Goal: Task Accomplishment & Management: Manage account settings

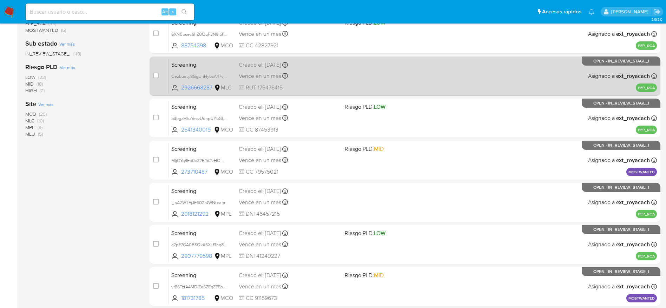
scroll to position [271, 0]
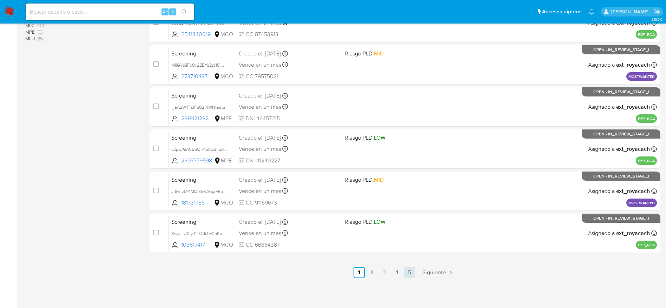
click at [405, 273] on link "5" at bounding box center [409, 272] width 11 height 11
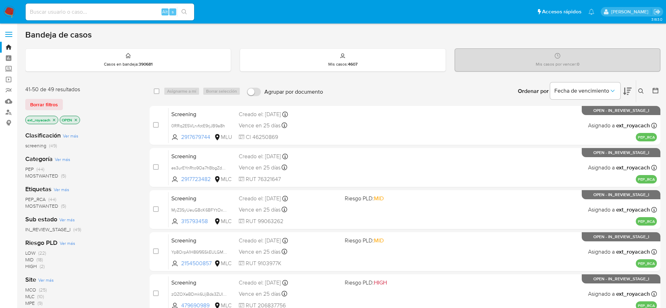
click at [55, 120] on icon "close-filter" at bounding box center [54, 120] width 4 height 4
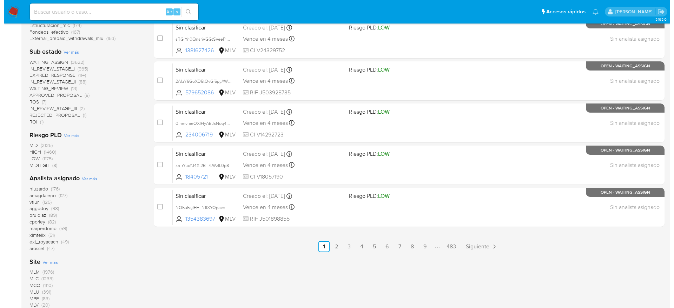
scroll to position [316, 0]
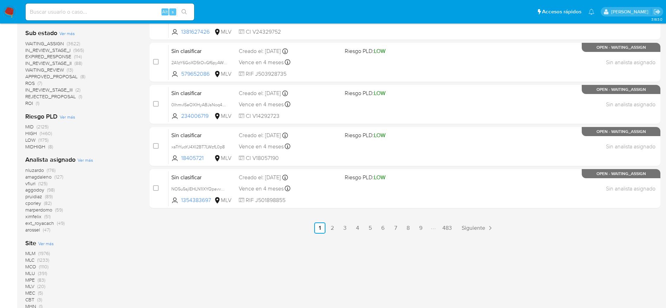
click at [80, 158] on span "Ver más" at bounding box center [85, 160] width 15 height 6
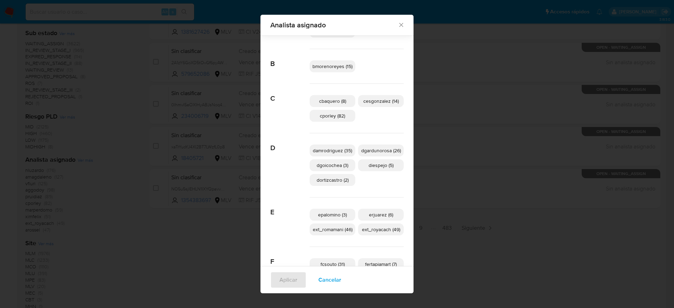
scroll to position [100, 0]
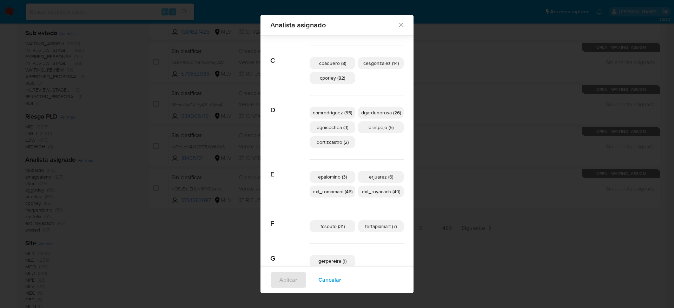
click at [321, 279] on span "Cancelar" at bounding box center [329, 279] width 23 height 15
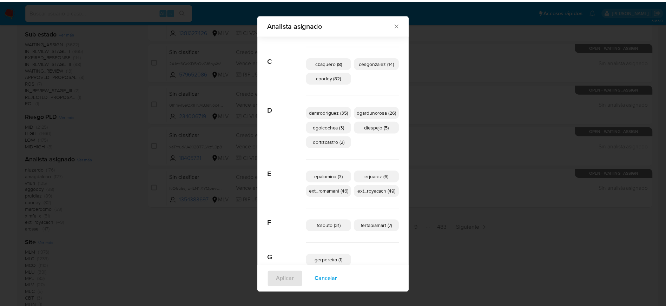
scroll to position [0, 0]
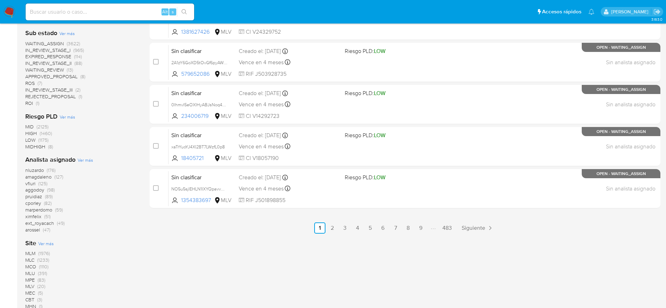
click at [10, 13] on img at bounding box center [10, 12] width 12 height 12
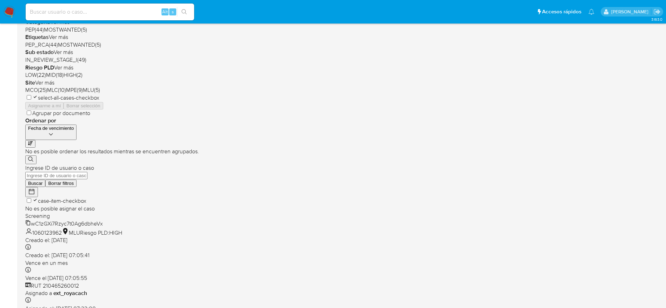
scroll to position [113, 0]
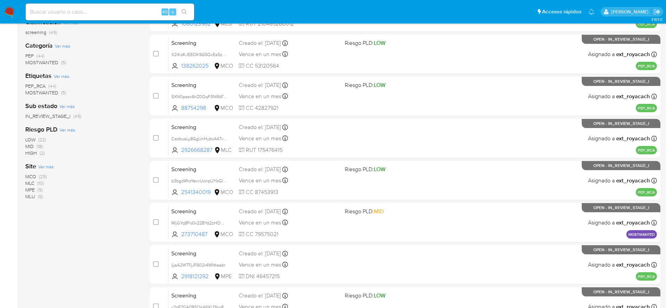
click at [30, 173] on span "MCO" at bounding box center [30, 176] width 11 height 7
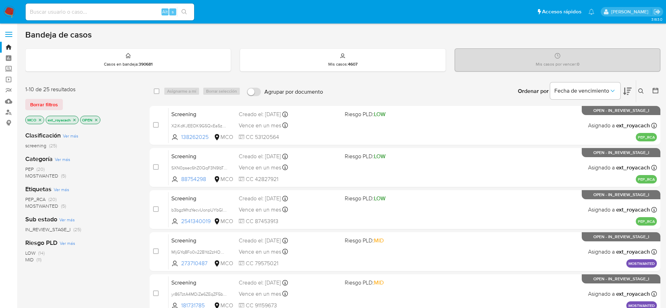
click at [40, 170] on span "(20)" at bounding box center [40, 169] width 8 height 7
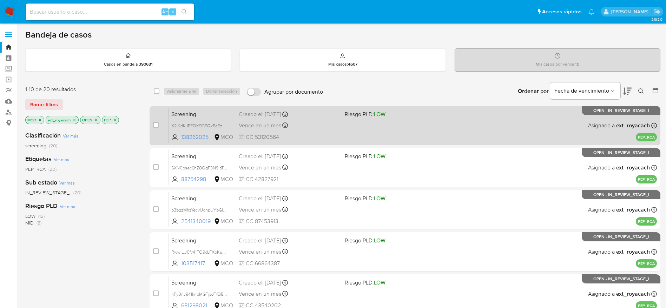
click at [351, 125] on span at bounding box center [395, 125] width 100 height 1
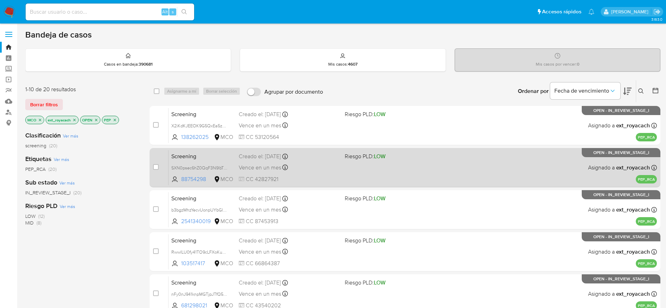
click at [325, 160] on div "Creado el: 14/10/2025 Creado el: 14/10/2025 21:47:36" at bounding box center [289, 157] width 100 height 8
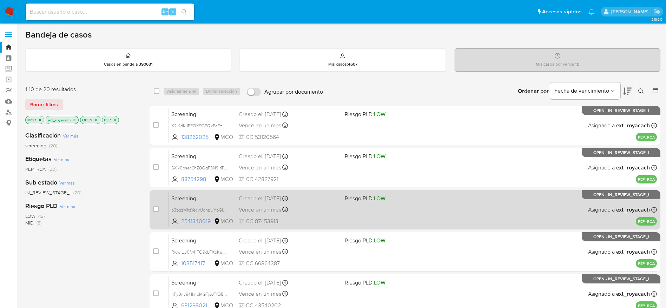
click at [312, 210] on div "Vence en un mes Vence el 13/11/2025 19:44:33" at bounding box center [289, 209] width 100 height 9
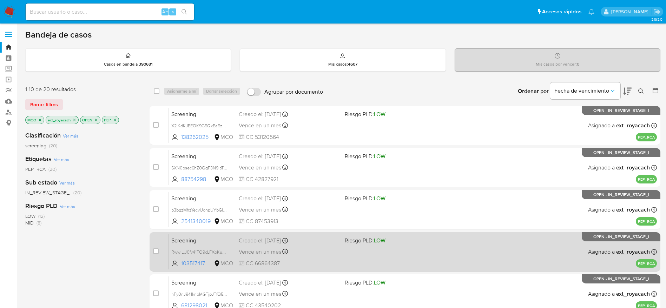
click at [315, 245] on div "Screening RwwILU0fy41TO9cLFXoKuN1P 103517417 MCO Riesgo PLD: LOW Creado el: 14/…" at bounding box center [412, 251] width 488 height 35
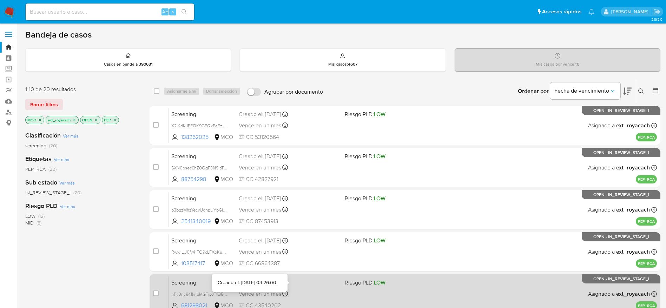
click at [288, 282] on icon at bounding box center [285, 283] width 6 height 6
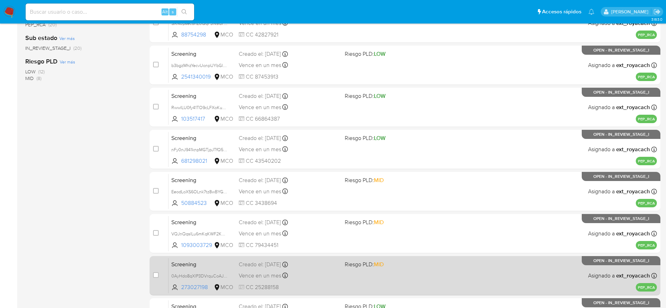
scroll to position [211, 0]
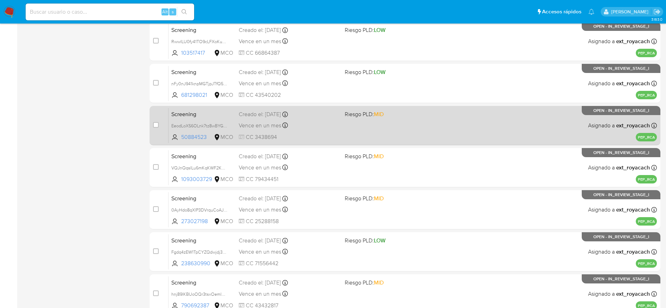
click at [288, 139] on span "CC 3438694" at bounding box center [289, 137] width 100 height 8
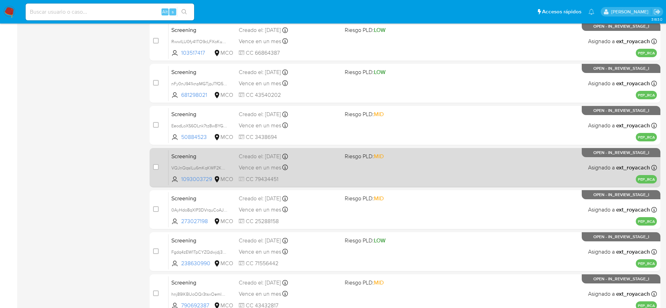
click at [264, 164] on span "Vence en un mes" at bounding box center [260, 168] width 42 height 8
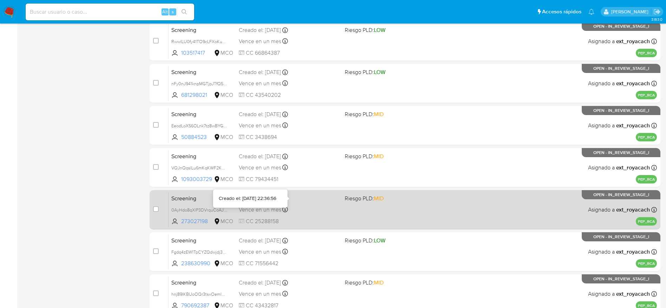
click at [293, 205] on div "Vence en un mes Vence el 12/11/2025 22:36:57" at bounding box center [289, 209] width 100 height 9
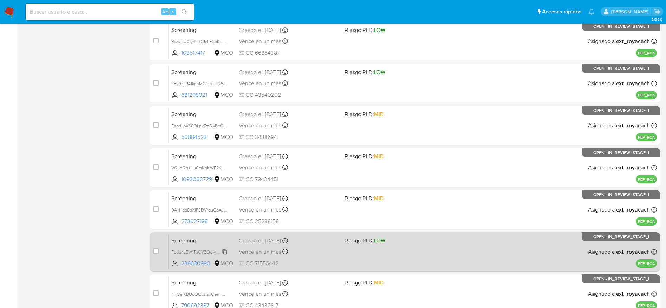
click at [224, 248] on div "Fgdq4zEW1TpCYZQdwjdj3rsp" at bounding box center [199, 252] width 56 height 8
click at [284, 246] on div "Screening Fgdq4zEW1TpCYZQdwjdj3rsp Copiado Copiado 238630990 MCO Riesgo PLD: LO…" at bounding box center [412, 251] width 488 height 35
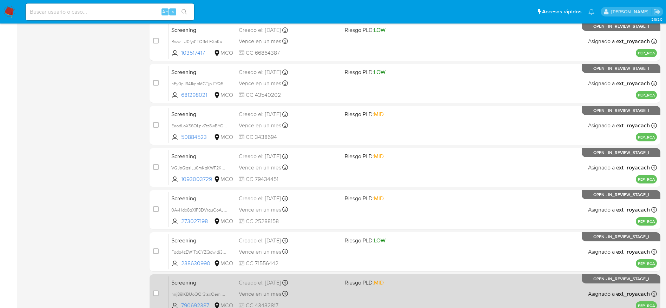
click at [331, 284] on div "Creado el: 13/10/2025 Creado el: 13/10/2025 22:11:40" at bounding box center [289, 283] width 100 height 8
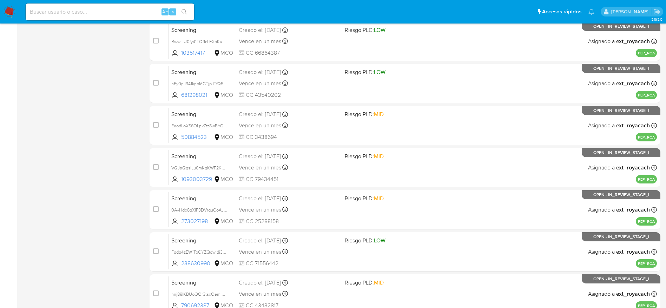
scroll to position [271, 0]
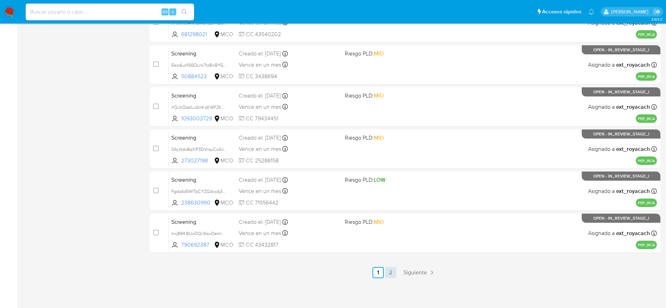
click at [393, 273] on link "2" at bounding box center [390, 272] width 11 height 11
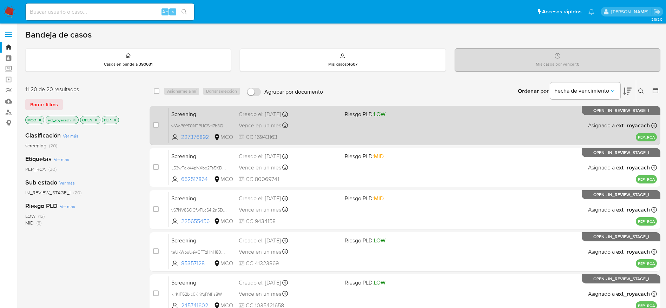
click at [312, 115] on div "Creado el: 13/10/2025 Creado el: 13/10/2025 21:52:07" at bounding box center [289, 115] width 100 height 8
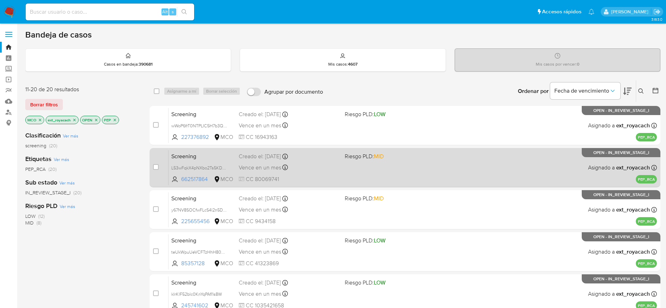
click at [316, 166] on div "Vence en un mes Vence el 12/11/2025 20:03:51" at bounding box center [289, 167] width 100 height 9
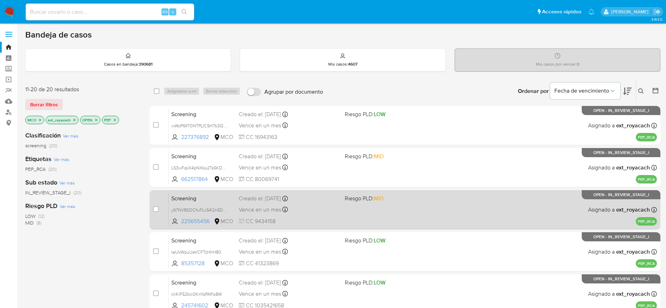
click at [252, 199] on div "Creado el: 13/10/2025 Creado el: 13/10/2025 19:06:35" at bounding box center [289, 199] width 100 height 8
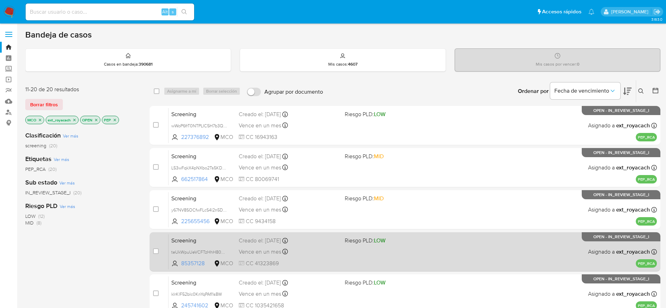
click at [218, 239] on span "Screening" at bounding box center [202, 239] width 62 height 9
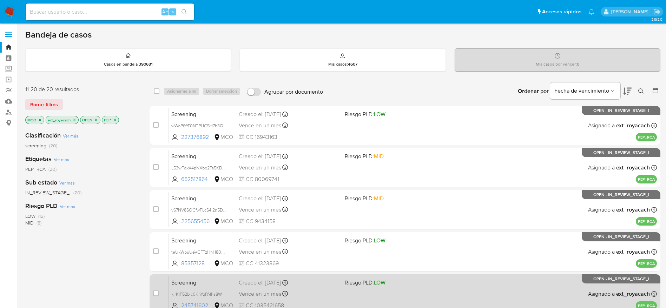
click at [291, 292] on div "Vence en un mes Vence el 12/11/2025 17:39:50" at bounding box center [289, 293] width 100 height 9
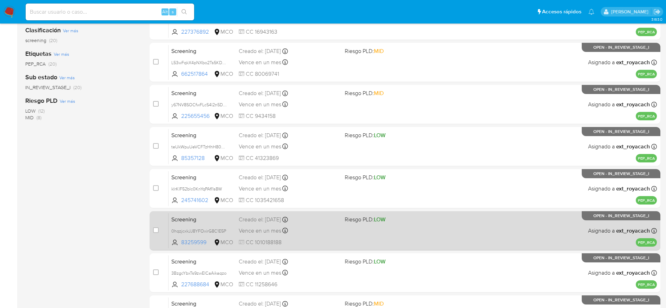
scroll to position [158, 0]
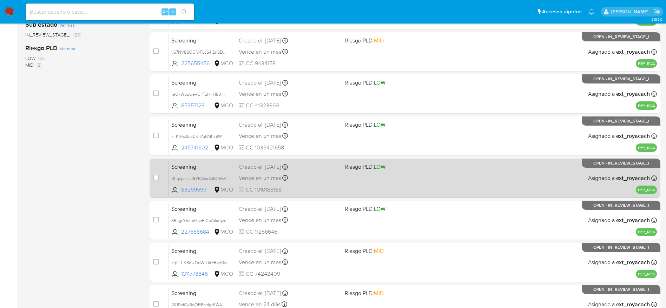
click at [303, 185] on div "Screening 0hqzjcxkJJ8YFOxirG8C1E5P 83259599 MCO Riesgo PLD: LOW Creado el: 13/1…" at bounding box center [412, 177] width 488 height 35
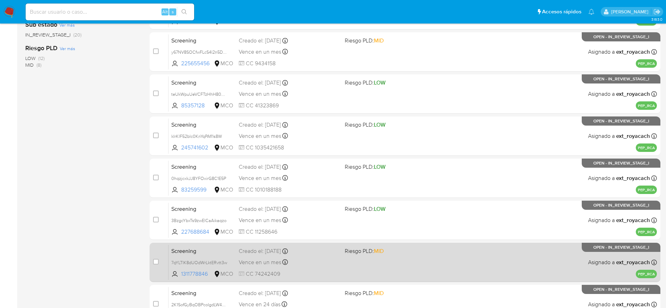
click at [298, 262] on div "Vence en un mes Vence el 11/11/2025 00:49:37" at bounding box center [289, 262] width 100 height 9
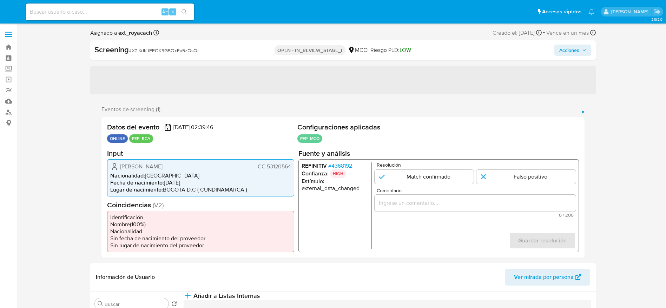
select select "10"
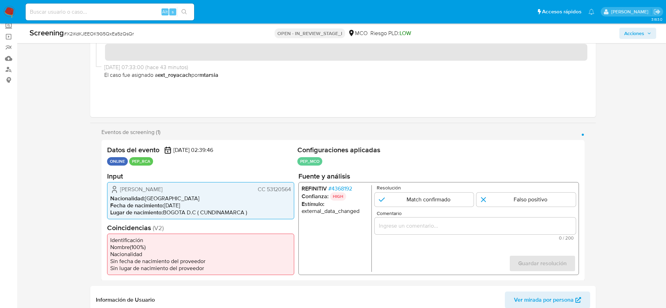
scroll to position [53, 0]
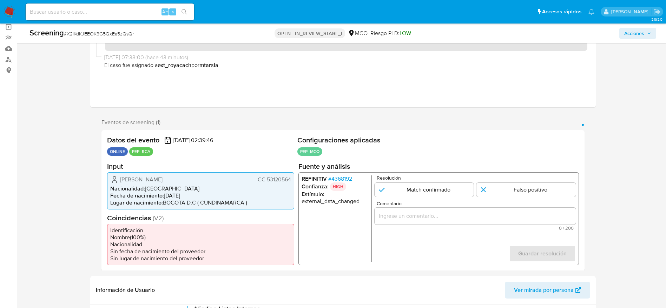
click at [339, 176] on span "# 4368192" at bounding box center [340, 178] width 24 height 7
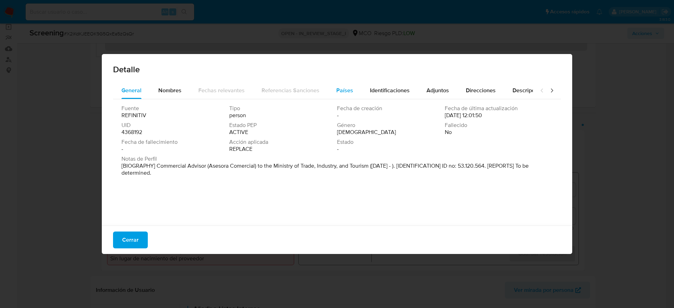
click at [343, 84] on div "Países" at bounding box center [344, 90] width 17 height 17
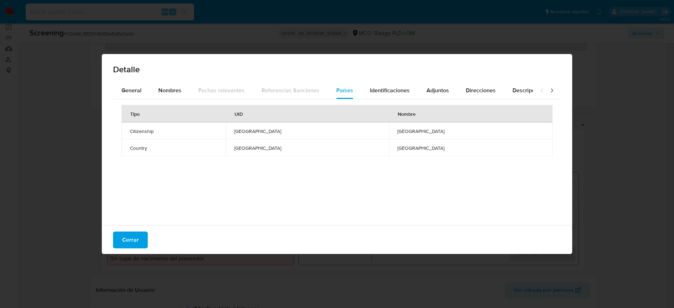
drag, startPoint x: 144, startPoint y: 245, endPoint x: 144, endPoint y: 240, distance: 4.9
click at [144, 244] on button "Cerrar" at bounding box center [130, 240] width 35 height 17
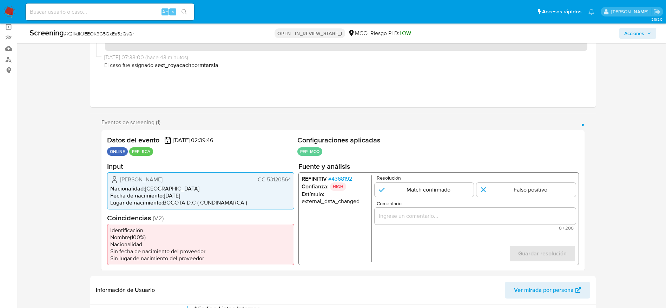
click at [166, 189] on li "Nacionalidad : Colombia" at bounding box center [200, 188] width 181 height 7
click at [162, 178] on span "Vivian Cristina Sierra Ibañez" at bounding box center [141, 179] width 42 height 7
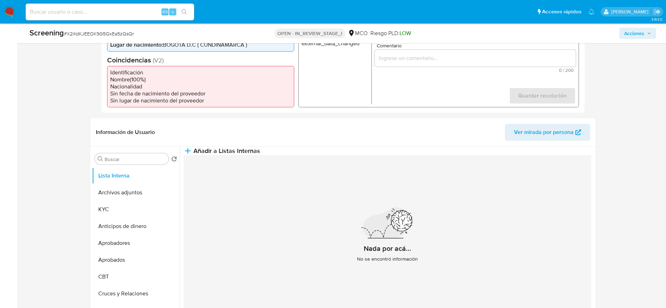
scroll to position [0, 0]
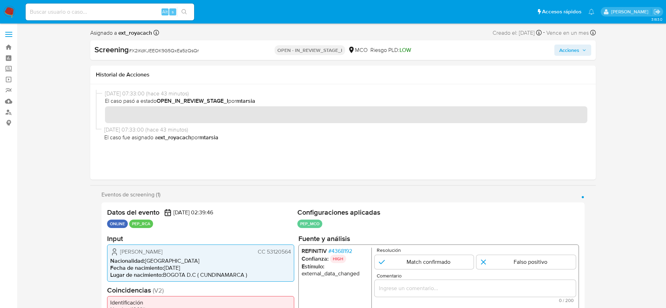
click at [154, 48] on span "# X2iKdKJEEOK9G5QxEa5zQsQr" at bounding box center [164, 50] width 70 height 7
copy span "X2iKdKJEEOK9G5QxEa5zQsQr"
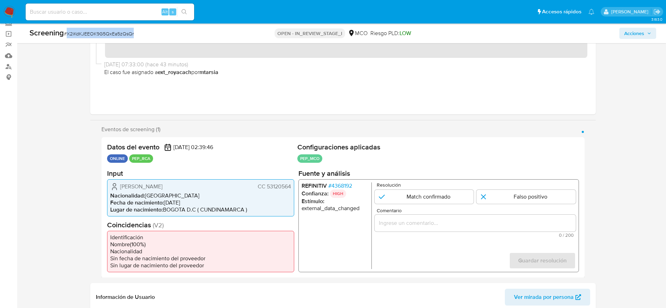
scroll to position [105, 0]
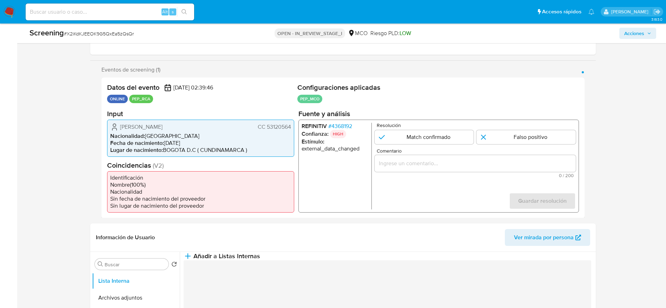
drag, startPoint x: 119, startPoint y: 124, endPoint x: 294, endPoint y: 126, distance: 175.5
click at [294, 126] on div "Datos del evento 15/10/2025 02:39:46 ONLINE PEP_RCA Configuraciones aplicadas P…" at bounding box center [342, 148] width 483 height 141
click at [339, 128] on span "# 4368192" at bounding box center [340, 125] width 24 height 7
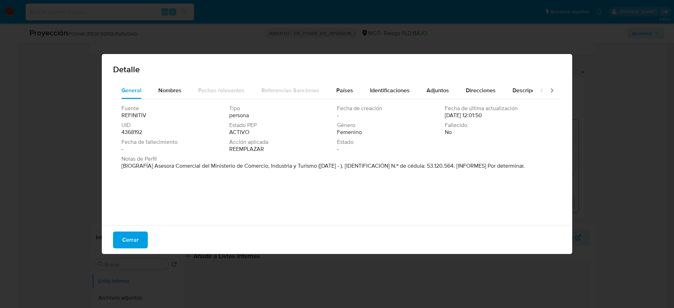
drag, startPoint x: 155, startPoint y: 165, endPoint x: 317, endPoint y: 166, distance: 162.1
click at [317, 166] on font "[BIOGRAFÍA] Asesora Comercial del Ministerio de Comercio, Industria y Turismo (…" at bounding box center [322, 166] width 403 height 8
click at [128, 236] on span "Cerrar" at bounding box center [130, 239] width 16 height 15
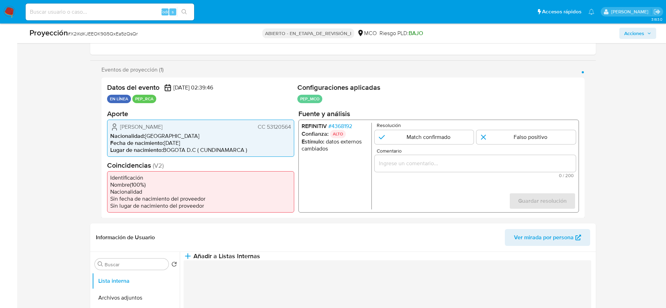
click at [478, 179] on form "Resolución Match confirmado Falso positivo Comentario 0 / 200 200 caracteres re…" at bounding box center [474, 165] width 201 height 87
click at [478, 172] on div "Comentario 0 / 200 200 caracteres restantes" at bounding box center [474, 162] width 201 height 29
click at [478, 168] on div "1 de 1" at bounding box center [474, 163] width 201 height 17
click at [478, 166] on input "Comentario" at bounding box center [474, 163] width 201 height 9
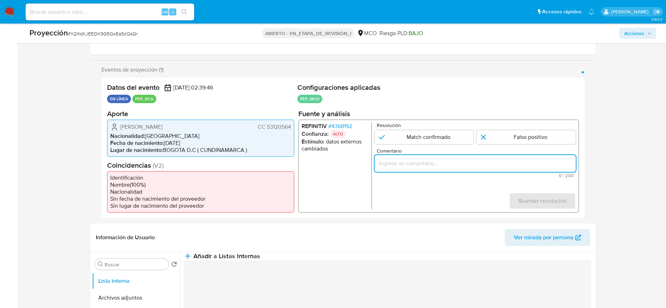
paste input "Caso generado sobre el usuario Vivian Cristina Sierra Ibañez. Se descarta ya qu…"
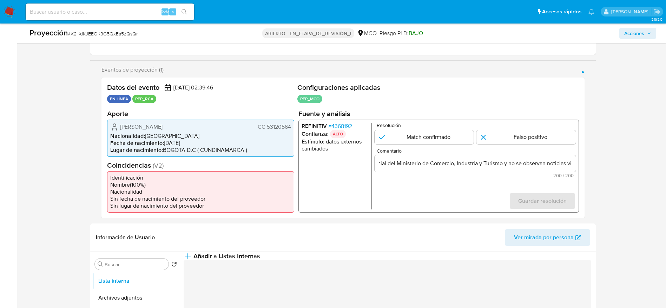
scroll to position [0, 0]
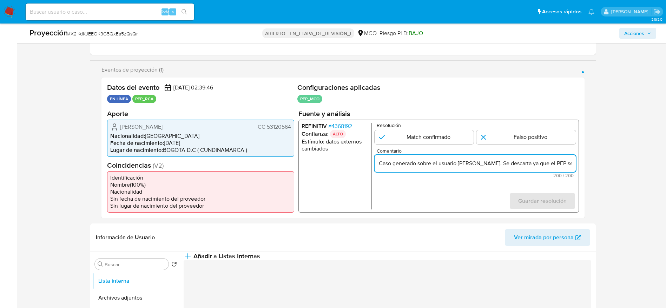
paste input "Usuario Vivian Cristina Sierra Ibañez. Se descarta ya que el PEP se desempeñó c…"
drag, startPoint x: 534, startPoint y: 166, endPoint x: 558, endPoint y: 165, distance: 23.9
click at [558, 165] on input "Usuario Vivian Cristina Sierra Ibañez. Se descarta ya que el PEP se desempeñó c…" at bounding box center [474, 163] width 201 height 9
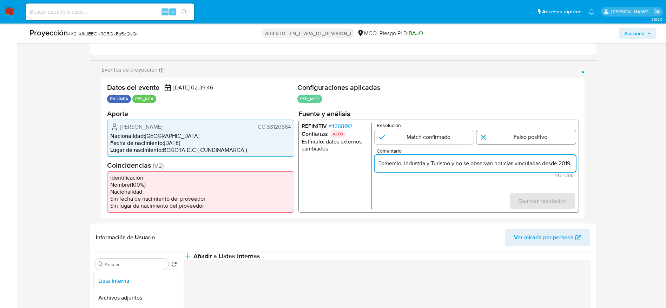
type input "Usuario Vivian Cristina Sierra Ibañez. Se descarta ya que el PEP se desempeñó c…"
click at [558, 140] on input "1 de 1" at bounding box center [525, 137] width 99 height 14
radio input "true"
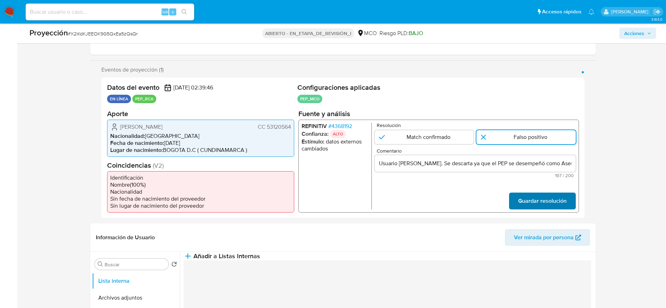
click at [552, 195] on span "Guardar resolución" at bounding box center [542, 200] width 48 height 15
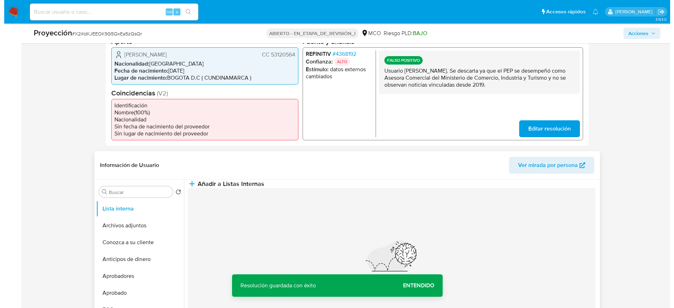
scroll to position [211, 0]
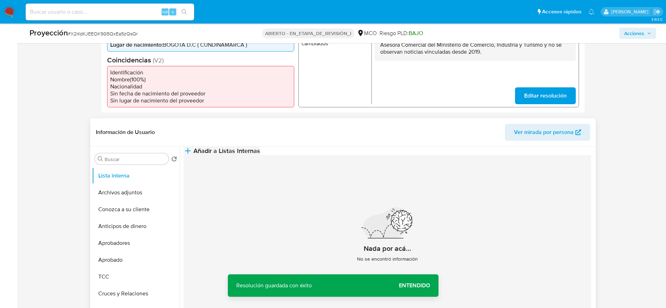
click at [260, 155] on span "Añadir a Listas Internas" at bounding box center [226, 151] width 67 height 8
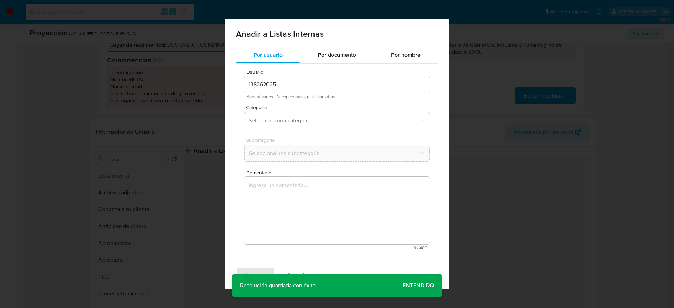
click at [380, 188] on textarea "Comentario" at bounding box center [336, 210] width 185 height 67
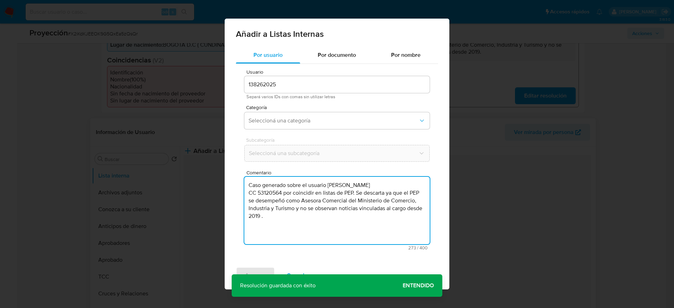
type textarea "Caso generado sobre el usuario Vivian Cristina Sierra Ibañez CC 53120564 por co…"
click at [304, 143] on div "Subcategoría Seleccioná una subcategoría" at bounding box center [336, 151] width 185 height 27
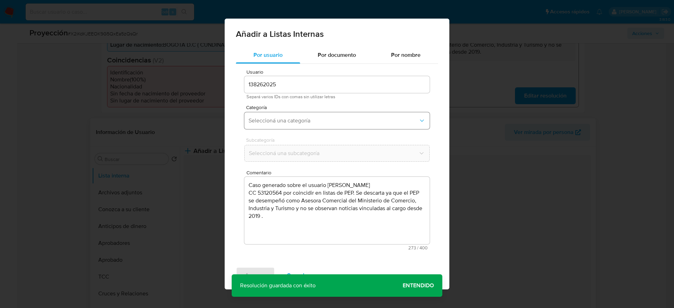
click at [304, 122] on span "Seleccioná una categoría" at bounding box center [333, 120] width 170 height 7
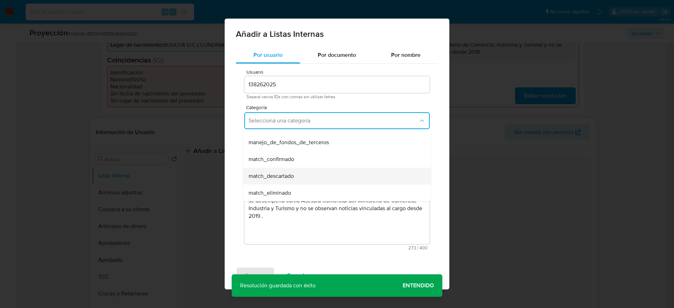
scroll to position [53, 0]
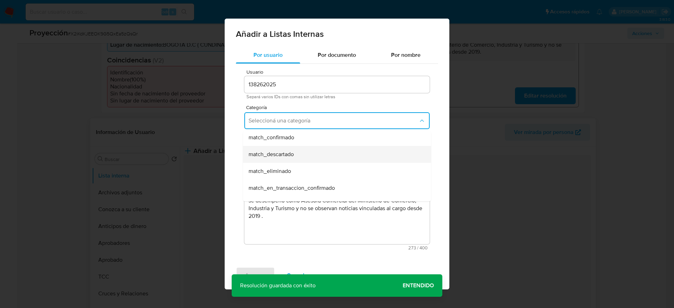
click at [290, 155] on span "match_descartado" at bounding box center [270, 154] width 45 height 7
click at [290, 155] on span "Seleccioná una subcategoría" at bounding box center [333, 153] width 169 height 7
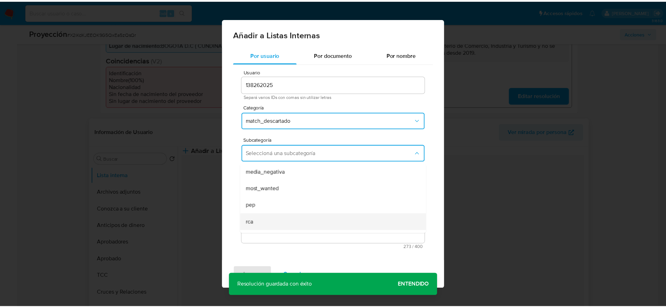
scroll to position [48, 0]
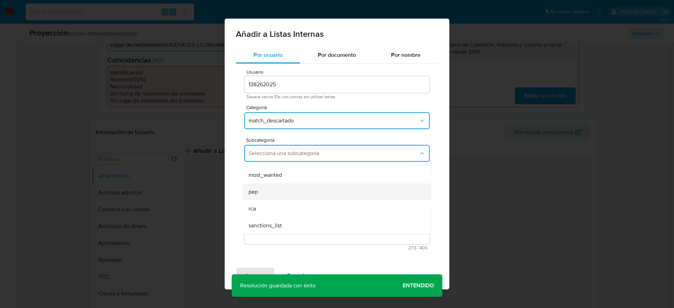
click at [282, 193] on div "pep" at bounding box center [334, 192] width 173 height 17
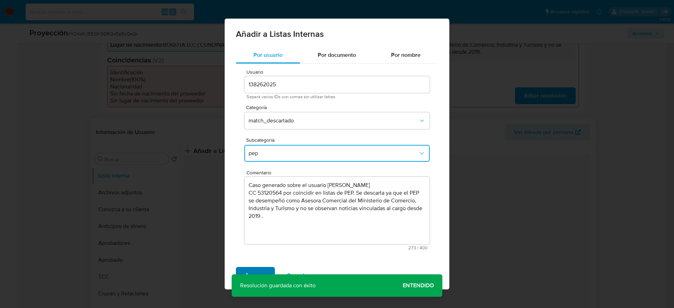
click at [266, 270] on button "Agregar" at bounding box center [255, 275] width 39 height 17
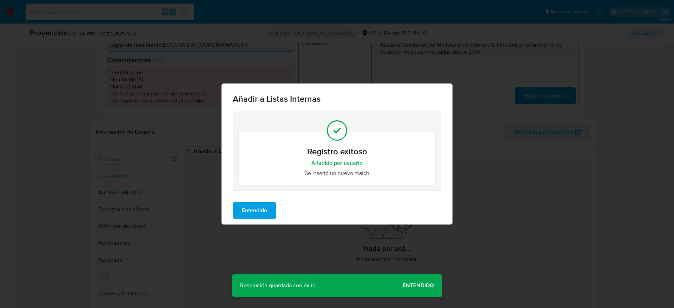
click at [273, 217] on button "Entendido" at bounding box center [255, 210] width 44 height 17
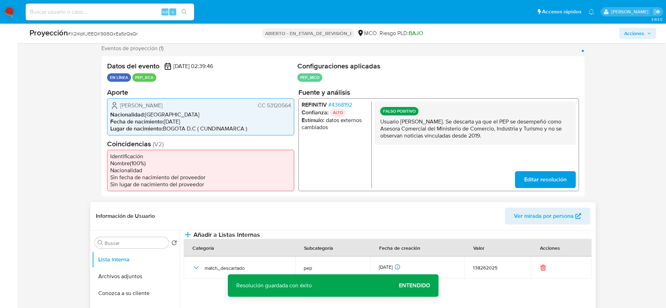
scroll to position [105, 0]
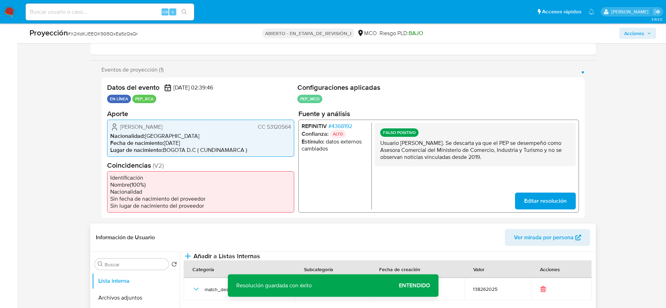
click at [181, 117] on h2 "Aporte" at bounding box center [200, 113] width 187 height 9
drag, startPoint x: 181, startPoint y: 117, endPoint x: 181, endPoint y: 127, distance: 9.5
click at [181, 119] on section "Aporte Vivian Cristina Sierra Ibañez CC 53120564 Nacionalidad : Colombia Fecha …" at bounding box center [200, 132] width 187 height 47
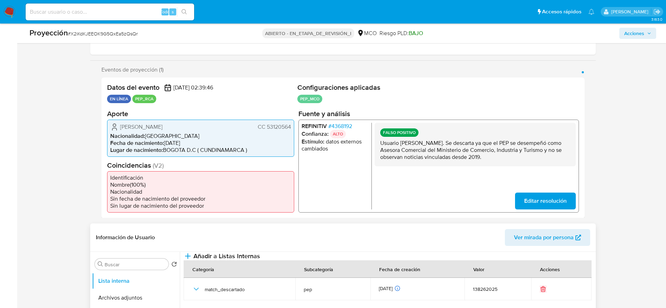
click at [162, 127] on span "Vivian Cristina Sierra Ibañez" at bounding box center [141, 126] width 42 height 7
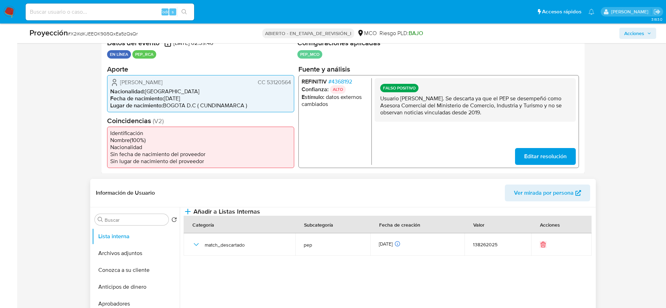
scroll to position [211, 0]
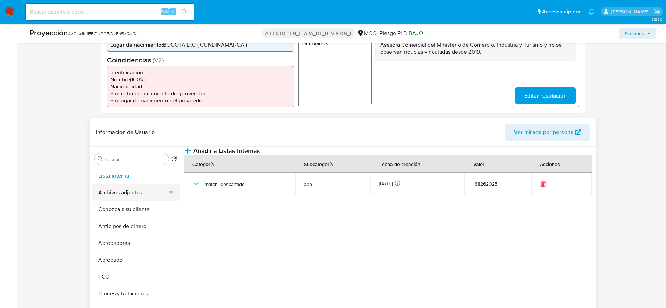
click at [119, 193] on button "Archivos adjuntos" at bounding box center [133, 192] width 82 height 17
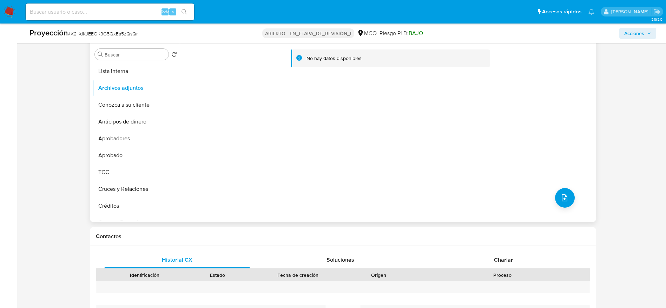
scroll to position [316, 0]
click at [571, 198] on button "subir archivo" at bounding box center [565, 197] width 20 height 20
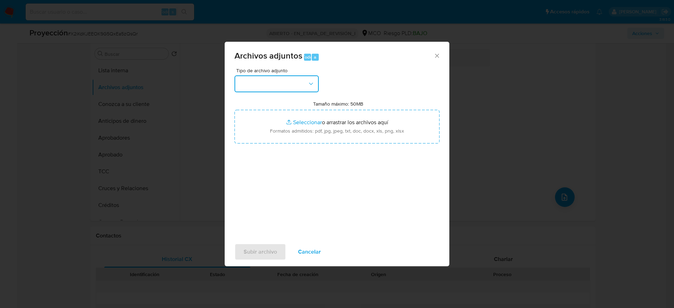
click at [299, 80] on button "button" at bounding box center [276, 83] width 84 height 17
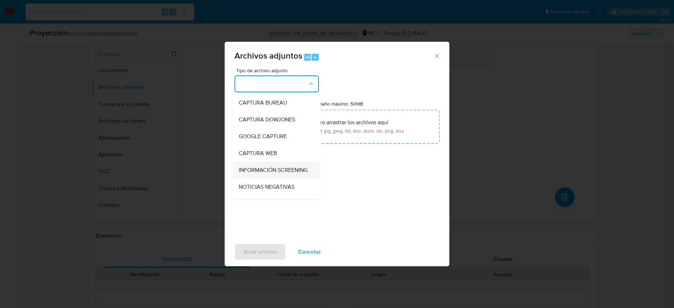
click at [286, 173] on span "INFORMACIÓN SCREENING" at bounding box center [273, 170] width 69 height 7
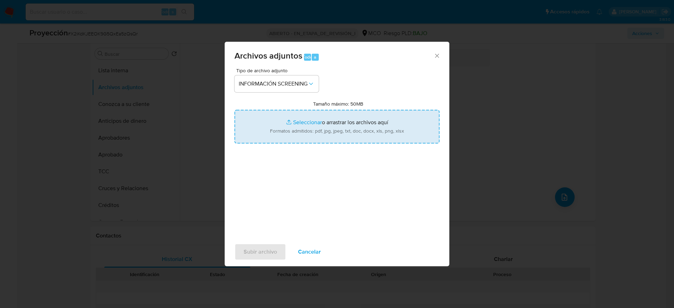
click at [310, 126] on input "Tamaño máximo: 50MB Seleccionar archivos" at bounding box center [336, 127] width 205 height 34
type input "C:\fakepath\_Vivian Cristina Sierra Ibañez_ - Buscar con Google.pdf"
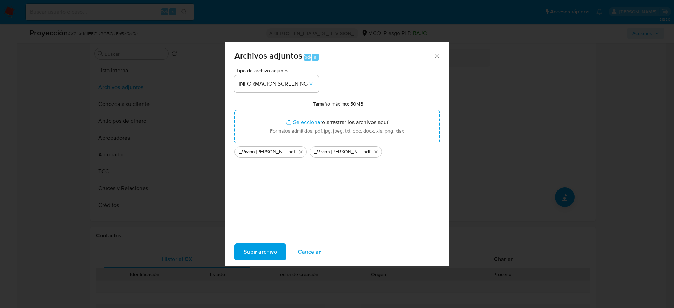
click at [259, 259] on span "Subir archivo" at bounding box center [260, 251] width 33 height 15
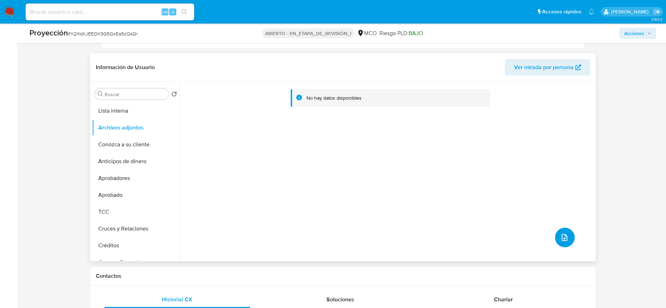
scroll to position [211, 0]
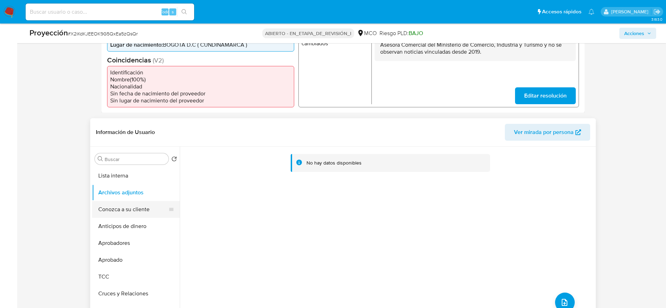
click at [114, 209] on button "Conozca a su cliente" at bounding box center [133, 209] width 82 height 17
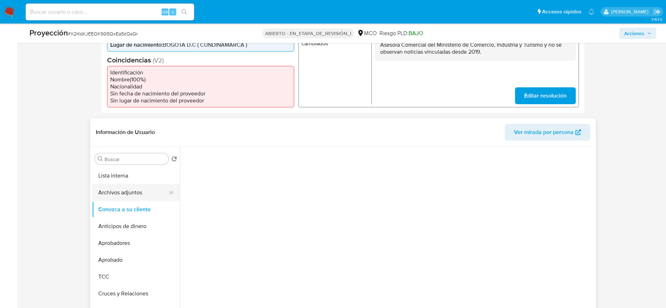
click at [115, 199] on button "Archivos adjuntos" at bounding box center [133, 192] width 82 height 17
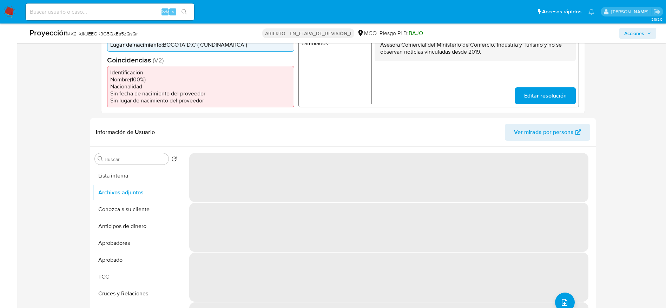
scroll to position [53, 0]
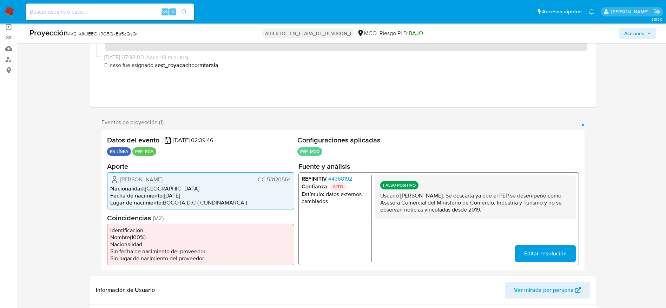
click at [632, 32] on span "Acciones" at bounding box center [634, 33] width 20 height 11
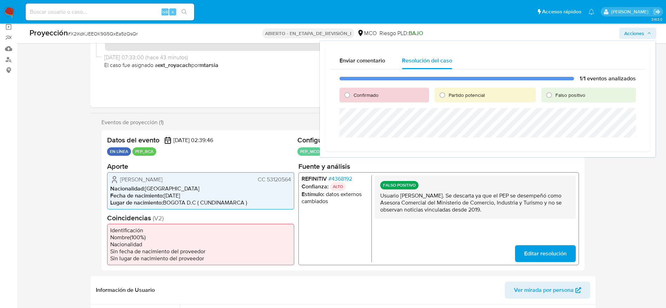
click at [556, 98] on font "Falso positivo" at bounding box center [570, 95] width 30 height 7
click at [554, 98] on input "Falso positivo" at bounding box center [548, 94] width 11 height 11
radio input "true"
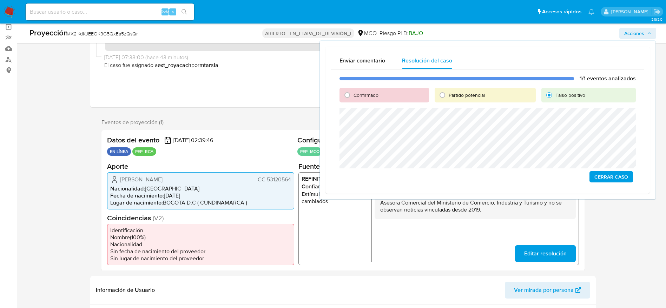
click at [612, 183] on div "1/1 eventos analizados Confirmado Partido potencial Falso positivo Cerrar Caso" at bounding box center [487, 128] width 313 height 119
click at [612, 177] on span "Cerrar Caso" at bounding box center [611, 177] width 34 height 10
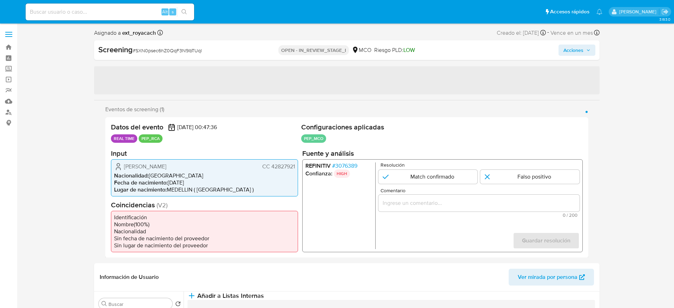
select select "10"
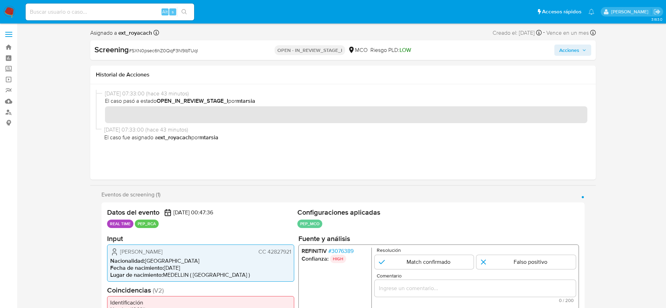
scroll to position [53, 0]
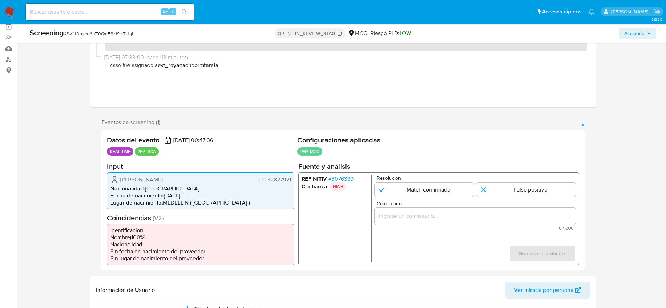
click at [345, 179] on span "# 3076389" at bounding box center [340, 178] width 25 height 7
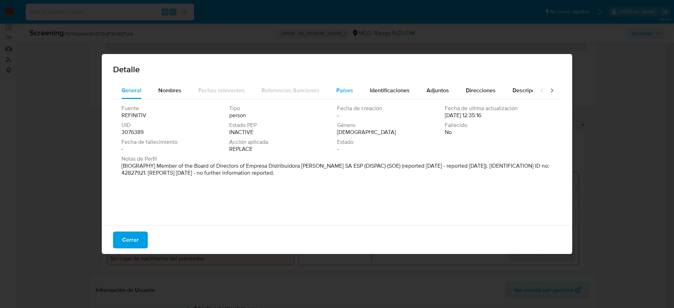
click at [354, 92] on button "Países" at bounding box center [345, 90] width 34 height 17
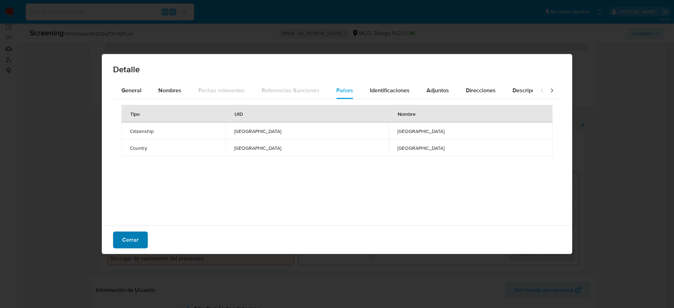
click at [135, 242] on span "Cerrar" at bounding box center [130, 239] width 16 height 15
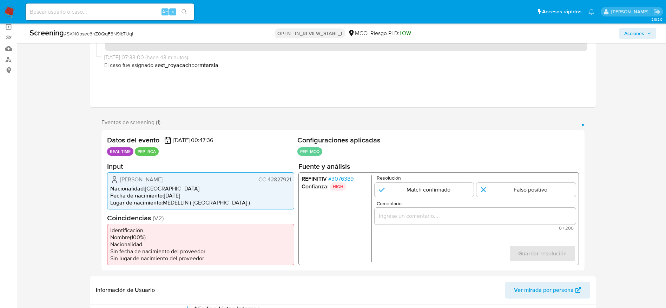
click at [104, 30] on span "# SXN0psec6hZ0QqF3N9IbTUql" at bounding box center [98, 33] width 69 height 7
copy span "SXN0psec6hZ0QqF3N9IbTUql"
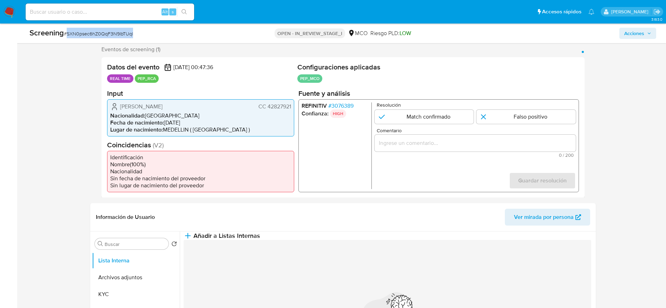
scroll to position [158, 0]
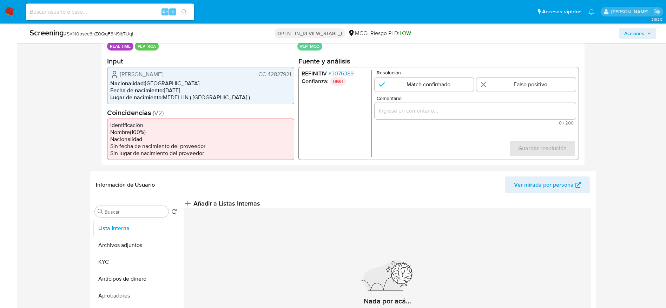
drag, startPoint x: 109, startPoint y: 75, endPoint x: 292, endPoint y: 74, distance: 182.8
click at [292, 74] on div "[PERSON_NAME] CC 42827921 Nacionalidad : [DEMOGRAPHIC_DATA] Fecha de nacimiento…" at bounding box center [200, 85] width 187 height 37
click at [337, 69] on div "REFINITIV # 3076389 Confianza: HIGH Resolución Match confirmado Falso positivo …" at bounding box center [438, 113] width 280 height 93
click at [338, 74] on span "# 3076389" at bounding box center [340, 73] width 25 height 7
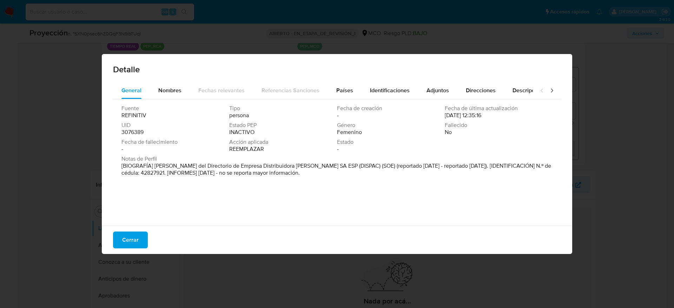
drag, startPoint x: 154, startPoint y: 163, endPoint x: 313, endPoint y: 163, distance: 159.0
click at [313, 163] on font "[BIOGRAFÍA] [PERSON_NAME] del Directorio de Empresa Distribuidora [PERSON_NAME]…" at bounding box center [336, 169] width 430 height 15
click at [150, 230] on div "Cerrar" at bounding box center [337, 240] width 470 height 28
click at [148, 234] on div "Cerrar" at bounding box center [337, 240] width 470 height 28
click at [142, 236] on button "Cerrar" at bounding box center [130, 240] width 35 height 17
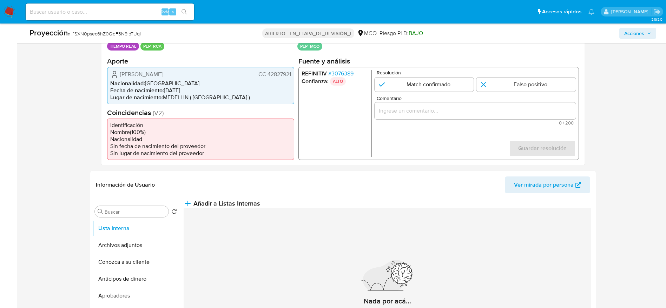
click at [535, 97] on span "Comentario" at bounding box center [476, 97] width 201 height 5
click at [535, 106] on input "Comentario" at bounding box center [474, 110] width 201 height 9
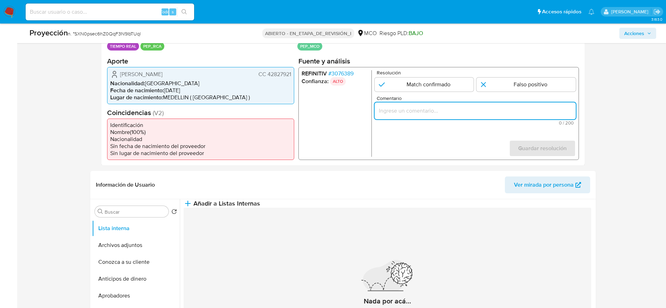
paste input "Caso generado sobre el usuario [PERSON_NAME] CC 42827921 por coincidir en lista…"
type input "Caso generado sobre el usuario [PERSON_NAME] CC 42827921 por coincidir en lista…"
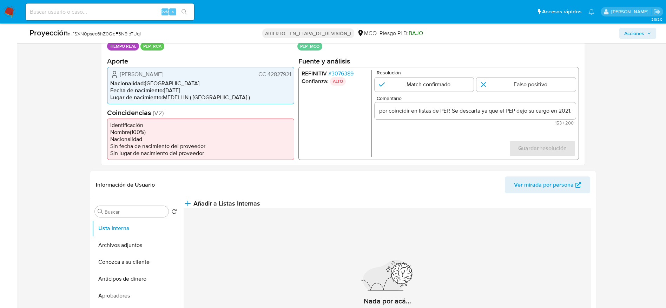
click at [539, 73] on p "Resolución" at bounding box center [475, 72] width 199 height 5
click at [543, 87] on input "1 de 1" at bounding box center [525, 84] width 99 height 14
radio input "true"
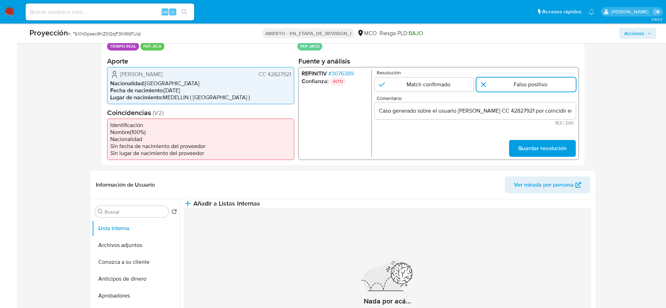
click at [558, 136] on form "Resolución Match confirmado Falso positivo Comentario Caso generado sobre el us…" at bounding box center [474, 113] width 201 height 87
click at [558, 147] on span "Guardar resolución" at bounding box center [542, 147] width 48 height 15
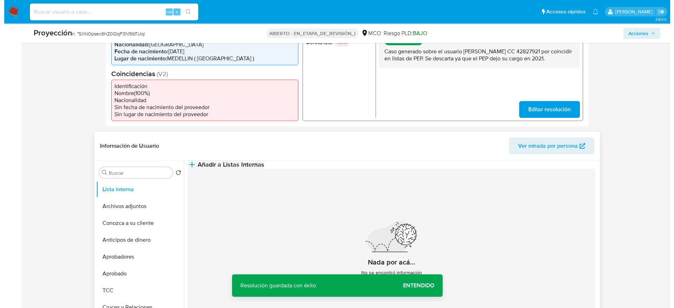
scroll to position [211, 0]
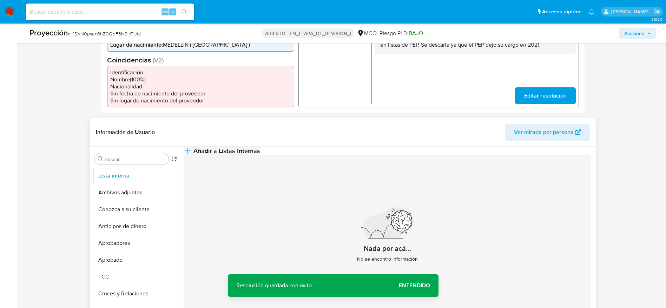
click at [260, 151] on button "Añadir a Listas Internas" at bounding box center [222, 151] width 77 height 8
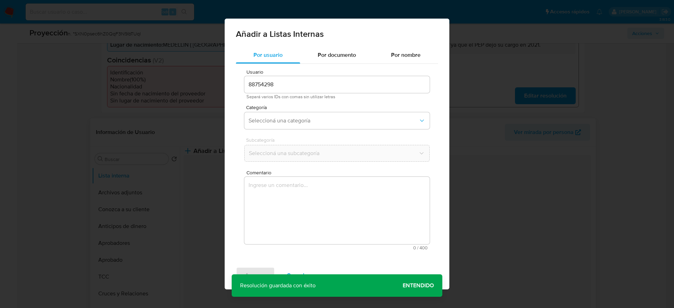
click at [319, 198] on textarea "Comentario" at bounding box center [336, 210] width 185 height 67
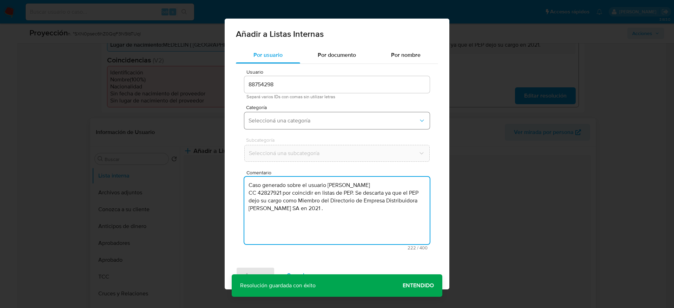
type textarea "Caso generado sobre el usuario [PERSON_NAME] CC 42827921 por coincidir en lista…"
click at [318, 119] on span "Seleccioná una categoría" at bounding box center [333, 120] width 170 height 7
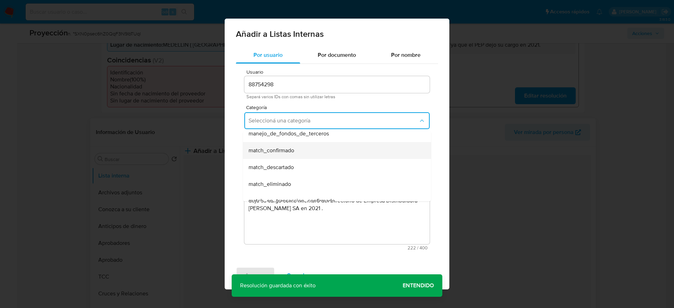
scroll to position [53, 0]
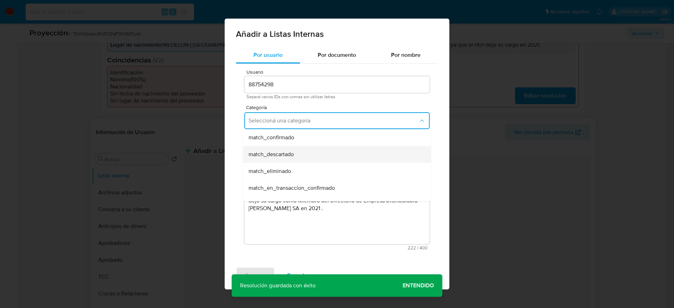
click at [303, 156] on div "match_descartado" at bounding box center [334, 154] width 173 height 17
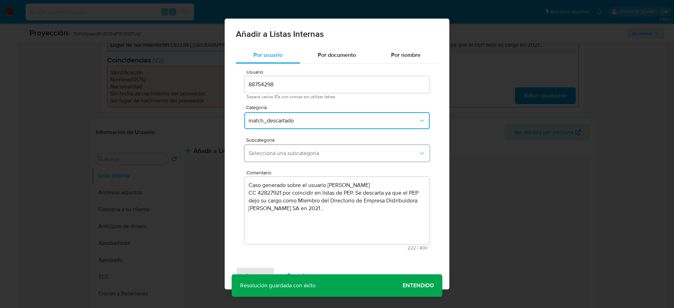
click at [303, 156] on span "Seleccioná una subcategoría" at bounding box center [333, 153] width 170 height 7
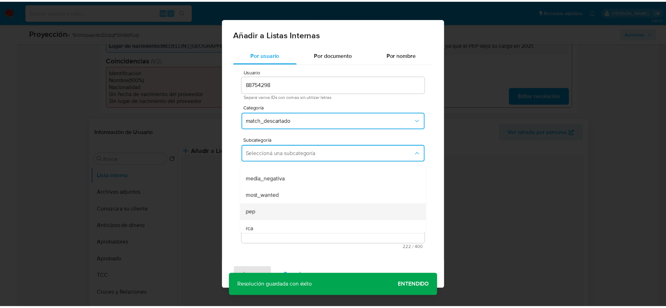
scroll to position [48, 0]
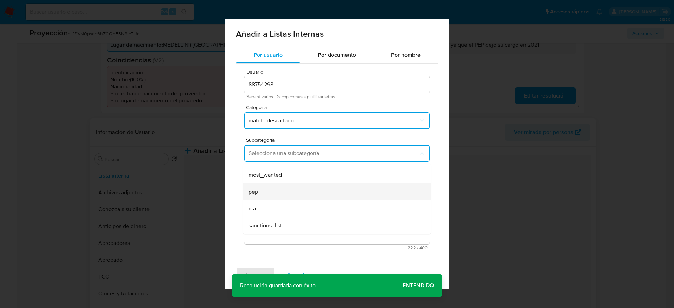
click at [294, 186] on div "pep" at bounding box center [334, 192] width 173 height 17
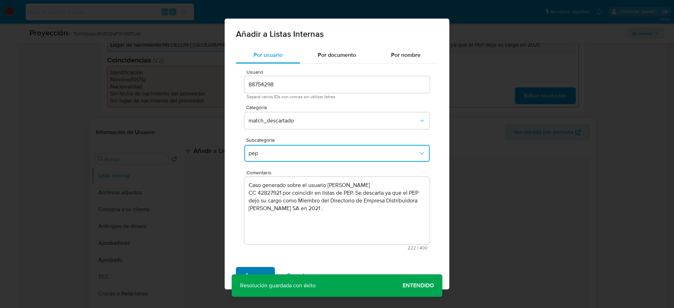
click at [265, 268] on span "Agregar" at bounding box center [255, 275] width 21 height 15
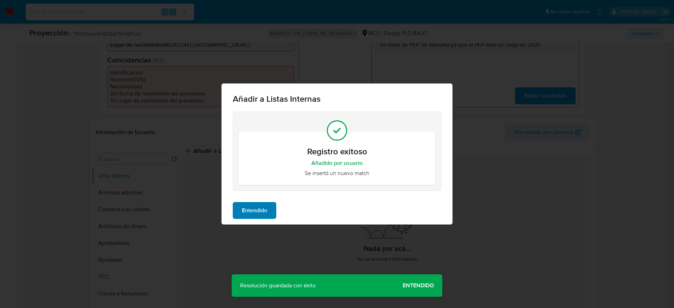
drag, startPoint x: 271, startPoint y: 201, endPoint x: 275, endPoint y: 213, distance: 13.0
click at [271, 201] on div "Entendido" at bounding box center [336, 211] width 231 height 28
click at [263, 217] on span "Entendido" at bounding box center [254, 210] width 25 height 15
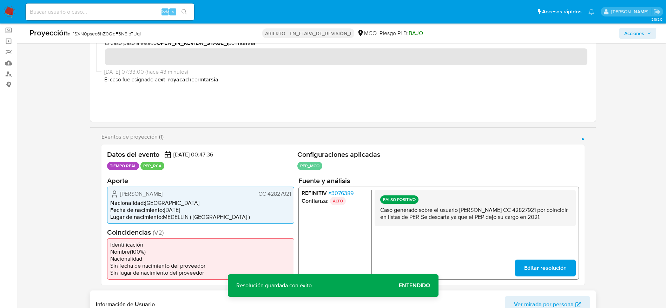
scroll to position [0, 0]
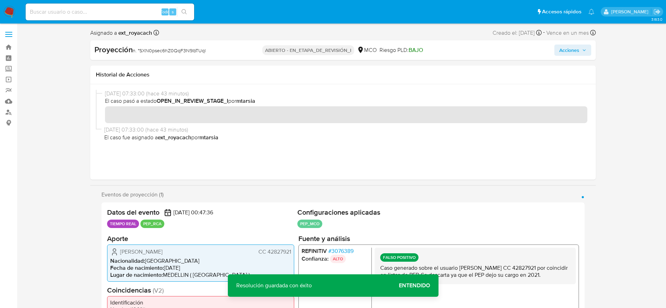
click at [583, 51] on icon "button" at bounding box center [584, 50] width 4 height 4
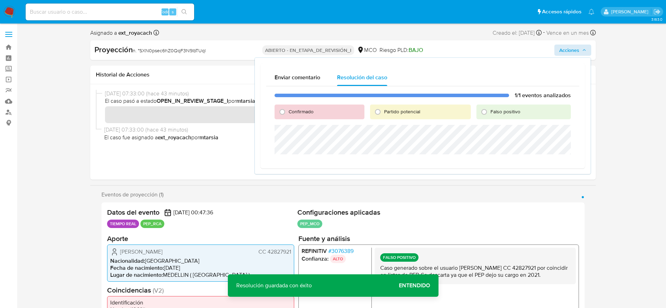
click at [500, 115] on div "Falso positivo" at bounding box center [523, 112] width 94 height 15
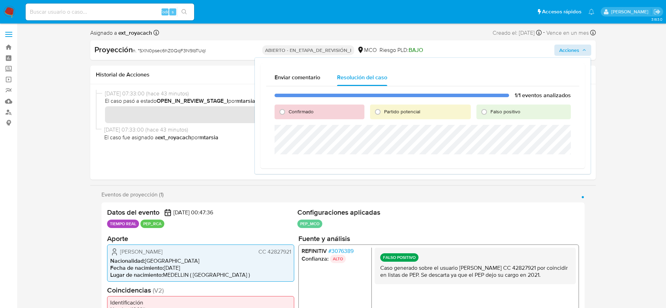
click at [498, 112] on font "Falso positivo" at bounding box center [505, 111] width 30 height 7
click at [490, 112] on input "Falso positivo" at bounding box center [483, 111] width 11 height 11
radio input "true"
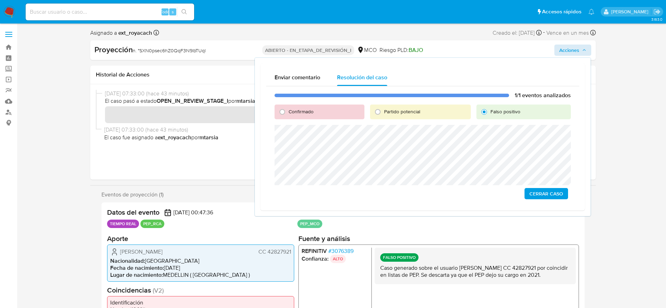
click at [547, 191] on span "Cerrar Caso" at bounding box center [546, 194] width 34 height 10
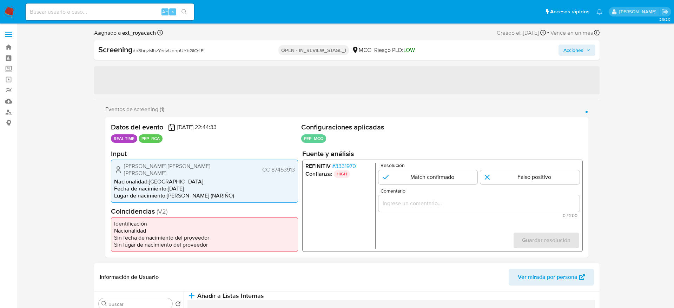
select select "10"
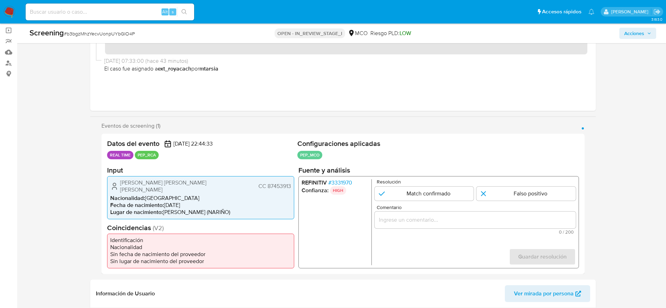
scroll to position [53, 0]
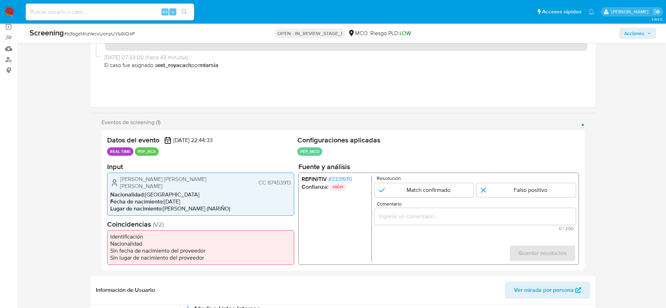
click at [343, 180] on span "# 3331970" at bounding box center [340, 178] width 24 height 7
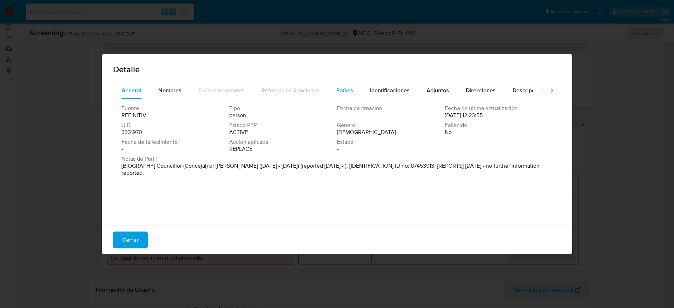
click at [340, 90] on span "Países" at bounding box center [344, 90] width 17 height 8
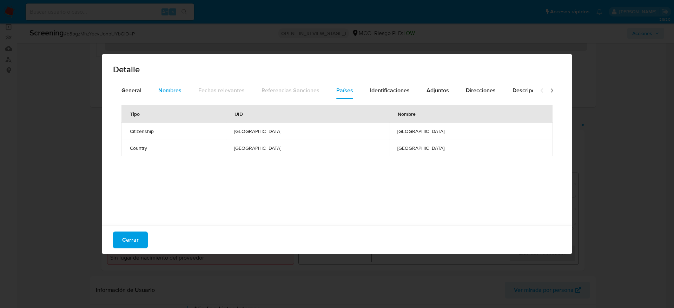
click at [155, 92] on button "Nombres" at bounding box center [170, 90] width 40 height 17
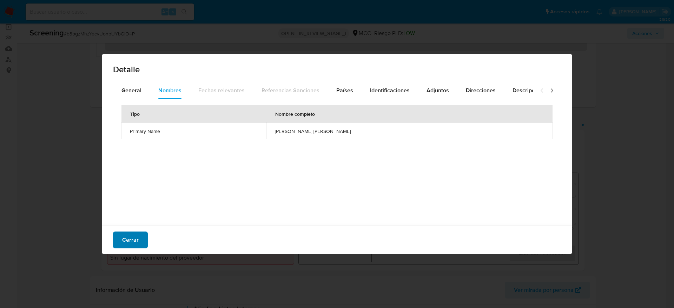
click at [142, 233] on button "Cerrar" at bounding box center [130, 240] width 35 height 17
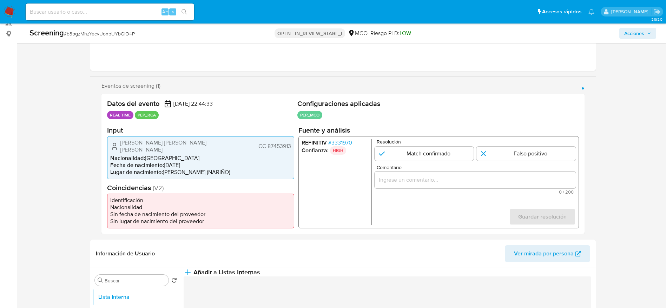
scroll to position [105, 0]
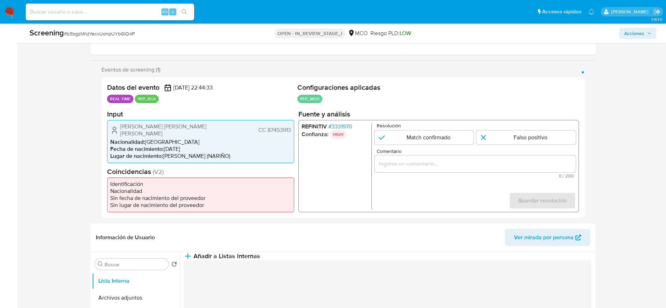
click at [344, 130] on span "# 3331970" at bounding box center [340, 126] width 24 height 7
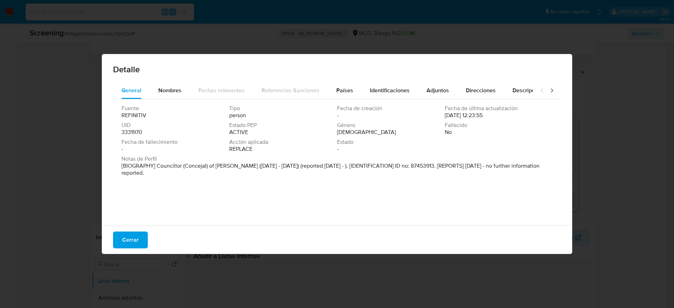
click at [127, 229] on div "Cerrar" at bounding box center [337, 240] width 470 height 28
click at [152, 81] on div "Detalle" at bounding box center [337, 68] width 470 height 28
drag, startPoint x: 158, startPoint y: 87, endPoint x: 206, endPoint y: 104, distance: 51.7
click at [158, 87] on button "Nombres" at bounding box center [170, 90] width 40 height 17
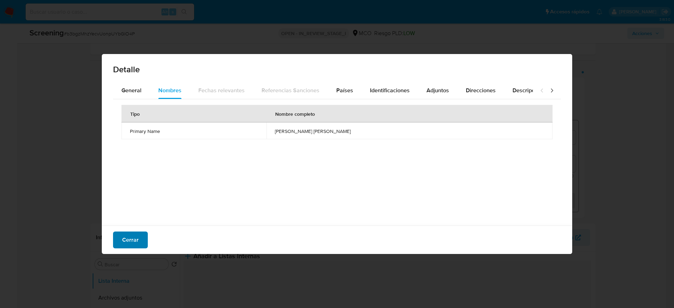
click at [129, 237] on span "Cerrar" at bounding box center [130, 239] width 16 height 15
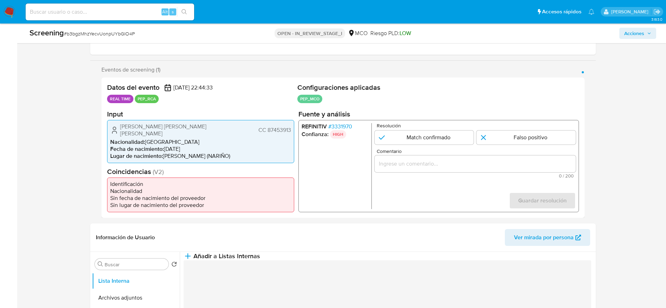
click at [136, 133] on div "[PERSON_NAME] [PERSON_NAME] [PERSON_NAME] CC 87453913" at bounding box center [200, 130] width 181 height 14
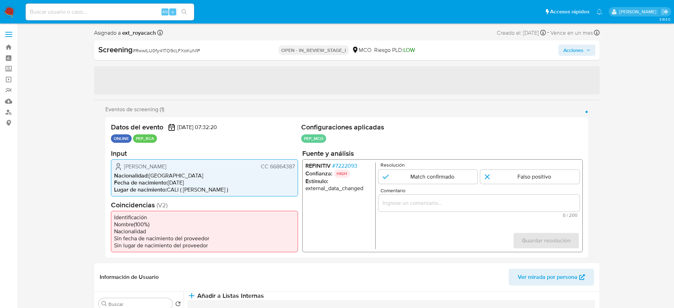
select select "10"
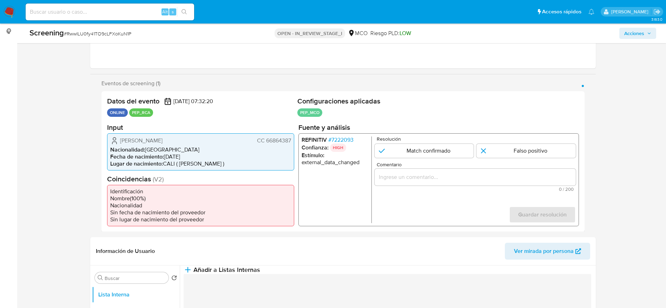
scroll to position [105, 0]
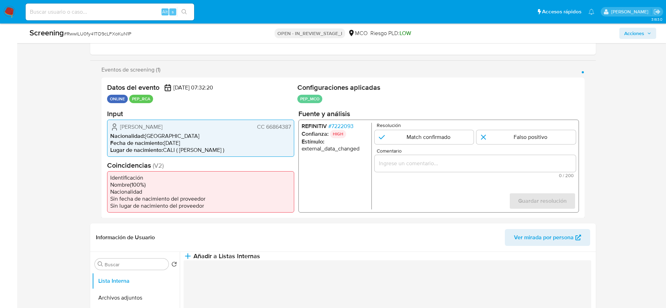
click at [345, 127] on span "# 7222093" at bounding box center [340, 125] width 25 height 7
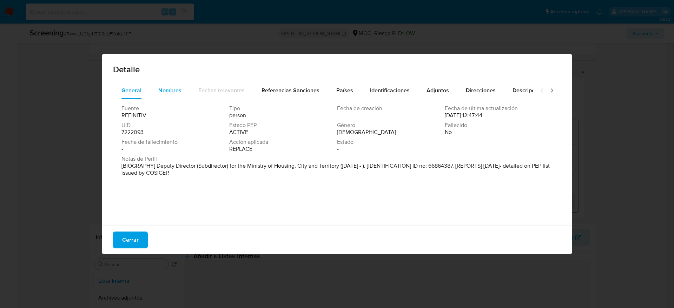
click at [158, 91] on span "Nombres" at bounding box center [169, 90] width 23 height 8
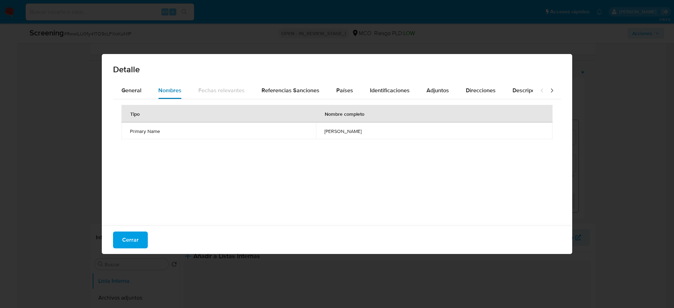
drag, startPoint x: 140, startPoint y: 88, endPoint x: 164, endPoint y: 83, distance: 24.4
click at [140, 88] on span "General" at bounding box center [131, 90] width 20 height 8
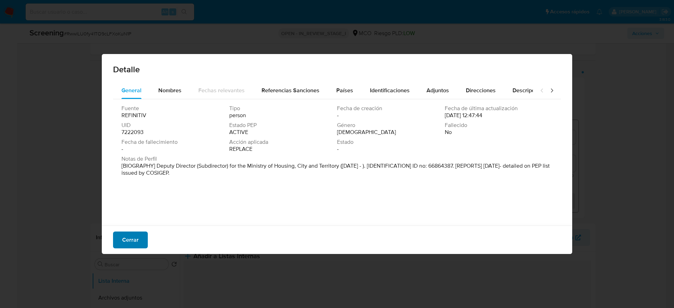
click at [127, 245] on span "Cerrar" at bounding box center [130, 239] width 16 height 15
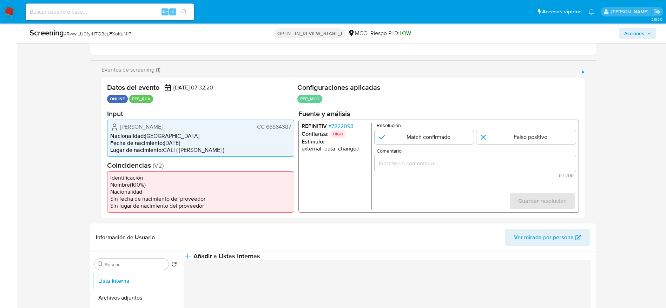
click at [125, 127] on span "Magda Liliana Cruz Jimenez" at bounding box center [141, 126] width 42 height 7
click at [127, 32] on span "# RwwILU0fy41TO9cLFXoKuN1P" at bounding box center [97, 33] width 67 height 7
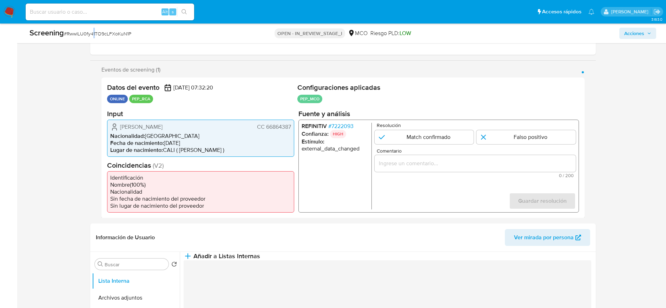
click at [93, 34] on span "# RwwILU0fy41TO9cLFXoKuN1P" at bounding box center [97, 33] width 67 height 7
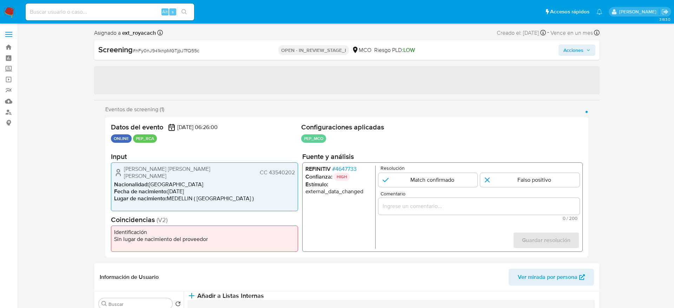
select select "10"
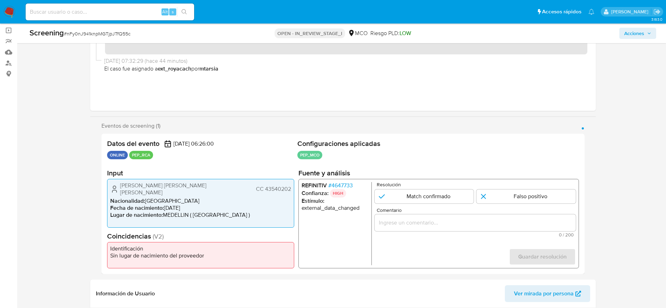
scroll to position [53, 0]
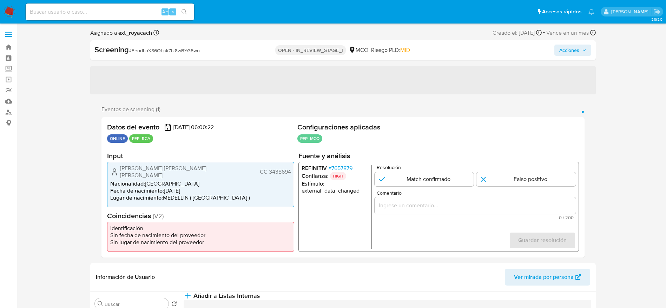
select select "10"
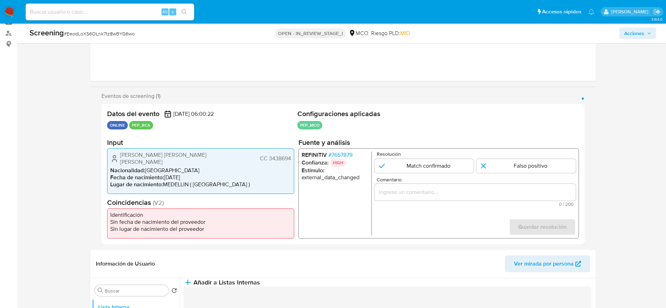
scroll to position [105, 0]
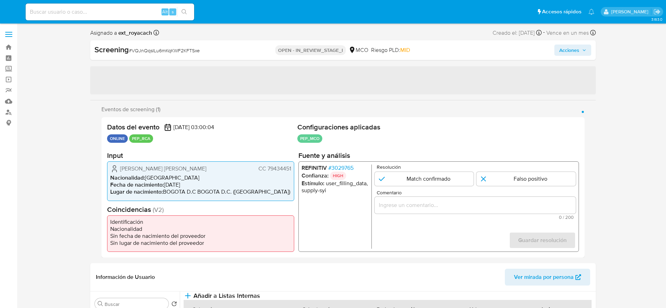
select select "10"
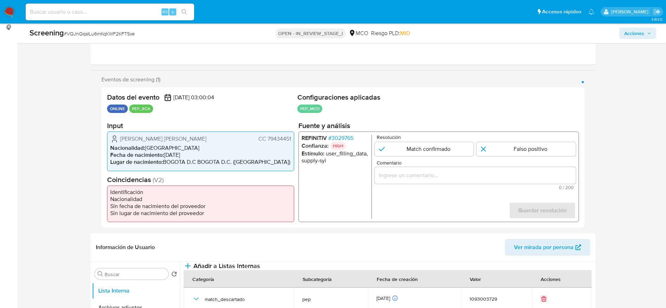
scroll to position [105, 0]
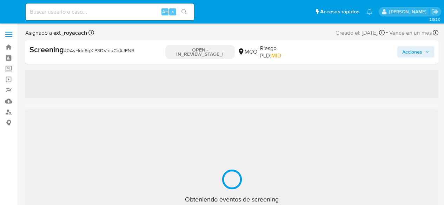
select select "10"
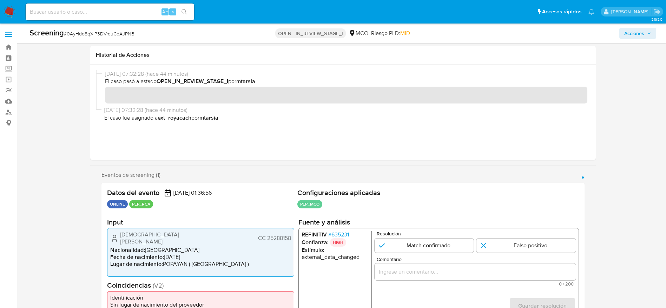
scroll to position [53, 0]
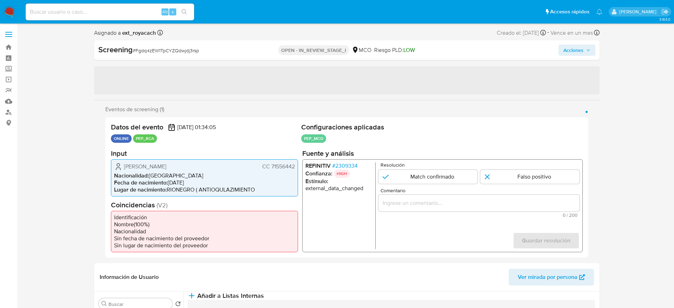
select select "10"
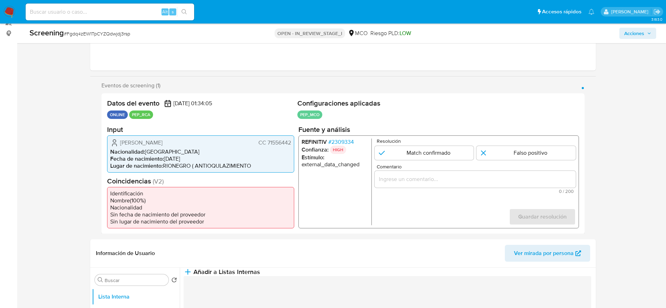
scroll to position [105, 0]
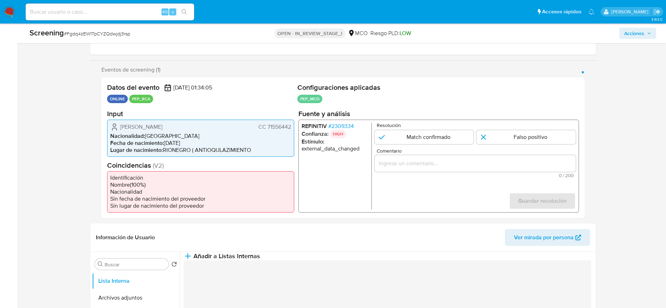
click at [338, 122] on span "# 2309334" at bounding box center [341, 125] width 26 height 7
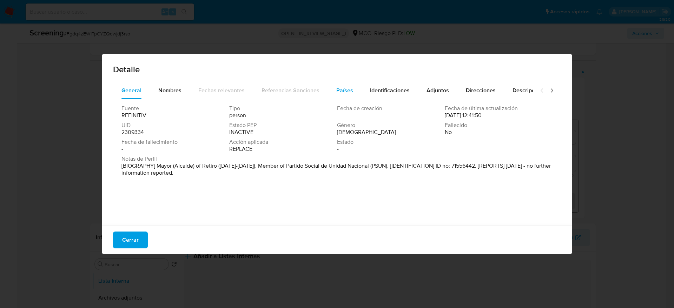
click at [328, 93] on button "Países" at bounding box center [345, 90] width 34 height 17
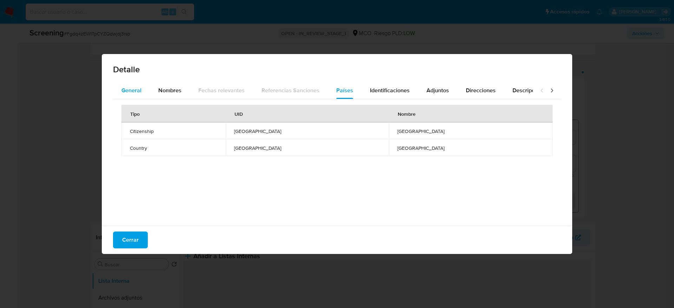
click at [140, 90] on button "General" at bounding box center [131, 90] width 37 height 17
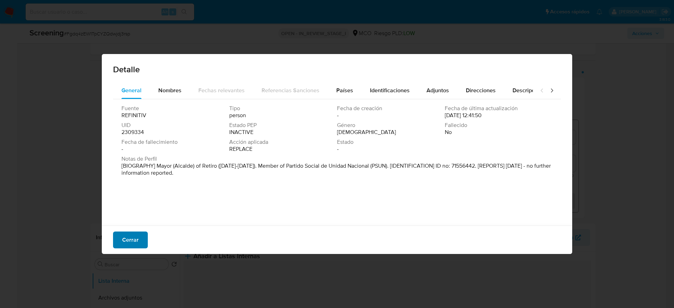
click at [143, 238] on button "Cerrar" at bounding box center [130, 240] width 35 height 17
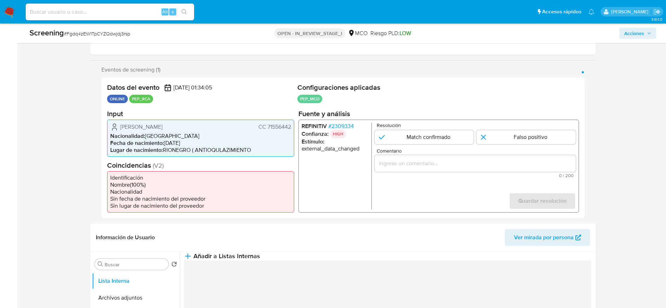
drag, startPoint x: 99, startPoint y: 133, endPoint x: 171, endPoint y: 128, distance: 72.4
click at [292, 129] on div "Eventos de screening (1) Página 1 Datos del evento 14/10/2025 01:34:05 ONLINE P…" at bounding box center [342, 142] width 505 height 152
drag, startPoint x: 113, startPoint y: 126, endPoint x: 291, endPoint y: 125, distance: 178.6
click at [291, 125] on div "Elkin Dario Villada Henao CC 71556442 Nacionalidad : Colombia Fecha de nacimien…" at bounding box center [200, 137] width 187 height 37
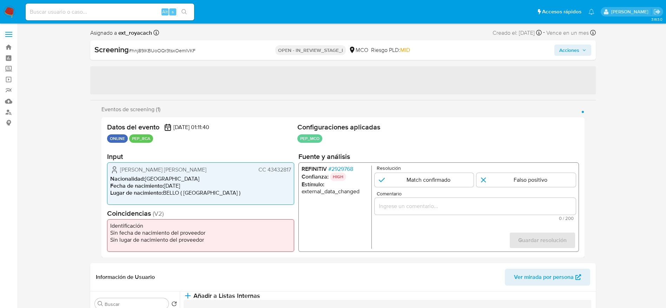
select select "10"
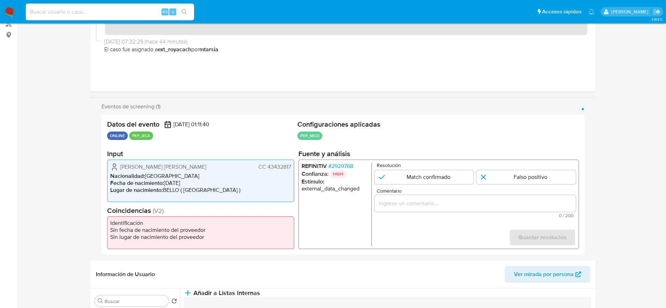
scroll to position [105, 0]
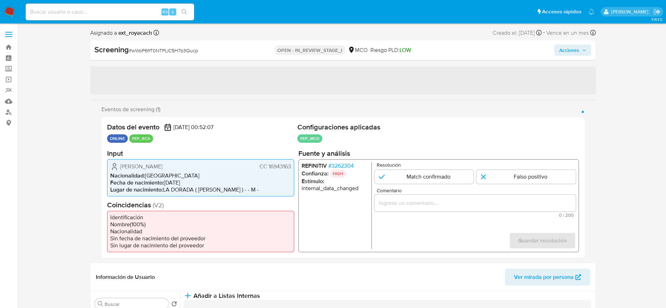
select select "10"
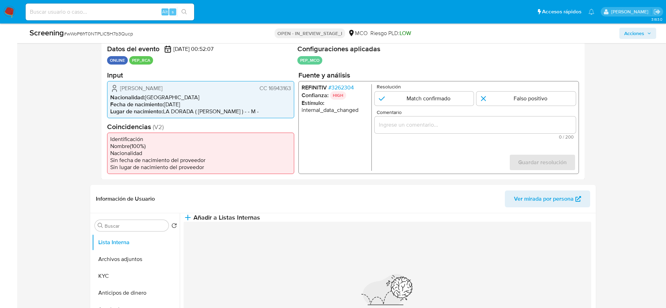
scroll to position [158, 0]
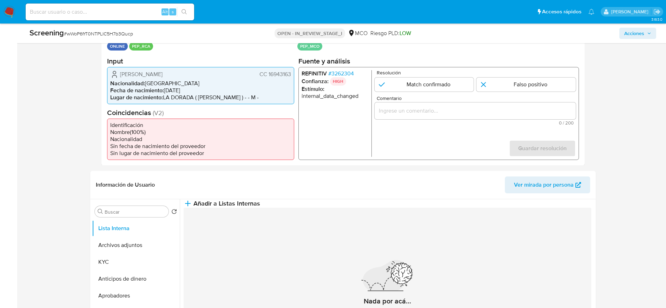
click at [337, 72] on span "# 3262304" at bounding box center [341, 73] width 26 height 7
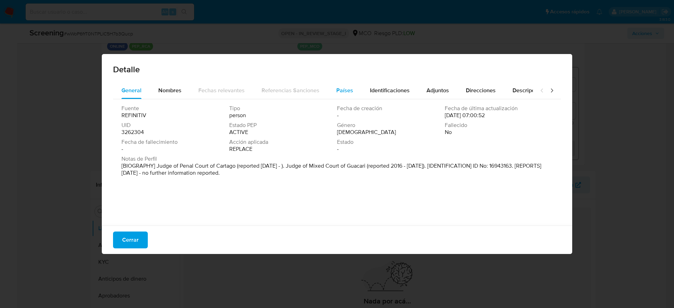
click at [337, 90] on span "Países" at bounding box center [344, 90] width 17 height 8
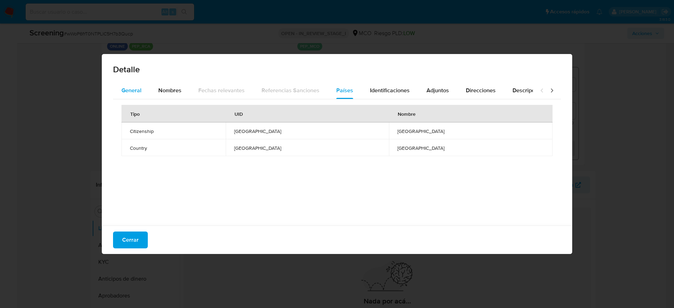
click at [129, 84] on div "General" at bounding box center [131, 90] width 20 height 17
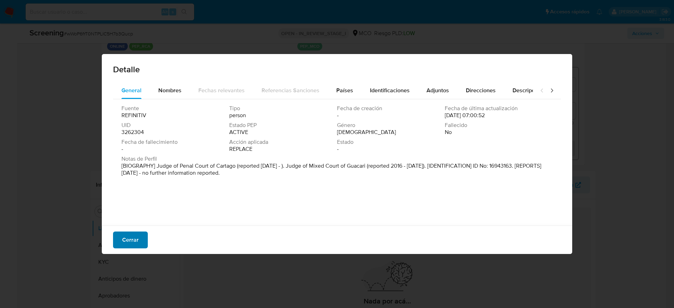
click at [127, 239] on span "Cerrar" at bounding box center [130, 239] width 16 height 15
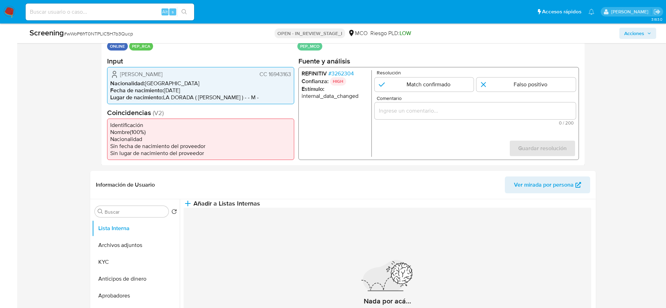
click at [151, 72] on span "[PERSON_NAME]" at bounding box center [141, 74] width 42 height 7
click at [151, 72] on span "Carlos Vadir Restrepo Franco" at bounding box center [141, 74] width 42 height 7
click at [353, 71] on span "# 3262304" at bounding box center [341, 73] width 26 height 7
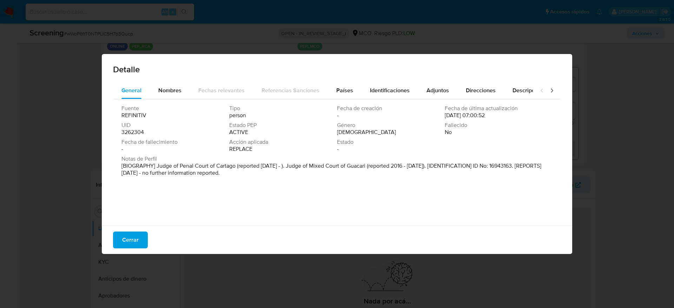
click at [125, 236] on span "Cerrar" at bounding box center [130, 239] width 16 height 15
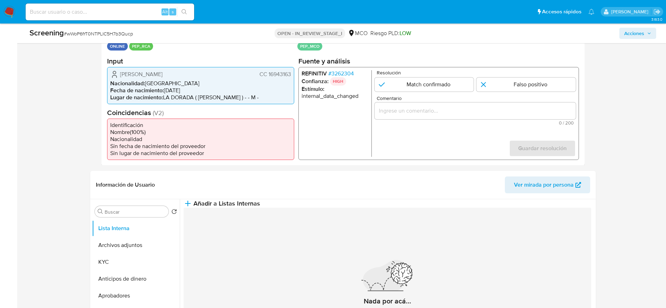
click at [68, 41] on div "Screening # wWoP6frT0NTPLIC5H7b3Qucp OPEN - IN_REVIEW_STAGE_I MCO Riesgo PLD: L…" at bounding box center [342, 34] width 635 height 20
drag, startPoint x: 68, startPoint y: 41, endPoint x: 124, endPoint y: 19, distance: 59.4
click at [68, 40] on div "Screening # wWoP6frT0NTPLIC5H7b3Qucp OPEN - IN_REVIEW_STAGE_I MCO Riesgo PLD: L…" at bounding box center [342, 34] width 635 height 20
copy span "wWoP6frT0NTPLIC5H7b3Qucp"
drag, startPoint x: 101, startPoint y: 77, endPoint x: 294, endPoint y: 71, distance: 192.4
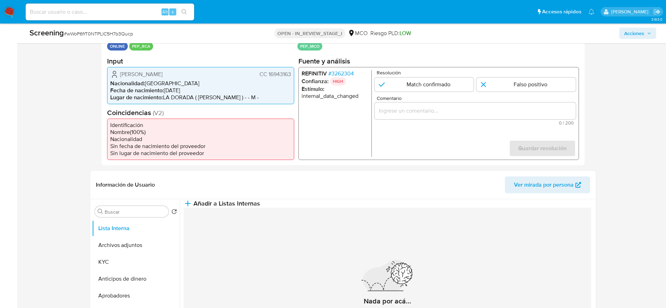
click at [294, 71] on div "Datos del evento 14/10/2025 00:52:07 ONLINE PEP_RCA Configuraciones aplicadas P…" at bounding box center [342, 95] width 483 height 141
click at [332, 74] on span "# 3262304" at bounding box center [341, 73] width 26 height 7
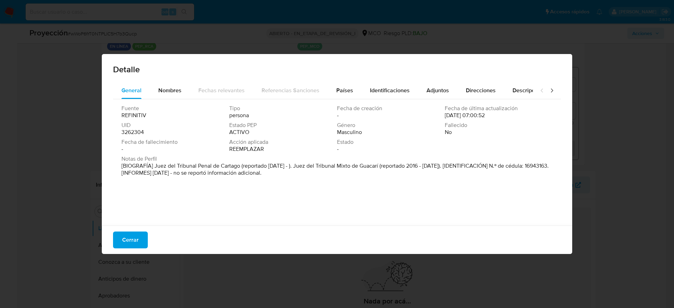
drag, startPoint x: 154, startPoint y: 166, endPoint x: 239, endPoint y: 168, distance: 85.3
click at [239, 168] on font "[BIOGRAFÍA] Juez del Tribunal Penal de Cartago (reportado jul. 2020 - ). Juez d…" at bounding box center [334, 169] width 427 height 15
click at [104, 249] on div "Cerrar" at bounding box center [337, 240] width 470 height 28
drag, startPoint x: 120, startPoint y: 242, endPoint x: 297, endPoint y: 223, distance: 178.3
click at [121, 242] on button "Cerrar" at bounding box center [130, 240] width 35 height 17
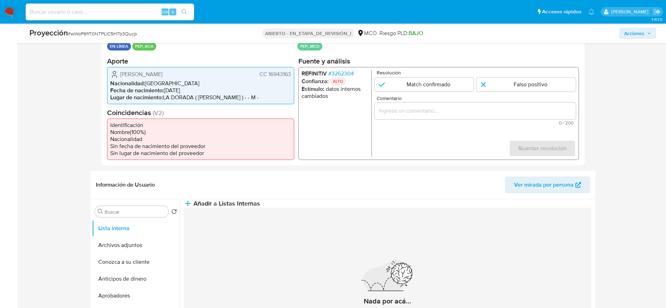
click at [413, 117] on div "1 de 1" at bounding box center [474, 110] width 201 height 17
click at [415, 110] on input "Comentario" at bounding box center [474, 110] width 201 height 9
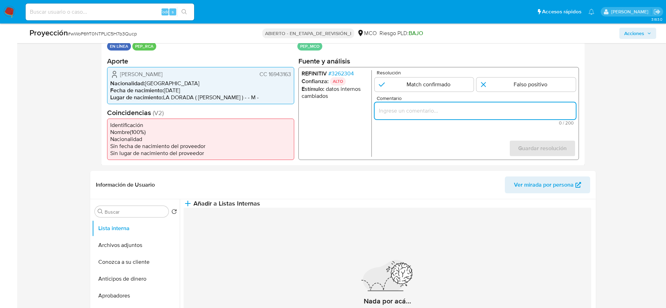
paste input "Caso generado sobre el usuario Carlos Vadir Restrepo Franco. El titular de la c…"
type input "Caso generado sobre el usuario Carlos Vadir Restrepo Franco. El titular de la c…"
click at [416, 86] on input "1 de 1" at bounding box center [423, 84] width 99 height 14
radio input "true"
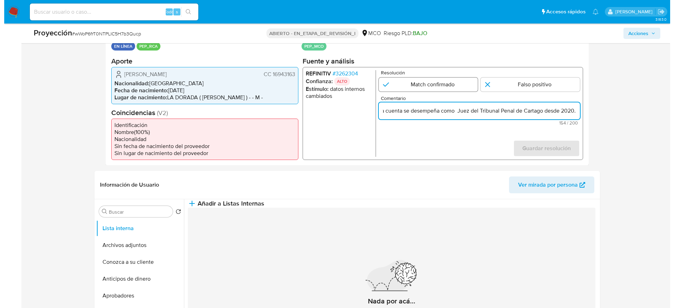
scroll to position [0, 0]
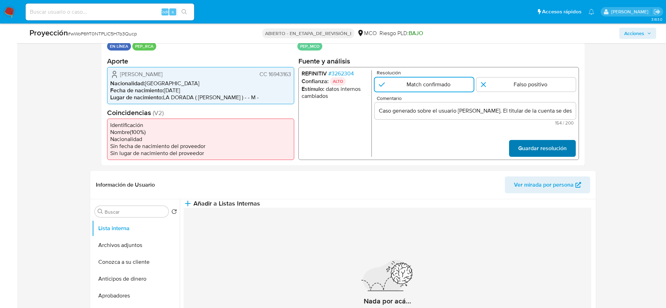
click at [533, 156] on span "Guardar resolución" at bounding box center [542, 147] width 48 height 15
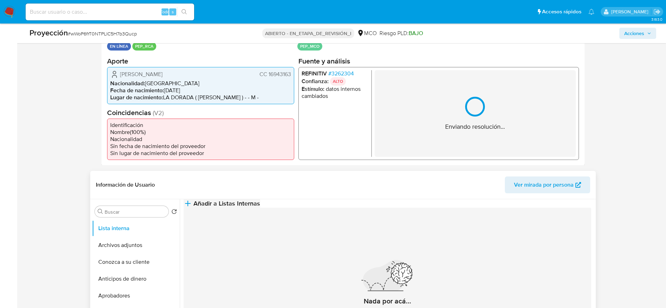
click at [260, 208] on button "Añadir a Listas Internas" at bounding box center [222, 203] width 77 height 8
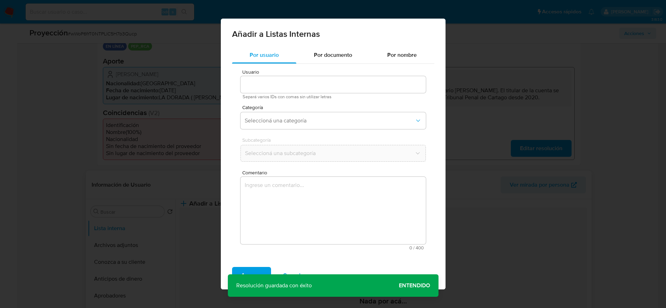
type input "227376892"
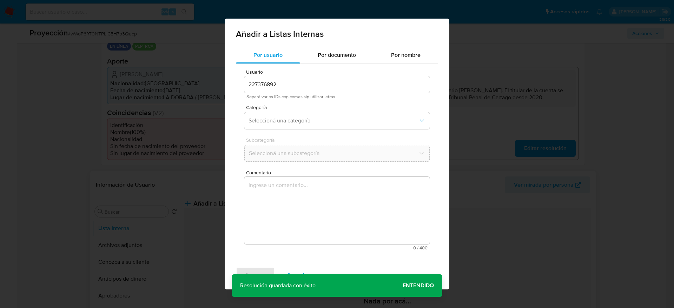
click at [352, 217] on textarea "Comentario" at bounding box center [336, 210] width 185 height 67
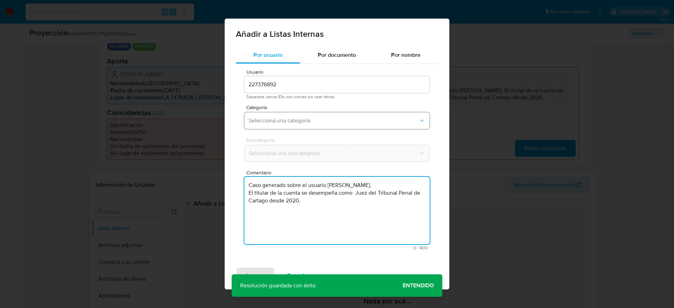
type textarea "Caso generado sobre el usuario Carlos Vadir Restrepo Franco. El titular de la c…"
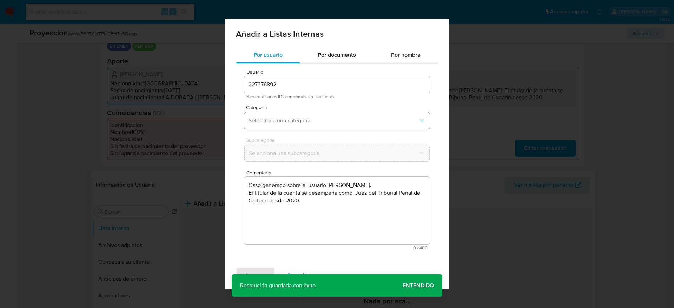
click at [311, 126] on button "Seleccioná una categoría" at bounding box center [336, 120] width 185 height 17
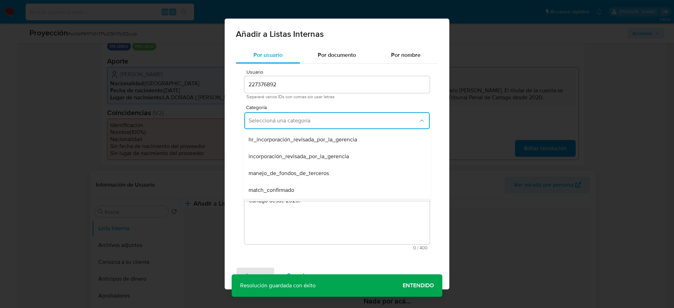
scroll to position [53, 0]
click at [306, 143] on div "match_confirmado" at bounding box center [334, 137] width 173 height 17
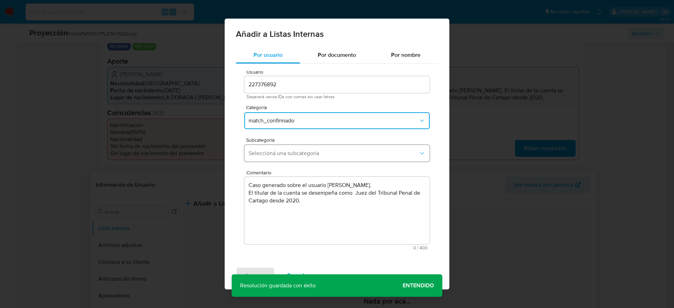
click at [304, 150] on span "Seleccioná una subcategoría" at bounding box center [333, 153] width 170 height 7
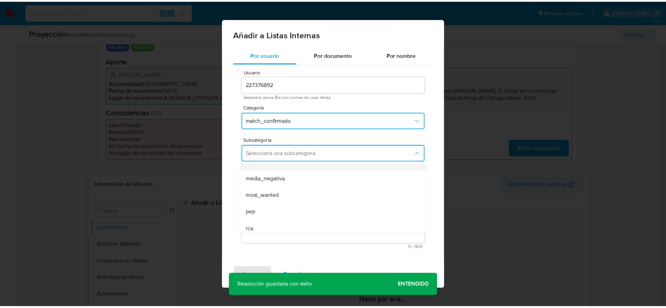
scroll to position [48, 0]
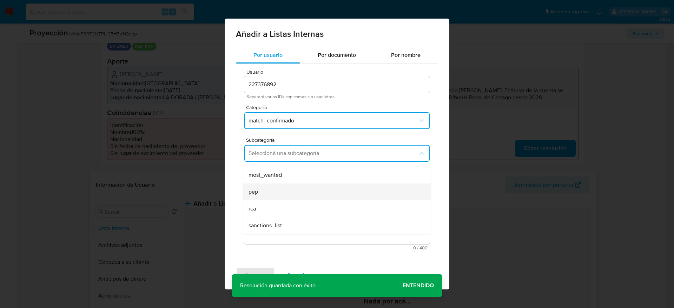
click at [294, 186] on div "pep" at bounding box center [334, 192] width 173 height 17
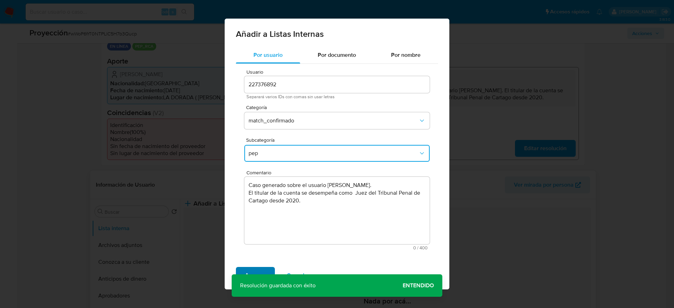
click at [260, 268] on span "Agregar" at bounding box center [255, 275] width 21 height 15
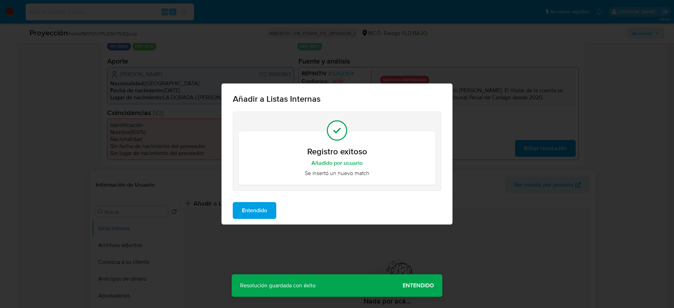
click at [248, 200] on div "Entendido" at bounding box center [336, 211] width 231 height 28
click at [256, 212] on span "Entendido" at bounding box center [254, 210] width 25 height 15
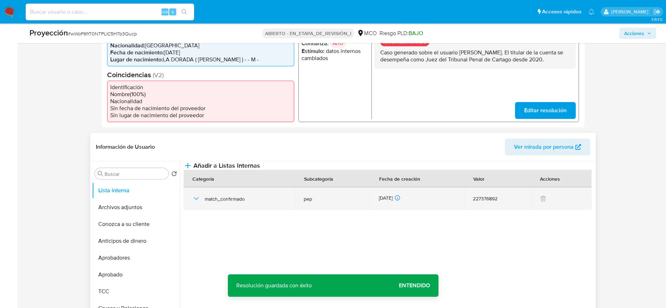
scroll to position [211, 0]
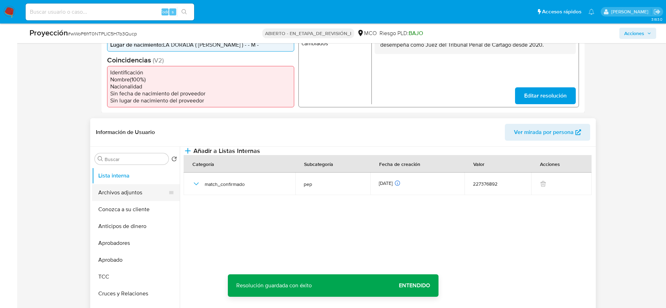
click at [124, 189] on button "Archivos adjuntos" at bounding box center [133, 192] width 82 height 17
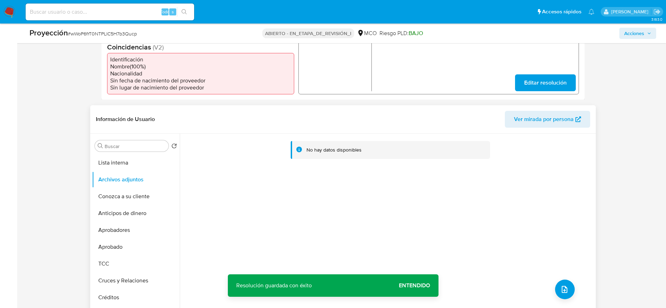
scroll to position [316, 0]
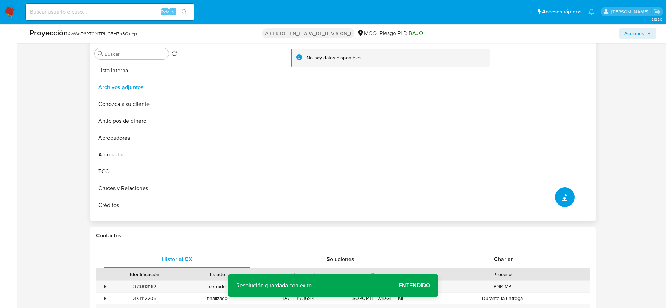
click at [568, 198] on button "subir archivo" at bounding box center [565, 197] width 20 height 20
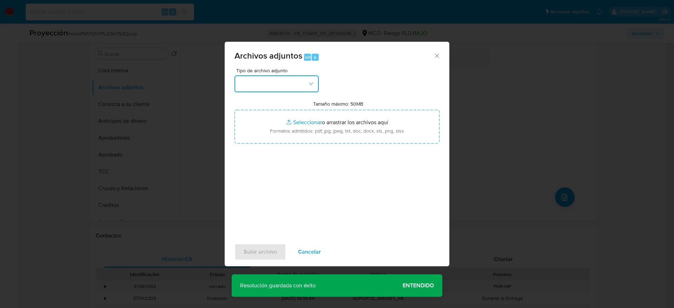
click at [317, 78] on button "button" at bounding box center [276, 83] width 84 height 17
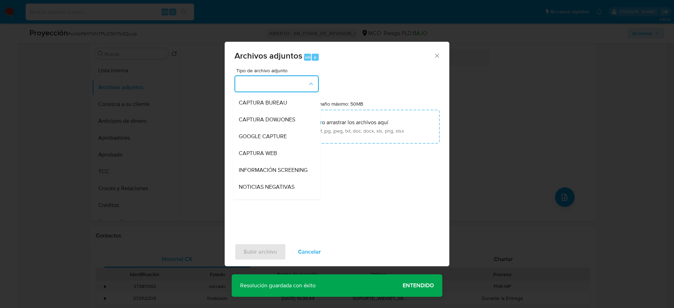
click at [282, 169] on span "INFORMACIÓN SCREENING" at bounding box center [273, 170] width 69 height 7
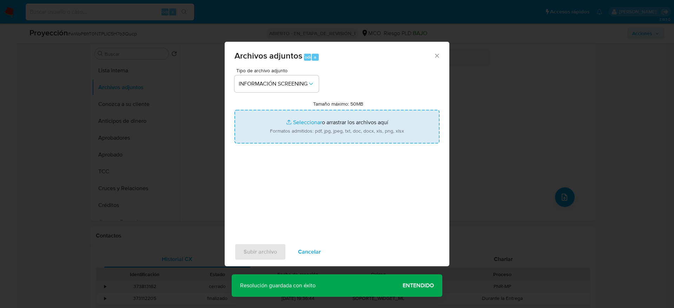
click at [298, 140] on input "Tamaño máximo: 50MB Seleccionar archivos" at bounding box center [336, 127] width 205 height 34
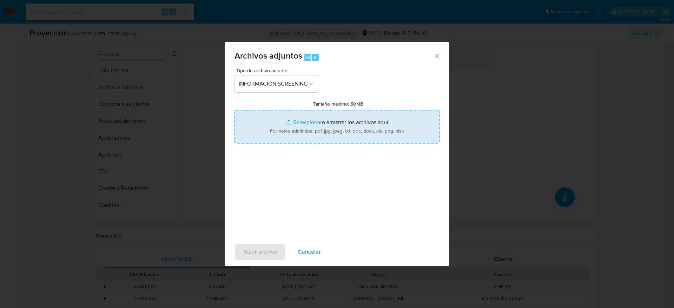
type input "C:\fakepath\_Carlos Vadir Restrepo Franco_ - Buscar con Google.pdf"
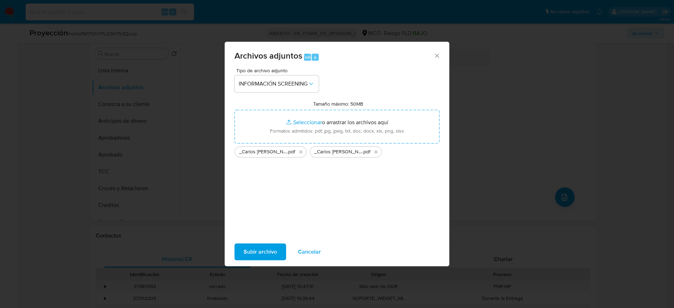
click at [263, 247] on span "Subir archivo" at bounding box center [260, 251] width 33 height 15
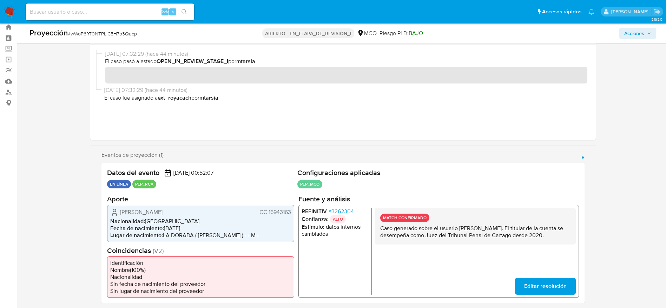
scroll to position [0, 0]
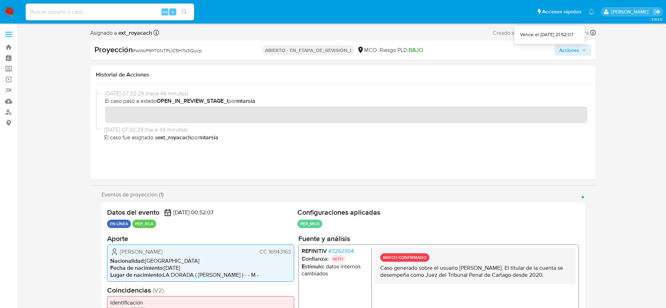
click at [588, 45] on button "Acciones" at bounding box center [572, 50] width 37 height 11
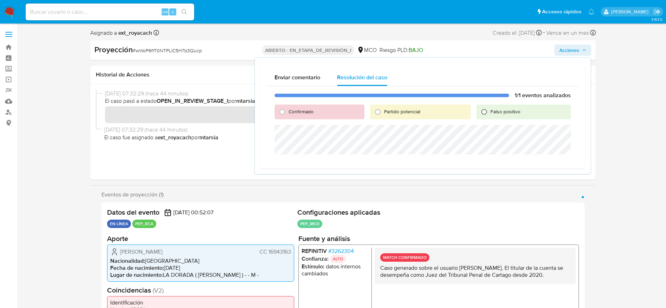
click at [482, 107] on input "Falso positivo" at bounding box center [483, 111] width 11 height 11
radio input "true"
click at [293, 117] on div "Confirmado" at bounding box center [318, 112] width 89 height 15
click at [292, 112] on span "Confirmado" at bounding box center [300, 111] width 25 height 7
click at [288, 112] on input "Confirmado" at bounding box center [282, 111] width 11 height 11
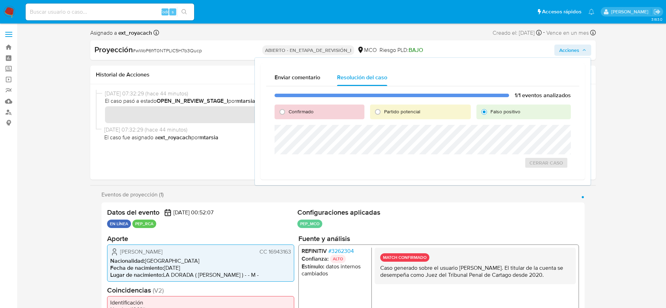
radio input "true"
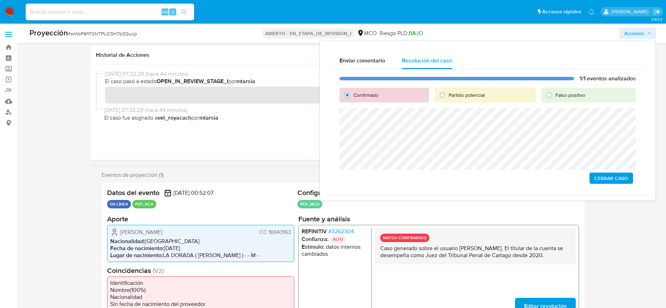
scroll to position [211, 0]
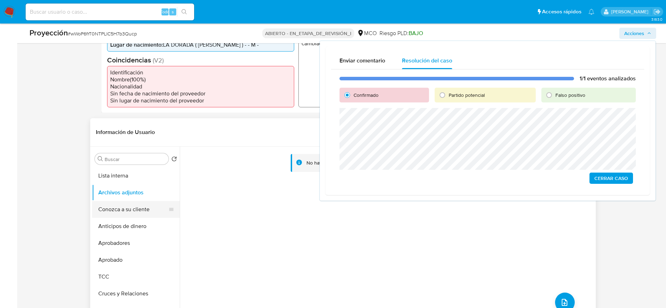
click at [136, 203] on button "Conozca a su cliente" at bounding box center [133, 209] width 82 height 17
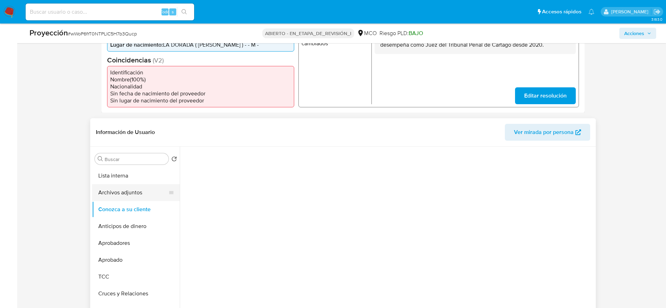
click at [136, 196] on button "Archivos adjuntos" at bounding box center [133, 192] width 82 height 17
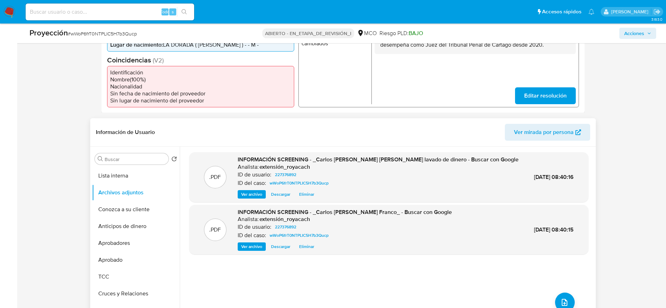
drag, startPoint x: 498, startPoint y: 76, endPoint x: 245, endPoint y: 179, distance: 273.1
click at [141, 176] on button "Lista interna" at bounding box center [133, 175] width 82 height 17
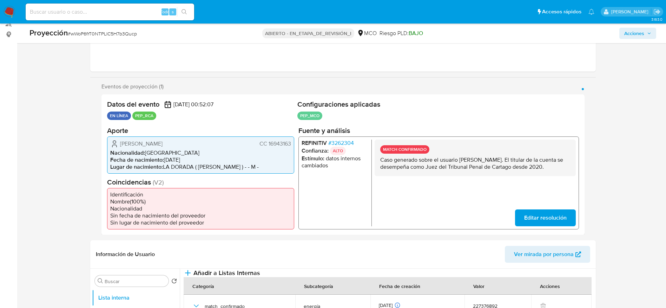
scroll to position [0, 0]
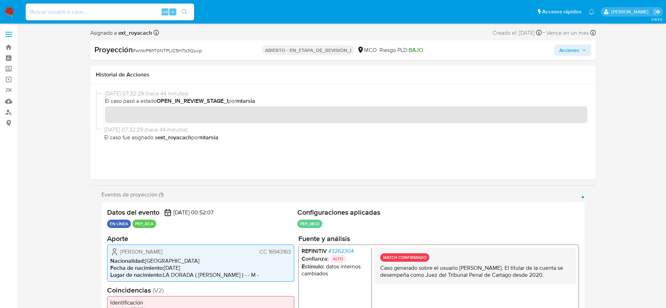
click at [565, 39] on div "Asignado a ext_royacach Asignado el: 15/10/2025 07:32:29 Creado el: 13/10/2025 …" at bounding box center [342, 34] width 505 height 12
click at [565, 44] on div "Proyección # wWoP6frT0NTPLIC5H7b3Qucp ABIERTO - EN_ETAPA_DE_REVISIÓN_I MCO Ries…" at bounding box center [342, 50] width 505 height 20
click at [567, 51] on span "Acciones" at bounding box center [569, 50] width 20 height 11
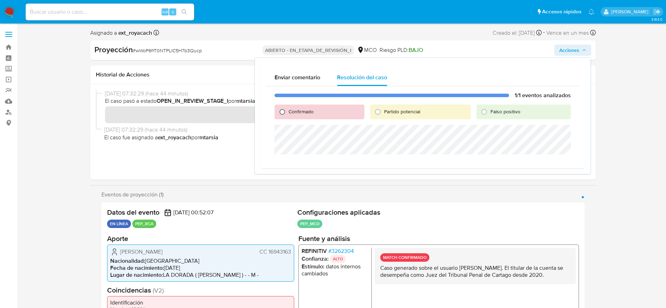
click at [278, 110] on input "Confirmado" at bounding box center [282, 111] width 11 height 11
radio input "true"
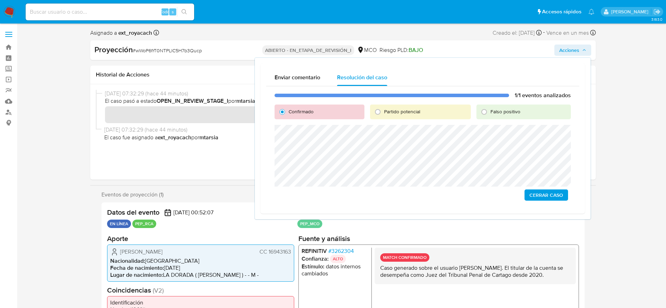
click at [553, 194] on font "Cerrar Caso" at bounding box center [546, 194] width 34 height 11
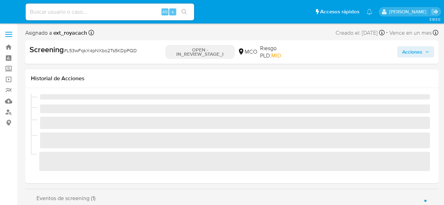
select select "10"
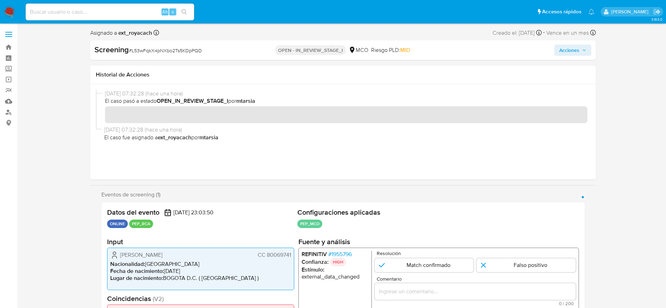
scroll to position [53, 0]
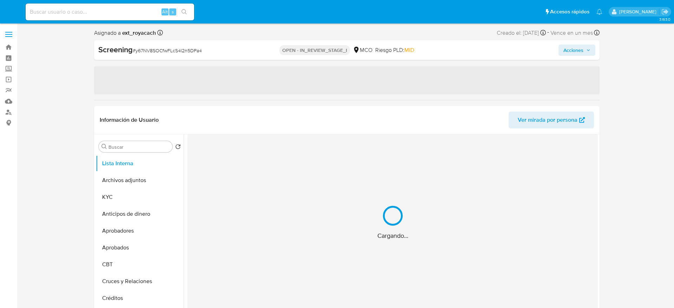
select select "10"
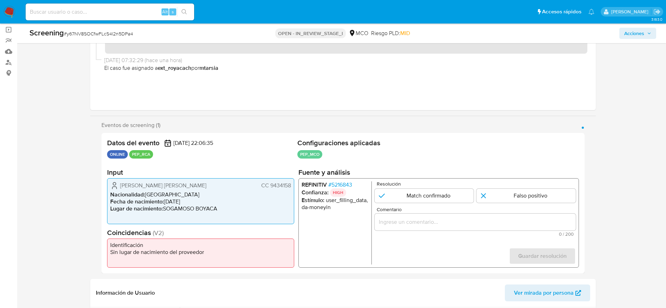
scroll to position [53, 0]
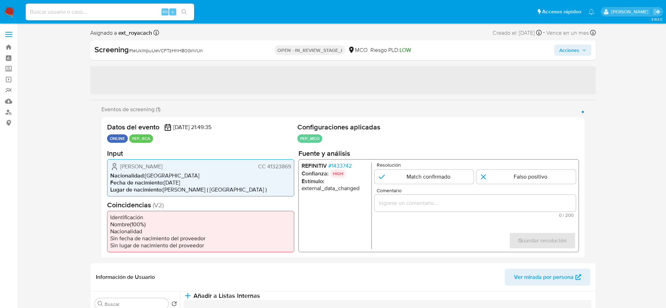
select select "10"
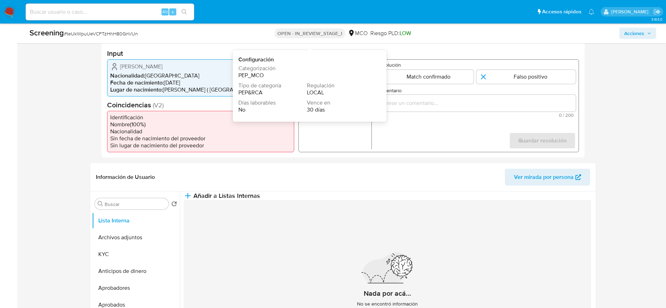
scroll to position [158, 0]
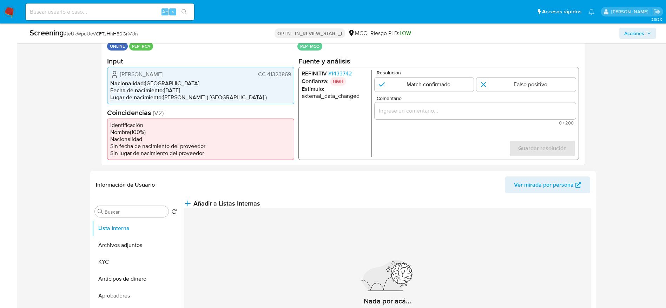
click at [341, 70] on span "# 1433742" at bounding box center [340, 73] width 24 height 7
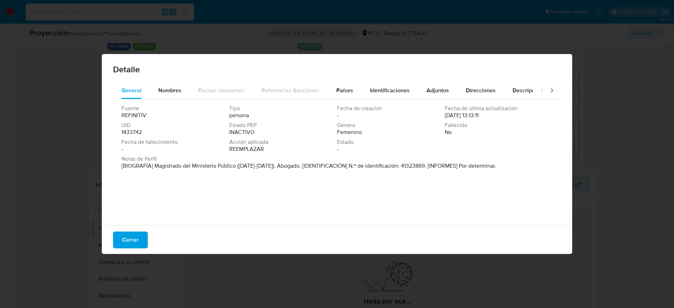
drag, startPoint x: 154, startPoint y: 166, endPoint x: 285, endPoint y: 151, distance: 132.0
click at [233, 165] on font "[BIOGRAFÍA] Magistrado del Ministerio Público (2010-2016). Abogado. [IDENTIFICA…" at bounding box center [308, 166] width 374 height 8
drag, startPoint x: 124, startPoint y: 244, endPoint x: 128, endPoint y: 222, distance: 22.9
click at [124, 244] on span "Cerrar" at bounding box center [130, 239] width 16 height 15
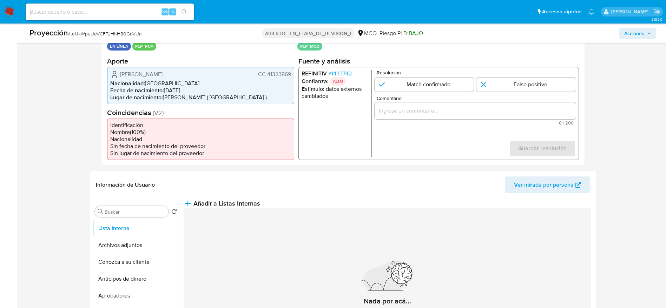
drag, startPoint x: 120, startPoint y: 75, endPoint x: 293, endPoint y: 71, distance: 173.4
click at [293, 71] on div "Carmen Teresa Ortiz de Rodríguez CC 41323869 Nacionalidad : Colombia Fecha de n…" at bounding box center [200, 85] width 187 height 37
drag, startPoint x: 440, startPoint y: 100, endPoint x: 440, endPoint y: 109, distance: 8.8
click at [440, 102] on div "Comentario 0 / 200 200 caracteres restantes" at bounding box center [474, 109] width 201 height 29
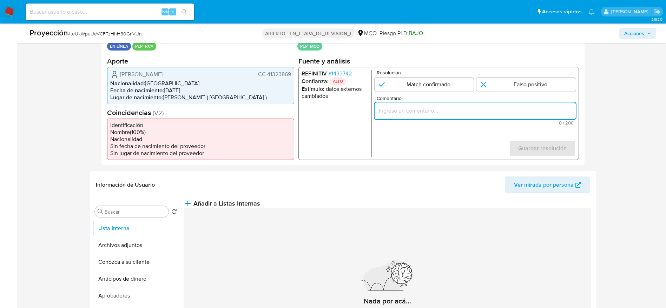
click at [440, 109] on input "Comentario" at bounding box center [474, 110] width 201 height 9
paste input "Caso generado sobre el usuario Carmen Teresa Ortiz de Rodríguez CC 41323869 por…"
type input "Caso generado sobre el usuario Carmen Teresa Ortiz de Rodríguez CC 41323869 por…"
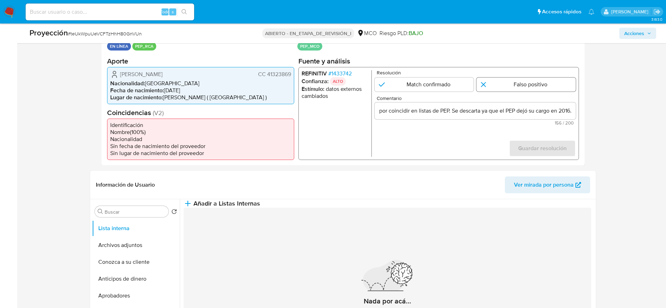
click at [508, 82] on input "1 de 1" at bounding box center [525, 84] width 99 height 14
radio input "true"
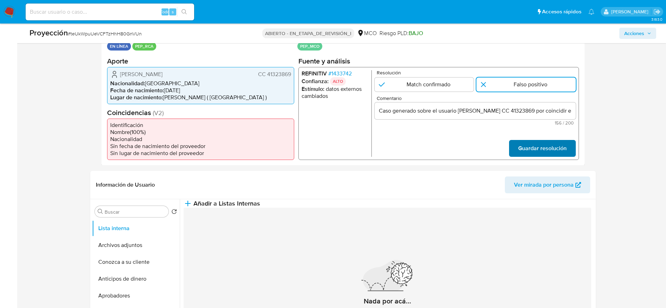
click at [571, 149] on button "Guardar resolución" at bounding box center [541, 148] width 67 height 17
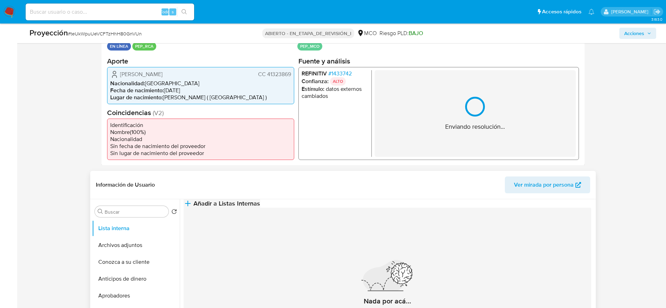
click at [260, 200] on button "Añadir a Listas Internas" at bounding box center [222, 203] width 77 height 8
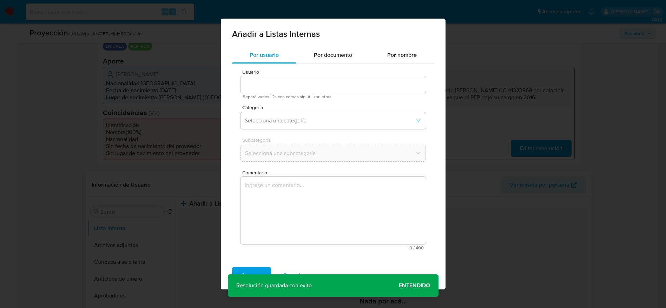
type input "85357128"
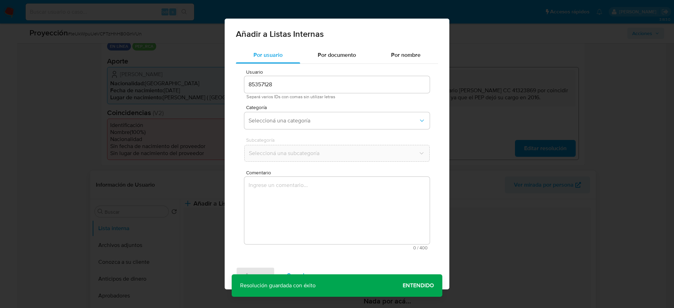
click at [394, 205] on textarea "Comentario" at bounding box center [336, 210] width 185 height 67
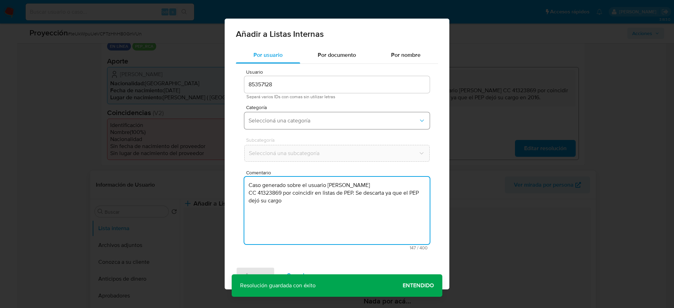
type textarea "Caso generado sobre el usuario Carmen Teresa Ortiz de Rodríguez CC 41323869 por…"
click at [286, 123] on span "Seleccioná una categoría" at bounding box center [333, 120] width 170 height 7
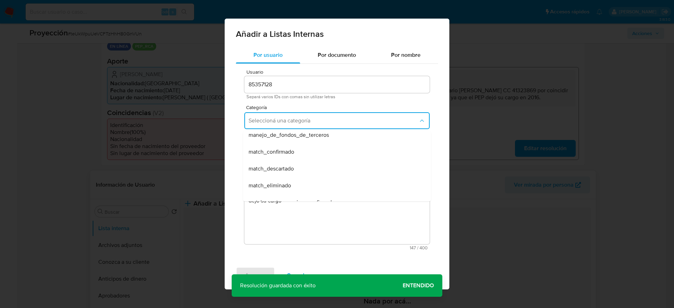
scroll to position [53, 0]
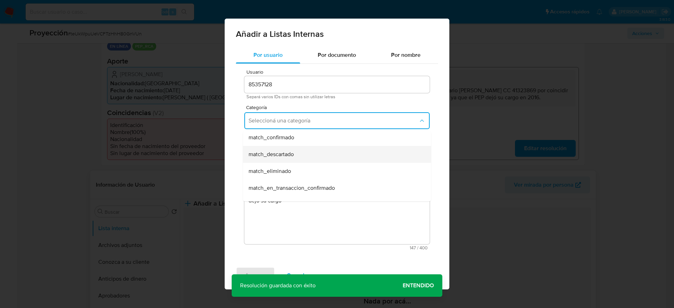
click at [280, 156] on span "match_descartado" at bounding box center [270, 154] width 45 height 7
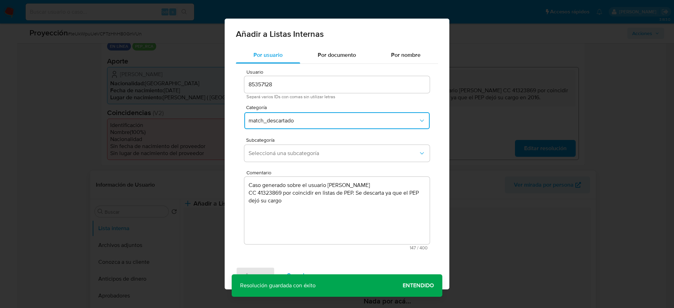
click at [280, 156] on span "Seleccioná una subcategoría" at bounding box center [333, 153] width 170 height 7
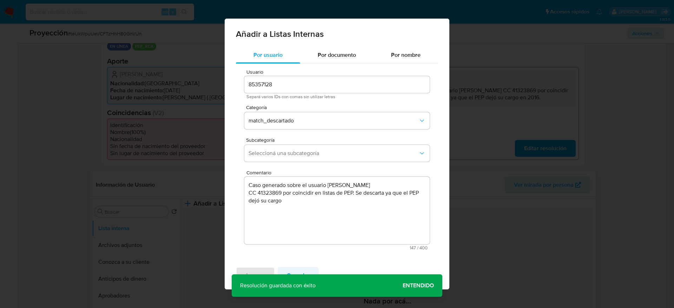
click at [296, 270] on span "Cancelar" at bounding box center [298, 275] width 23 height 15
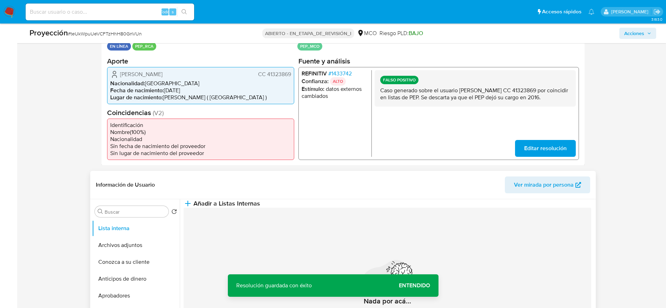
click at [464, 97] on p "Caso generado sobre el usuario Carmen Teresa Ortiz de Rodríguez CC 41323869 por…" at bounding box center [475, 94] width 190 height 14
click at [260, 207] on span "Añadir a Listas Internas" at bounding box center [226, 204] width 67 height 8
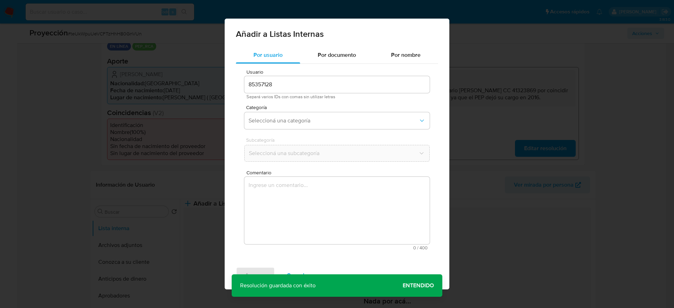
click at [327, 219] on textarea "Comentario" at bounding box center [336, 210] width 185 height 67
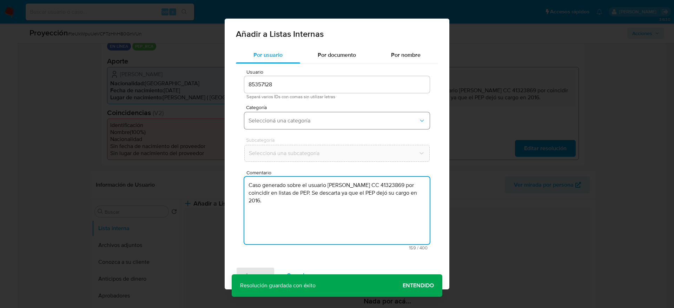
type textarea "Caso generado sobre el usuario Carmen Teresa Ortiz de Rodríguez CC 41323869 por…"
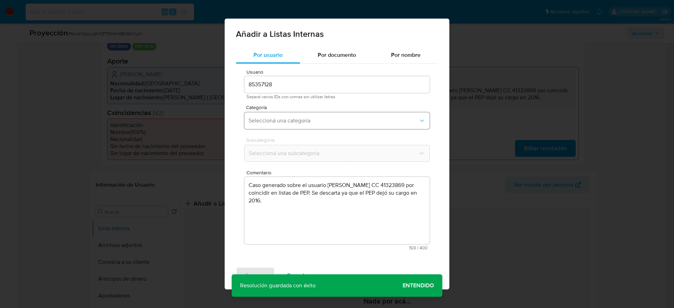
drag, startPoint x: 326, startPoint y: 128, endPoint x: 333, endPoint y: 125, distance: 8.2
click at [326, 128] on button "Seleccioná una categoría" at bounding box center [336, 120] width 185 height 17
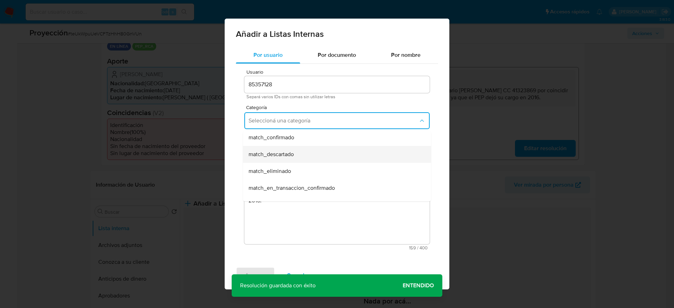
click at [307, 157] on div "match_descartado" at bounding box center [334, 154] width 173 height 17
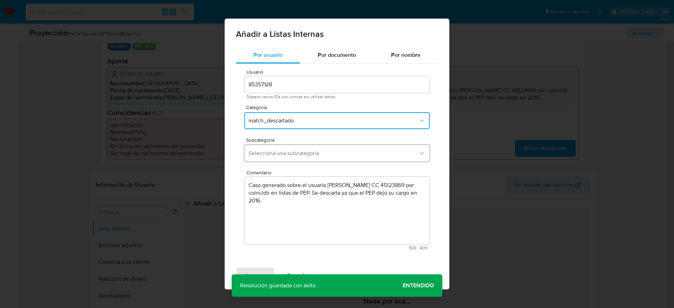
click at [307, 155] on span "Seleccioná una subcategoría" at bounding box center [333, 153] width 170 height 7
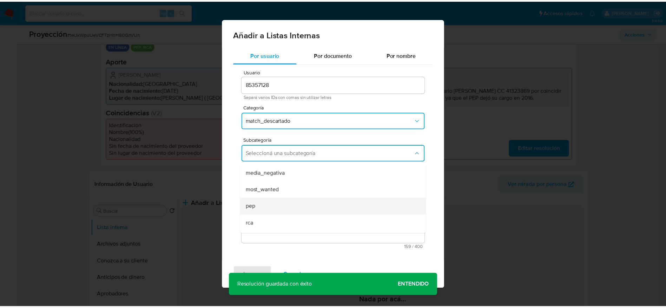
scroll to position [48, 0]
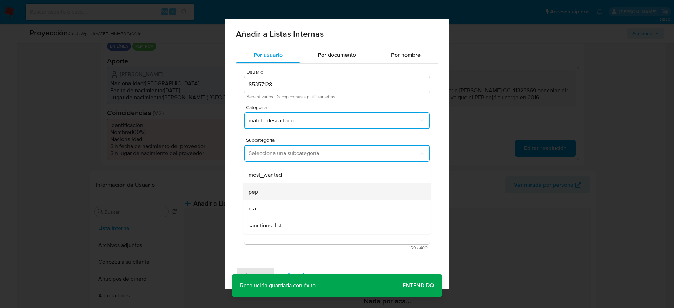
click at [274, 191] on div "pep" at bounding box center [334, 192] width 173 height 17
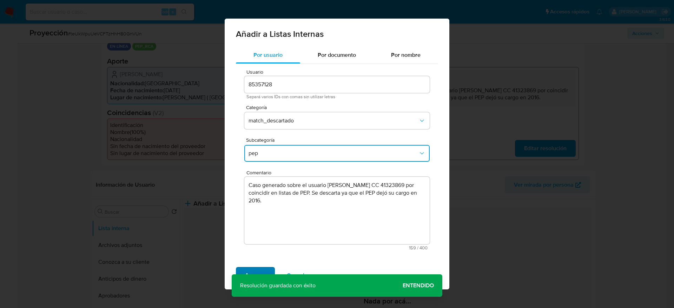
click at [247, 272] on span "Agregar" at bounding box center [255, 275] width 21 height 15
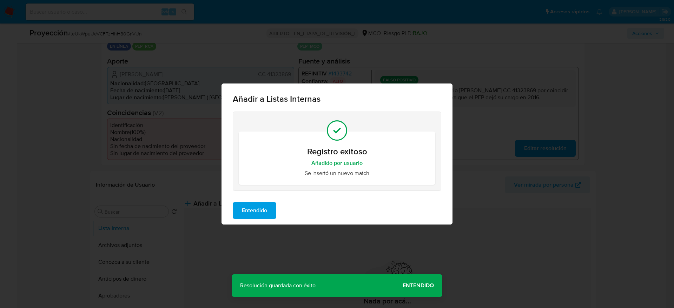
click at [253, 192] on div "Registro exitoso Añadido por usuario Se insertó un nuevo match" at bounding box center [336, 154] width 231 height 85
click at [253, 200] on div "Entendido" at bounding box center [336, 211] width 231 height 28
click at [253, 203] on span "Entendido" at bounding box center [254, 210] width 25 height 15
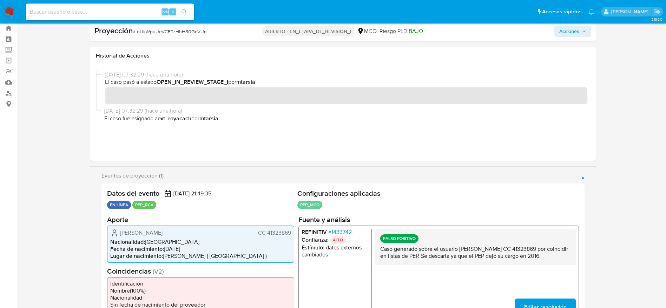
scroll to position [0, 0]
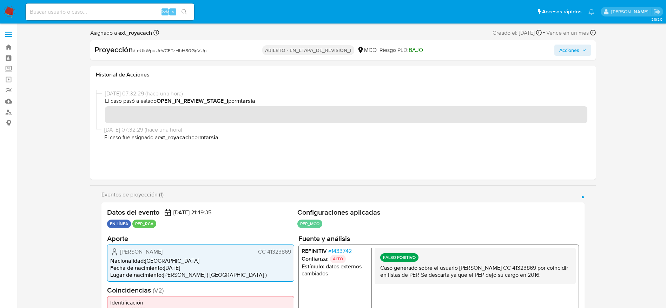
click at [592, 58] on div "Proyección # teUkWpuUeVCFTzHhH80GnVUn ABIERTO - EN_ETAPA_DE_REVISIÓN_I MCO Ries…" at bounding box center [342, 50] width 505 height 20
click at [590, 55] on div "Proyección # teUkWpuUeVCFTzHhH80GnVUn ABIERTO - EN_ETAPA_DE_REVISIÓN_I MCO Ries…" at bounding box center [342, 50] width 505 height 20
click at [587, 54] on button "Acciones" at bounding box center [572, 50] width 37 height 11
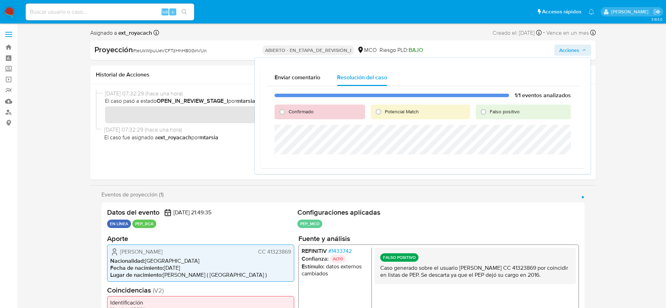
click at [489, 108] on input "Falso positivo" at bounding box center [483, 111] width 11 height 11
radio input "true"
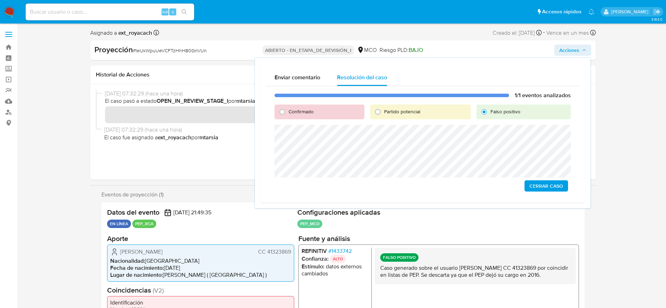
click at [536, 182] on span "Cerrar Caso" at bounding box center [546, 186] width 34 height 10
click at [530, 188] on span "Cerrar Caso" at bounding box center [546, 186] width 34 height 10
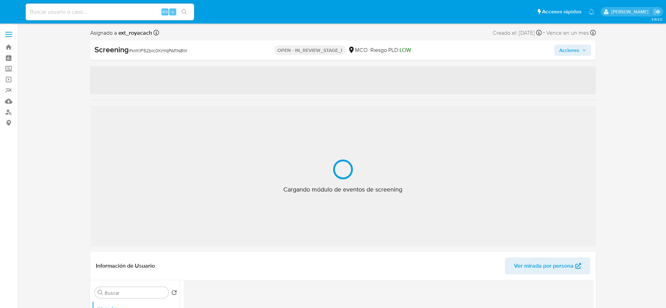
select select "10"
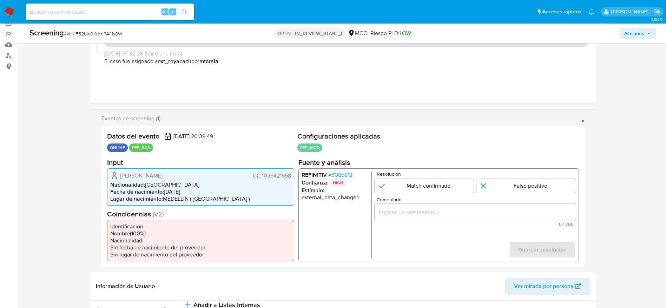
scroll to position [105, 0]
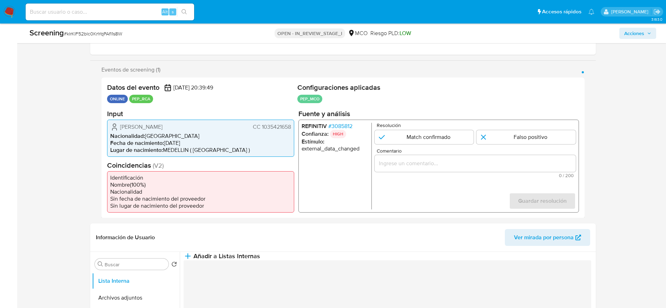
click at [347, 126] on span "# 3085812" at bounding box center [340, 125] width 24 height 7
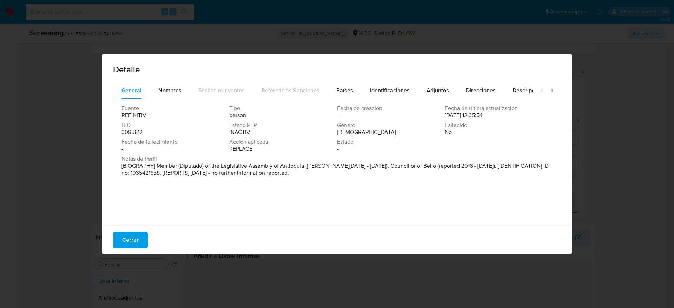
click at [132, 244] on span "Cerrar" at bounding box center [130, 239] width 16 height 15
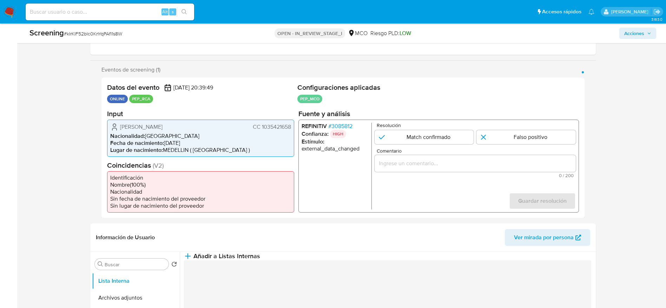
click at [118, 38] on div "Screening # kIrKlF52blc0KnYqPAfI1s8W" at bounding box center [132, 33] width 206 height 11
copy span "kIrKlF52blc0KnYqPAfI1s8W"
drag, startPoint x: 114, startPoint y: 126, endPoint x: 290, endPoint y: 130, distance: 176.2
click at [290, 130] on div "[PERSON_NAME] CC 1035421658" at bounding box center [200, 126] width 181 height 8
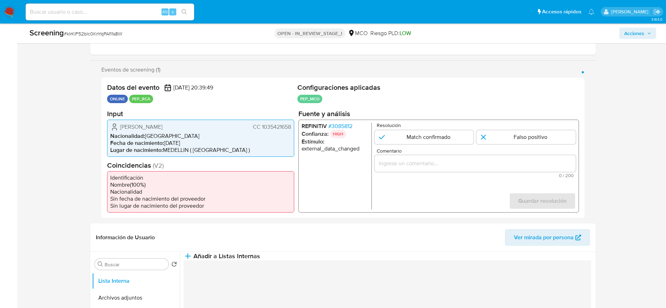
click at [335, 124] on span "# 3085812" at bounding box center [340, 125] width 24 height 7
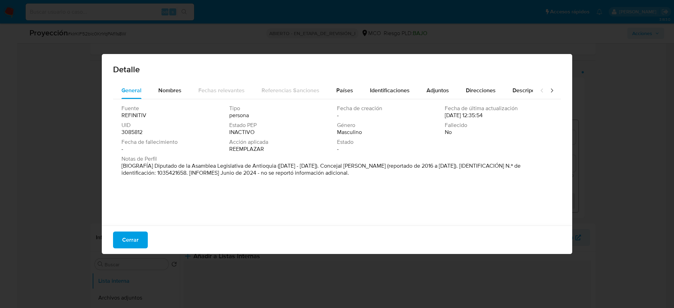
drag, startPoint x: 153, startPoint y: 166, endPoint x: 275, endPoint y: 165, distance: 122.8
click at [275, 165] on font "[BIOGRAFÍA] Diputado de la Asamblea Legislativa de Antioquia ([DATE] - [DATE]).…" at bounding box center [320, 169] width 399 height 15
click at [131, 244] on span "Cerrar" at bounding box center [130, 239] width 16 height 15
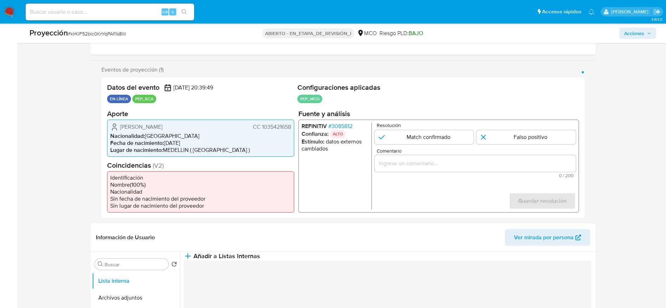
click at [142, 126] on span "[PERSON_NAME]" at bounding box center [141, 126] width 42 height 7
click at [427, 155] on div "1 de 1" at bounding box center [474, 163] width 201 height 17
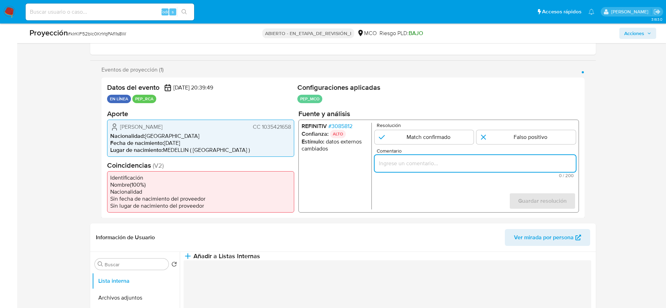
click at [428, 165] on input "Comentario" at bounding box center [474, 163] width 201 height 9
paste input "Usuario [PERSON_NAME], se desempeñó como Diputado de la Asamblea Legislativa de…"
type input "Usuario [PERSON_NAME], se desempeñó como Diputado de la Asamblea Legislativa de…"
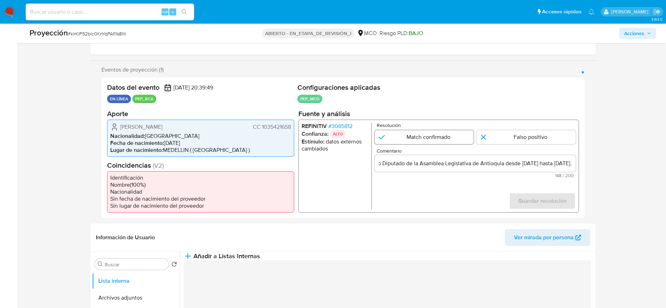
scroll to position [0, 0]
drag, startPoint x: 427, startPoint y: 134, endPoint x: 480, endPoint y: 147, distance: 55.0
click at [427, 133] on input "1 de 1" at bounding box center [423, 137] width 99 height 14
radio input "true"
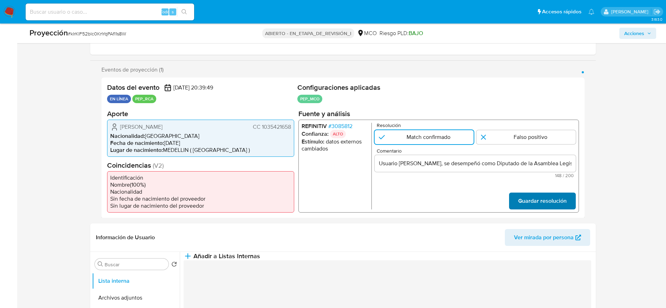
click at [563, 201] on span "Guardar resolución" at bounding box center [542, 200] width 48 height 15
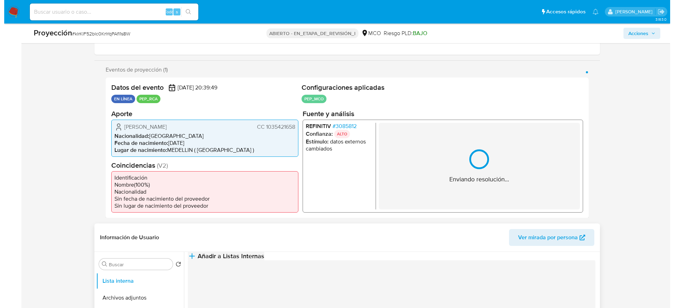
scroll to position [211, 0]
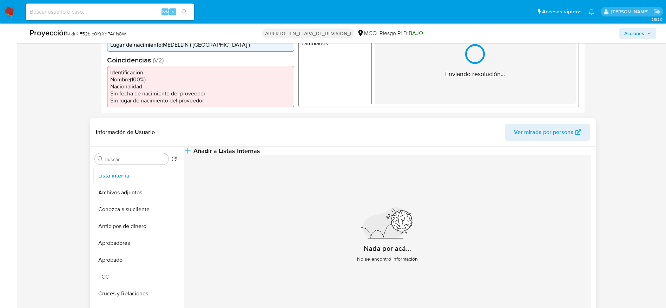
click at [260, 155] on button "Añadir a Listas Internas" at bounding box center [222, 151] width 77 height 8
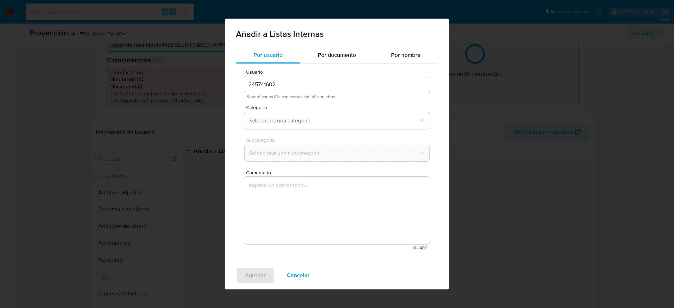
click at [311, 220] on textarea "Comentario" at bounding box center [336, 210] width 185 height 67
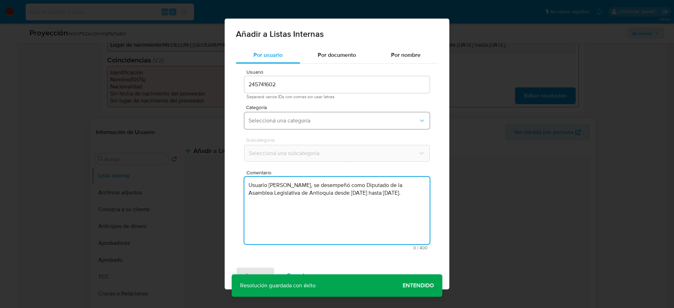
type textarea "Usuario [PERSON_NAME], se desempeñó como Diputado de la Asamblea Legislativa de…"
click at [293, 126] on button "Seleccioná una categoría" at bounding box center [336, 120] width 185 height 17
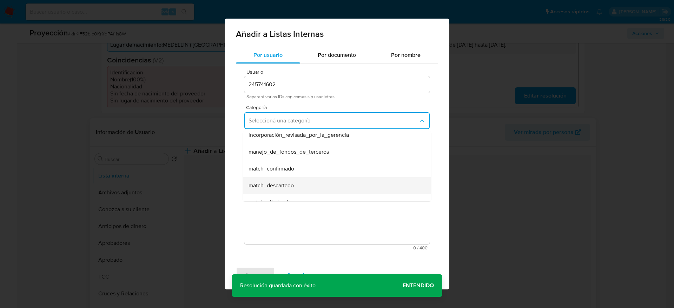
scroll to position [53, 0]
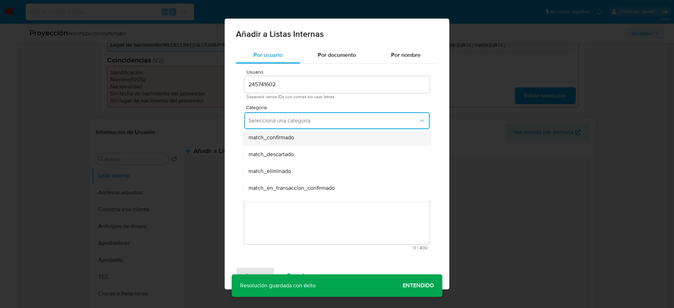
click at [286, 138] on span "match_confirmado" at bounding box center [271, 137] width 46 height 7
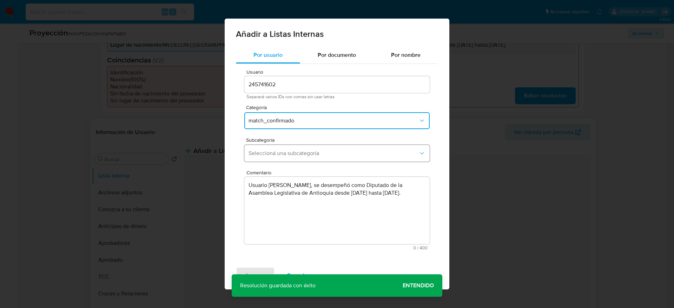
click at [286, 150] on span "Seleccioná una subcategoría" at bounding box center [333, 153] width 170 height 7
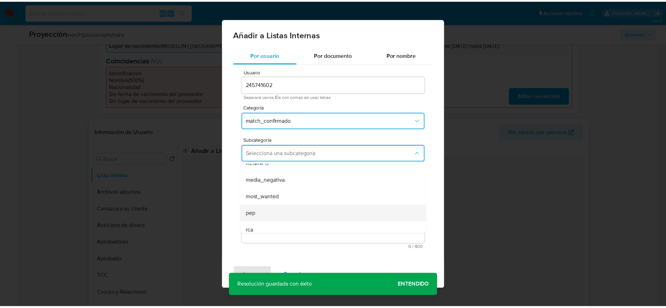
scroll to position [48, 0]
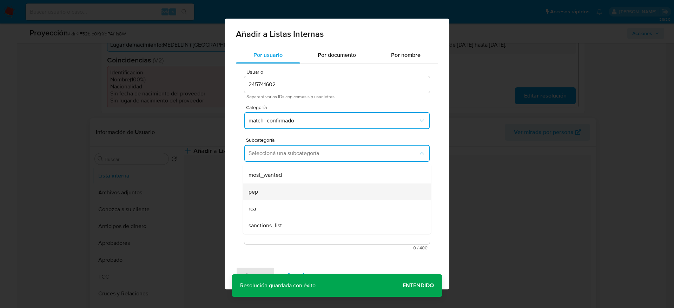
click at [265, 188] on div "pep" at bounding box center [334, 192] width 173 height 17
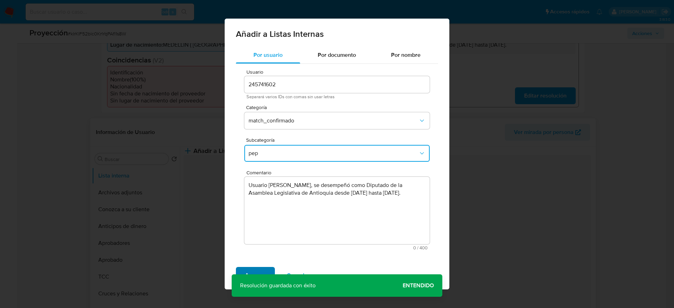
click at [258, 274] on span "Agregar" at bounding box center [255, 275] width 21 height 15
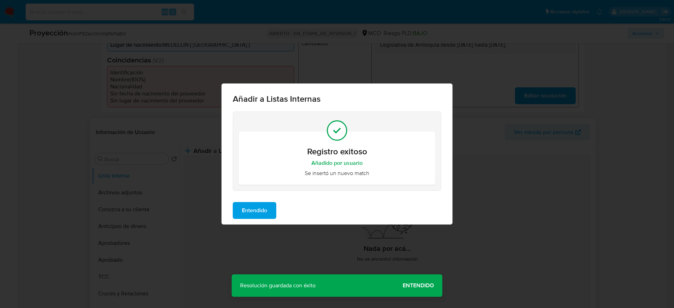
click at [261, 217] on span "Entendido" at bounding box center [254, 210] width 25 height 15
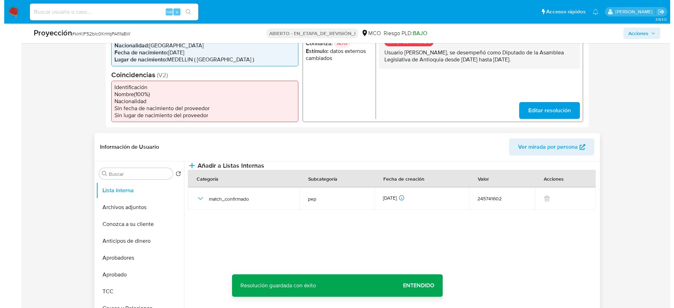
scroll to position [211, 0]
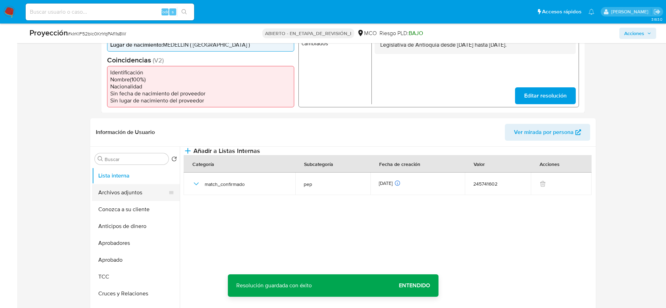
click at [137, 192] on button "Archivos adjuntos" at bounding box center [133, 192] width 82 height 17
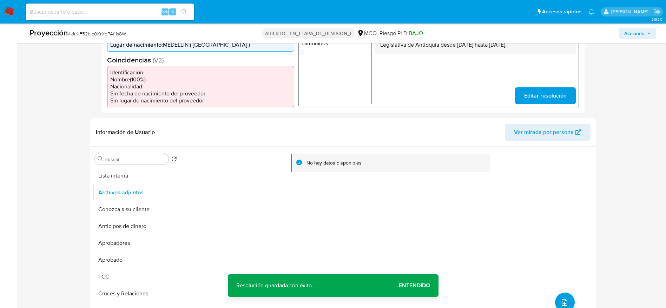
click at [562, 299] on icon "subir archivo" at bounding box center [564, 302] width 6 height 7
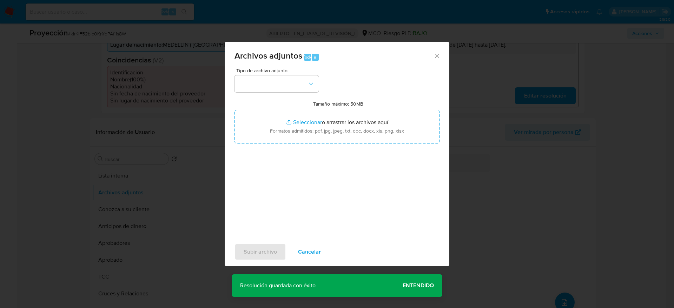
click at [260, 72] on span "Tipo de archivo adjunto" at bounding box center [278, 70] width 84 height 5
click at [266, 87] on button "button" at bounding box center [276, 83] width 84 height 17
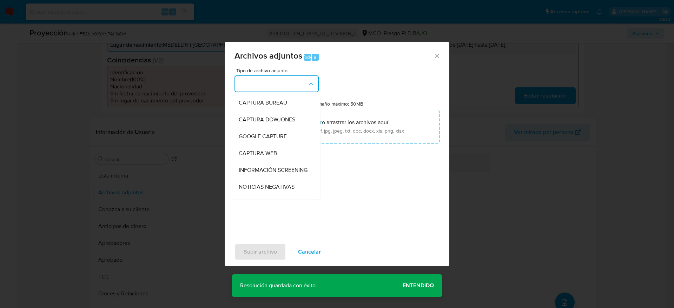
click at [264, 172] on span "INFORMACIÓN SCREENING" at bounding box center [273, 170] width 69 height 7
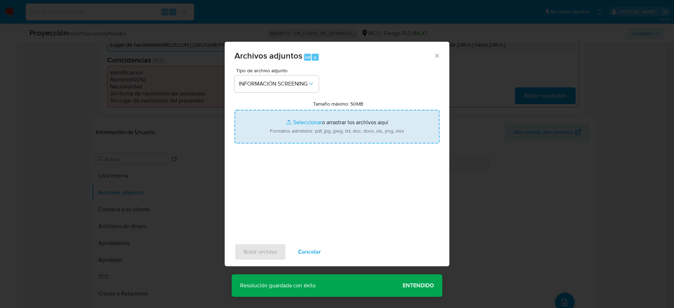
click at [270, 133] on input "Tamaño máximo: 50MB Seleccionar archivos" at bounding box center [336, 127] width 205 height 34
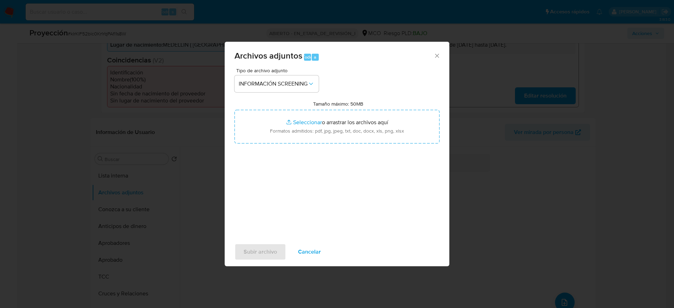
click at [315, 253] on font "Cancelar" at bounding box center [309, 252] width 23 height 17
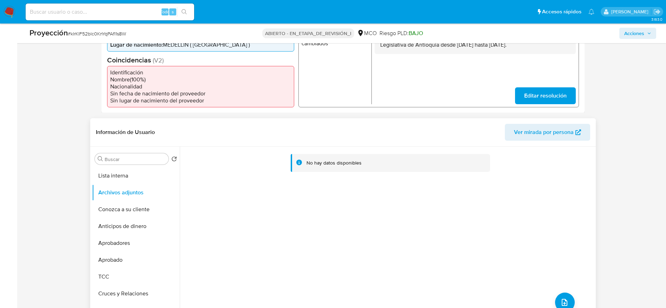
click at [568, 288] on div "No hay datos disponibles" at bounding box center [387, 237] width 414 height 180
click at [560, 298] on icon "subir archivo" at bounding box center [564, 302] width 8 height 8
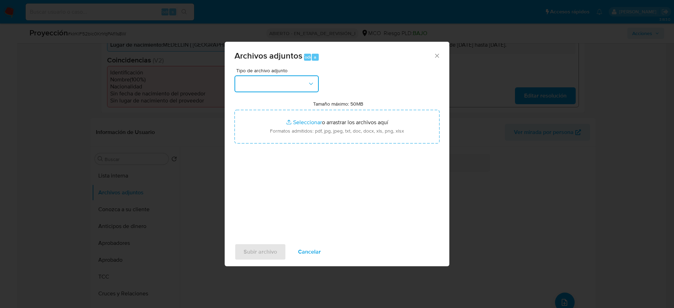
click at [313, 88] on button "button" at bounding box center [276, 83] width 84 height 17
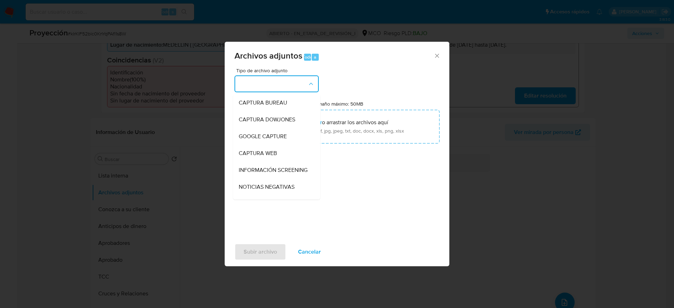
click at [262, 173] on font "INFORMACIÓN SCREENING" at bounding box center [273, 170] width 69 height 8
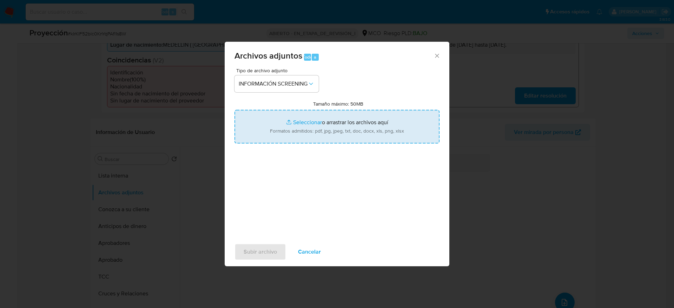
click at [271, 140] on input "Tamaño máximo: 50MB Seleccionar archivos" at bounding box center [336, 127] width 205 height 34
type input "C:\fakepath\_Juan Camilo Callejas Tamayo_ - Buscar con Google.pdf"
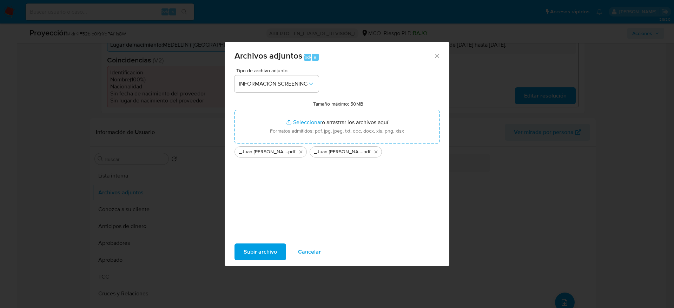
click at [261, 247] on font "Subir archivo" at bounding box center [260, 252] width 33 height 17
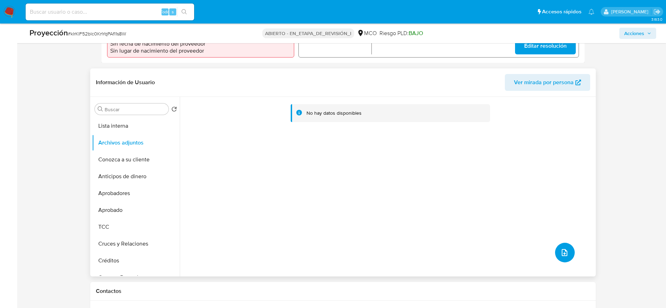
scroll to position [263, 0]
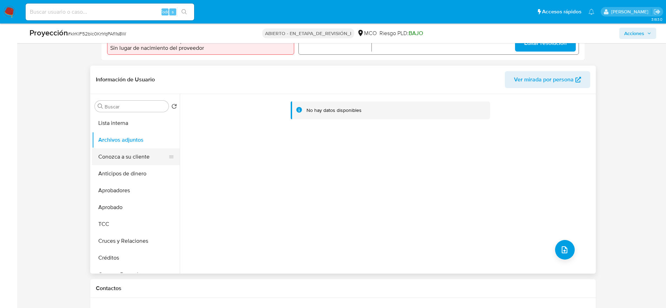
click at [128, 158] on button "Conozca a su cliente" at bounding box center [133, 156] width 82 height 17
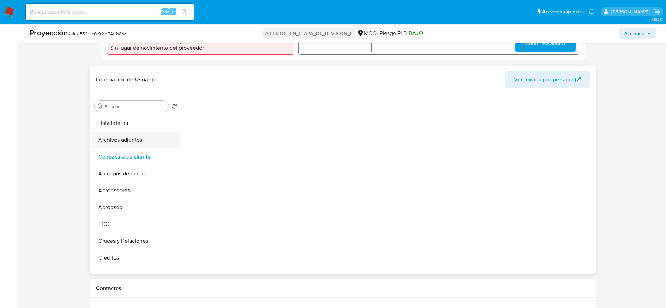
click at [128, 140] on button "Archivos adjuntos" at bounding box center [133, 140] width 82 height 17
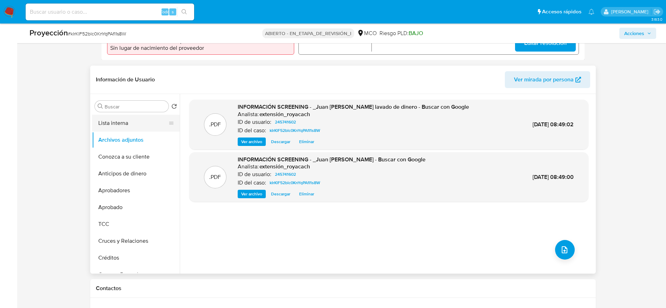
click at [141, 119] on button "Lista interna" at bounding box center [133, 123] width 82 height 17
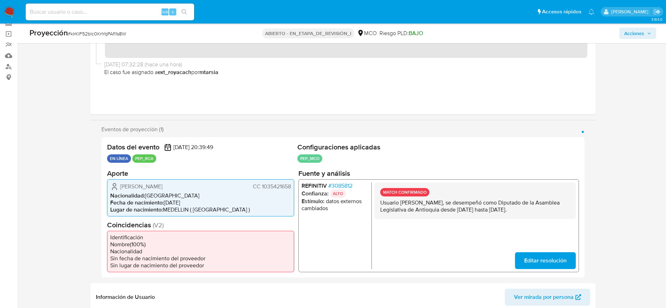
scroll to position [0, 0]
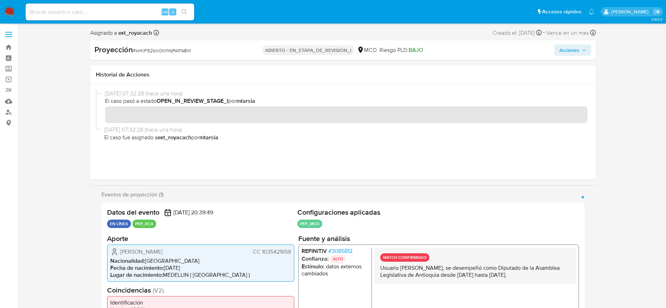
click at [559, 51] on span "Acciones" at bounding box center [569, 50] width 20 height 11
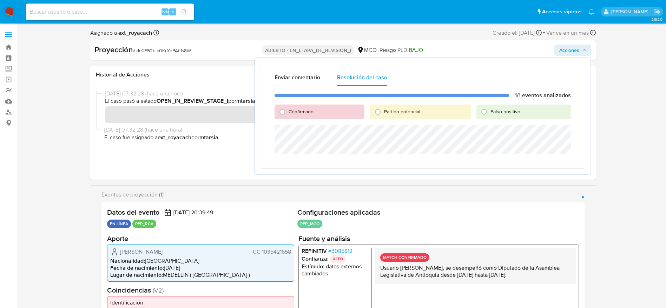
click at [295, 105] on div "Confirmado" at bounding box center [318, 112] width 89 height 15
drag, startPoint x: 295, startPoint y: 106, endPoint x: 297, endPoint y: 110, distance: 4.1
click at [295, 108] on div "Confirmado" at bounding box center [318, 112] width 89 height 15
click at [297, 111] on span "Confirmado" at bounding box center [300, 111] width 25 height 7
click at [288, 111] on input "Confirmado" at bounding box center [282, 111] width 11 height 11
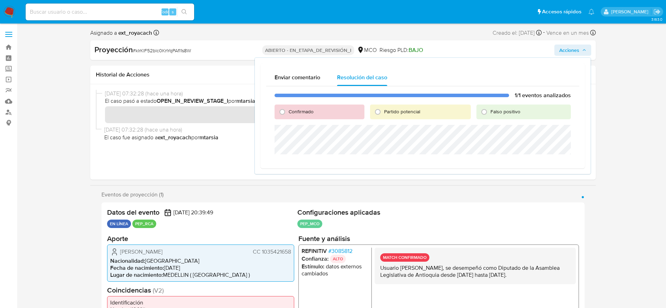
radio input "true"
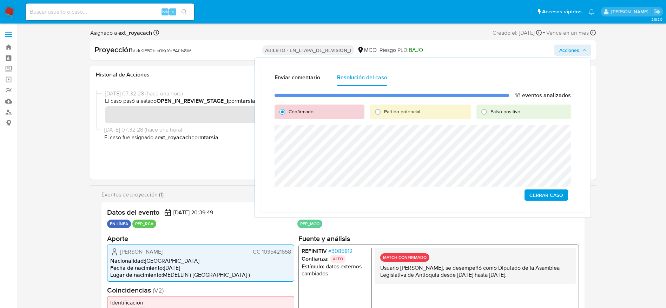
click at [555, 195] on span "Cerrar Caso" at bounding box center [546, 195] width 34 height 10
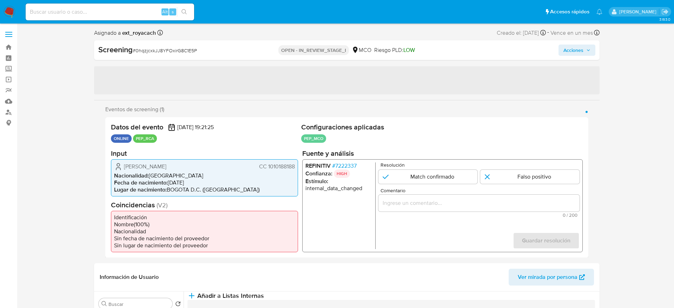
select select "10"
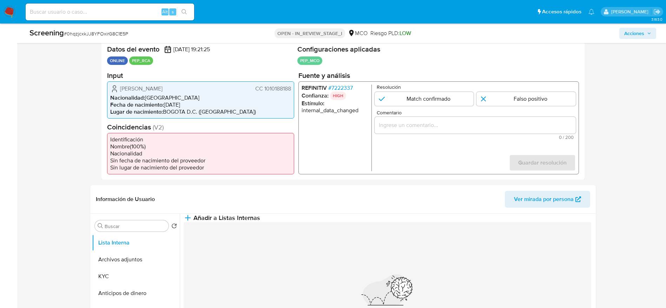
scroll to position [158, 0]
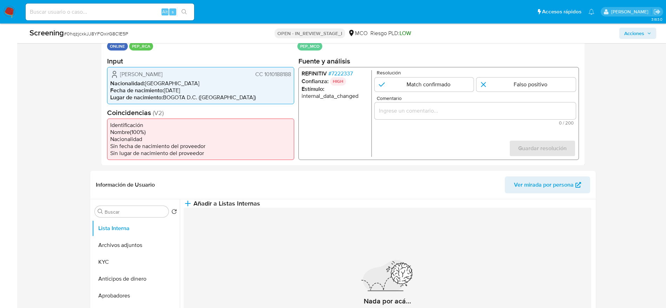
click at [340, 71] on span "# 7222337" at bounding box center [340, 73] width 25 height 7
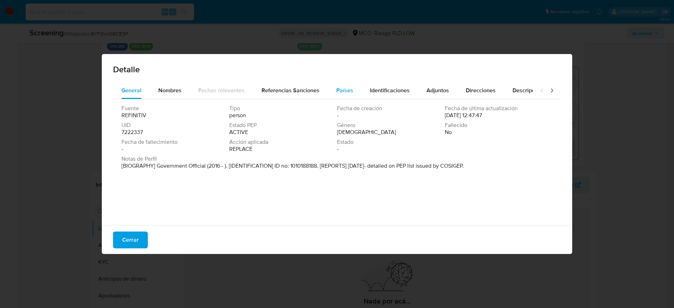
click at [341, 93] on span "Países" at bounding box center [344, 90] width 17 height 8
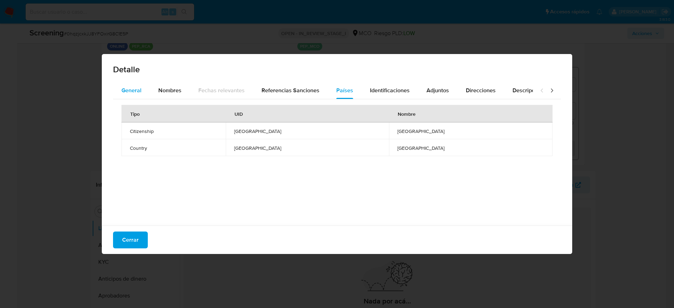
click at [143, 82] on button "General" at bounding box center [131, 90] width 37 height 17
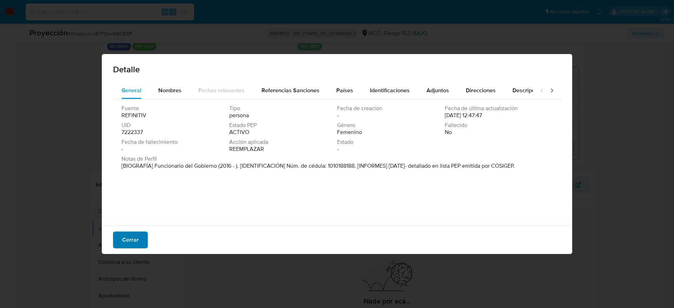
click at [134, 246] on span "Cerrar" at bounding box center [130, 239] width 16 height 15
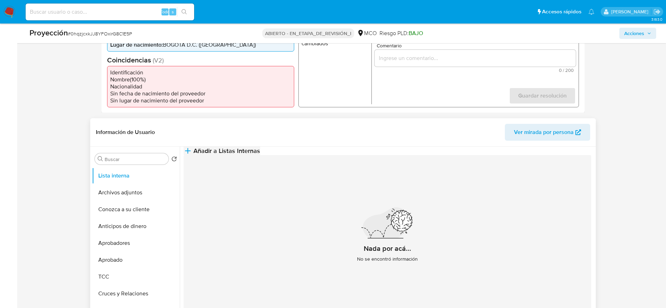
scroll to position [53, 0]
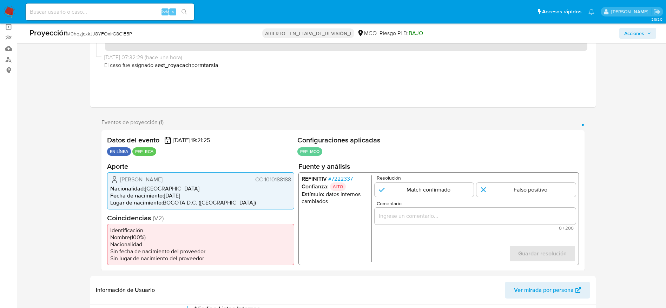
click at [129, 178] on font "Mónica Yineth Díaz Aya" at bounding box center [141, 179] width 42 height 8
drag, startPoint x: 129, startPoint y: 178, endPoint x: 203, endPoint y: 129, distance: 87.9
click at [130, 177] on font "Mónica Yineth Díaz Aya" at bounding box center [141, 179] width 42 height 8
click at [340, 183] on font "ALTO" at bounding box center [337, 186] width 10 height 6
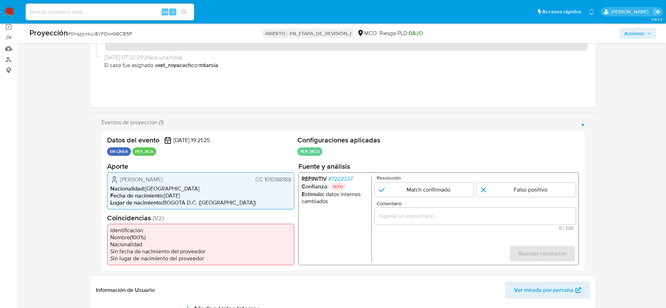
click at [340, 180] on font "7222337" at bounding box center [341, 178] width 21 height 8
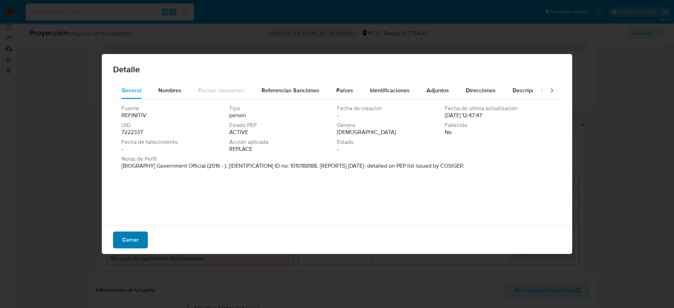
click at [140, 244] on button "Cerrar" at bounding box center [130, 240] width 35 height 17
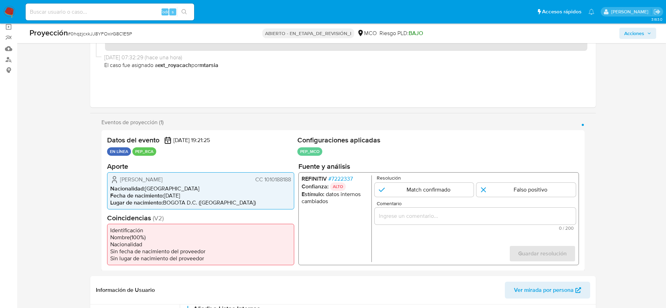
drag, startPoint x: 119, startPoint y: 179, endPoint x: 290, endPoint y: 179, distance: 170.5
click at [290, 179] on div "Mónica Yineth Díaz Aya CC 1010188188" at bounding box center [200, 179] width 181 height 8
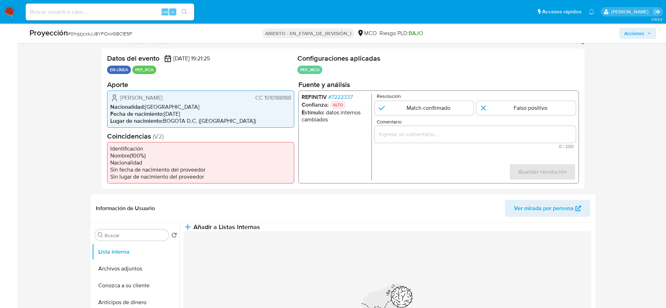
scroll to position [158, 0]
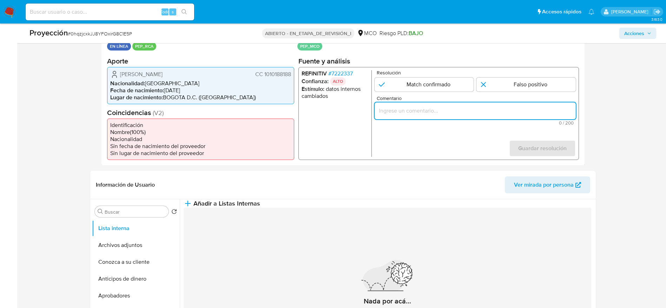
click at [440, 113] on input "Comentario" at bounding box center [474, 110] width 201 height 9
paste input "Caso generado sobre el usuario Mónica Yineth Díaz Aya. El titular de la cuenta …"
type input "Caso generado sobre el usuario Mónica Yineth Díaz Aya. El titular de la cuenta …"
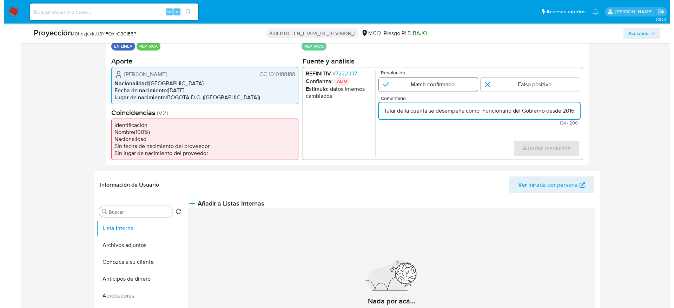
scroll to position [0, 0]
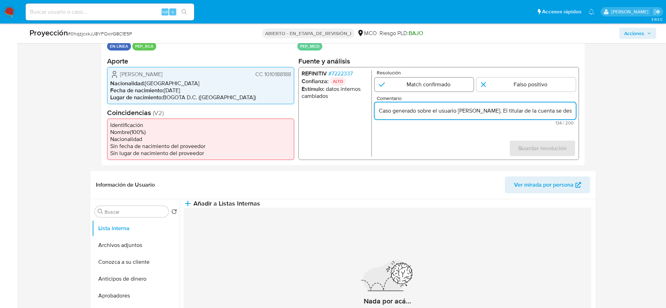
click at [438, 82] on input "1 de 1" at bounding box center [423, 84] width 99 height 14
radio input "true"
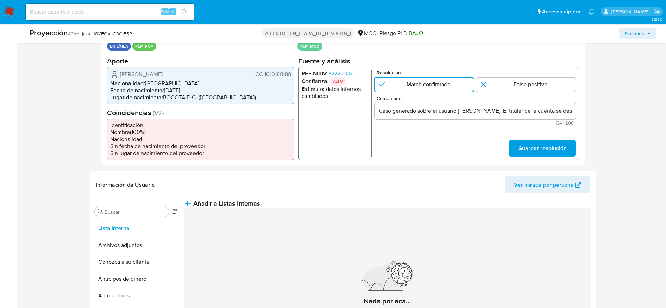
click at [518, 138] on form "Resolución Match confirmado Falso positivo Comentario Caso generado sobre el us…" at bounding box center [474, 113] width 201 height 87
click at [519, 142] on span "Guardar resolución" at bounding box center [542, 147] width 48 height 15
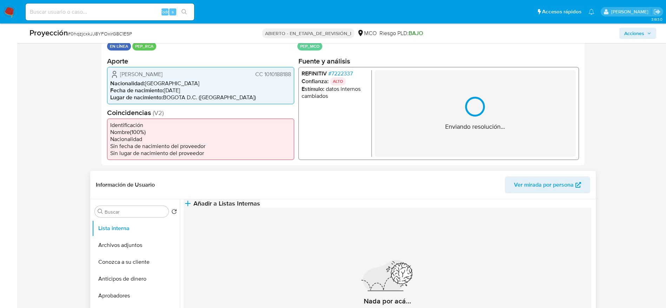
click at [260, 208] on button "Añadir a Listas Internas" at bounding box center [222, 203] width 77 height 8
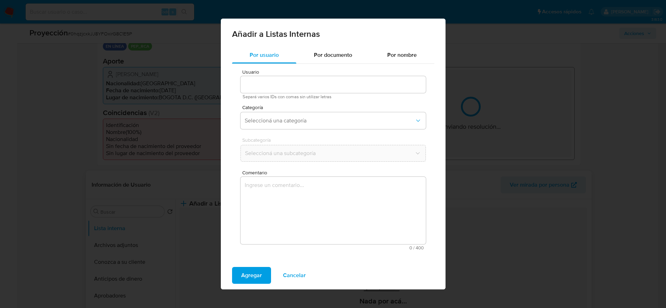
type input "83259599"
click at [311, 188] on div "Comentario 0 / 400 400 caracteres restantes" at bounding box center [332, 210] width 185 height 80
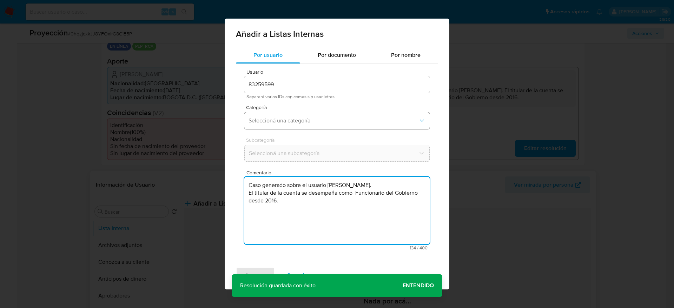
type textarea "Caso generado sobre el usuario Mónica Yineth Díaz Aya. El titular de la cuenta …"
click at [291, 119] on span "Seleccioná una categoría" at bounding box center [333, 120] width 170 height 7
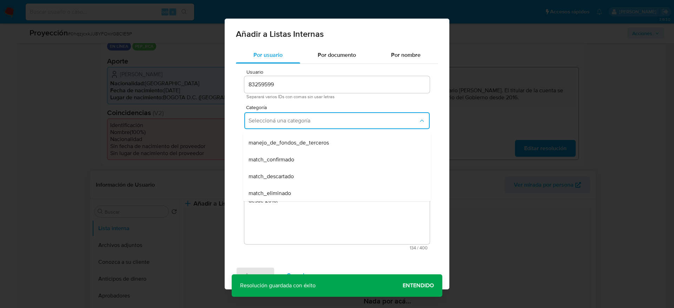
scroll to position [53, 0]
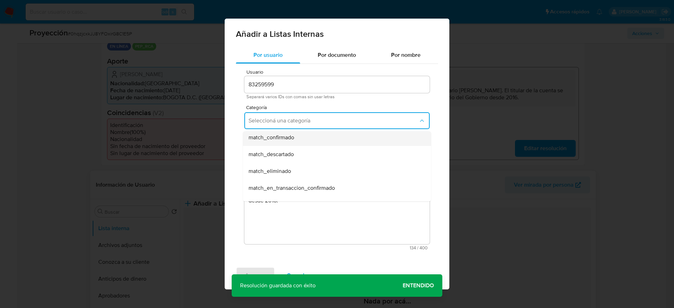
click at [273, 141] on span "match_confirmado" at bounding box center [271, 137] width 46 height 7
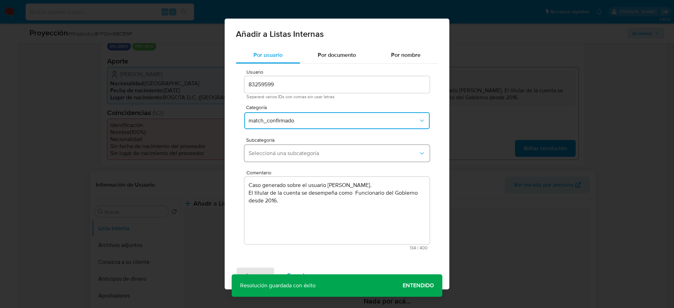
click at [267, 152] on span "Seleccioná una subcategoría" at bounding box center [333, 153] width 170 height 7
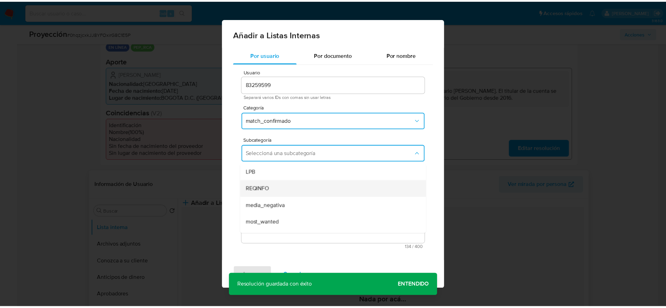
scroll to position [48, 0]
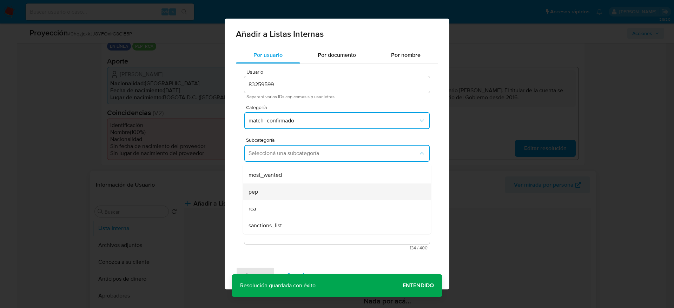
drag, startPoint x: 265, startPoint y: 175, endPoint x: 265, endPoint y: 191, distance: 15.4
click at [265, 191] on ul "LPB REQINFO media_negativa most_wanted pep rca sanctions_list" at bounding box center [337, 175] width 188 height 118
click at [265, 191] on div "pep" at bounding box center [334, 192] width 173 height 17
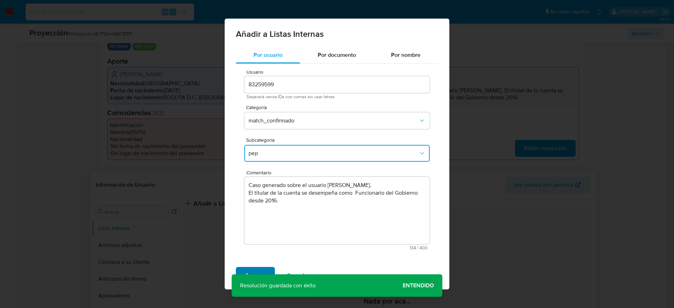
click at [245, 271] on span "Agregar" at bounding box center [255, 275] width 21 height 15
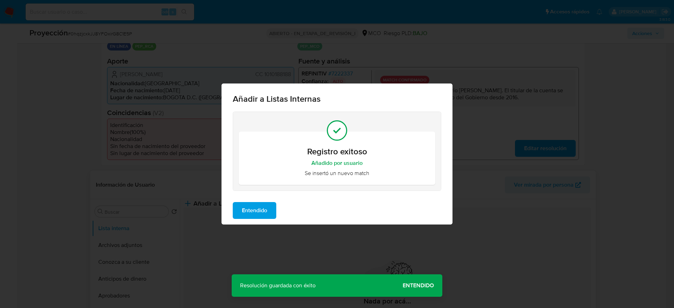
click at [256, 212] on span "Entendido" at bounding box center [254, 210] width 25 height 15
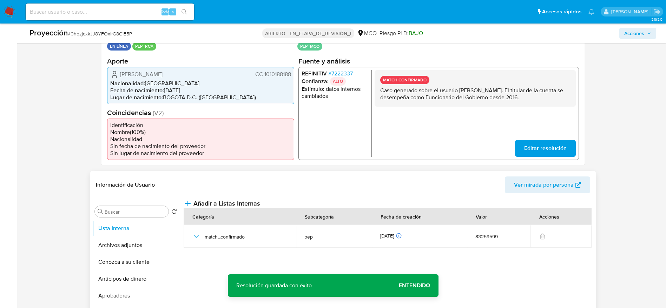
scroll to position [211, 0]
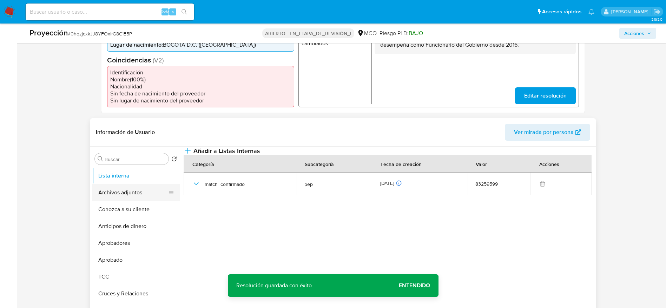
click at [132, 191] on button "Archivos adjuntos" at bounding box center [133, 192] width 82 height 17
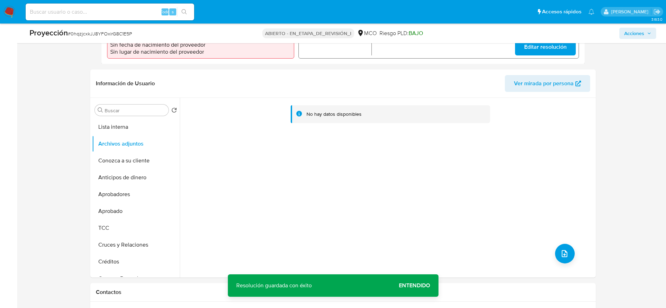
scroll to position [263, 0]
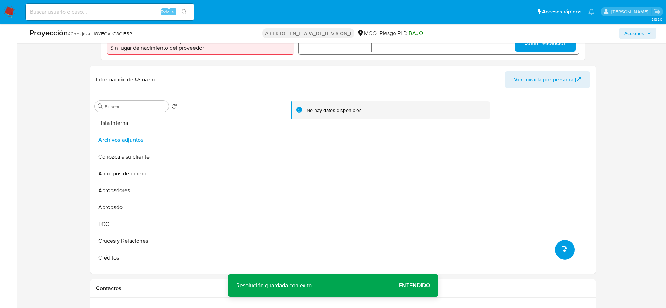
click at [571, 253] on button "subir archivo" at bounding box center [565, 250] width 20 height 20
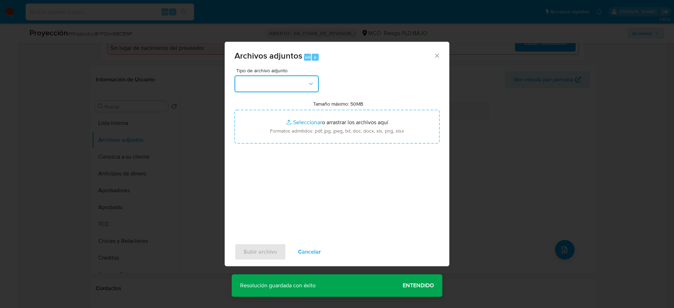
click at [303, 91] on button "button" at bounding box center [276, 83] width 84 height 17
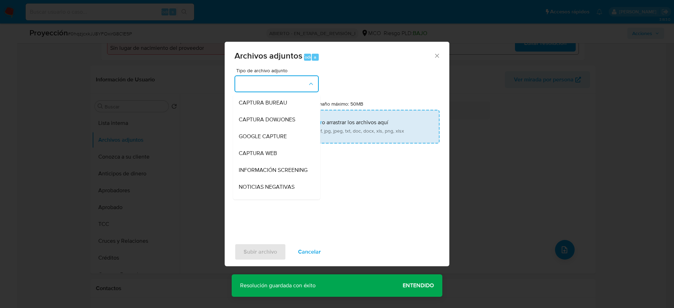
drag, startPoint x: 238, startPoint y: 171, endPoint x: 281, endPoint y: 124, distance: 63.6
click at [239, 171] on li "INFORMACIÓN SCREENING" at bounding box center [276, 170] width 87 height 17
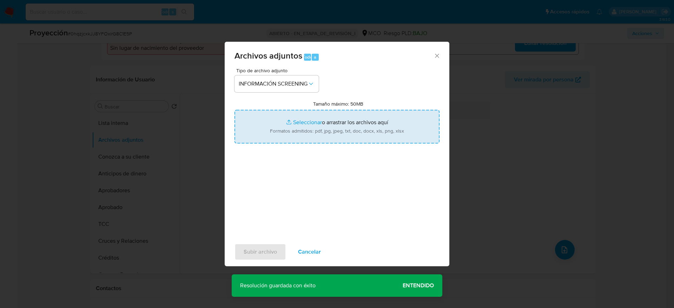
click at [281, 126] on input "Tamaño máximo: 50MB Seleccionar archivos" at bounding box center [336, 127] width 205 height 34
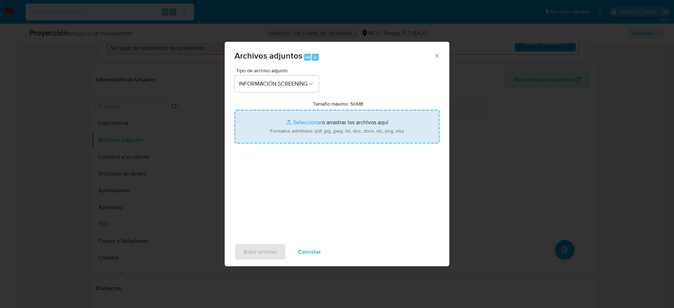
type input "C:\fakepath\_Mónica Yineth Díaz Aya_ - Buscar con Google.pdf"
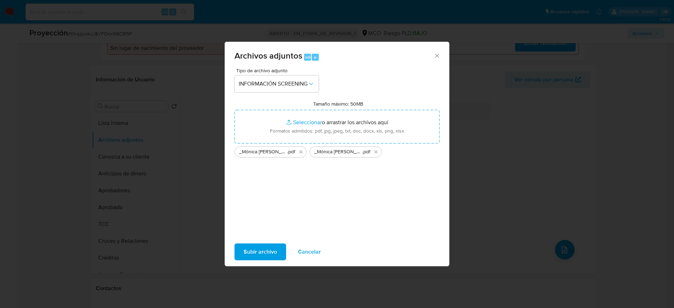
click at [284, 252] on button "Subir archivo" at bounding box center [260, 252] width 52 height 17
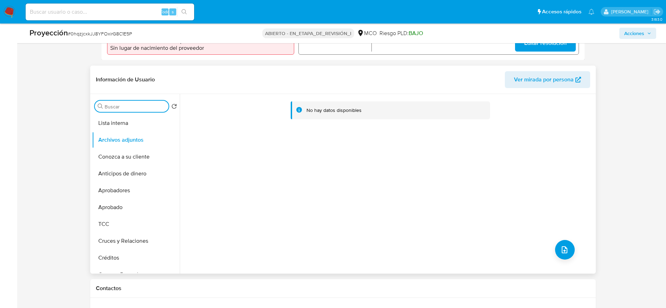
click at [136, 108] on input "Buscar" at bounding box center [135, 107] width 61 height 6
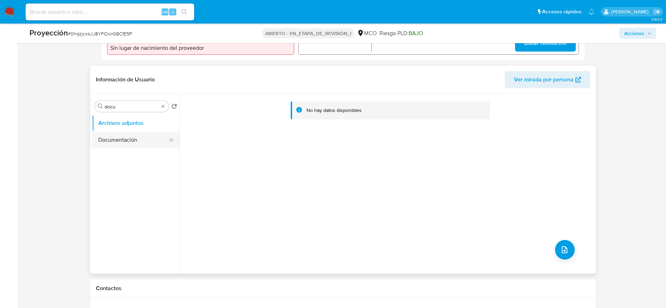
click at [136, 140] on button "Documentación" at bounding box center [133, 140] width 82 height 17
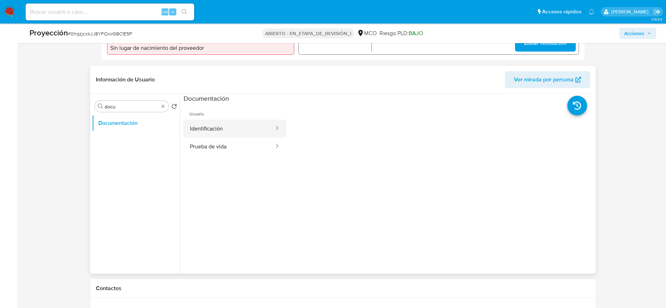
click at [184, 127] on button "Identificación" at bounding box center [229, 129] width 91 height 18
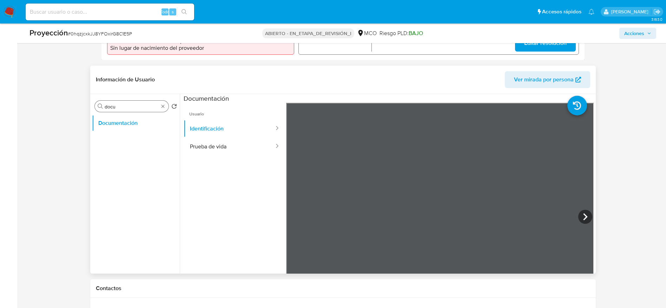
click at [147, 110] on div "Buscar docu" at bounding box center [132, 106] width 74 height 11
click at [147, 108] on input "docu" at bounding box center [132, 107] width 54 height 6
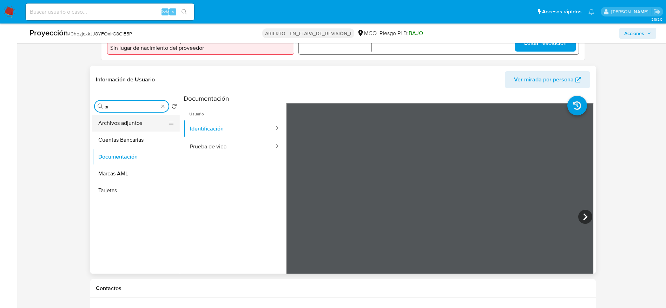
type input "ar"
click at [136, 123] on button "Archivos adjuntos" at bounding box center [133, 123] width 82 height 17
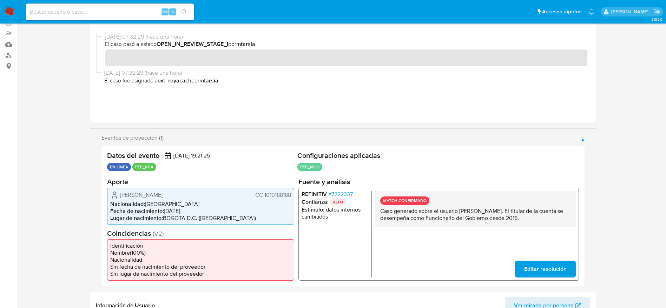
scroll to position [0, 0]
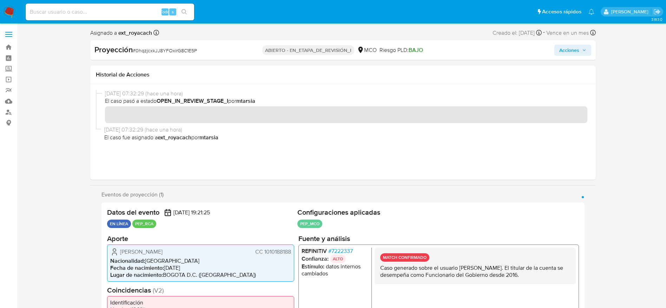
click at [580, 50] on span "Acciones" at bounding box center [572, 50] width 27 height 10
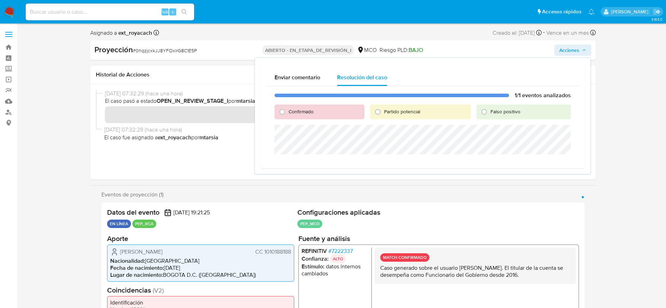
click at [301, 114] on span "Confirmado" at bounding box center [300, 111] width 25 height 7
click at [288, 114] on input "Confirmado" at bounding box center [282, 111] width 11 height 11
radio input "true"
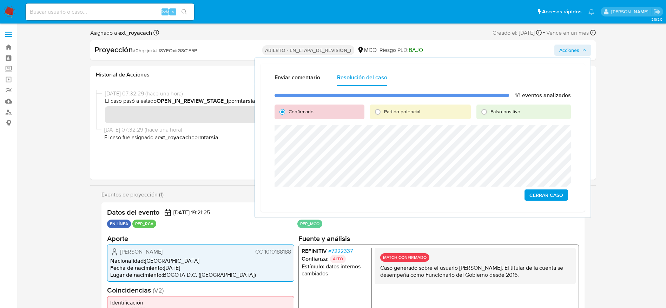
click at [552, 195] on span "Cerrar Caso" at bounding box center [546, 195] width 34 height 10
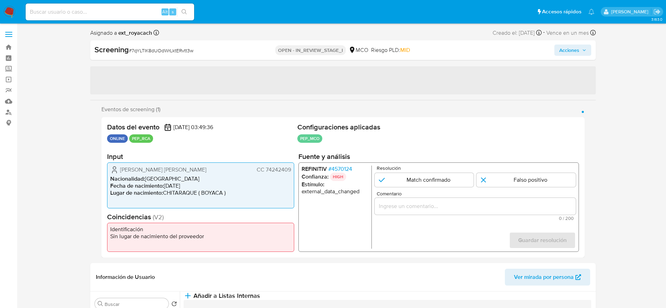
select select "10"
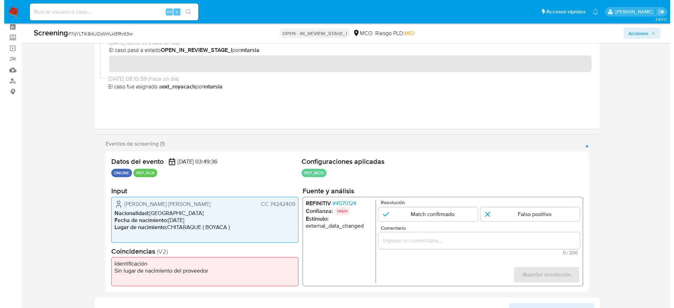
scroll to position [53, 0]
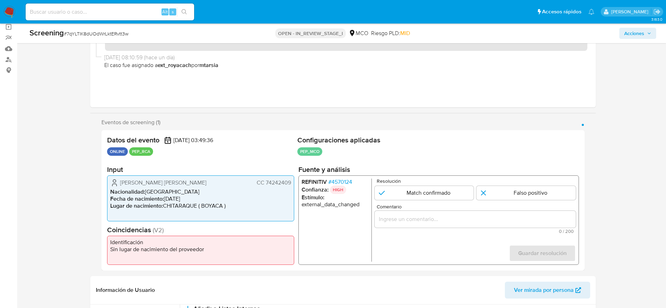
click at [347, 182] on span "# 4570124" at bounding box center [340, 182] width 24 height 7
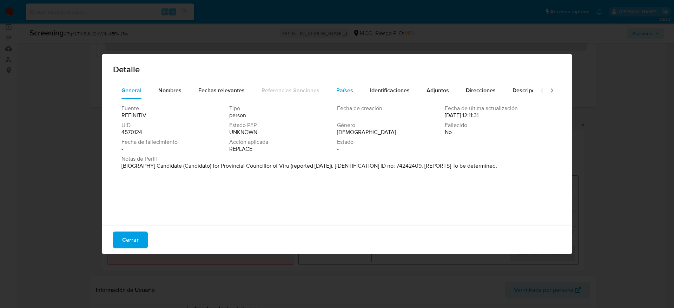
click at [328, 93] on button "Países" at bounding box center [345, 90] width 34 height 17
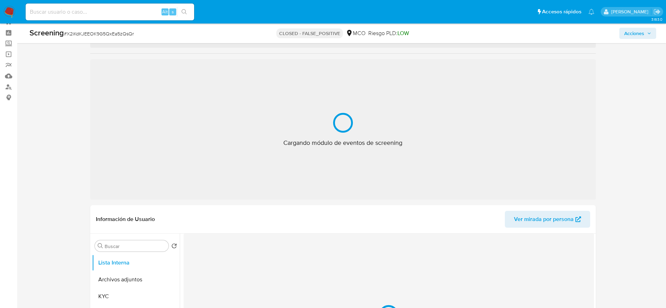
scroll to position [25, 0]
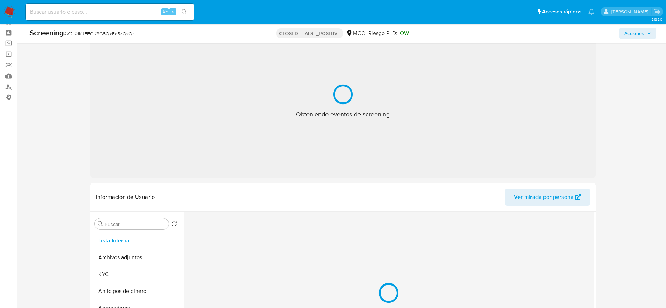
select select "10"
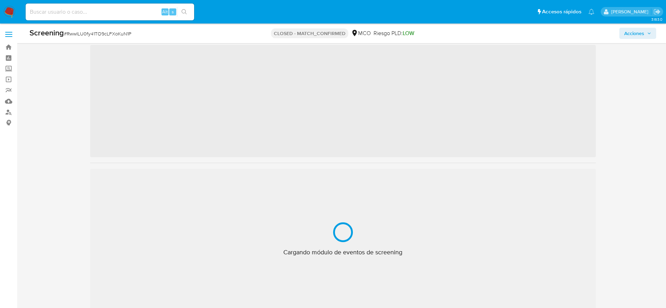
scroll to position [25, 0]
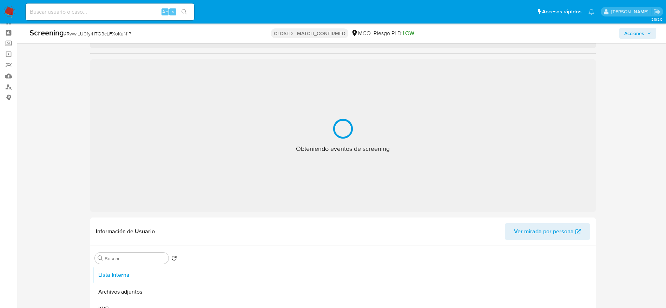
select select "10"
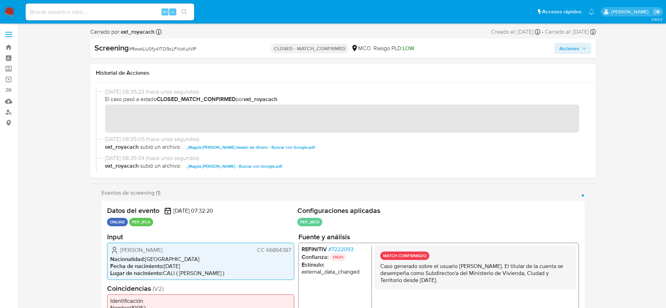
scroll to position [53, 0]
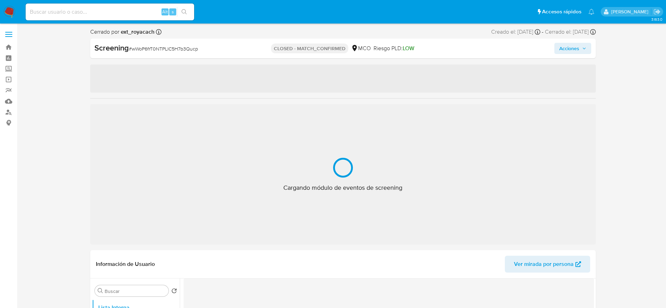
select select "10"
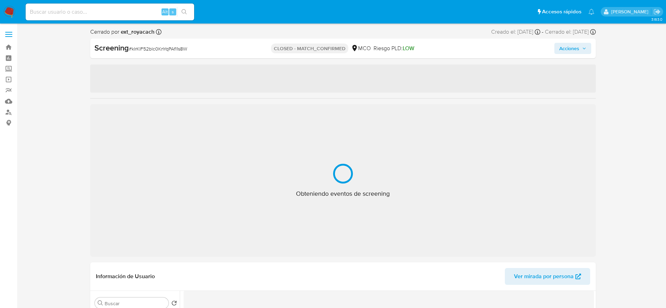
select select "10"
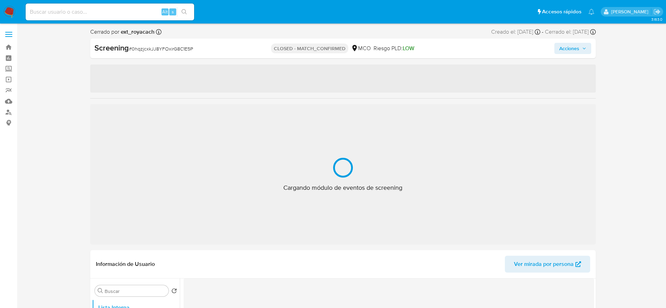
click at [165, 45] on span "# 0hqzjcxkJJ8YFOxirG8C1E5P" at bounding box center [161, 48] width 64 height 7
copy span "0hqzjcxkJJ8YFOxirG8C1E5P"
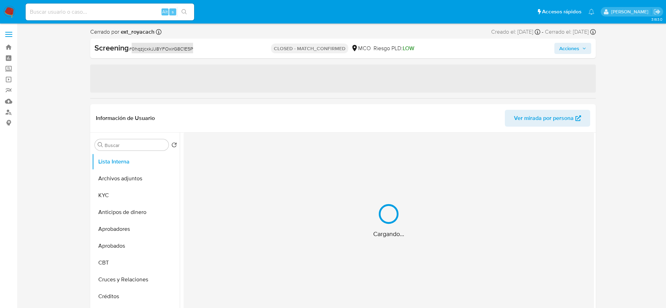
select select "10"
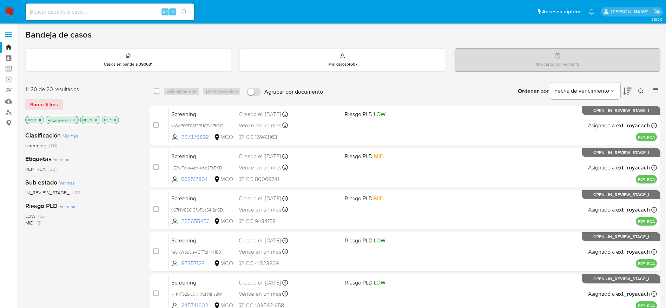
scroll to position [158, 0]
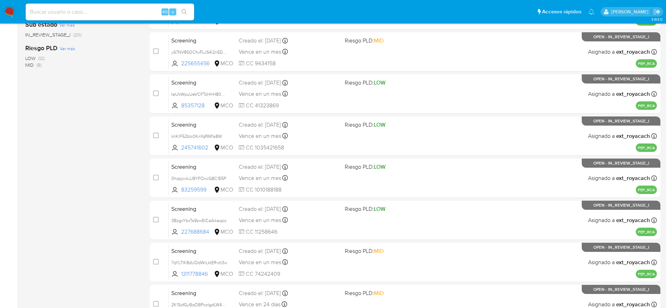
click at [8, 10] on img at bounding box center [10, 12] width 12 height 12
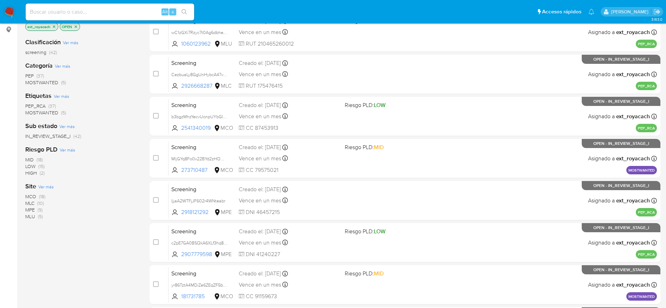
scroll to position [97, 0]
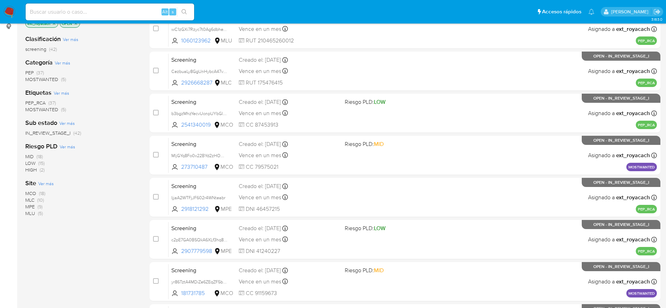
click at [35, 190] on span "MCO" at bounding box center [30, 193] width 11 height 7
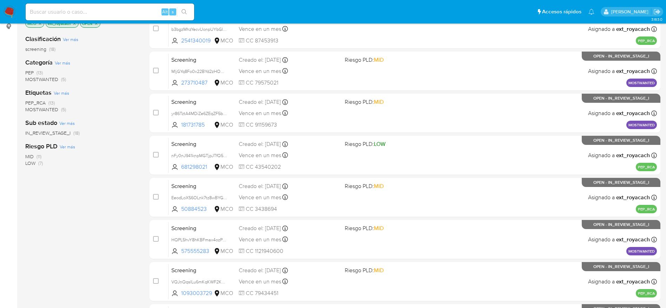
click at [33, 72] on span "PEP" at bounding box center [29, 72] width 8 height 7
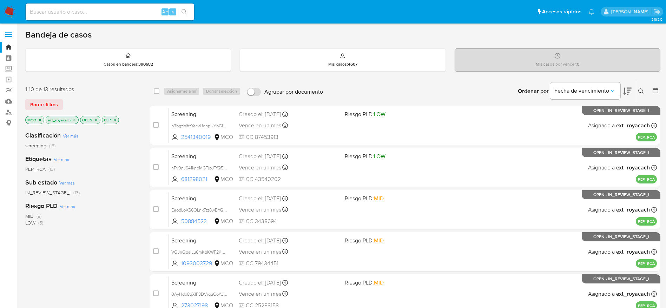
click at [6, 7] on img at bounding box center [10, 12] width 12 height 12
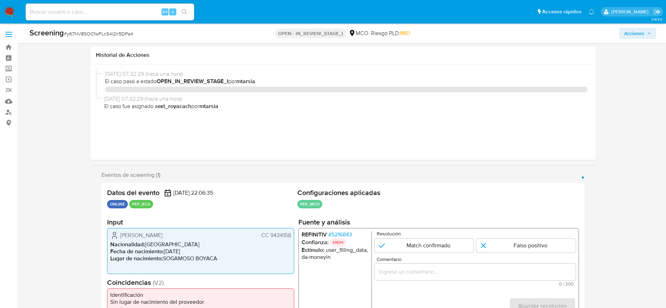
select select "10"
click at [74, 33] on span "# y67NV8SOCfwFLcS4l2n5DPa4" at bounding box center [98, 33] width 69 height 7
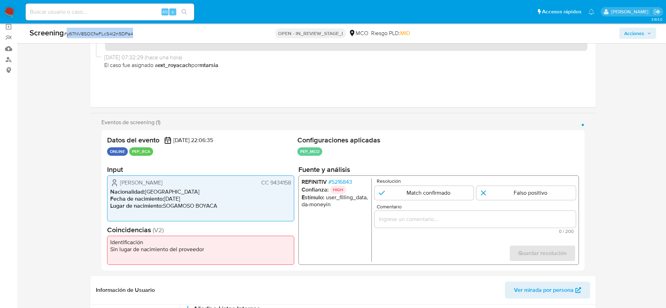
click at [74, 33] on span "# y67NV8SOCfwFLcS4l2n5DPa4" at bounding box center [98, 33] width 69 height 7
copy span "y67NV8SOCfwFLcS4l2n5DPa4"
drag, startPoint x: 184, startPoint y: 181, endPoint x: 248, endPoint y: 181, distance: 64.6
click at [229, 181] on div "Javier Leonardo Beltran Ruiz CC 9434158" at bounding box center [200, 183] width 181 height 8
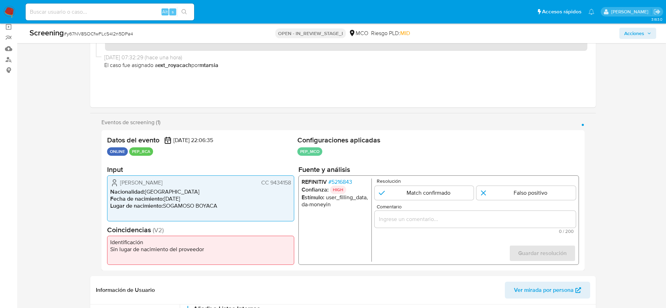
click at [120, 184] on div "Javier Leonardo Beltran Ruiz CC 9434158" at bounding box center [200, 183] width 181 height 8
click at [119, 183] on div "Javier Leonardo Beltran Ruiz CC 9434158" at bounding box center [200, 183] width 181 height 8
drag, startPoint x: 119, startPoint y: 183, endPoint x: 292, endPoint y: 181, distance: 173.0
click at [292, 181] on div "Javier Leonardo Beltran Ruiz CC 9434158 Nacionalidad : Colombia Fecha de nacimi…" at bounding box center [200, 198] width 187 height 46
click at [350, 183] on span "# 5216843" at bounding box center [340, 182] width 24 height 7
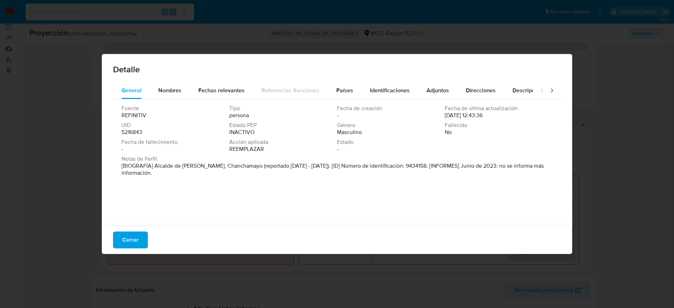
drag, startPoint x: 154, startPoint y: 168, endPoint x: 281, endPoint y: 165, distance: 126.7
click at [281, 165] on font "[BIOGRAFÍA] Alcalde de San Fernando de Kivinaki, Chanchamayo (reportado mar 201…" at bounding box center [332, 169] width 422 height 15
click at [184, 87] on button "Nombres" at bounding box center [170, 90] width 40 height 17
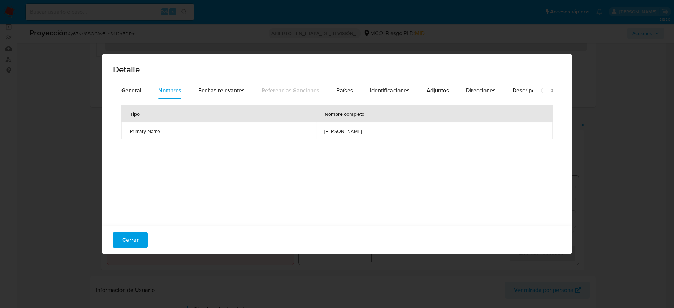
click at [337, 133] on span "arnaul ochoa pujaico" at bounding box center [434, 131] width 220 height 6
drag, startPoint x: 337, startPoint y: 133, endPoint x: 352, endPoint y: 119, distance: 19.9
click at [338, 132] on span "arnaul ochoa pujaico" at bounding box center [434, 131] width 220 height 6
click at [352, 94] on button "Países" at bounding box center [345, 90] width 34 height 17
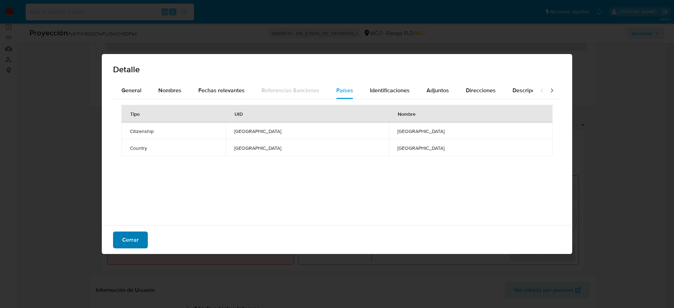
click at [138, 238] on span "Cerrar" at bounding box center [130, 239] width 16 height 15
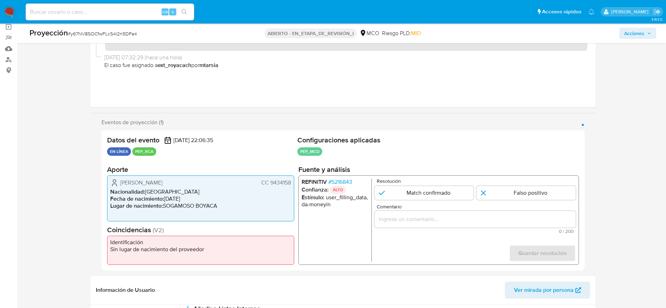
click at [457, 219] on input "Comentario" at bounding box center [474, 219] width 201 height 9
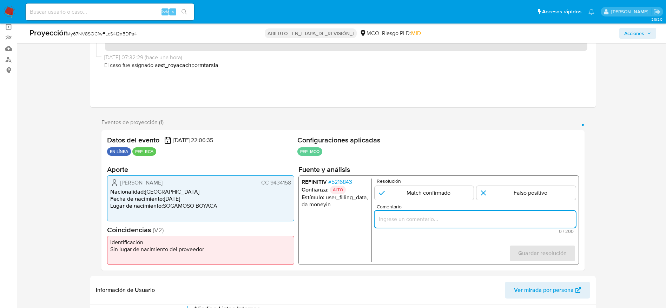
paste input "Compara al usuario Javier Leonardo Beltran Ruiz CC 9434158 con el PEP "arnaul o…"
type input "Compara al usuario Javier Leonardo Beltran Ruiz CC 9434158 con el PEP "arnaul o…"
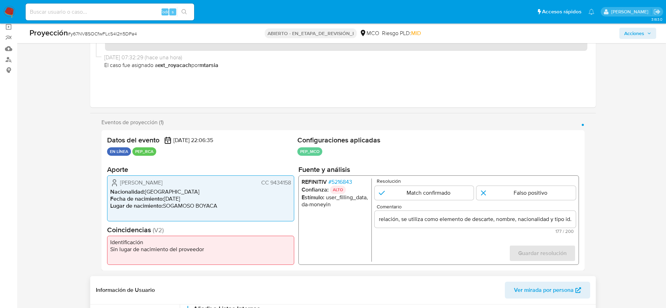
scroll to position [0, 0]
click at [526, 191] on input "1 de 1" at bounding box center [525, 193] width 99 height 14
radio input "true"
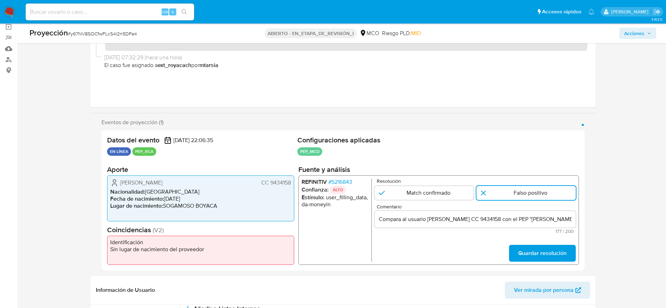
drag, startPoint x: 528, startPoint y: 255, endPoint x: 495, endPoint y: 36, distance: 222.1
click at [528, 255] on span "Guardar resolución" at bounding box center [542, 253] width 48 height 15
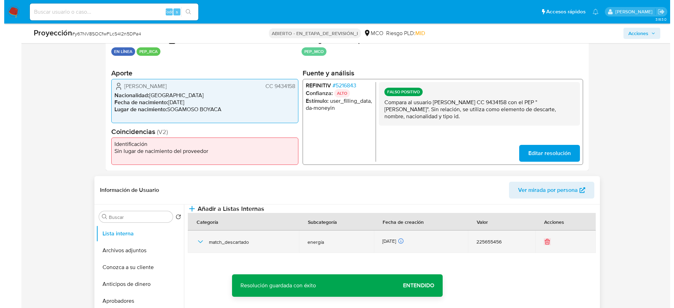
scroll to position [211, 0]
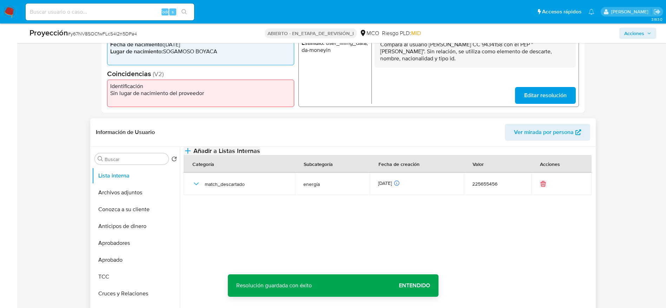
click at [260, 155] on button "Añadir a Listas Internas" at bounding box center [222, 151] width 77 height 8
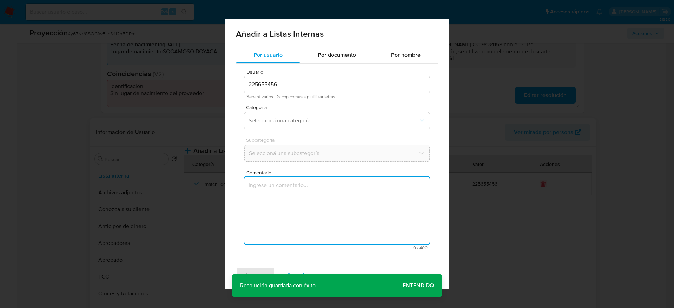
click at [318, 212] on textarea "Comentario" at bounding box center [336, 210] width 185 height 67
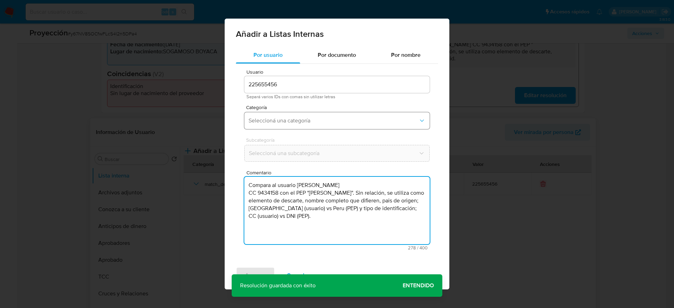
type textarea "Compara al usuario Javier Leonardo Beltran Ruiz CC 9434158 con el PEP "arnaul o…"
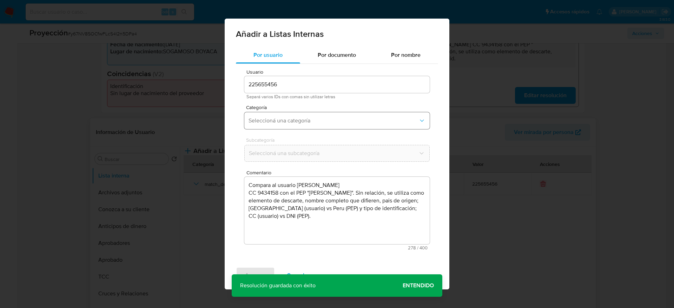
click at [306, 128] on button "Seleccioná una categoría" at bounding box center [336, 120] width 185 height 17
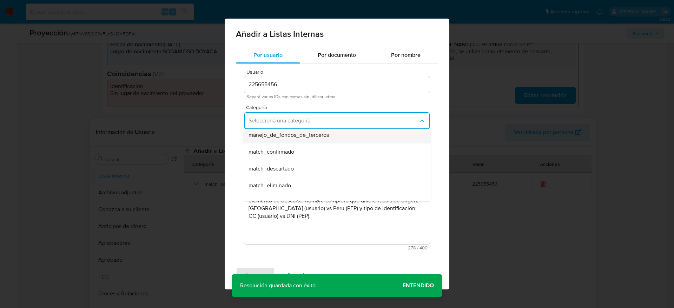
scroll to position [53, 0]
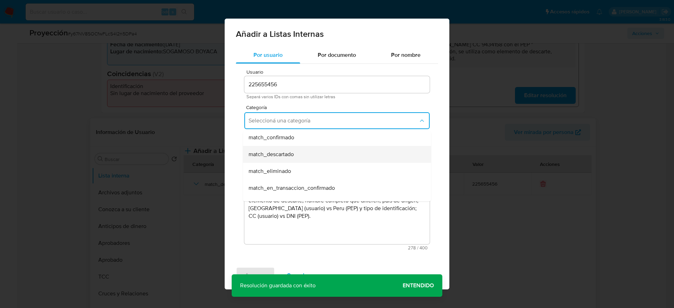
click at [299, 154] on div "match_descartado" at bounding box center [334, 154] width 173 height 17
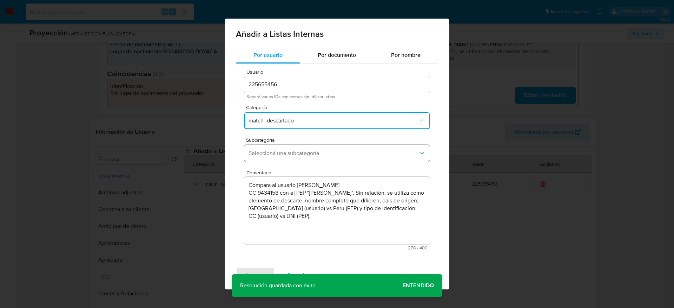
drag, startPoint x: 299, startPoint y: 154, endPoint x: 299, endPoint y: 159, distance: 4.6
click at [299, 154] on span "Seleccioná una subcategoría" at bounding box center [333, 153] width 170 height 7
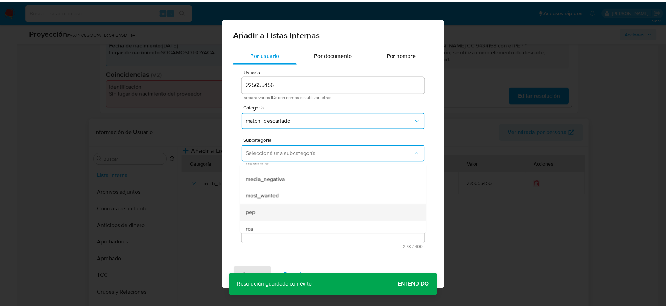
scroll to position [48, 0]
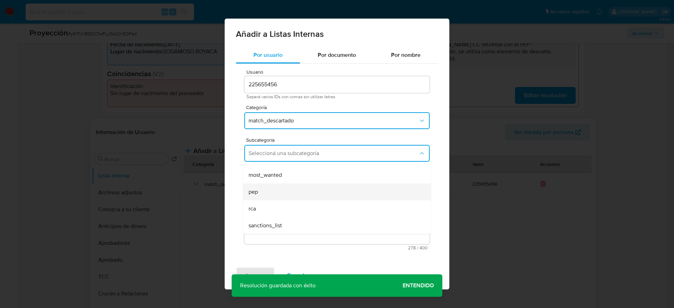
click at [261, 196] on div "pep" at bounding box center [334, 192] width 173 height 17
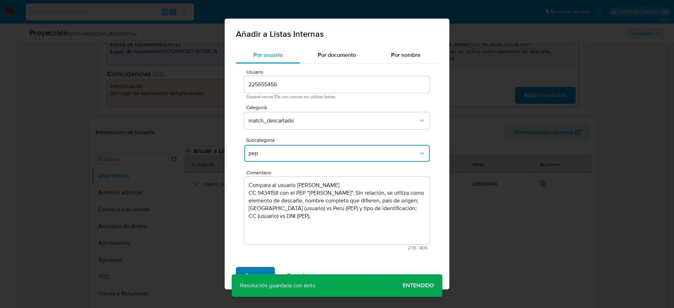
click at [264, 269] on span "Agregar" at bounding box center [255, 275] width 21 height 15
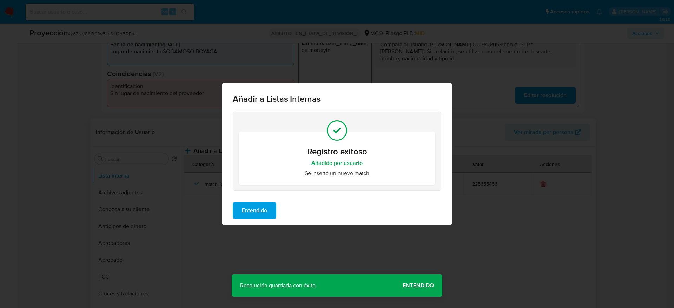
click at [245, 211] on span "Entendido" at bounding box center [254, 210] width 25 height 15
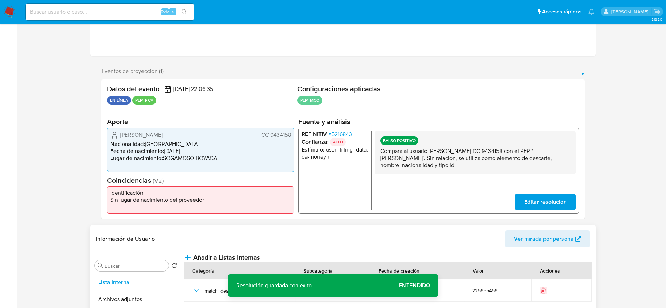
scroll to position [0, 0]
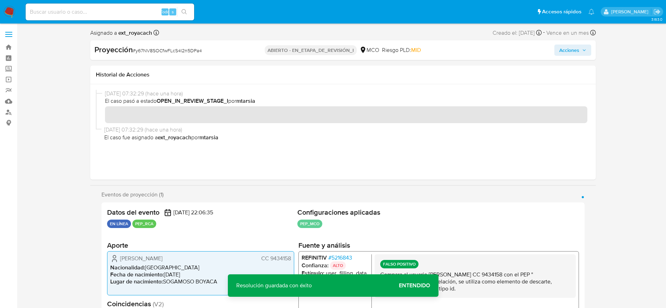
click at [577, 49] on span "Acciones" at bounding box center [569, 50] width 20 height 11
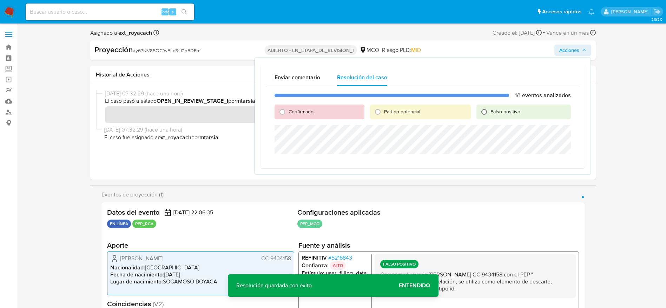
click at [484, 112] on input "Falso positivo" at bounding box center [483, 111] width 11 height 11
radio input "true"
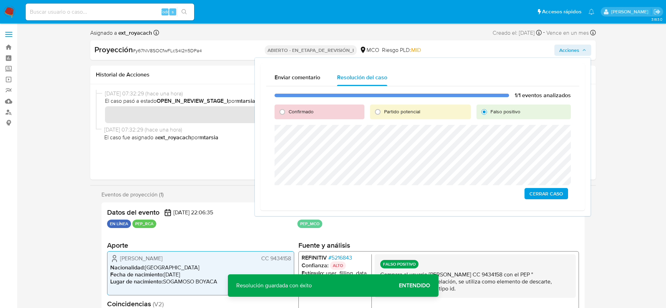
click at [524, 186] on div "1/1 eventos analizados Confirmado Partido potencial Falso positivo Cerrar Caso" at bounding box center [422, 145] width 313 height 119
click at [532, 189] on span "Cerrar Caso" at bounding box center [546, 194] width 34 height 10
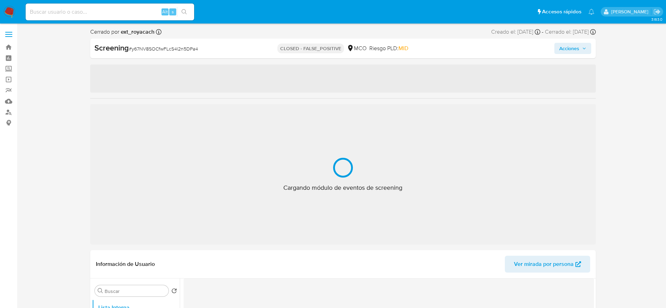
select select "10"
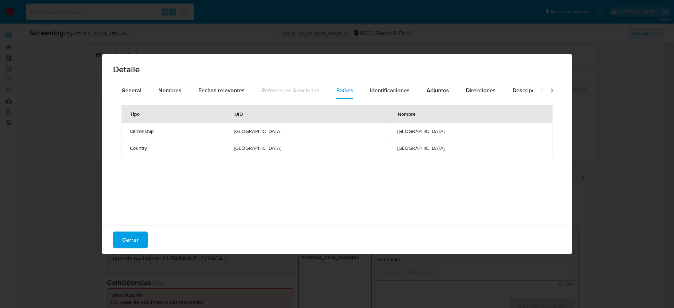
select select "10"
click at [118, 242] on button "Cerrar" at bounding box center [130, 240] width 35 height 17
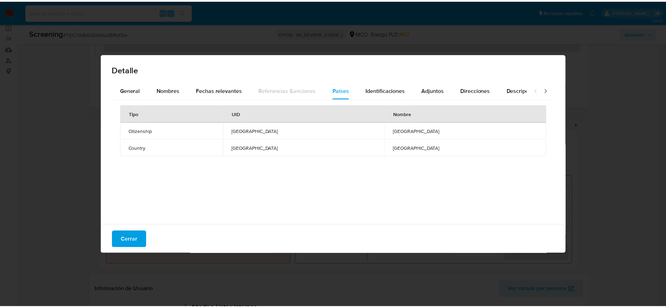
scroll to position [53, 0]
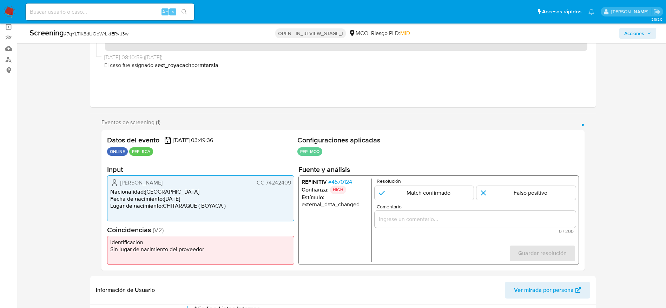
click at [104, 30] on span "# 7qYLTIK8dUOdWrLktERvtt3w" at bounding box center [96, 33] width 65 height 7
copy span "7qYLTIK8dUOdWrLktERvtt3w"
drag, startPoint x: 117, startPoint y: 185, endPoint x: 291, endPoint y: 185, distance: 174.1
click at [291, 185] on div "[PERSON_NAME] CC 74242409 Nacionalidad : [DEMOGRAPHIC_DATA] Fecha de nacimiento…" at bounding box center [200, 198] width 187 height 46
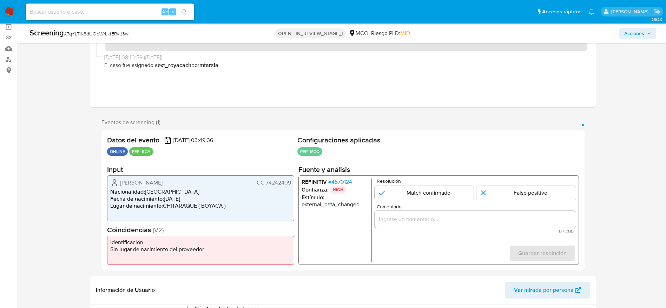
click at [340, 184] on span "# 4570124" at bounding box center [340, 182] width 24 height 7
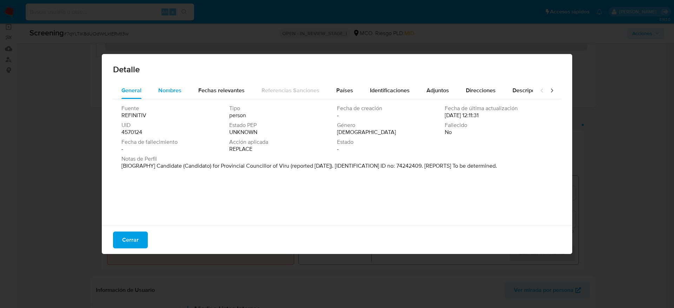
drag, startPoint x: 160, startPoint y: 80, endPoint x: 177, endPoint y: 83, distance: 17.9
click at [160, 79] on div "Detalle" at bounding box center [337, 68] width 470 height 28
click at [159, 83] on div "Nombres" at bounding box center [169, 90] width 23 height 17
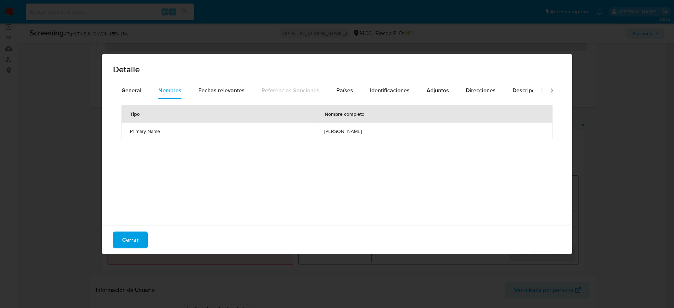
click at [321, 127] on td "[PERSON_NAME]" at bounding box center [434, 130] width 237 height 17
click at [336, 87] on span "Países" at bounding box center [344, 90] width 17 height 8
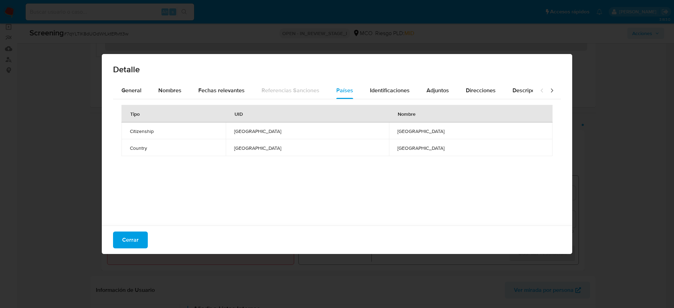
drag, startPoint x: 144, startPoint y: 237, endPoint x: 200, endPoint y: 215, distance: 60.6
click at [142, 236] on button "Cerrar" at bounding box center [130, 240] width 35 height 17
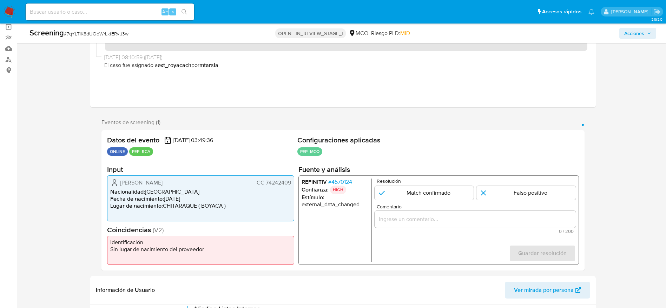
click at [461, 213] on div "1 de 1" at bounding box center [474, 219] width 201 height 17
click at [461, 225] on div "1 de 1" at bounding box center [474, 219] width 201 height 17
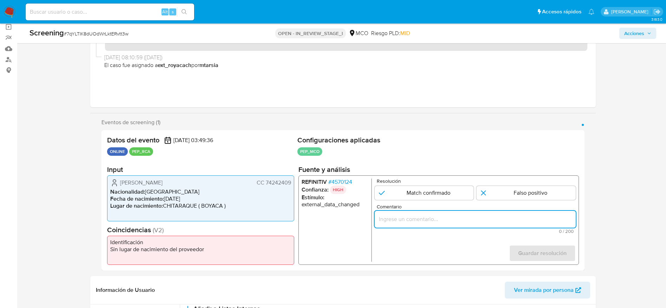
click at [461, 215] on input "Comentario" at bounding box center [474, 219] width 201 height 9
paste input "Compara al usuario [PERSON_NAME] CC 74242409 con el PEP "[PERSON_NAME]". Sin re…"
type input "Compara al usuario [PERSON_NAME] CC 74242409 con el PEP "[PERSON_NAME]". Sin re…"
click at [502, 192] on input "1 de 1" at bounding box center [525, 193] width 99 height 14
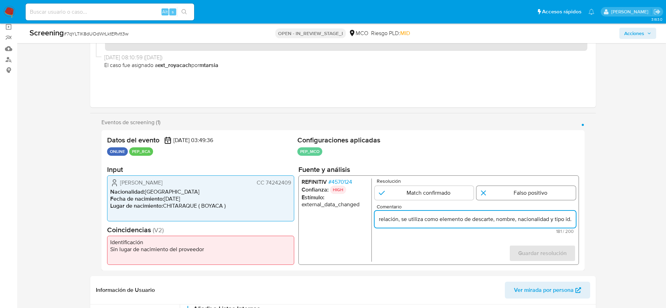
radio input "true"
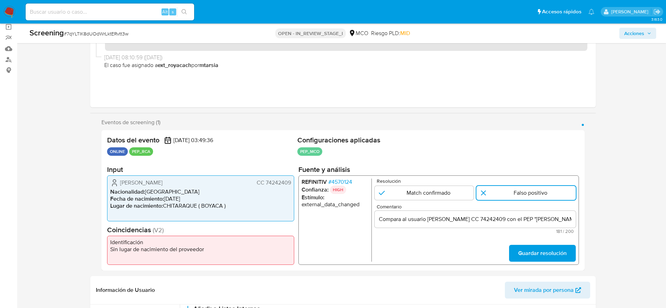
click at [532, 265] on div "REFINITIV # 4570124 Confianza: HIGH Estímulo : external_data_changed Resolución…" at bounding box center [438, 219] width 280 height 89
click at [533, 254] on span "Guardar resolución" at bounding box center [542, 253] width 48 height 15
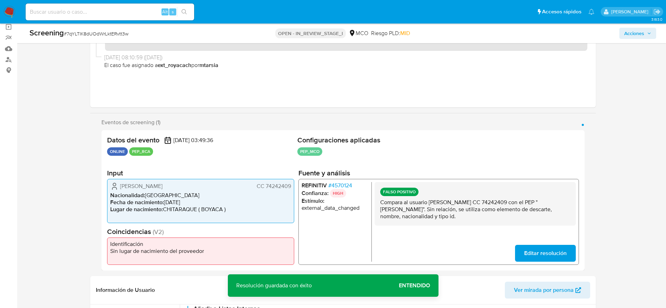
click at [501, 209] on p "Compara al usuario [PERSON_NAME] CC 74242409 con el PEP "[PERSON_NAME]". Sin re…" at bounding box center [475, 209] width 190 height 21
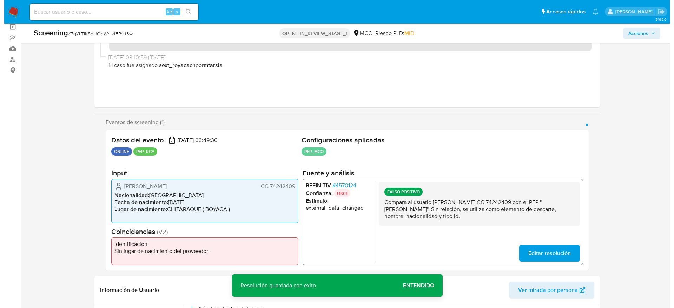
scroll to position [158, 0]
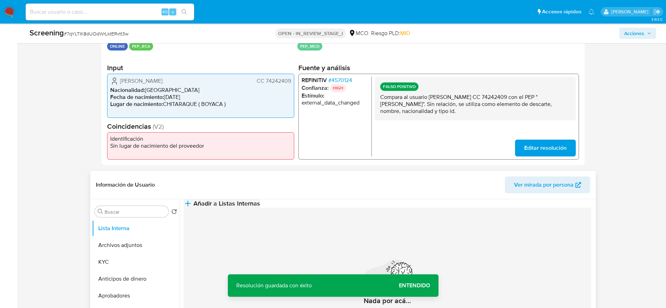
click at [260, 200] on button "Añadir a Listas Internas" at bounding box center [222, 203] width 77 height 8
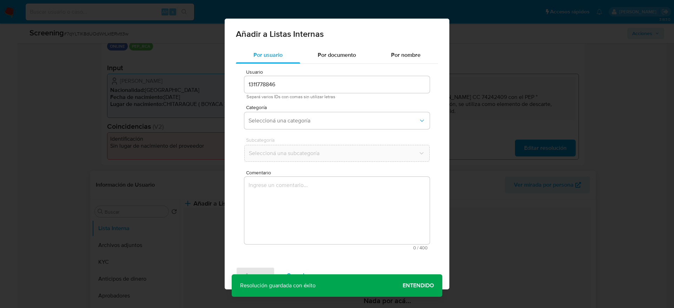
click at [368, 222] on textarea "Comentario" at bounding box center [336, 210] width 185 height 67
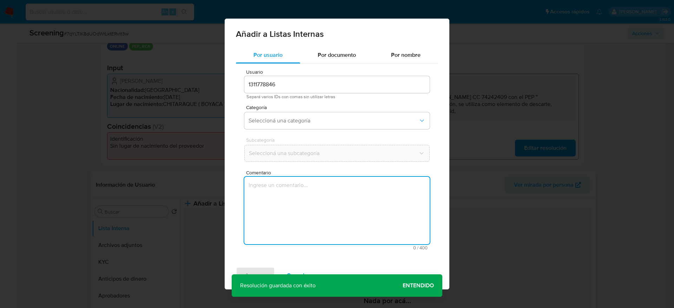
click at [338, 214] on textarea "Comentario" at bounding box center [336, 210] width 185 height 67
type textarea "Compara al usuario [PERSON_NAME] CC 74242409 con el PEP "[PERSON_NAME]". Sin re…"
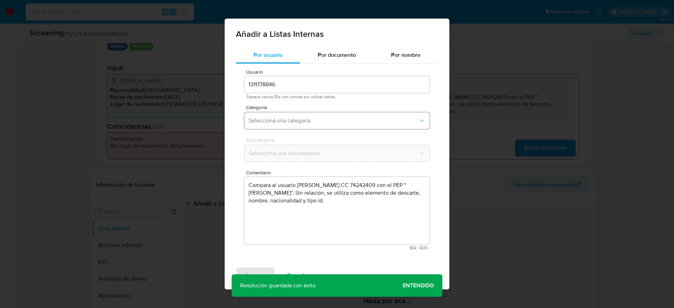
click at [336, 126] on button "Seleccioná una categoría" at bounding box center [336, 120] width 185 height 17
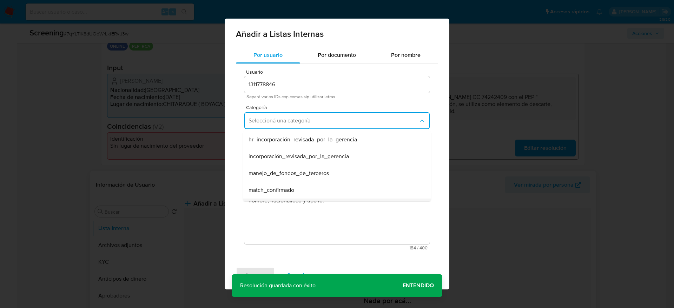
scroll to position [53, 0]
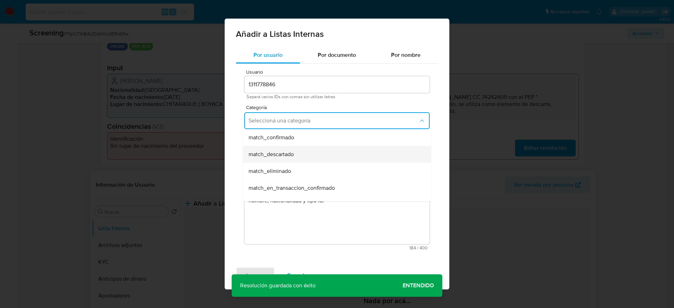
click at [290, 152] on span "match_descartado" at bounding box center [270, 154] width 45 height 7
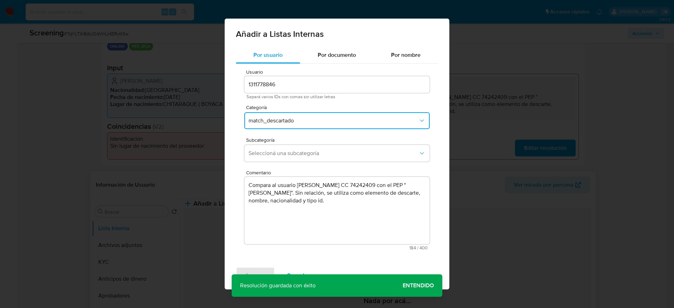
click at [290, 152] on span "Seleccioná una subcategoría" at bounding box center [333, 153] width 170 height 7
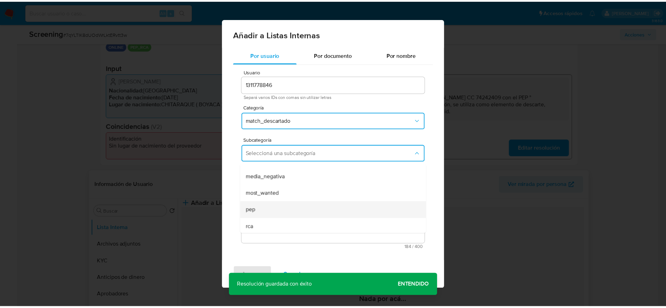
scroll to position [48, 0]
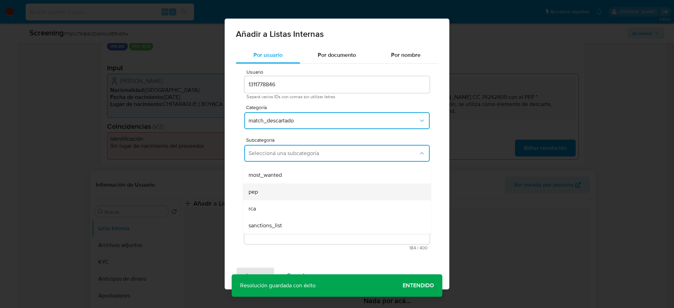
click at [277, 199] on div "pep" at bounding box center [334, 192] width 173 height 17
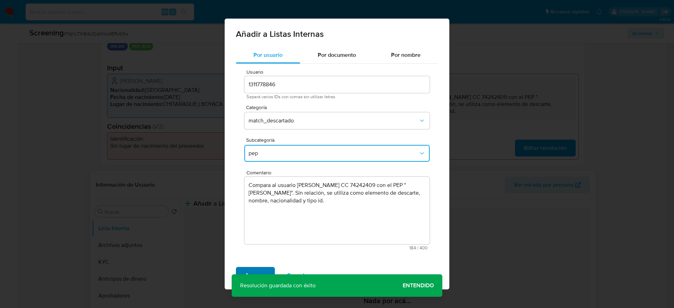
click at [257, 269] on span "Agregar" at bounding box center [255, 275] width 21 height 15
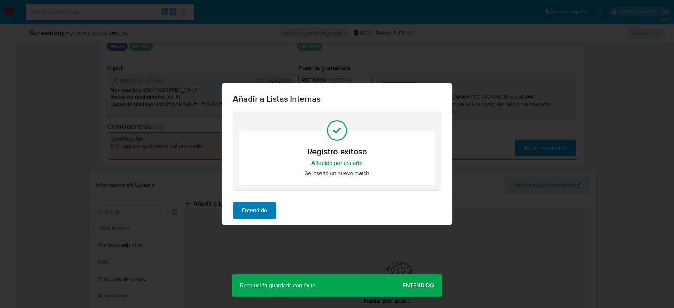
drag, startPoint x: 244, startPoint y: 221, endPoint x: 272, endPoint y: 214, distance: 28.9
click at [244, 221] on div "Entendido" at bounding box center [336, 211] width 231 height 28
click at [280, 213] on div "Entendido" at bounding box center [336, 211] width 231 height 28
click at [278, 211] on div "Entendido" at bounding box center [336, 211] width 231 height 28
click at [276, 211] on button "Entendido" at bounding box center [255, 210] width 44 height 17
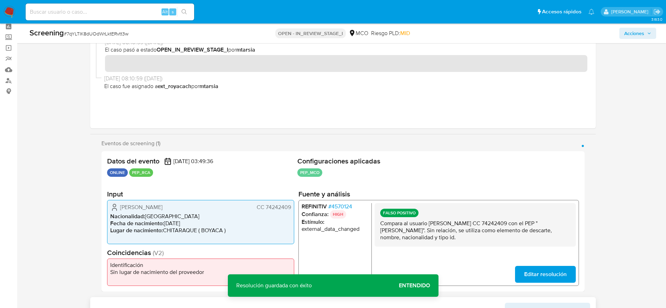
scroll to position [0, 0]
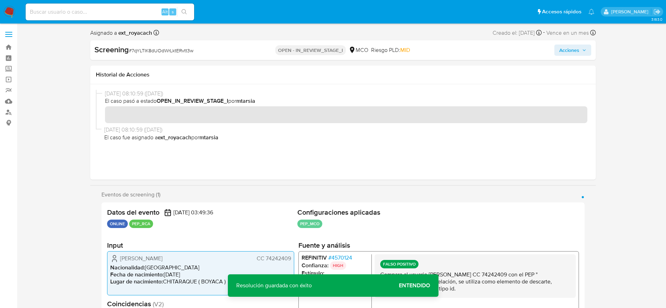
click at [559, 48] on span "Acciones" at bounding box center [569, 50] width 20 height 11
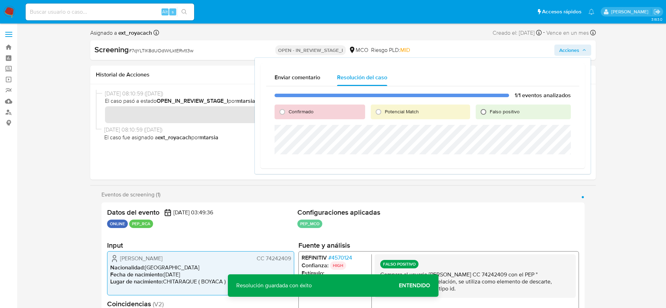
click at [484, 109] on input "Falso positivo" at bounding box center [483, 111] width 11 height 11
radio input "true"
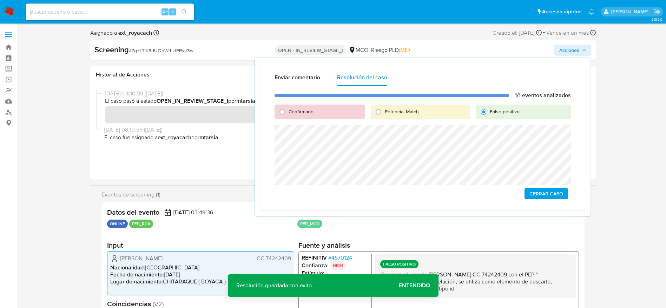
click at [543, 187] on div "1/1 eventos analizados Confirmado Potencial Match Falso positivo Cerrar Caso" at bounding box center [422, 145] width 313 height 119
click at [543, 194] on span "Cerrar Caso" at bounding box center [546, 194] width 34 height 10
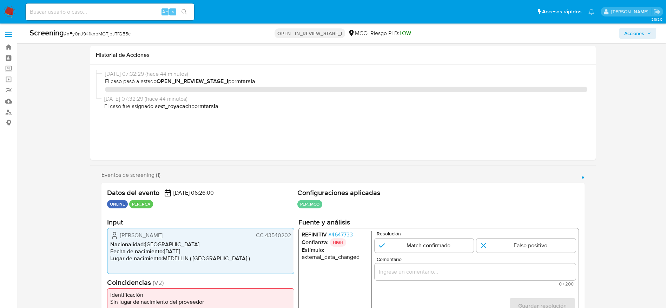
select select "10"
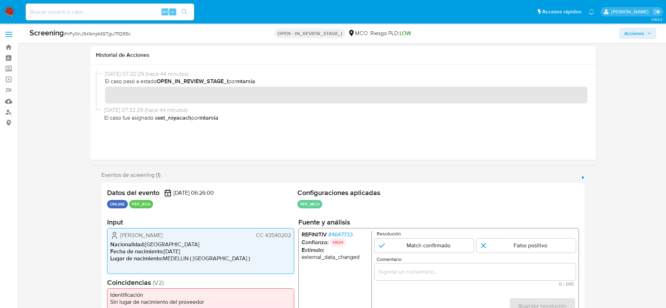
scroll to position [105, 0]
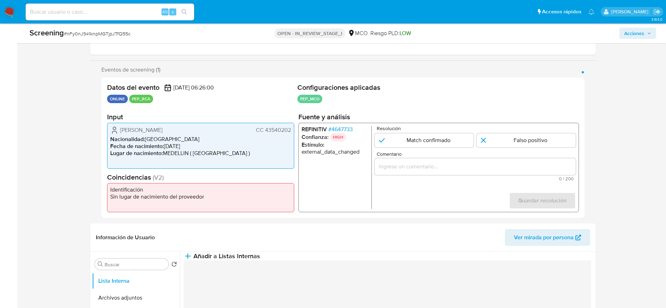
click at [86, 24] on div "Screening # nFy0nJ941knpMGTjpJTfQ55c OPEN - IN_REVIEW_STAGE_I MCO Riesgo PLD: L…" at bounding box center [342, 34] width 635 height 20
copy span "nFy0nJ941knpMGTjpJTfQ55c"
drag, startPoint x: 118, startPoint y: 125, endPoint x: 295, endPoint y: 126, distance: 177.6
click at [295, 126] on div "Datos del evento 14/10/2025 06:26:00 ONLINE PEP_RCA Configuraciones aplicadas P…" at bounding box center [342, 148] width 483 height 140
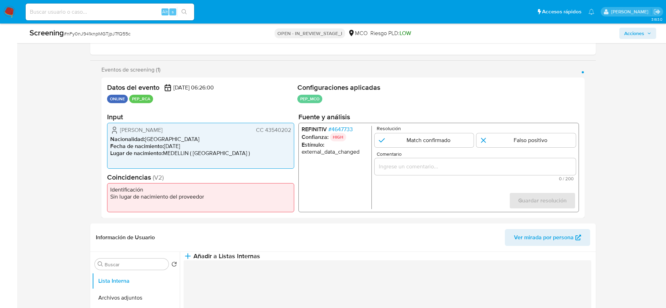
click at [340, 132] on span "# 4647733" at bounding box center [340, 129] width 25 height 7
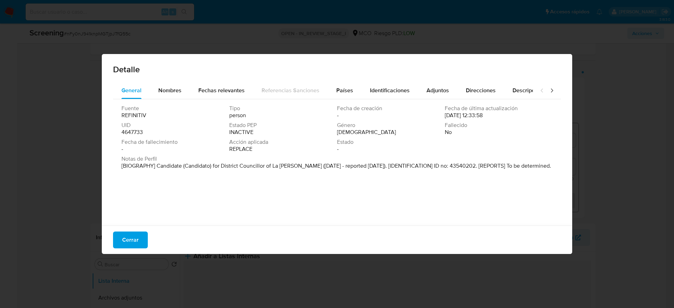
click at [164, 100] on div "Fuente REFINITIV Tipo person Fecha de creación - Fecha de última actualización …" at bounding box center [337, 160] width 448 height 123
click at [170, 91] on span "Nombres" at bounding box center [169, 90] width 23 height 8
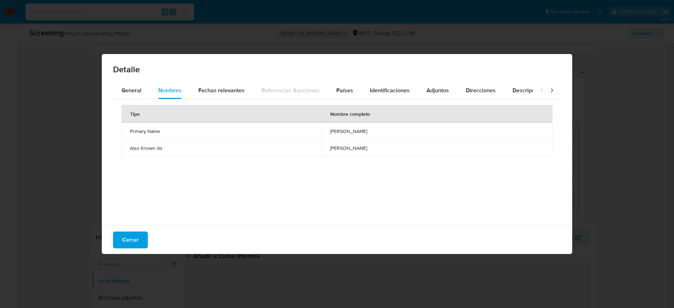
click at [330, 128] on span "osias saldana vasquez" at bounding box center [437, 131] width 214 height 6
click at [342, 82] on div "Países" at bounding box center [344, 90] width 17 height 17
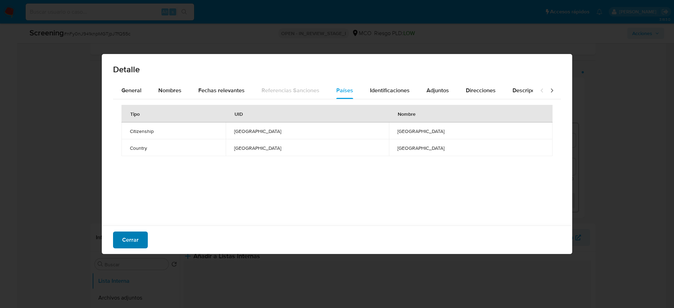
click at [129, 234] on span "Cerrar" at bounding box center [130, 239] width 16 height 15
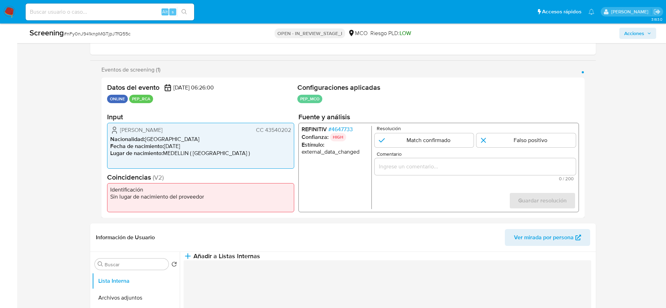
click at [470, 163] on input "Comentario" at bounding box center [474, 166] width 201 height 9
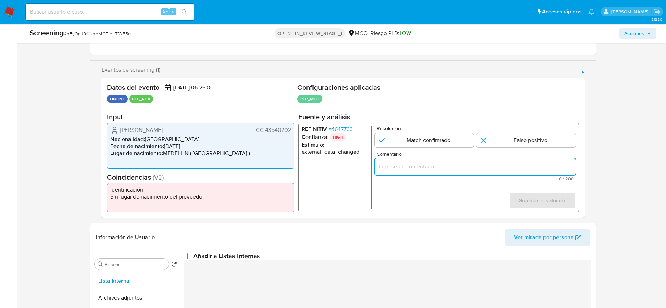
paste input "Compara al usuario Claudia Patricia Martinez Ramirez CC 43540202 con el PEP "os…"
type input "Compara al usuario Claudia Patricia Martinez Ramirez CC 43540202 con el PEP "os…"
click at [571, 141] on input "1 de 1" at bounding box center [525, 140] width 99 height 14
radio input "true"
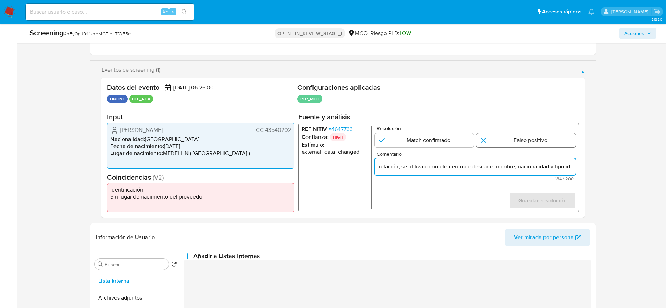
scroll to position [0, 0]
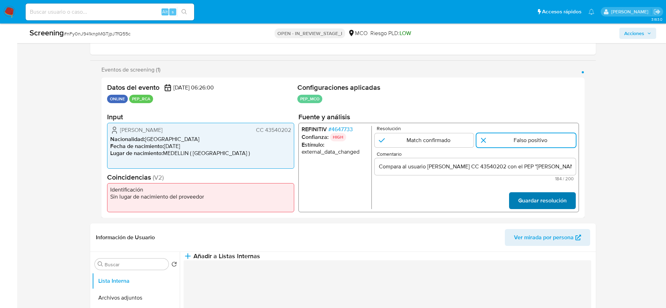
click at [564, 202] on span "Guardar resolución" at bounding box center [542, 200] width 48 height 15
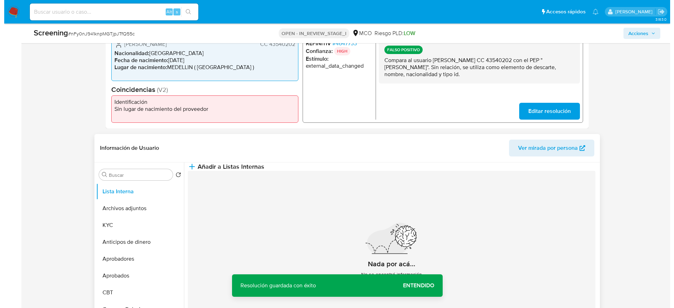
scroll to position [211, 0]
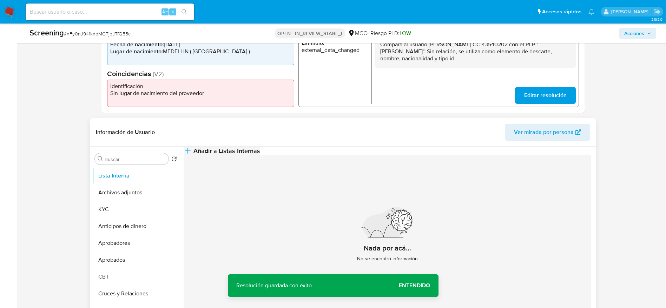
click at [192, 155] on icon "button" at bounding box center [188, 151] width 8 height 8
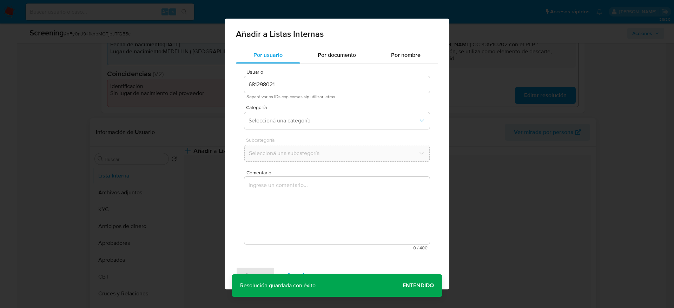
click at [341, 208] on textarea "Comentario" at bounding box center [336, 210] width 185 height 67
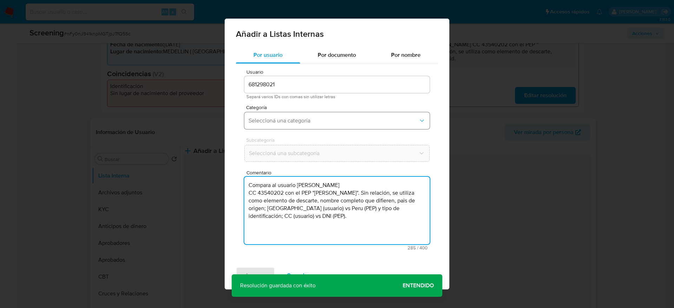
type textarea "Compara al usuario Claudia Patricia Martinez Ramirez CC 43540202 con el PEP "os…"
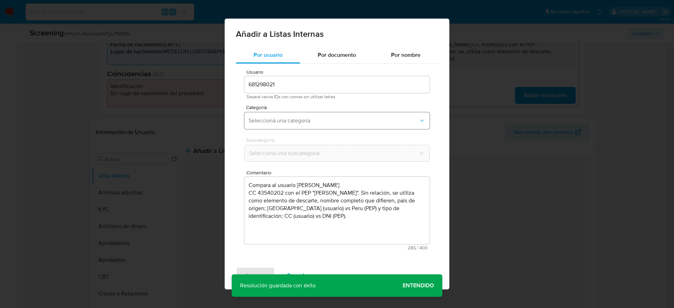
drag, startPoint x: 335, startPoint y: 121, endPoint x: 334, endPoint y: 127, distance: 6.9
click at [335, 121] on span "Seleccioná una categoría" at bounding box center [333, 120] width 170 height 7
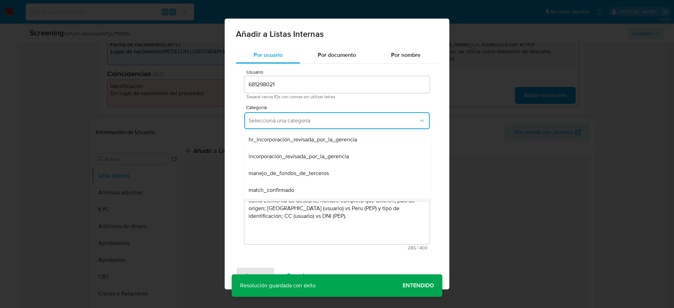
scroll to position [53, 0]
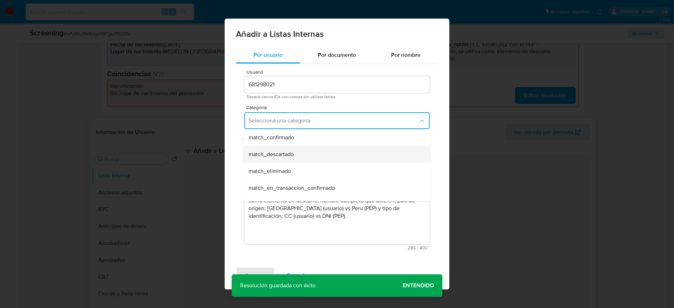
click at [314, 156] on div "match_descartado" at bounding box center [334, 154] width 173 height 17
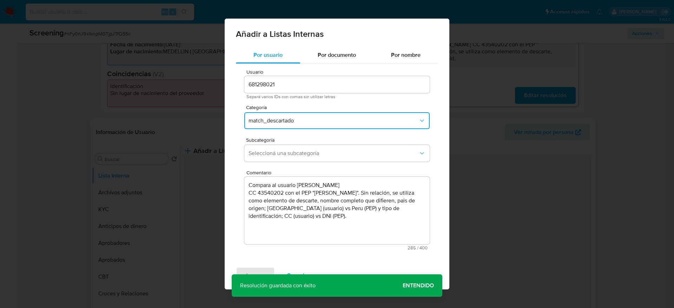
click at [314, 156] on span "Seleccioná una subcategoría" at bounding box center [333, 153] width 170 height 7
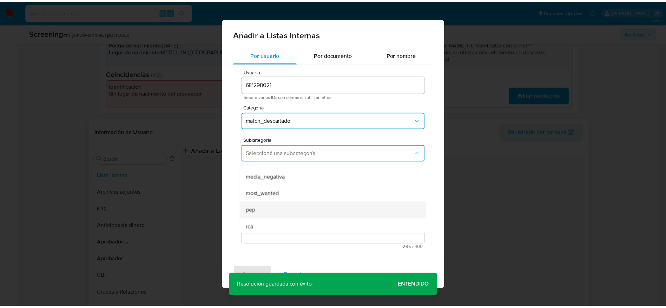
scroll to position [48, 0]
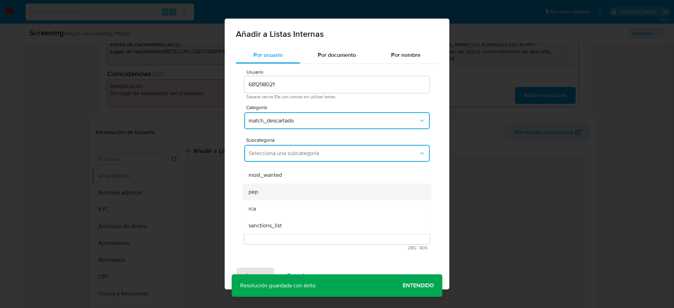
click at [300, 199] on div "pep" at bounding box center [334, 192] width 173 height 17
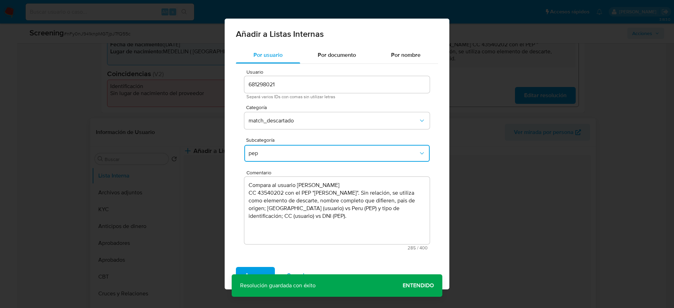
click at [259, 258] on div "Por usuario Por documento Por nombre Usuario 681298021 Separá varios IDs con co…" at bounding box center [337, 154] width 225 height 215
click at [261, 268] on span "Agregar" at bounding box center [255, 275] width 21 height 15
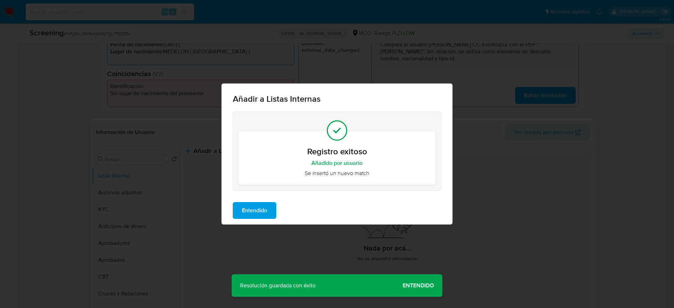
click at [241, 213] on button "Entendido" at bounding box center [255, 210] width 44 height 17
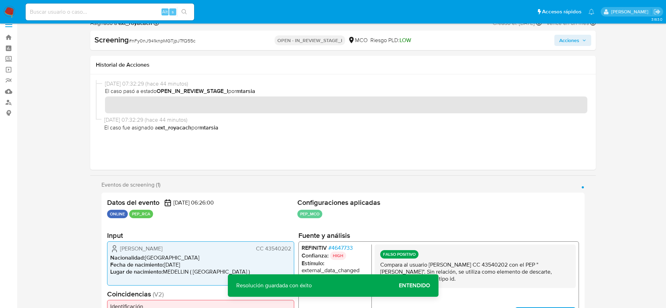
scroll to position [0, 0]
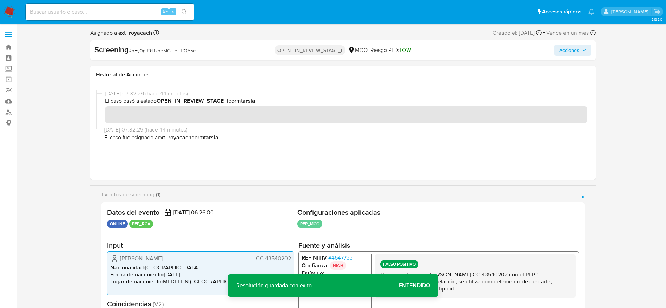
click at [583, 48] on icon "button" at bounding box center [584, 50] width 4 height 4
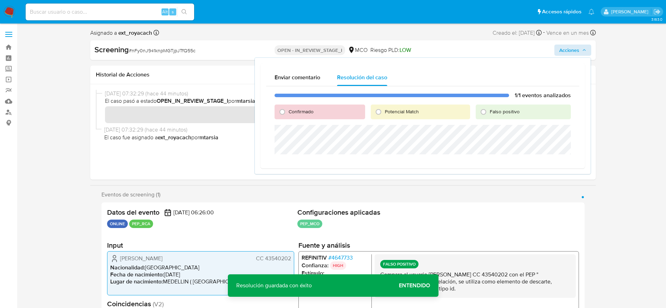
click at [480, 118] on div "Falso positivo" at bounding box center [522, 112] width 95 height 15
click at [491, 112] on span "Falso positivo" at bounding box center [505, 111] width 30 height 7
click at [489, 112] on input "Falso positivo" at bounding box center [483, 111] width 11 height 11
radio input "true"
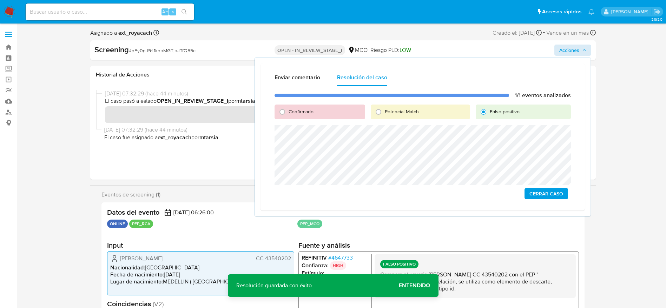
click at [548, 192] on span "Cerrar Caso" at bounding box center [546, 194] width 34 height 10
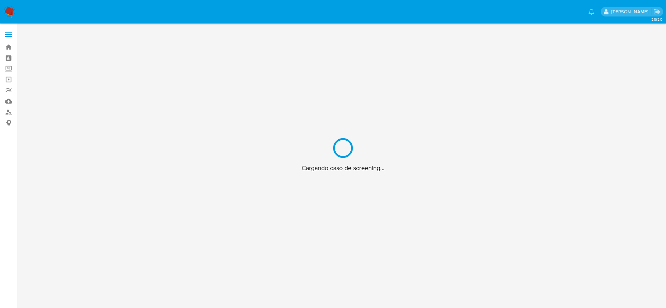
scroll to position [25, 0]
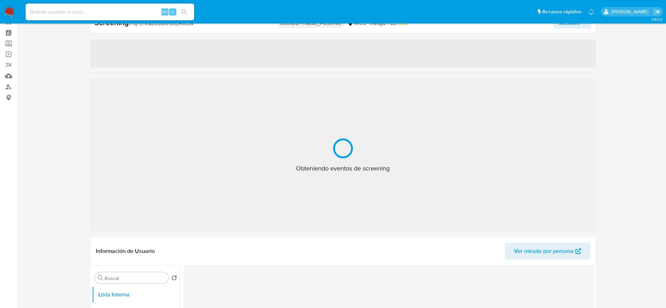
select select "10"
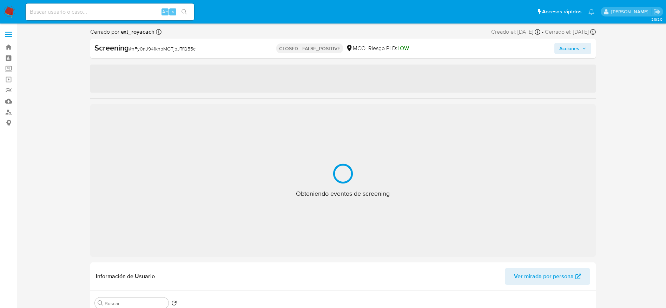
select select "10"
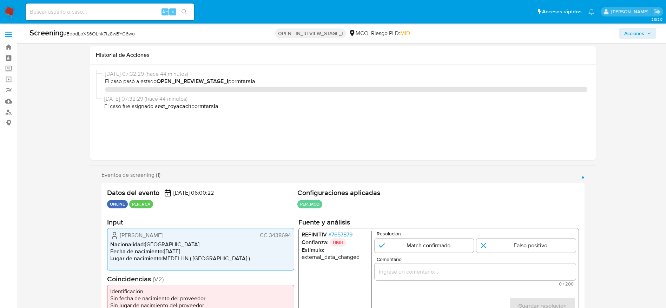
select select "10"
click at [119, 31] on span "# EeodLoXS6OLnk7tz8wBYG6wo" at bounding box center [99, 33] width 71 height 7
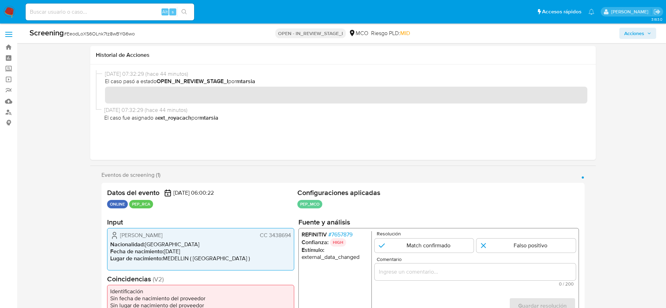
scroll to position [105, 0]
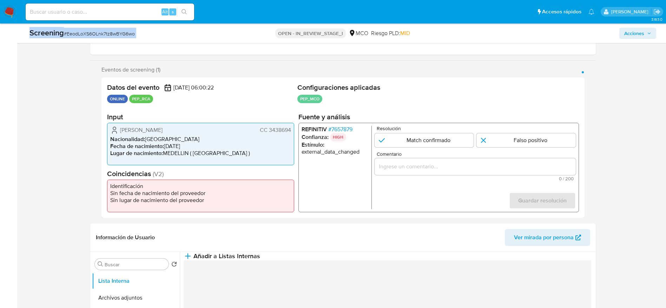
click at [119, 31] on span "# EeodLoXS6OLnk7tz8wBYG6wo" at bounding box center [99, 33] width 71 height 7
click at [123, 28] on div "Screening # EeodLoXS6OLnk7tz8wBYG6wo" at bounding box center [132, 33] width 206 height 11
drag, startPoint x: 116, startPoint y: 132, endPoint x: 293, endPoint y: 130, distance: 176.9
click at [293, 130] on div "[PERSON_NAME] CC 3438694 Nacionalidad : [DEMOGRAPHIC_DATA] Fecha de nacimiento …" at bounding box center [200, 144] width 187 height 42
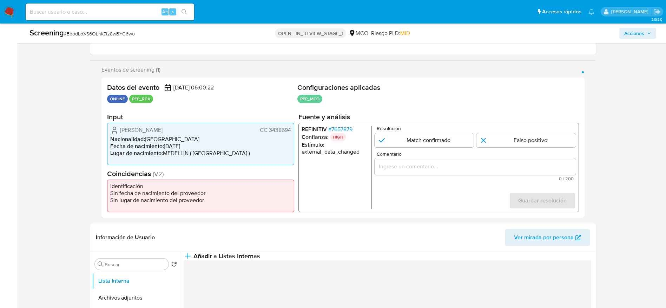
click at [336, 132] on span "# 7657879" at bounding box center [340, 129] width 24 height 7
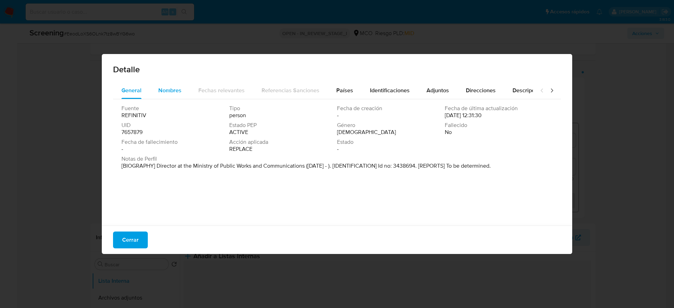
click at [177, 88] on span "Nombres" at bounding box center [169, 90] width 23 height 8
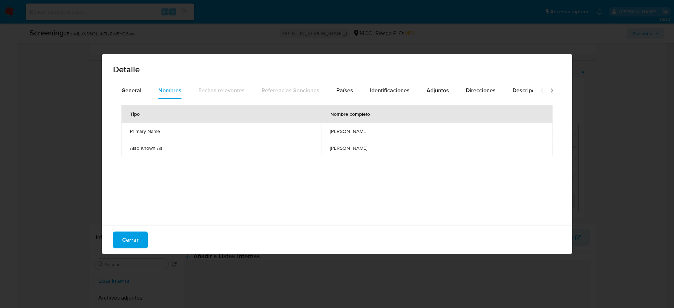
click at [321, 127] on td "[PERSON_NAME]" at bounding box center [436, 130] width 231 height 17
click at [329, 84] on button "Países" at bounding box center [345, 90] width 34 height 17
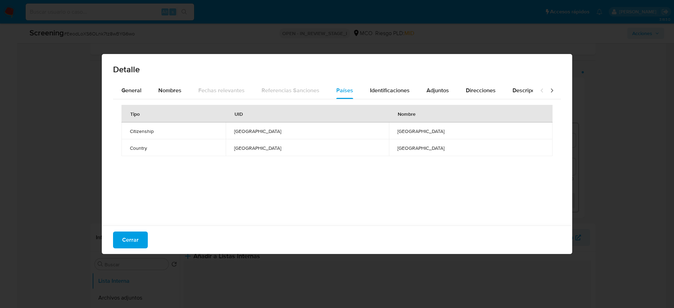
click at [136, 222] on div "General Nombres Fechas relevantes Referencias Sanciones Países Identificaciones…" at bounding box center [337, 155] width 470 height 146
click at [137, 234] on span "Cerrar" at bounding box center [130, 239] width 16 height 15
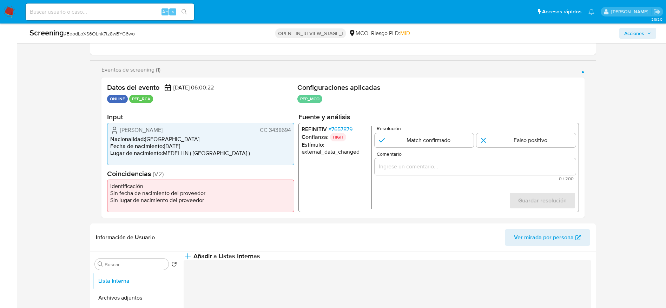
click at [453, 176] on div "Comentario 0 / 200 200 caracteres restantes" at bounding box center [474, 166] width 201 height 29
click at [453, 171] on div "1 de 1" at bounding box center [474, 166] width 201 height 17
click at [453, 166] on input "Comentario" at bounding box center [474, 166] width 201 height 9
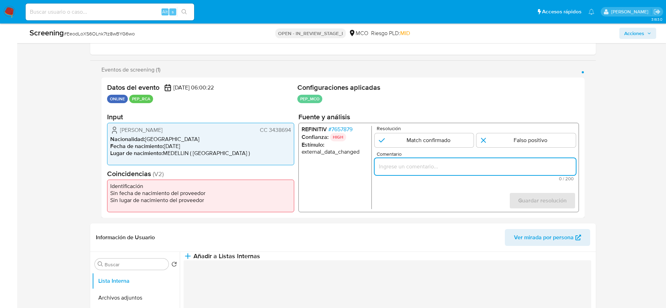
paste input "Compara al usuario [PERSON_NAME] CC 3438694 con el PEP "[PERSON_NAME]". Sin rel…"
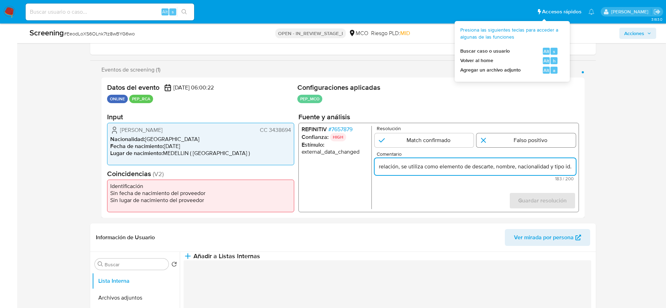
type input "Compara al usuario [PERSON_NAME] CC 3438694 con el PEP "[PERSON_NAME]". Sin rel…"
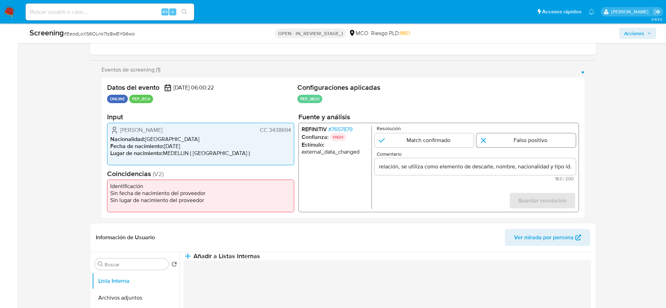
scroll to position [0, 0]
click at [524, 133] on input "1 de 1" at bounding box center [525, 140] width 99 height 14
radio input "true"
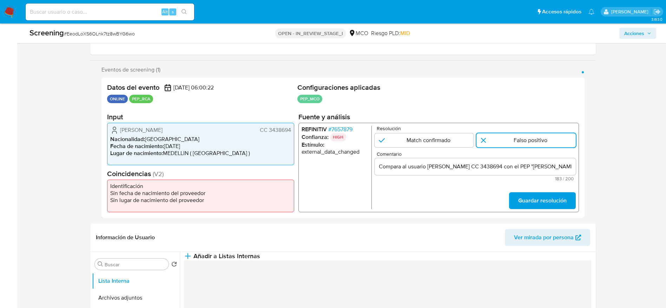
click at [536, 204] on span "Guardar resolución" at bounding box center [542, 200] width 48 height 15
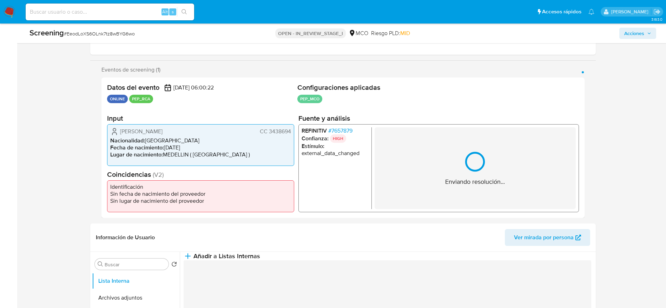
click at [430, 159] on div "Enviando resolución..." at bounding box center [474, 168] width 201 height 82
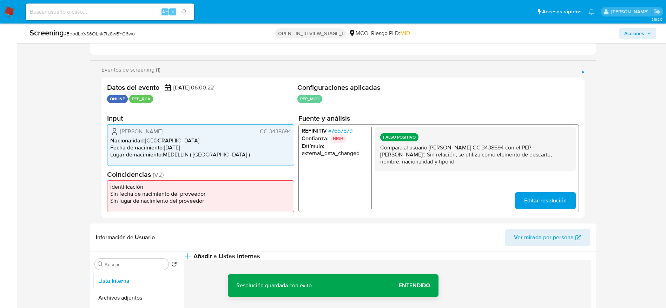
click at [430, 159] on p "Compara al usuario [PERSON_NAME] CC 3438694 con el PEP "[PERSON_NAME]". Sin rel…" at bounding box center [475, 154] width 190 height 21
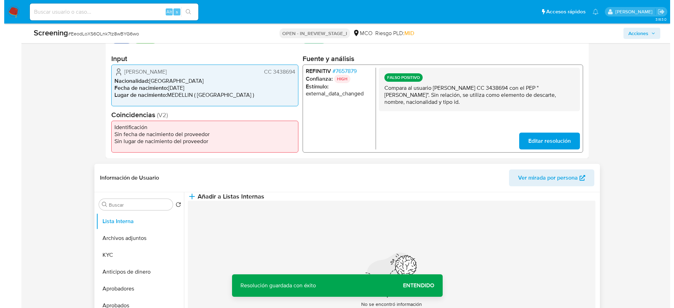
scroll to position [263, 0]
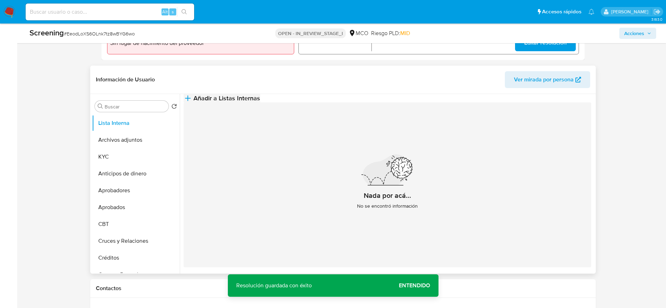
click at [260, 102] on button "Añadir a Listas Internas" at bounding box center [222, 98] width 77 height 8
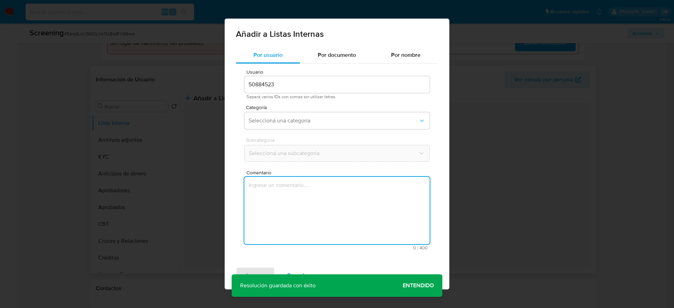
click at [296, 224] on textarea "Comentario" at bounding box center [336, 210] width 185 height 67
type textarea "Compara al usuario [PERSON_NAME] CC 3438694 con el PEP "[PERSON_NAME]". Sin rel…"
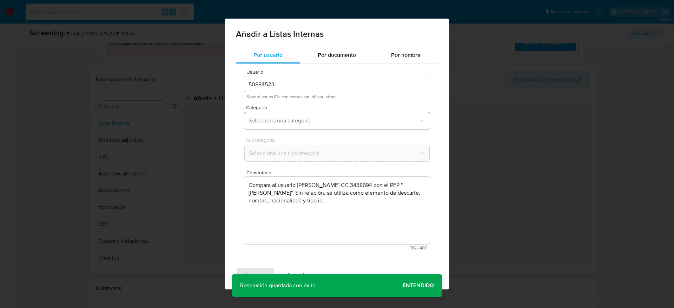
click at [314, 117] on span "Seleccioná una categoría" at bounding box center [333, 120] width 170 height 7
click at [288, 210] on textarea "Compara al usuario [PERSON_NAME] CC 3438694 con el PEP "[PERSON_NAME]". Sin rel…" at bounding box center [336, 210] width 185 height 67
click at [299, 108] on span "Categoría" at bounding box center [338, 107] width 185 height 5
click at [299, 111] on div "Categoría Seleccioná una categoría" at bounding box center [336, 118] width 185 height 27
click at [310, 118] on span "Seleccioná una categoría" at bounding box center [333, 120] width 170 height 7
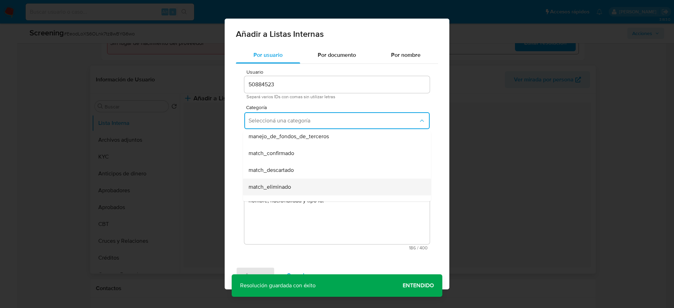
scroll to position [53, 0]
click at [288, 140] on span "match_confirmado" at bounding box center [271, 137] width 46 height 7
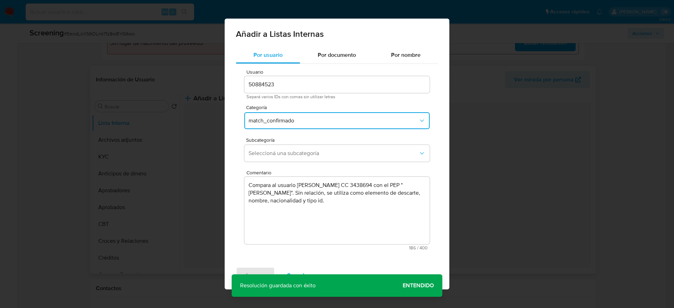
drag, startPoint x: 288, startPoint y: 140, endPoint x: 297, endPoint y: 121, distance: 20.3
click at [288, 139] on span "Subcategoría" at bounding box center [338, 140] width 185 height 5
drag, startPoint x: 297, startPoint y: 121, endPoint x: 295, endPoint y: 127, distance: 6.2
click at [297, 121] on span "match_confirmado" at bounding box center [333, 120] width 170 height 7
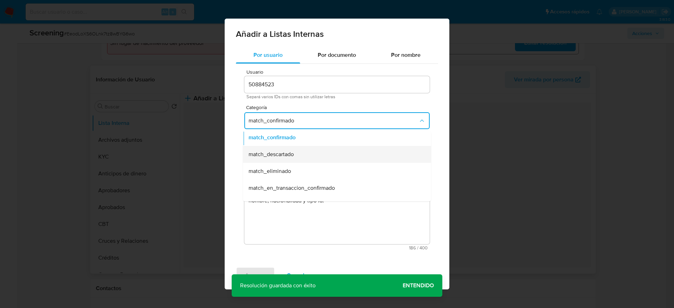
click at [272, 151] on span "match_descartado" at bounding box center [270, 154] width 45 height 7
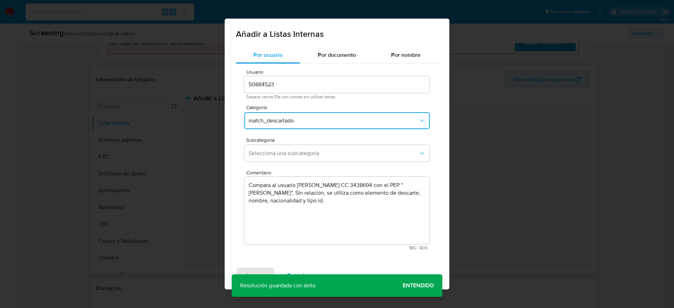
click at [272, 151] on span "Seleccioná una subcategoría" at bounding box center [333, 153] width 170 height 7
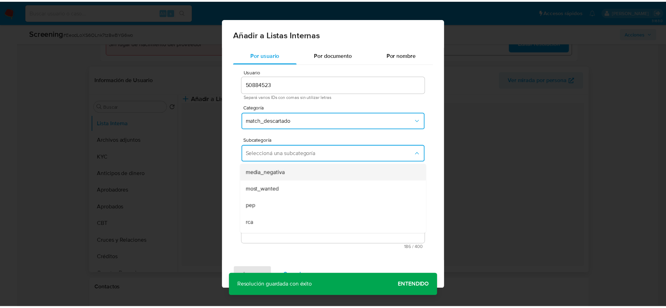
scroll to position [48, 0]
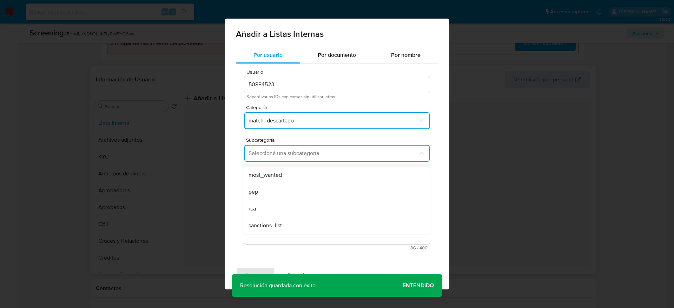
click at [266, 193] on div "pep" at bounding box center [334, 192] width 173 height 17
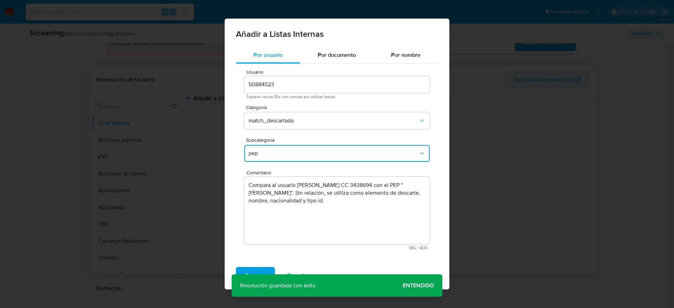
click at [260, 270] on span "Agregar" at bounding box center [255, 275] width 21 height 15
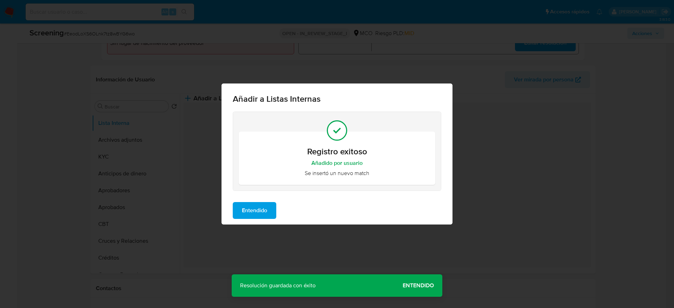
click at [261, 214] on span "Entendido" at bounding box center [254, 210] width 25 height 15
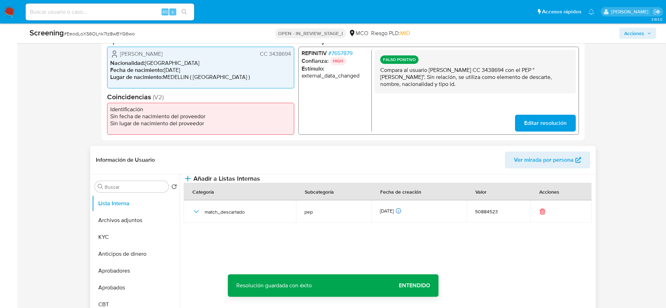
scroll to position [53, 0]
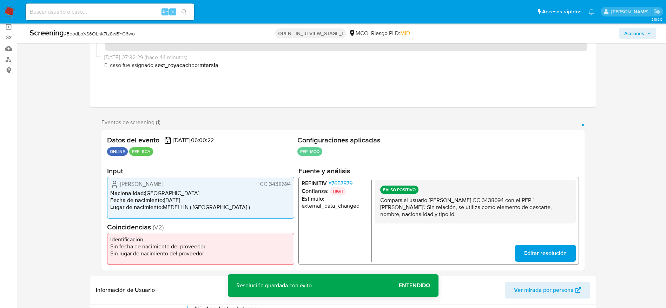
click at [653, 39] on button "Acciones" at bounding box center [637, 33] width 37 height 11
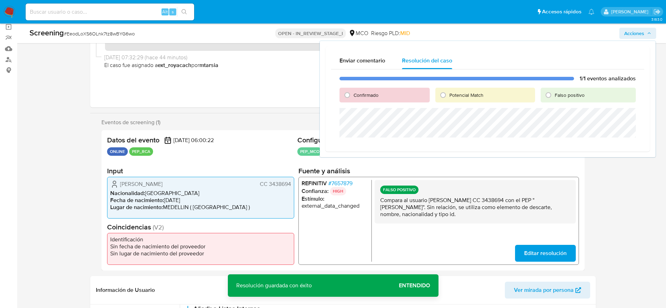
click at [533, 101] on div "Potencial Match" at bounding box center [484, 95] width 99 height 15
click at [542, 94] on div "Falso positivo" at bounding box center [587, 95] width 95 height 15
click at [554, 100] on div "Falso positivo" at bounding box center [587, 95] width 95 height 15
click at [559, 96] on span "Falso positivo" at bounding box center [569, 95] width 30 height 7
click at [554, 96] on input "Falso positivo" at bounding box center [548, 94] width 11 height 11
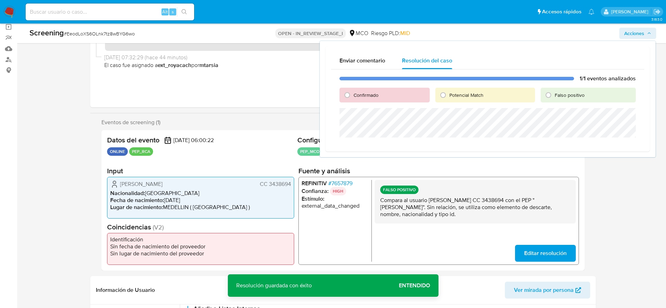
radio input "true"
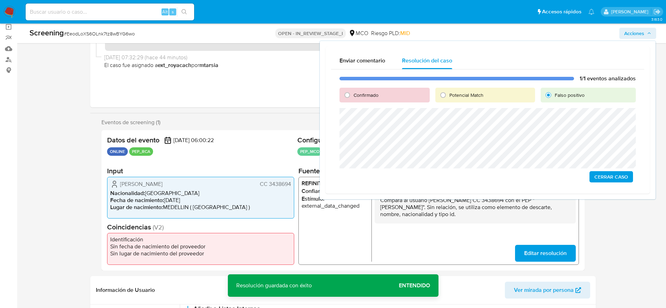
click at [611, 181] on span "Cerrar Caso" at bounding box center [611, 177] width 34 height 10
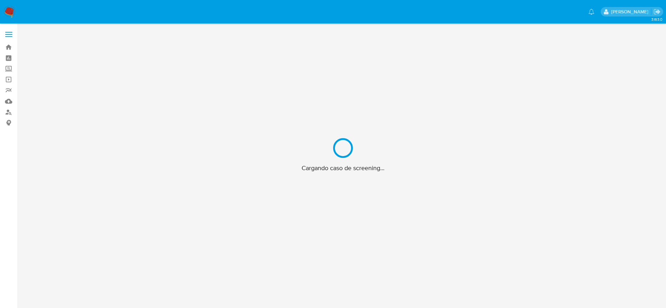
scroll to position [25, 0]
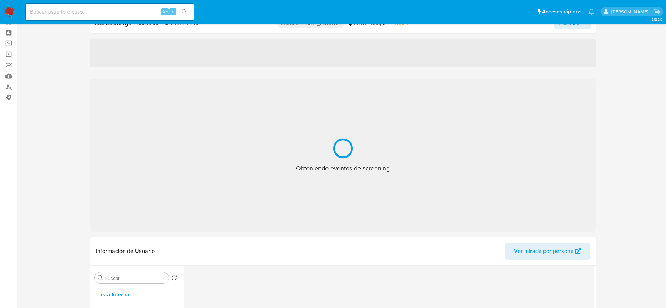
select select "10"
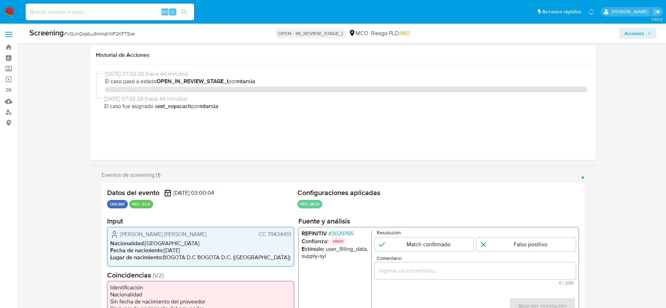
select select "10"
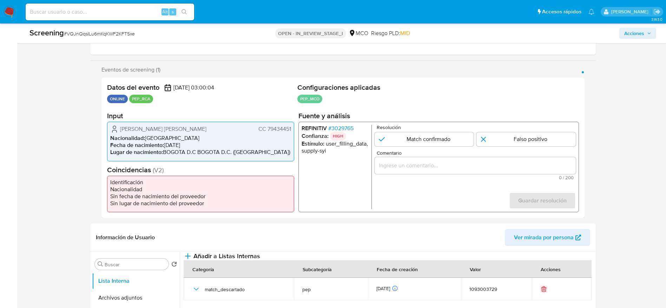
scroll to position [105, 0]
click at [104, 30] on div "Screening # VQJnQqsILu6mKqKWF2KFTSxe" at bounding box center [132, 33] width 206 height 11
click at [89, 26] on div "Screening # VQJnQqsILu6mKqKWF2KFTSxe OPEN - IN_REVIEW_STAGE_I MCO Riesgo PLD: M…" at bounding box center [342, 34] width 635 height 20
copy span "VQJnQqsILu6mKqKWF2KFTSxe"
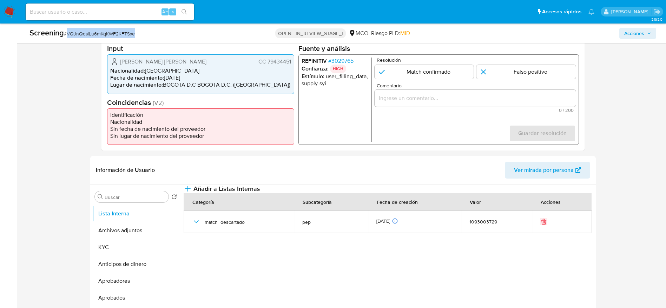
scroll to position [158, 0]
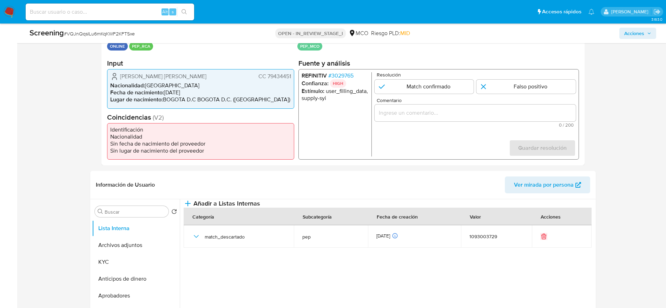
click at [119, 80] on div "[PERSON_NAME] [PERSON_NAME] CC 79434451 Nacionalidad : [DEMOGRAPHIC_DATA] Fecha…" at bounding box center [200, 88] width 187 height 39
click at [119, 75] on div "[PERSON_NAME] [PERSON_NAME] CC 79434451" at bounding box center [200, 76] width 181 height 8
drag, startPoint x: 119, startPoint y: 75, endPoint x: 292, endPoint y: 77, distance: 173.4
click at [292, 77] on div "[PERSON_NAME] [PERSON_NAME] CC 79434451 Nacionalidad : [DEMOGRAPHIC_DATA] Fecha…" at bounding box center [200, 88] width 187 height 39
click at [343, 77] on span "# 3029765" at bounding box center [340, 75] width 25 height 7
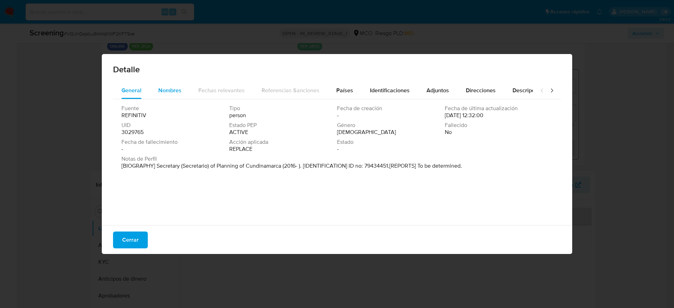
click at [174, 89] on span "Nombres" at bounding box center [169, 90] width 23 height 8
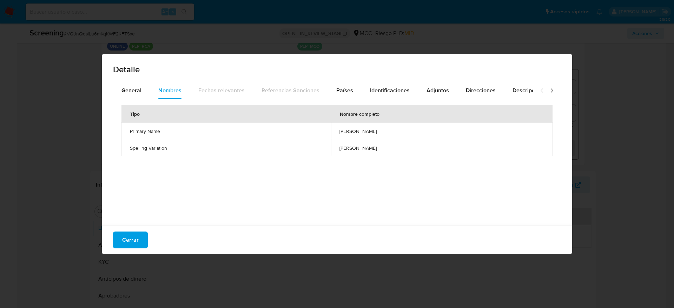
click at [339, 134] on span "[PERSON_NAME]" at bounding box center [441, 131] width 205 height 6
click at [339, 134] on span "andres alejandro romero ortiz" at bounding box center [441, 131] width 205 height 6
click at [340, 89] on span "Países" at bounding box center [344, 90] width 17 height 8
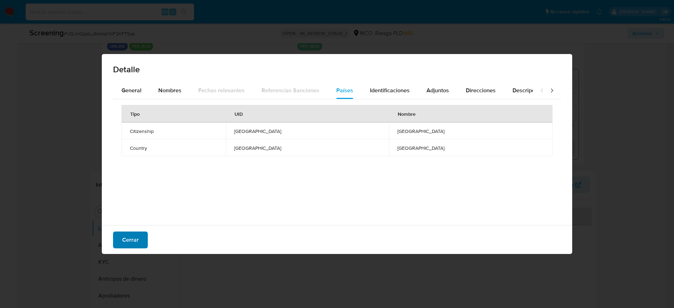
click at [127, 234] on span "Cerrar" at bounding box center [130, 239] width 16 height 15
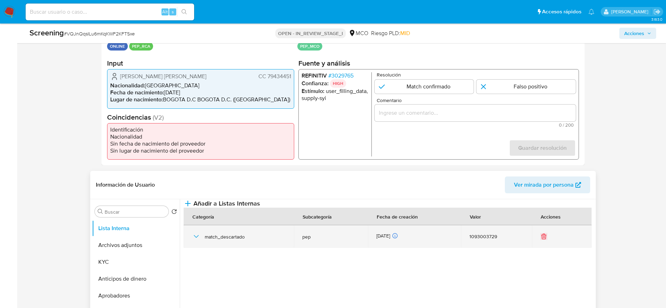
click at [199, 241] on icon "button" at bounding box center [196, 236] width 8 height 8
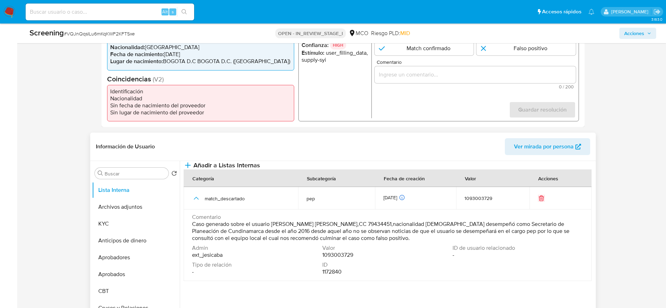
scroll to position [211, 0]
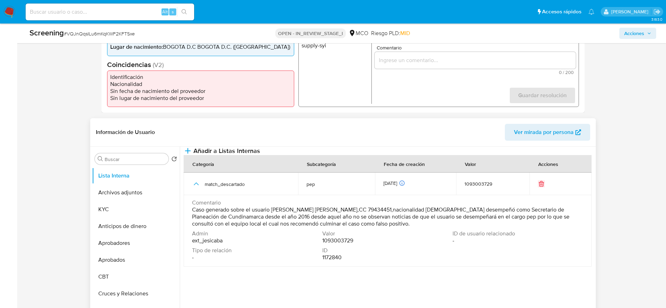
drag, startPoint x: 186, startPoint y: 226, endPoint x: 273, endPoint y: 231, distance: 87.2
click at [273, 231] on td "Comentario Caso generado sobre el usuario Romero Ortiz Andres Alejandro,CC 7943…" at bounding box center [388, 231] width 408 height 72
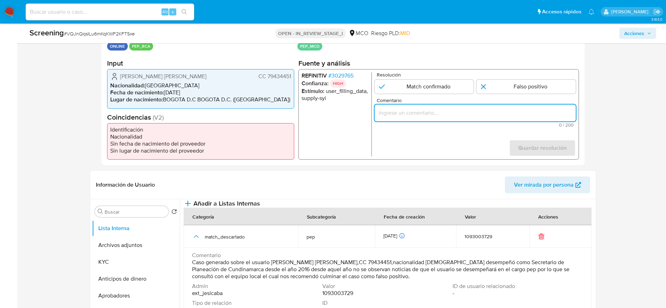
click at [490, 111] on input "Comentario" at bounding box center [474, 112] width 201 height 9
paste input "Caso generado sobre el usuario Romero Ortiz Andres Alejandro,CC 79434451,nacion…"
type input "Caso generado sobre el usuario Romero Ortiz Andres Alejandro,CC 79434451,nacion…"
click at [539, 95] on form "Resolución Match confirmado Falso positivo Comentario Caso generado sobre el us…" at bounding box center [474, 114] width 201 height 84
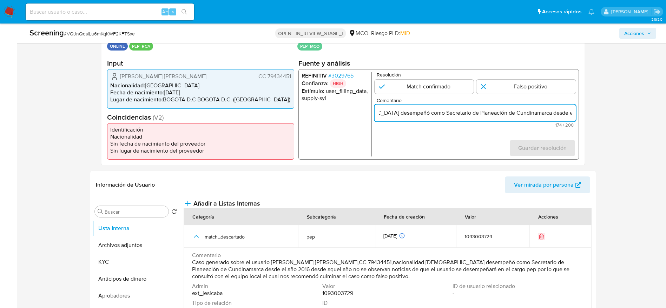
scroll to position [0, 0]
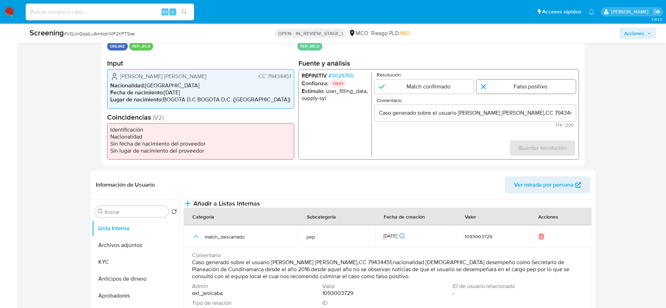
click at [539, 87] on input "1 de 1" at bounding box center [525, 87] width 99 height 14
radio input "true"
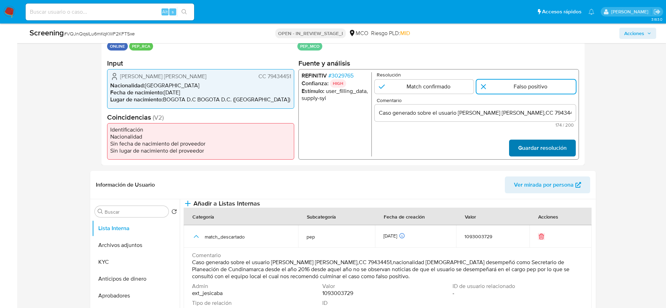
click at [539, 148] on span "Guardar resolución" at bounding box center [542, 147] width 48 height 15
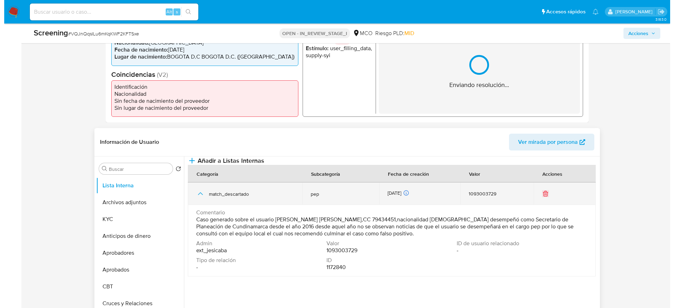
scroll to position [211, 0]
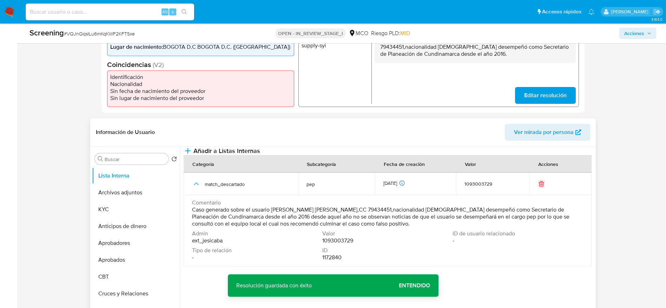
click at [310, 227] on span "Caso generado sobre el usuario Romero Ortiz Andres Alejandro,CC 79434451,nacion…" at bounding box center [387, 216] width 390 height 21
click at [190, 151] on icon "button" at bounding box center [187, 151] width 5 height 0
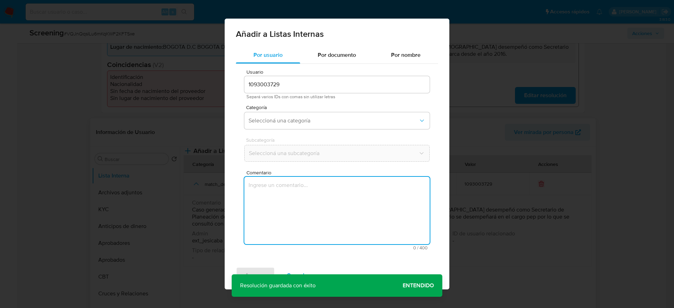
click at [353, 211] on textarea "Comentario" at bounding box center [336, 210] width 185 height 67
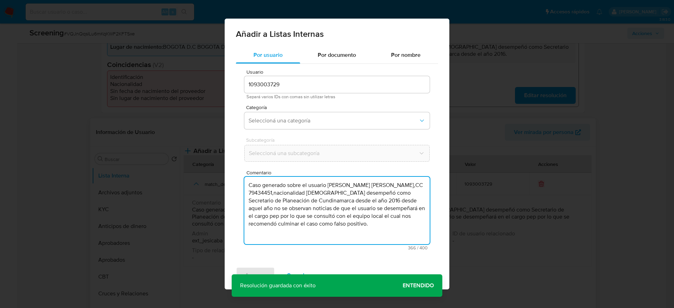
drag, startPoint x: 369, startPoint y: 201, endPoint x: 381, endPoint y: 231, distance: 32.4
click at [381, 231] on textarea "Caso generado sobre el usuario Romero Ortiz Andres Alejandro,CC 79434451,nacion…" at bounding box center [336, 210] width 185 height 67
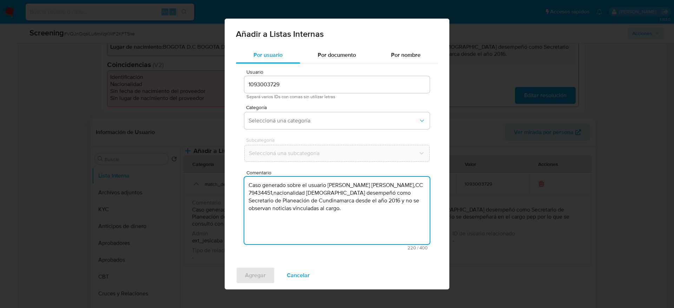
type textarea "Caso generado sobre el usuario Romero Ortiz Andres Alejandro,CC 79434451,nacion…"
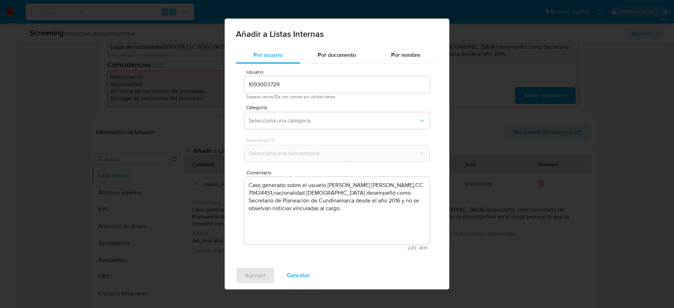
click at [318, 130] on div "Categoría Seleccioná una categoría" at bounding box center [336, 118] width 185 height 27
click at [318, 121] on span "Seleccioná una categoría" at bounding box center [333, 120] width 170 height 7
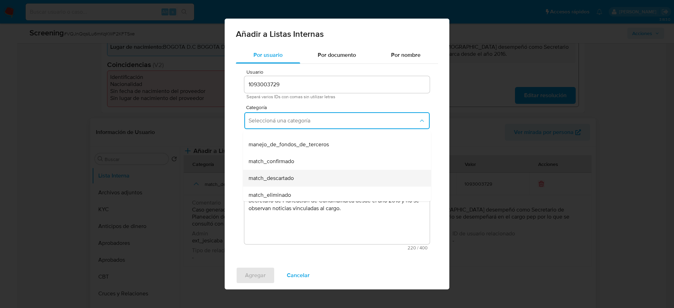
scroll to position [53, 0]
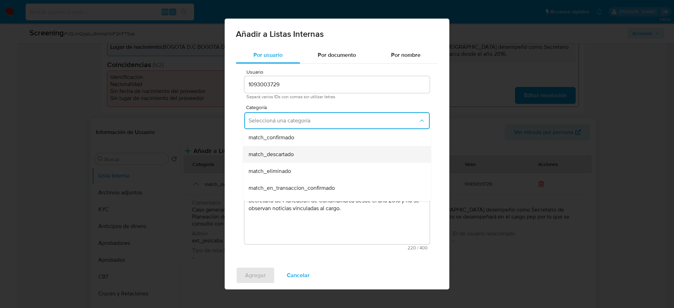
click at [306, 155] on div "match_descartado" at bounding box center [334, 154] width 173 height 17
click at [306, 155] on span "Seleccioná una subcategoría" at bounding box center [333, 153] width 169 height 7
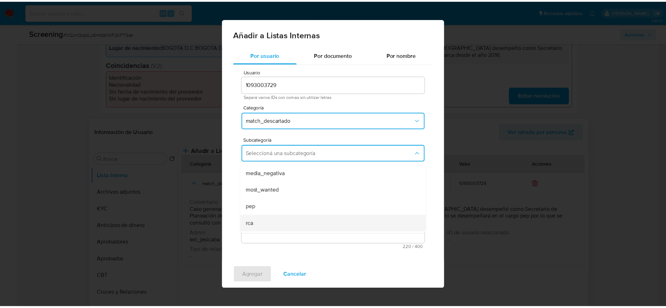
scroll to position [48, 0]
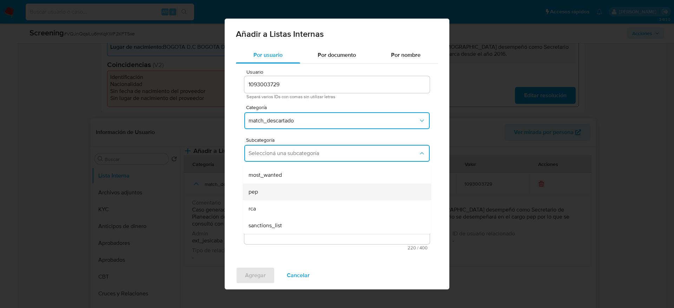
drag, startPoint x: 267, startPoint y: 200, endPoint x: 267, endPoint y: 194, distance: 6.0
click at [267, 194] on ul "LPB REQINFO media_negativa most_wanted pep rca sanctions_list" at bounding box center [337, 175] width 188 height 118
click at [267, 194] on div "pep" at bounding box center [334, 192] width 173 height 17
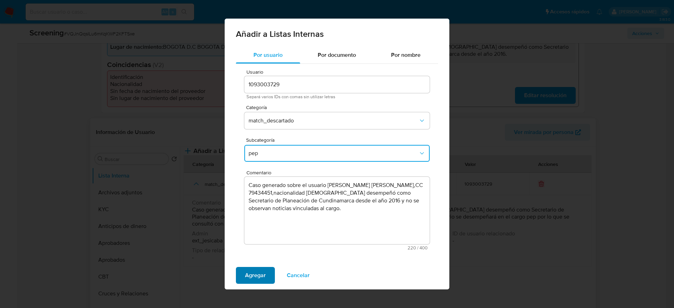
click at [253, 279] on span "Agregar" at bounding box center [255, 275] width 21 height 15
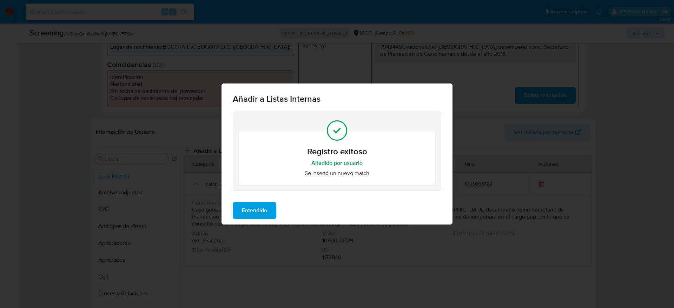
click at [257, 215] on span "Entendido" at bounding box center [254, 210] width 25 height 15
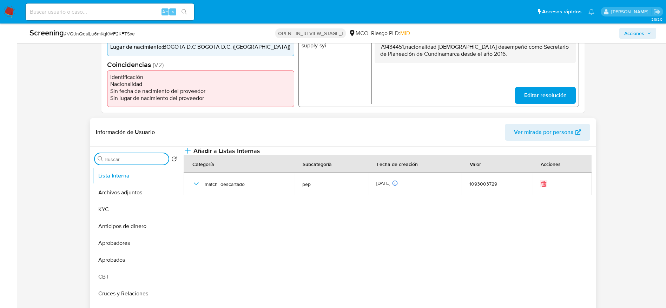
click at [129, 159] on input "Buscar" at bounding box center [135, 159] width 61 height 6
type input "hi"
click at [128, 210] on button "Historial Casos" at bounding box center [133, 209] width 82 height 17
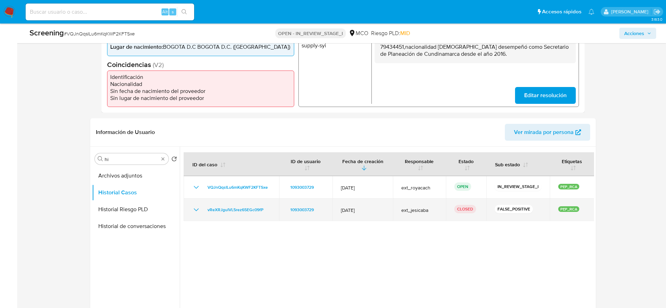
click at [195, 211] on icon "Mostrar/Ocultar" at bounding box center [196, 210] width 8 height 8
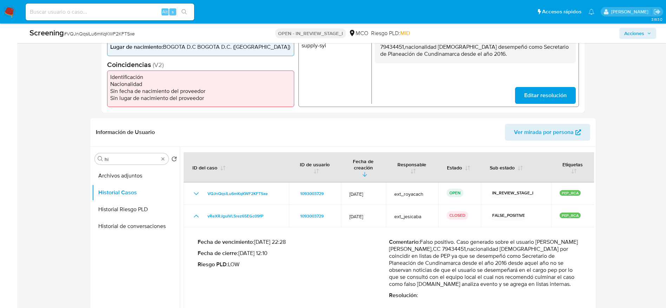
drag, startPoint x: 421, startPoint y: 233, endPoint x: 539, endPoint y: 278, distance: 125.8
click at [539, 278] on p "Comentario : Falso positivo. Caso generado sobre el usuario Romero Ortiz Andres…" at bounding box center [484, 263] width 191 height 49
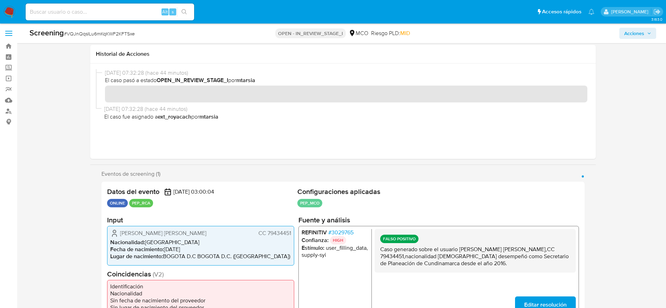
scroll to position [0, 0]
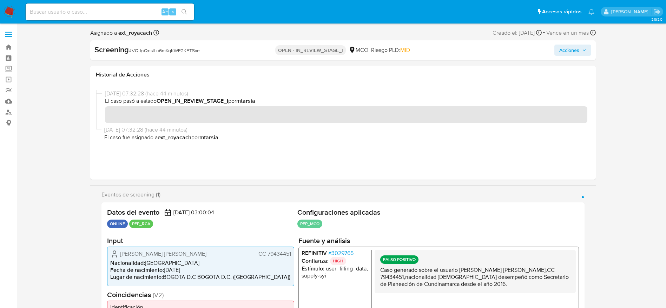
click at [586, 51] on button "Acciones" at bounding box center [572, 50] width 37 height 11
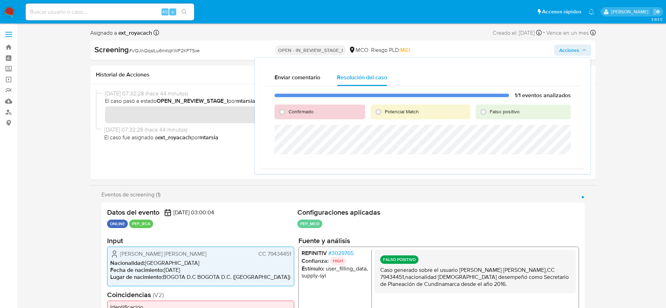
click at [495, 108] on span "Falso positivo" at bounding box center [505, 111] width 30 height 7
click at [489, 108] on input "Falso positivo" at bounding box center [483, 111] width 11 height 11
radio input "true"
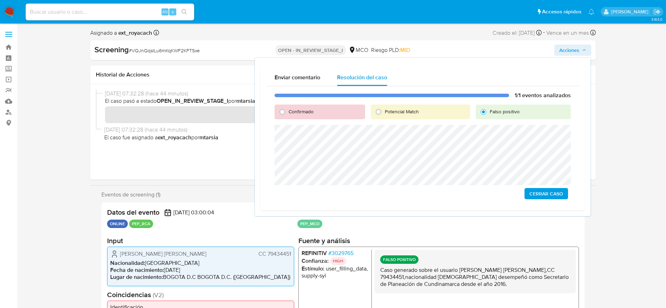
click at [551, 195] on span "Cerrar Caso" at bounding box center [546, 194] width 34 height 10
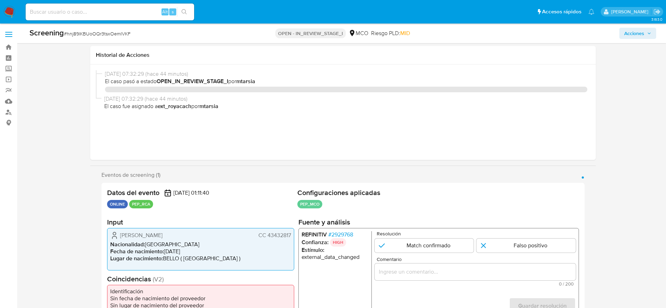
select select "10"
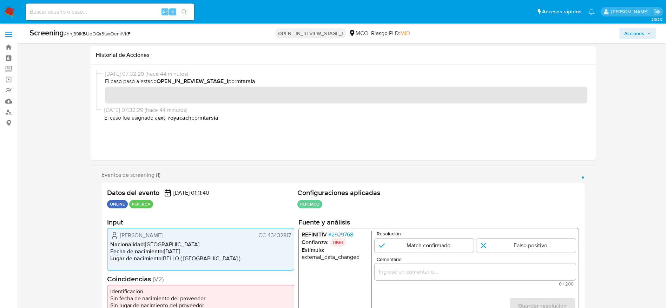
scroll to position [105, 0]
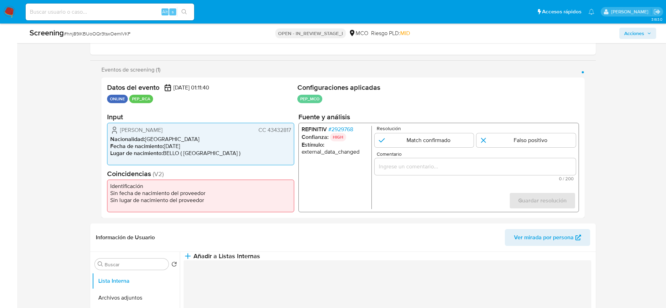
click at [333, 134] on p "HIGH" at bounding box center [338, 137] width 16 height 8
click at [335, 127] on span "# 2929768" at bounding box center [340, 129] width 25 height 7
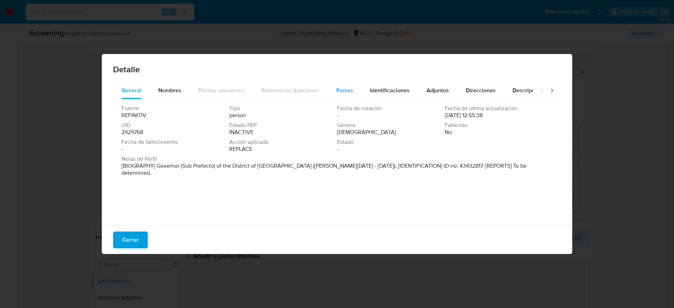
click at [330, 94] on button "Países" at bounding box center [345, 90] width 34 height 17
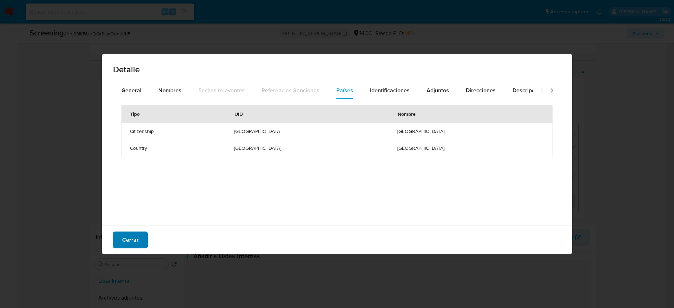
click at [141, 242] on button "Cerrar" at bounding box center [130, 240] width 35 height 17
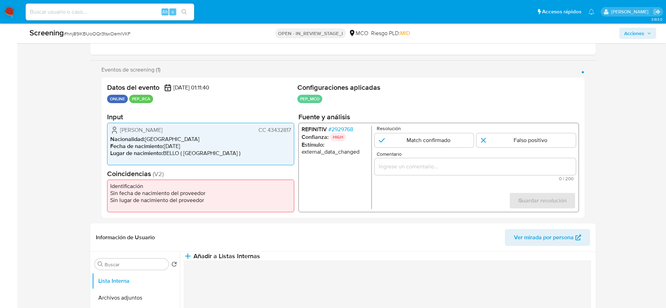
click at [96, 49] on div "[DATE] 07:32:29 (hace 44 minutos) El caso pasó a estado OPEN_IN_REVIEW_STAGE_I …" at bounding box center [342, 6] width 505 height 95
click at [98, 40] on div "Screening # hnj89lKBUoOQr3tsxOemlVKF OPEN - IN_REVIEW_STAGE_I MCO Riesgo PLD: M…" at bounding box center [342, 34] width 635 height 20
copy span "hnj89lKBUoOQr3tsxOemlVKF"
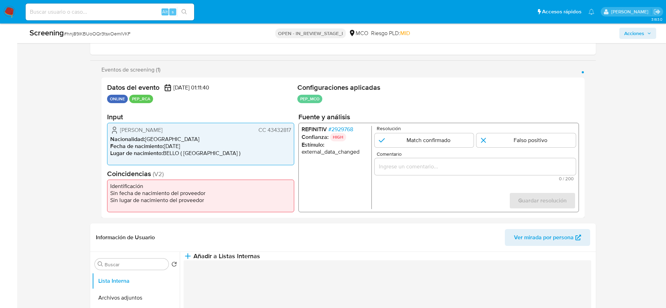
drag, startPoint x: 119, startPoint y: 129, endPoint x: 292, endPoint y: 130, distance: 173.0
click at [292, 130] on div "[PERSON_NAME] CC 43432817 Nacionalidad : [DEMOGRAPHIC_DATA] Fecha de nacimiento…" at bounding box center [200, 144] width 187 height 42
click at [338, 128] on span "# 2929768" at bounding box center [340, 129] width 25 height 7
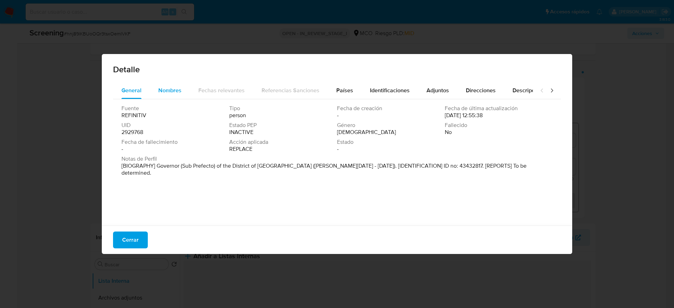
click at [180, 88] on span "Nombres" at bounding box center [169, 90] width 23 height 8
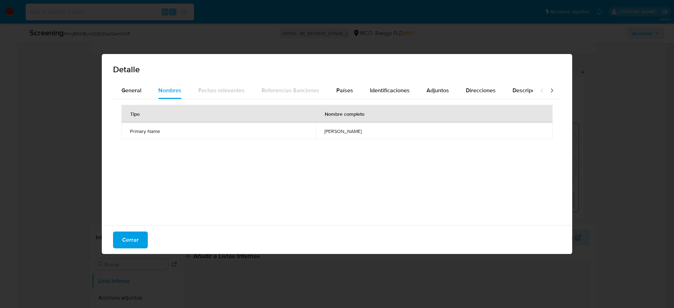
click at [316, 135] on td "[PERSON_NAME]" at bounding box center [434, 130] width 237 height 17
click at [150, 231] on div "Cerrar" at bounding box center [337, 240] width 470 height 28
click at [143, 244] on button "Cerrar" at bounding box center [130, 240] width 35 height 17
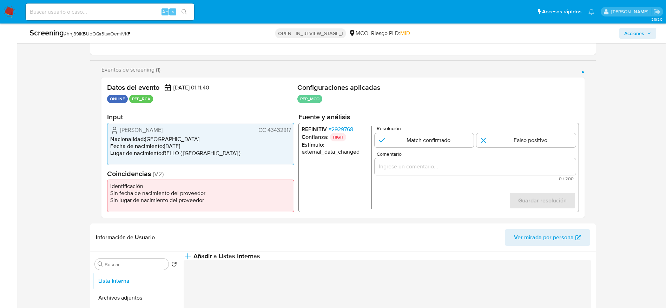
click at [418, 155] on span "Comentario" at bounding box center [476, 154] width 201 height 5
click at [418, 162] on input "Comentario" at bounding box center [474, 166] width 201 height 9
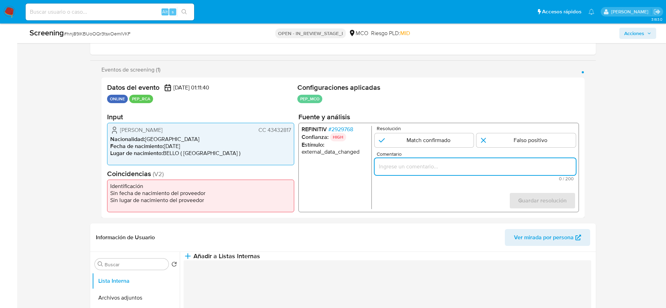
paste input "Compara al usuario [PERSON_NAME] CC 43432817 con el PEP "[PERSON_NAME]". Sin re…"
type input "Compara al usuario [PERSON_NAME] CC 43432817 con el PEP "[PERSON_NAME]". Sin re…"
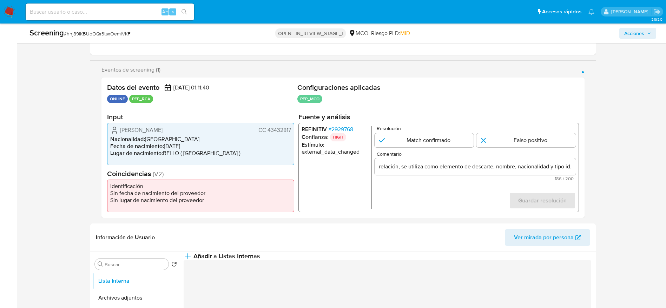
scroll to position [0, 0]
drag, startPoint x: 501, startPoint y: 148, endPoint x: 497, endPoint y: 153, distance: 6.0
click at [501, 147] on form "Resolución Match confirmado Falso positivo Comentario Compara al usuario [PERSO…" at bounding box center [474, 167] width 201 height 83
click at [499, 133] on input "1 de 1" at bounding box center [525, 140] width 99 height 14
radio input "true"
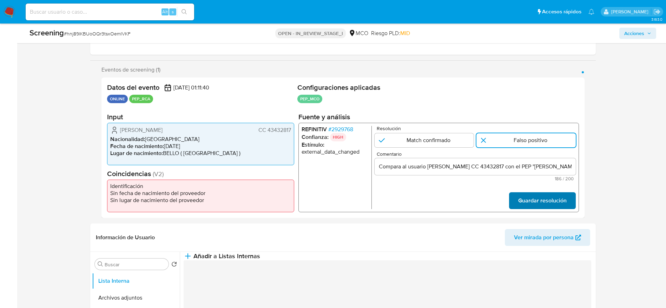
click at [530, 206] on span "Guardar resolución" at bounding box center [542, 200] width 48 height 15
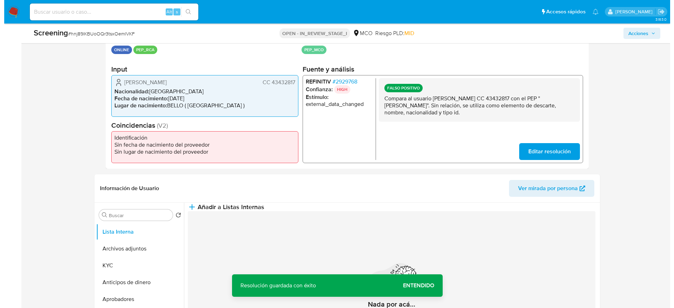
scroll to position [211, 0]
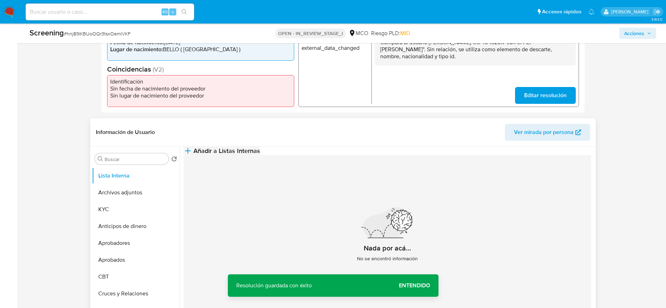
click at [260, 154] on button "Añadir a Listas Internas" at bounding box center [222, 151] width 77 height 8
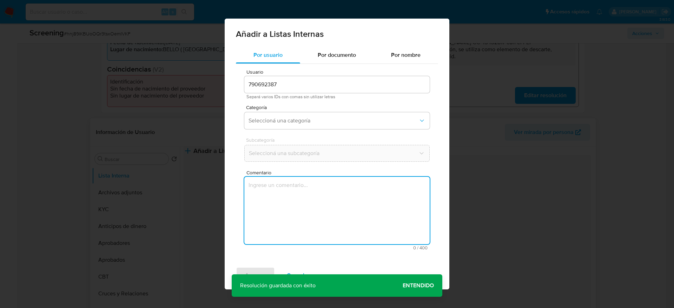
click at [339, 199] on textarea "Comentario" at bounding box center [336, 210] width 185 height 67
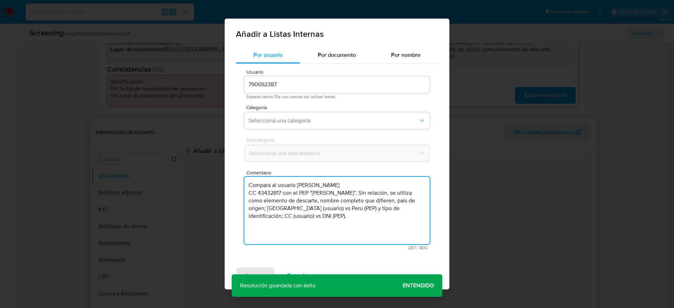
type textarea "Compara al usuario Luz Mariela Muñoz Zuleta CC 43432817 con el PEP "ignacio cev…"
click at [298, 131] on div "Categoría Seleccioná una categoría" at bounding box center [336, 118] width 185 height 27
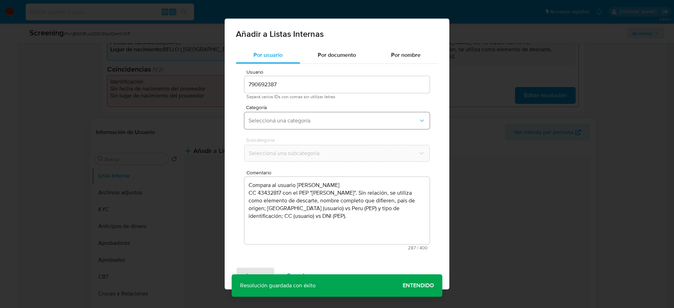
drag, startPoint x: 300, startPoint y: 119, endPoint x: 298, endPoint y: 128, distance: 9.2
click at [300, 119] on span "Seleccioná una categoría" at bounding box center [333, 120] width 170 height 7
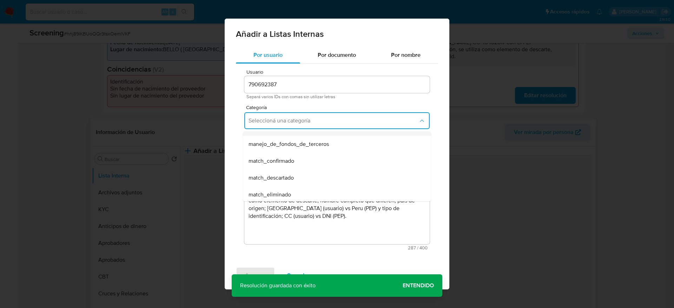
scroll to position [53, 0]
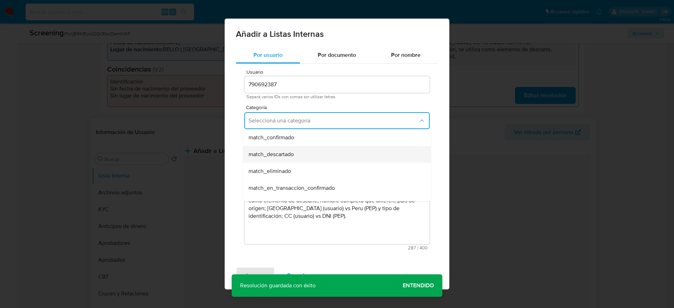
click at [286, 154] on span "match_descartado" at bounding box center [270, 154] width 45 height 7
click at [286, 154] on span "Seleccioná una subcategoría" at bounding box center [333, 153] width 169 height 7
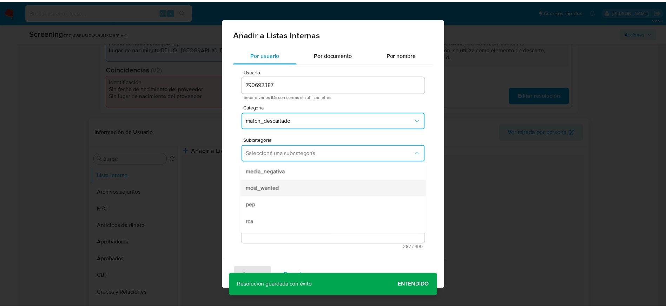
scroll to position [48, 0]
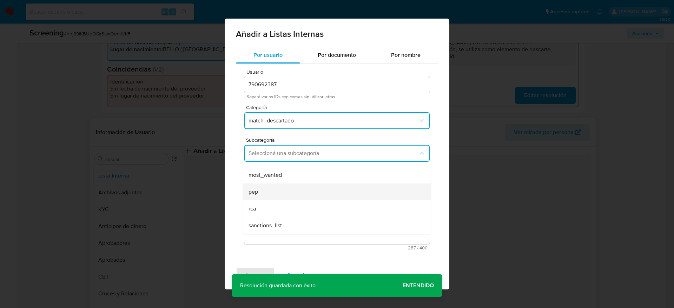
drag, startPoint x: 253, startPoint y: 180, endPoint x: 254, endPoint y: 199, distance: 19.0
click at [254, 199] on ul "LPB REQINFO media_negativa most_wanted pep rca sanctions_list" at bounding box center [337, 175] width 188 height 118
click at [254, 199] on div "pep" at bounding box center [334, 192] width 173 height 17
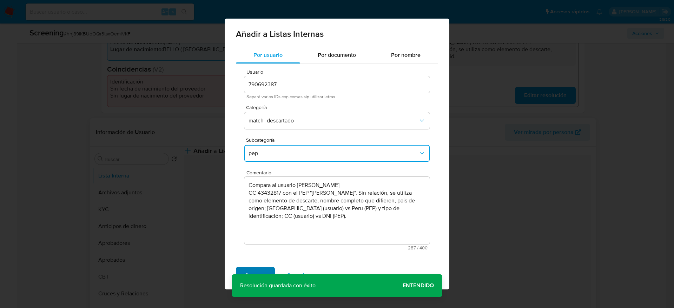
click at [264, 270] on span "Agregar" at bounding box center [255, 275] width 21 height 15
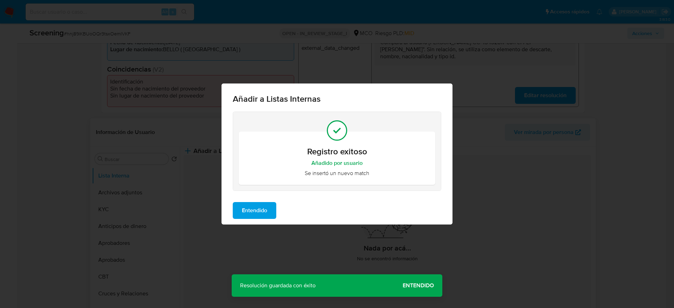
click at [268, 211] on button "Entendido" at bounding box center [255, 210] width 44 height 17
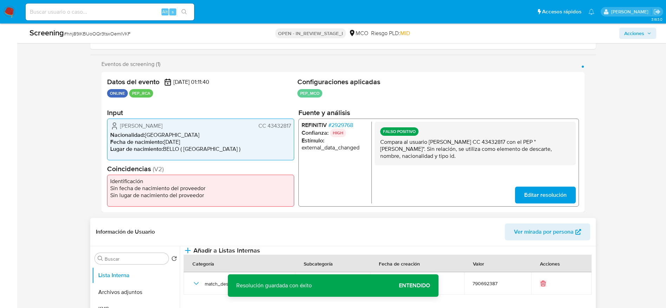
scroll to position [0, 0]
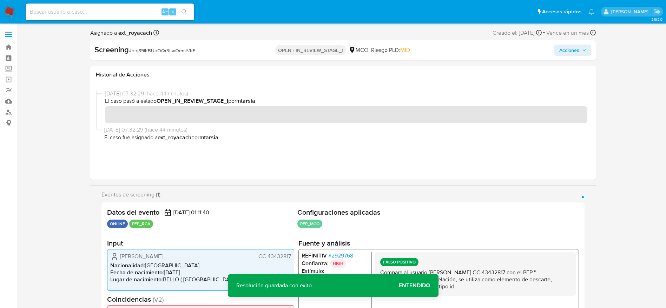
click at [568, 56] on div "Screening # hnj89lKBUoOQr3tsxOemlVKF OPEN - IN_REVIEW_STAGE_I MCO Riesgo PLD: M…" at bounding box center [342, 50] width 505 height 20
click at [590, 49] on button "Acciones" at bounding box center [572, 50] width 37 height 11
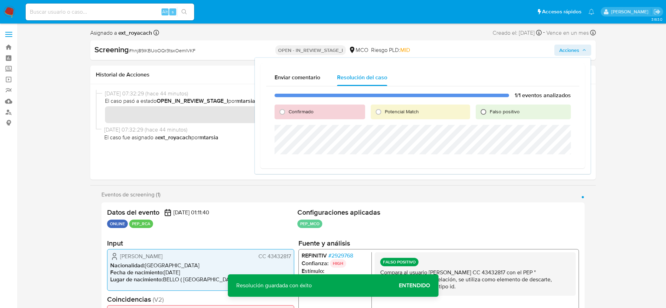
click at [481, 109] on input "Falso positivo" at bounding box center [483, 111] width 11 height 11
radio input "true"
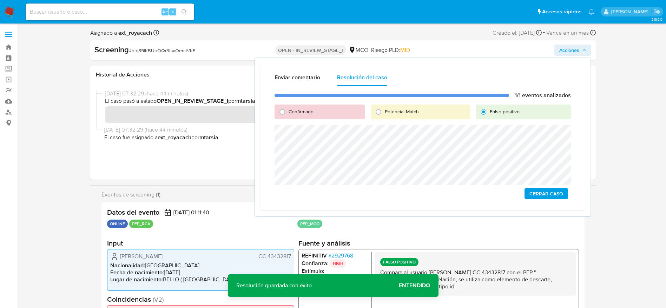
click at [563, 194] on span "Cerrar Caso" at bounding box center [546, 194] width 34 height 10
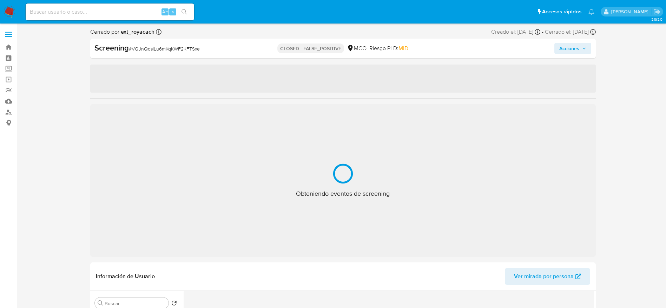
select select "10"
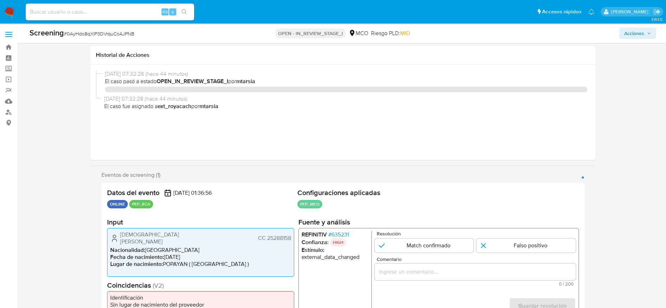
select select "10"
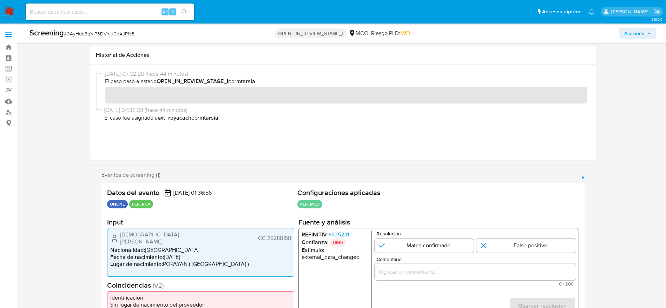
scroll to position [53, 0]
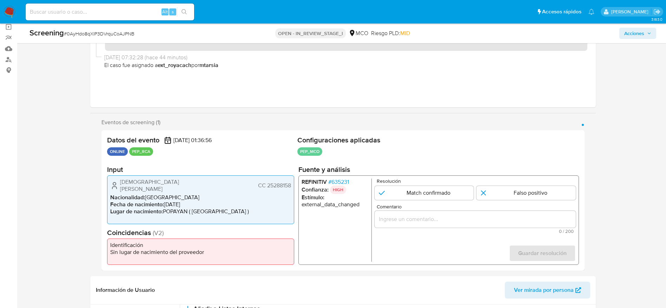
click at [131, 33] on span "# 0AyHdo8qXlP3DVrquCoAJPNB" at bounding box center [99, 33] width 71 height 7
copy span "0AyHdo8qXlP3DVrquCoAJPNB"
drag, startPoint x: 110, startPoint y: 179, endPoint x: 294, endPoint y: 181, distance: 183.5
click at [294, 181] on div "[DEMOGRAPHIC_DATA] [PERSON_NAME] CC 25288158 Nacionalidad : [DEMOGRAPHIC_DATA] …" at bounding box center [200, 199] width 187 height 49
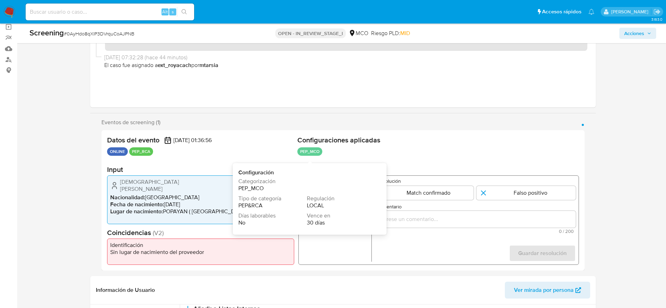
click at [334, 175] on span "Configuración" at bounding box center [306, 173] width 137 height 8
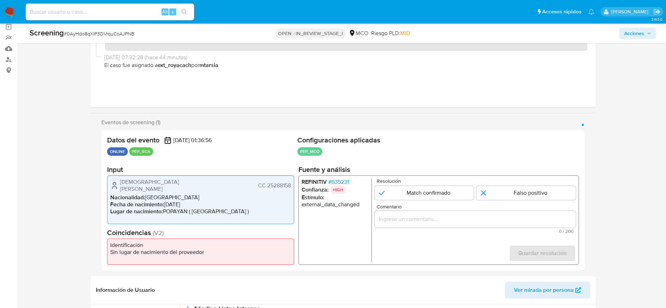
click at [343, 185] on span "# 635231" at bounding box center [338, 182] width 21 height 7
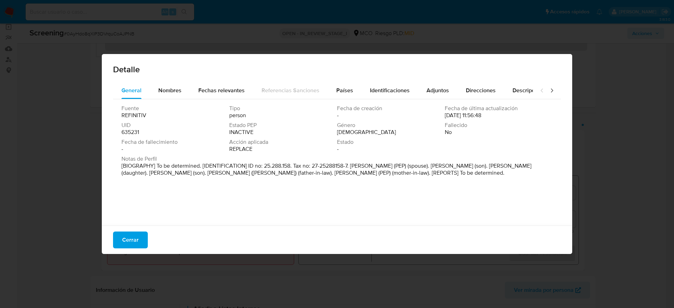
click at [159, 104] on div "Fuente REFINITIV Tipo person Fecha de creación - Fecha de última actualización …" at bounding box center [337, 160] width 448 height 123
drag, startPoint x: 200, startPoint y: 93, endPoint x: 178, endPoint y: 94, distance: 21.8
click at [202, 93] on span "Fechas relevantes" at bounding box center [221, 90] width 46 height 8
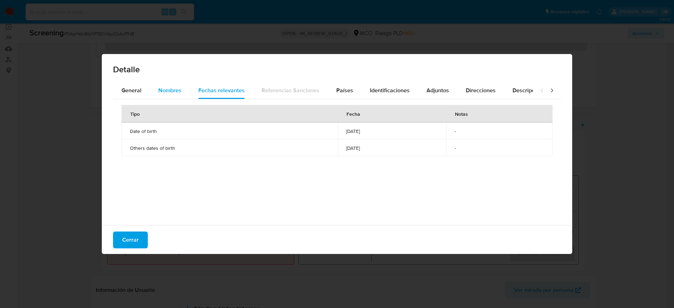
click at [178, 94] on span "Nombres" at bounding box center [169, 90] width 23 height 8
click at [324, 129] on span "leticia carla ponzinibbio" at bounding box center [434, 131] width 220 height 6
click at [336, 87] on span "Países" at bounding box center [344, 90] width 17 height 8
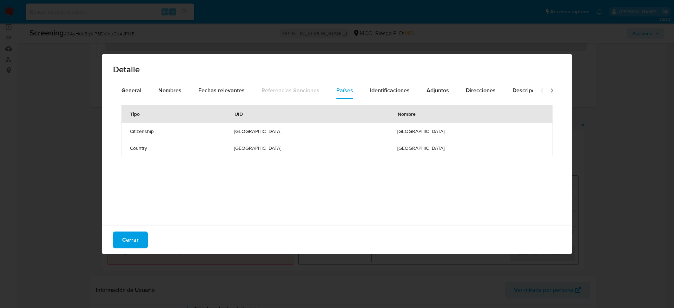
click at [144, 226] on div "Cerrar" at bounding box center [337, 240] width 470 height 28
click at [144, 230] on div "Cerrar" at bounding box center [337, 240] width 470 height 28
click at [144, 242] on button "Cerrar" at bounding box center [130, 240] width 35 height 17
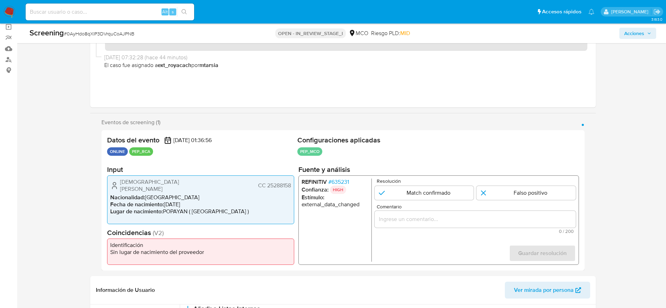
click at [440, 213] on div "1 de 1" at bounding box center [474, 219] width 201 height 17
click at [440, 216] on input "Comentario" at bounding box center [474, 219] width 201 height 9
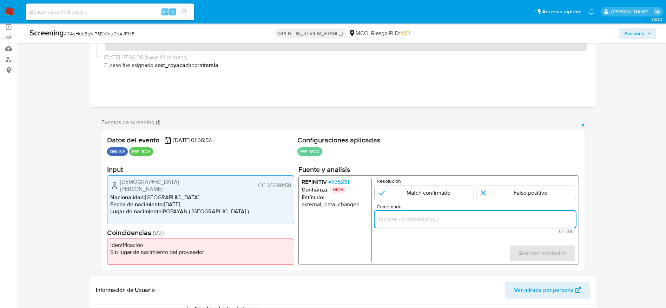
paste input "Compara al usuario Lady Juliana Ocampo Sanchez CC 25288158 con el PEP "leticia …"
type input "Compara al usuario Lady Juliana Ocampo Sanchez CC 25288158 con el PEP "leticia …"
click at [541, 202] on form "Resolución Match confirmado Falso positivo Comentario Compara al usuario Lady J…" at bounding box center [474, 220] width 201 height 83
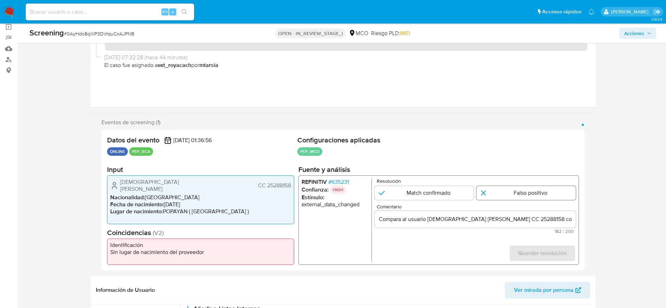
click at [540, 193] on input "1 de 1" at bounding box center [525, 193] width 99 height 14
radio input "true"
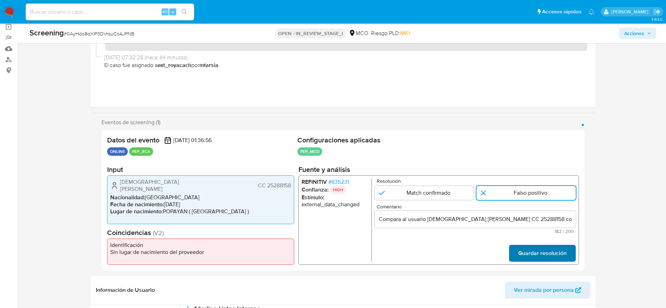
click at [553, 257] on span "Guardar resolución" at bounding box center [542, 253] width 48 height 15
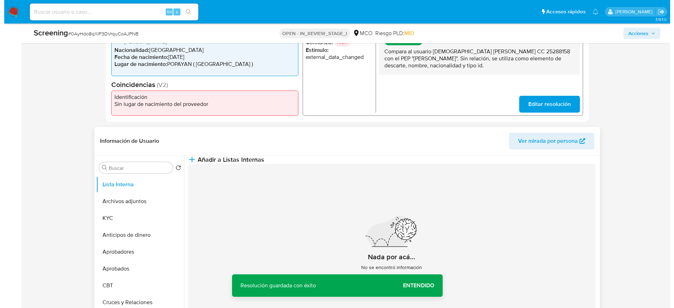
scroll to position [263, 0]
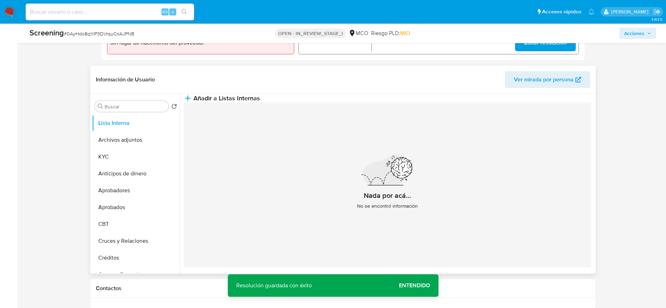
click at [323, 84] on header "Información de Usuario Ver mirada por persona" at bounding box center [343, 79] width 494 height 17
click at [260, 102] on button "Añadir a Listas Internas" at bounding box center [222, 98] width 77 height 8
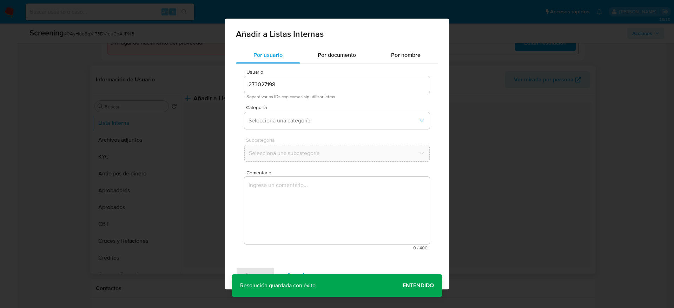
click at [332, 204] on textarea "Comentario" at bounding box center [336, 210] width 185 height 67
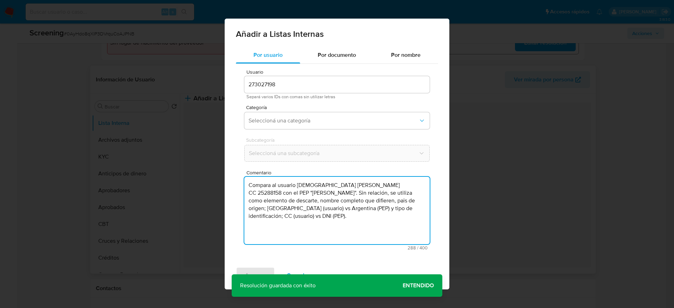
type textarea "Compara al usuario Lady Juliana Ocampo Sanchez CC 25288158 con el PEP "leticia …"
click at [301, 105] on div "Usuario 273027198 Separá varios IDs con comas sin utilizar letras Categoría Sel…" at bounding box center [337, 160] width 202 height 192
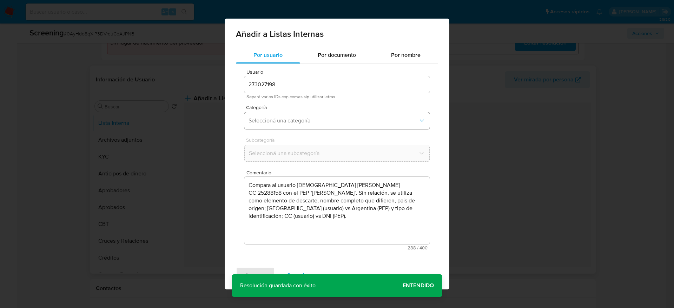
click at [296, 125] on button "Seleccioná una categoría" at bounding box center [336, 120] width 185 height 17
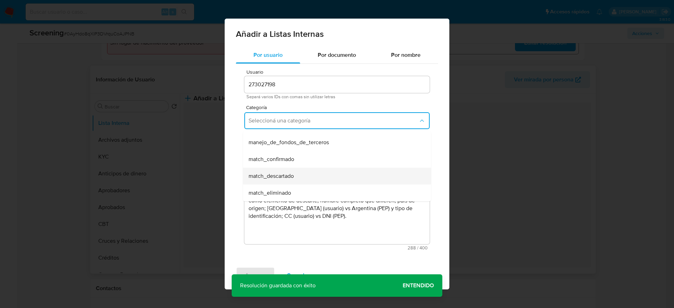
scroll to position [53, 0]
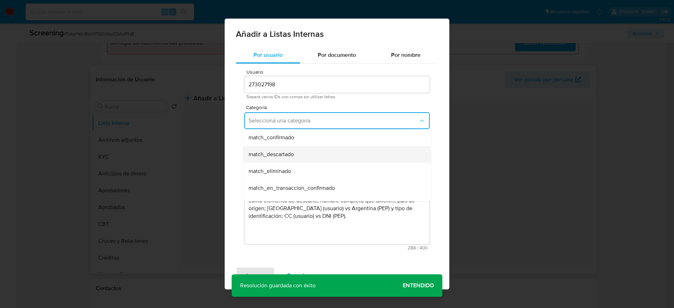
click at [278, 158] on span "match_descartado" at bounding box center [270, 154] width 45 height 7
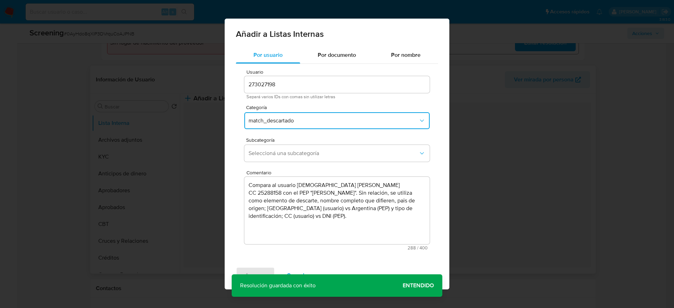
click at [278, 158] on button "Seleccioná una subcategoría" at bounding box center [336, 153] width 185 height 17
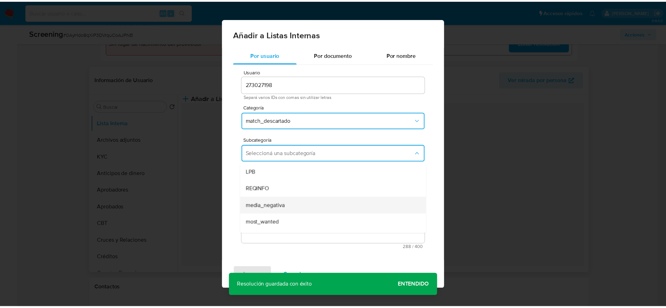
scroll to position [48, 0]
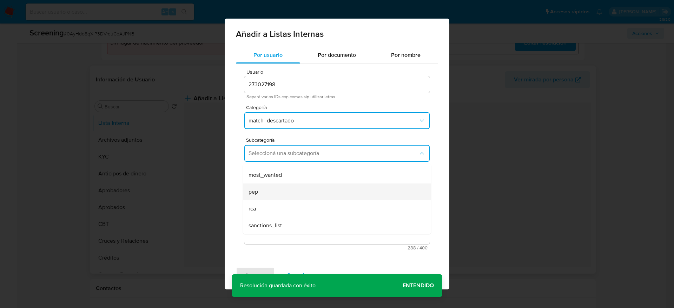
click at [271, 188] on div "pep" at bounding box center [334, 192] width 173 height 17
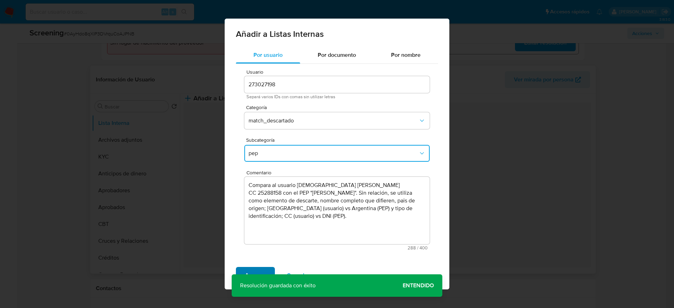
click at [260, 268] on span "Agregar" at bounding box center [255, 275] width 21 height 15
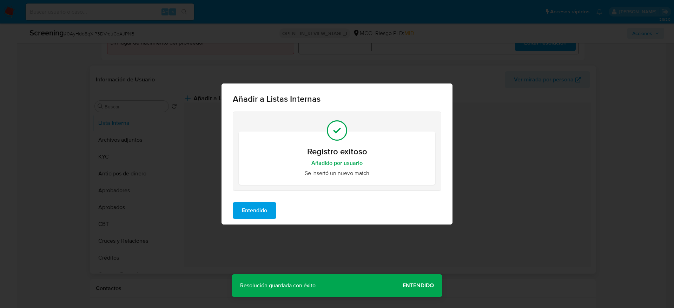
click at [273, 212] on button "Entendido" at bounding box center [255, 210] width 44 height 17
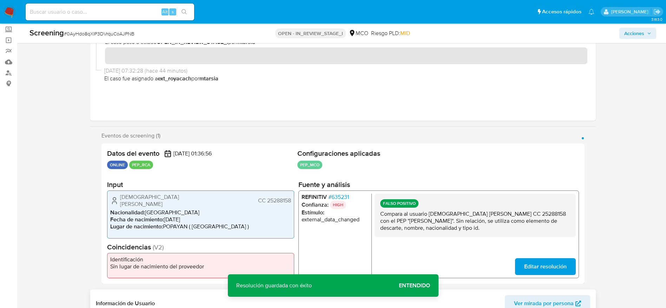
scroll to position [0, 0]
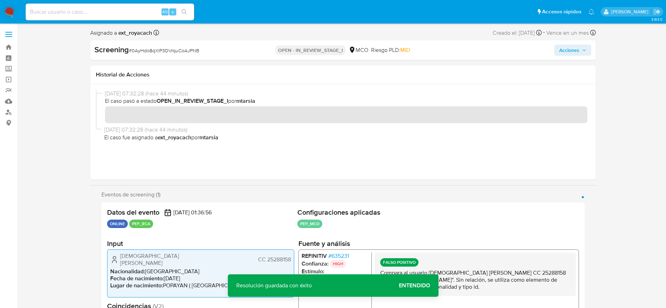
click at [564, 53] on span "Acciones" at bounding box center [569, 50] width 20 height 11
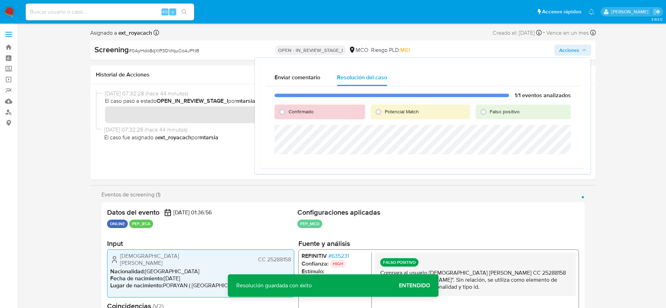
click at [495, 116] on div "Falso positivo" at bounding box center [522, 112] width 95 height 15
click at [491, 115] on div "Falso positivo" at bounding box center [522, 112] width 95 height 15
click at [491, 112] on span "Falso positivo" at bounding box center [505, 111] width 30 height 7
click at [489, 112] on input "Falso positivo" at bounding box center [483, 111] width 11 height 11
radio input "true"
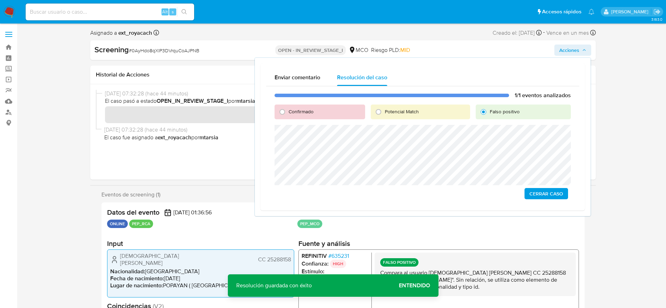
click at [548, 187] on div "1/1 eventos analizados Confirmado Potencial Match Falso positivo Cerrar Caso" at bounding box center [422, 145] width 313 height 119
click at [548, 196] on span "Cerrar Caso" at bounding box center [546, 194] width 34 height 10
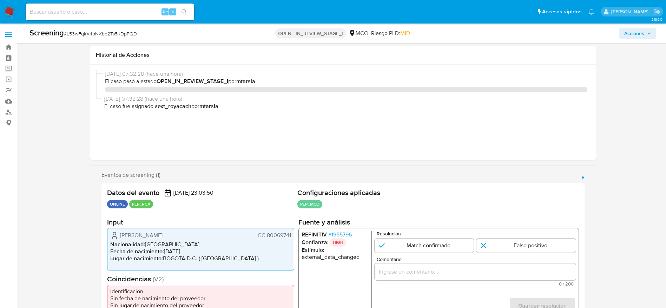
select select "10"
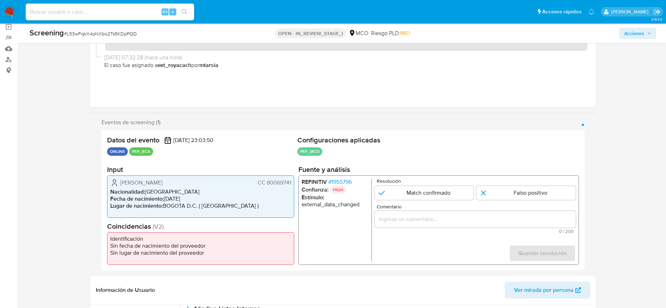
scroll to position [53, 0]
click at [111, 39] on div "Screening # L53wFqkX4pNXbo2Ts5KDpPQD OPEN - IN_REVIEW_STAGE_I MCO Riesgo PLD: M…" at bounding box center [342, 34] width 635 height 20
click at [117, 27] on div "Screening # L53wFqkX4pNXbo2Ts5KDpPQD OPEN - IN_REVIEW_STAGE_I MCO Riesgo PLD: M…" at bounding box center [342, 34] width 635 height 20
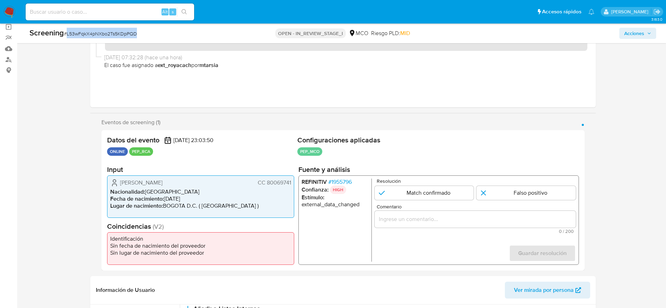
copy span "L53wFqkX4pNXbo2Ts5KDpPQD"
drag, startPoint x: 116, startPoint y: 180, endPoint x: 293, endPoint y: 186, distance: 176.6
click at [293, 186] on div "[PERSON_NAME] CC 80069741 Nacionalidad : [DEMOGRAPHIC_DATA] Fecha de nacimiento…" at bounding box center [200, 196] width 187 height 42
click at [338, 180] on span "# 1955796" at bounding box center [340, 182] width 24 height 7
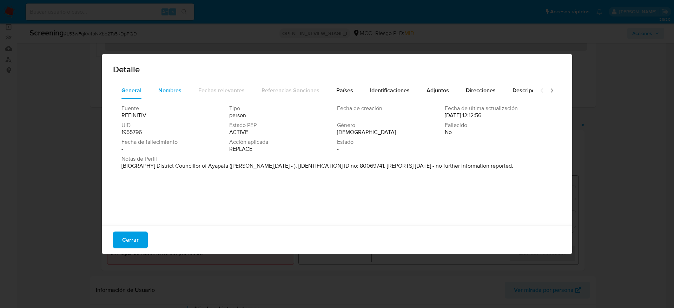
drag, startPoint x: 165, startPoint y: 86, endPoint x: 184, endPoint y: 97, distance: 22.0
click at [165, 88] on span "Nombres" at bounding box center [169, 90] width 23 height 8
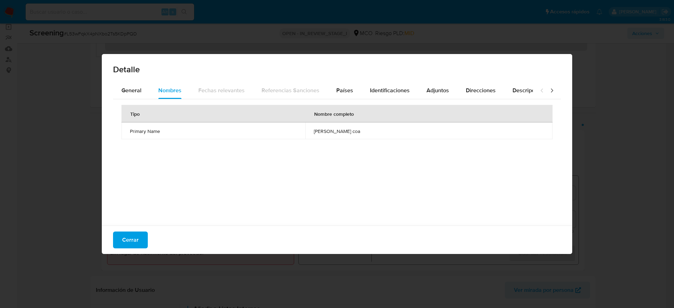
click at [305, 127] on td "Primary Name" at bounding box center [213, 130] width 184 height 17
click at [332, 133] on span "[PERSON_NAME] coa" at bounding box center [429, 131] width 230 height 6
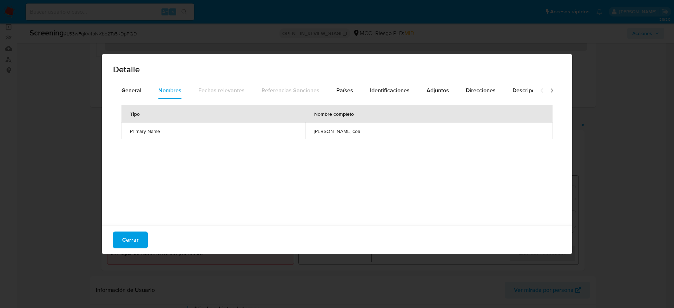
click at [332, 133] on span "[PERSON_NAME] coa" at bounding box center [429, 131] width 230 height 6
click at [333, 101] on div "Tipo Nombre completo Primary Name [PERSON_NAME] coa" at bounding box center [337, 160] width 448 height 123
click at [336, 96] on div "Países" at bounding box center [344, 90] width 17 height 17
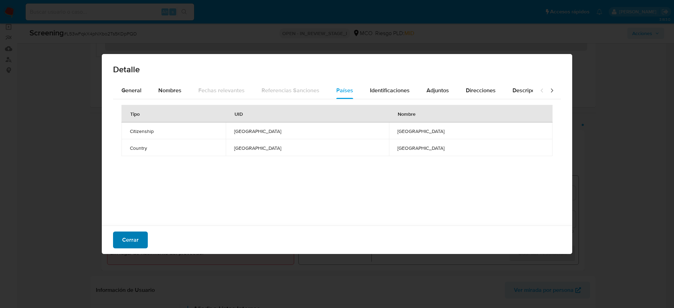
click at [136, 242] on span "Cerrar" at bounding box center [130, 239] width 16 height 15
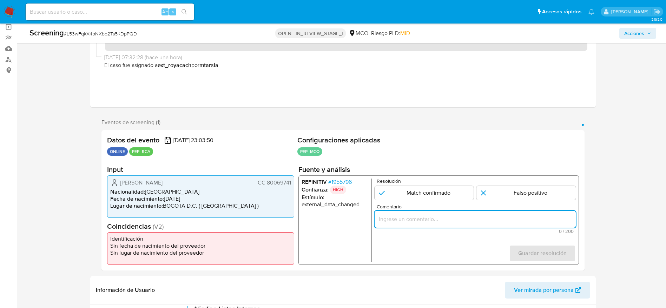
click at [449, 220] on input "Comentario" at bounding box center [474, 219] width 201 height 9
paste input "Compara al usuario [PERSON_NAME] CC 80069741 con el PEP "[PERSON_NAME] coa". Si…"
type input "Compara al usuario [PERSON_NAME] CC 80069741 con el PEP "[PERSON_NAME] coa". Si…"
click at [512, 173] on h2 "Fuente y análisis" at bounding box center [438, 169] width 280 height 9
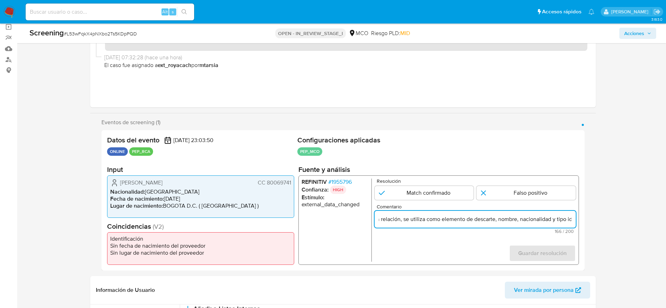
scroll to position [0, 0]
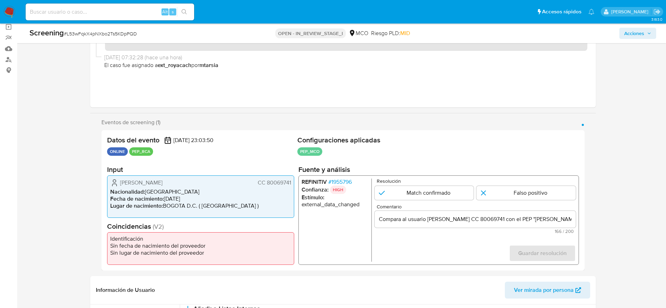
click at [523, 181] on p "Resolución" at bounding box center [475, 181] width 199 height 5
click at [526, 186] on input "1 de 1" at bounding box center [525, 193] width 99 height 14
radio input "true"
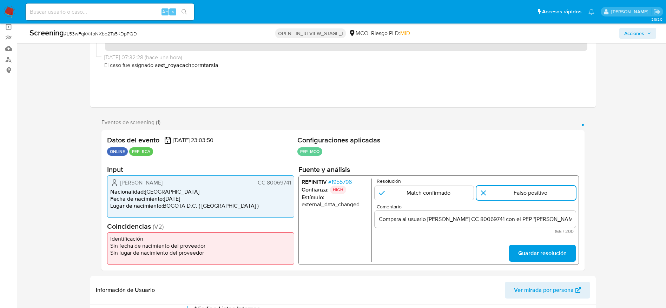
click at [548, 243] on form "Resolución Match confirmado Falso positivo Comentario Compara al usuario [PERSO…" at bounding box center [474, 220] width 201 height 83
click at [548, 259] on span "Guardar resolución" at bounding box center [542, 253] width 48 height 15
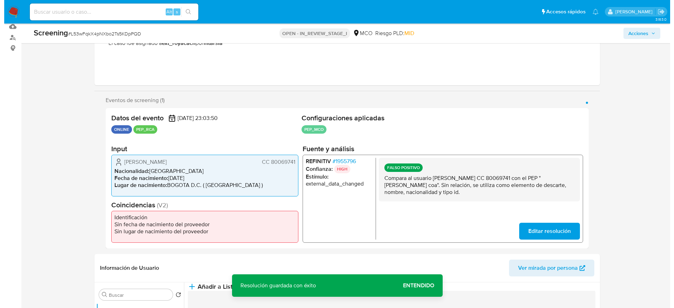
scroll to position [105, 0]
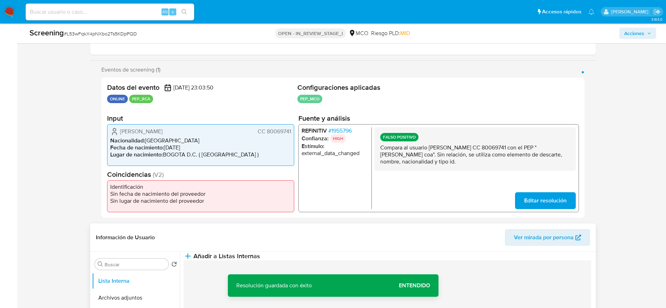
click at [279, 246] on header "Información de Usuario Ver mirada por persona" at bounding box center [343, 237] width 494 height 17
click at [260, 259] on button "Añadir a Listas Internas" at bounding box center [222, 256] width 77 height 8
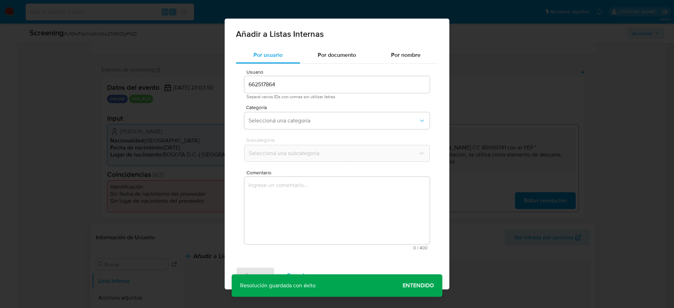
click at [241, 195] on div "Usuario 662517864 Separá varios IDs con comas sin utilizar letras Categoría Sel…" at bounding box center [337, 160] width 202 height 192
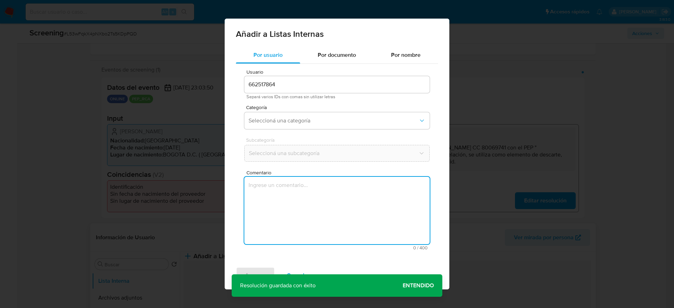
click at [271, 186] on textarea "Comentario" at bounding box center [336, 210] width 185 height 67
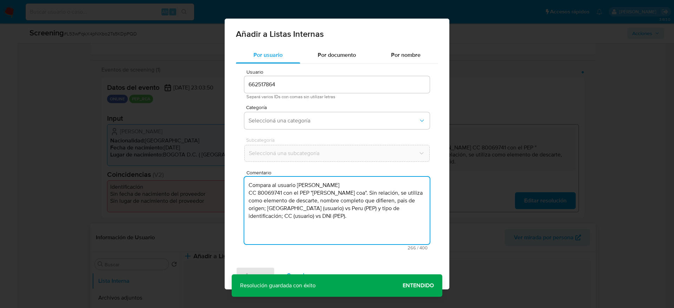
type textarea "Compara al usuario [PERSON_NAME] CC 80069741 con el PEP "[PERSON_NAME] coa". Si…"
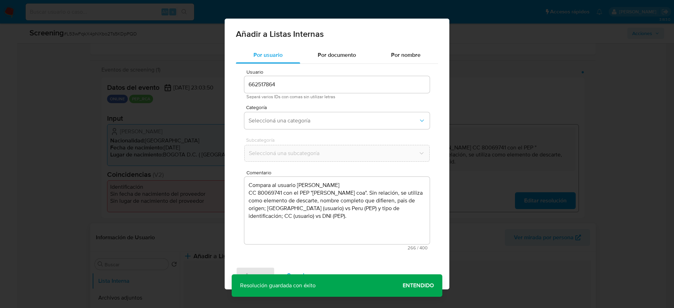
click at [285, 140] on span "Subcategoría" at bounding box center [338, 140] width 185 height 5
click at [296, 136] on div "Usuario 662517864 Separá varios IDs con comas sin utilizar letras Categoría Sel…" at bounding box center [337, 160] width 202 height 192
click at [301, 122] on span "Seleccioná una categoría" at bounding box center [333, 120] width 170 height 7
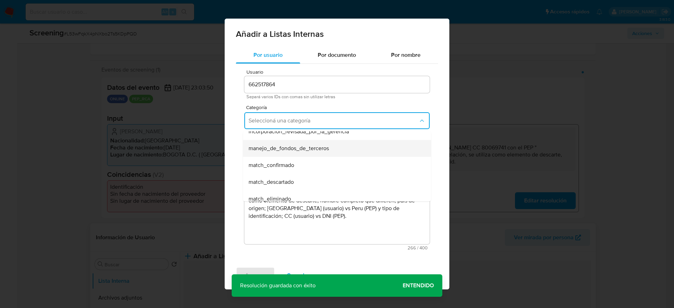
scroll to position [53, 0]
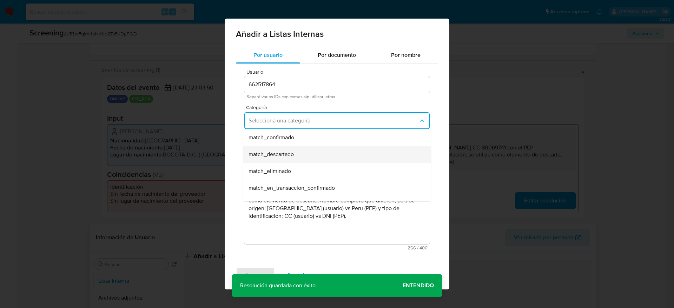
click at [295, 149] on div "match_descartado" at bounding box center [334, 154] width 173 height 17
click at [295, 150] on span "Seleccioná una subcategoría" at bounding box center [333, 153] width 169 height 7
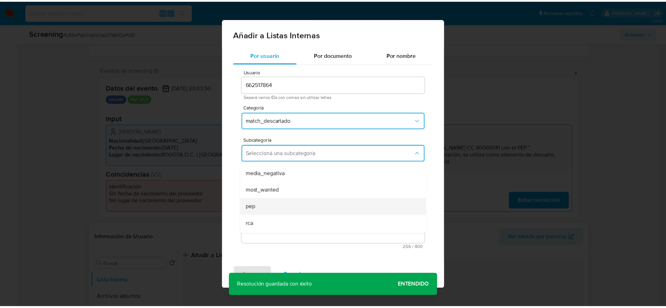
scroll to position [48, 0]
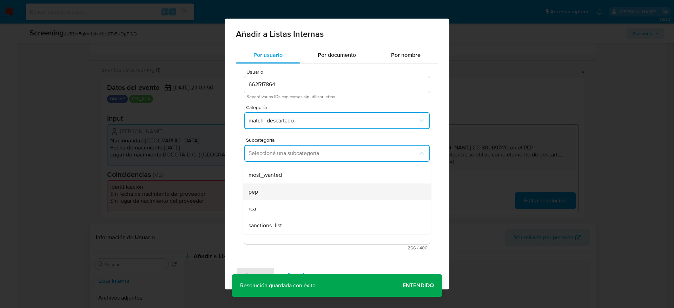
click at [252, 186] on div "pep" at bounding box center [334, 192] width 173 height 17
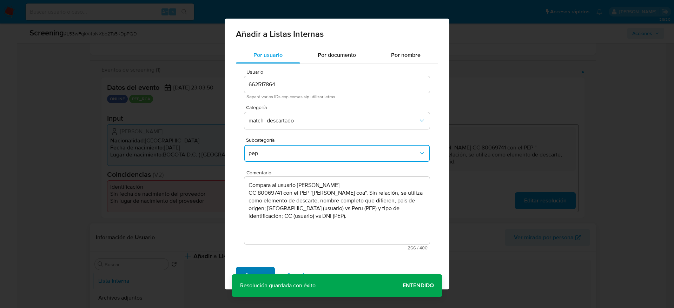
click at [258, 272] on span "Agregar" at bounding box center [255, 275] width 21 height 15
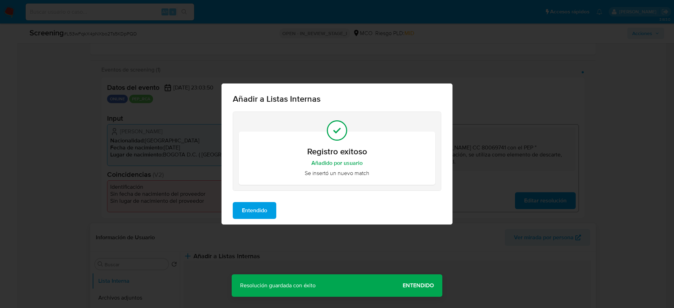
click at [237, 210] on button "Entendido" at bounding box center [255, 210] width 44 height 17
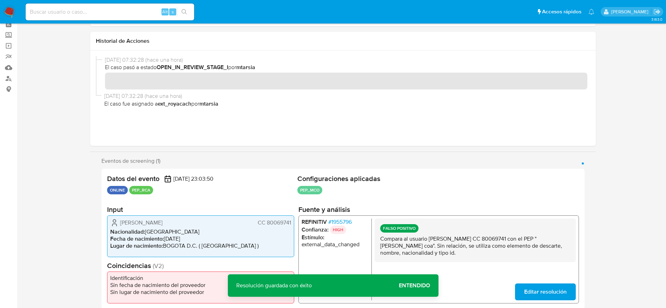
scroll to position [0, 0]
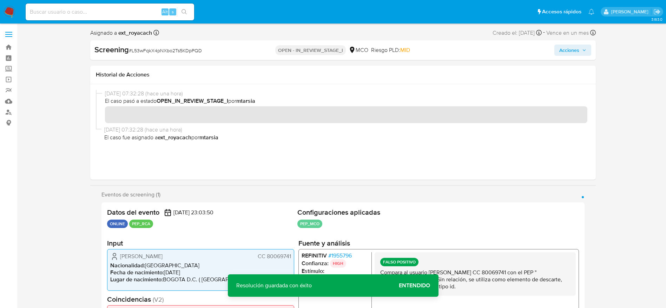
click at [575, 45] on span "Acciones" at bounding box center [569, 50] width 20 height 11
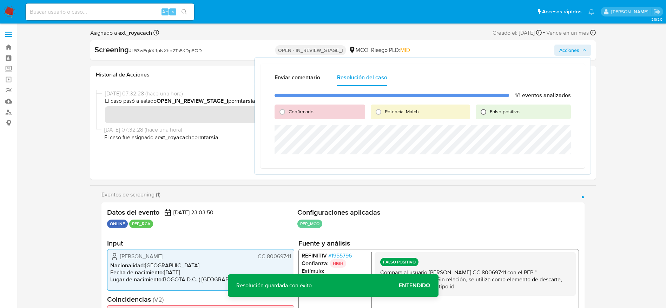
click at [479, 114] on input "Falso positivo" at bounding box center [483, 111] width 11 height 11
radio input "true"
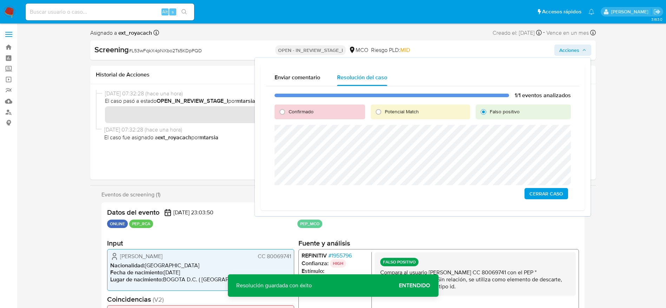
click at [542, 191] on span "Cerrar Caso" at bounding box center [546, 194] width 34 height 10
click at [537, 191] on span "Cerrar Caso" at bounding box center [546, 194] width 34 height 10
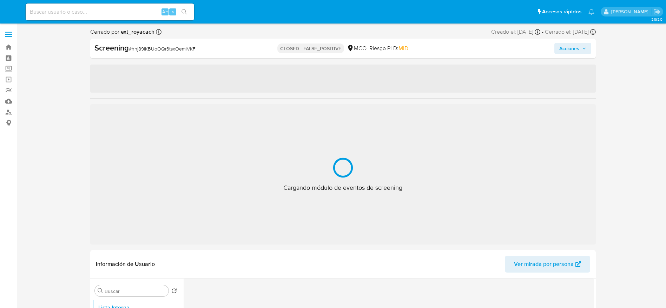
select select "10"
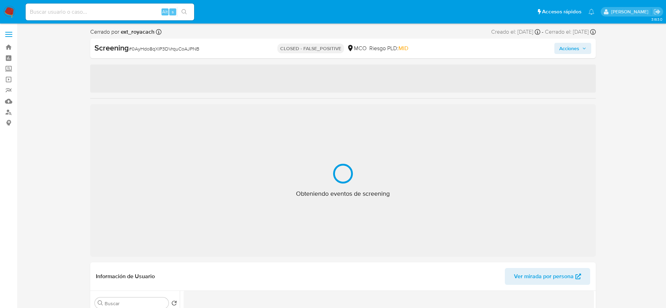
select select "10"
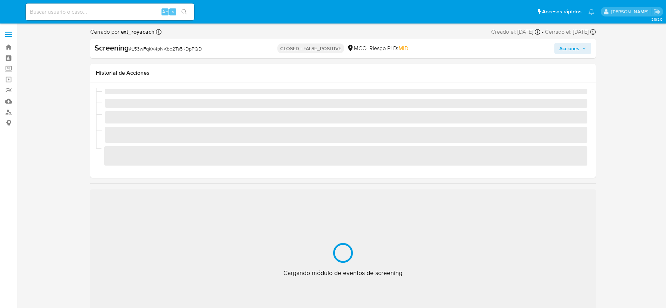
select select "10"
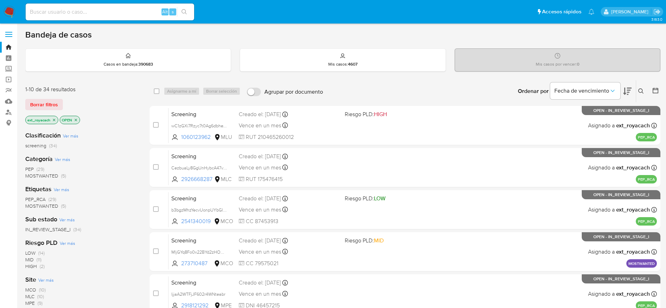
click at [55, 122] on icon "close-filter" at bounding box center [54, 120] width 4 height 4
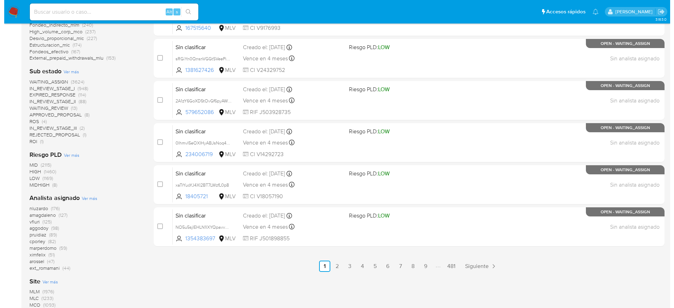
scroll to position [316, 0]
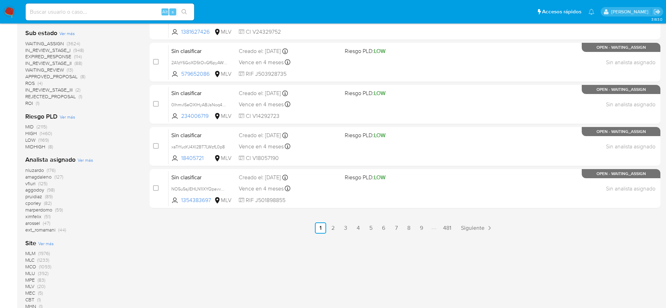
click at [84, 160] on span "Ver más" at bounding box center [85, 160] width 15 height 6
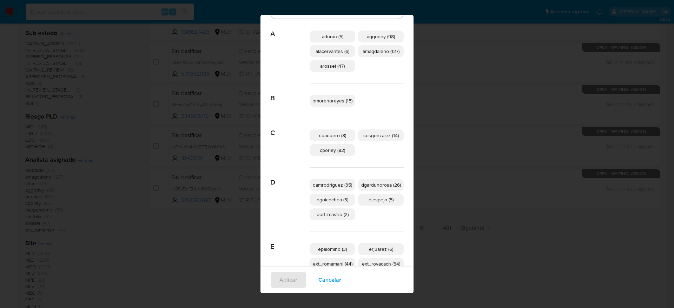
scroll to position [100, 0]
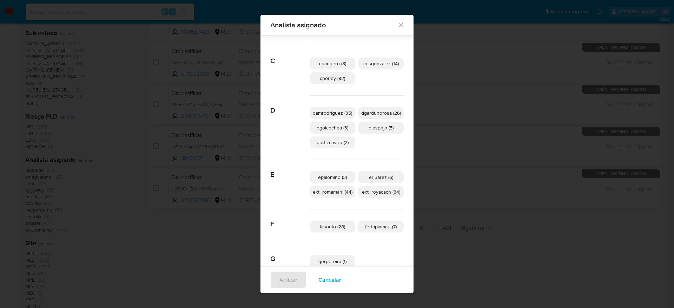
click at [326, 273] on span "Cancelar" at bounding box center [329, 279] width 23 height 15
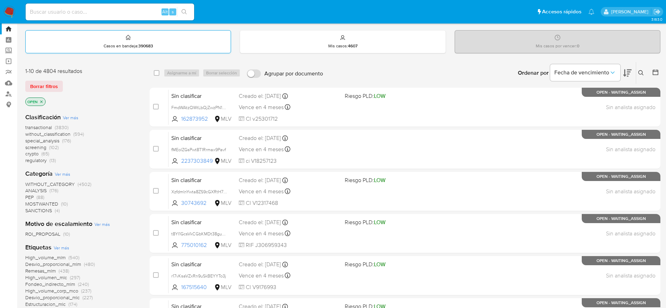
scroll to position [0, 0]
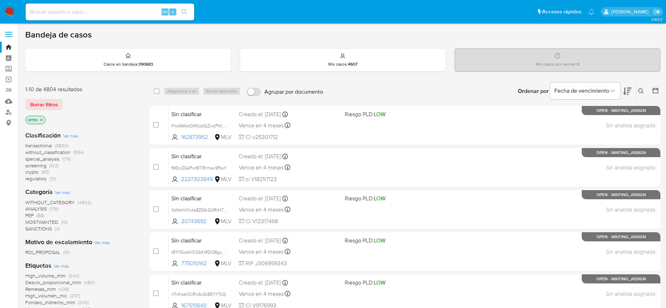
click at [5, 11] on img at bounding box center [10, 12] width 12 height 12
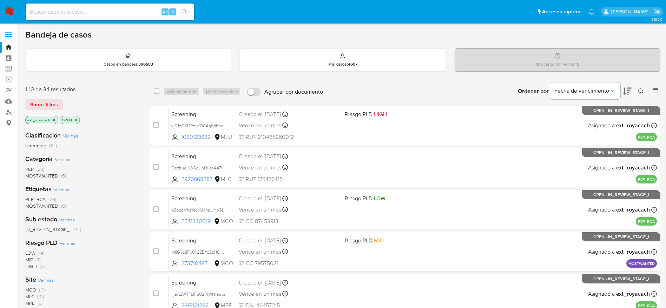
drag, startPoint x: 35, startPoint y: 166, endPoint x: 35, endPoint y: 161, distance: 4.9
click at [35, 166] on span "PEP (29)" at bounding box center [34, 169] width 19 height 7
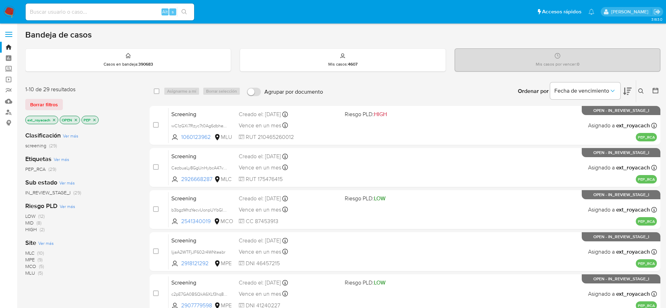
click at [30, 258] on span "MPE" at bounding box center [29, 259] width 9 height 7
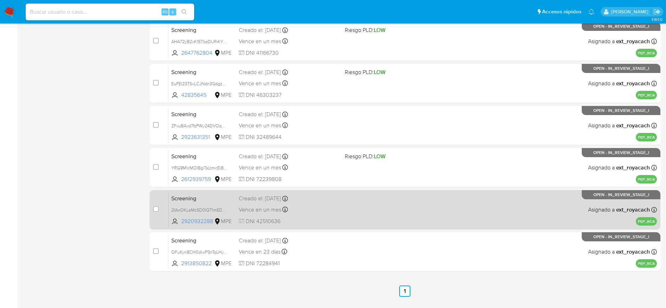
scroll to position [229, 0]
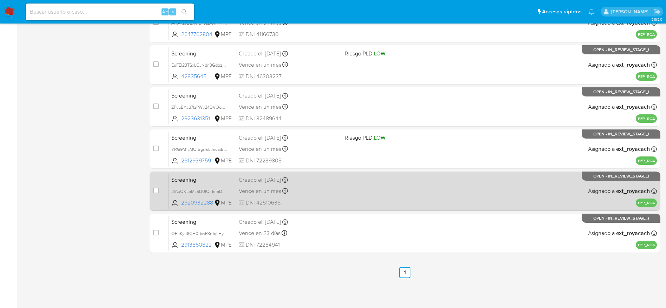
click at [324, 192] on div "Vence en un mes Vence el [DATE] 22:36:11" at bounding box center [289, 190] width 100 height 9
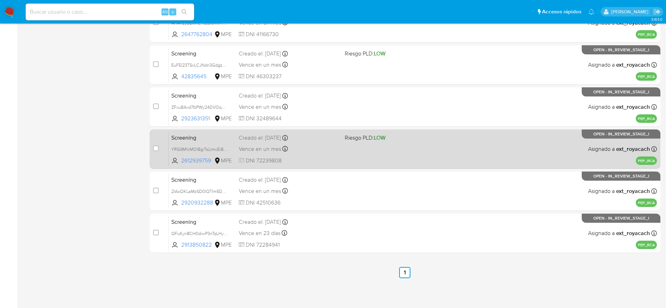
click at [286, 144] on div "Screening YRG9M1cMOlBgiTsLtmcEiBVz 2612939759 MPE Riesgo PLD: LOW Creado el: [D…" at bounding box center [412, 148] width 488 height 35
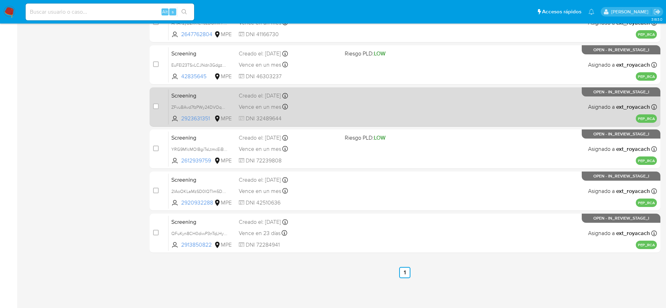
click at [288, 105] on div "Vence en un mes Vence el [DATE] 15:03:01" at bounding box center [289, 106] width 100 height 9
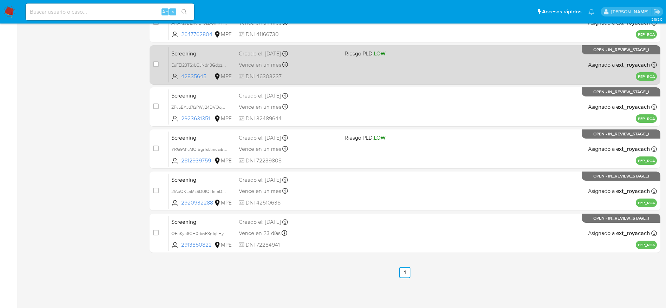
click at [261, 54] on div "Creado el: [DATE] Creado el: [DATE] 15:06:53" at bounding box center [289, 54] width 100 height 8
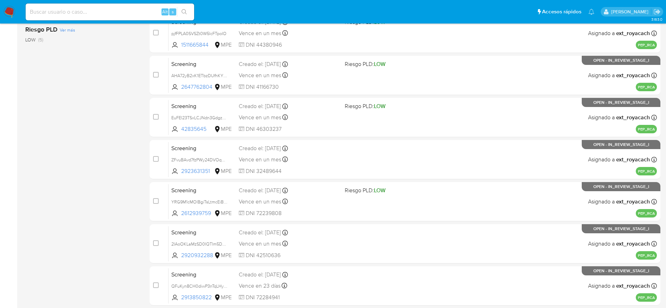
scroll to position [124, 0]
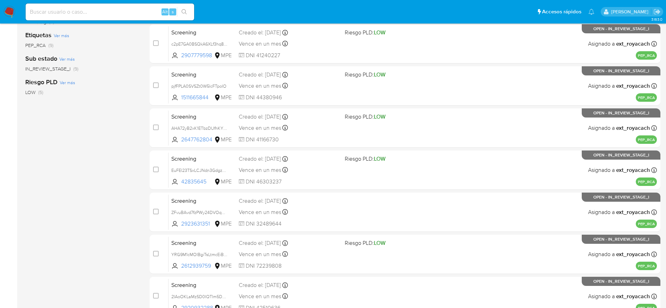
click at [303, 107] on div "case-item-checkbox No es posible asignar el caso Screening IjjaA2WTFjJF602r4WNt…" at bounding box center [404, 170] width 511 height 376
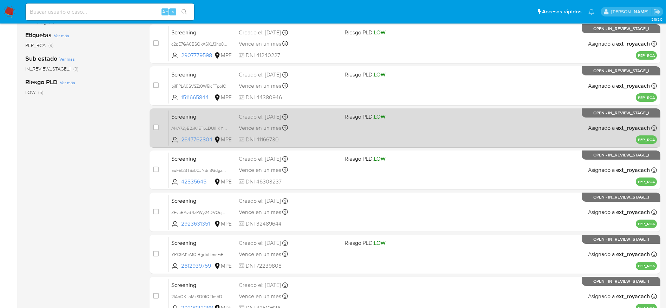
click at [306, 119] on div "Creado el: [DATE] Creado el: [DATE] 16:17:00" at bounding box center [289, 117] width 100 height 8
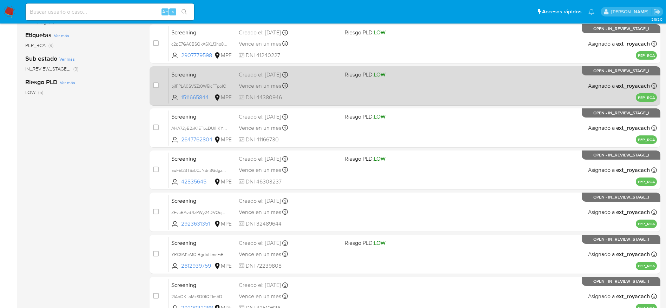
click at [337, 81] on div "Vence en un mes Vence el [DATE] 17:33:58" at bounding box center [289, 85] width 100 height 9
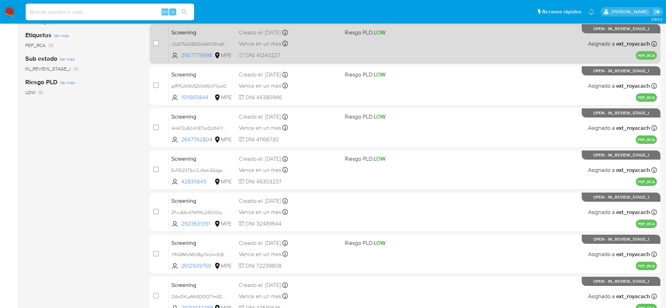
click at [299, 43] on div "Vence en un mes Vence el [DATE] 12:24:36" at bounding box center [289, 43] width 100 height 9
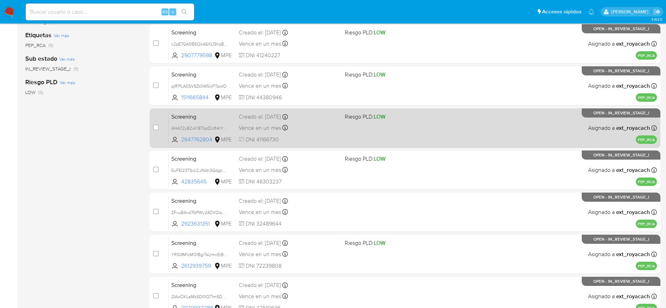
scroll to position [71, 0]
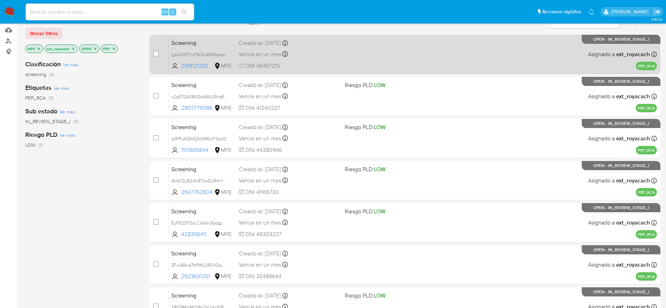
click at [284, 60] on div "Screening IjjaA2WTFjJF602r4WNteabr 2918121292 MPE Creado el: [DATE] Creado el: …" at bounding box center [412, 53] width 488 height 35
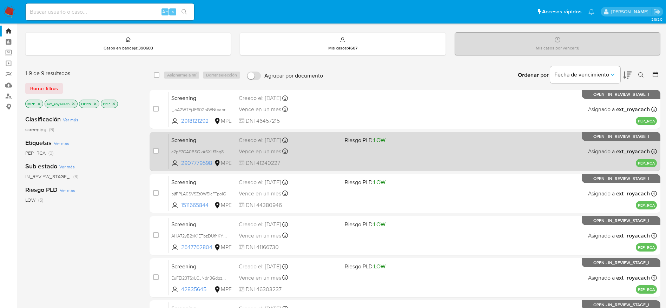
scroll to position [0, 0]
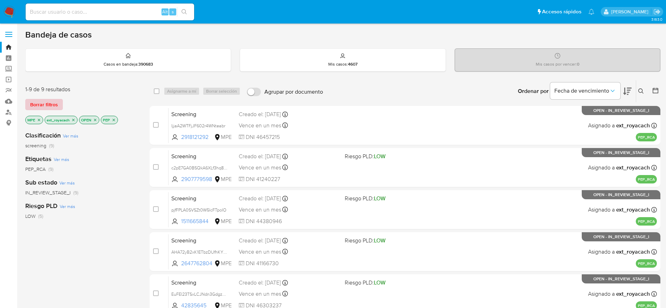
click at [44, 102] on span "Borrar filtros" at bounding box center [44, 105] width 28 height 10
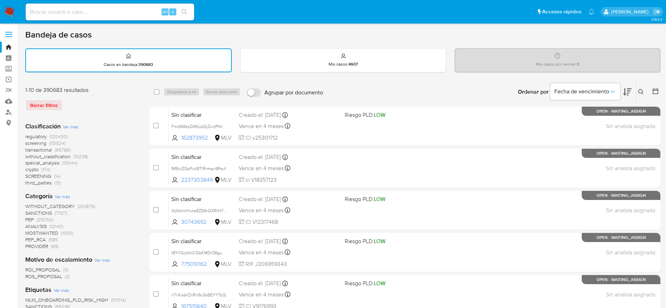
click at [8, 11] on img at bounding box center [10, 12] width 12 height 12
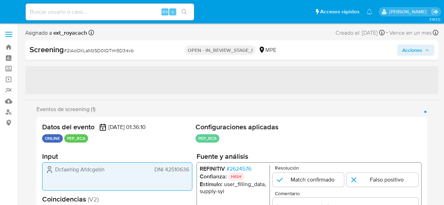
select select "10"
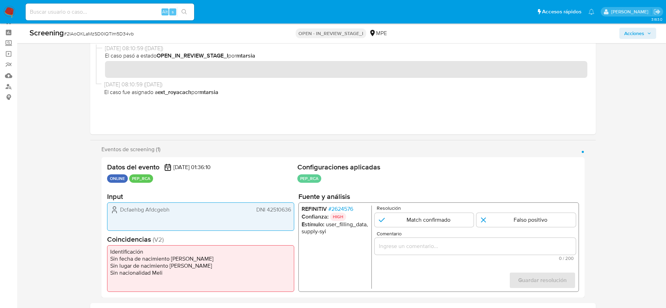
scroll to position [105, 0]
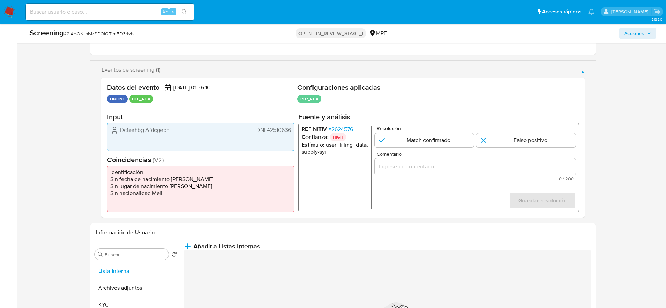
click at [342, 130] on span "# 2624576" at bounding box center [340, 129] width 25 height 7
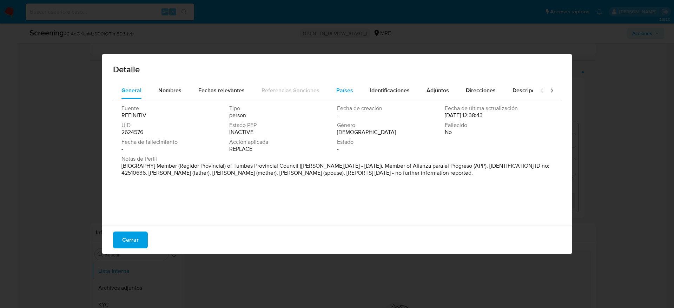
click at [344, 90] on span "Países" at bounding box center [344, 90] width 17 height 8
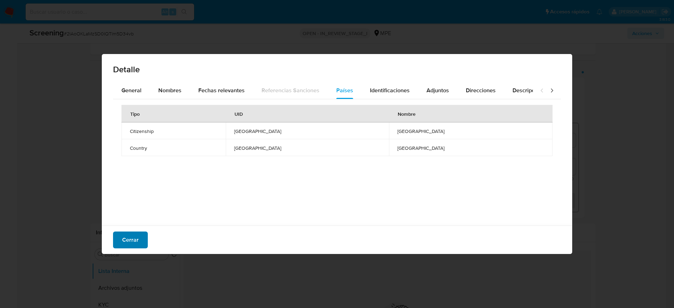
click at [118, 205] on button "Cerrar" at bounding box center [130, 240] width 35 height 17
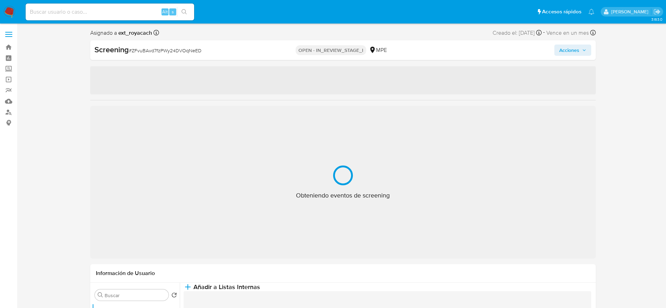
select select "10"
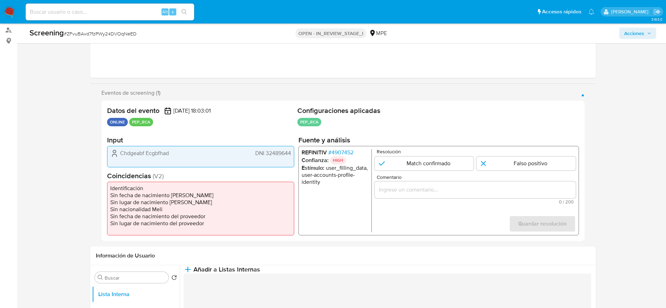
scroll to position [105, 0]
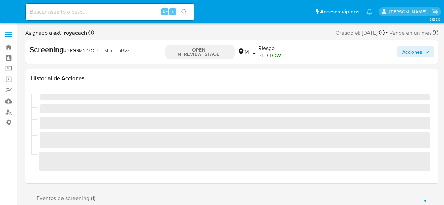
select select "10"
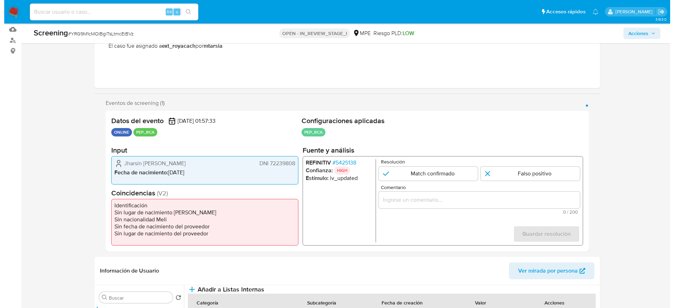
scroll to position [105, 0]
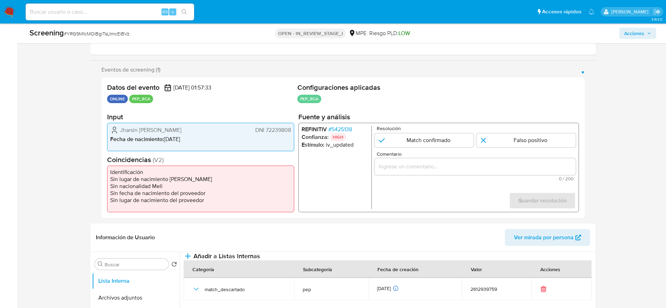
click at [345, 133] on span "# 5425138" at bounding box center [340, 129] width 24 height 7
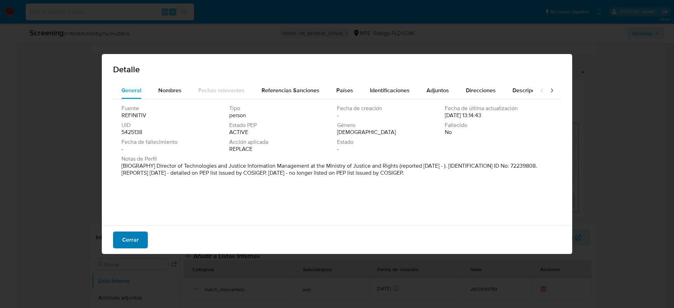
click at [141, 205] on button "Cerrar" at bounding box center [130, 240] width 35 height 17
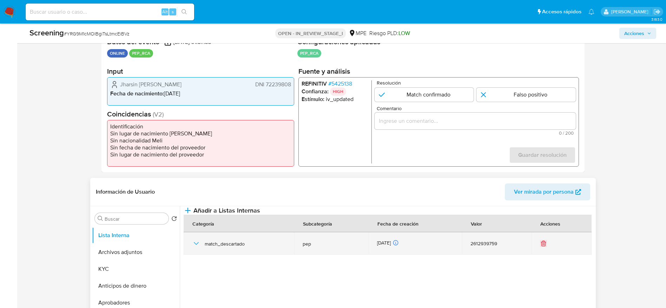
scroll to position [211, 0]
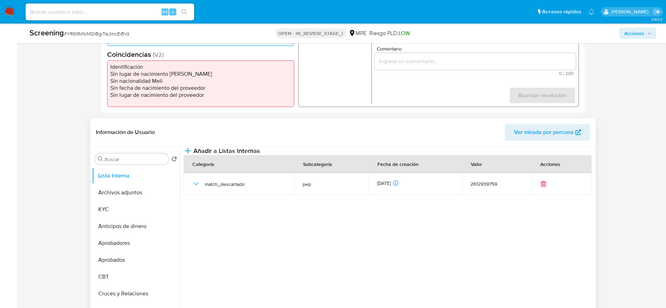
click at [201, 172] on div "Categoría" at bounding box center [203, 163] width 39 height 17
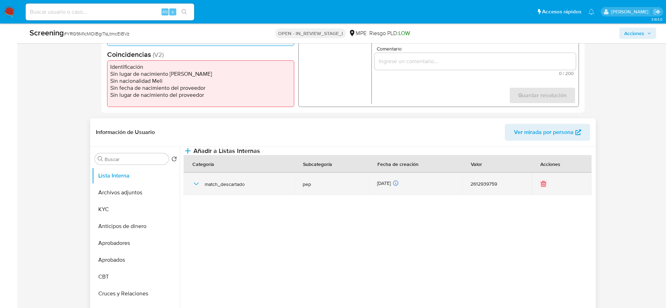
click at [201, 195] on div "match_descartado" at bounding box center [239, 184] width 94 height 22
click at [198, 188] on icon "button" at bounding box center [196, 184] width 8 height 8
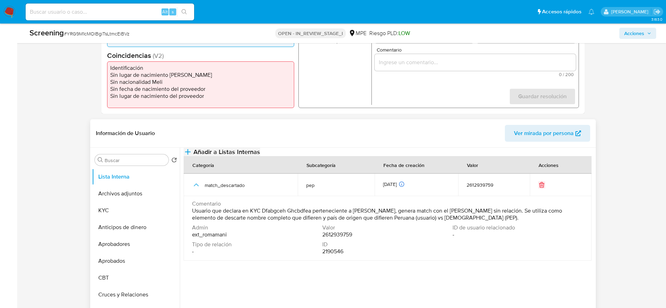
scroll to position [158, 0]
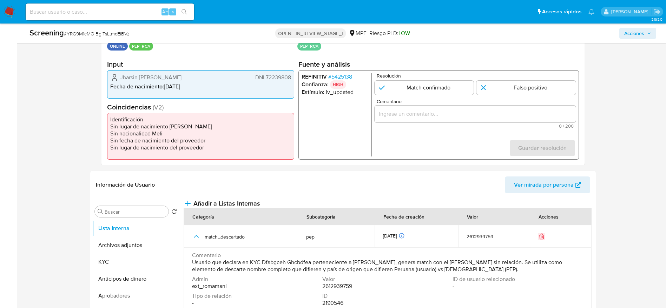
click at [340, 77] on span "# 5425138" at bounding box center [340, 76] width 24 height 7
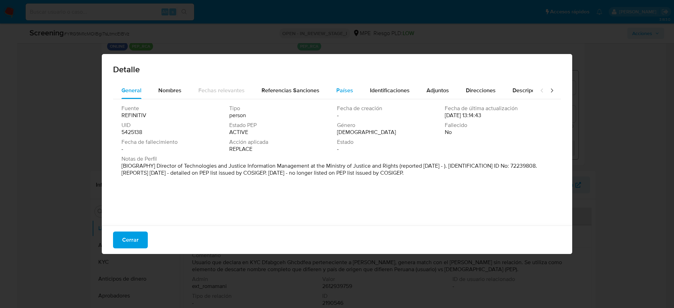
click at [332, 89] on button "Países" at bounding box center [345, 90] width 34 height 17
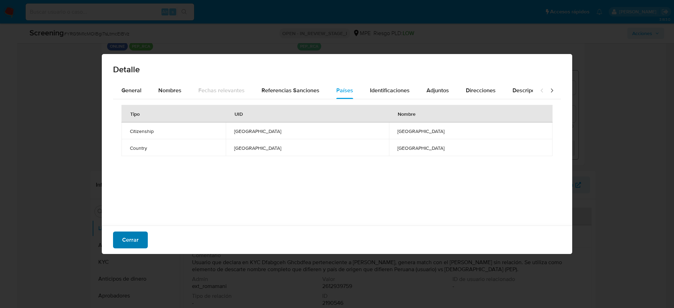
click at [133, 205] on span "Cerrar" at bounding box center [130, 239] width 16 height 15
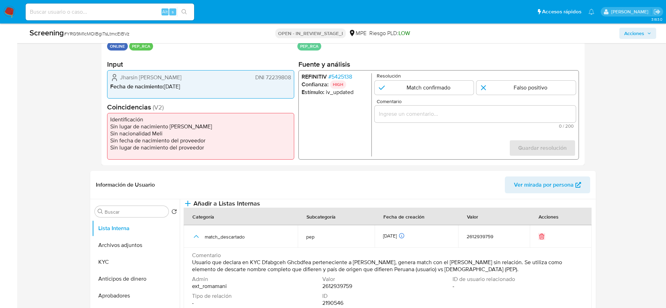
click at [129, 28] on div "Screening # YRG9M1cMOlBgiTsLtmcEiBVz" at bounding box center [132, 33] width 206 height 11
click at [113, 31] on span "# YRG9M1cMOlBgiTsLtmcEiBVz" at bounding box center [97, 33] width 66 height 7
copy span "YRG9M1cMOlBgiTsLtmcEiBVz"
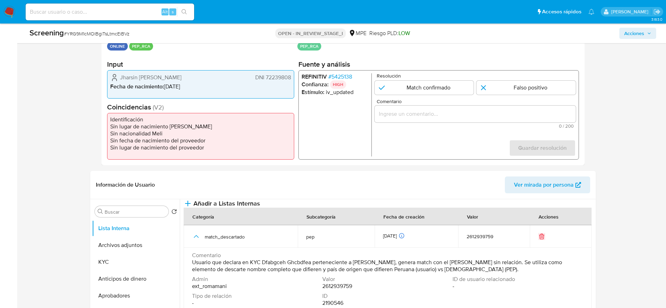
drag, startPoint x: 91, startPoint y: 78, endPoint x: 339, endPoint y: 0, distance: 259.8
click at [333, 73] on span "# 5425138" at bounding box center [340, 76] width 24 height 7
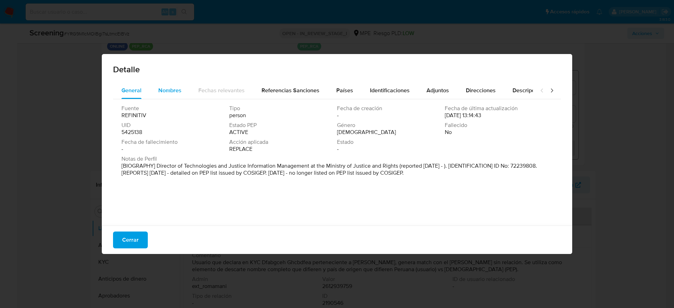
drag, startPoint x: 165, startPoint y: 93, endPoint x: 184, endPoint y: 93, distance: 19.0
click at [166, 92] on span "Nombres" at bounding box center [169, 90] width 23 height 8
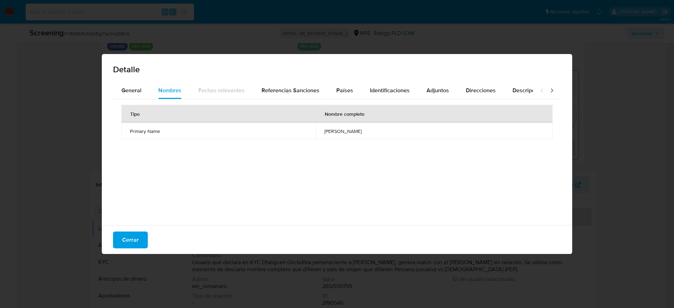
click at [323, 127] on td "reymundo sojo ortiz" at bounding box center [434, 130] width 237 height 17
click at [324, 127] on td "reymundo sojo ortiz" at bounding box center [434, 130] width 237 height 17
click at [342, 80] on div "Detalle" at bounding box center [337, 68] width 470 height 28
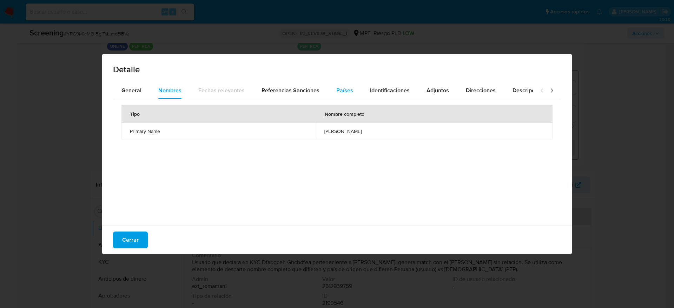
click at [342, 80] on div "Detalle" at bounding box center [337, 68] width 470 height 28
click at [343, 87] on span "Países" at bounding box center [344, 90] width 17 height 8
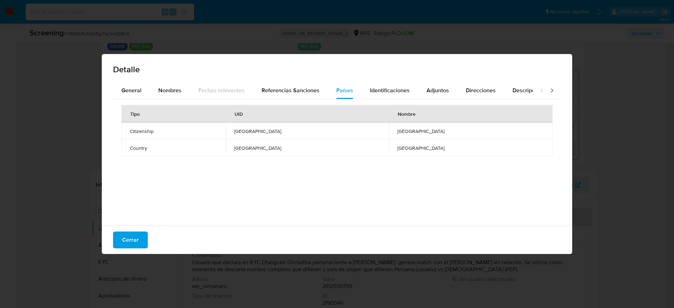
drag, startPoint x: 133, startPoint y: 232, endPoint x: 160, endPoint y: 227, distance: 27.8
click at [133, 205] on span "Cerrar" at bounding box center [130, 239] width 16 height 15
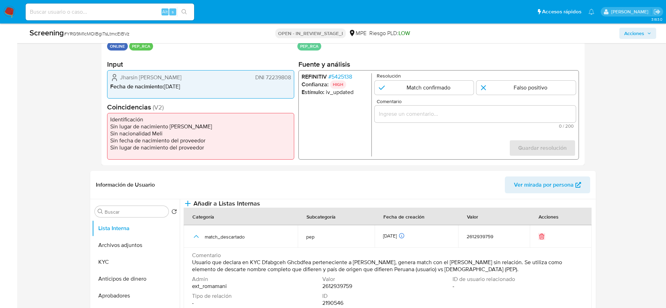
click at [444, 101] on span "Comentario" at bounding box center [476, 101] width 201 height 5
click at [444, 109] on input "Comentario" at bounding box center [474, 113] width 201 height 9
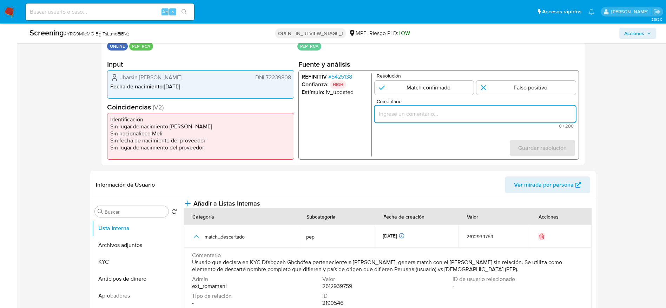
paste input "Compara al usuario Jharsin Jandir Ramirez Cristobal DNI 72239808 con el PEP "re…"
type input "Compara al usuario Jharsin Jandir Ramirez Cristobal DNI 72239808 con el PEP "re…"
click at [444, 80] on div "Resolución Match confirmado Falso positivo" at bounding box center [474, 83] width 201 height 21
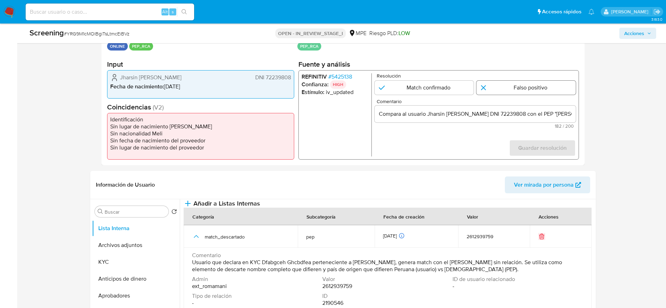
click at [444, 94] on input "1 de 1" at bounding box center [525, 88] width 99 height 14
radio input "true"
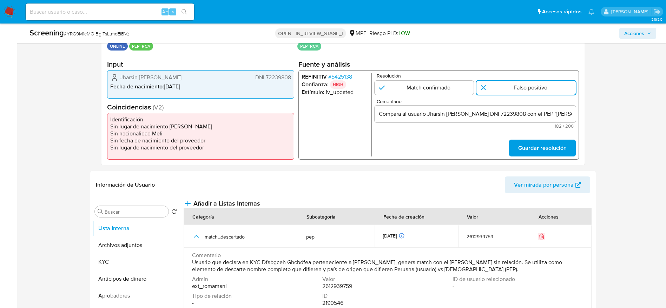
click at [444, 137] on form "Resolución Match confirmado Falso positivo Comentario Compara al usuario Jharsi…" at bounding box center [474, 114] width 201 height 83
click at [444, 146] on span "Guardar resolución" at bounding box center [542, 147] width 48 height 15
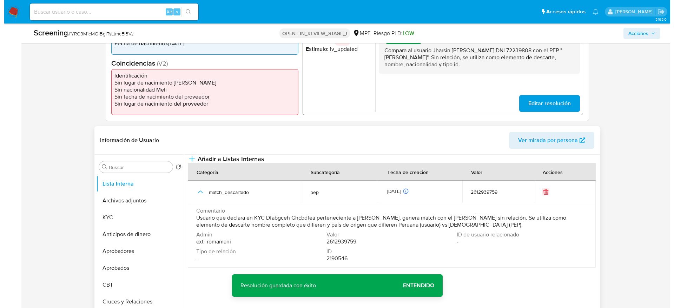
scroll to position [263, 0]
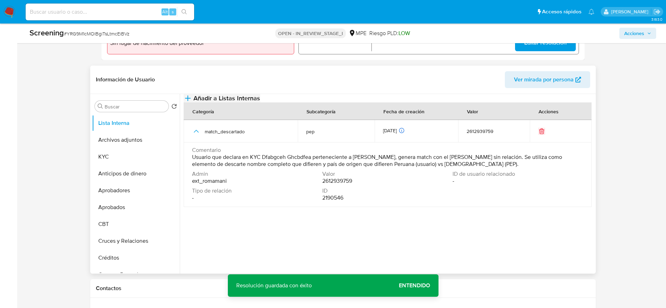
click at [260, 102] on button "Añadir a Listas Internas" at bounding box center [222, 98] width 77 height 8
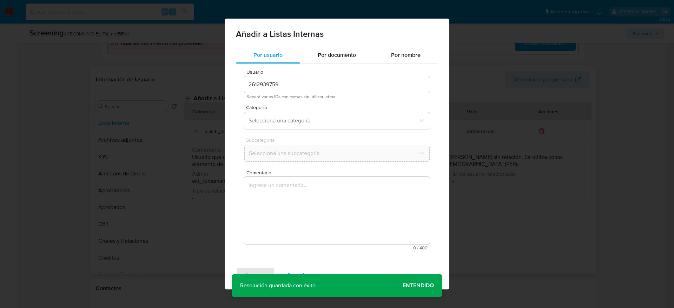
click at [366, 170] on span "Comentario" at bounding box center [338, 172] width 185 height 5
click at [366, 177] on textarea "Comentario" at bounding box center [336, 210] width 185 height 67
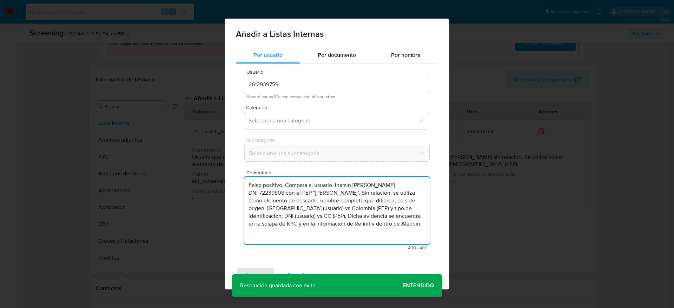
drag, startPoint x: 383, startPoint y: 226, endPoint x: 302, endPoint y: 220, distance: 80.6
click at [302, 205] on textarea "Falso positivo. Compara al usuario Jharsin Jandir Ramirez Cristobal DNI 7223980…" at bounding box center [336, 210] width 185 height 67
drag, startPoint x: 285, startPoint y: 184, endPoint x: 185, endPoint y: 185, distance: 100.0
click at [185, 185] on div "Añadir a Listas Internas Por usuario Por documento Por nombre Usuario 261293975…" at bounding box center [337, 154] width 674 height 308
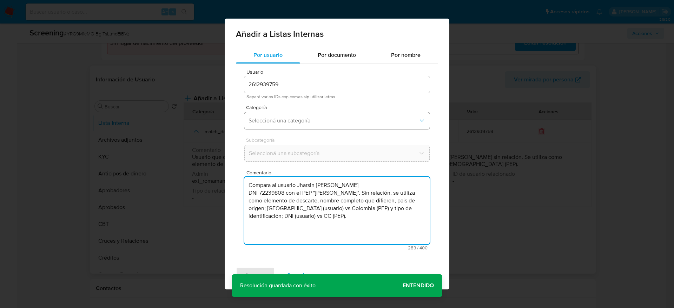
type textarea "Compara al usuario Jharsin Jandir Ramirez Cristobal DNI 72239808 con el PEP "re…"
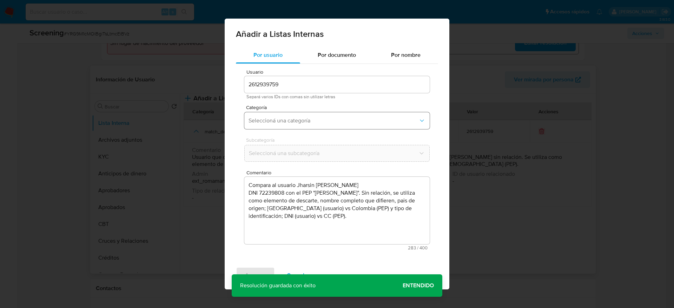
click at [331, 128] on button "Seleccioná una categoría" at bounding box center [336, 120] width 185 height 17
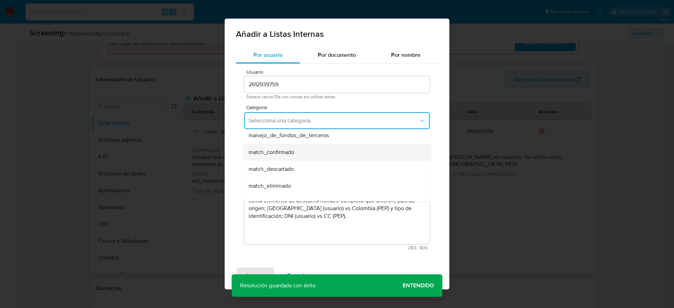
scroll to position [53, 0]
click at [292, 158] on span "match_descartado" at bounding box center [270, 154] width 45 height 7
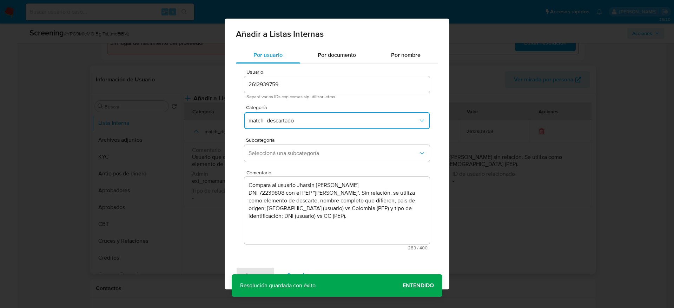
click at [304, 142] on span "Subcategoría" at bounding box center [338, 140] width 185 height 5
click at [304, 148] on button "Seleccioná una subcategoría" at bounding box center [336, 153] width 185 height 17
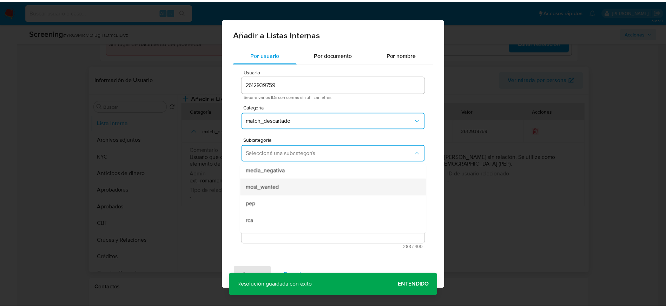
scroll to position [48, 0]
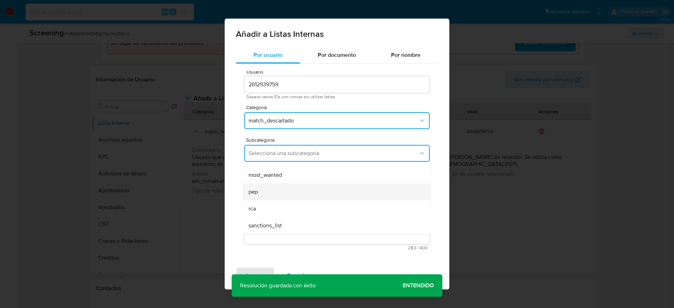
click at [292, 191] on div "pep" at bounding box center [334, 192] width 173 height 17
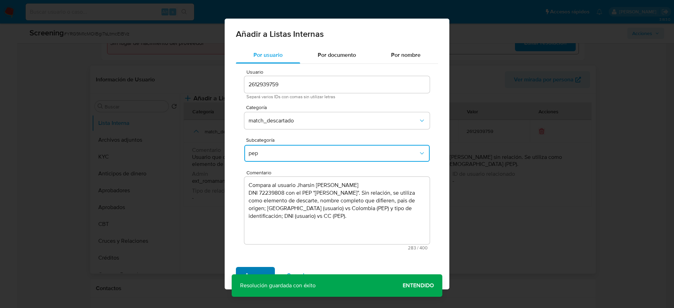
click at [253, 205] on span "Agregar" at bounding box center [255, 275] width 21 height 15
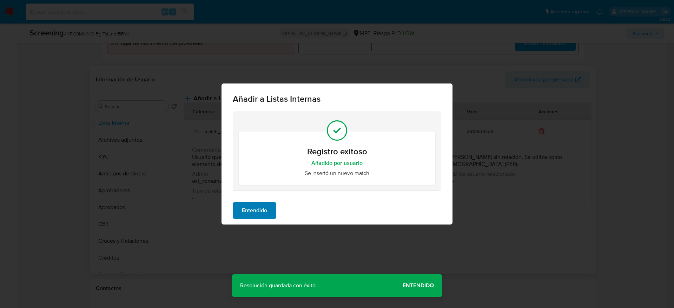
drag, startPoint x: 273, startPoint y: 198, endPoint x: 271, endPoint y: 202, distance: 5.0
click at [272, 198] on div "Entendido" at bounding box center [336, 211] width 231 height 28
click at [271, 202] on button "Entendido" at bounding box center [255, 210] width 44 height 17
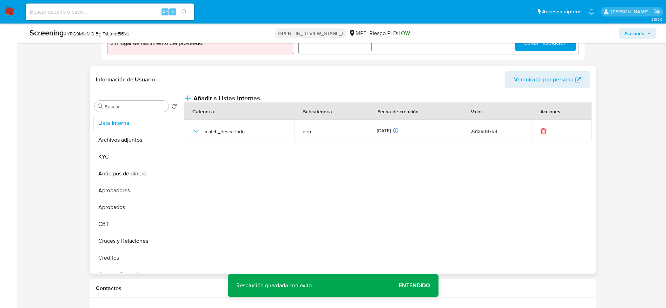
scroll to position [0, 0]
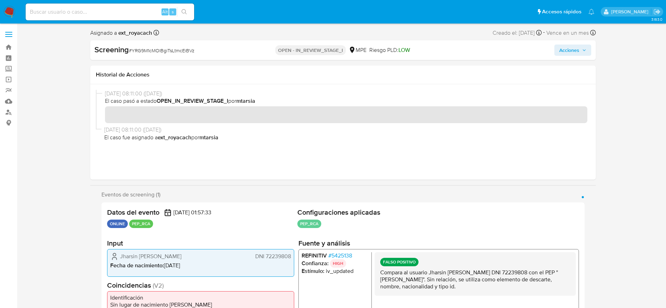
click at [444, 54] on span "Acciones" at bounding box center [572, 50] width 27 height 10
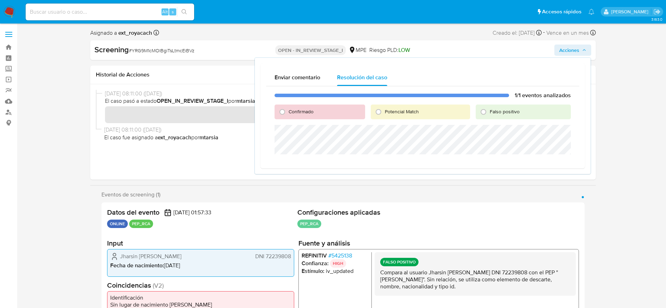
drag, startPoint x: 518, startPoint y: 108, endPoint x: 517, endPoint y: 114, distance: 6.9
click at [444, 108] on span "Falso positivo" at bounding box center [505, 111] width 30 height 7
click at [444, 108] on input "Falso positivo" at bounding box center [483, 111] width 11 height 11
radio input "true"
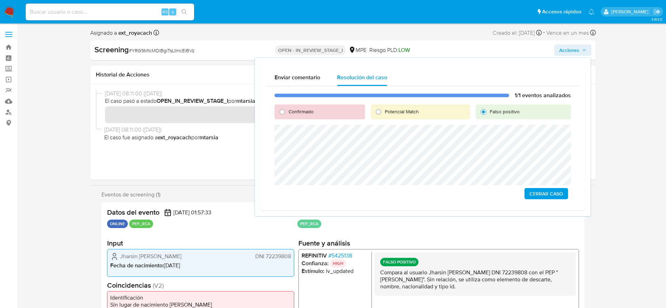
drag, startPoint x: 535, startPoint y: 193, endPoint x: 532, endPoint y: 190, distance: 4.3
click at [444, 193] on span "Cerrar Caso" at bounding box center [546, 194] width 34 height 10
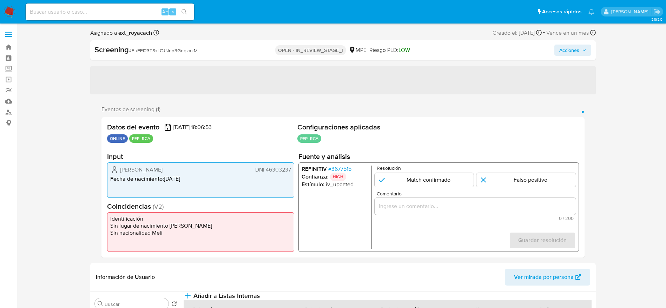
select select "10"
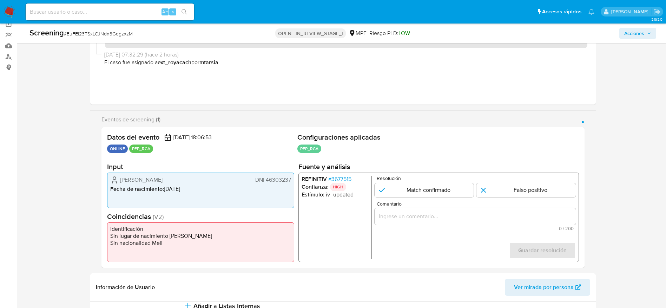
scroll to position [105, 0]
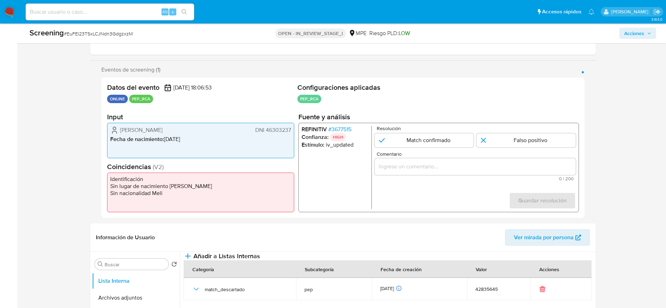
click at [339, 129] on span "# 3677515" at bounding box center [339, 129] width 23 height 7
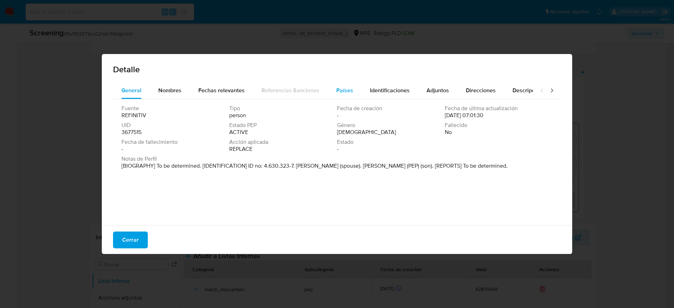
click at [336, 90] on span "Países" at bounding box center [344, 90] width 17 height 8
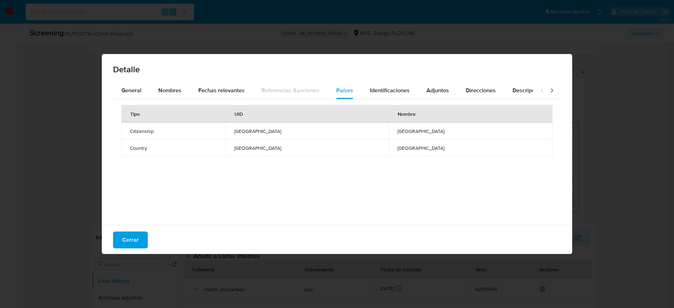
click at [108, 244] on div "Cerrar" at bounding box center [337, 240] width 470 height 28
click at [114, 243] on button "Cerrar" at bounding box center [130, 240] width 35 height 17
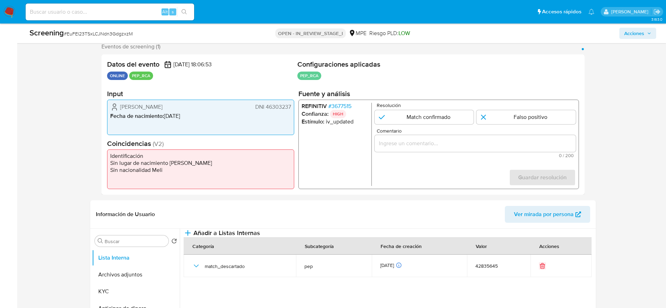
scroll to position [158, 0]
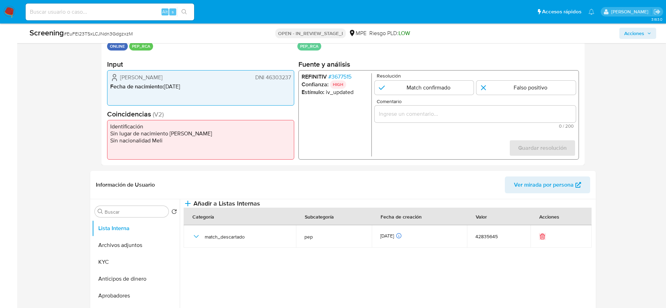
click at [92, 33] on span "# EuFEl23TSxLCJNdn3GdgzxzM" at bounding box center [98, 33] width 69 height 7
copy span "EuFEl23TSxLCJNdn3GdgzxzM"
drag, startPoint x: 120, startPoint y: 77, endPoint x: 292, endPoint y: 77, distance: 172.3
click at [292, 77] on div "Zarela Guadalupe Santur Rueda DNI 46303237 Fecha de nacimiento : 12/05/1990" at bounding box center [200, 87] width 187 height 35
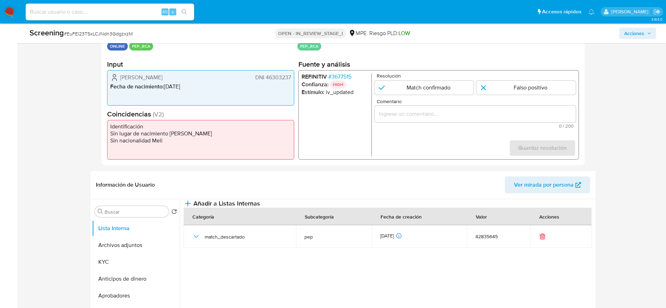
click at [341, 73] on span "# 3677515" at bounding box center [339, 76] width 23 height 7
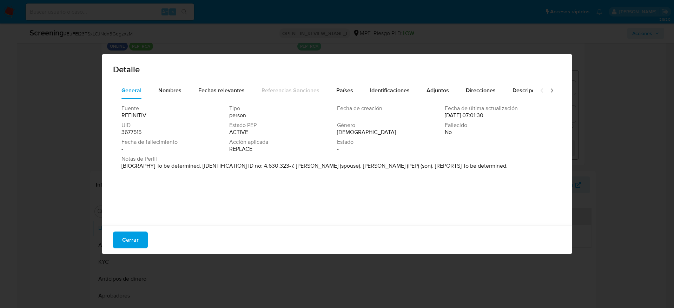
click at [163, 101] on div "Fuente REFINITIV Tipo person Fecha de creación - Fecha de última actualización …" at bounding box center [337, 160] width 448 height 123
click at [168, 93] on span "Nombres" at bounding box center [169, 90] width 23 height 8
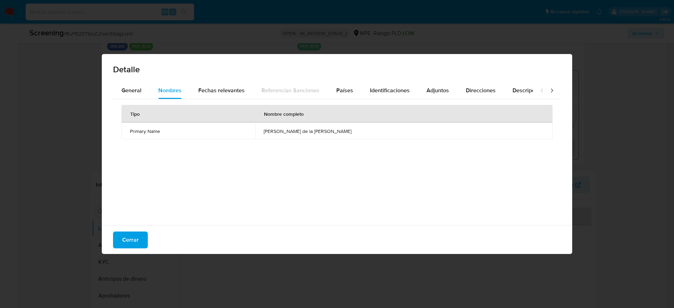
click at [318, 132] on span "sonia de la cruz aravena tejada" at bounding box center [404, 131] width 280 height 6
click at [344, 106] on th "Nombre completo" at bounding box center [403, 114] width 297 height 18
click at [348, 94] on div "Países" at bounding box center [344, 90] width 17 height 17
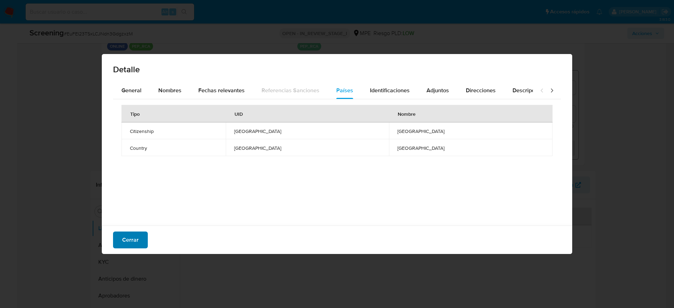
click at [139, 242] on button "Cerrar" at bounding box center [130, 240] width 35 height 17
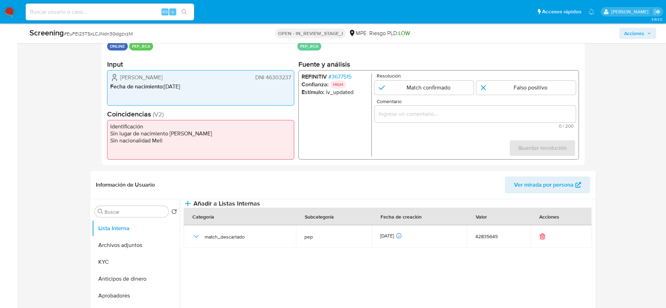
click at [461, 116] on input "Comentario" at bounding box center [474, 113] width 201 height 9
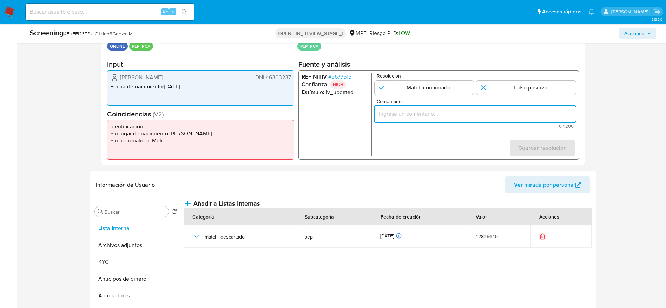
paste input "Compara al usuario Zarela Guadalupe Santur Rueda DNI 46303237 con el PEP "sonia…"
type input "Compara al usuario Zarela Guadalupe Santur Rueda DNI 46303237 con el PEP "sonia…"
click at [504, 85] on input "1 de 1" at bounding box center [525, 88] width 99 height 14
radio input "true"
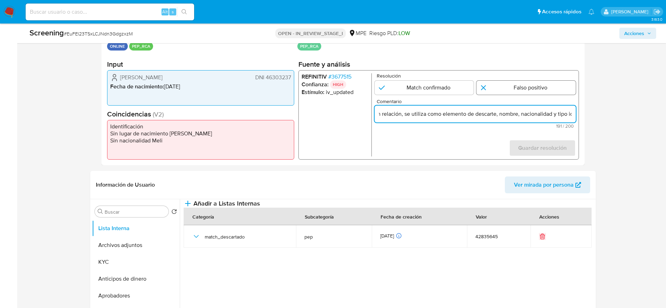
scroll to position [0, 0]
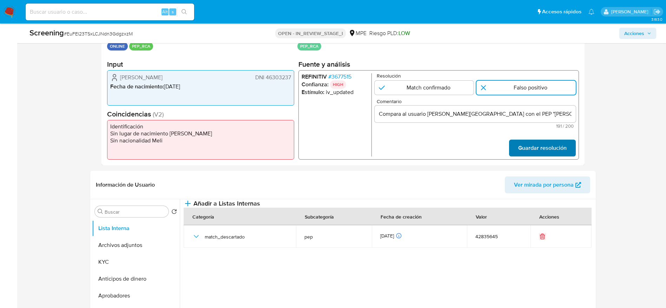
click at [522, 143] on span "Guardar resolución" at bounding box center [542, 147] width 48 height 15
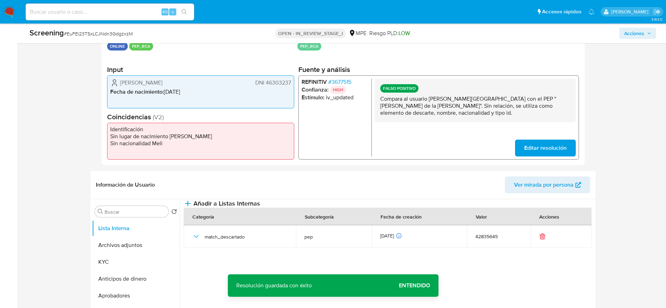
click at [499, 108] on p "Compara al usuario Zarela Guadalupe Santur Rueda DNI 46303237 con el PEP "sonia…" at bounding box center [475, 105] width 190 height 21
drag, startPoint x: 499, startPoint y: 108, endPoint x: 487, endPoint y: 124, distance: 19.3
click at [499, 108] on p "Compara al usuario Zarela Guadalupe Santur Rueda DNI 46303237 con el PEP "sonia…" at bounding box center [475, 105] width 190 height 21
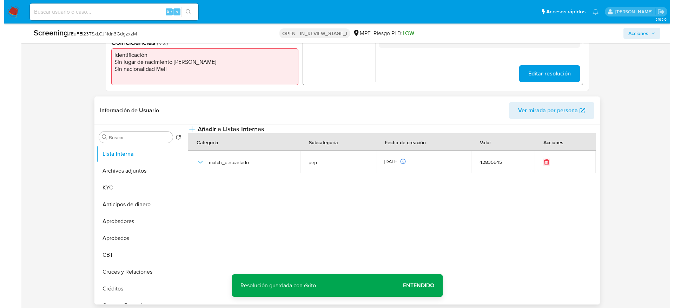
scroll to position [263, 0]
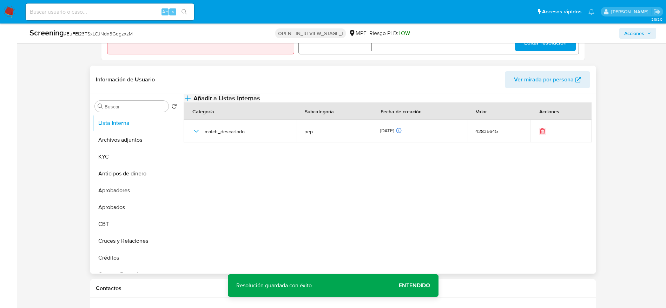
click at [260, 101] on span "Añadir a Listas Internas" at bounding box center [226, 98] width 67 height 8
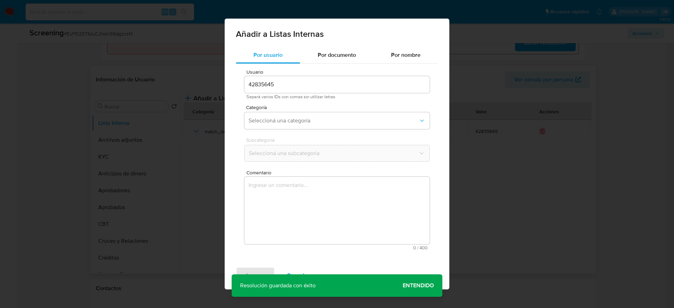
click at [343, 182] on textarea "Comentario" at bounding box center [336, 210] width 185 height 67
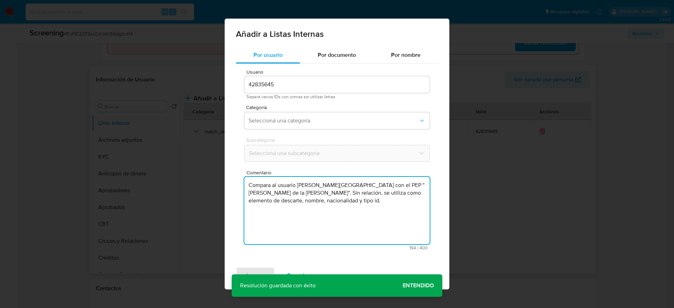
type textarea "Compara al usuario Zarela Guadalupe Santur Rueda DNI 46303237 con el PEP "sonia…"
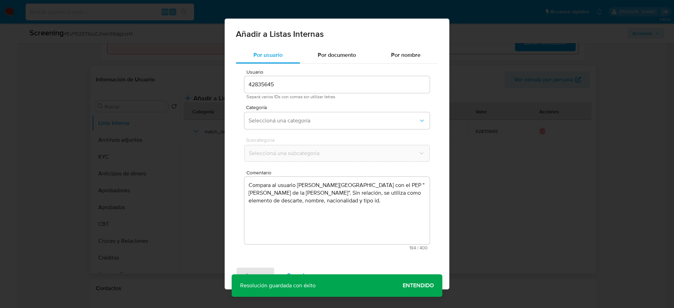
click at [350, 111] on div "Categoría Seleccioná una categoría" at bounding box center [336, 118] width 185 height 27
click at [348, 124] on span "Seleccioná una categoría" at bounding box center [333, 120] width 170 height 7
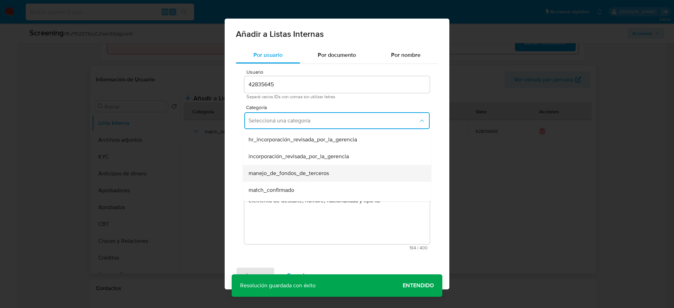
scroll to position [53, 0]
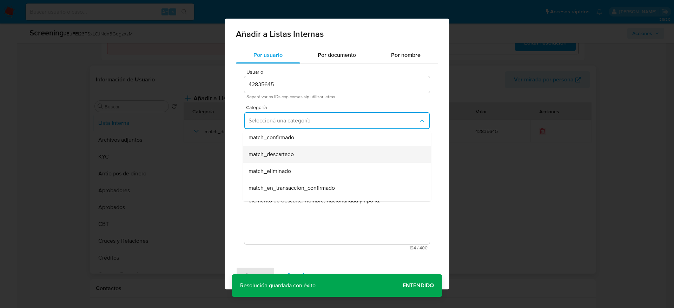
click at [321, 152] on div "match_descartado" at bounding box center [334, 154] width 173 height 17
click at [321, 152] on span "Seleccioná una subcategoría" at bounding box center [333, 153] width 169 height 7
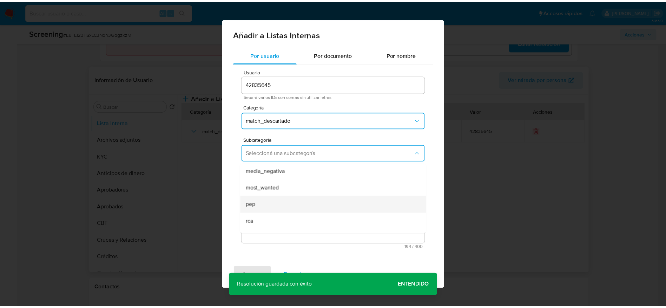
scroll to position [48, 0]
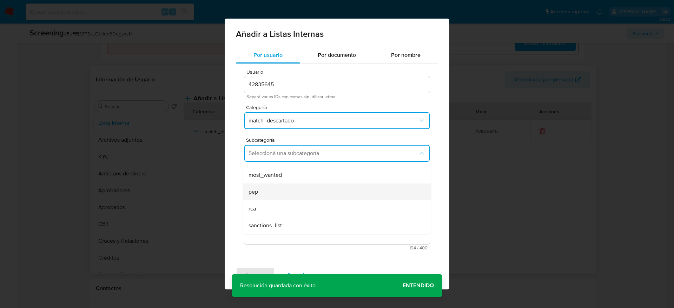
click at [288, 184] on div "pep" at bounding box center [334, 192] width 173 height 17
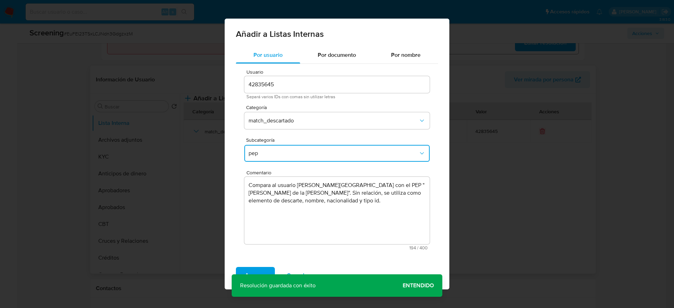
drag, startPoint x: 269, startPoint y: 268, endPoint x: 291, endPoint y: 239, distance: 36.1
click at [268, 268] on button "Agregar" at bounding box center [255, 275] width 39 height 17
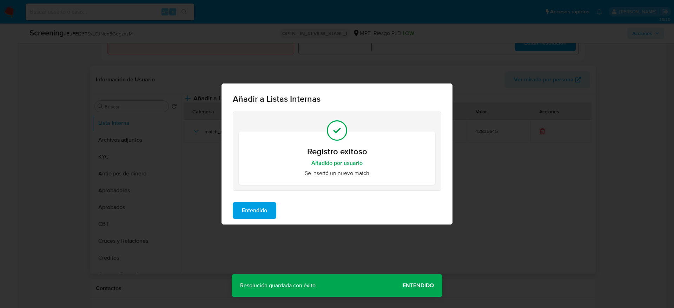
click at [267, 212] on span "Entendido" at bounding box center [254, 210] width 25 height 15
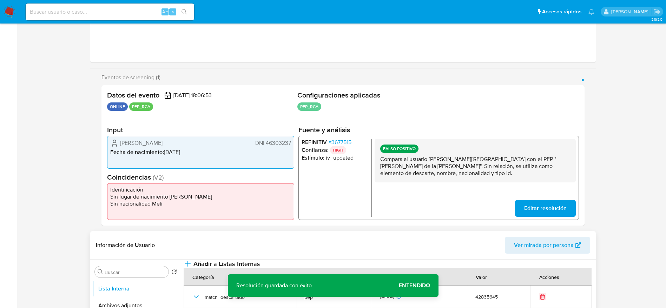
scroll to position [0, 0]
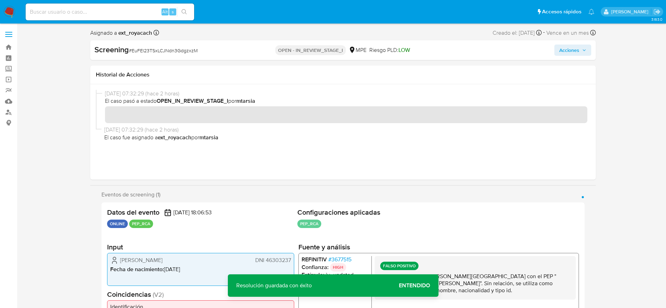
click at [572, 49] on span "Acciones" at bounding box center [569, 50] width 20 height 11
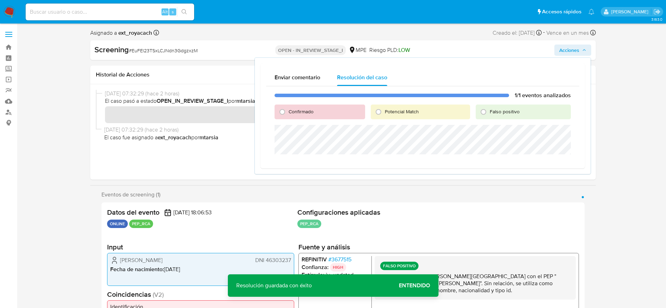
click at [493, 122] on div "1/1 eventos analizados Confirmado Potencial Match Falso positivo" at bounding box center [422, 124] width 313 height 77
click at [493, 116] on div "Falso positivo" at bounding box center [522, 112] width 95 height 15
click at [489, 115] on input "Falso positivo" at bounding box center [483, 111] width 11 height 11
radio input "true"
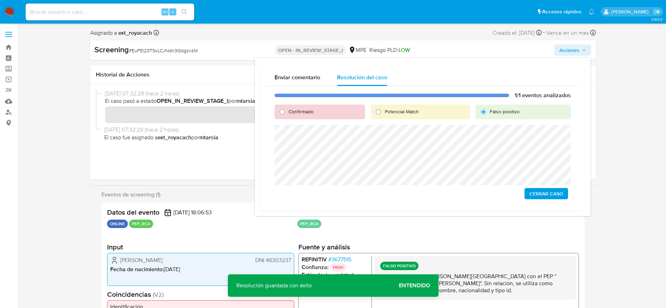
click at [532, 186] on div "1/1 eventos analizados Confirmado Potencial Match Falso positivo Cerrar Caso" at bounding box center [422, 145] width 313 height 119
click at [542, 194] on span "Cerrar Caso" at bounding box center [546, 194] width 34 height 10
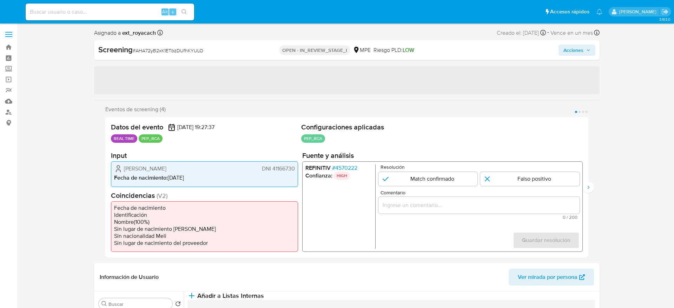
select select "10"
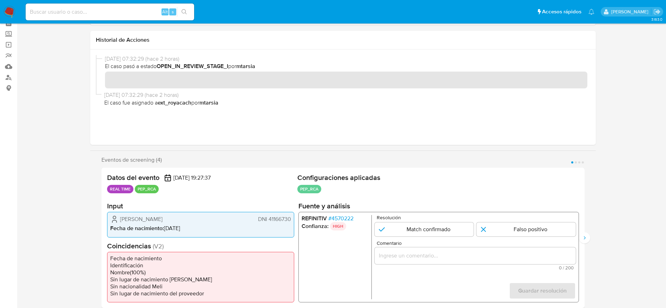
scroll to position [105, 0]
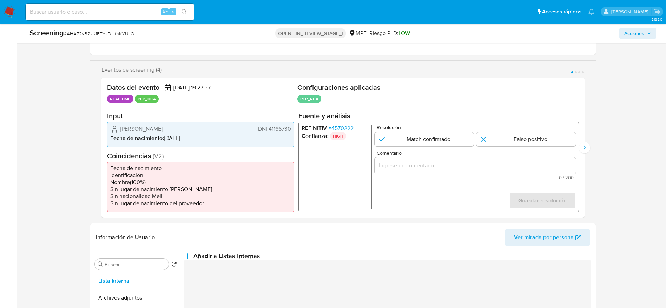
click at [342, 125] on span "# 4570222" at bounding box center [340, 128] width 25 height 7
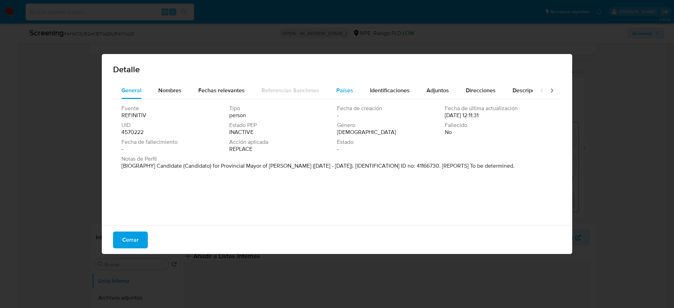
click at [351, 89] on button "Países" at bounding box center [345, 90] width 34 height 17
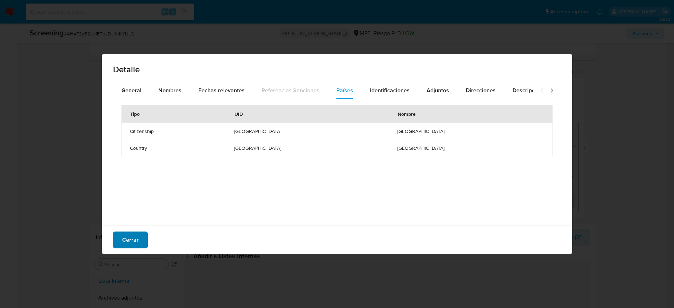
click at [124, 243] on span "Cerrar" at bounding box center [130, 239] width 16 height 15
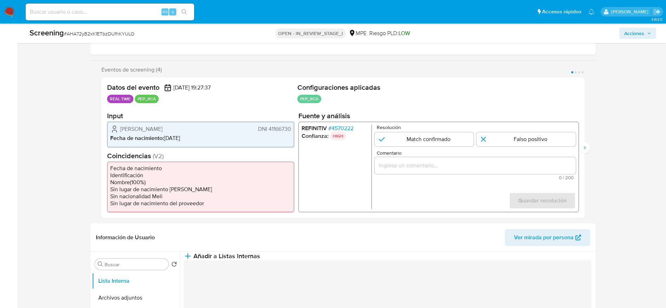
click at [93, 35] on span "# AHA72yB2xK1ETbzDUfhKYULO" at bounding box center [99, 33] width 71 height 7
copy span "AHA72yB2xK1ETbzDUfhKYULO"
drag, startPoint x: 111, startPoint y: 128, endPoint x: 252, endPoint y: 128, distance: 141.8
click at [252, 128] on div "[PERSON_NAME] DNI 41166730" at bounding box center [200, 129] width 181 height 8
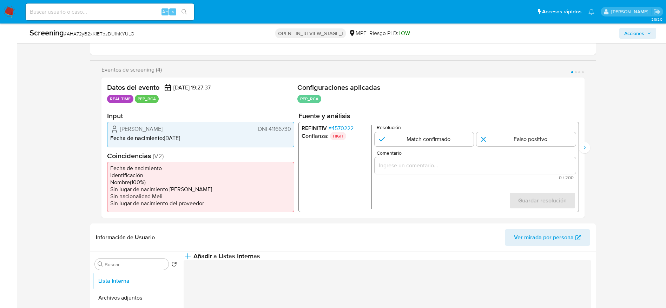
click at [143, 120] on h2 "Input" at bounding box center [200, 116] width 187 height 9
drag, startPoint x: 110, startPoint y: 129, endPoint x: 291, endPoint y: 129, distance: 180.7
click at [291, 129] on div "[PERSON_NAME] DNI 41166730 Fecha de nacimiento : [DEMOGRAPHIC_DATA]" at bounding box center [200, 134] width 187 height 25
click at [336, 120] on h2 "Fuente y análisis" at bounding box center [438, 116] width 280 height 9
click at [336, 128] on span "# 4570222" at bounding box center [340, 128] width 25 height 7
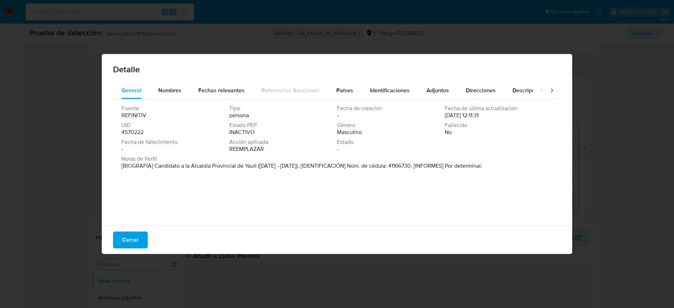
drag, startPoint x: 154, startPoint y: 166, endPoint x: 257, endPoint y: 167, distance: 103.5
click at [257, 167] on font "[BIOGRAFÍA] Candidato a la Alcaldía Provincial de Yauli ([DATE] - [DATE]). [IDE…" at bounding box center [301, 166] width 360 height 8
click at [131, 241] on span "Cerrar" at bounding box center [130, 239] width 16 height 15
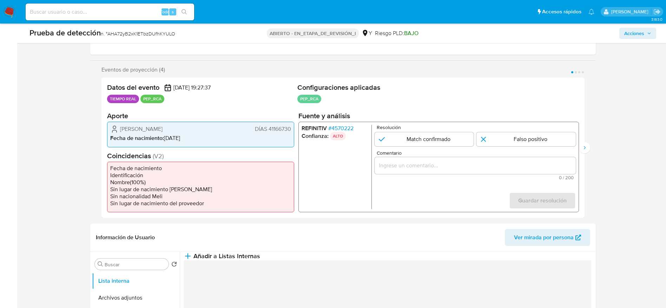
click at [417, 157] on div "1 de 4" at bounding box center [474, 165] width 201 height 17
click at [419, 160] on div "1 de 4" at bounding box center [474, 165] width 201 height 17
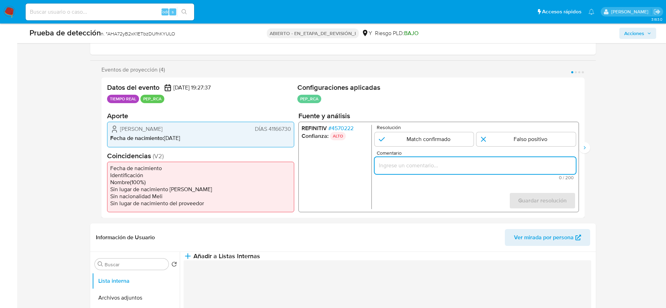
click at [420, 165] on input "Comentario" at bounding box center [474, 165] width 201 height 9
paste input "Caso generado sobre el usuario [PERSON_NAME]. Se descarta ya que el PEP se dese…"
type input "Caso generado sobre el usuario [PERSON_NAME]. Se descarta ya que el PEP se dese…"
click at [508, 142] on input "1 de 4" at bounding box center [525, 139] width 99 height 14
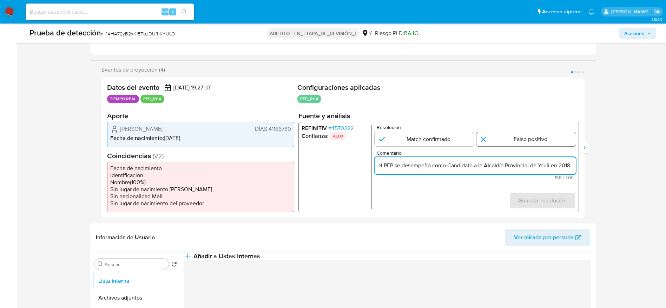
radio input "true"
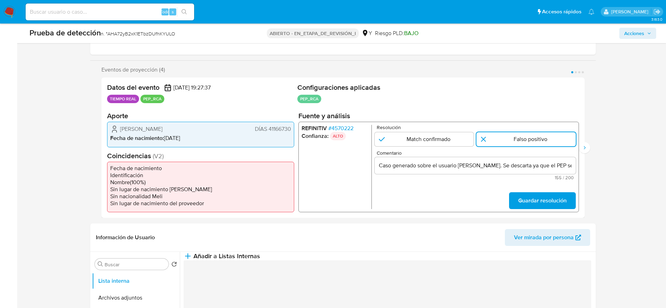
click at [549, 189] on form "Resolución Match confirmado Falso positivo Comentario Caso generado sobre el us…" at bounding box center [474, 167] width 201 height 84
click at [550, 194] on span "Guardar resolución" at bounding box center [542, 200] width 48 height 15
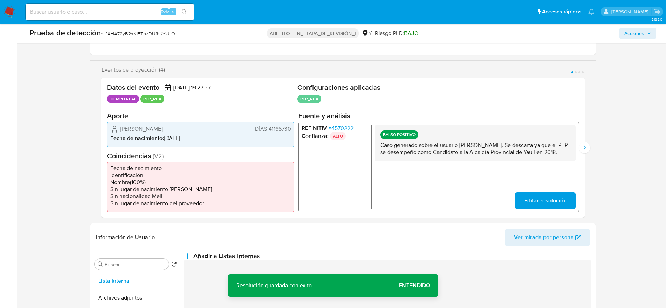
click at [519, 154] on p "Caso generado sobre el usuario [PERSON_NAME]. Se descarta ya que el PEP se dese…" at bounding box center [475, 149] width 190 height 14
click at [581, 151] on button "Siguiente" at bounding box center [584, 147] width 11 height 11
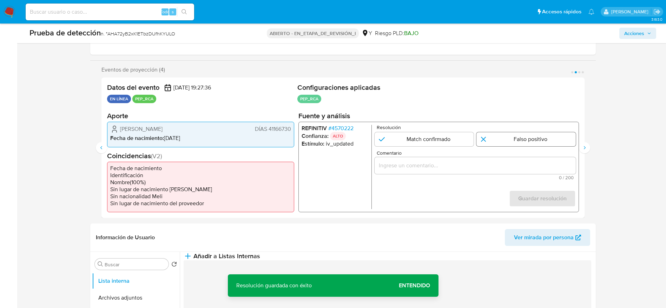
click at [545, 142] on input "2 de 4" at bounding box center [525, 139] width 99 height 14
radio input "true"
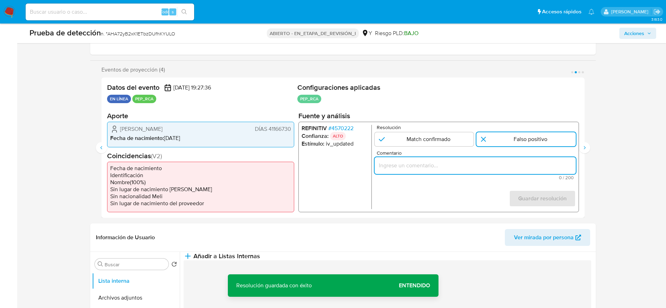
click at [535, 163] on input "Comentario" at bounding box center [474, 165] width 201 height 9
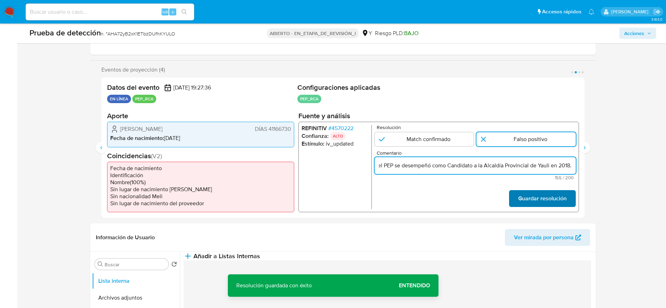
type input "Caso generado sobre el usuario [PERSON_NAME]. Se descarta ya que el PEP se dese…"
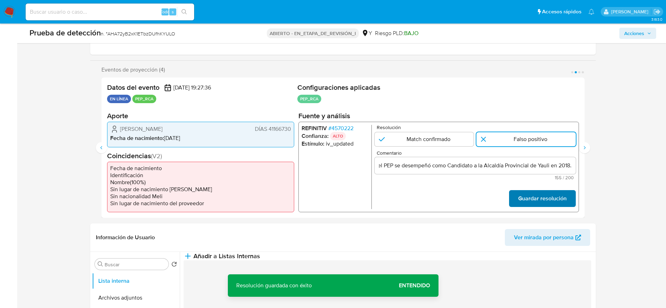
click at [536, 198] on font "Guardar resolución" at bounding box center [542, 198] width 48 height 17
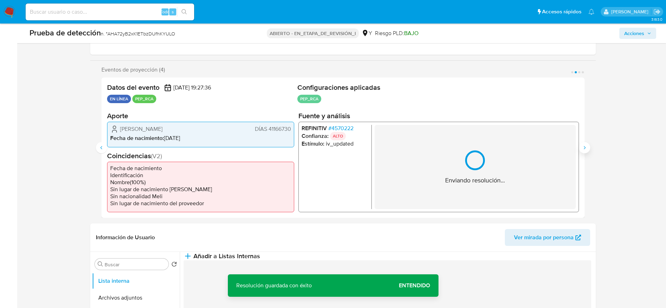
click at [580, 151] on button "Siguiente" at bounding box center [584, 147] width 11 height 11
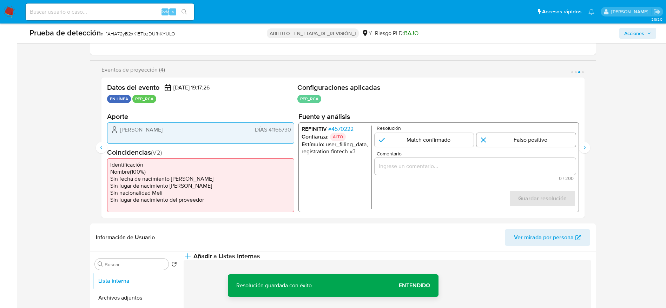
click at [540, 141] on input "3 de 4" at bounding box center [525, 140] width 99 height 14
radio input "true"
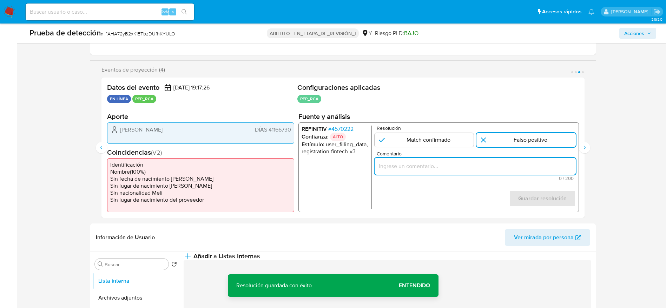
click at [534, 166] on input "Comentario" at bounding box center [474, 165] width 201 height 9
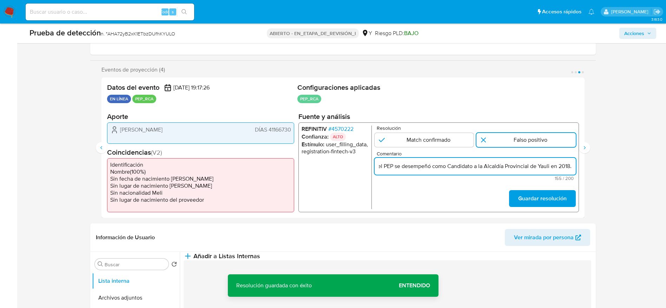
type input "Caso generado sobre el usuario [PERSON_NAME]. Se descarta ya que el PEP se dese…"
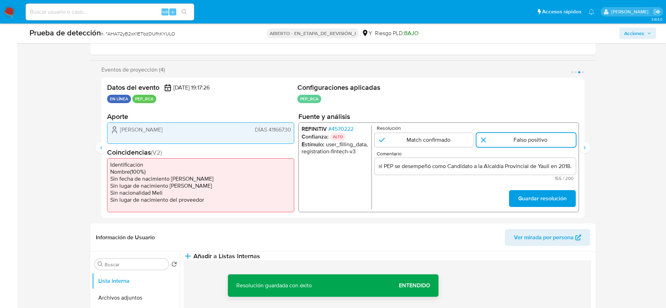
scroll to position [0, 0]
drag, startPoint x: 552, startPoint y: 207, endPoint x: 557, endPoint y: 197, distance: 11.8
click at [553, 208] on div "Guardar resolución" at bounding box center [541, 199] width 67 height 19
click at [567, 200] on button "Guardar resolución" at bounding box center [541, 198] width 67 height 17
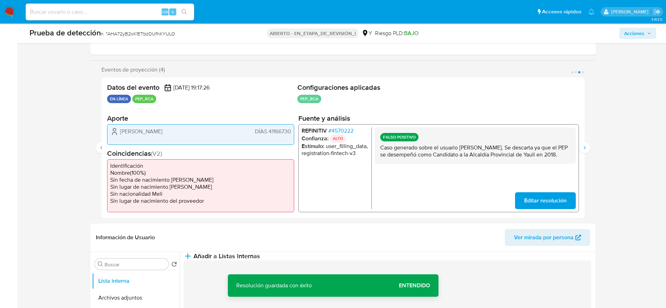
click at [571, 136] on div "FALSO POSITIVO Caso generado sobre el usuario [PERSON_NAME]. Se descarta ya que…" at bounding box center [474, 145] width 201 height 36
drag, startPoint x: 590, startPoint y: 145, endPoint x: 588, endPoint y: 150, distance: 5.8
click at [590, 146] on div "Eventos de proyección (4) Página 1 Página 2 Página 3 Página 4 Datos del evento …" at bounding box center [342, 142] width 505 height 152
click at [587, 151] on button "Siguiente" at bounding box center [584, 147] width 11 height 11
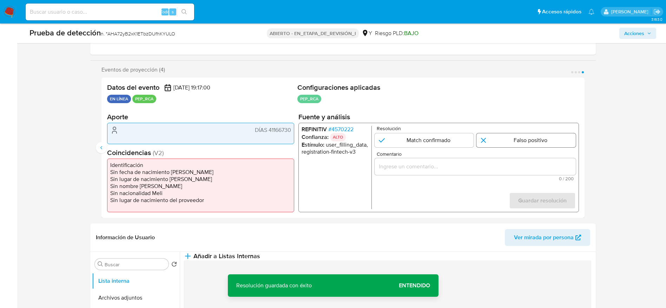
click at [573, 138] on input "4 de 4" at bounding box center [525, 140] width 99 height 14
radio input "true"
click at [544, 171] on div "4 de 4" at bounding box center [474, 166] width 201 height 17
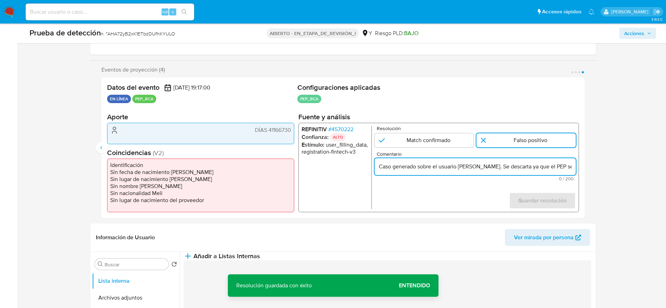
scroll to position [0, 201]
type input "Caso generado sobre el usuario [PERSON_NAME]. Se descarta ya que el PEP se dese…"
click at [548, 200] on span "Guardar resolución" at bounding box center [542, 200] width 48 height 15
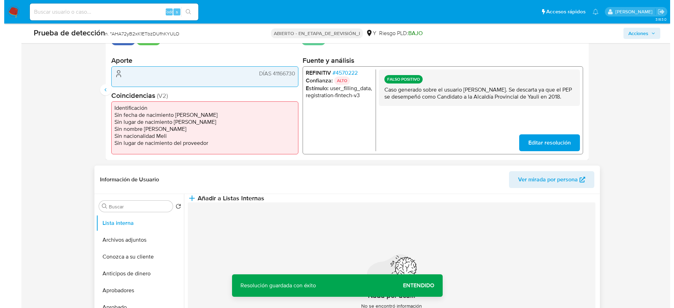
scroll to position [263, 0]
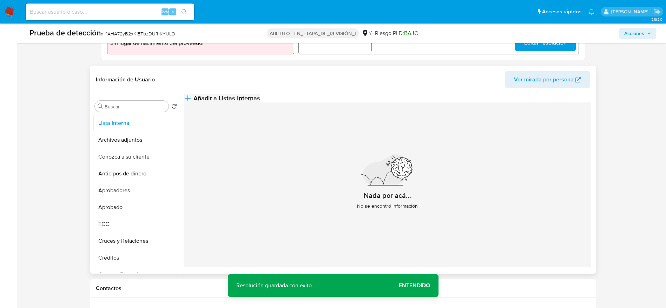
click at [192, 102] on icon "button" at bounding box center [188, 98] width 8 height 8
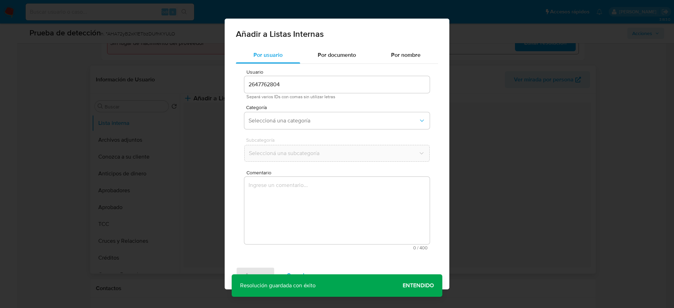
click at [339, 206] on textarea "Comentario" at bounding box center [336, 210] width 185 height 67
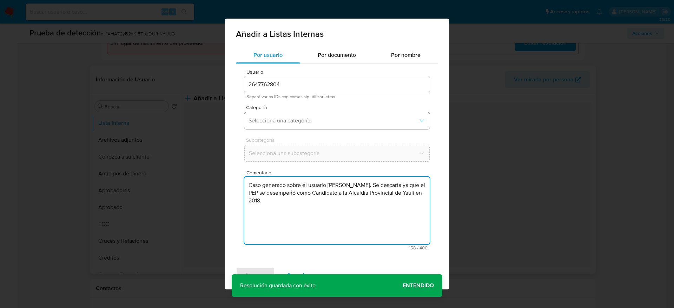
type textarea "Caso generado sobre el usuario [PERSON_NAME]. Se descarta ya que el PEP se dese…"
click at [339, 122] on span "Seleccioná una categoría" at bounding box center [333, 120] width 170 height 7
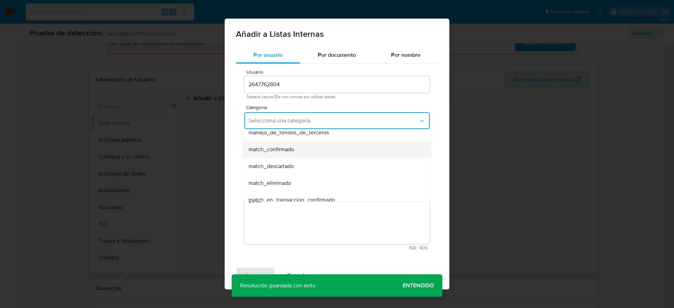
scroll to position [53, 0]
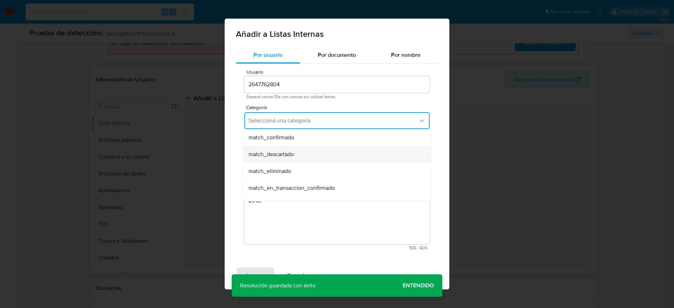
click at [314, 149] on div "match_descartado" at bounding box center [334, 154] width 173 height 17
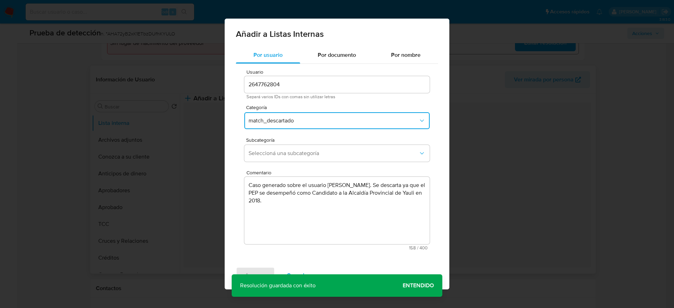
click at [314, 150] on span "Seleccioná una subcategoría" at bounding box center [333, 153] width 170 height 7
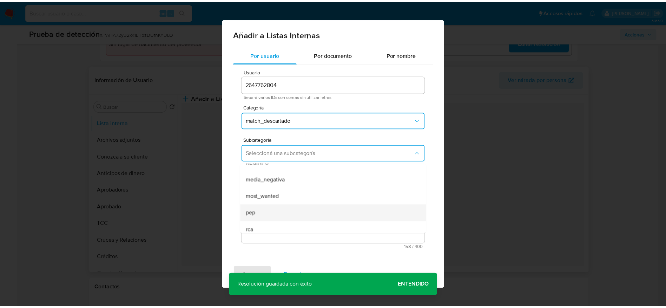
scroll to position [48, 0]
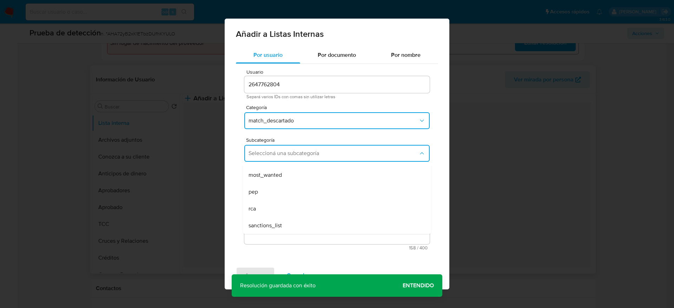
click at [305, 186] on div "pep" at bounding box center [334, 192] width 173 height 17
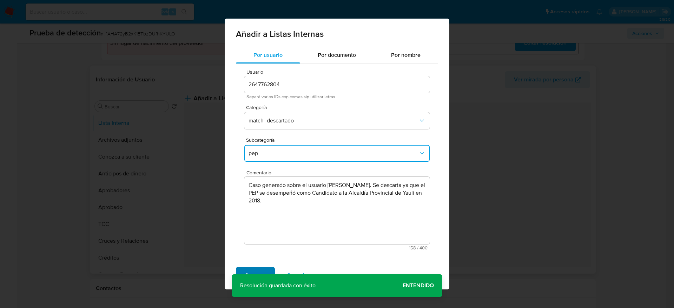
click at [263, 268] on span "Agregar" at bounding box center [255, 275] width 21 height 15
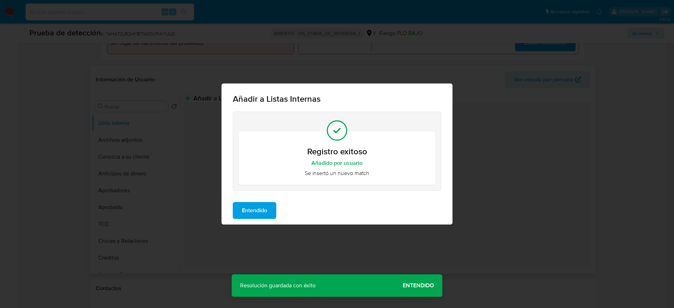
click at [269, 208] on button "Entendido" at bounding box center [255, 210] width 44 height 17
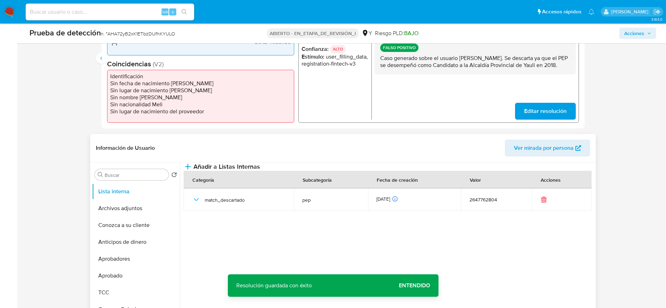
scroll to position [158, 0]
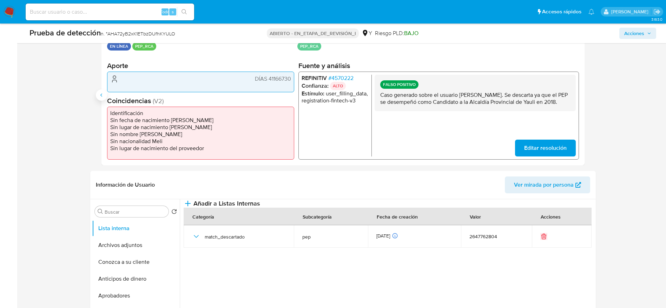
click at [106, 95] on button "Anterior" at bounding box center [101, 94] width 11 height 11
click at [102, 95] on icon "Anterior" at bounding box center [102, 95] width 6 height 6
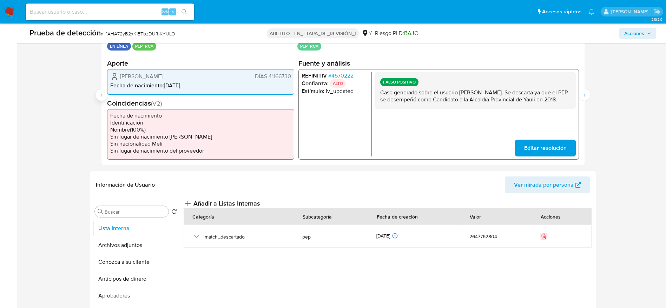
click at [102, 95] on icon "Anterior" at bounding box center [102, 95] width 6 height 6
click at [136, 77] on span "[PERSON_NAME]" at bounding box center [141, 76] width 42 height 7
click at [140, 74] on span "[PERSON_NAME]" at bounding box center [141, 76] width 42 height 7
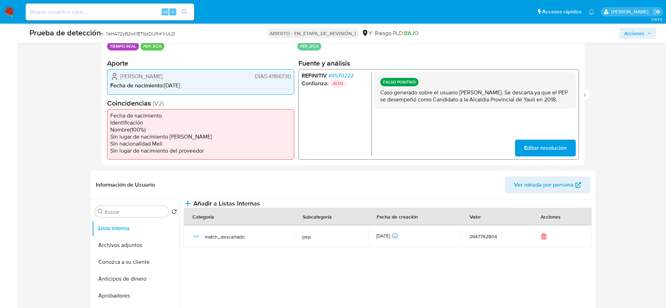
click at [140, 74] on span "[PERSON_NAME]" at bounding box center [141, 76] width 42 height 7
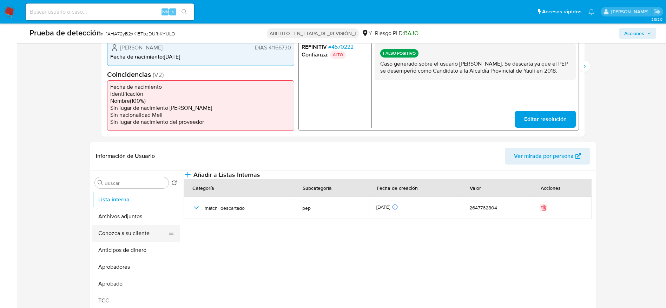
scroll to position [211, 0]
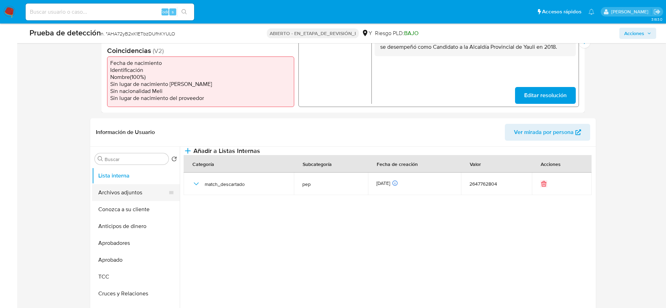
click at [138, 195] on button "Archivos adjuntos" at bounding box center [133, 192] width 82 height 17
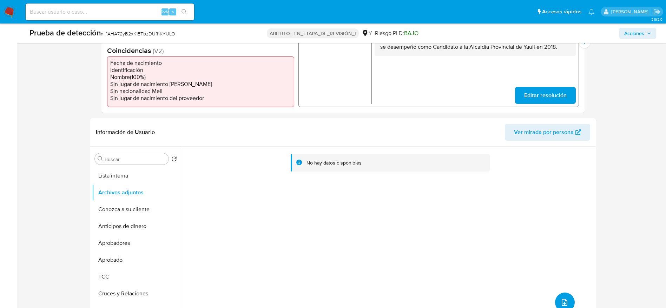
click at [564, 304] on icon "subir archivo" at bounding box center [564, 302] width 8 height 8
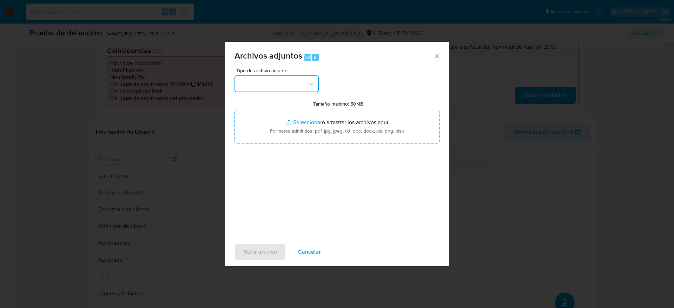
click at [295, 91] on button "button" at bounding box center [276, 83] width 84 height 17
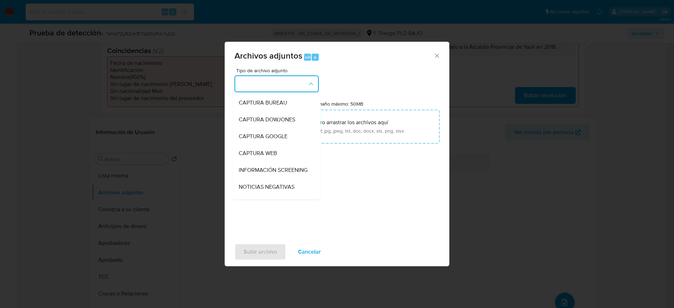
click at [273, 173] on span "INFORMACIÓN SCREENING" at bounding box center [273, 170] width 69 height 7
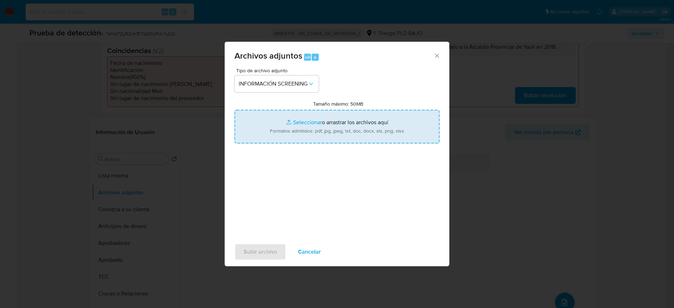
click at [291, 118] on input "Tamaño máximo: 50MB Seleccionar archivos" at bounding box center [336, 127] width 205 height 34
type input "C:\fakepath\_Daniel [PERSON_NAME] - Buscar con Google.pdf"
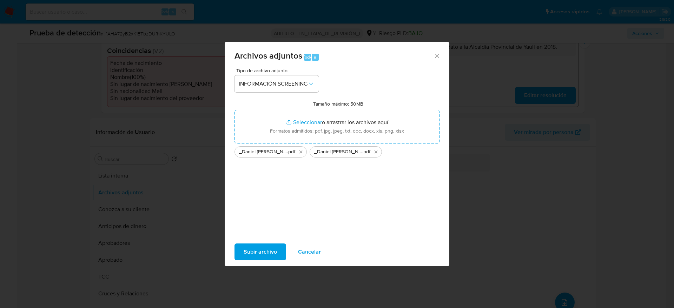
click at [249, 253] on span "Subir archivo" at bounding box center [260, 251] width 33 height 15
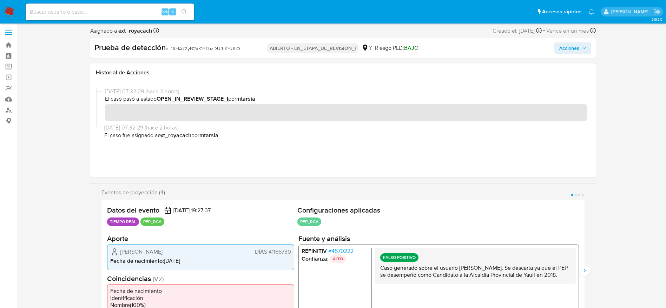
scroll to position [0, 0]
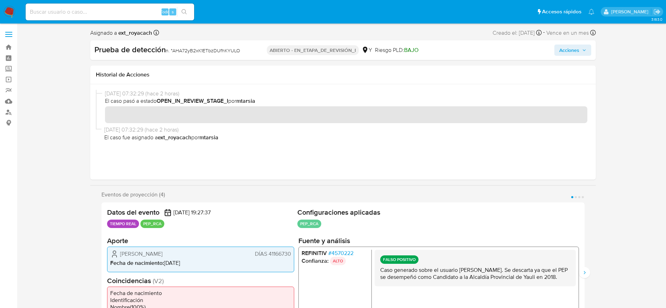
click at [585, 56] on div "Prueba de detección n. ° AHA72yB2xK1ETbzDUfhKYULO ABIERTO - EN_ETAPA_DE_REVISIÓ…" at bounding box center [342, 50] width 505 height 20
click at [567, 46] on span "Acciones" at bounding box center [569, 50] width 20 height 11
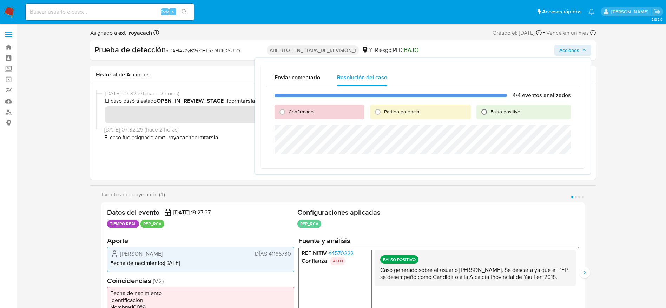
click at [487, 114] on input "Falso positivo" at bounding box center [483, 111] width 11 height 11
radio input "true"
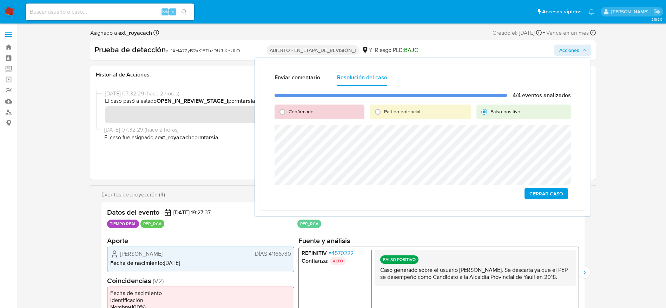
click at [550, 189] on span "Cerrar Caso" at bounding box center [546, 194] width 34 height 10
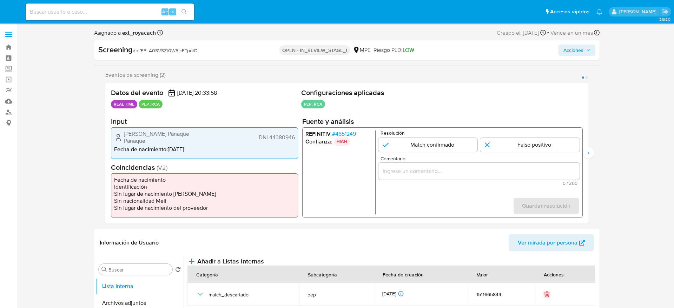
select select "10"
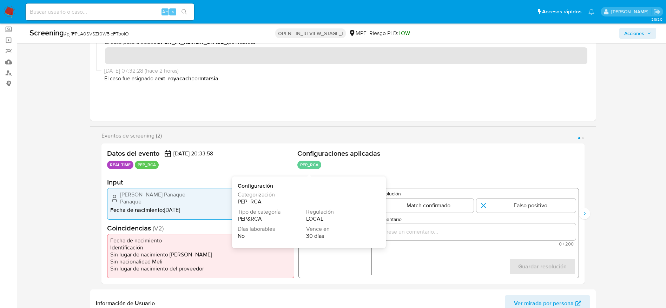
scroll to position [105, 0]
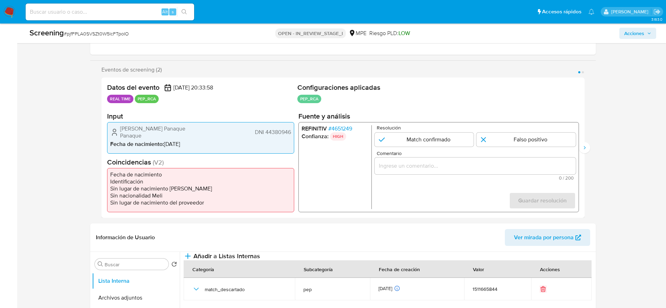
click at [350, 128] on span "# 4651249" at bounding box center [340, 128] width 24 height 7
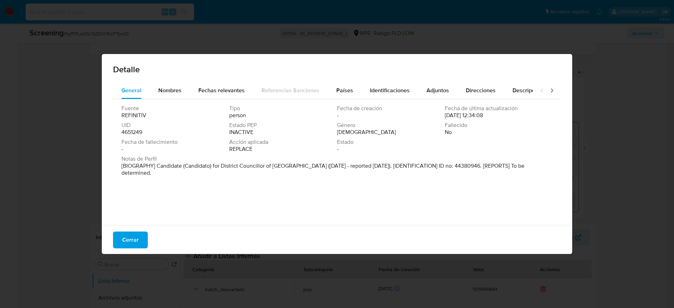
click at [129, 245] on span "Cerrar" at bounding box center [130, 239] width 16 height 15
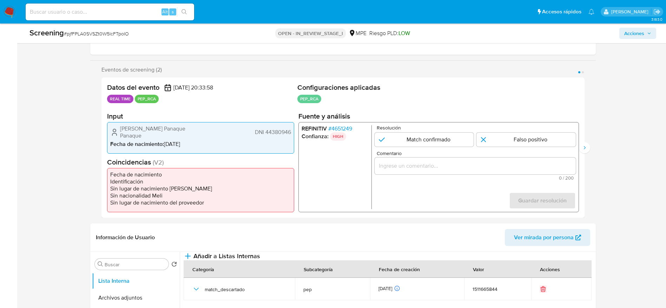
click at [120, 30] on span "# pjfFPLA0SVSZt0W5lcFTpoIO" at bounding box center [96, 33] width 65 height 7
copy span "pjfFPLA0SVSZt0W5lcFTpoIO"
drag, startPoint x: 102, startPoint y: 132, endPoint x: 293, endPoint y: 130, distance: 190.6
click at [293, 130] on div "Datos del evento [DATE] 20:33:58 REAL TIME PEP_RCA Configuraciones aplicadas PE…" at bounding box center [342, 148] width 483 height 140
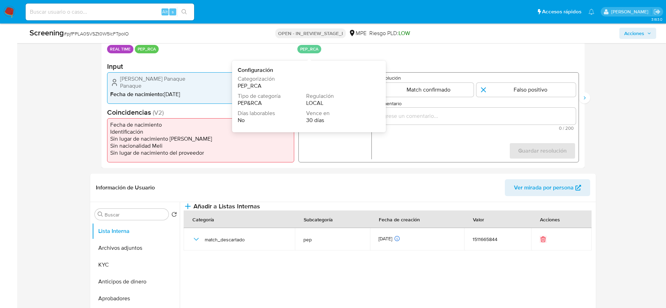
scroll to position [158, 0]
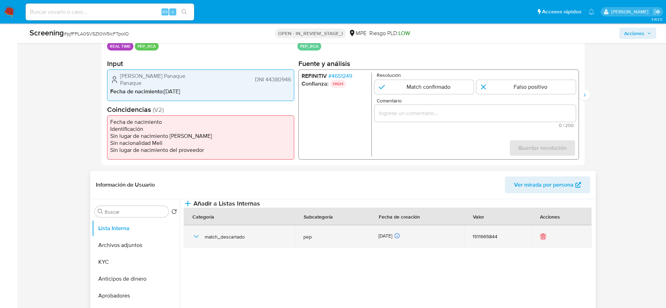
click at [199, 241] on icon "button" at bounding box center [196, 236] width 8 height 8
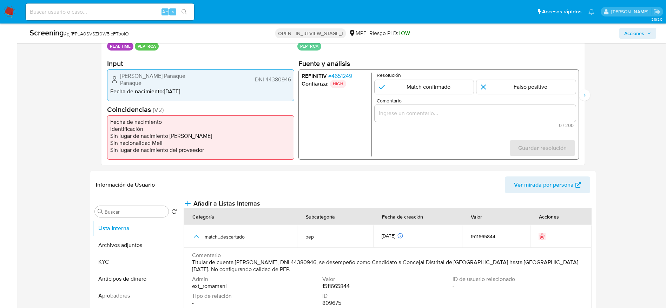
scroll to position [105, 0]
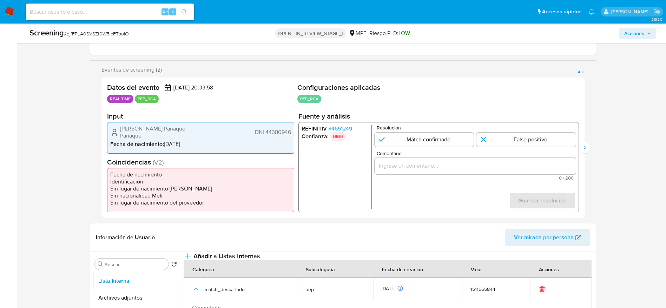
click at [353, 130] on li "REFINITIV # 4651249" at bounding box center [334, 128] width 67 height 7
click at [349, 127] on span "# 4651249" at bounding box center [340, 128] width 24 height 7
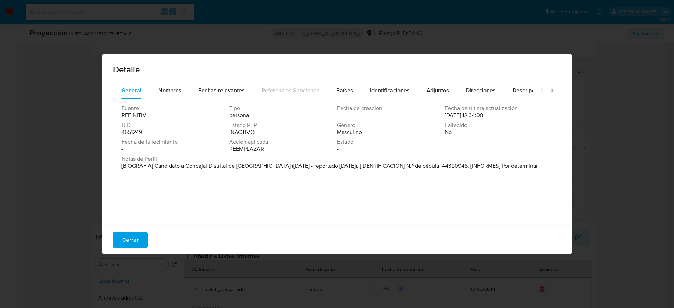
click at [157, 168] on font "[BIOGRAFÍA] Candidato a Concejal Distrital de La Unión (septiembre 2018 - repor…" at bounding box center [329, 166] width 417 height 8
drag, startPoint x: 155, startPoint y: 165, endPoint x: 257, endPoint y: 165, distance: 101.4
click at [257, 165] on font "[BIOGRAFÍA] Candidato a Concejal Distrital de La Unión (septiembre 2018 - repor…" at bounding box center [329, 166] width 417 height 8
click at [138, 234] on button "Cerrar" at bounding box center [130, 240] width 35 height 17
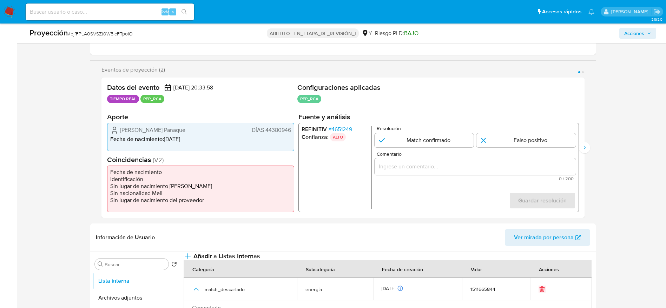
click at [445, 164] on input "Comentario" at bounding box center [474, 166] width 201 height 9
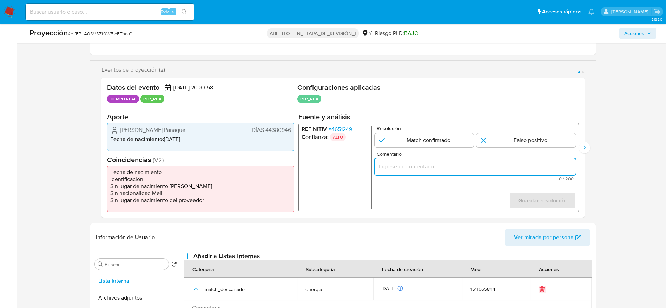
paste input "Caso generado sobre el usuario Jose Asencion Panaque Panaque DNI 44380946 por c…"
type input "Caso generado sobre el usuario Jose Asencion Panaque Panaque DNI 44380946 por c…"
click at [414, 147] on form "Resolución Match confirmado Falso positivo Comentario Caso generado sobre el us…" at bounding box center [474, 167] width 201 height 83
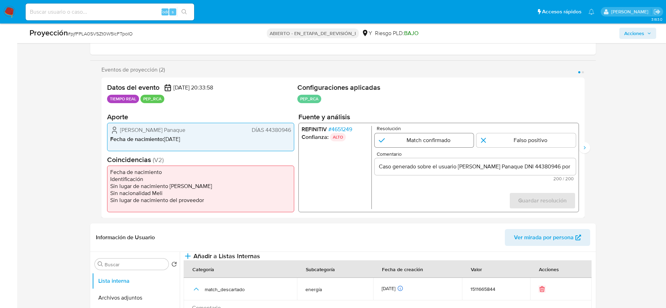
click at [414, 142] on input "1 de 2" at bounding box center [423, 140] width 99 height 14
radio input "true"
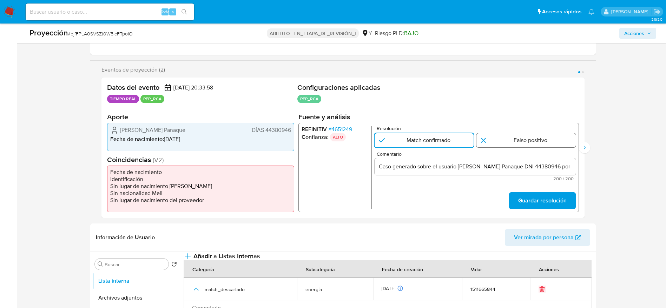
click at [505, 140] on input "1 de 2" at bounding box center [525, 140] width 99 height 14
radio input "true"
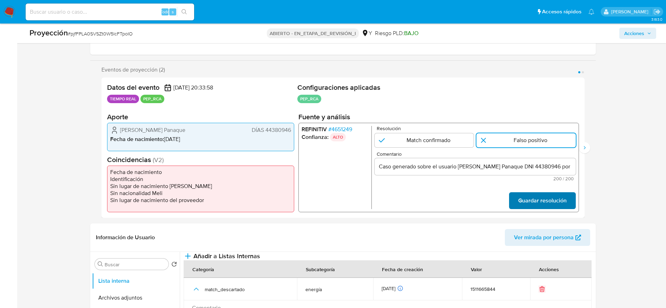
click at [549, 196] on span "Guardar resolución" at bounding box center [542, 200] width 48 height 15
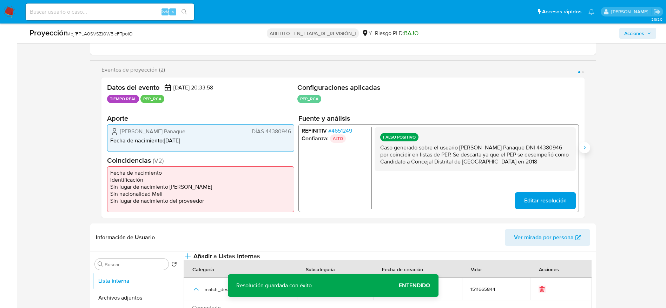
click at [583, 147] on icon "Siguiente" at bounding box center [584, 148] width 6 height 6
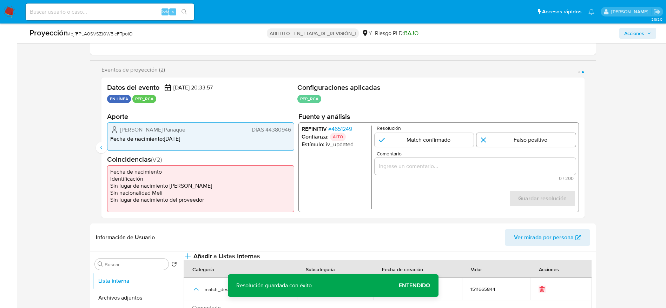
click at [557, 146] on input "2 de 2" at bounding box center [525, 140] width 99 height 14
radio input "true"
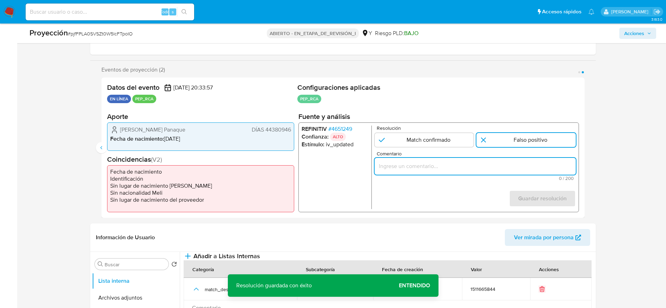
click at [539, 162] on input "Comentario" at bounding box center [474, 165] width 201 height 9
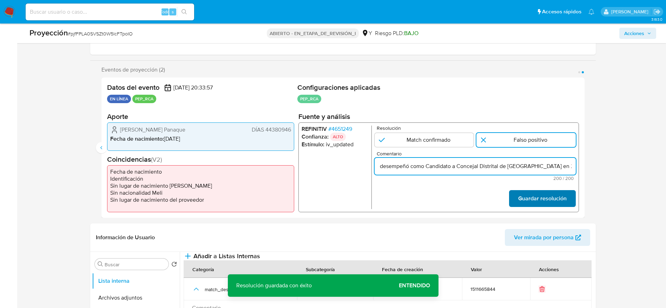
type input "Caso generado sobre el usuario Jose Asencion Panaque Panaque DNI 44380946 por c…"
click at [556, 196] on font "Guardar resolución" at bounding box center [542, 198] width 48 height 17
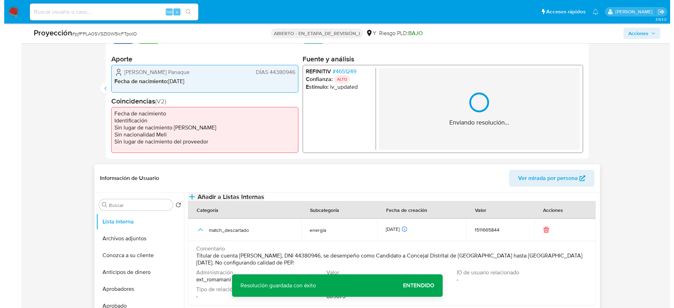
scroll to position [211, 0]
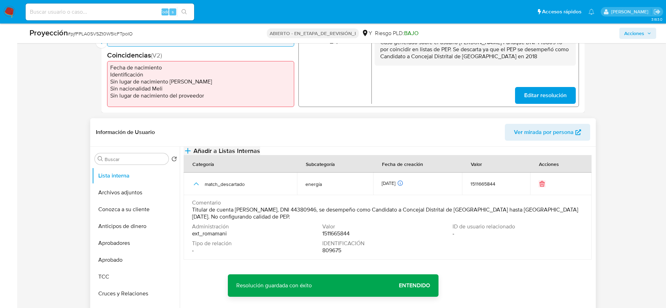
click at [260, 155] on span "Añadir a Listas Internas" at bounding box center [226, 151] width 67 height 8
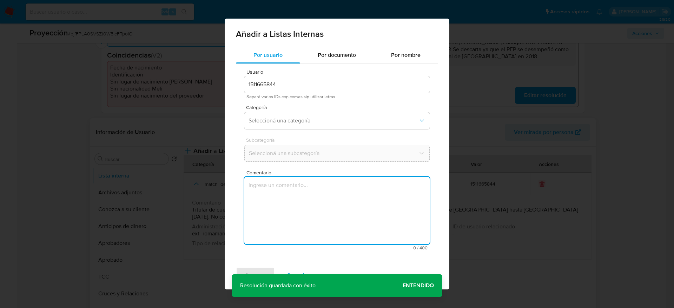
click at [351, 214] on textarea "Comentario" at bounding box center [336, 210] width 185 height 67
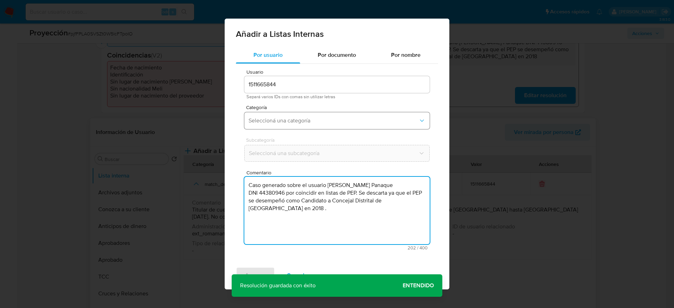
type textarea "Caso generado sobre el usuario Jose Asencion Panaque Panaque DNI 44380946 por c…"
click at [322, 121] on span "Seleccioná una categoría" at bounding box center [333, 120] width 170 height 7
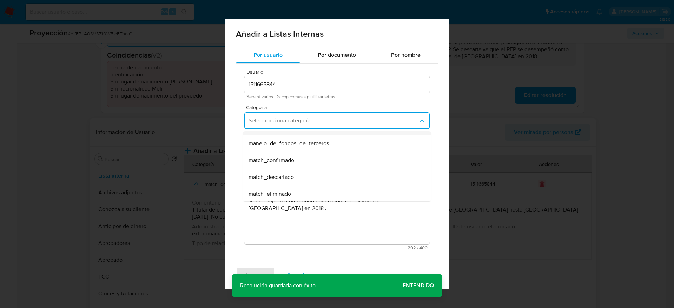
scroll to position [53, 0]
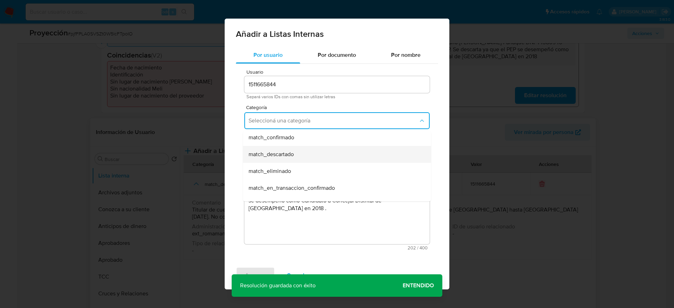
click at [299, 150] on div "match_descartado" at bounding box center [334, 154] width 173 height 17
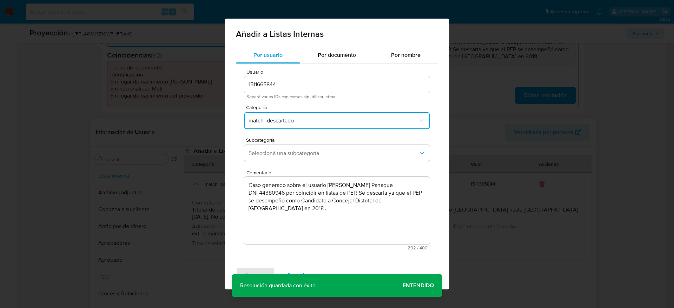
click at [299, 150] on span "Seleccioná una subcategoría" at bounding box center [333, 153] width 170 height 7
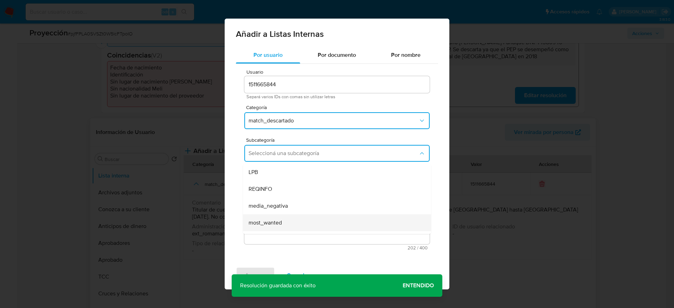
scroll to position [48, 0]
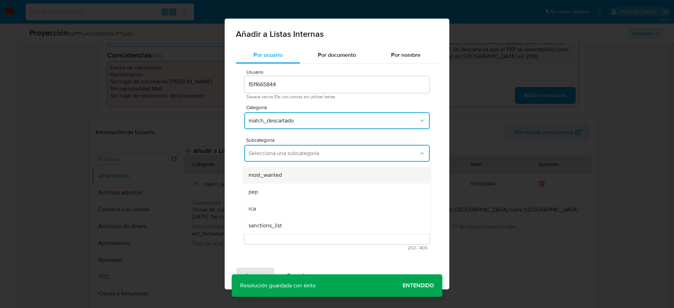
click at [285, 200] on div "rca" at bounding box center [334, 208] width 173 height 17
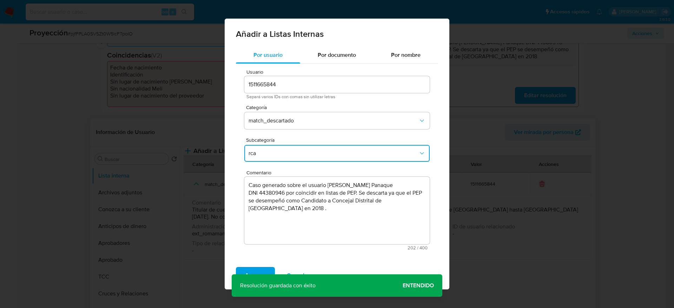
click at [282, 150] on span "rca" at bounding box center [333, 153] width 170 height 7
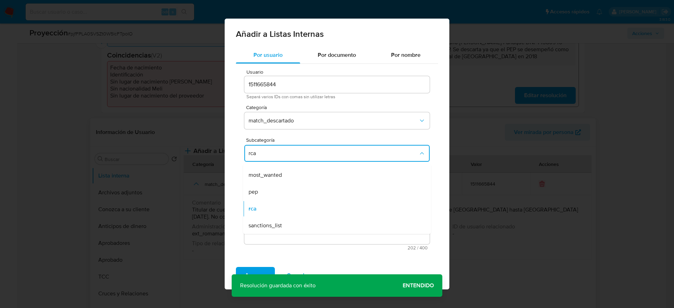
click at [260, 189] on div "pep" at bounding box center [334, 192] width 173 height 17
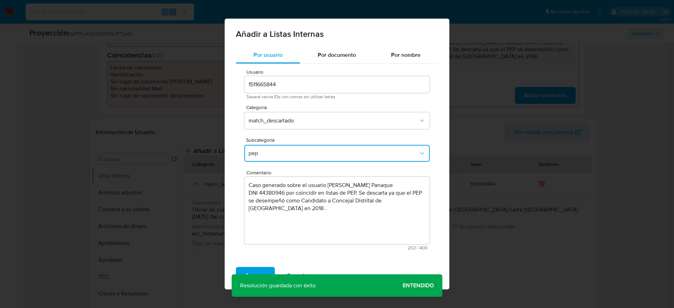
click at [241, 263] on div "Agregar Cancelar" at bounding box center [337, 275] width 225 height 28
drag, startPoint x: 249, startPoint y: 270, endPoint x: 252, endPoint y: 265, distance: 5.5
click at [249, 271] on span "Agregar" at bounding box center [255, 275] width 21 height 15
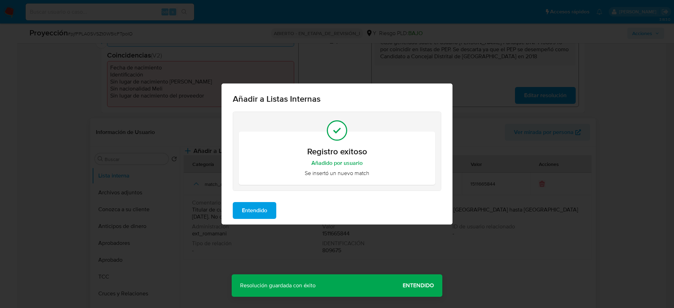
click at [249, 208] on span "Entendido" at bounding box center [254, 210] width 25 height 15
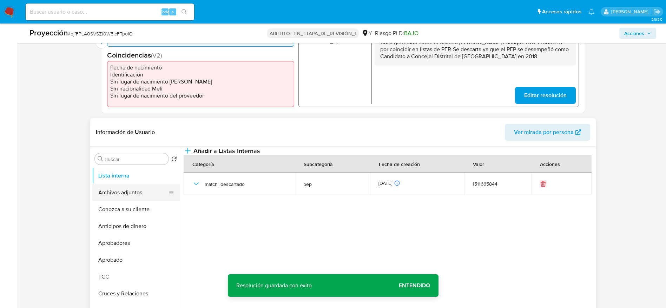
click at [133, 194] on button "Archivos adjuntos" at bounding box center [133, 192] width 82 height 17
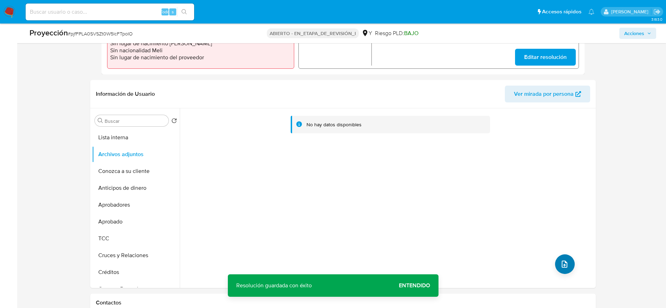
scroll to position [263, 0]
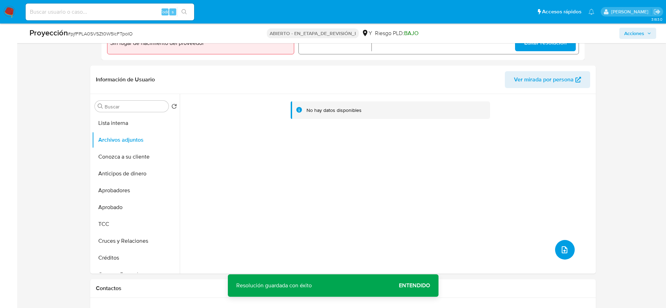
click at [570, 251] on button "subir archivo" at bounding box center [565, 250] width 20 height 20
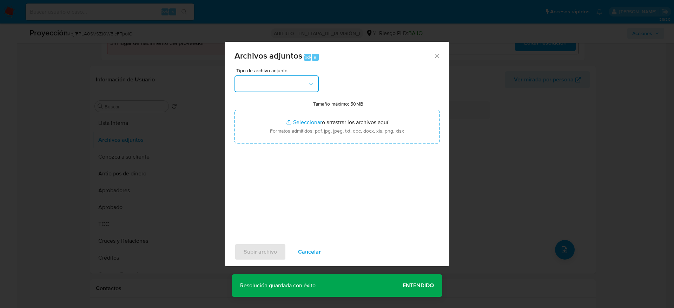
click at [266, 83] on button "button" at bounding box center [276, 83] width 84 height 17
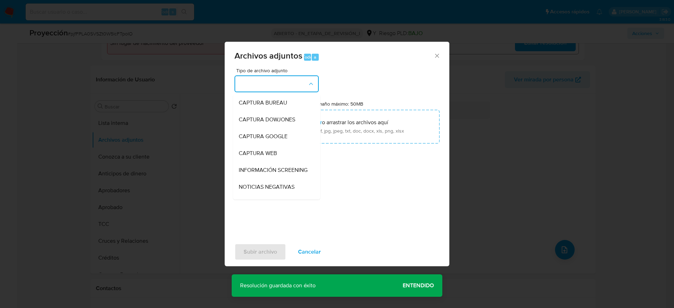
drag, startPoint x: 272, startPoint y: 161, endPoint x: 275, endPoint y: 151, distance: 10.8
click at [272, 162] on div "INFORMACIÓN SCREENING" at bounding box center [275, 170] width 72 height 17
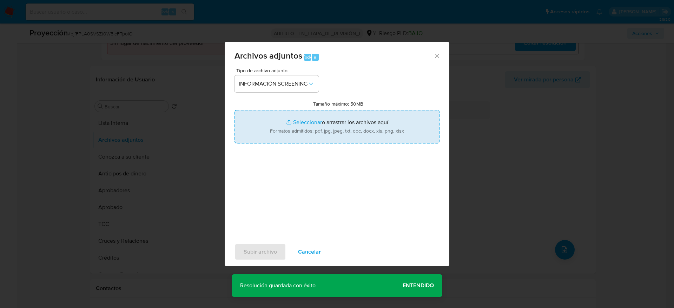
click at [282, 125] on input "Tamaño máximo: 50MB Seleccionar archivos" at bounding box center [336, 127] width 205 height 34
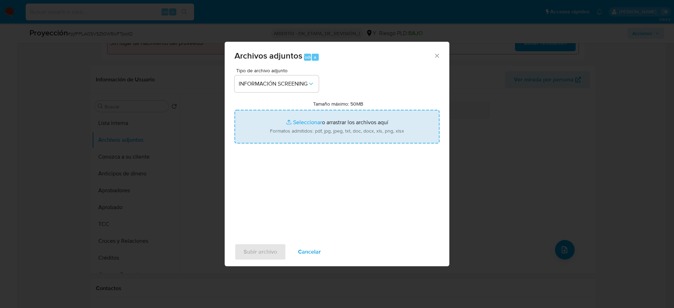
type input "C:\fakepath\_Jose Asencion Panaque Panaque_ - Buscar con Google.pdf"
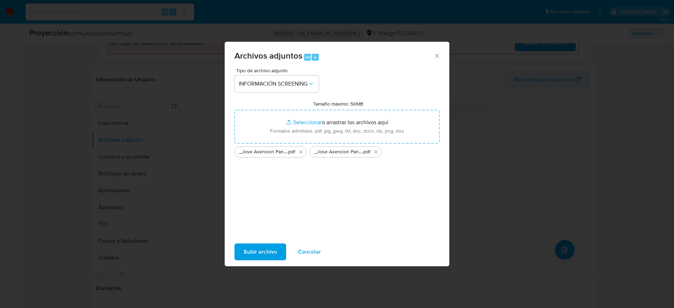
drag, startPoint x: 282, startPoint y: 125, endPoint x: 253, endPoint y: 248, distance: 127.0
click at [253, 248] on span "Subir archivo" at bounding box center [260, 251] width 33 height 15
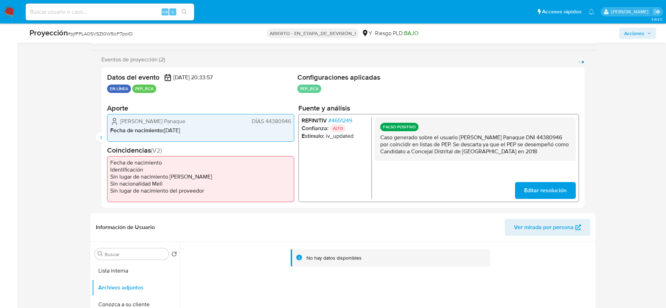
scroll to position [105, 0]
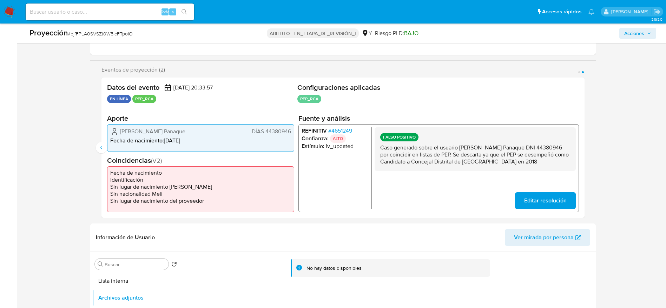
click at [639, 34] on span "Acciones" at bounding box center [634, 33] width 20 height 11
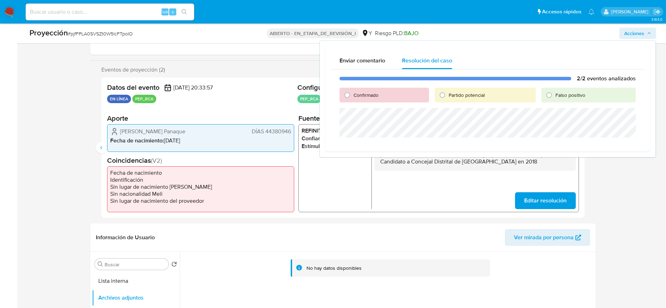
click at [563, 91] on div "Falso positivo" at bounding box center [588, 95] width 94 height 15
drag, startPoint x: 565, startPoint y: 103, endPoint x: 565, endPoint y: 95, distance: 8.1
click at [565, 103] on div "2/2 eventos analizados Confirmado Partido potencial Falso positivo" at bounding box center [487, 107] width 313 height 77
click at [565, 95] on font "Falso positivo" at bounding box center [570, 95] width 30 height 7
click at [554, 95] on input "Falso positivo" at bounding box center [548, 94] width 11 height 11
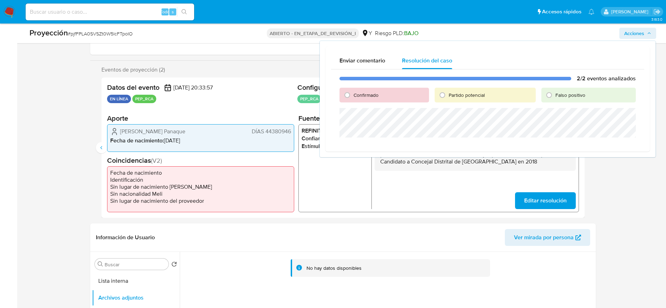
radio input "true"
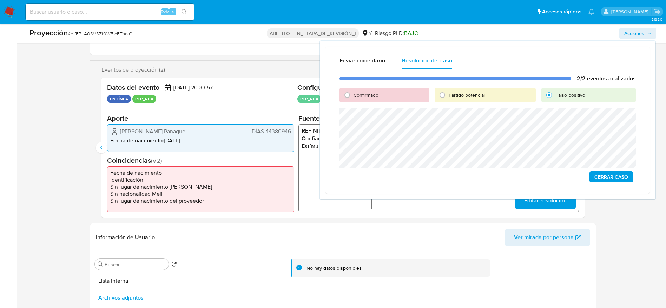
click at [609, 174] on span "Cerrar Caso" at bounding box center [611, 177] width 34 height 10
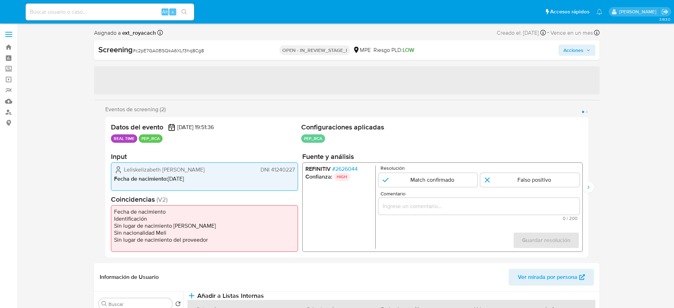
select select "10"
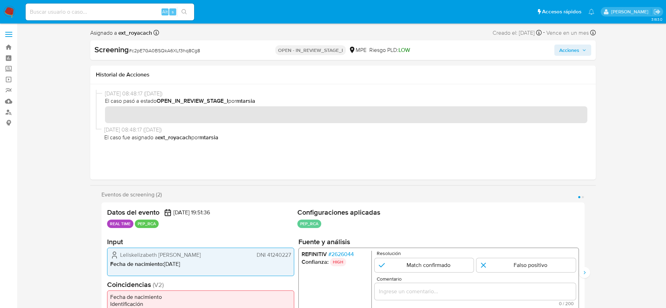
scroll to position [53, 0]
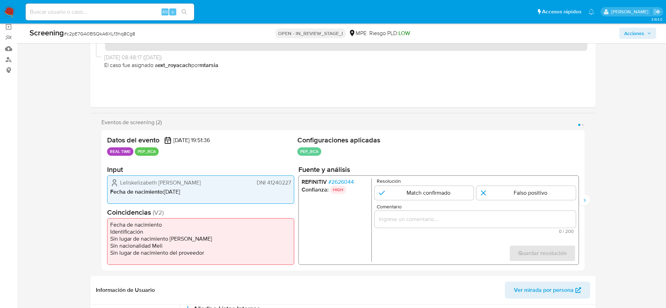
click at [353, 179] on span "# 2626044" at bounding box center [341, 182] width 26 height 7
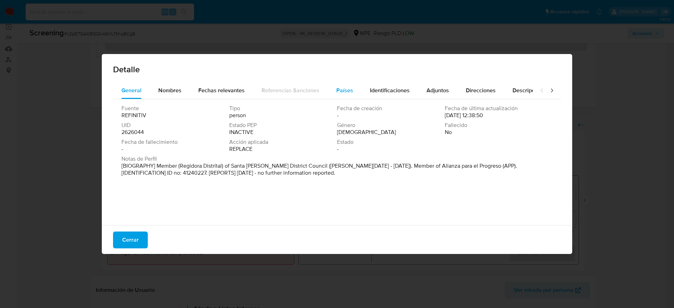
click at [350, 97] on button "Países" at bounding box center [345, 90] width 34 height 17
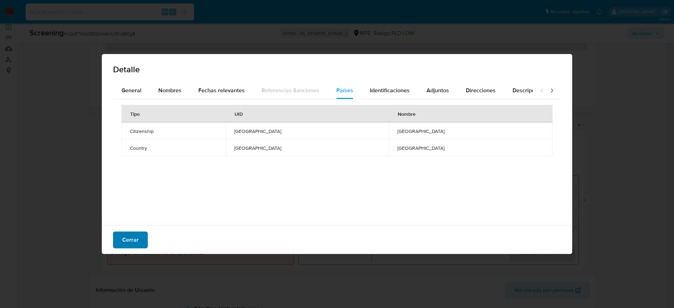
click at [134, 245] on span "Cerrar" at bounding box center [130, 239] width 16 height 15
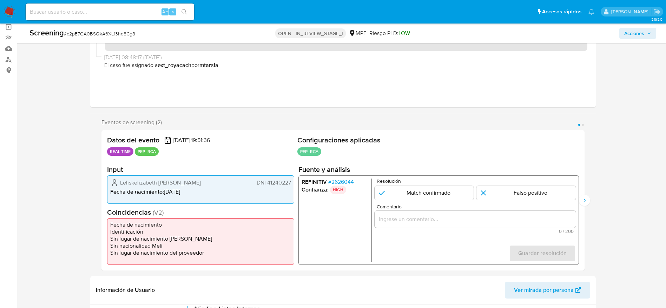
click at [88, 29] on div "Screening # c2pE7GA0BSQkA6XLf3hq8Cg8" at bounding box center [132, 33] width 206 height 11
copy span "c2pE7GA0BSQkA6XLf3hq8Cg8"
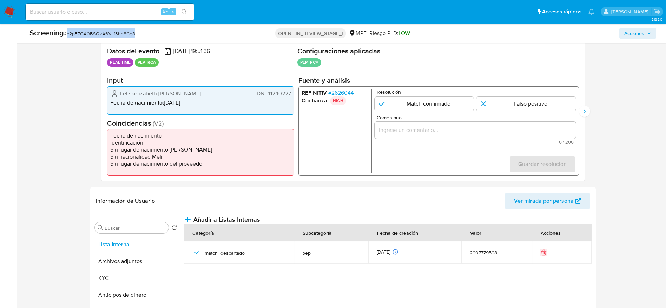
scroll to position [158, 0]
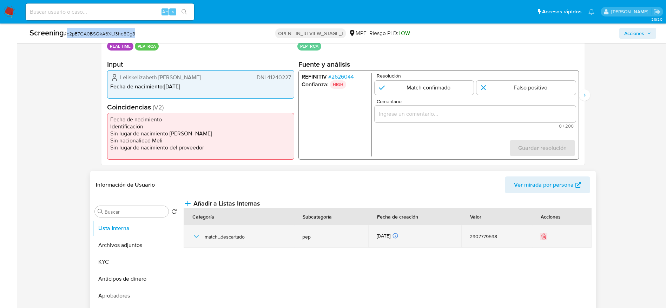
click at [199, 241] on icon "button" at bounding box center [196, 236] width 8 height 8
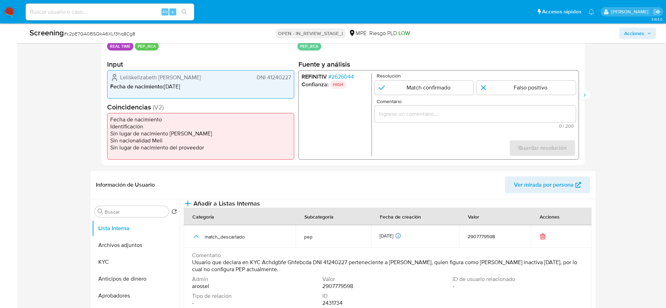
drag, startPoint x: 116, startPoint y: 78, endPoint x: 291, endPoint y: 78, distance: 174.4
click at [291, 78] on div "Leliskelizabeth [PERSON_NAME] DNI 41240227" at bounding box center [200, 77] width 181 height 8
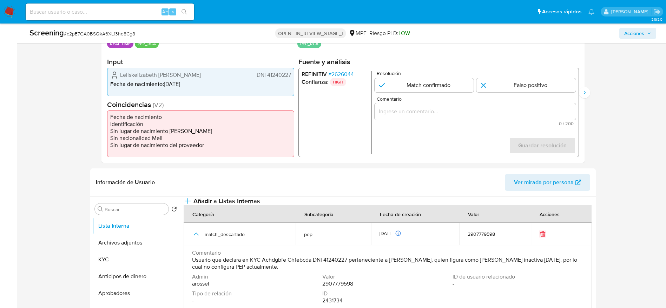
scroll to position [105, 0]
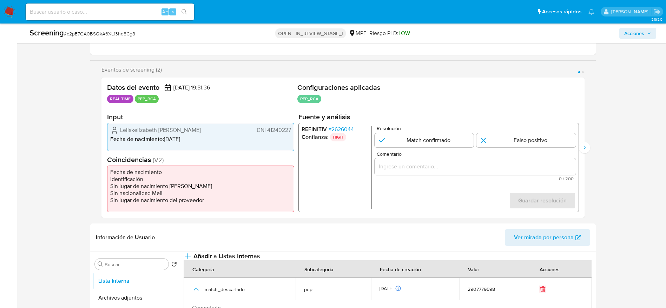
click at [335, 123] on div "REFINITIV # 2626044 Confianza: HIGH Resolución Match confirmado Falso positivo …" at bounding box center [438, 167] width 280 height 89
click at [335, 130] on span "# 2626044" at bounding box center [341, 129] width 26 height 7
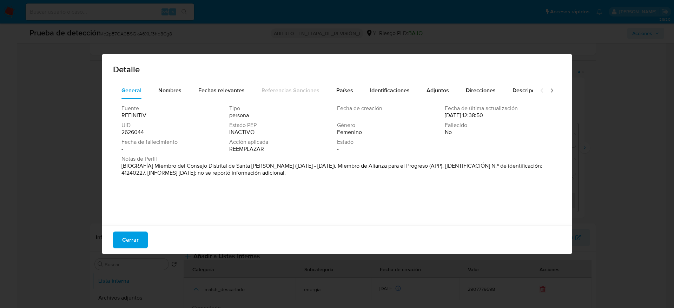
drag, startPoint x: 154, startPoint y: 166, endPoint x: 264, endPoint y: 165, distance: 110.2
click at [264, 165] on font "[BIOGRAFÍA] Miembro del Consejo Distrital de Santa Rosa (enero de 2015 - diciem…" at bounding box center [331, 169] width 421 height 15
click at [124, 237] on span "Cerrar" at bounding box center [130, 239] width 16 height 15
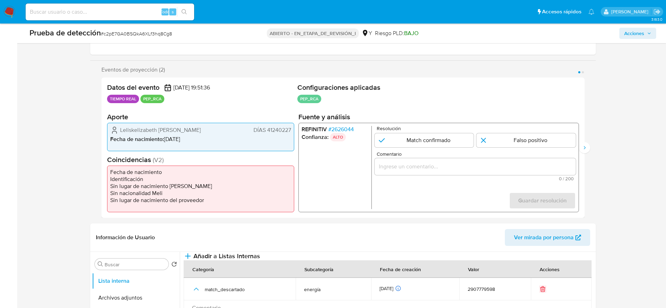
click at [398, 167] on input "Comentario" at bounding box center [474, 166] width 201 height 9
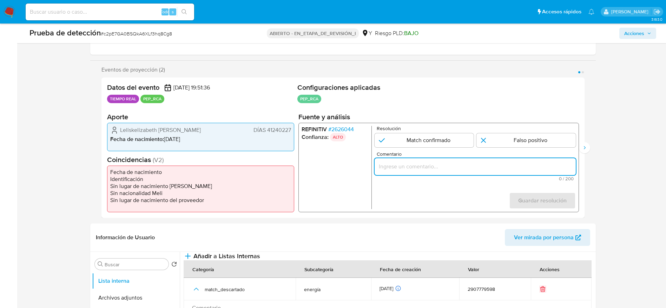
paste input "Caso generado sobre el usuario Leliskelizabeth Bernal Flores DNI 41240227 por c…"
type input "Caso generado sobre el usuario Leliskelizabeth Bernal Flores DNI 41240227 por c…"
click at [508, 143] on input "1 de 2" at bounding box center [525, 140] width 99 height 14
radio input "true"
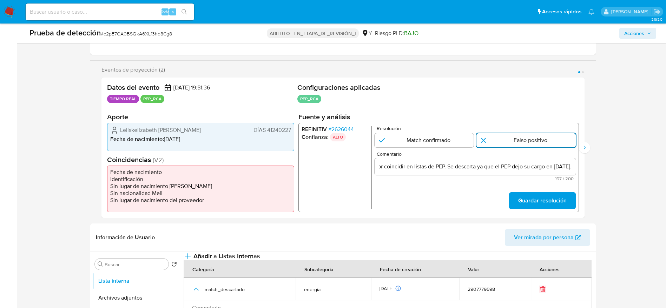
scroll to position [0, 0]
click at [546, 200] on span "Guardar resolución" at bounding box center [542, 200] width 48 height 15
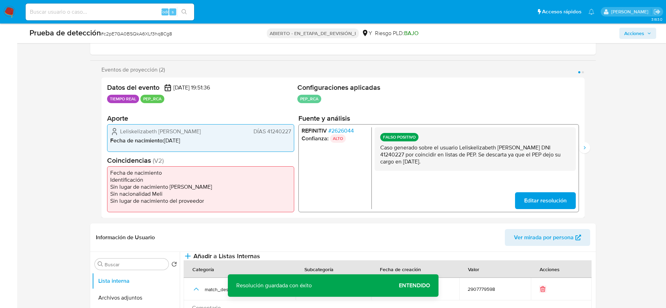
click at [548, 154] on p "Caso generado sobre el usuario Leliskelizabeth Bernal Flores DNI 41240227 por c…" at bounding box center [475, 154] width 190 height 21
click at [583, 148] on icon "Siguiente" at bounding box center [584, 148] width 6 height 6
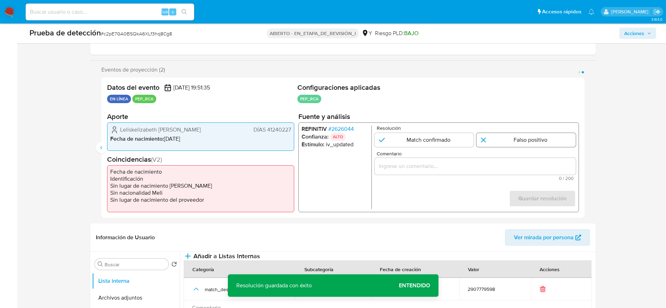
click at [566, 138] on input "2 de 2" at bounding box center [525, 140] width 99 height 14
radio input "true"
click at [560, 165] on input "Comentario" at bounding box center [474, 165] width 201 height 9
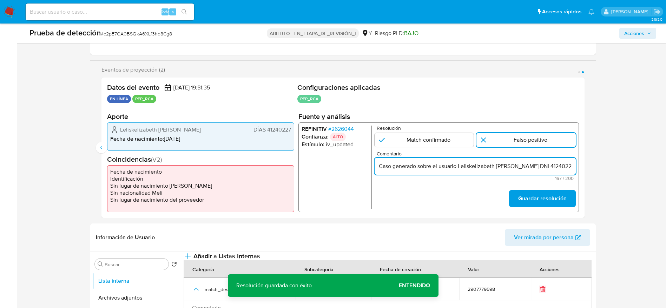
scroll to position [0, 225]
type input "Caso generado sobre el usuario Leliskelizabeth Bernal Flores DNI 41240227 por c…"
click at [560, 194] on font "Guardar resolución" at bounding box center [542, 198] width 48 height 17
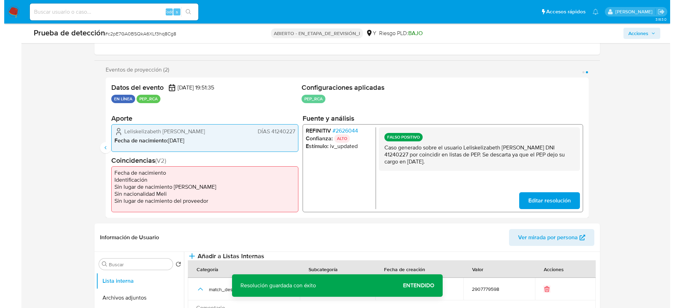
scroll to position [211, 0]
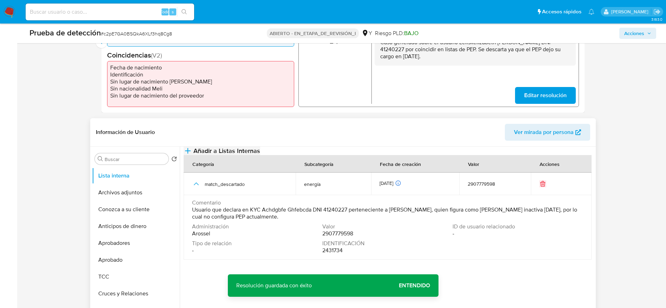
click at [260, 149] on button "Añadir a Listas Internas" at bounding box center [222, 151] width 77 height 8
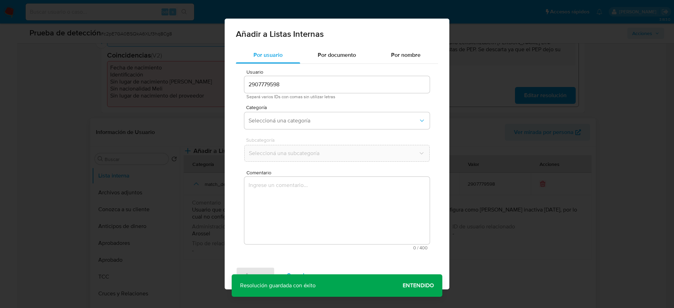
click at [306, 233] on textarea "Comentario" at bounding box center [336, 210] width 185 height 67
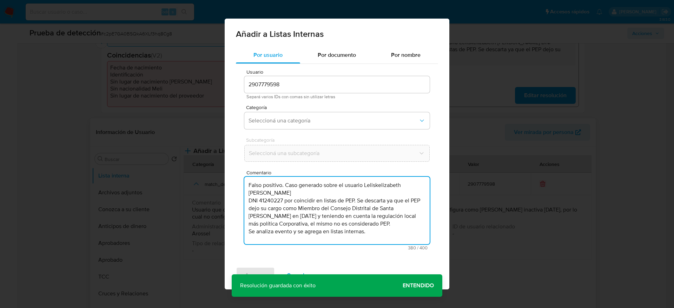
drag, startPoint x: 375, startPoint y: 233, endPoint x: 297, endPoint y: 217, distance: 80.7
click at [297, 217] on textarea "Falso positivo. Caso generado sobre el usuario Leliskelizabeth Bernal Flores DN…" at bounding box center [336, 210] width 185 height 67
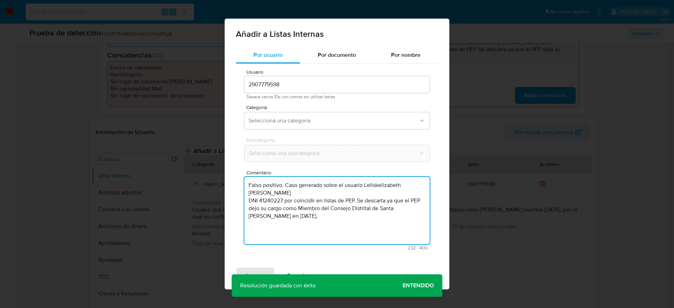
drag, startPoint x: 285, startPoint y: 186, endPoint x: 221, endPoint y: 186, distance: 64.2
click at [221, 186] on div "Añadir a Listas Internas Por usuario Por documento Por nombre Usuario 290777959…" at bounding box center [337, 154] width 674 height 308
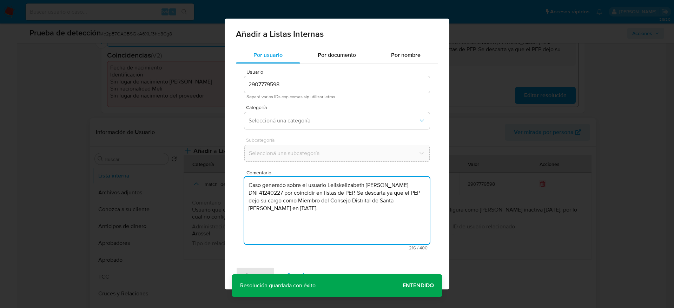
type textarea "Caso generado sobre el usuario Leliskelizabeth Bernal Flores DNI 41240227 por c…"
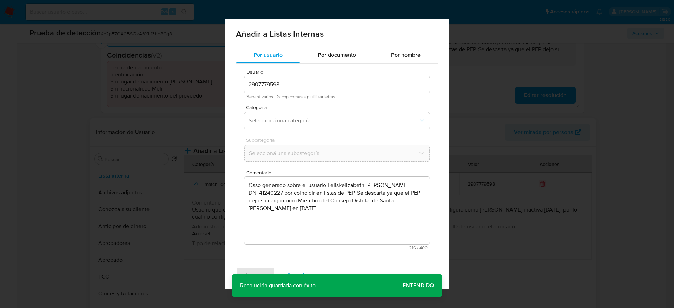
click at [358, 134] on div "Usuario 2907779598 Separá varios IDs con comas sin utilizar letras Categoría Se…" at bounding box center [337, 160] width 202 height 192
click at [358, 120] on span "Seleccioná una categoría" at bounding box center [333, 120] width 170 height 7
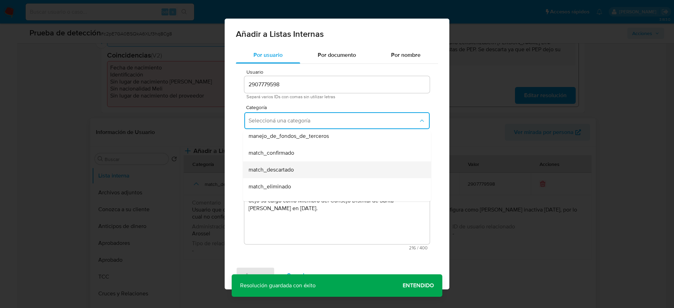
scroll to position [53, 0]
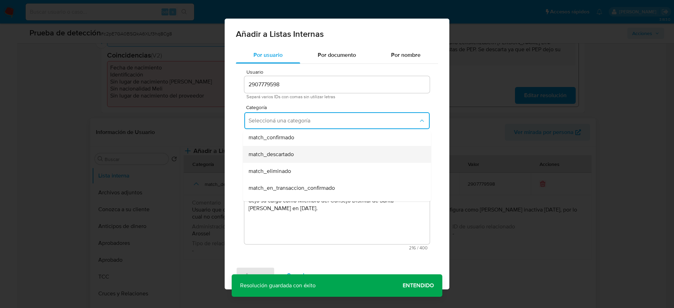
click at [311, 157] on div "match_descartado" at bounding box center [334, 154] width 173 height 17
click at [311, 157] on button "Seleccioná una subcategoría" at bounding box center [336, 153] width 185 height 17
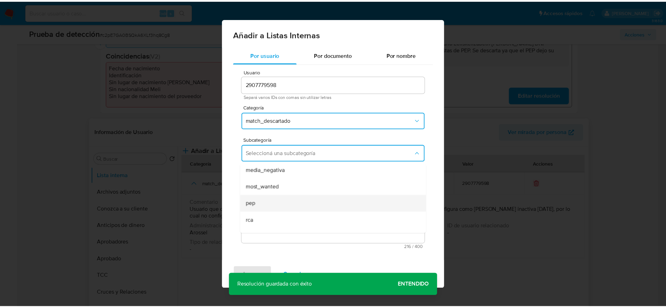
scroll to position [48, 0]
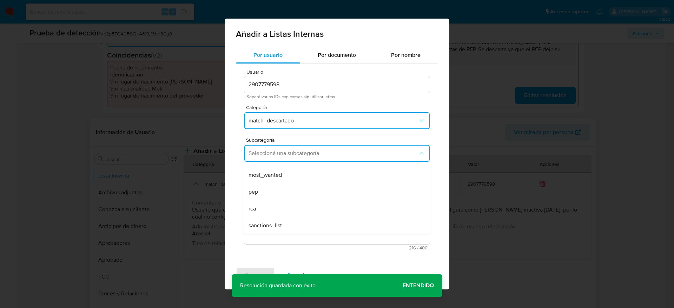
click at [287, 186] on div "pep" at bounding box center [334, 192] width 173 height 17
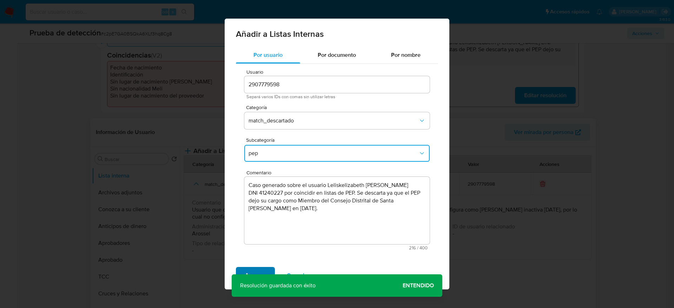
click at [259, 270] on span "Agregar" at bounding box center [255, 275] width 21 height 15
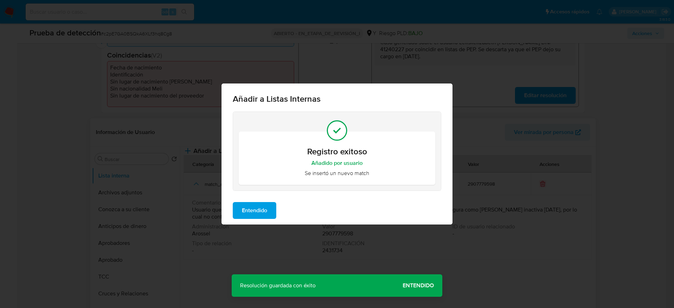
click at [260, 213] on span "Entendido" at bounding box center [254, 210] width 25 height 15
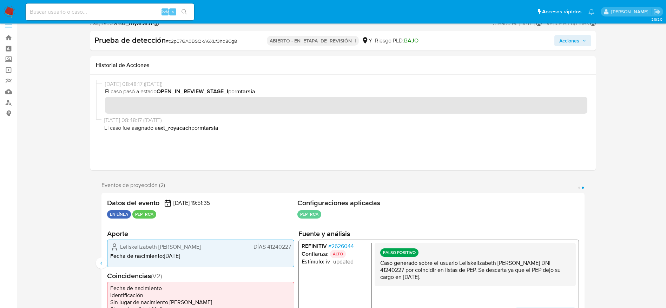
scroll to position [0, 0]
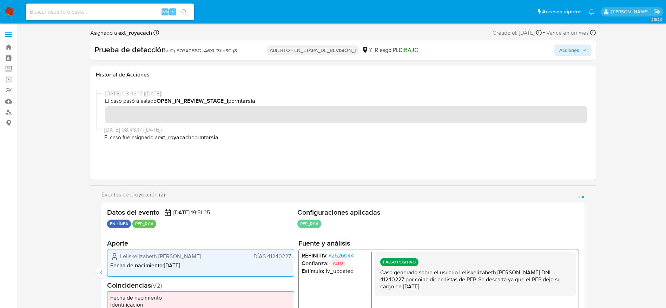
click at [592, 49] on div "Prueba de detección # c2pE7GA0BSQkA6XLf3hq8Cg8 ABIERTO - EN_ETAPA_DE_REVISIÓN_I…" at bounding box center [342, 50] width 505 height 20
click at [581, 53] on span "Acciones" at bounding box center [572, 50] width 27 height 10
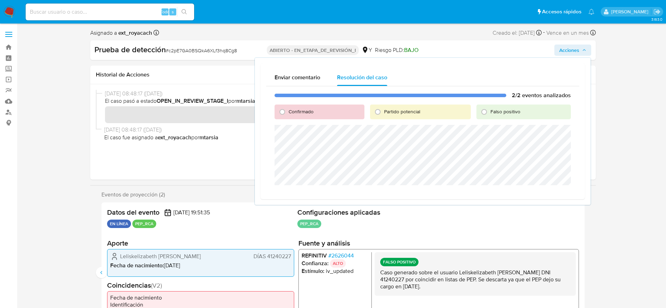
click at [507, 115] on div "Falso positivo" at bounding box center [523, 112] width 94 height 15
click at [513, 106] on div "Falso positivo" at bounding box center [523, 112] width 94 height 15
drag, startPoint x: 513, startPoint y: 111, endPoint x: 511, endPoint y: 119, distance: 8.0
click at [513, 112] on font "Falso positivo" at bounding box center [505, 111] width 30 height 7
click at [490, 112] on input "Falso positivo" at bounding box center [483, 111] width 11 height 11
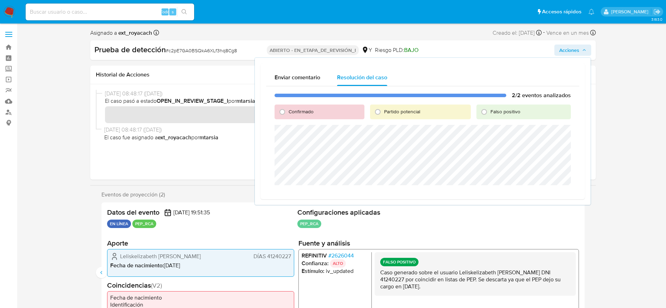
radio input "true"
click at [548, 192] on span "Cerrar Caso" at bounding box center [546, 194] width 34 height 10
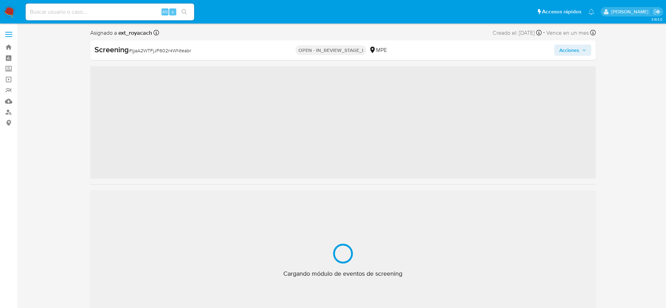
scroll to position [25, 0]
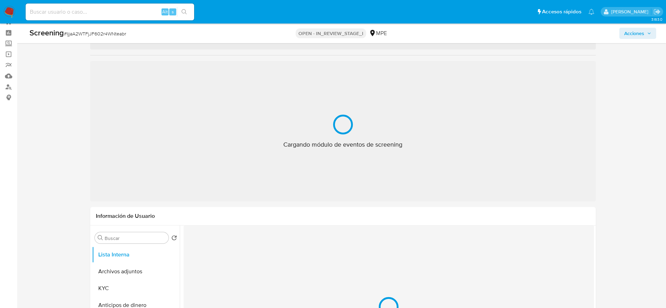
select select "10"
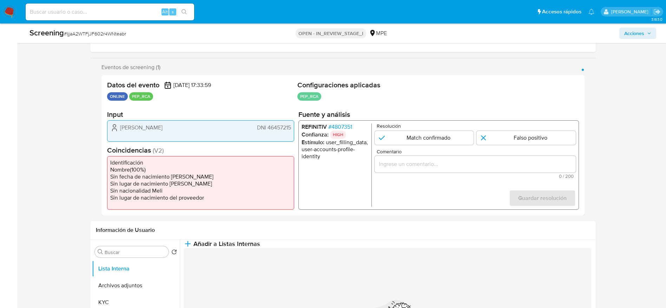
scroll to position [131, 0]
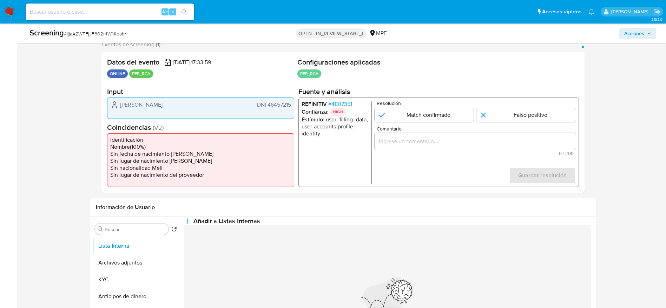
click at [339, 101] on span "# 4807351" at bounding box center [340, 104] width 24 height 7
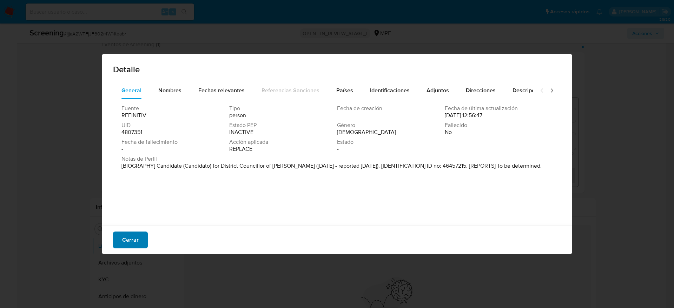
click at [133, 235] on span "Cerrar" at bounding box center [130, 239] width 16 height 15
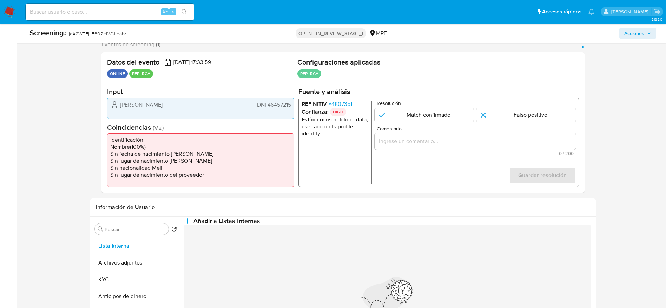
click at [106, 32] on span "# IjjaA2WTFjJF602r4WNteabr" at bounding box center [95, 33] width 62 height 7
copy span "IjjaA2WTFjJF602r4WNteabr"
click at [333, 103] on span "# 4807351" at bounding box center [340, 104] width 24 height 7
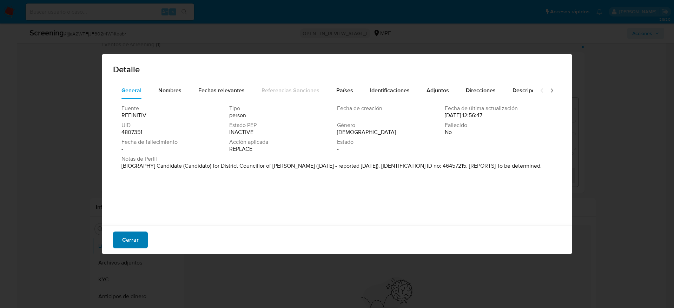
click at [119, 238] on button "Cerrar" at bounding box center [130, 240] width 35 height 17
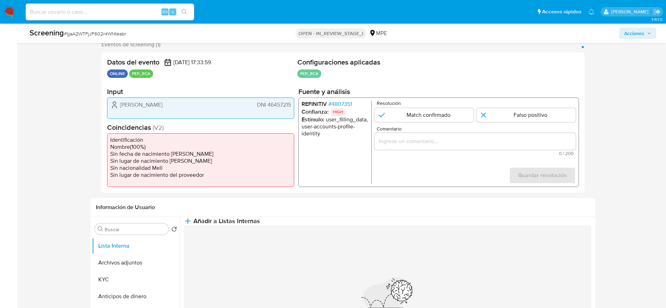
click at [124, 35] on span "# IjjaA2WTFjJF602r4WNteabr" at bounding box center [95, 33] width 62 height 7
copy span "IjjaA2WTFjJF602r4WNteabr"
drag, startPoint x: 96, startPoint y: 102, endPoint x: 318, endPoint y: 9, distance: 240.8
click at [292, 104] on div "Eventos de screening (1) Página 1 Datos del evento [DATE] 17:33:59 ONLINE PEP_R…" at bounding box center [342, 117] width 505 height 152
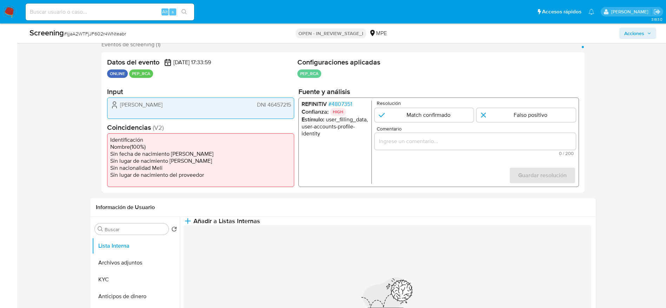
click at [348, 101] on span "# 4807351" at bounding box center [340, 104] width 24 height 7
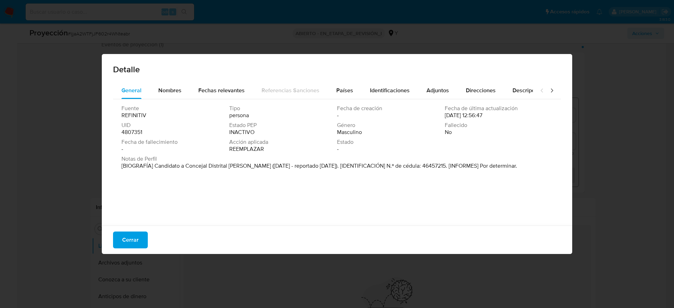
drag, startPoint x: 155, startPoint y: 165, endPoint x: 255, endPoint y: 174, distance: 100.4
click at [255, 174] on div "Fuente REFINITIV Tipo persona Fecha de creación - Fecha de última actualización…" at bounding box center [337, 160] width 448 height 123
click at [146, 243] on button "Cerrar" at bounding box center [130, 240] width 35 height 17
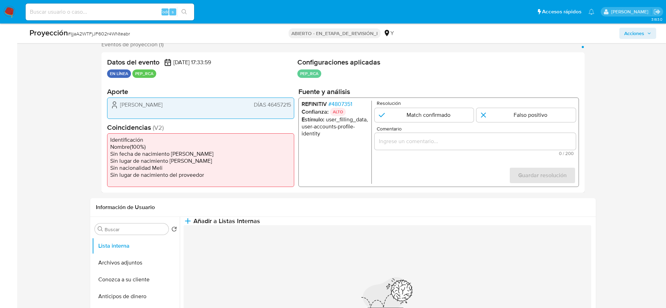
click at [441, 138] on input "Comentario" at bounding box center [474, 141] width 201 height 9
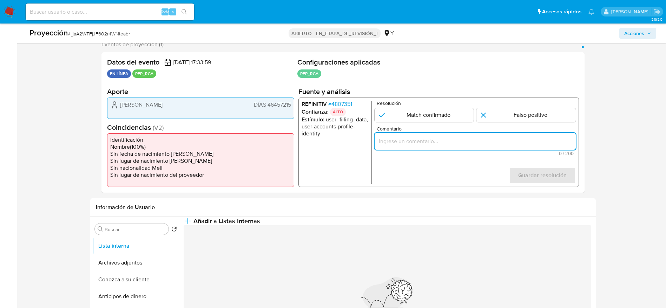
paste input "Caso generado sobre el usuario [PERSON_NAME][DOMAIN_NAME] descarta ya que el PE…"
type input "Caso generado sobre el usuario [PERSON_NAME][DOMAIN_NAME] descarta ya que el PE…"
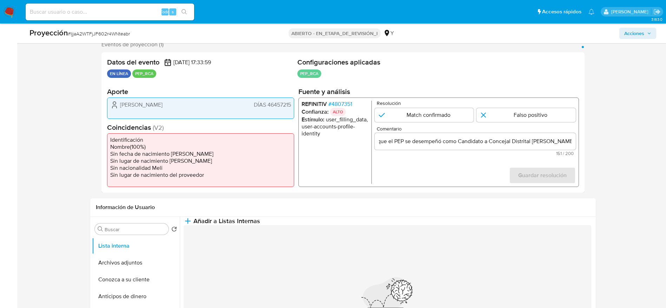
click at [538, 124] on form "Resolución Match confirmado Falso positivo Comentario Caso generado sobre el us…" at bounding box center [474, 142] width 201 height 83
click at [546, 117] on input "1 de 1" at bounding box center [525, 115] width 99 height 14
radio input "true"
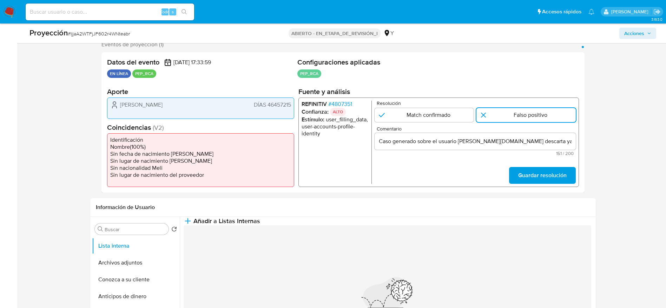
click at [547, 158] on form "Resolución Match confirmado Falso positivo Comentario Caso generado sobre el us…" at bounding box center [474, 142] width 201 height 83
click at [547, 165] on form "Resolución Match confirmado Falso positivo Comentario Caso generado sobre el us…" at bounding box center [474, 142] width 201 height 83
click at [547, 169] on span "Guardar resolución" at bounding box center [542, 175] width 48 height 15
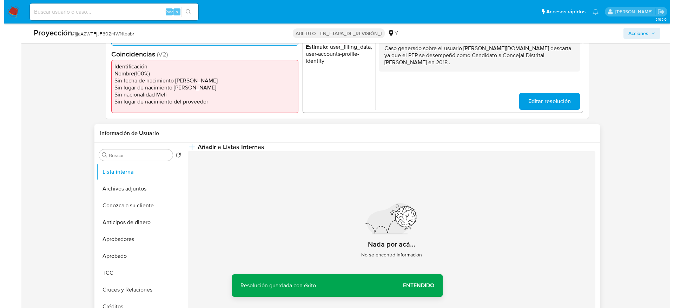
scroll to position [236, 0]
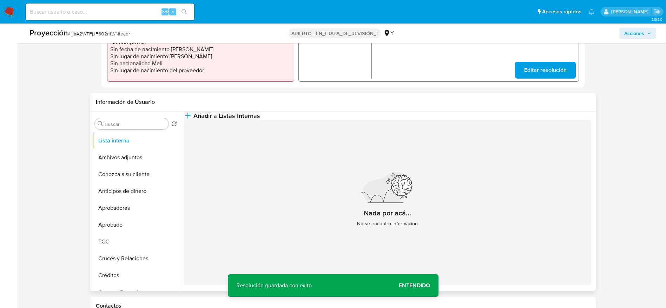
click at [260, 118] on button "Añadir a Listas Internas" at bounding box center [222, 116] width 77 height 8
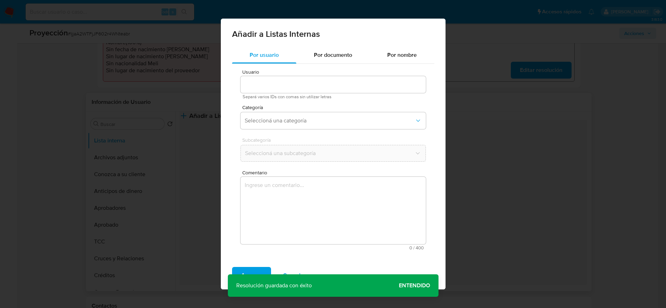
type input "2918121292"
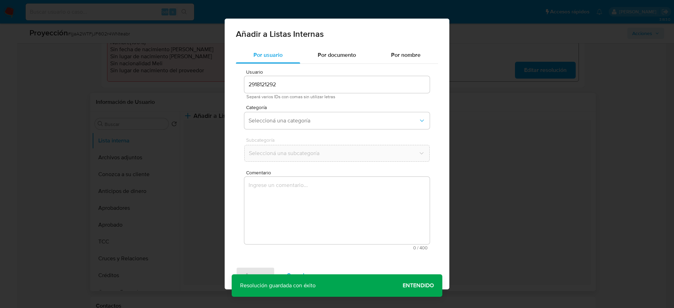
click at [338, 232] on textarea "Comentario" at bounding box center [336, 210] width 185 height 67
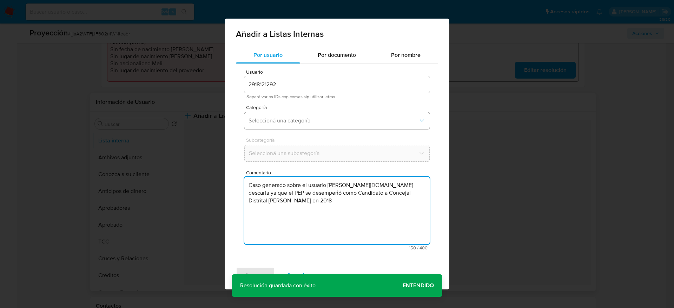
click at [315, 127] on button "Seleccioná una categoría" at bounding box center [336, 120] width 185 height 17
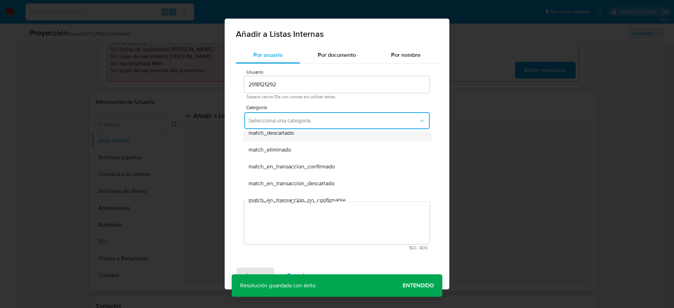
scroll to position [53, 0]
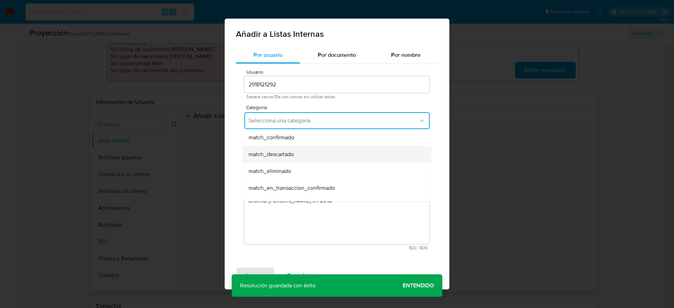
click at [291, 157] on span "match_descartado" at bounding box center [270, 154] width 45 height 7
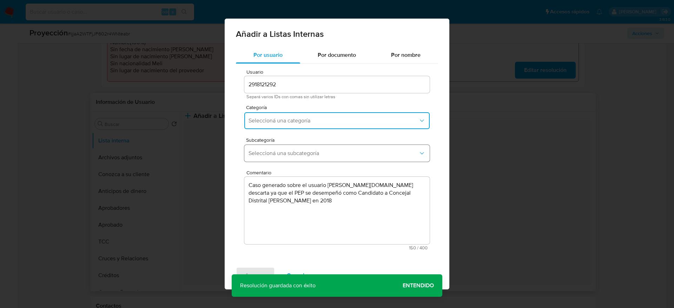
click at [291, 155] on span "Seleccioná una subcategoría" at bounding box center [333, 153] width 170 height 7
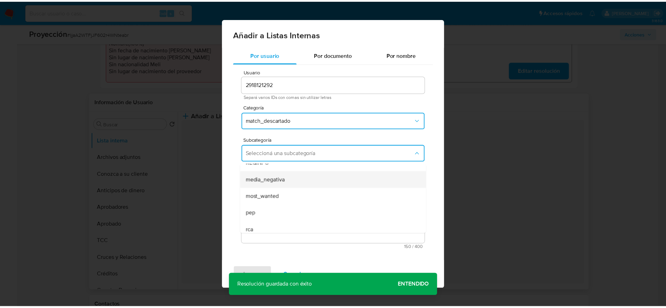
scroll to position [48, 0]
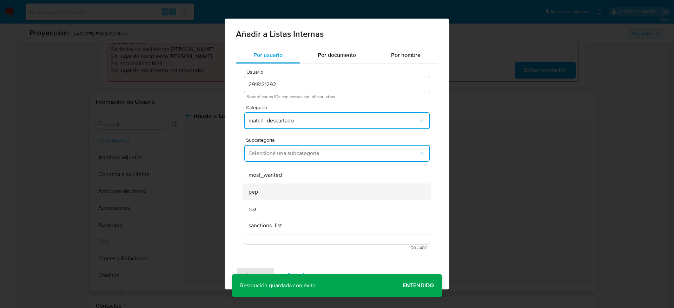
click at [281, 192] on div "pep" at bounding box center [334, 192] width 173 height 17
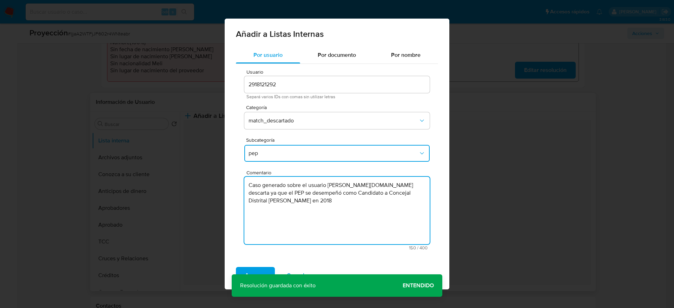
click at [329, 200] on textarea "Caso generado sobre el usuario [PERSON_NAME][DOMAIN_NAME] descarta ya que el PE…" at bounding box center [336, 210] width 185 height 67
type textarea "Caso generado sobre el usuario [PERSON_NAME][DOMAIN_NAME] descarta ya que el PE…"
click at [268, 272] on button "Agregar" at bounding box center [255, 275] width 39 height 17
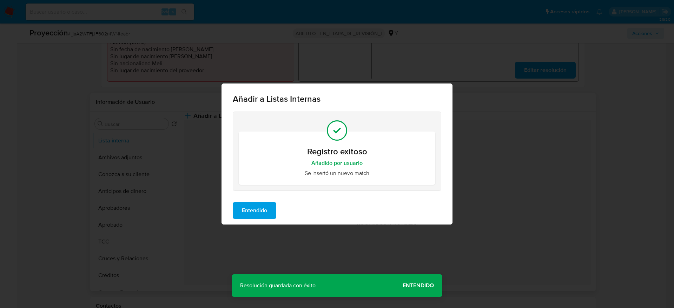
click at [259, 207] on span "Entendido" at bounding box center [254, 210] width 25 height 15
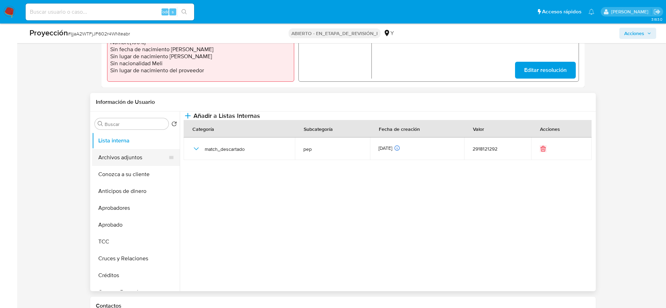
click at [142, 158] on button "Archivos adjuntos" at bounding box center [133, 157] width 82 height 17
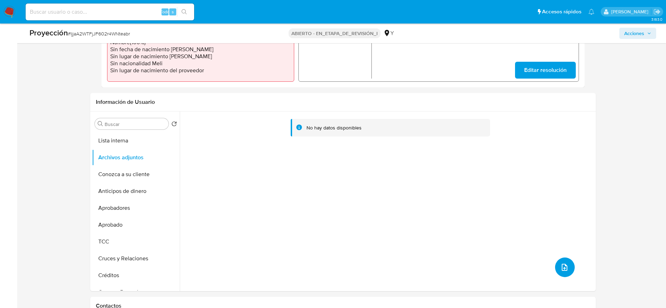
click at [555, 270] on button "subir archivo" at bounding box center [565, 268] width 20 height 20
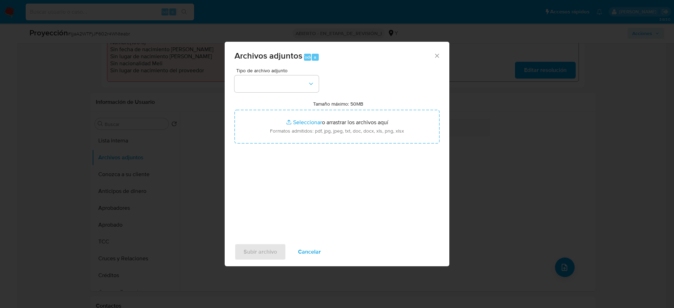
click at [250, 95] on div "Tipo de archivo adjunto Tamaño máximo: 50MB Seleccionar archivos Seleccionar o …" at bounding box center [336, 151] width 205 height 166
click at [260, 89] on button "button" at bounding box center [276, 83] width 84 height 17
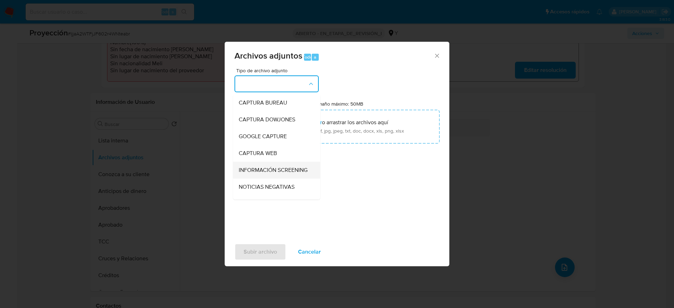
click at [281, 167] on span "INFORMACIÓN SCREENING" at bounding box center [273, 170] width 69 height 7
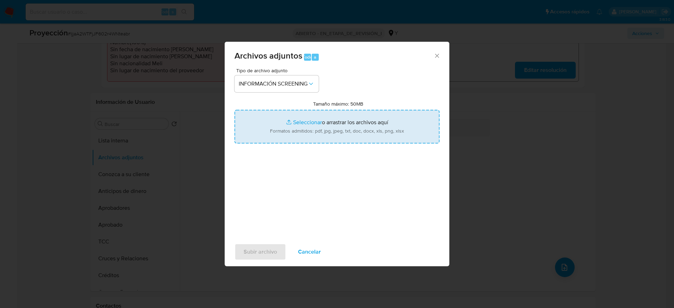
click at [290, 141] on input "Tamaño máximo: 50MB Seleccionar archivos" at bounding box center [336, 127] width 205 height 34
type input "C:\fakepath\[PERSON_NAME] - Buscar con Google.pdf"
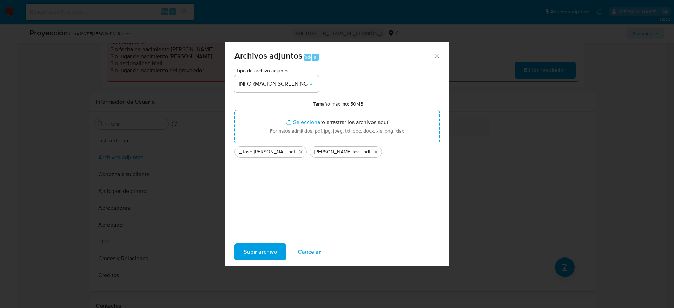
click at [268, 256] on span "Subir archivo" at bounding box center [260, 251] width 33 height 15
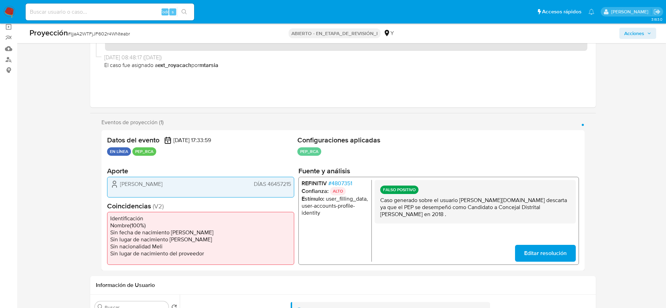
scroll to position [0, 0]
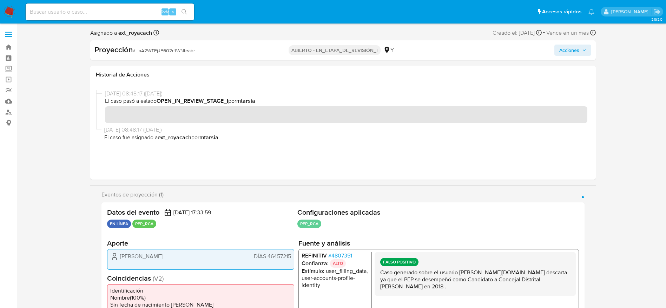
click at [555, 56] on div "Proyección # IjjaA2WTFjJF602r4WNteabr ABIERTO - EN_ETAPA_DE_REVISIÓN_I Y Accion…" at bounding box center [342, 50] width 505 height 20
click at [576, 46] on span "Acciones" at bounding box center [569, 50] width 20 height 11
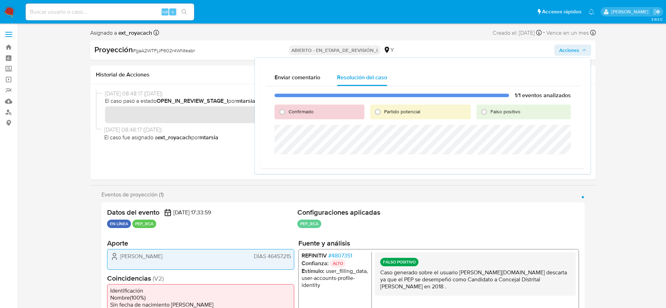
click at [508, 113] on font "Falso positivo" at bounding box center [505, 111] width 30 height 7
click at [490, 113] on input "Falso positivo" at bounding box center [483, 111] width 11 height 11
radio input "true"
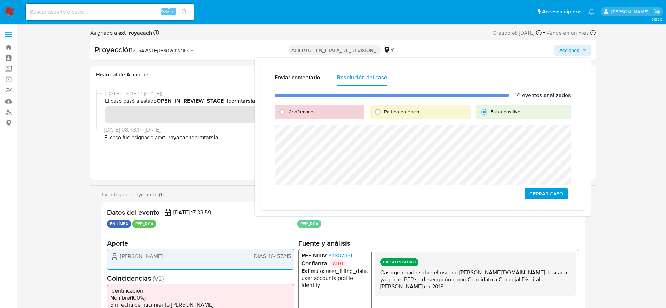
click at [545, 189] on span "Cerrar Caso" at bounding box center [546, 194] width 34 height 10
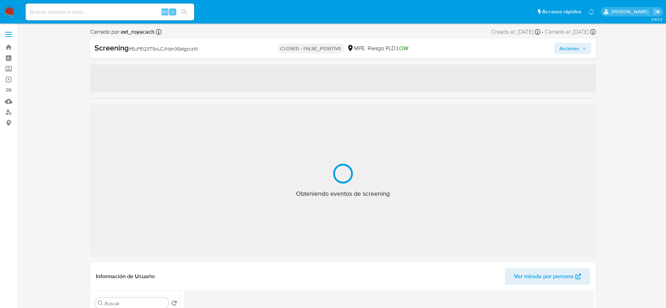
select select "10"
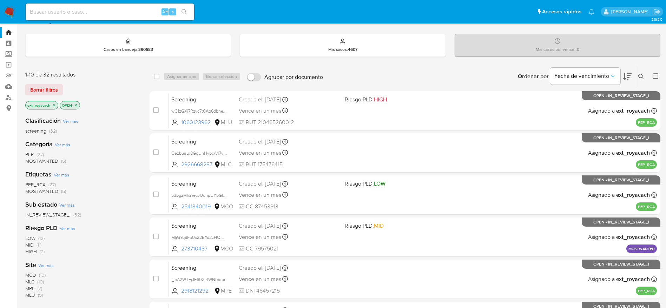
scroll to position [53, 0]
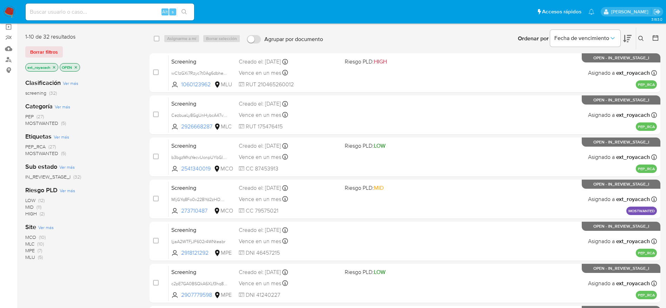
click at [55, 68] on icon "close-filter" at bounding box center [54, 67] width 4 height 4
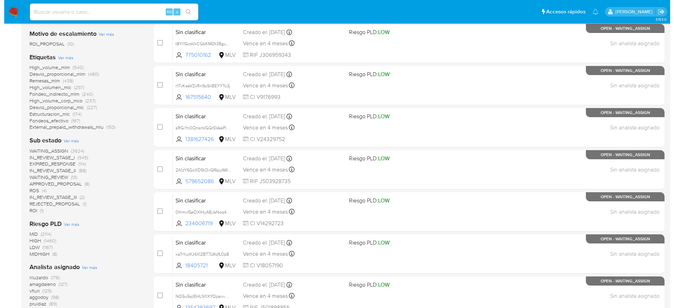
scroll to position [263, 0]
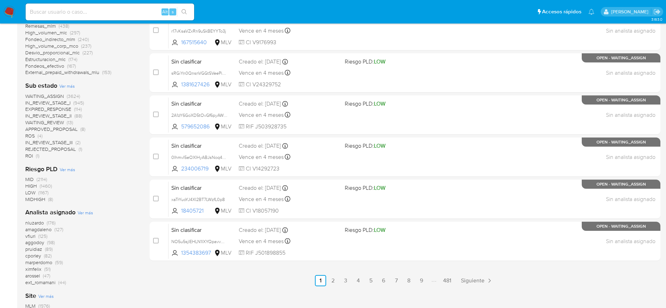
click at [78, 212] on span "Ver más" at bounding box center [85, 212] width 15 height 6
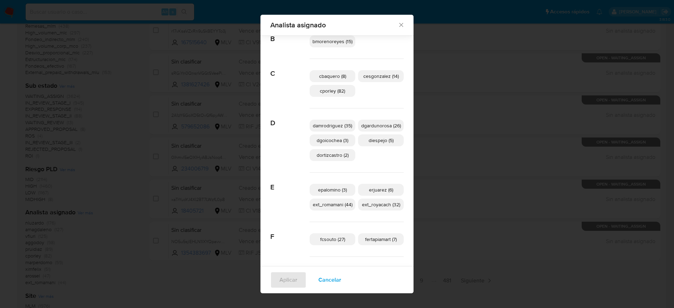
scroll to position [100, 0]
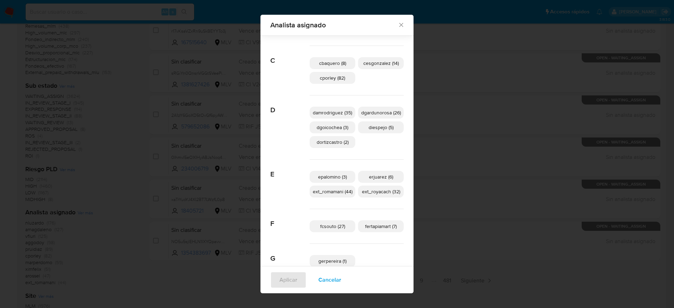
click at [338, 188] on span "ext_romamani (44)" at bounding box center [333, 191] width 40 height 7
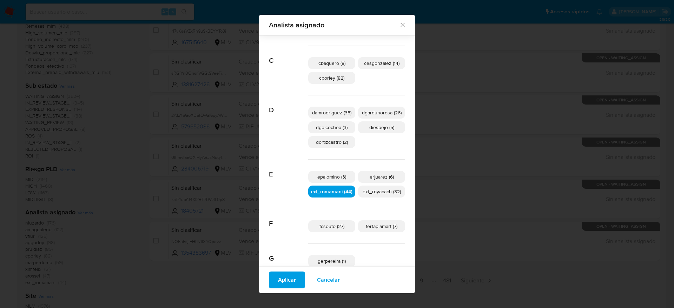
click at [287, 275] on span "Aplicar" at bounding box center [287, 279] width 18 height 15
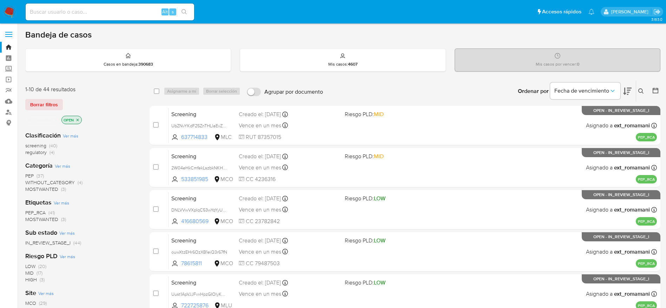
click at [75, 120] on icon "close-filter" at bounding box center [77, 120] width 4 height 4
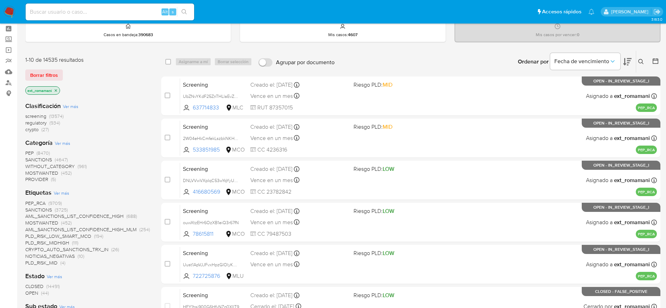
scroll to position [105, 0]
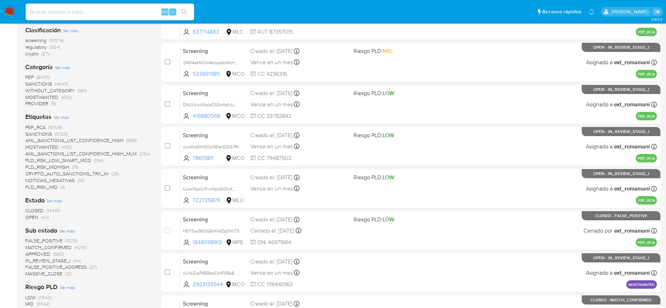
click at [33, 209] on span "CLOSED" at bounding box center [34, 210] width 18 height 7
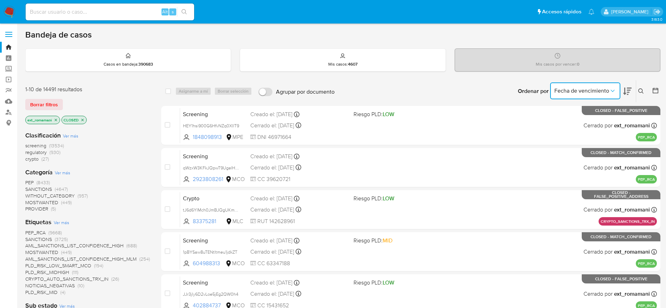
click at [589, 89] on span "Fecha de vencimiento" at bounding box center [581, 90] width 55 height 7
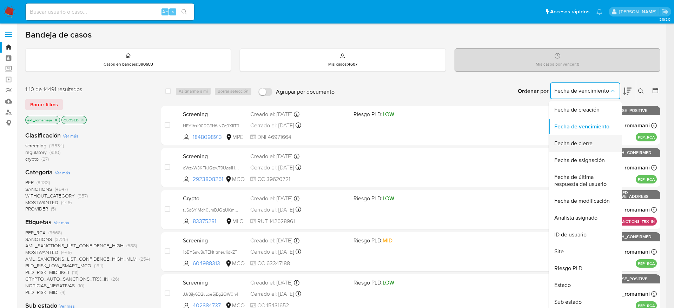
click at [584, 142] on span "Fecha de cierre" at bounding box center [573, 143] width 38 height 7
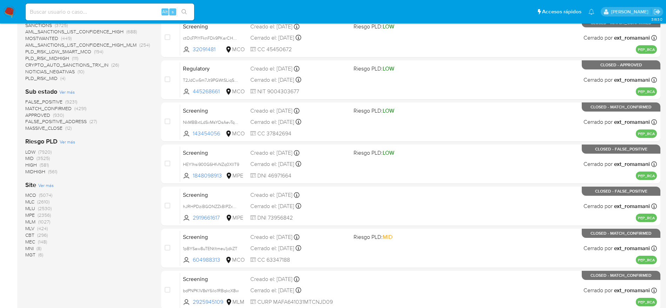
scroll to position [271, 0]
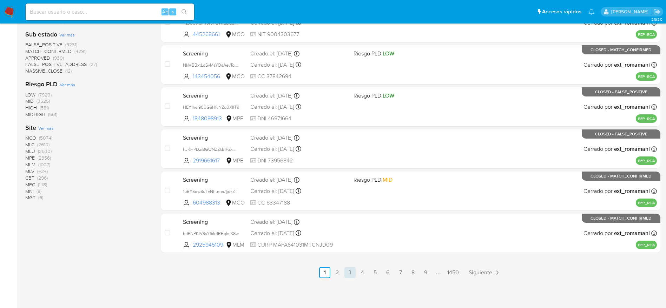
click at [344, 270] on ul "Anterior 1 2 3 4 5 6 7 8 9 1450 Siguiente" at bounding box center [410, 272] width 499 height 11
click at [340, 272] on link "2" at bounding box center [337, 272] width 11 height 11
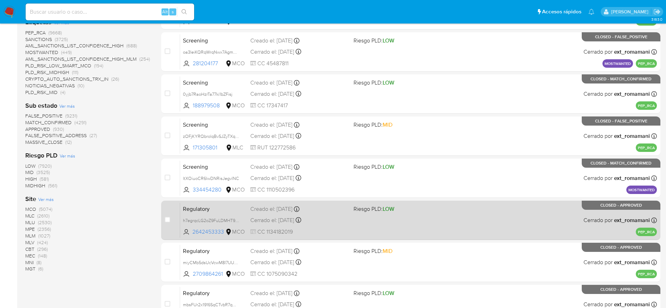
scroll to position [271, 0]
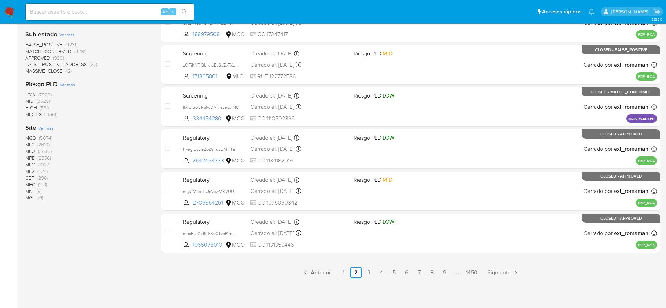
click at [367, 271] on link "3" at bounding box center [368, 272] width 11 height 11
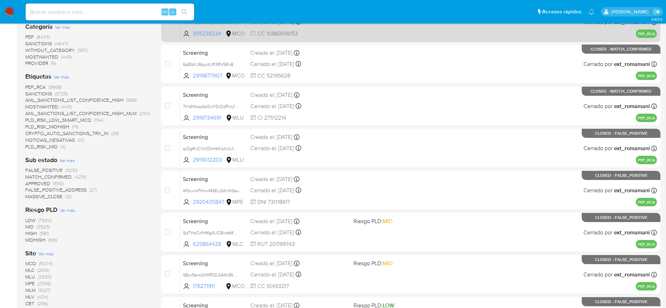
scroll to position [271, 0]
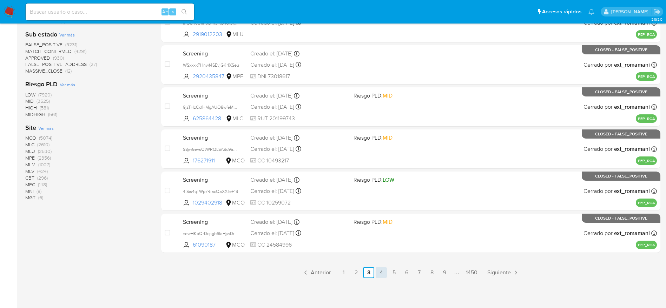
click at [375, 272] on link "4" at bounding box center [380, 272] width 11 height 11
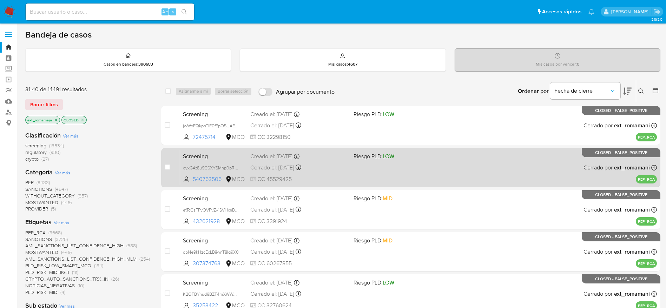
scroll to position [271, 0]
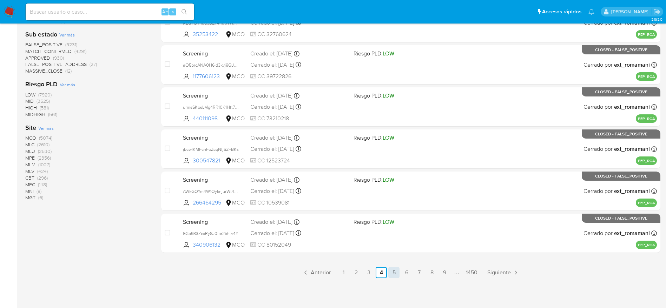
click at [398, 270] on link "5" at bounding box center [393, 272] width 11 height 11
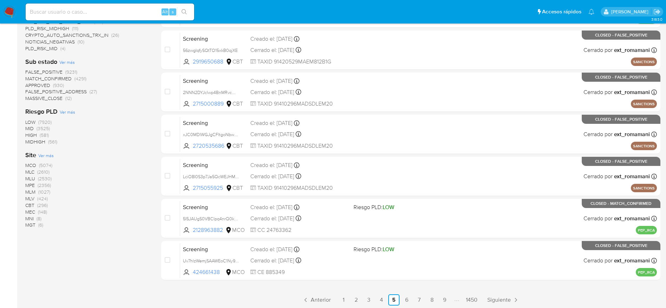
scroll to position [271, 0]
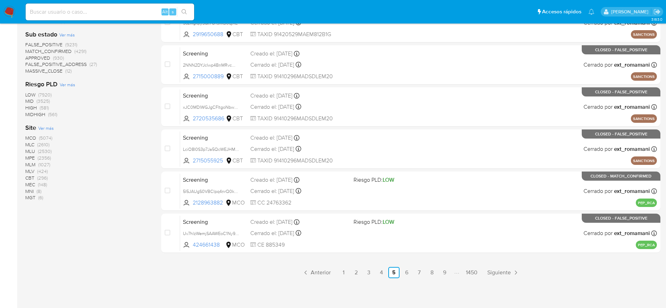
click at [3, 8] on nav "Pausado Ver notificaciones Alt s Accesos rápidos Presiona las siguientes teclas…" at bounding box center [333, 12] width 666 height 24
click at [5, 8] on img at bounding box center [10, 12] width 12 height 12
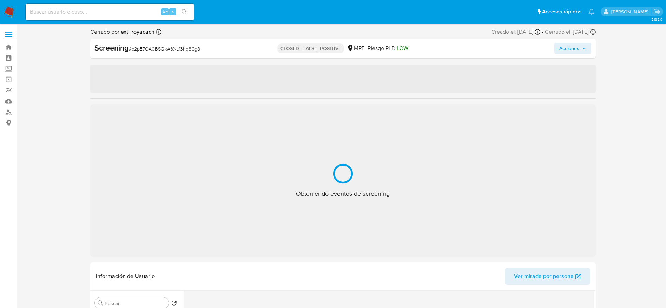
select select "10"
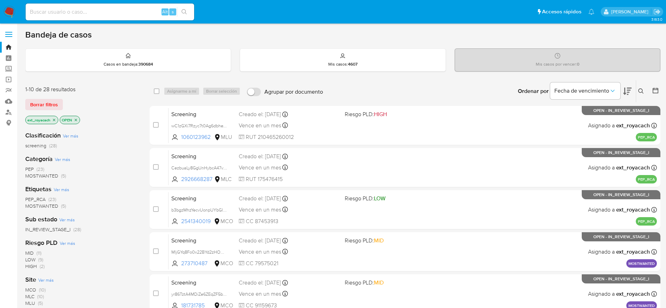
click at [32, 166] on span "PEP" at bounding box center [29, 169] width 8 height 7
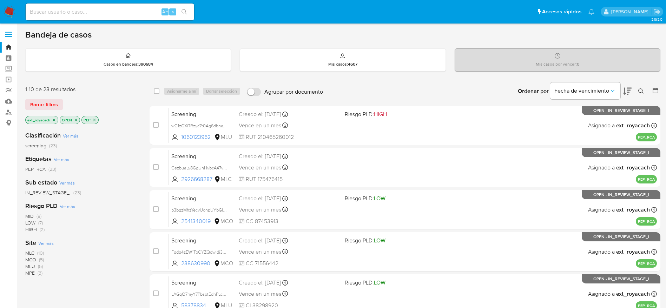
click at [38, 253] on span "(10)" at bounding box center [40, 253] width 7 height 7
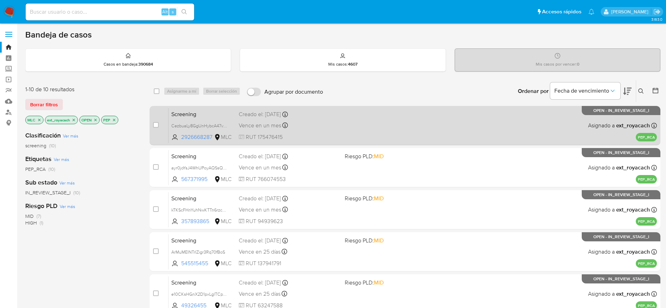
click at [305, 123] on div "Vence en un mes Vence el 13/11/2025 21:37:43" at bounding box center [289, 125] width 100 height 9
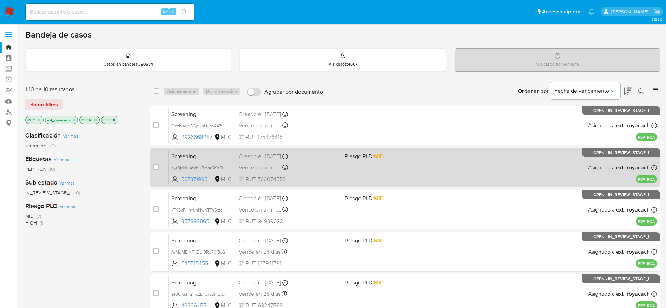
click at [369, 170] on div "Screening ayr0joYsJ4WhUPoyAQSsQHSb 567371995 MLC Riesgo PLD: MID Creado el: 13/…" at bounding box center [412, 167] width 488 height 35
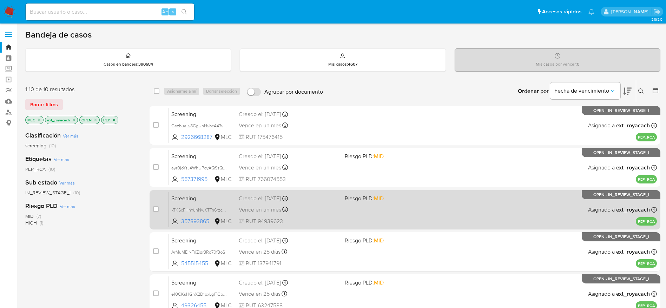
click at [278, 201] on div "Creado el: 12/10/2025 Creado el: 12/10/2025 11:33:55" at bounding box center [289, 199] width 100 height 8
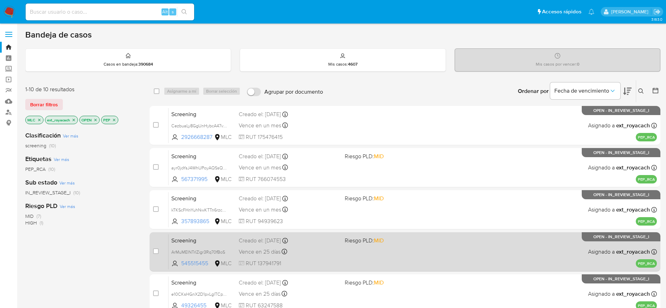
click at [258, 244] on div "Creado el: 10/10/2025 Creado el: 10/10/2025 14:25:07" at bounding box center [289, 241] width 100 height 8
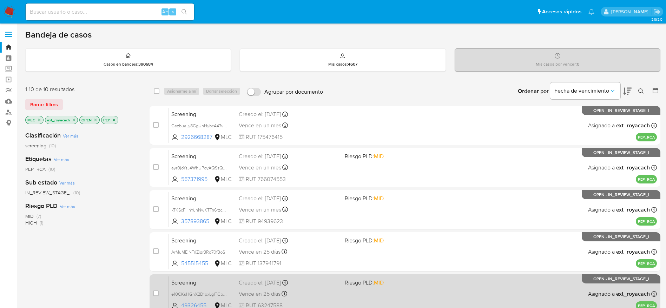
click at [336, 282] on div "Creado el: 10/10/2025 Creado el: 10/10/2025 12:33:04" at bounding box center [289, 283] width 100 height 8
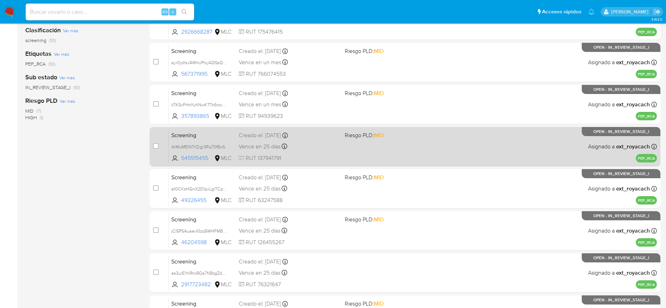
scroll to position [158, 0]
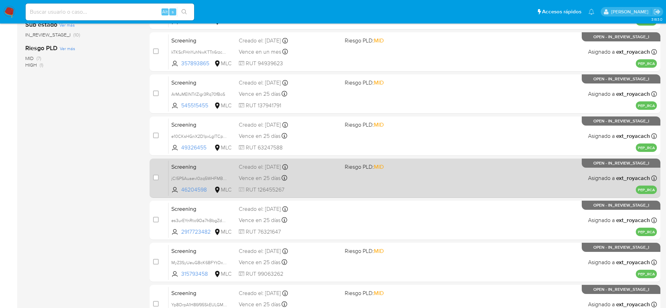
click at [350, 178] on span at bounding box center [395, 177] width 100 height 1
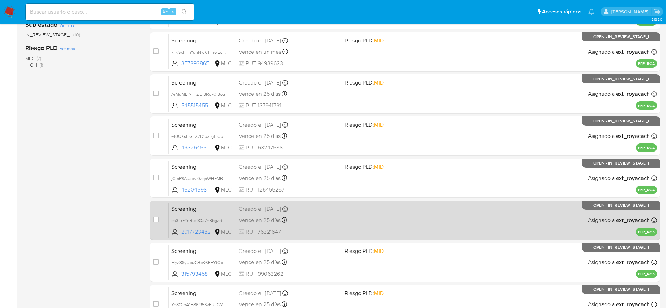
click at [314, 224] on div "Vence en 25 días Vence el 09/11/2025 09:58:07" at bounding box center [289, 219] width 100 height 9
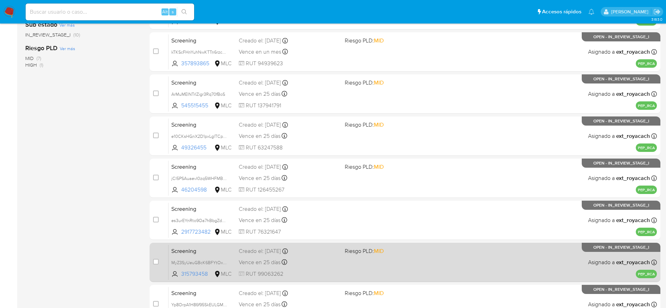
click at [308, 256] on div "Screening MyZ3SyUeuGBcK6BFYtOxwnsO 315793458 MLC Riesgo PLD: MID Creado el: 10/…" at bounding box center [412, 262] width 488 height 35
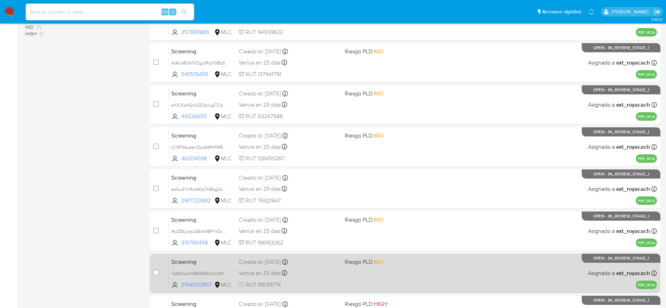
scroll to position [211, 0]
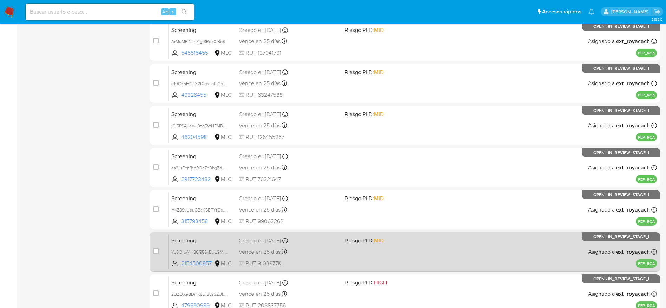
click at [301, 257] on div "Screening Yp8OrpA1H86f95SkEULGMk0W 2154500857 MLC Riesgo PLD: MID Creado el: 10…" at bounding box center [412, 251] width 488 height 35
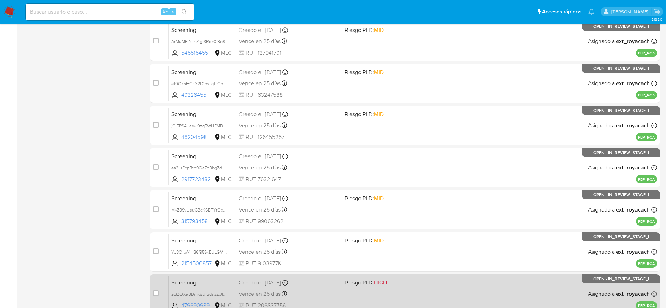
click at [272, 287] on div "Screening zQZOXeBDmk6UjBds3ZUI1jly 479690989 MLC Riesgo PLD: HIGH Creado el: 10…" at bounding box center [412, 293] width 488 height 35
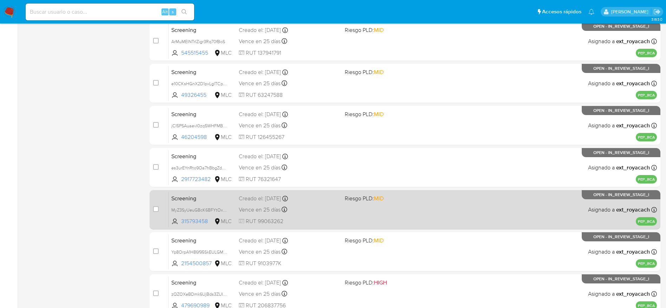
scroll to position [271, 0]
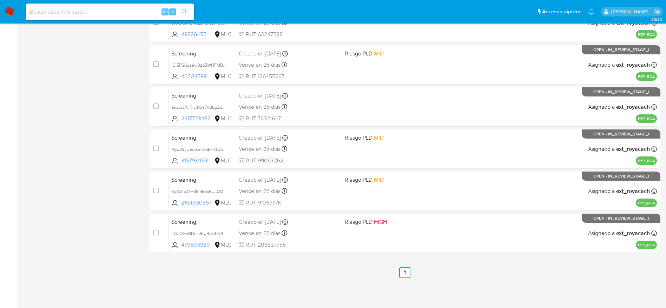
click at [8, 19] on nav "Pausado Ver notificaciones Alt s Accesos rápidos Presiona las siguientes teclas…" at bounding box center [333, 12] width 666 height 24
click at [8, 12] on img at bounding box center [10, 12] width 12 height 12
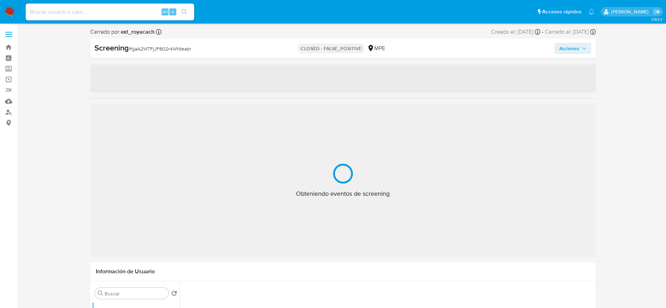
select select "10"
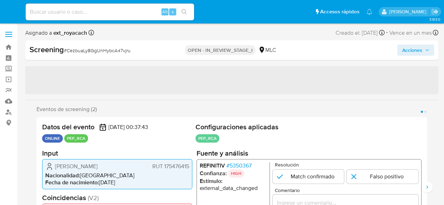
select select "10"
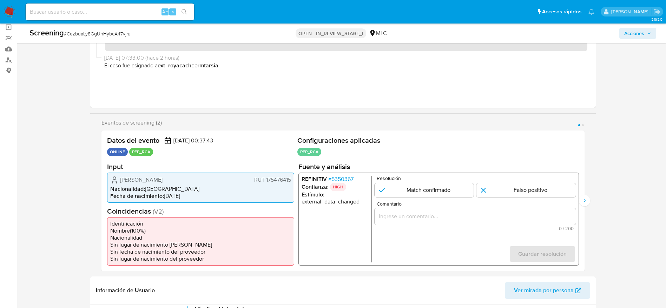
scroll to position [53, 0]
click at [339, 177] on span "# 5350367" at bounding box center [340, 178] width 25 height 7
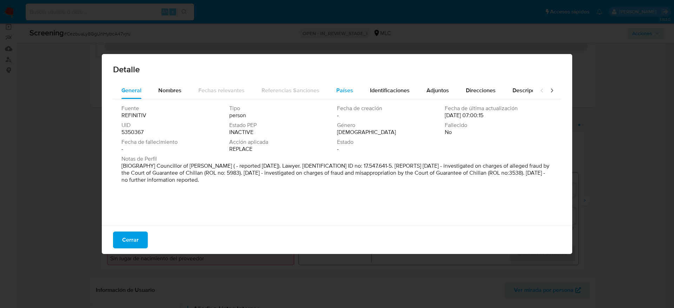
click at [344, 101] on div "Fuente REFINITIV Tipo person Fecha de creación - Fecha de última actualización …" at bounding box center [337, 160] width 448 height 123
click at [345, 92] on span "Países" at bounding box center [344, 90] width 17 height 8
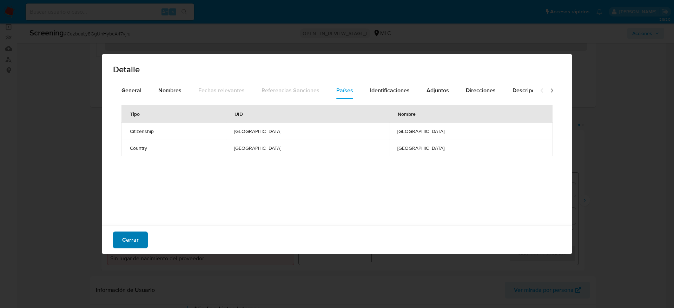
click at [137, 205] on span "Cerrar" at bounding box center [130, 239] width 16 height 15
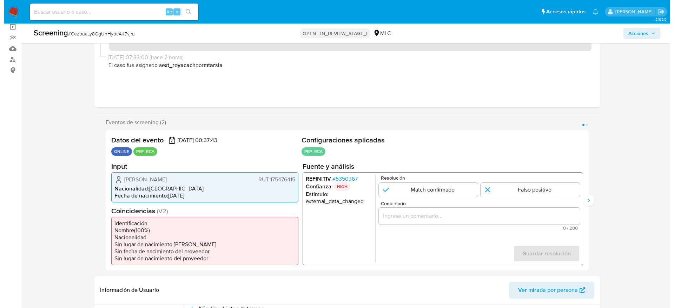
scroll to position [105, 0]
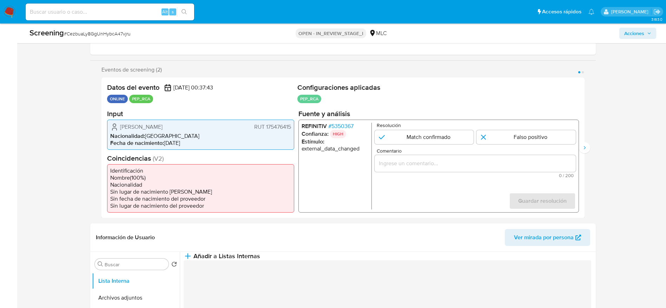
click at [341, 127] on span "# 5350367" at bounding box center [340, 125] width 25 height 7
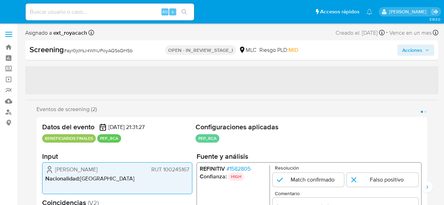
select select "10"
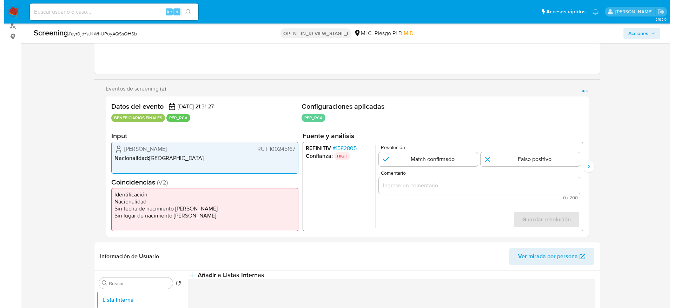
scroll to position [105, 0]
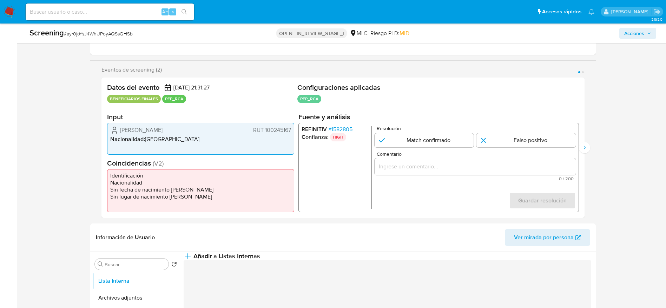
click at [351, 123] on div "REFINITIV # 1582805 Confianza: HIGH Resolución Match confirmado Falso positivo …" at bounding box center [438, 167] width 280 height 89
click at [351, 128] on span "# 1582805" at bounding box center [340, 129] width 24 height 7
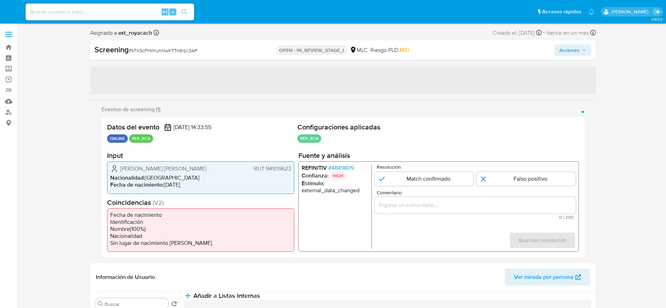
select select "10"
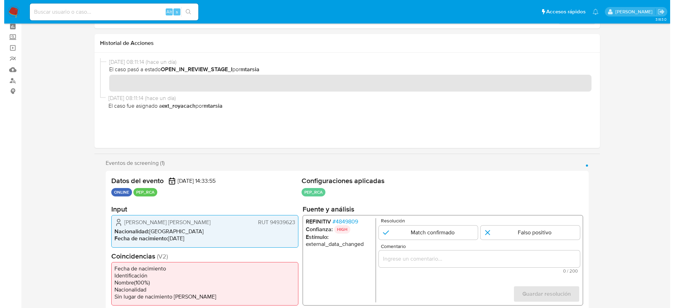
scroll to position [105, 0]
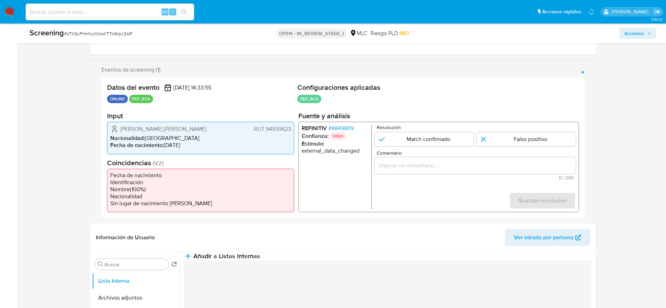
click at [343, 129] on span "# 4849809" at bounding box center [341, 128] width 26 height 7
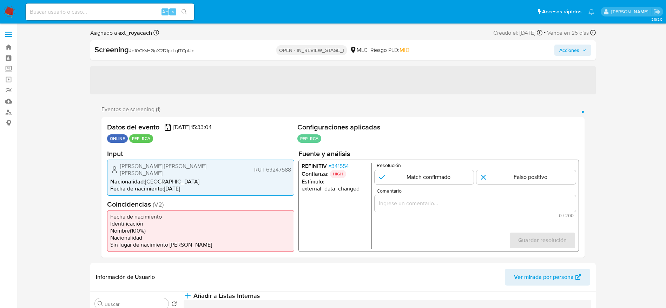
select select "10"
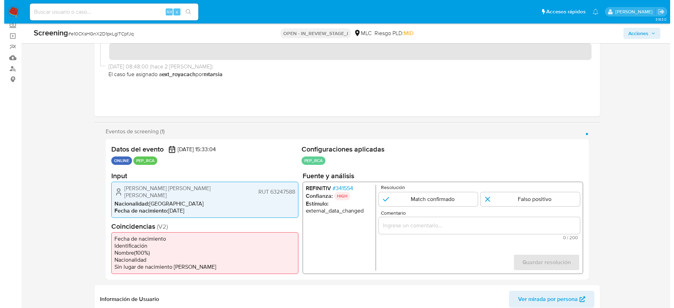
scroll to position [53, 0]
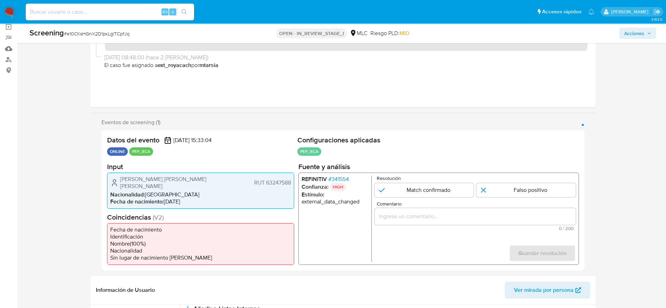
click at [334, 182] on span "# 341554" at bounding box center [338, 178] width 21 height 7
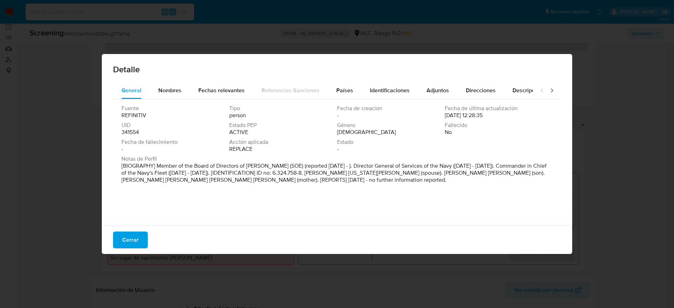
click at [337, 110] on span "Fecha de creación" at bounding box center [390, 108] width 106 height 7
click at [336, 94] on span "Países" at bounding box center [344, 90] width 17 height 8
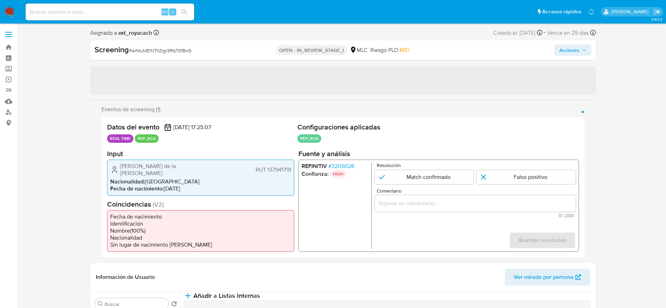
select select "10"
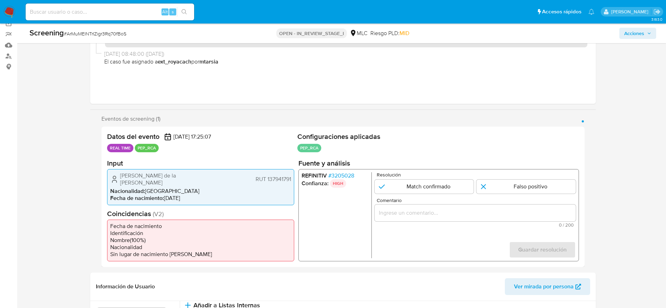
scroll to position [105, 0]
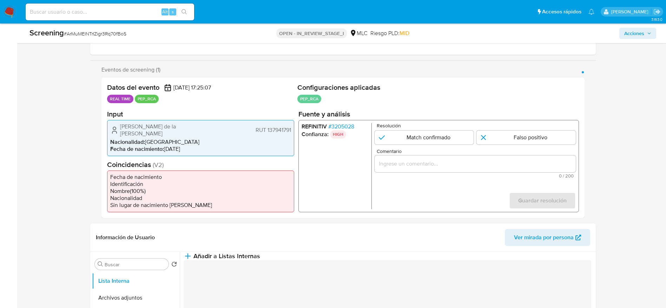
click at [344, 130] on span "# 3205028" at bounding box center [341, 126] width 26 height 7
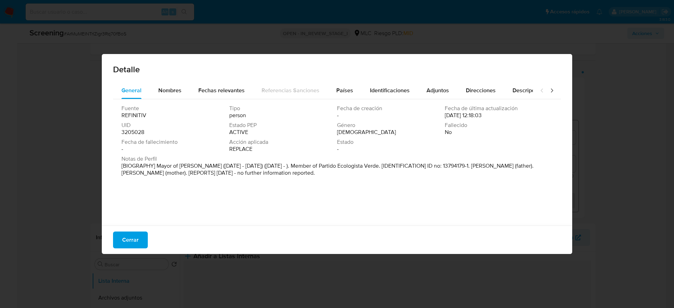
click at [117, 248] on div "Cerrar" at bounding box center [337, 240] width 470 height 28
click at [117, 240] on button "Cerrar" at bounding box center [130, 240] width 35 height 17
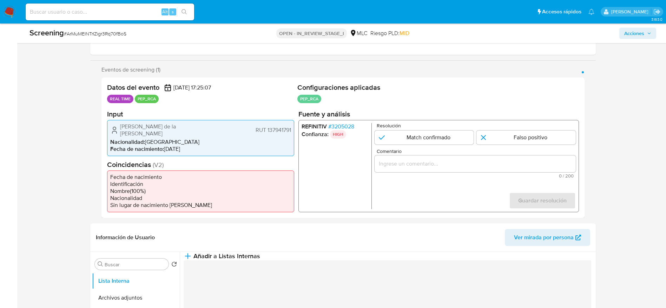
click at [84, 34] on span "# ArMuMElNTrIZigr3Rq70fBoS" at bounding box center [95, 33] width 62 height 7
copy span "ArMuMElNTrIZigr3Rq70fBoS"
drag, startPoint x: 116, startPoint y: 128, endPoint x: 292, endPoint y: 128, distance: 175.8
click at [292, 128] on div "Claudio de la Cruz Almuna Garrido RUT 137941791 Nacionalidad : Chile Fecha de n…" at bounding box center [200, 138] width 187 height 36
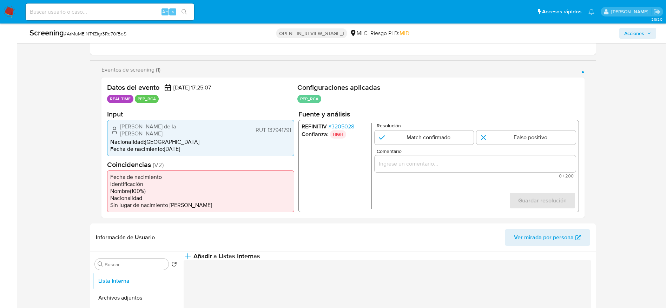
click at [344, 130] on span "# 3205028" at bounding box center [341, 126] width 26 height 7
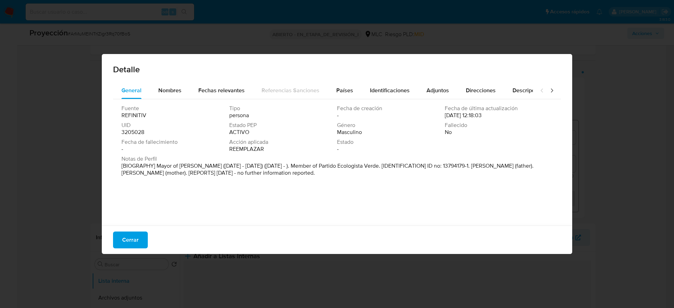
drag, startPoint x: 157, startPoint y: 166, endPoint x: 207, endPoint y: 165, distance: 49.5
click at [207, 165] on font "[BIOGRAPHY] Mayor of San Fabian (Dec 2016 - Jun 2021) (Jun 2021 - ). Member of …" at bounding box center [327, 169] width 412 height 15
click at [141, 230] on div "Cerrar" at bounding box center [337, 240] width 470 height 28
click at [141, 238] on button "Cerrar" at bounding box center [130, 240] width 35 height 17
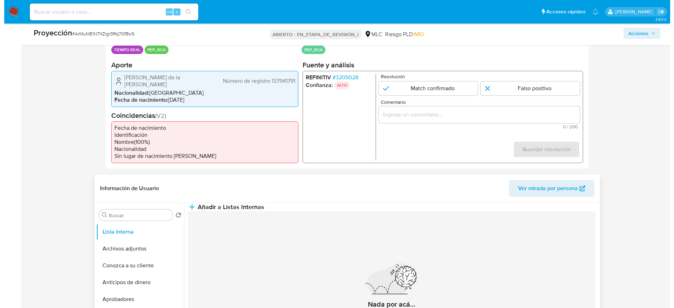
scroll to position [211, 0]
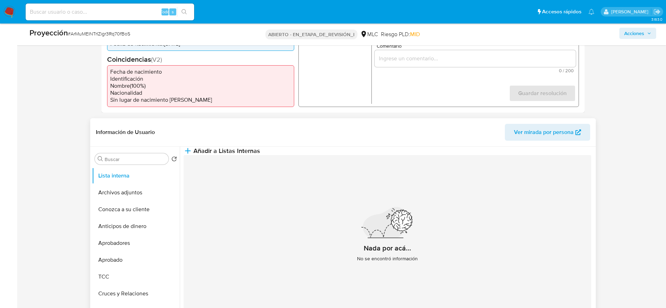
click at [364, 182] on div "Nada por acá... No se encontró información" at bounding box center [387, 237] width 407 height 165
click at [260, 155] on button "Añadir a Listas Internas" at bounding box center [222, 151] width 77 height 8
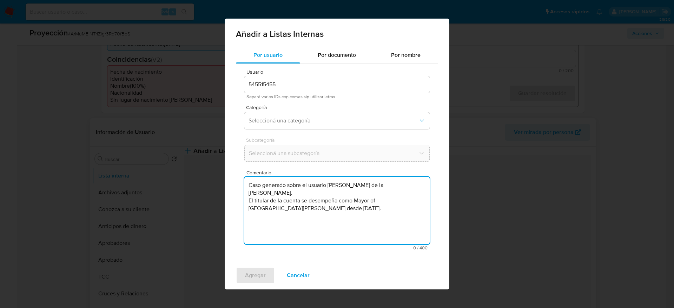
drag, startPoint x: 316, startPoint y: 225, endPoint x: 305, endPoint y: 166, distance: 60.4
click at [317, 225] on textarea "Caso generado sobre el usuario Claudio de la Cruz Almuna Garrido. El titular de…" at bounding box center [336, 210] width 185 height 67
type textarea "Caso generado sobre el usuario Claudio de la Cruz Almuna Garrido. El titular de…"
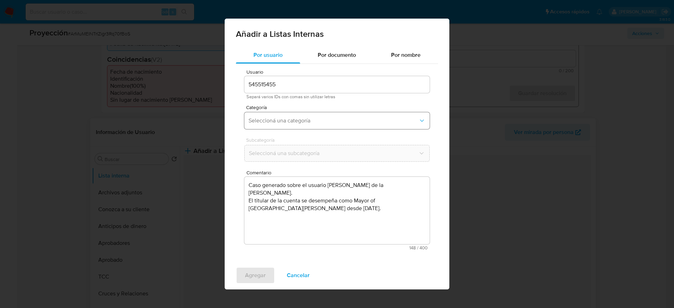
click at [321, 128] on div "Categoría Seleccioná una categoría" at bounding box center [336, 118] width 185 height 27
click at [324, 132] on div "Usuario 545515455 Separá varios IDs con comas sin utilizar letras Categoría Sel…" at bounding box center [337, 160] width 202 height 192
click at [327, 124] on span "Seleccioná una categoría" at bounding box center [333, 120] width 170 height 7
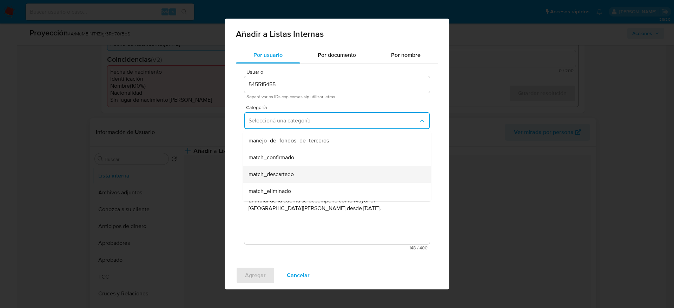
scroll to position [53, 0]
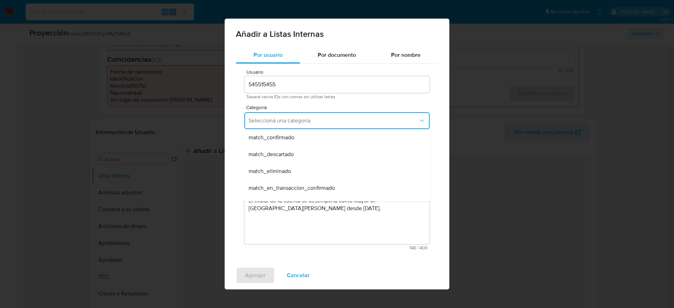
drag, startPoint x: 299, startPoint y: 153, endPoint x: 299, endPoint y: 144, distance: 8.8
click at [299, 147] on div "match_descartado" at bounding box center [334, 154] width 173 height 17
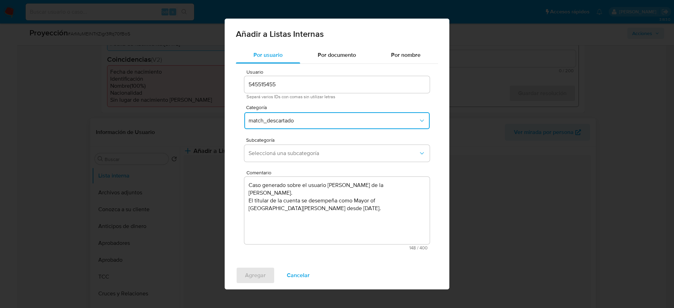
click at [299, 143] on div "Subcategoría Seleccioná una subcategoría" at bounding box center [336, 151] width 185 height 27
click at [305, 122] on span "match_descartado" at bounding box center [333, 120] width 170 height 7
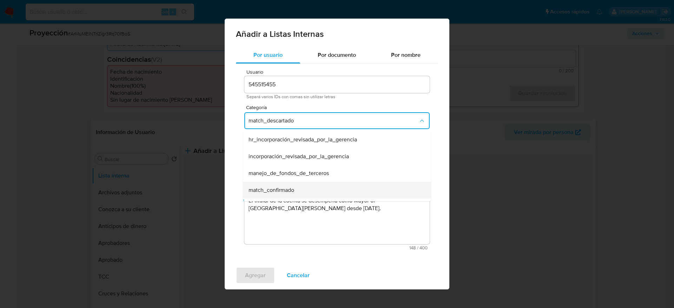
scroll to position [14, 0]
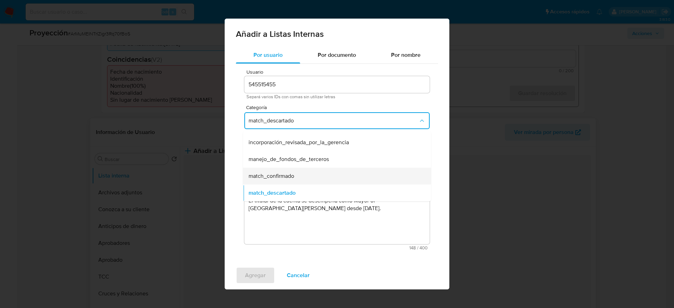
click at [281, 173] on span "match_confirmado" at bounding box center [271, 176] width 46 height 7
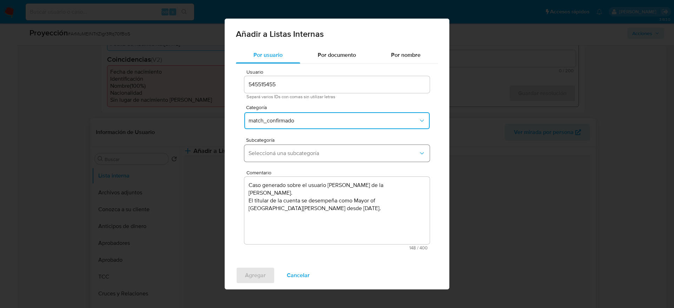
click at [300, 147] on button "Seleccioná una subcategoría" at bounding box center [336, 153] width 185 height 17
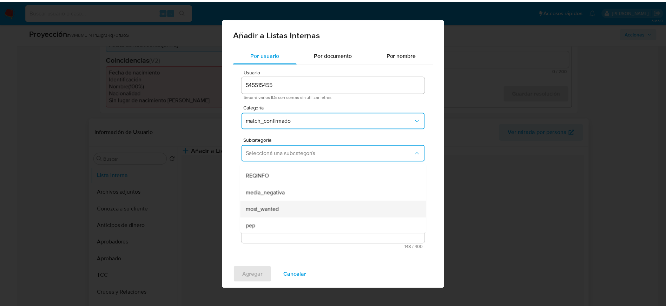
scroll to position [48, 0]
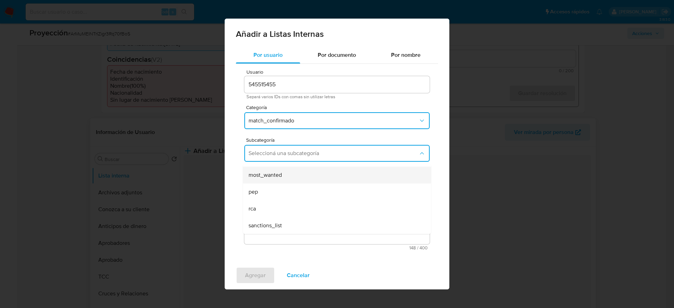
click at [278, 187] on div "pep" at bounding box center [334, 192] width 173 height 17
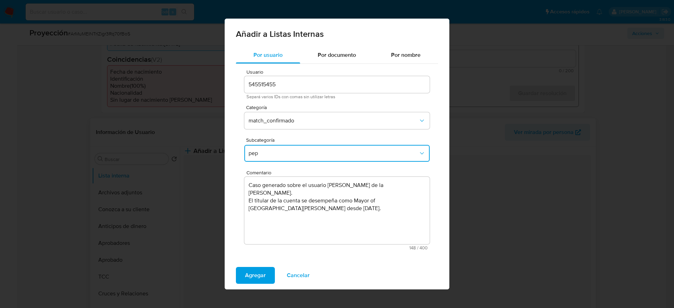
click at [262, 263] on div "Agregar Cancelar" at bounding box center [337, 275] width 225 height 28
click at [262, 273] on span "Agregar" at bounding box center [255, 275] width 21 height 15
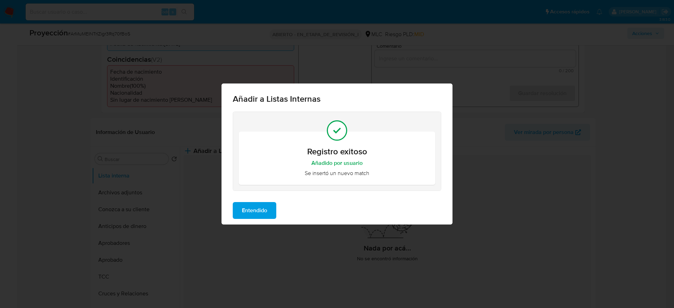
click at [264, 204] on span "Entendido" at bounding box center [254, 210] width 25 height 15
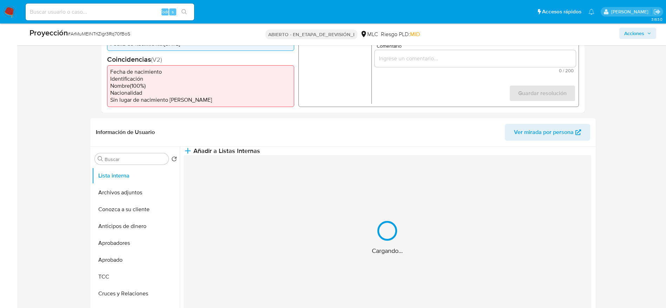
click at [475, 63] on input "Comentario" at bounding box center [474, 58] width 201 height 9
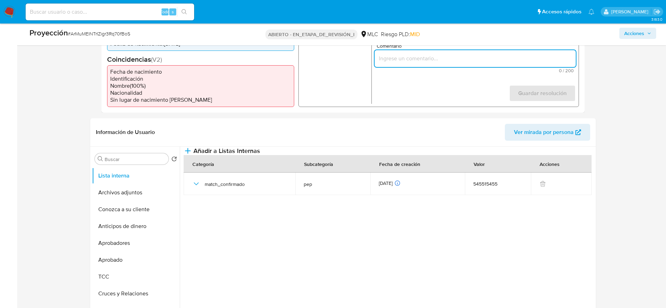
paste input "Caso generado sobre el usuario Claudio de la Cruz Almuna Garrido. El titular de…"
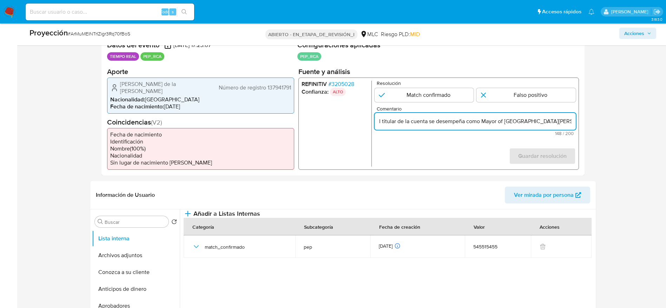
scroll to position [105, 0]
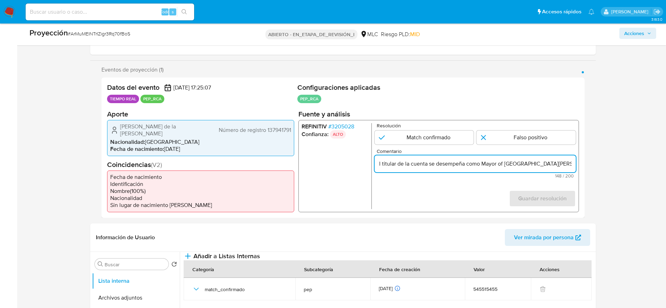
type input "Caso generado sobre el usuario Claudio de la Cruz Almuna Garrido. El titular de…"
click at [454, 152] on span "Comentario" at bounding box center [476, 150] width 201 height 5
click at [454, 159] on input "Caso generado sobre el usuario Claudio de la Cruz Almuna Garrido. El titular de…" at bounding box center [474, 163] width 201 height 9
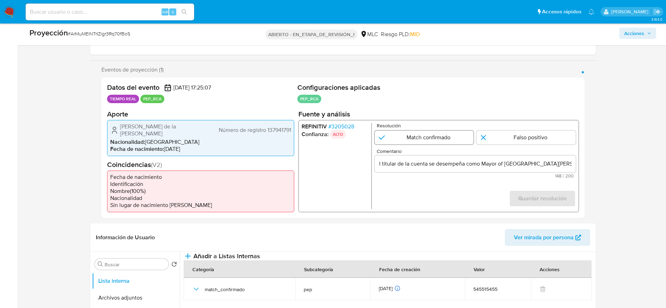
click at [462, 140] on input "1 de 1" at bounding box center [423, 137] width 99 height 14
radio input "true"
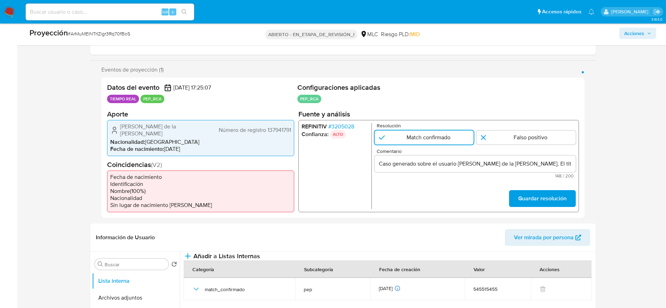
click at [551, 216] on div "Datos del evento 10/10/2025 17:25:07 TIEMPO REAL PEP_RCA Configuraciones aplica…" at bounding box center [342, 148] width 483 height 140
click at [549, 200] on font "Guardar resolución" at bounding box center [542, 198] width 48 height 17
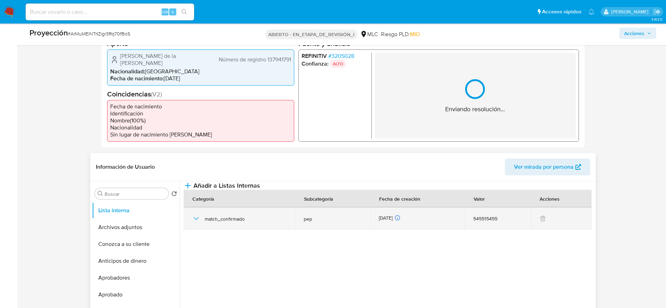
scroll to position [211, 0]
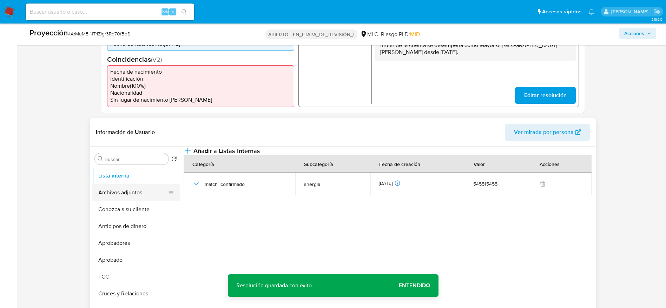
click at [128, 196] on button "Archivos adjuntos" at bounding box center [133, 192] width 82 height 17
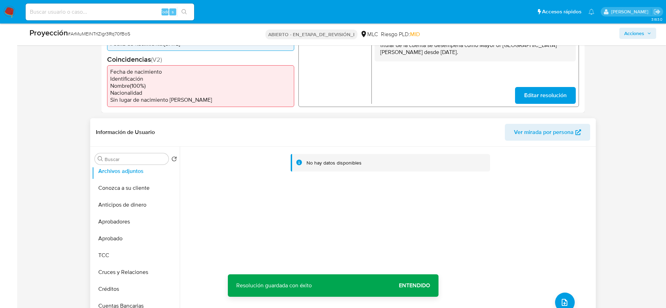
scroll to position [53, 0]
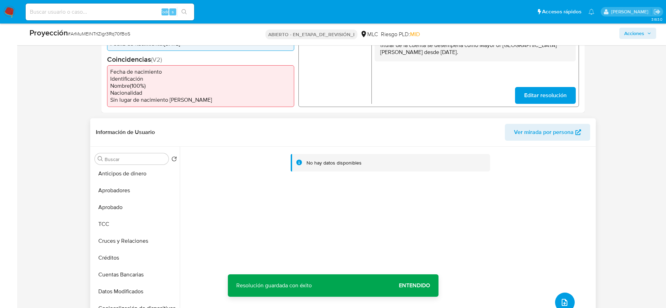
click at [566, 296] on button "subir archivo" at bounding box center [565, 303] width 20 height 20
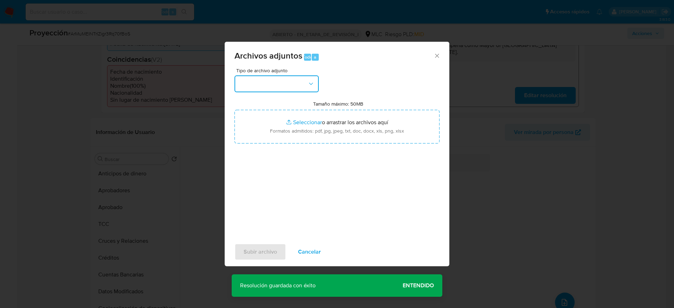
click at [299, 86] on button "button" at bounding box center [276, 83] width 84 height 17
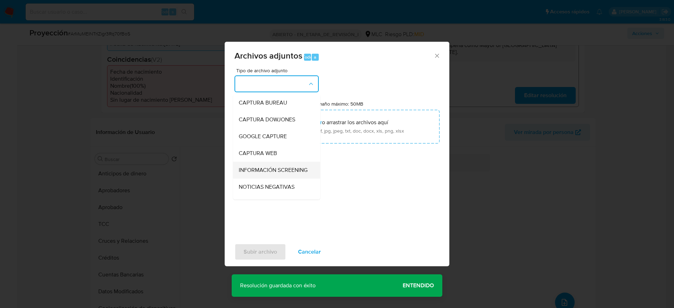
click at [299, 174] on span "INFORMACIÓN SCREENING" at bounding box center [273, 170] width 69 height 7
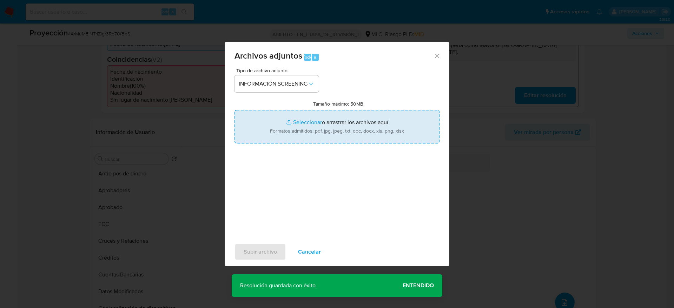
click at [298, 123] on input "Tamaño máximo: 50MB Seleccionar archivos" at bounding box center [336, 127] width 205 height 34
type input "C:\fakepath\_Claudio de la Cruz Almuna Garrido_ lavado de dinero - Buscar con G…"
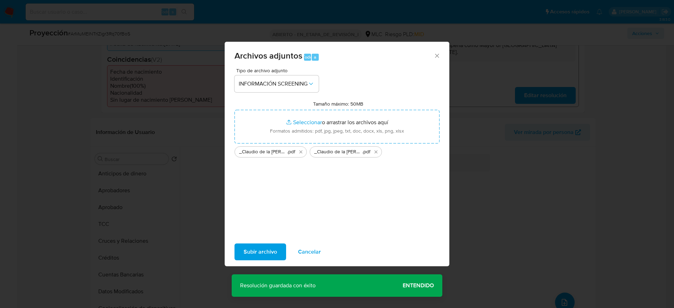
click at [270, 257] on span "Subir archivo" at bounding box center [260, 251] width 33 height 15
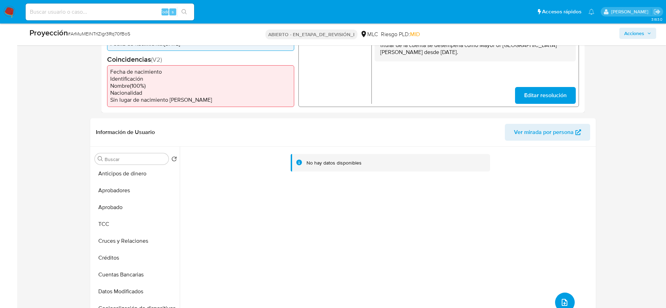
scroll to position [0, 0]
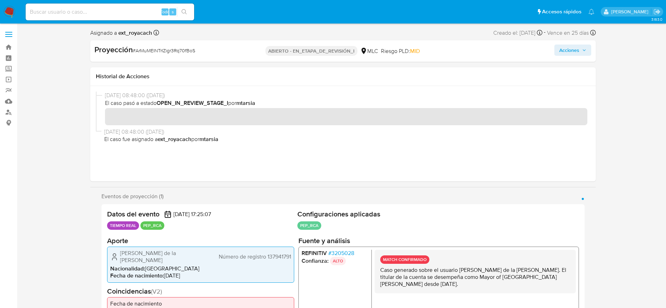
click at [587, 47] on button "Acciones" at bounding box center [572, 50] width 37 height 11
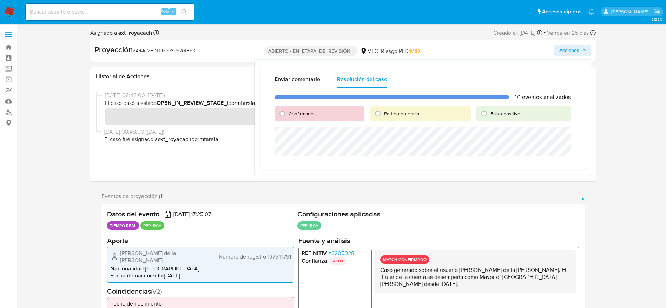
drag, startPoint x: 292, startPoint y: 111, endPoint x: 291, endPoint y: 114, distance: 3.5
click at [291, 111] on span "Confirmado" at bounding box center [300, 113] width 25 height 7
click at [288, 111] on input "Confirmado" at bounding box center [282, 113] width 11 height 11
radio input "true"
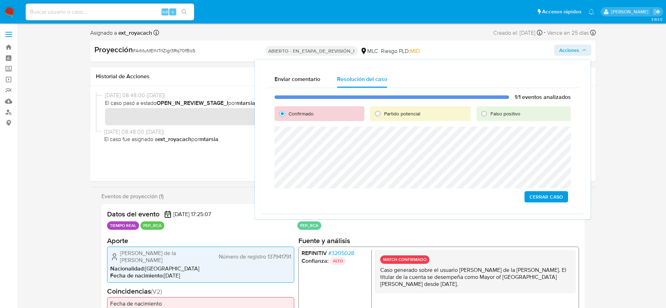
click at [558, 195] on span "Cerrar Caso" at bounding box center [546, 197] width 34 height 10
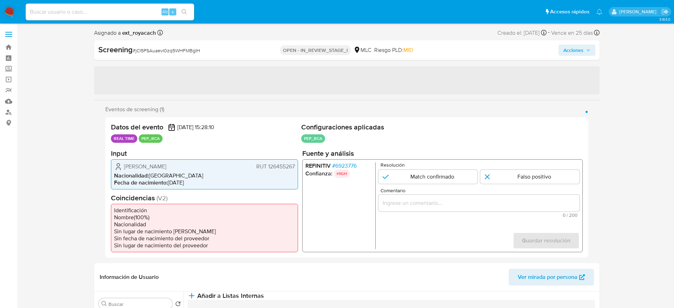
select select "10"
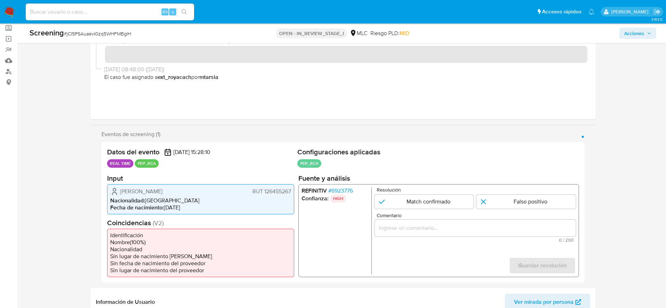
scroll to position [105, 0]
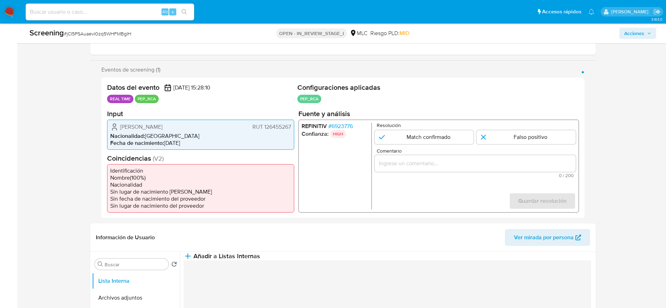
click at [343, 128] on span "# 6923776" at bounding box center [340, 125] width 25 height 7
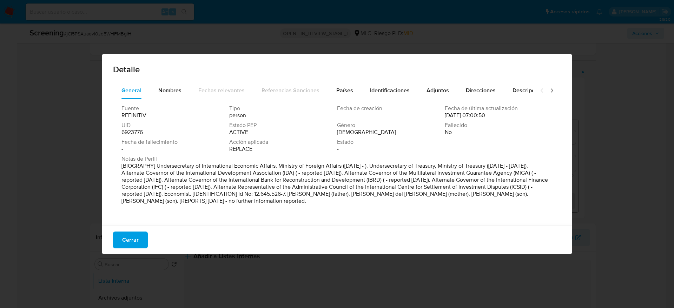
click at [118, 239] on button "Cerrar" at bounding box center [130, 240] width 35 height 17
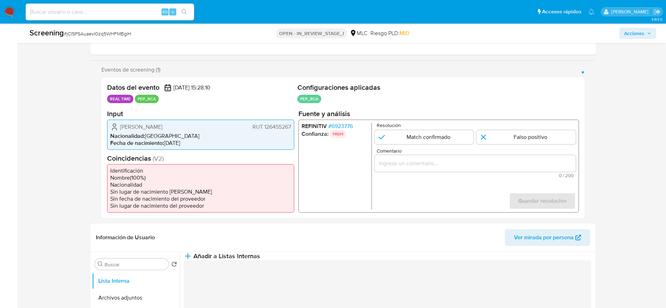
click at [93, 33] on span "# jCI5PSAuaevI0zq5WHFMBgIH" at bounding box center [97, 33] width 67 height 7
copy span "jCI5PSAuaevI0zq5WHFMBgIH"
drag, startPoint x: 111, startPoint y: 119, endPoint x: 273, endPoint y: 124, distance: 162.9
click at [273, 124] on section "Input Claudia Yamile Sanhueza Riveros RUT 126455267 Nacionalidad : Chile Fecha …" at bounding box center [200, 129] width 187 height 40
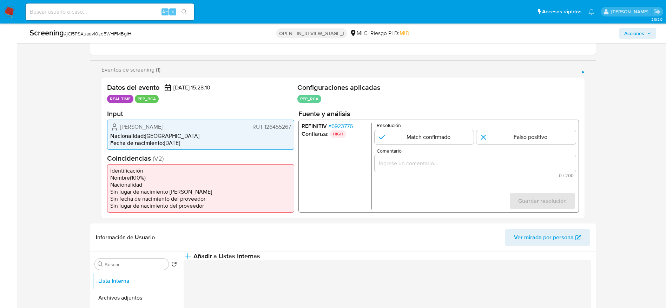
drag, startPoint x: 145, startPoint y: 122, endPoint x: 138, endPoint y: 121, distance: 7.8
click at [144, 122] on div "Claudia Yamile Sanhueza Riveros RUT 126455267 Nacionalidad : Chile Fecha de nac…" at bounding box center [200, 134] width 187 height 30
click at [96, 124] on div "Eventos de screening (1) Página 1 Datos del evento 10/10/2025 15:28:10 REAL TIM…" at bounding box center [342, 142] width 505 height 152
drag, startPoint x: 107, startPoint y: 124, endPoint x: 293, endPoint y: 124, distance: 186.0
click at [293, 124] on div "Claudia Yamile Sanhueza Riveros RUT 126455267 Nacionalidad : Chile Fecha de nac…" at bounding box center [200, 134] width 187 height 30
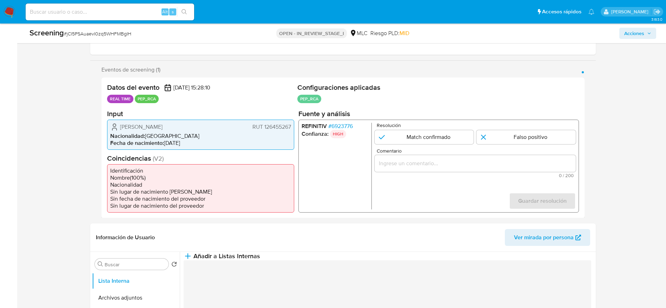
click at [329, 121] on div "REFINITIV # 6923776 Confianza: HIGH Resolución Match confirmado Falso positivo …" at bounding box center [438, 165] width 280 height 93
click at [332, 124] on span "# 6923776" at bounding box center [340, 125] width 25 height 7
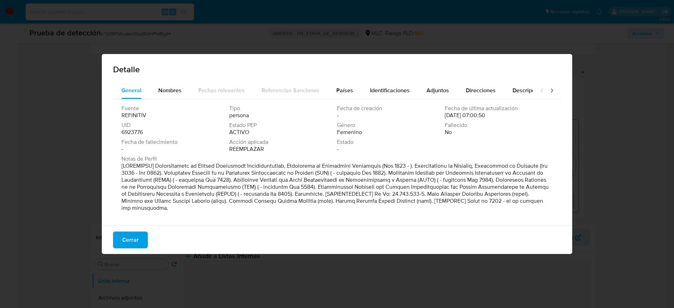
drag, startPoint x: 154, startPoint y: 166, endPoint x: 375, endPoint y: 166, distance: 221.8
click at [375, 166] on font at bounding box center [334, 187] width 427 height 50
click at [138, 238] on span "Cerrar" at bounding box center [130, 239] width 16 height 15
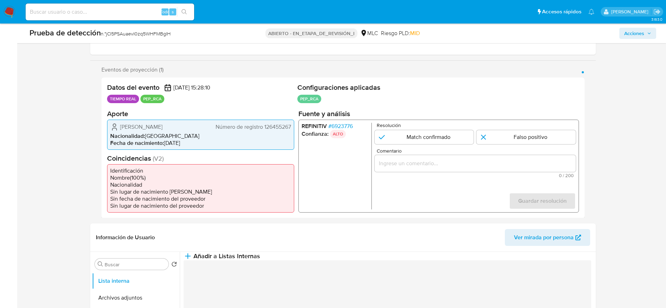
click at [427, 156] on div "1 de 1" at bounding box center [474, 163] width 201 height 17
click at [427, 163] on input "Comentario" at bounding box center [474, 163] width 201 height 9
paste input "Caso generado sobre el usuario Claudia Yamile Sanhueza Riveros, se desempeña Su…"
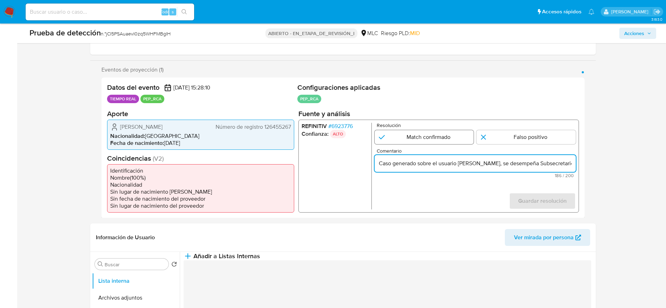
scroll to position [0, 290]
type input "Caso generado sobre el usuario Claudia Yamile Sanhueza Riveros, se desempeña Su…"
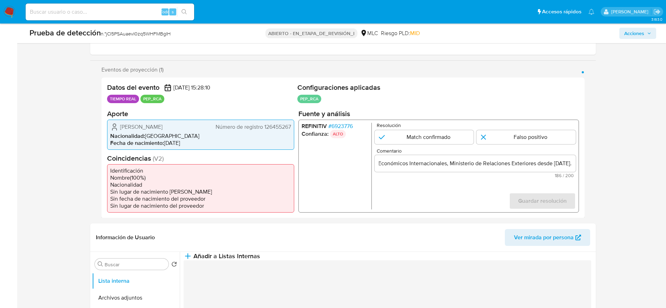
click at [433, 120] on div "REFINITIV # 6923776 Confianza: ALTO Resolución Match confirmado Falso positivo …" at bounding box center [438, 165] width 280 height 93
click at [551, 200] on div "Guardar resolución" at bounding box center [541, 200] width 67 height 17
click at [437, 132] on input "1 de 1" at bounding box center [423, 137] width 99 height 14
radio input "true"
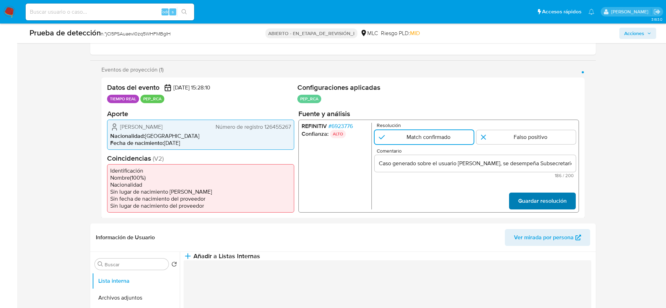
click at [560, 205] on span "Guardar resolución" at bounding box center [542, 200] width 48 height 15
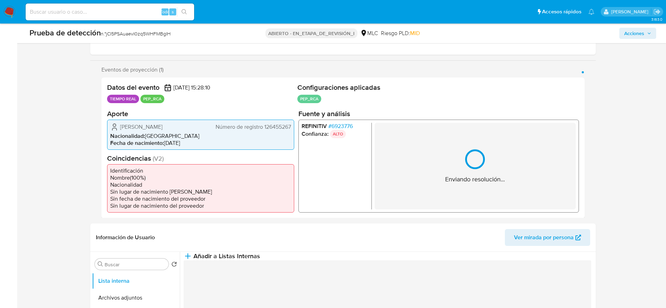
click at [347, 121] on div "REFINITIV # 6923776 Confianza: ALTO Enviando resolución..." at bounding box center [438, 165] width 280 height 93
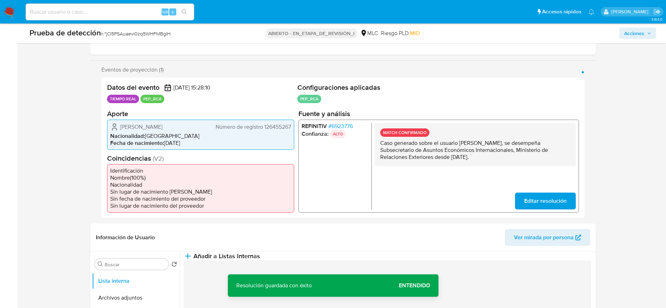
click at [361, 128] on li "REFINITIV # 6923776" at bounding box center [334, 125] width 67 height 7
click at [346, 124] on font "6923776" at bounding box center [341, 126] width 21 height 8
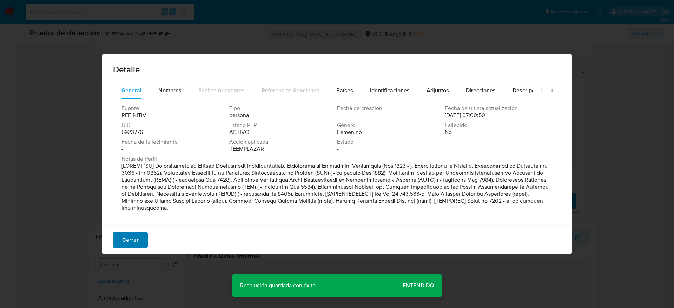
click at [136, 241] on font "Cerrar" at bounding box center [130, 240] width 16 height 17
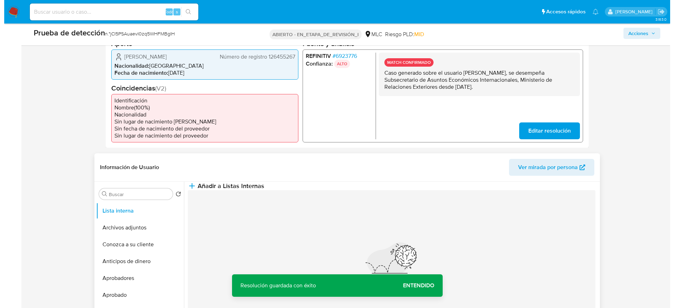
scroll to position [211, 0]
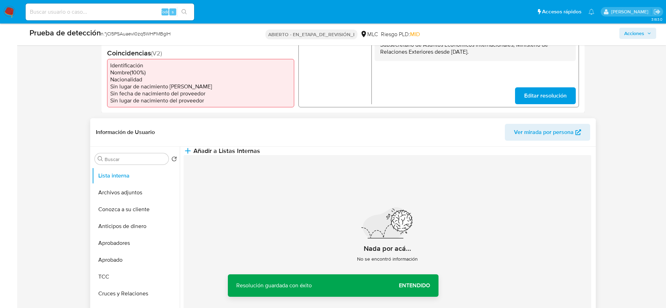
click at [364, 141] on div "Información de Usuario Ver mirada por persona" at bounding box center [342, 132] width 505 height 28
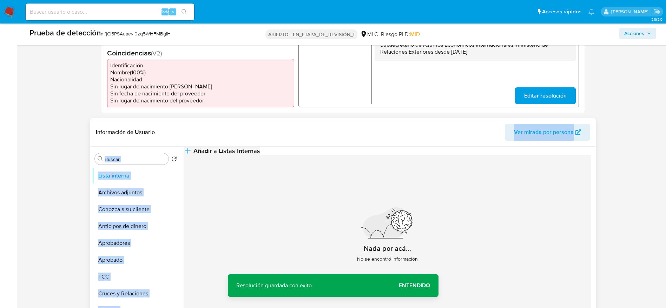
click at [366, 148] on div "Información de Usuario Ver mirada por persona Buscar Volver al orden por defect…" at bounding box center [342, 222] width 505 height 208
click at [260, 151] on button "Añadir a Listas Internas" at bounding box center [222, 151] width 77 height 8
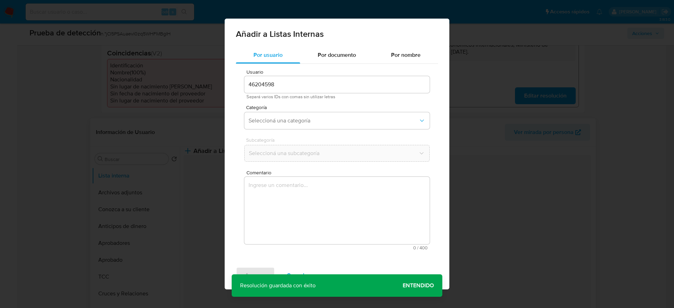
click at [375, 172] on span "Comentario" at bounding box center [338, 172] width 185 height 5
click at [375, 177] on textarea "Comentario" at bounding box center [336, 210] width 185 height 67
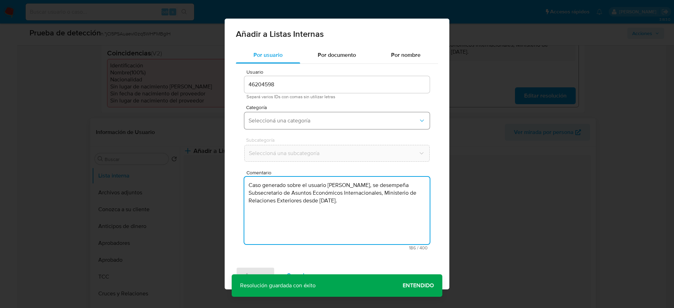
type textarea "Caso generado sobre el usuario Claudia Yamile Sanhueza Riveros, se desempeña Su…"
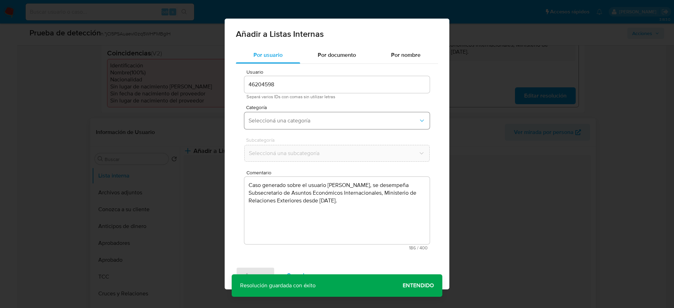
click at [332, 112] on button "Seleccioná una categoría" at bounding box center [336, 120] width 185 height 17
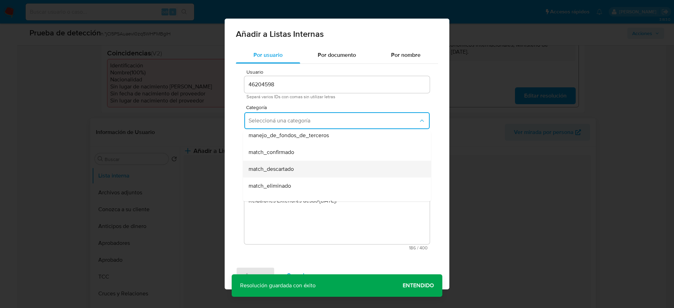
scroll to position [53, 0]
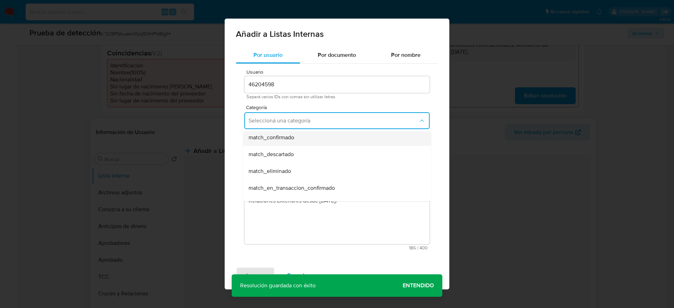
click at [319, 140] on div "match_confirmado" at bounding box center [334, 137] width 173 height 17
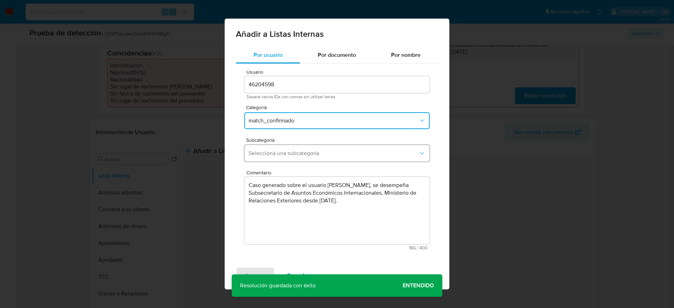
click at [319, 148] on button "Seleccioná una subcategoría" at bounding box center [336, 153] width 185 height 17
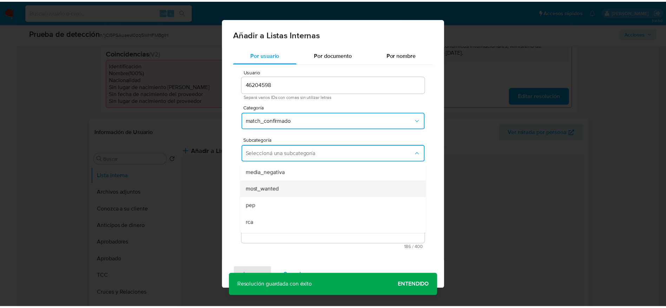
scroll to position [48, 0]
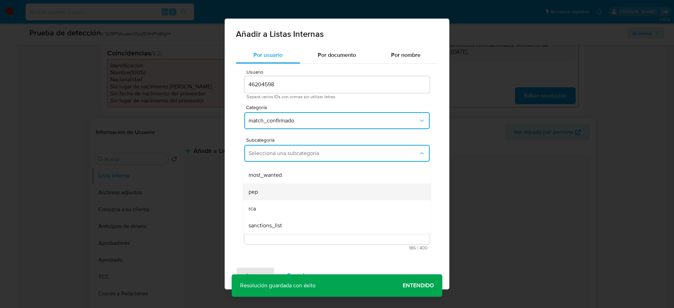
click at [254, 191] on span "pep" at bounding box center [252, 191] width 9 height 7
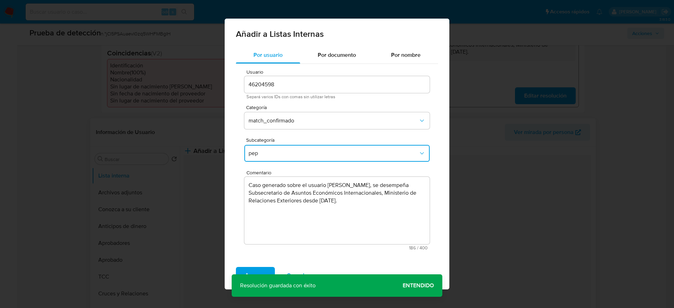
click at [252, 272] on span "Agregar" at bounding box center [255, 275] width 21 height 15
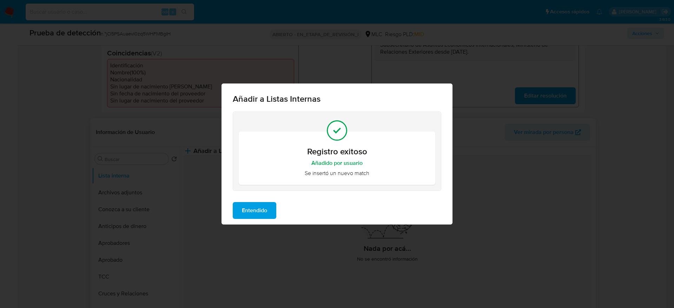
click at [248, 219] on div "Entendido" at bounding box center [336, 211] width 231 height 28
click at [248, 214] on span "Entendido" at bounding box center [254, 210] width 25 height 15
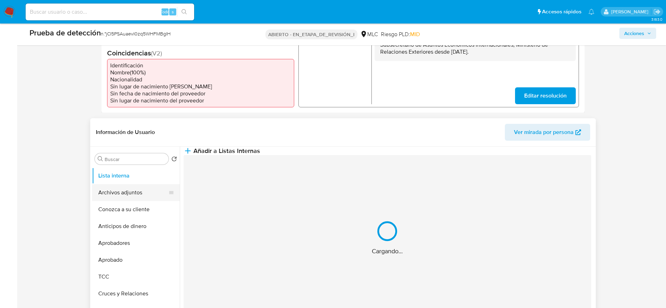
click at [143, 195] on button "Archivos adjuntos" at bounding box center [133, 192] width 82 height 17
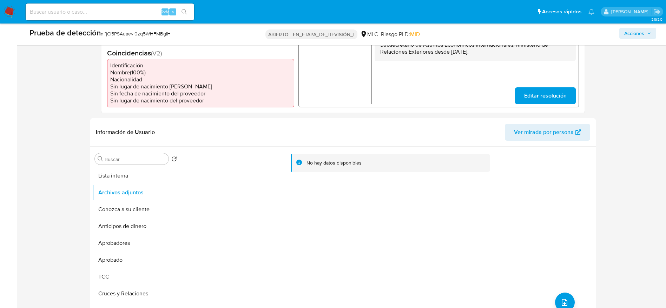
scroll to position [316, 0]
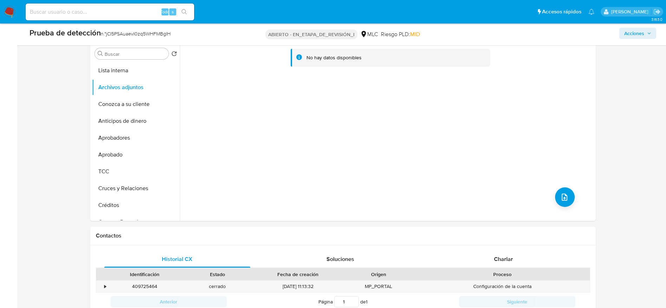
drag, startPoint x: 546, startPoint y: 195, endPoint x: 551, endPoint y: 194, distance: 4.6
click at [551, 194] on div "No hay datos disponibles" at bounding box center [387, 131] width 414 height 180
click at [561, 194] on icon "subir archivo" at bounding box center [564, 197] width 8 height 8
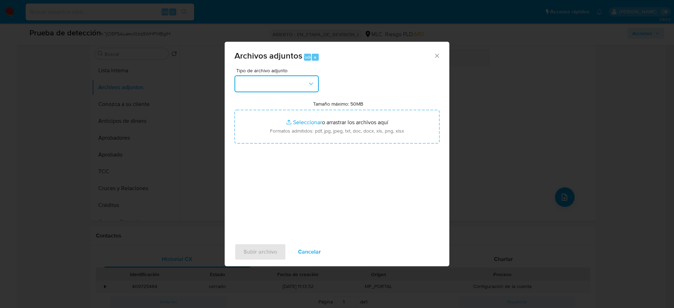
click at [261, 82] on button "button" at bounding box center [276, 83] width 84 height 17
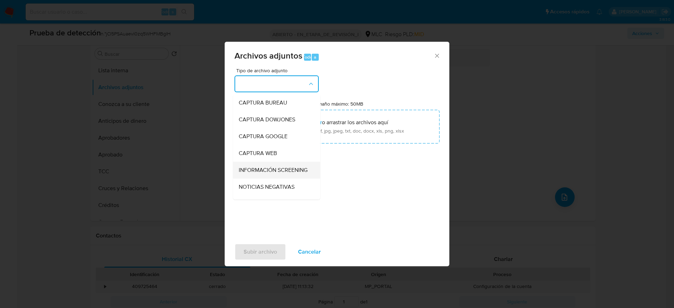
click at [306, 173] on li "INFORMACIÓN SCREENING" at bounding box center [276, 170] width 87 height 17
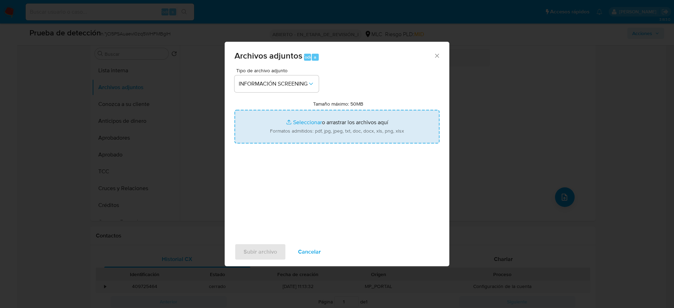
click at [306, 142] on input "Tamaño máximo: 50MB Seleccionar archivos" at bounding box center [336, 127] width 205 height 34
type input "C:\fakepath\_Claudia Yamile Sanhueza Riveros_ - Buscar con Google.pdf"
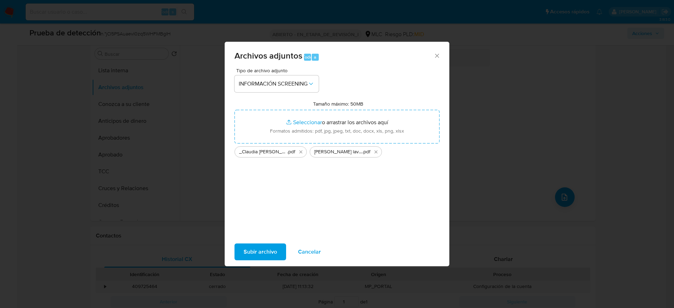
click at [281, 262] on div "Subir archivo Cancelar" at bounding box center [337, 252] width 225 height 27
click at [275, 251] on span "Subir archivo" at bounding box center [260, 251] width 33 height 15
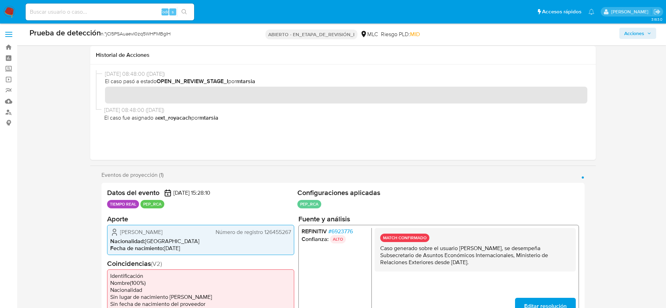
scroll to position [211, 0]
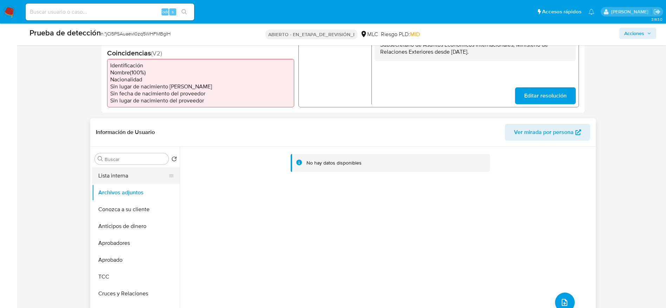
click at [135, 171] on button "Lista interna" at bounding box center [133, 175] width 82 height 17
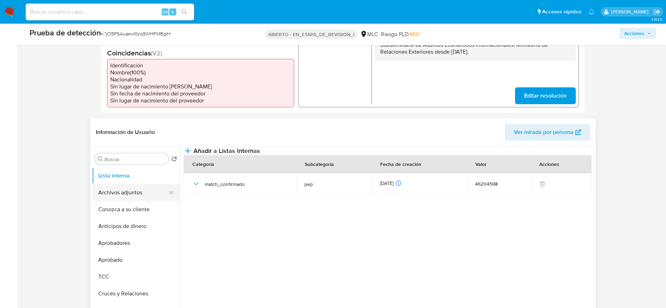
click at [160, 187] on button "Archivos adjuntos" at bounding box center [133, 192] width 82 height 17
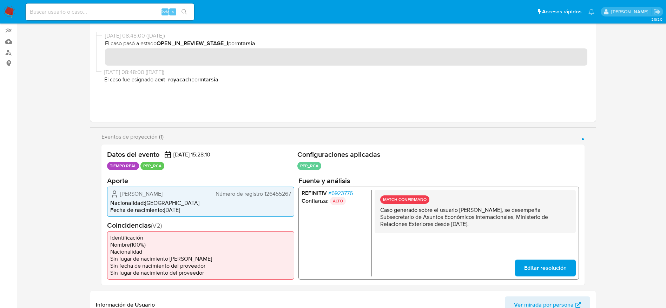
scroll to position [0, 0]
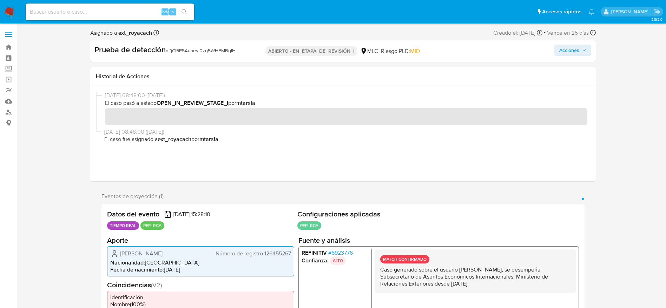
click at [583, 52] on icon "button" at bounding box center [584, 50] width 4 height 4
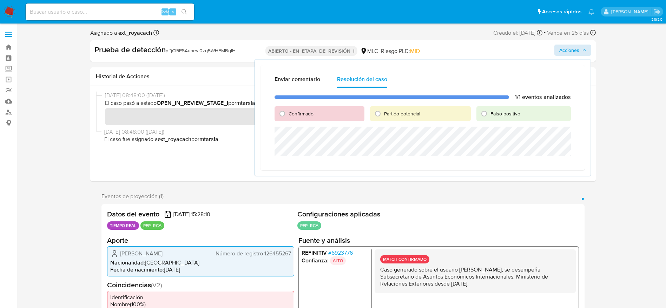
click at [303, 117] on div "Confirmado" at bounding box center [318, 113] width 89 height 15
click at [301, 115] on span "Confirmado" at bounding box center [300, 113] width 25 height 7
click at [288, 115] on input "Confirmado" at bounding box center [282, 113] width 11 height 11
radio input "true"
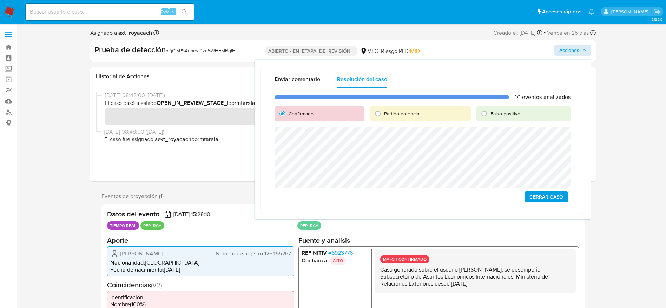
click at [543, 198] on span "Cerrar Caso" at bounding box center [546, 197] width 34 height 10
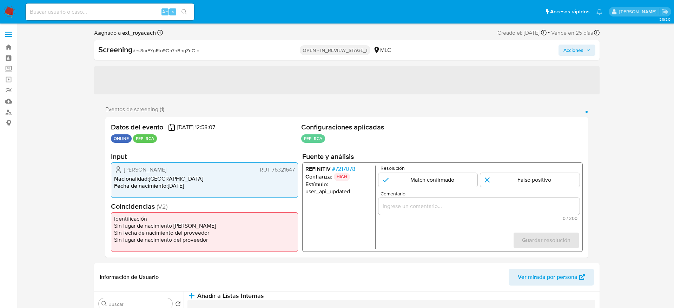
select select "10"
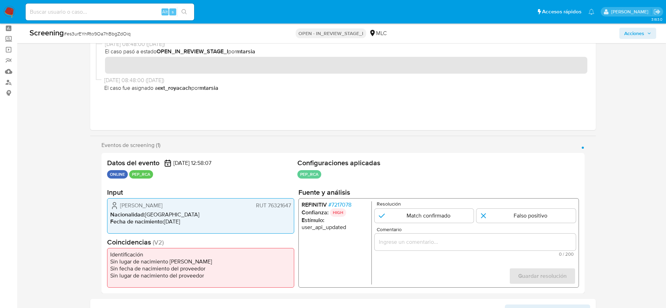
scroll to position [53, 0]
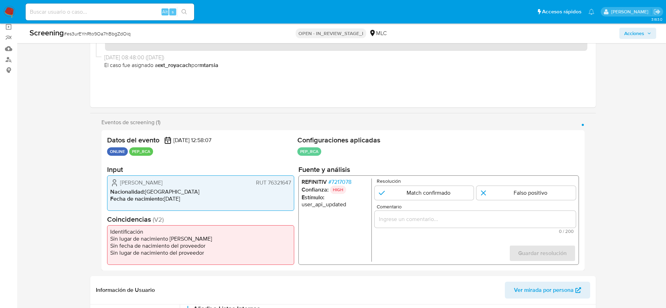
click at [339, 179] on span "# 7217078" at bounding box center [339, 182] width 23 height 7
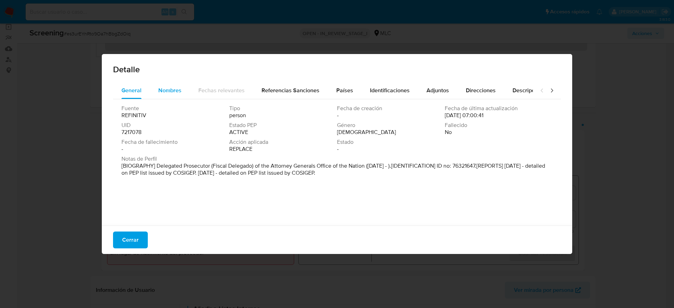
click at [179, 95] on div "Nombres" at bounding box center [169, 90] width 23 height 17
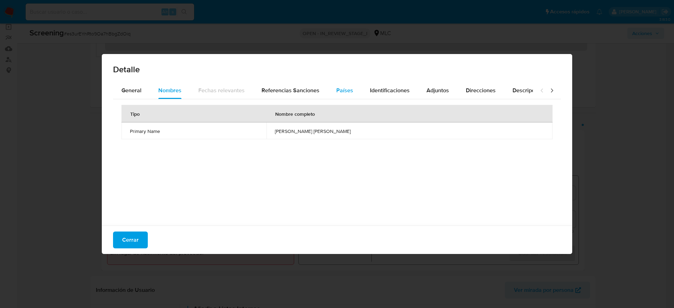
click at [328, 92] on button "Países" at bounding box center [345, 90] width 34 height 17
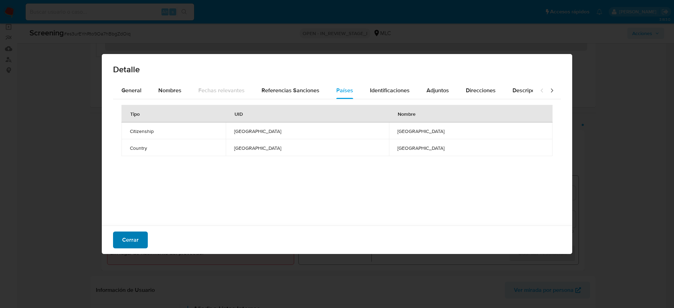
click at [138, 235] on span "Cerrar" at bounding box center [130, 239] width 16 height 15
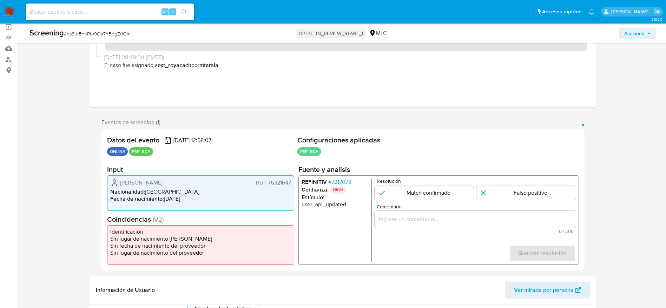
click at [118, 40] on div "Screening # es3urEYnRto9Oa7hBbgZdOiq OPEN - IN_REVIEW_STAGE_I MLC Acciones" at bounding box center [342, 34] width 635 height 20
click at [118, 39] on div "Screening # es3urEYnRto9Oa7hBbgZdOiq" at bounding box center [132, 33] width 207 height 11
copy span "es3urEYnRto9Oa7hBbgZdOiq"
drag, startPoint x: 119, startPoint y: 184, endPoint x: 293, endPoint y: 185, distance: 173.7
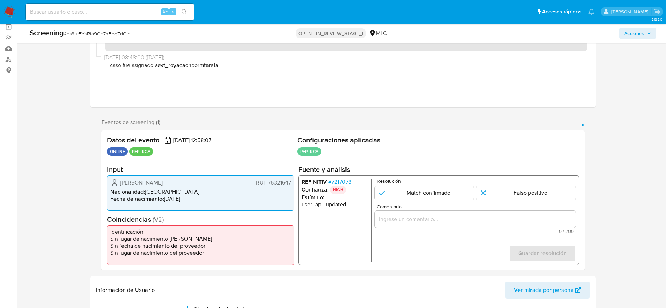
click at [293, 185] on div "[PERSON_NAME] RUT 76321647 Nacionalidad : [DEMOGRAPHIC_DATA] Fecha de nacimient…" at bounding box center [200, 192] width 187 height 35
click at [342, 180] on span "# 7217078" at bounding box center [339, 182] width 23 height 7
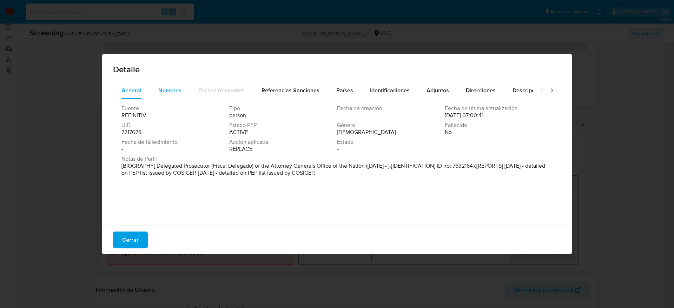
click at [176, 94] on span "Nombres" at bounding box center [169, 90] width 23 height 8
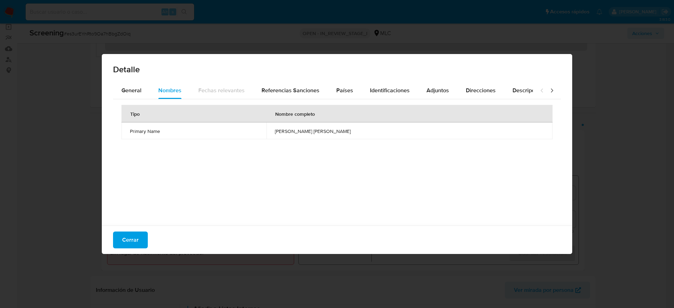
click at [302, 136] on td "agustin miller montenegro gonzalez" at bounding box center [409, 130] width 286 height 17
click at [302, 135] on td "agustin miller montenegro gonzalez" at bounding box center [409, 130] width 286 height 17
click at [326, 101] on div "Tipo Nombre completo Primary Name agustin miller montenegro gonzalez" at bounding box center [337, 160] width 448 height 123
click at [333, 92] on button "Países" at bounding box center [345, 90] width 34 height 17
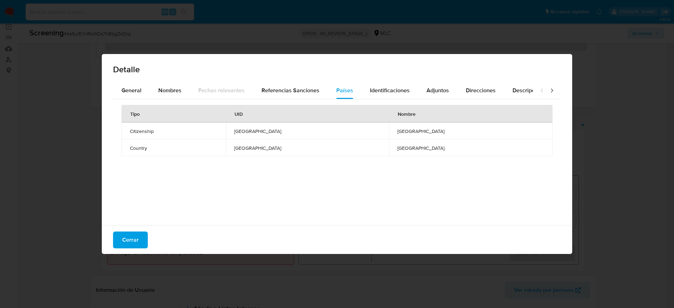
click at [132, 227] on div "Cerrar" at bounding box center [337, 240] width 470 height 28
click at [132, 237] on span "Cerrar" at bounding box center [130, 239] width 16 height 15
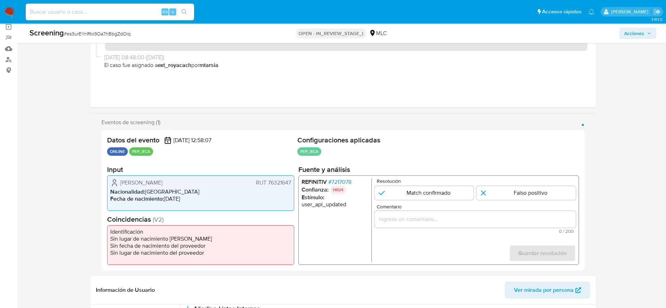
drag, startPoint x: 487, startPoint y: 211, endPoint x: 487, endPoint y: 215, distance: 4.9
click at [487, 212] on div "1 de 1" at bounding box center [474, 219] width 201 height 17
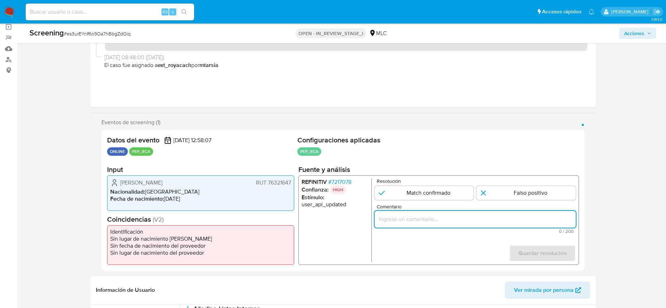
click at [487, 215] on input "Comentario" at bounding box center [474, 219] width 201 height 9
paste input "Compara al usuario Sergio Antonio Bustamante Sandoval RUT 76321647 con el PEP "…"
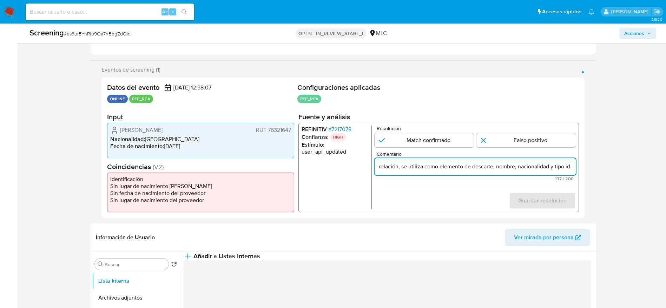
scroll to position [0, 310]
type input "Compara al usuario Sergio Antonio Bustamante Sandoval RUT 76321647 con el PEP "…"
click at [538, 142] on input "1 de 1" at bounding box center [525, 140] width 99 height 14
radio input "true"
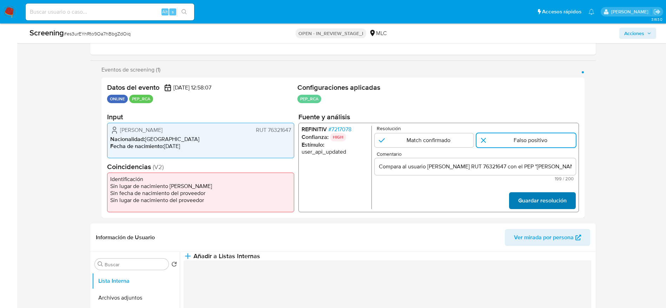
click at [540, 193] on span "Guardar resolución" at bounding box center [542, 200] width 48 height 15
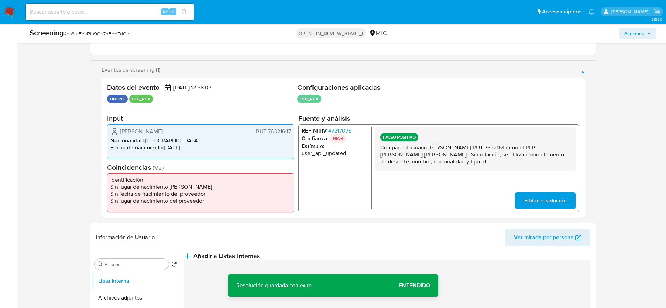
click at [493, 159] on p "Compara al usuario Sergio Antonio Bustamante Sandoval RUT 76321647 con el PEP "…" at bounding box center [475, 154] width 190 height 21
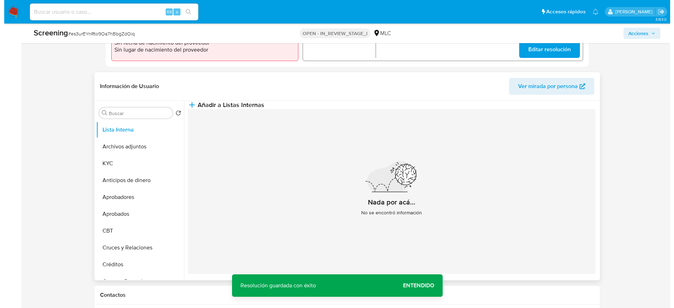
scroll to position [263, 0]
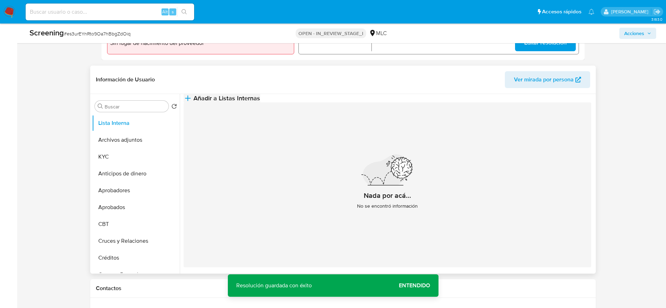
click at [260, 102] on span "Añadir a Listas Internas" at bounding box center [226, 98] width 67 height 8
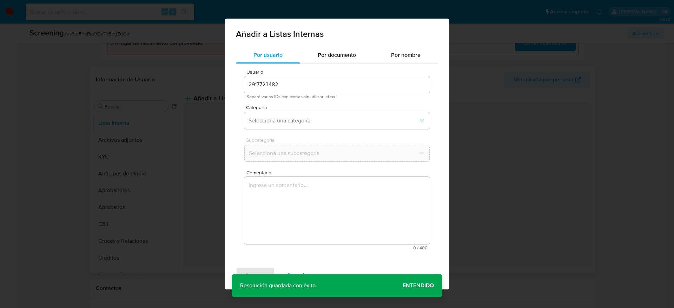
drag, startPoint x: 365, startPoint y: 207, endPoint x: 317, endPoint y: 208, distance: 48.1
click at [364, 209] on textarea "Comentario" at bounding box center [336, 210] width 185 height 67
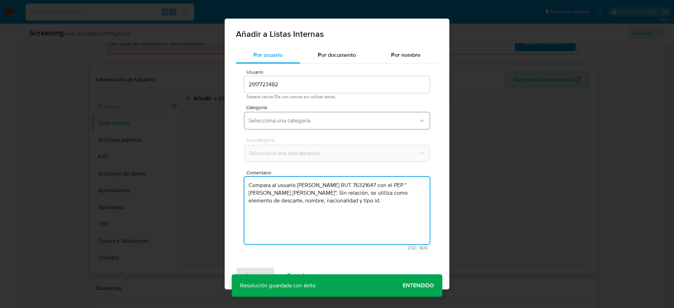
type textarea "Compara al usuario Sergio Antonio Bustamante Sandoval RUT 76321647 con el PEP "…"
drag, startPoint x: 285, startPoint y: 118, endPoint x: 286, endPoint y: 122, distance: 4.3
click at [285, 118] on span "Seleccioná una categoría" at bounding box center [333, 120] width 170 height 7
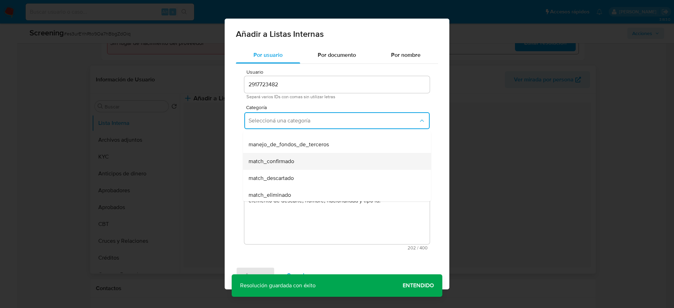
scroll to position [53, 0]
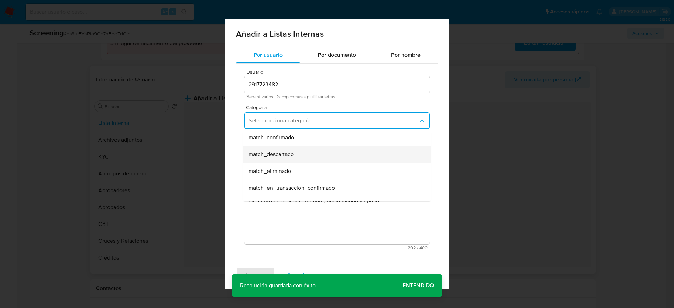
click at [293, 147] on div "match_descartado" at bounding box center [334, 154] width 173 height 17
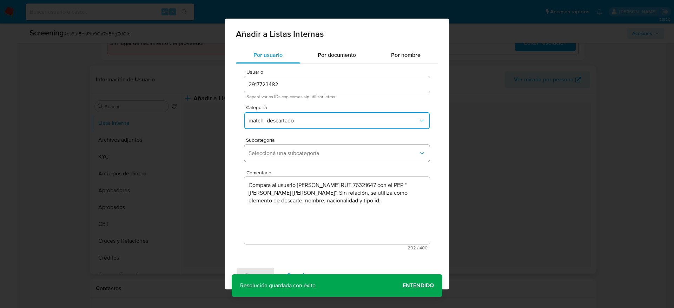
click at [294, 148] on button "Seleccioná una subcategoría" at bounding box center [336, 153] width 185 height 17
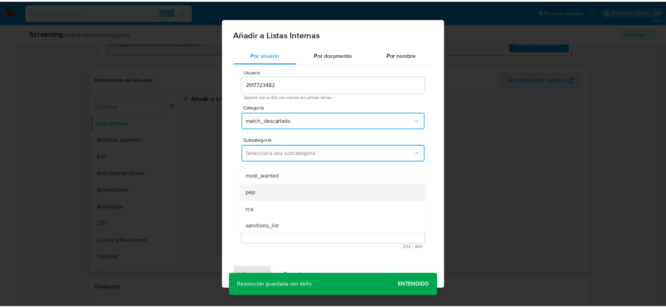
scroll to position [48, 0]
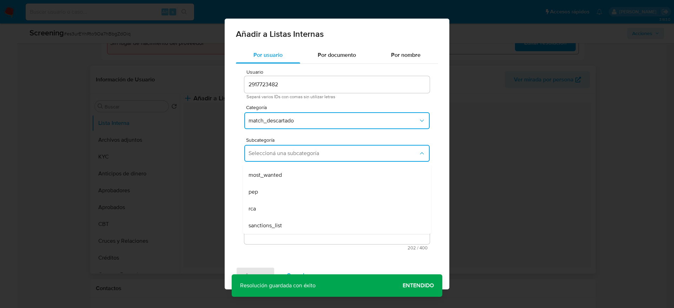
drag, startPoint x: 270, startPoint y: 197, endPoint x: 270, endPoint y: 226, distance: 29.1
click at [270, 197] on div "pep" at bounding box center [334, 192] width 173 height 17
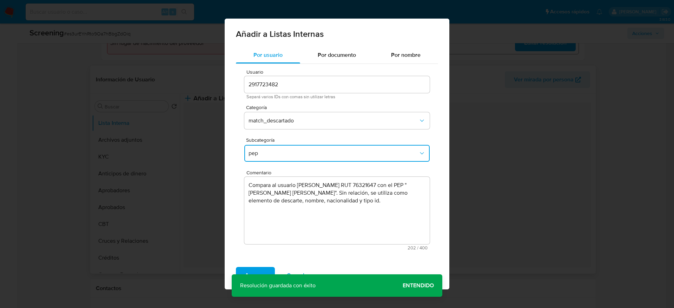
click at [253, 264] on div "Agregar Cancelar" at bounding box center [337, 275] width 225 height 28
click at [254, 271] on span "Agregar" at bounding box center [255, 275] width 21 height 15
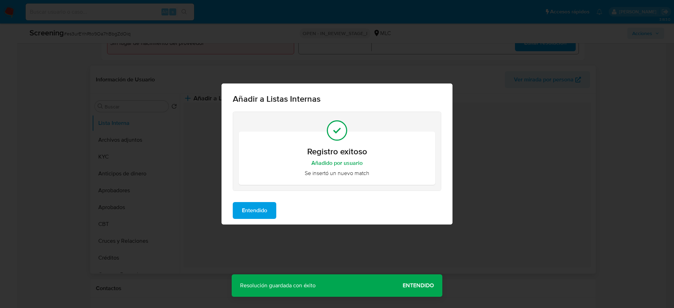
click at [269, 204] on button "Entendido" at bounding box center [255, 210] width 44 height 17
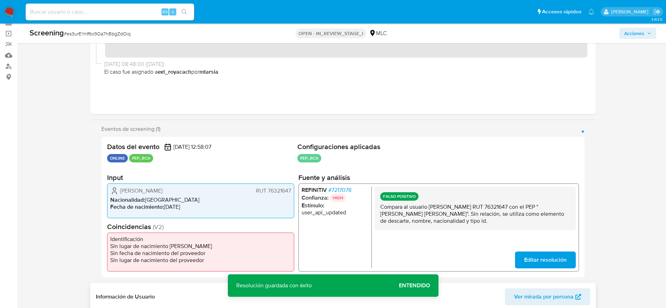
scroll to position [0, 0]
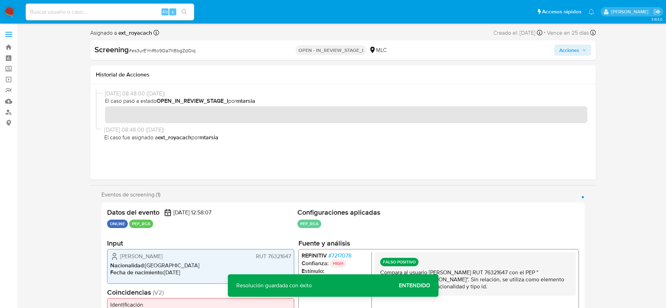
click at [589, 54] on button "Acciones" at bounding box center [572, 50] width 37 height 11
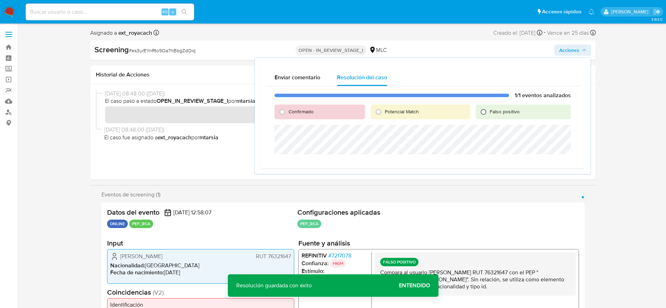
click at [488, 112] on input "Falso positivo" at bounding box center [483, 111] width 11 height 11
radio input "true"
click at [484, 164] on div "Cerrar Caso" at bounding box center [422, 162] width 296 height 11
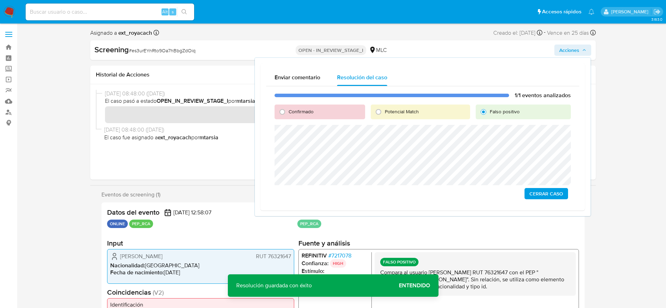
click at [545, 192] on span "Cerrar Caso" at bounding box center [546, 194] width 34 height 10
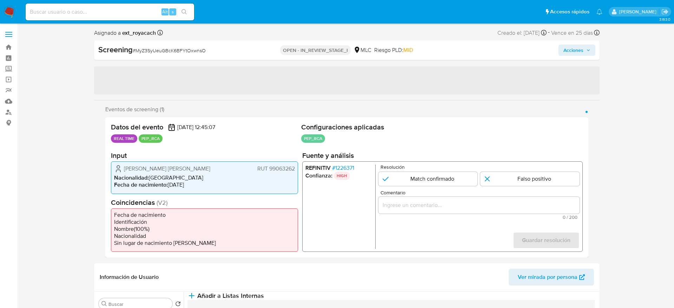
select select "10"
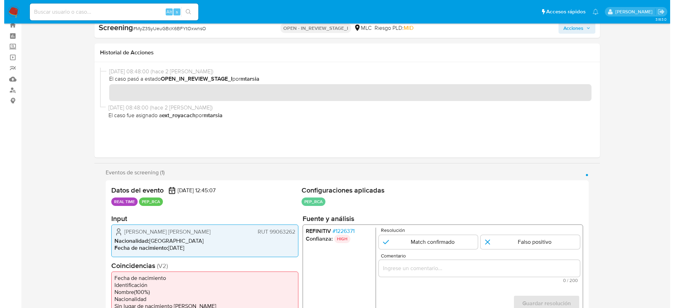
scroll to position [53, 0]
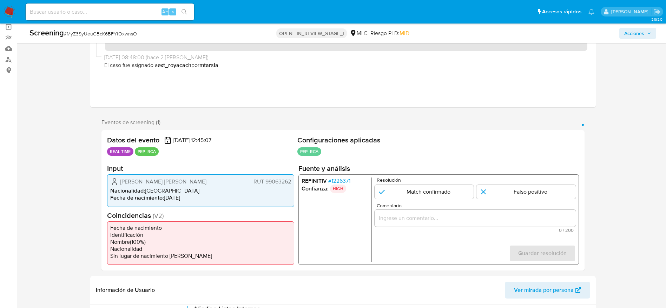
click at [350, 180] on span "# 1226371" at bounding box center [339, 181] width 22 height 7
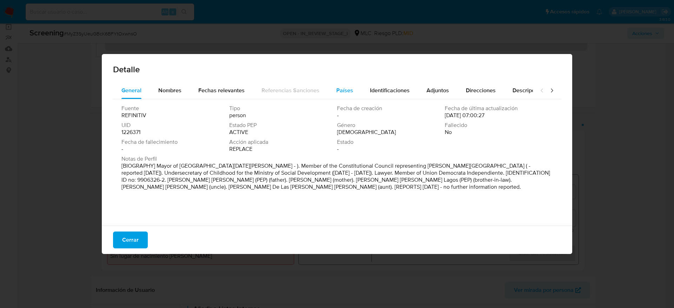
click at [328, 90] on button "Países" at bounding box center [345, 90] width 34 height 17
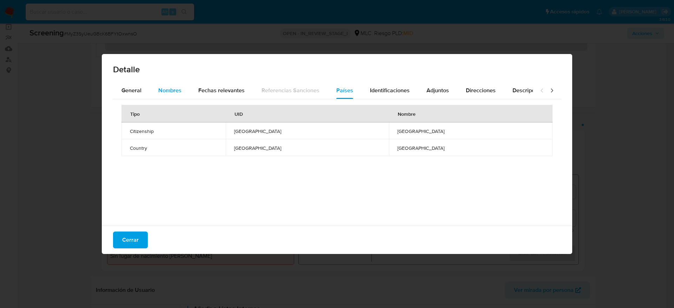
click at [181, 89] on button "Nombres" at bounding box center [170, 90] width 40 height 17
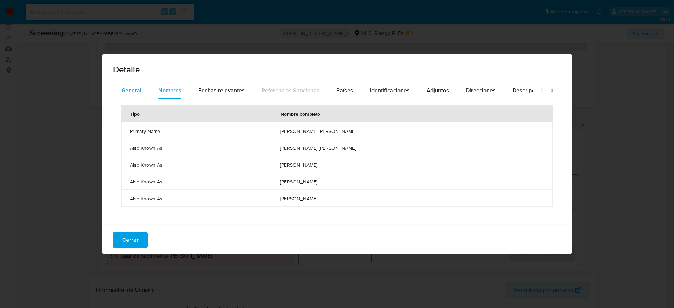
click at [139, 82] on div "General" at bounding box center [131, 90] width 20 height 17
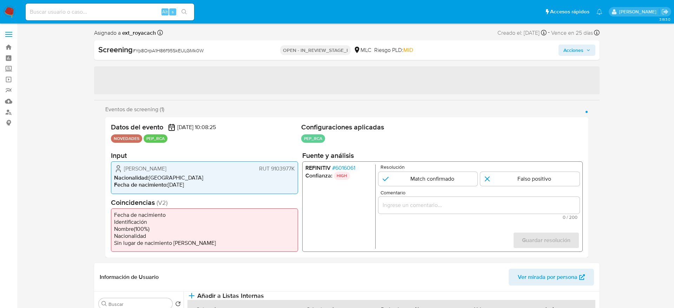
select select "10"
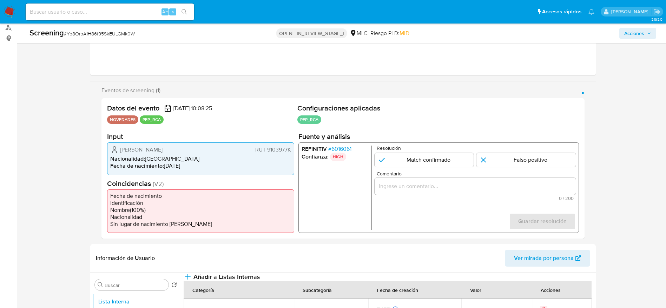
scroll to position [105, 0]
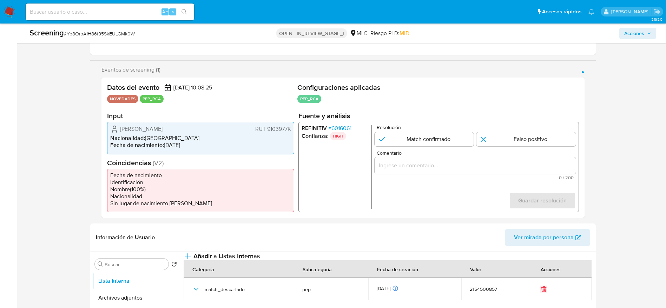
click at [334, 131] on span "# 6016061" at bounding box center [339, 128] width 23 height 7
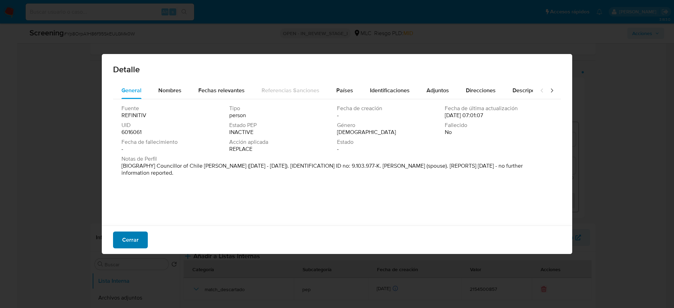
click at [145, 247] on button "Cerrar" at bounding box center [130, 240] width 35 height 17
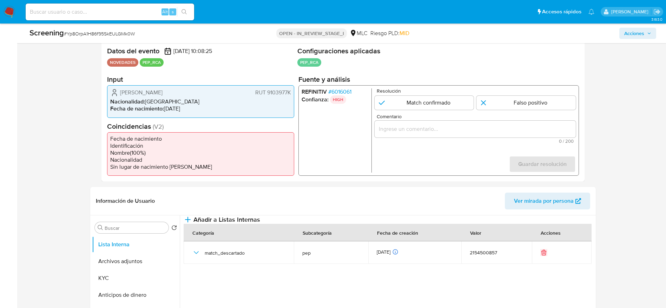
scroll to position [158, 0]
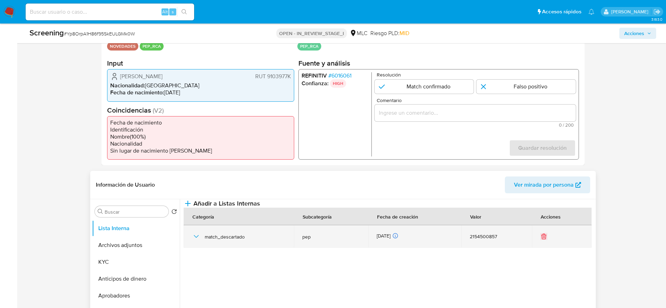
click at [205, 240] on span "match_descartado" at bounding box center [245, 237] width 81 height 6
click at [198, 241] on icon "button" at bounding box center [196, 236] width 8 height 8
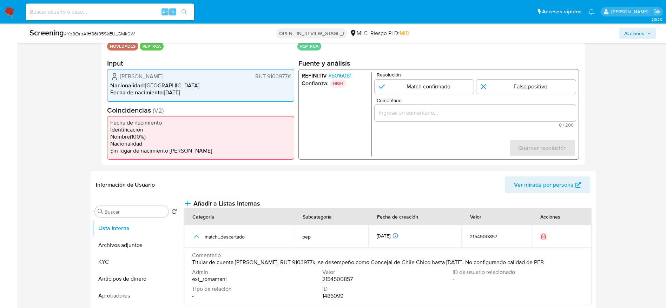
scroll to position [211, 0]
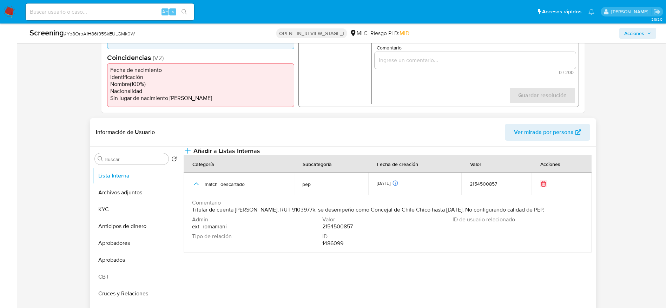
click at [336, 213] on span "Titular de cuenta [PERSON_NAME], RUT 9103977k, se desempeño como Concejal de Ch…" at bounding box center [368, 209] width 352 height 7
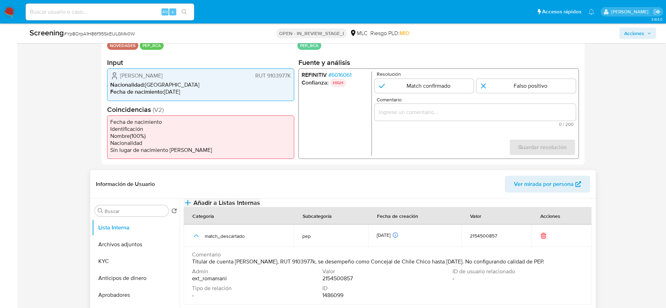
scroll to position [158, 0]
click at [434, 114] on input "Comentario" at bounding box center [474, 112] width 201 height 9
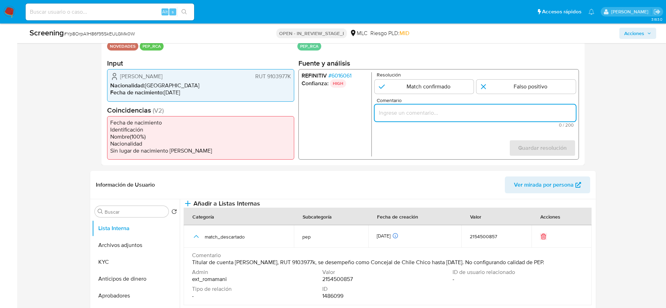
paste input "Titular de cuenta [PERSON_NAME], RUT 9103977k, se desempeño como Concejal de Ch…"
type input "Titular de cuenta [PERSON_NAME], RUT 9103977k, se desempeño como Concejal de Ch…"
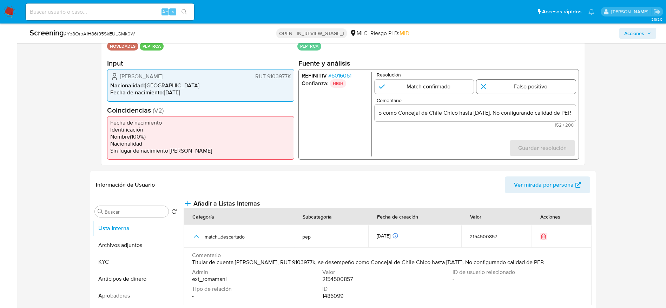
click at [485, 84] on input "1 de 1" at bounding box center [525, 87] width 99 height 14
radio input "true"
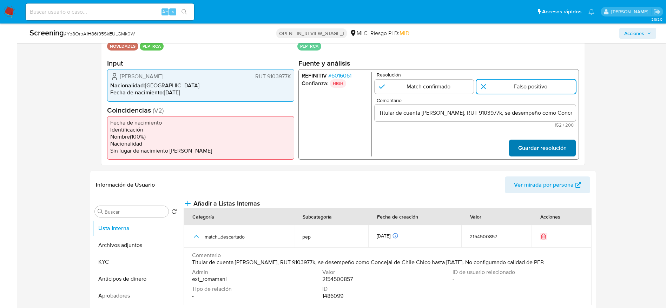
click at [526, 149] on span "Guardar resolución" at bounding box center [542, 147] width 48 height 15
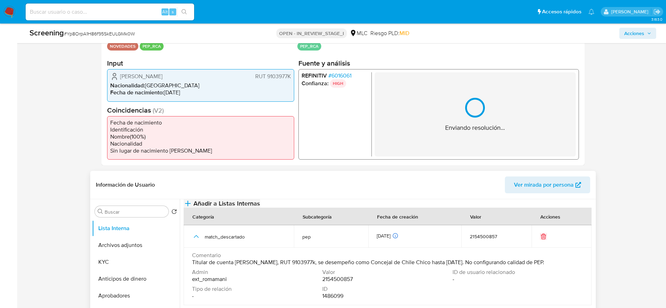
click at [260, 204] on button "Añadir a Listas Internas" at bounding box center [222, 203] width 77 height 8
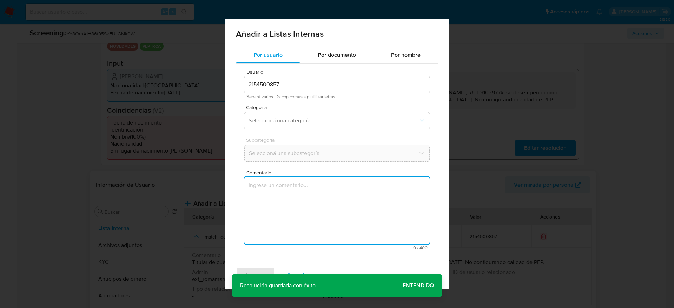
click at [343, 215] on textarea "Comentario" at bounding box center [336, 210] width 185 height 67
type textarea "Titular de cuenta [PERSON_NAME], RUT 9103977k, se desempeño como Concejal de Ch…"
click at [322, 105] on span "Categoría" at bounding box center [338, 107] width 185 height 5
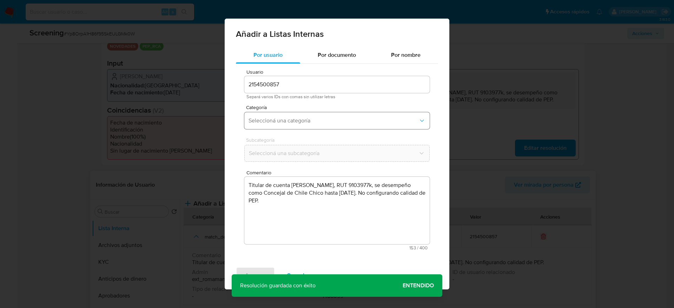
click at [322, 118] on button "Seleccioná una categoría" at bounding box center [336, 120] width 185 height 17
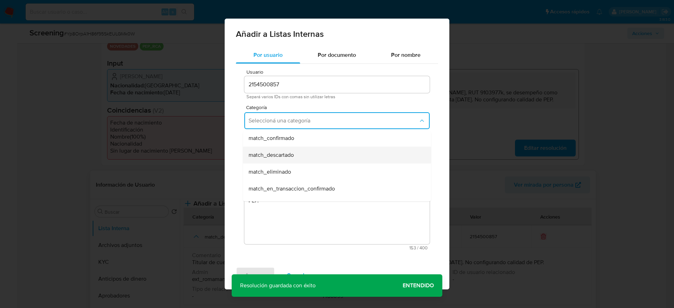
scroll to position [53, 0]
click at [311, 156] on div "match_descartado" at bounding box center [334, 154] width 173 height 17
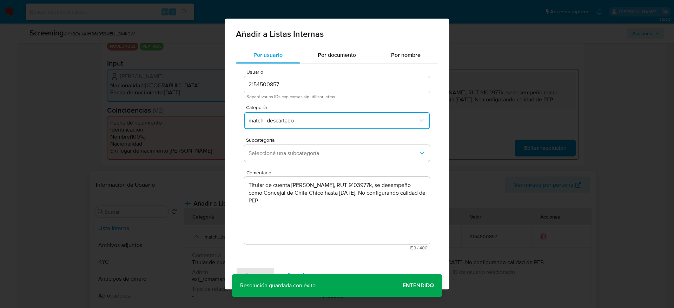
click at [311, 156] on span "Seleccioná una subcategoría" at bounding box center [333, 153] width 170 height 7
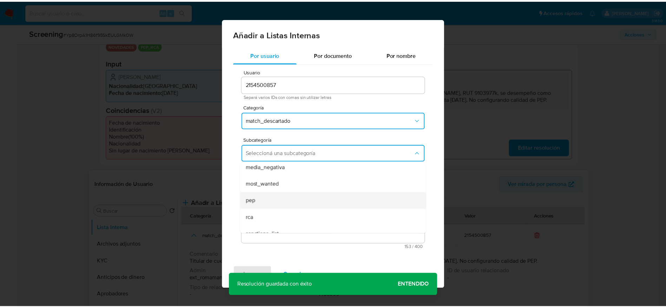
scroll to position [48, 0]
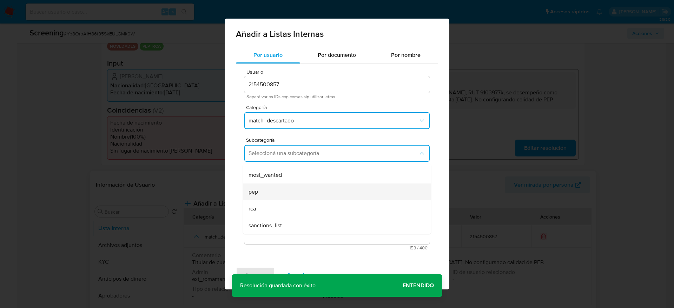
click at [273, 198] on div "pep" at bounding box center [334, 192] width 173 height 17
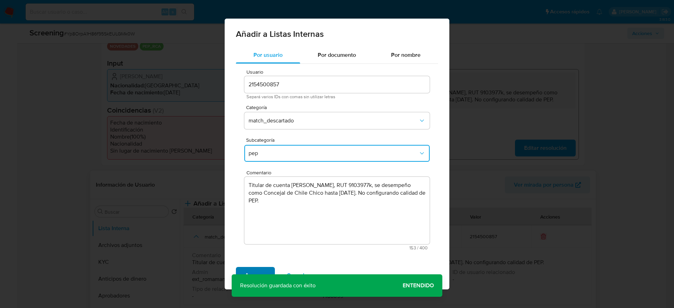
click at [253, 268] on span "Agregar" at bounding box center [255, 275] width 21 height 15
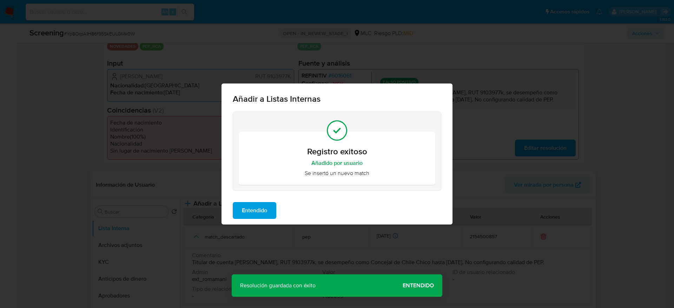
click at [255, 223] on div "Entendido" at bounding box center [336, 211] width 231 height 28
click at [256, 222] on div "Entendido" at bounding box center [336, 211] width 231 height 28
click at [254, 215] on span "Entendido" at bounding box center [254, 210] width 25 height 15
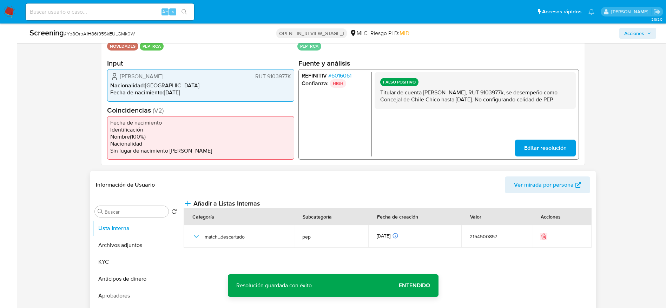
click at [345, 75] on span "# 6016061" at bounding box center [339, 75] width 23 height 7
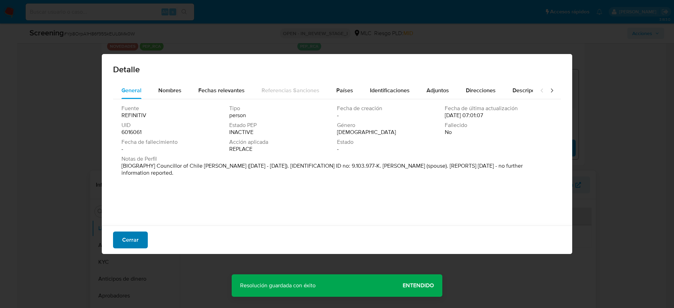
click at [142, 235] on button "Cerrar" at bounding box center [130, 240] width 35 height 17
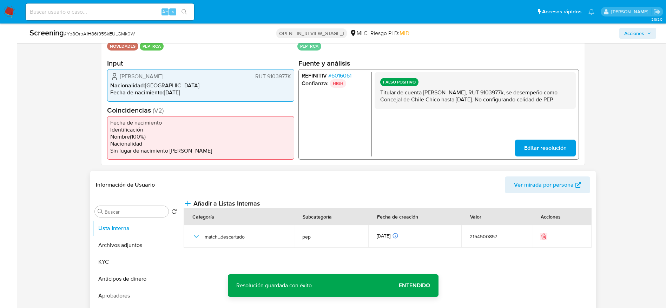
click at [351, 73] on span "# 6016061" at bounding box center [339, 75] width 23 height 7
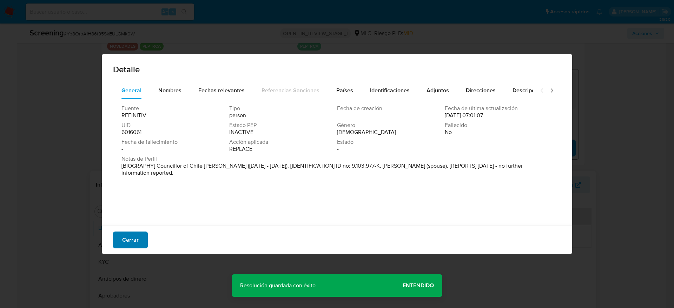
click at [132, 236] on span "Cerrar" at bounding box center [130, 239] width 16 height 15
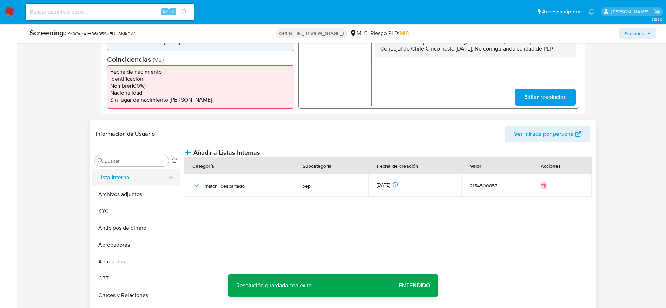
scroll to position [211, 0]
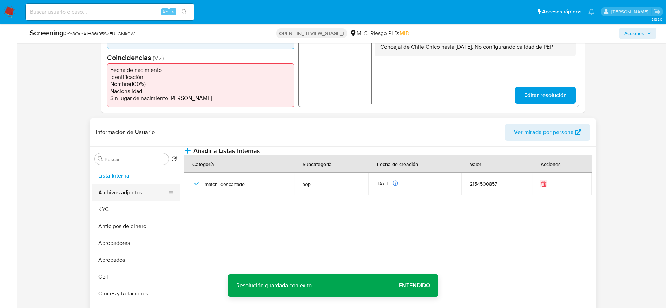
click at [140, 189] on button "Archivos adjuntos" at bounding box center [133, 192] width 82 height 17
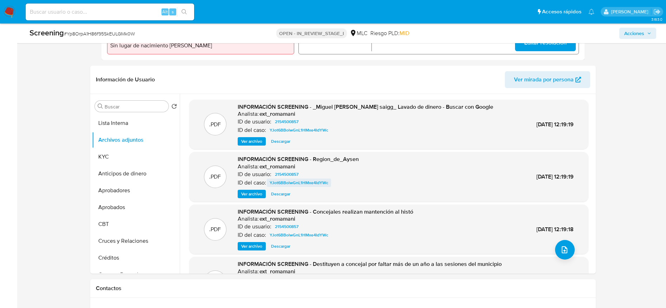
scroll to position [39, 0]
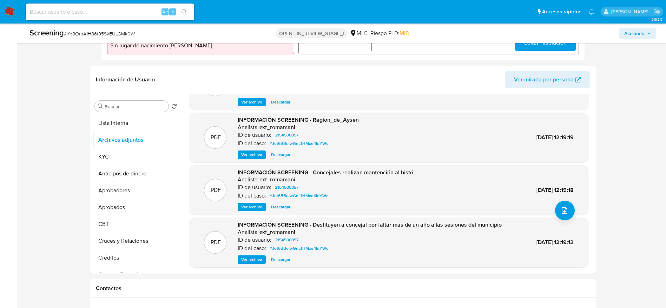
click at [241, 260] on span "Ver archivo" at bounding box center [251, 259] width 21 height 7
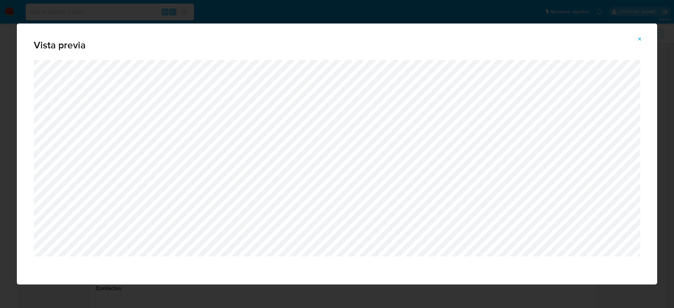
drag, startPoint x: 637, startPoint y: 38, endPoint x: 558, endPoint y: 64, distance: 82.3
click at [637, 39] on icon "Attachment preview" at bounding box center [640, 39] width 6 height 6
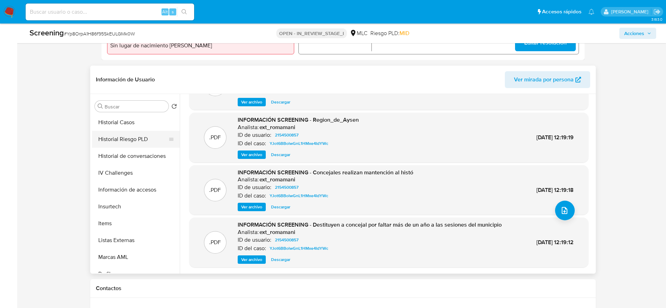
scroll to position [263, 0]
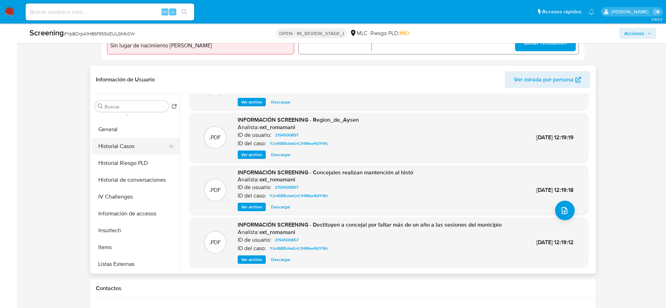
click at [145, 145] on button "Historial Casos" at bounding box center [133, 146] width 82 height 17
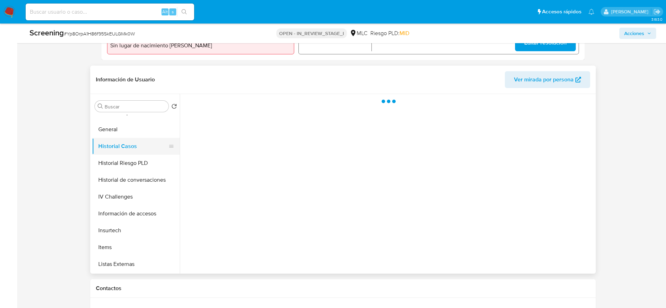
scroll to position [0, 0]
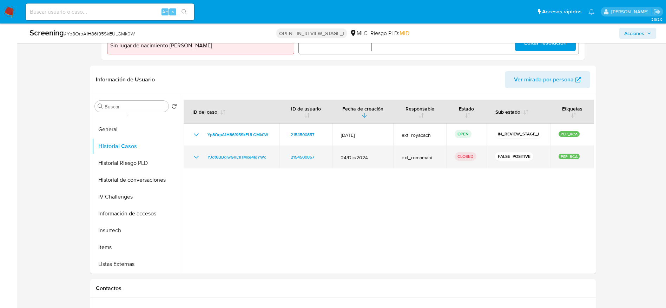
click at [194, 157] on icon "Mostrar/Ocultar" at bounding box center [196, 157] width 8 height 8
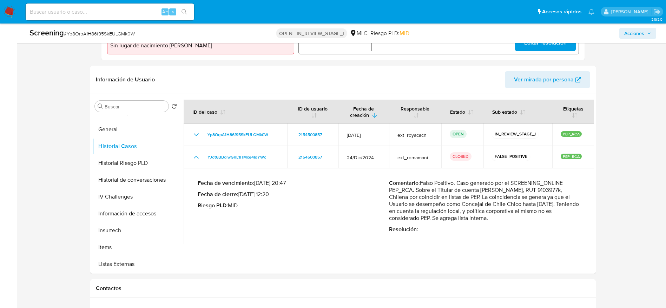
drag, startPoint x: 421, startPoint y: 183, endPoint x: 533, endPoint y: 217, distance: 116.5
click at [533, 217] on p "Comentario : Falso Positivo. Caso generado por el SCREENING_ONLINE PEP_RCA. Sob…" at bounding box center [484, 201] width 191 height 42
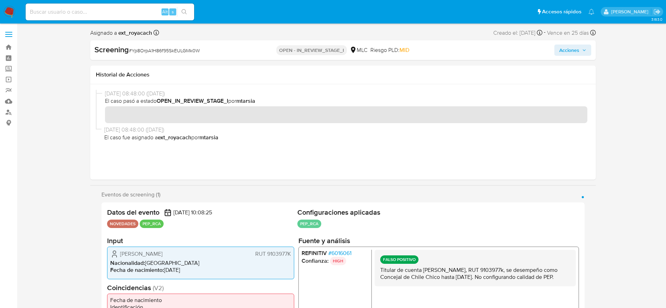
click at [560, 55] on span "Acciones" at bounding box center [569, 50] width 20 height 11
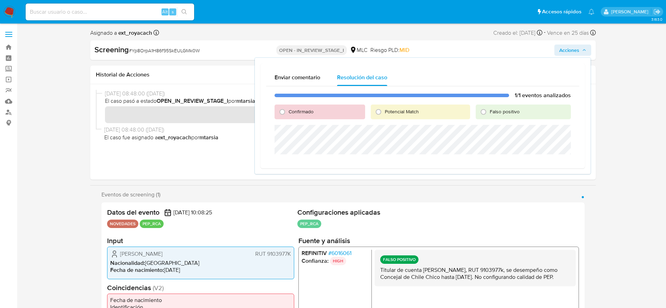
click at [513, 111] on span "Falso positivo" at bounding box center [505, 111] width 30 height 7
click at [489, 111] on input "Falso positivo" at bounding box center [483, 111] width 11 height 11
radio input "true"
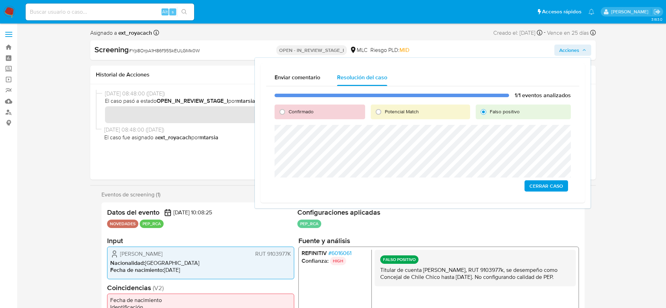
click at [553, 185] on span "Cerrar Caso" at bounding box center [546, 186] width 34 height 10
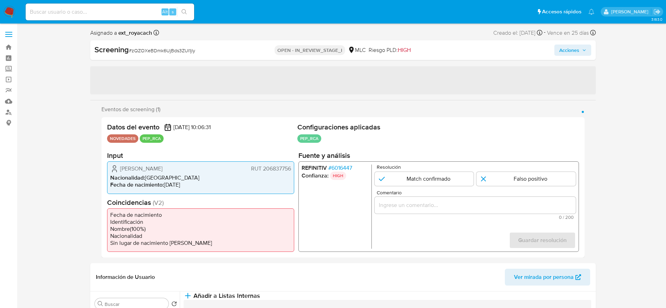
select select "10"
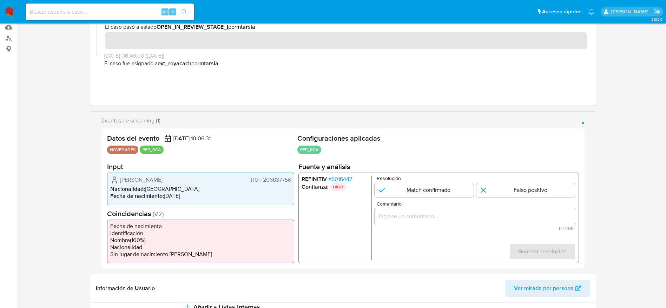
scroll to position [105, 0]
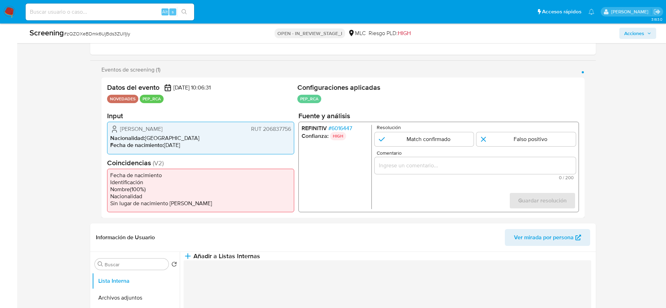
click at [343, 126] on span "# 6016447" at bounding box center [340, 128] width 24 height 7
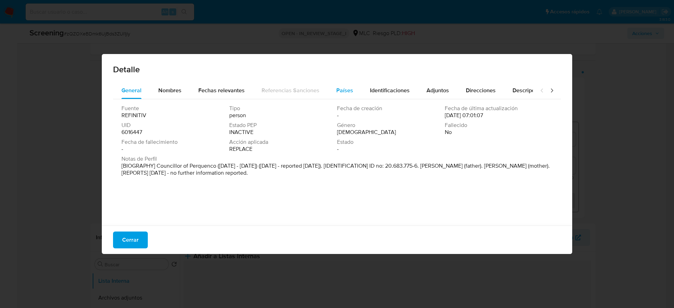
click at [339, 94] on span "Países" at bounding box center [344, 90] width 17 height 8
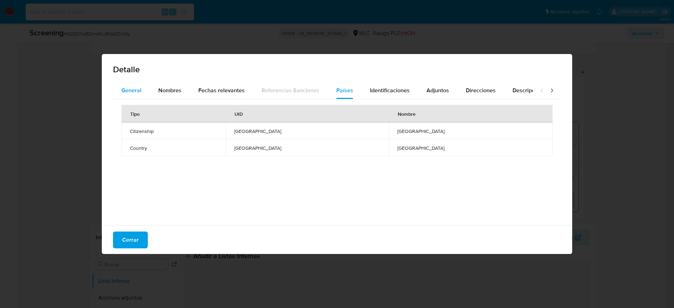
click at [133, 89] on span "General" at bounding box center [131, 90] width 20 height 8
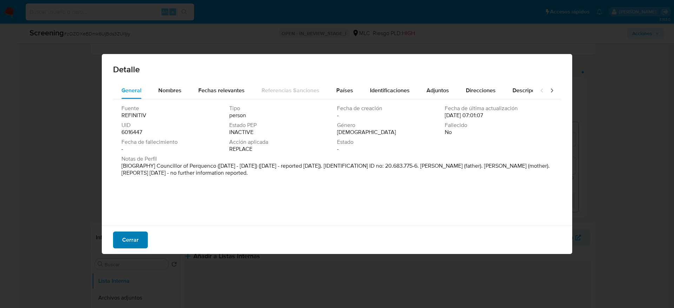
click at [135, 232] on span "Cerrar" at bounding box center [130, 239] width 16 height 15
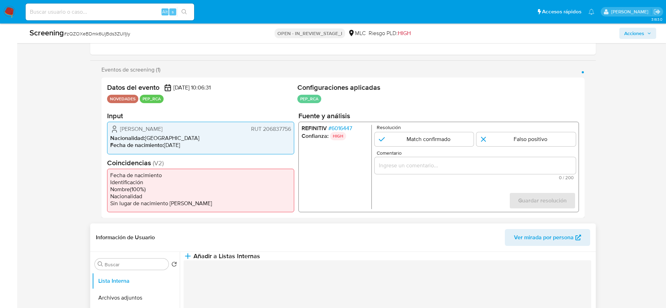
click at [138, 230] on header "Información de Usuario Ver mirada por persona" at bounding box center [343, 237] width 494 height 17
click at [162, 128] on span "Gerardo Benjamín Sanhueza Soto" at bounding box center [141, 129] width 42 height 7
click at [118, 32] on span "# zQZOXeBDmk6UjBds3ZUI1jly" at bounding box center [97, 33] width 66 height 7
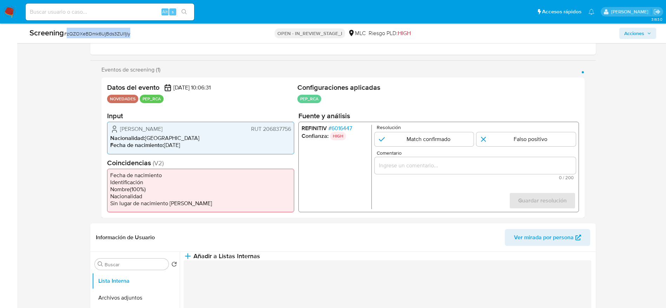
click at [118, 32] on span "# zQZOXeBDmk6UjBds3ZUI1jly" at bounding box center [97, 33] width 66 height 7
copy span "zQZOXeBDmk6UjBds3ZUI1jly"
drag, startPoint x: 116, startPoint y: 126, endPoint x: 299, endPoint y: 115, distance: 183.2
click at [292, 128] on div "Gerardo Benjamín Sanhueza Soto RUT 206837756 Nacionalidad : Chile Fecha de naci…" at bounding box center [200, 138] width 187 height 32
click at [333, 121] on section "Fuente y análisis REFINITIV # 6016447 Confianza: HIGH Resolución Match confirma…" at bounding box center [438, 162] width 280 height 101
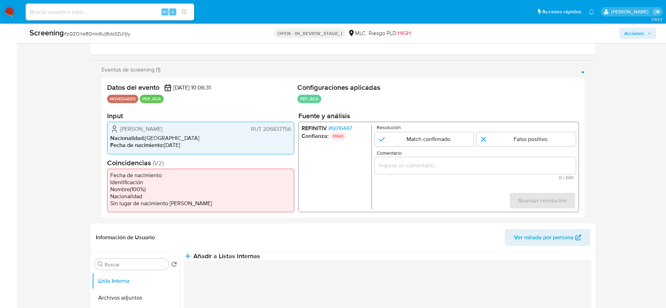
click at [334, 121] on section "Fuente y análisis REFINITIV # 6016447 Confianza: HIGH Resolución Match confirma…" at bounding box center [438, 162] width 280 height 101
click at [341, 125] on span "# 6016447" at bounding box center [340, 128] width 24 height 7
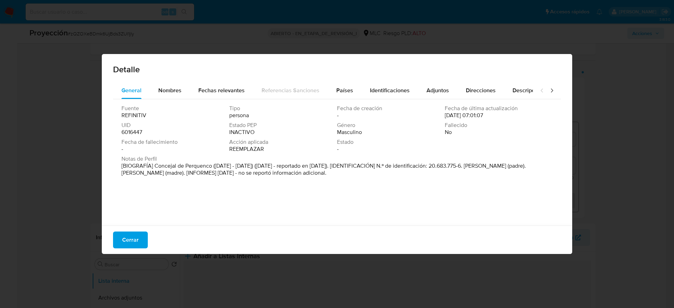
drag, startPoint x: 156, startPoint y: 163, endPoint x: 211, endPoint y: 166, distance: 55.2
click at [211, 166] on font "[BIOGRAFÍA] Concejal de Perquenco (diciembre de 2016 - junio de 2021) (junio de…" at bounding box center [323, 169] width 404 height 15
click at [336, 82] on div "Países" at bounding box center [344, 90] width 17 height 17
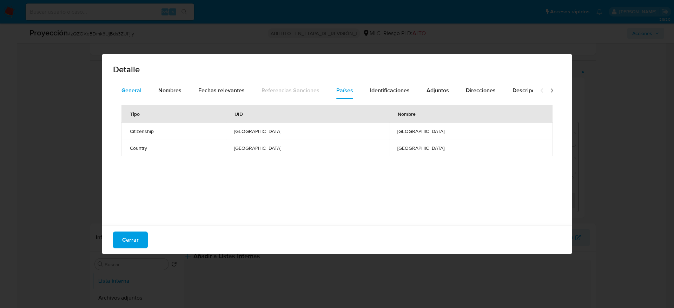
click at [148, 97] on button "General" at bounding box center [131, 90] width 37 height 17
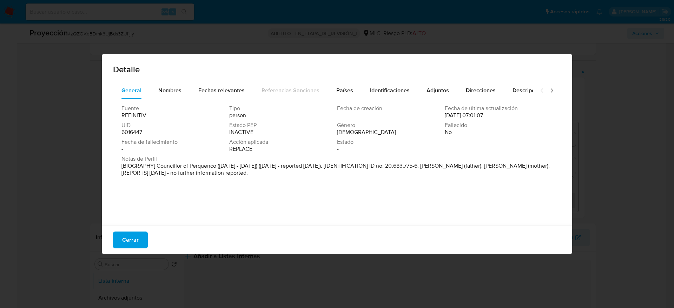
click at [112, 241] on div "Cerrar" at bounding box center [337, 240] width 470 height 28
click at [118, 242] on button "Cerrar" at bounding box center [130, 240] width 35 height 17
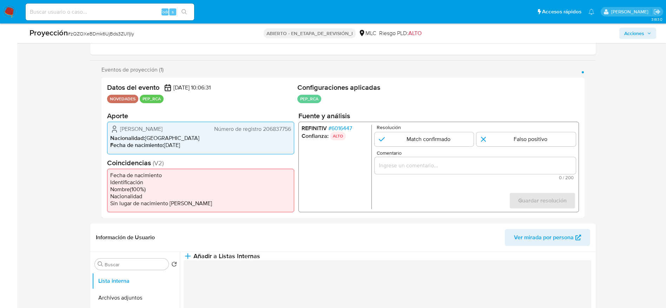
click at [440, 172] on div "1 de 1" at bounding box center [474, 165] width 201 height 17
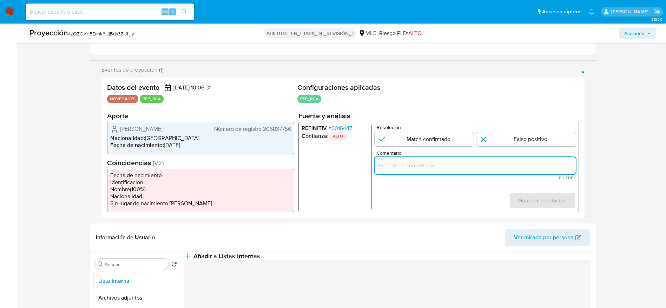
paste input "Caso generado sobre el usuario Gerardo Benjamín Sanhueza Soto. El titular de la…"
drag, startPoint x: 444, startPoint y: 162, endPoint x: 418, endPoint y: 152, distance: 27.1
click at [443, 162] on input "Caso generado sobre el usuario Gerardo Benjamín Sanhueza Soto. El titular de la…" at bounding box center [474, 165] width 201 height 9
type input "Caso generado sobre el usuario Gerardo Benjamín Sanhueza Soto. El titular de la…"
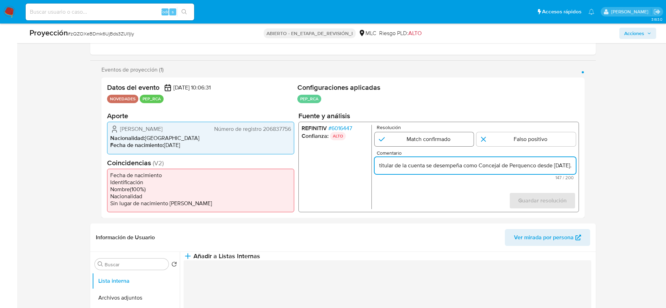
click at [449, 138] on input "1 de 1" at bounding box center [423, 139] width 99 height 14
radio input "true"
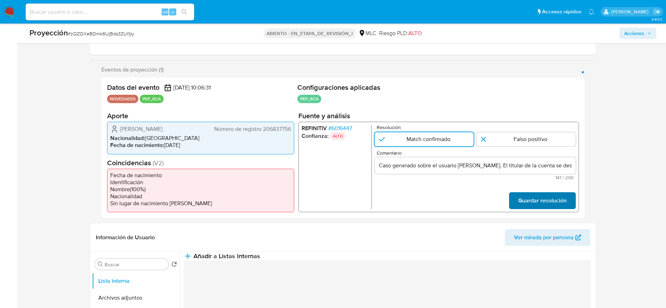
click at [565, 205] on button "Guardar resolución" at bounding box center [541, 200] width 67 height 17
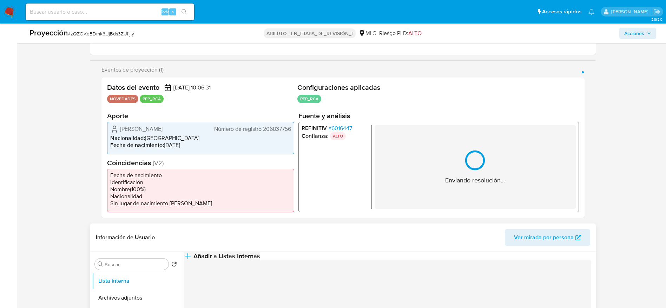
click at [260, 260] on span "Añadir a Listas Internas" at bounding box center [226, 256] width 67 height 8
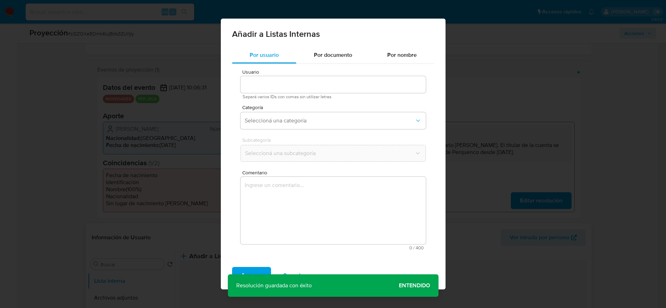
type input "479690989"
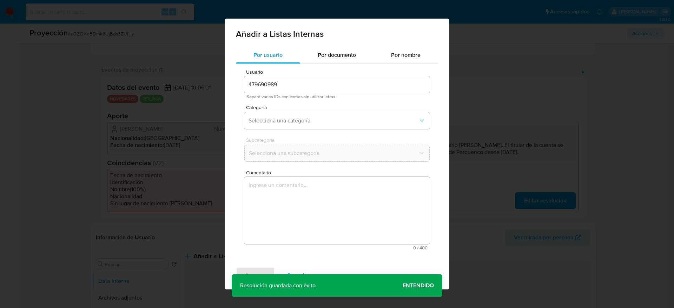
click at [396, 244] on textarea "Comentario" at bounding box center [336, 210] width 185 height 67
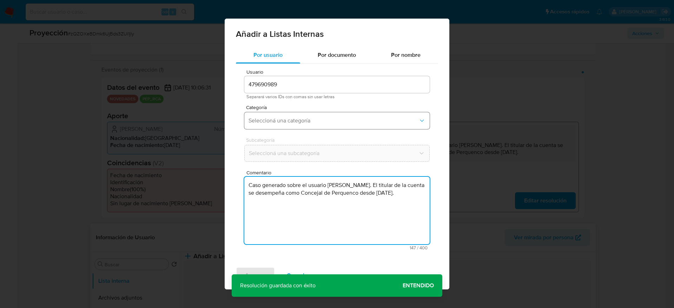
type textarea "Caso generado sobre el usuario Gerardo Benjamín Sanhueza Soto. El titular de la…"
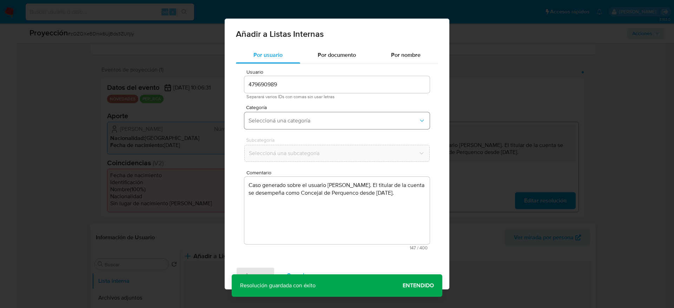
drag, startPoint x: 324, startPoint y: 113, endPoint x: 324, endPoint y: 122, distance: 9.8
click at [324, 112] on button "Seleccioná una categoría" at bounding box center [336, 120] width 185 height 17
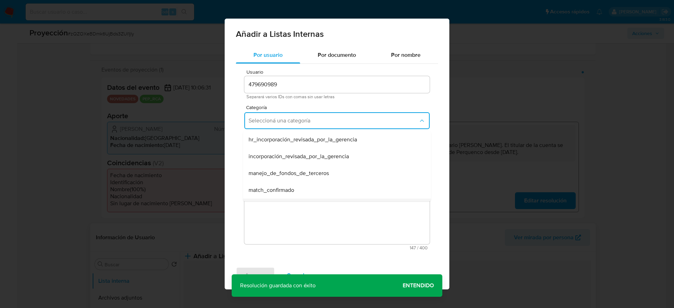
scroll to position [53, 0]
click at [286, 145] on div "match_confirmado" at bounding box center [334, 137] width 173 height 17
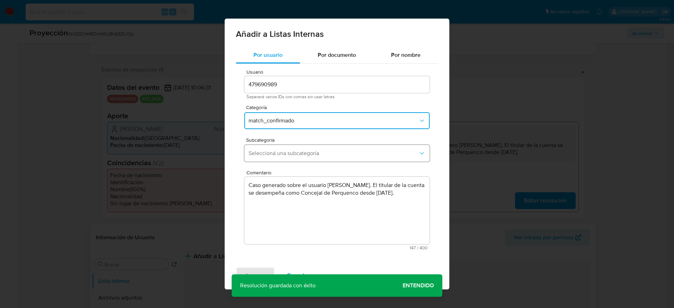
click at [286, 146] on button "Seleccioná una subcategoría" at bounding box center [336, 153] width 185 height 17
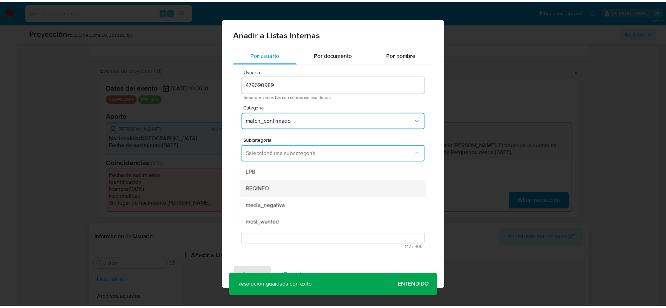
scroll to position [48, 0]
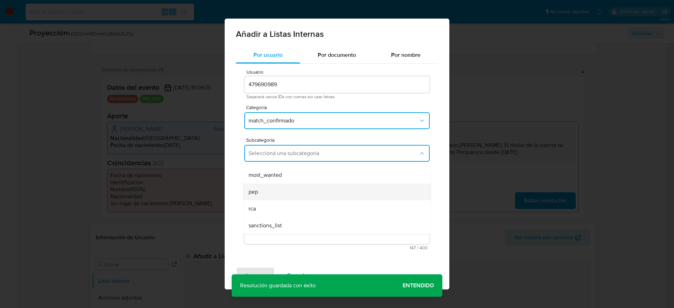
click at [277, 188] on div "pep" at bounding box center [334, 192] width 173 height 17
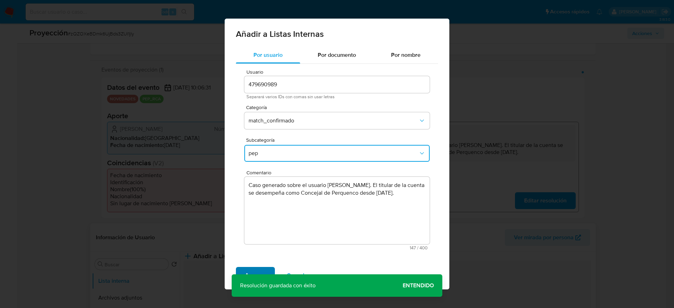
click at [264, 268] on span "Agregar" at bounding box center [255, 275] width 21 height 15
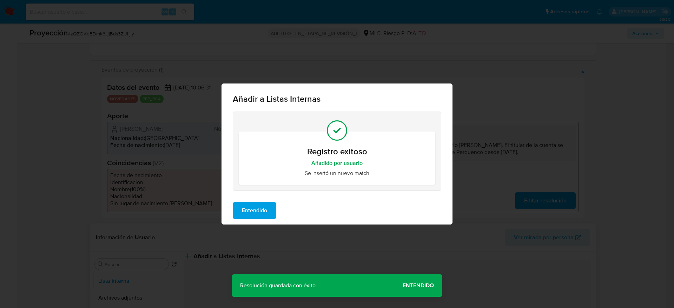
click at [253, 209] on span "Entendido" at bounding box center [254, 210] width 25 height 15
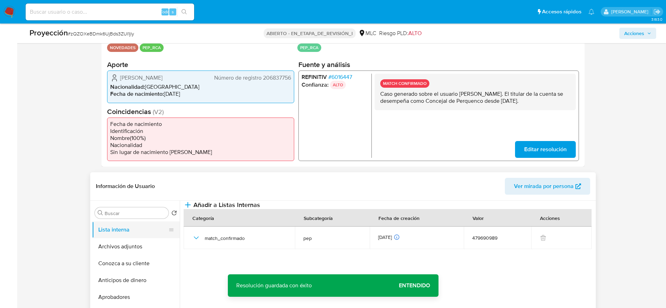
scroll to position [158, 0]
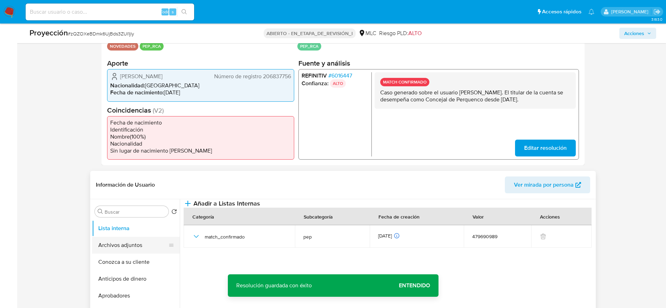
click at [154, 239] on button "Archivos adjuntos" at bounding box center [133, 245] width 82 height 17
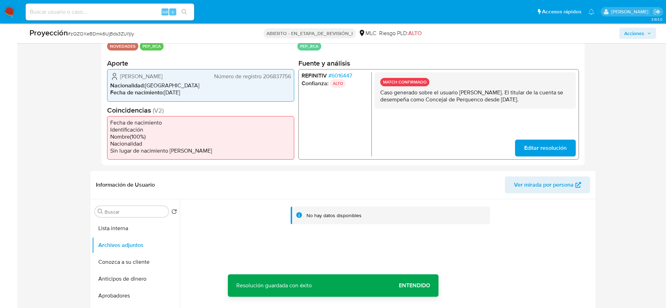
scroll to position [295, 0]
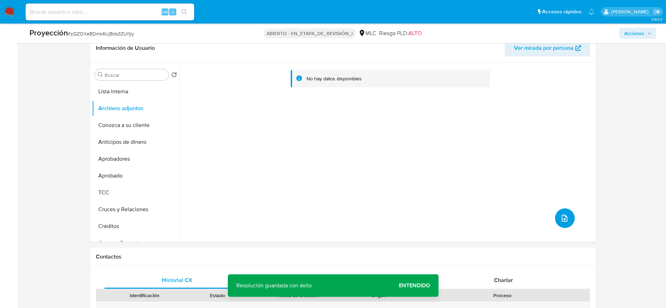
click at [570, 215] on button "subir archivo" at bounding box center [565, 218] width 20 height 20
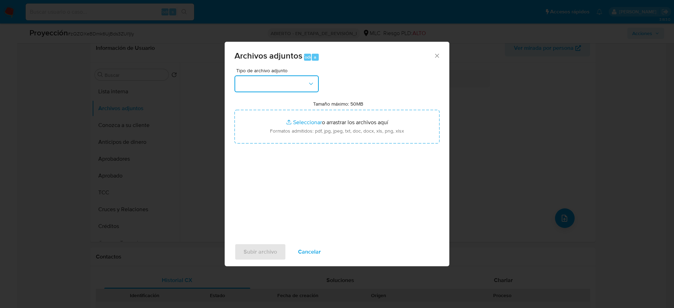
click at [275, 90] on button "button" at bounding box center [276, 83] width 84 height 17
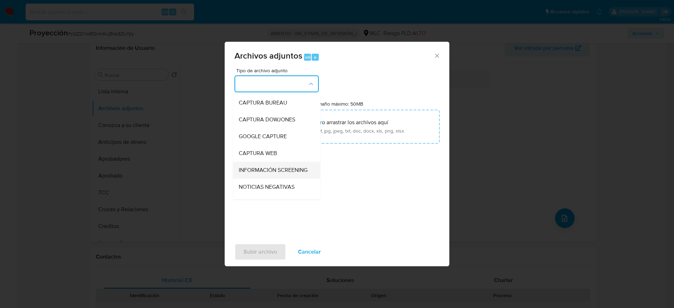
click at [266, 168] on span "INFORMACIÓN SCREENING" at bounding box center [273, 170] width 69 height 7
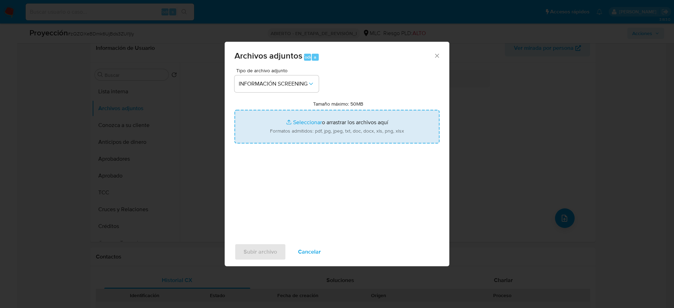
click at [293, 128] on input "Tamaño máximo: 50MB Seleccionar archivos" at bounding box center [336, 127] width 205 height 34
type input "C:\fakepath\_Gerardo Benjamín Sanhueza Soto_ - Buscar con Google.pdf"
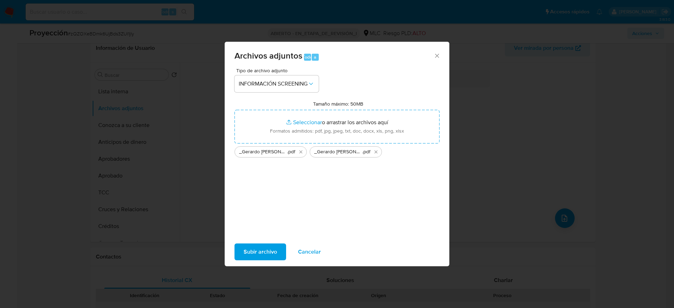
click at [245, 244] on span "Subir archivo" at bounding box center [260, 251] width 33 height 15
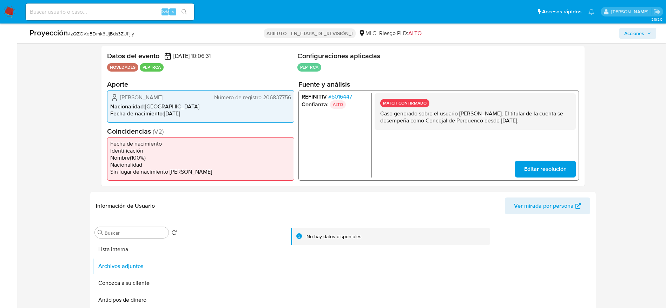
scroll to position [0, 0]
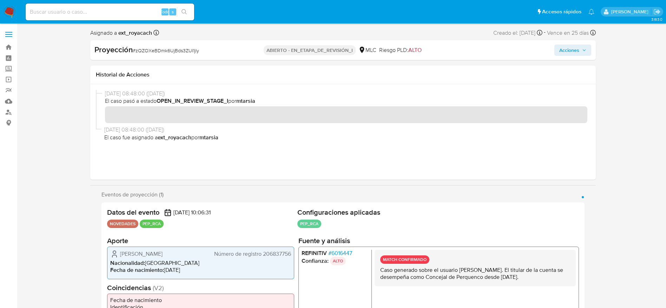
click at [574, 52] on span "Acciones" at bounding box center [569, 50] width 20 height 11
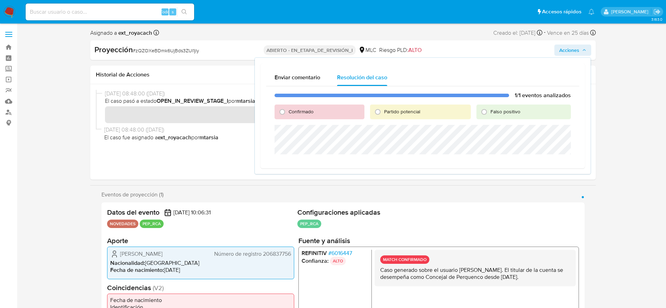
click at [299, 114] on span "Confirmado" at bounding box center [300, 111] width 25 height 7
click at [288, 114] on input "Confirmado" at bounding box center [282, 111] width 11 height 11
radio input "true"
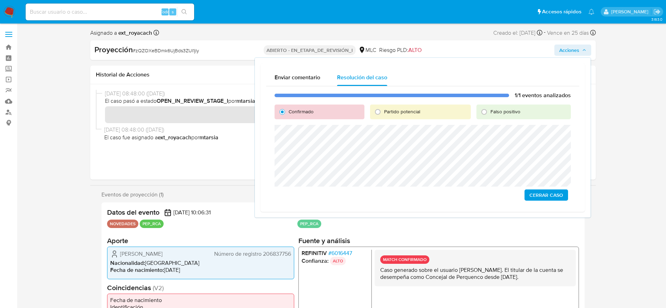
click at [545, 190] on span "Cerrar Caso" at bounding box center [546, 195] width 34 height 10
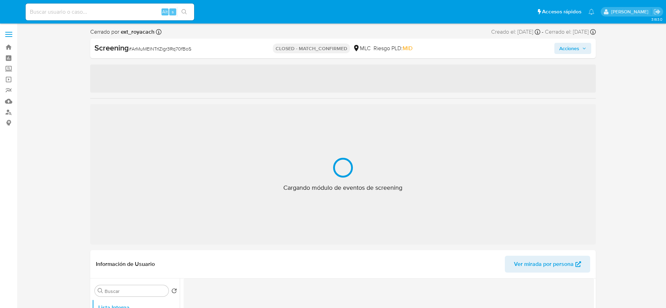
select select "10"
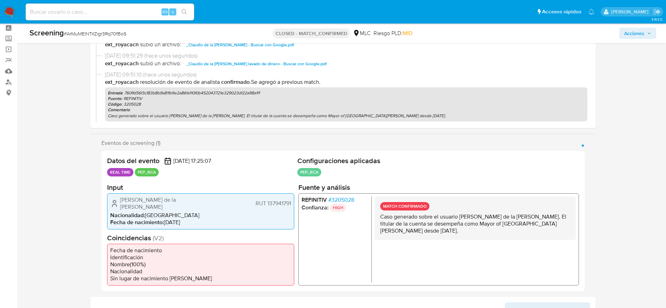
scroll to position [105, 0]
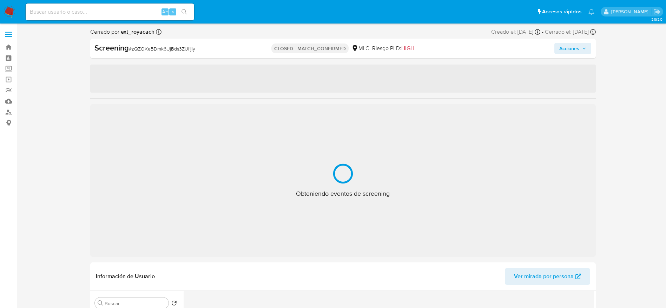
select select "10"
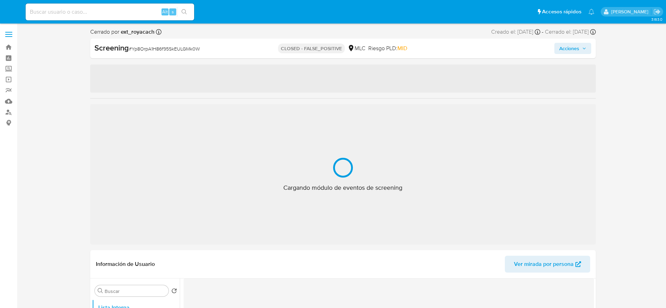
select select "10"
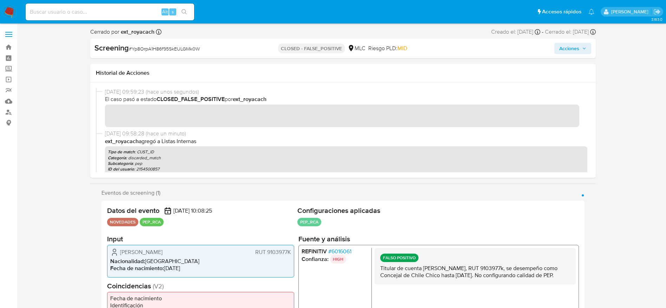
click at [161, 47] on span "# Yp8OrpA1H86f95SkEULGMk0W" at bounding box center [164, 48] width 71 height 7
copy span "Yp8OrpA1H86f95SkEULGMk0W"
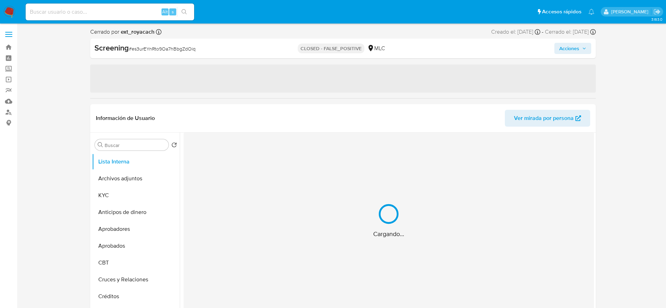
select select "10"
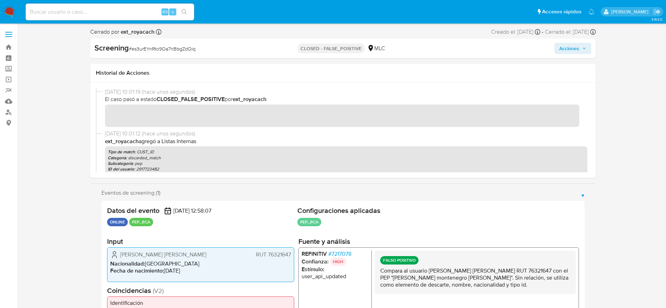
click at [341, 255] on span "# 7217078" at bounding box center [339, 253] width 23 height 7
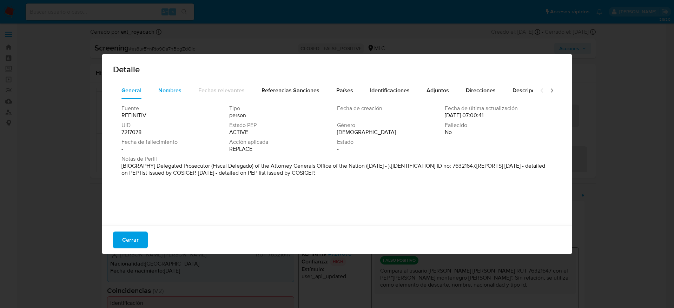
click at [154, 88] on button "Nombres" at bounding box center [170, 90] width 40 height 17
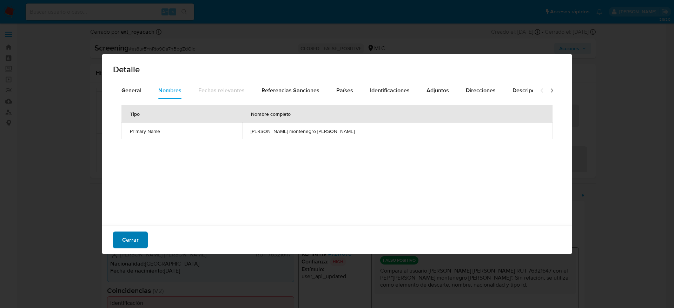
click at [126, 244] on span "Cerrar" at bounding box center [130, 239] width 16 height 15
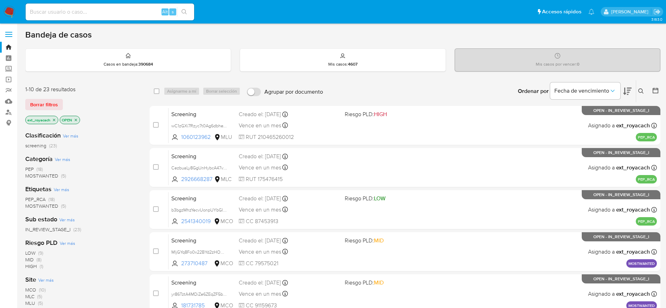
click at [54, 122] on p "ext_royacach" at bounding box center [42, 120] width 32 height 8
click at [54, 121] on icon "close-filter" at bounding box center [54, 120] width 4 height 4
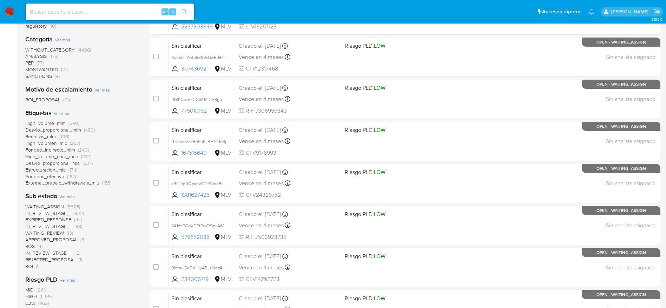
scroll to position [158, 0]
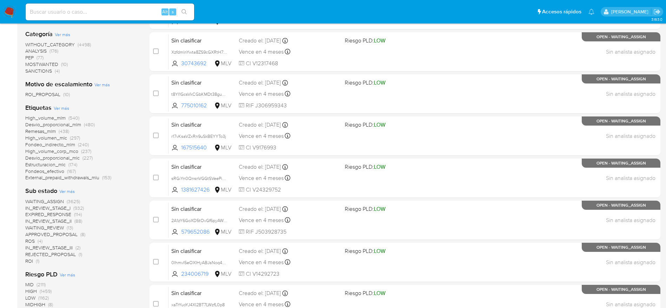
click at [45, 68] on span "SANCTIONS" at bounding box center [38, 70] width 27 height 7
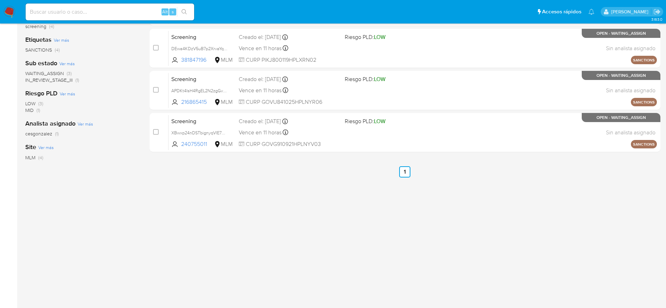
scroll to position [14, 0]
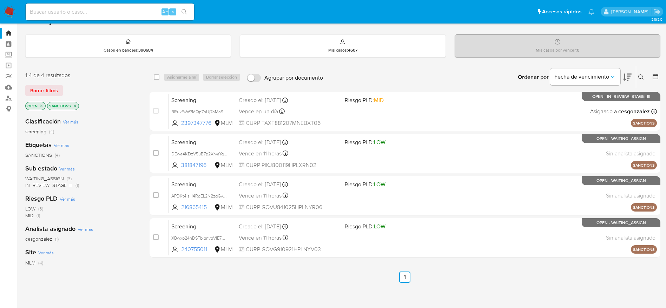
click at [76, 106] on icon "close-filter" at bounding box center [75, 106] width 4 height 4
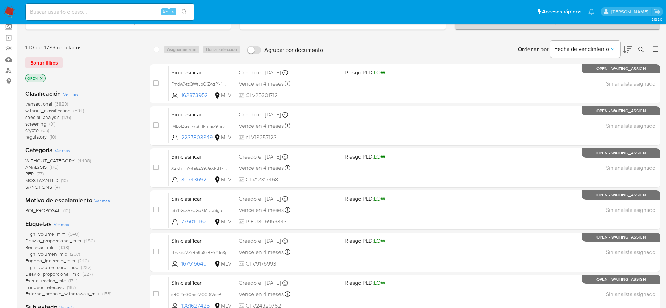
scroll to position [14, 0]
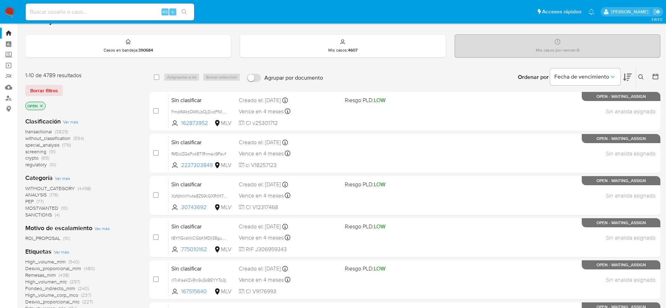
click at [8, 7] on img at bounding box center [10, 12] width 12 height 12
click at [10, 12] on img at bounding box center [10, 12] width 12 height 12
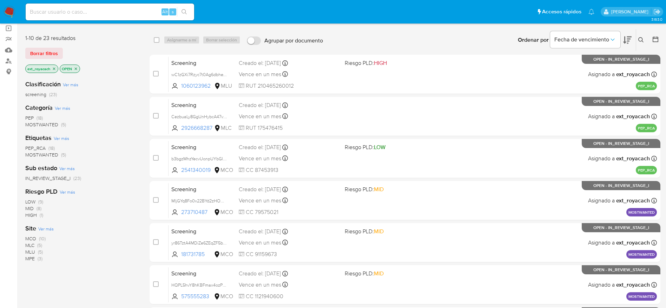
scroll to position [53, 0]
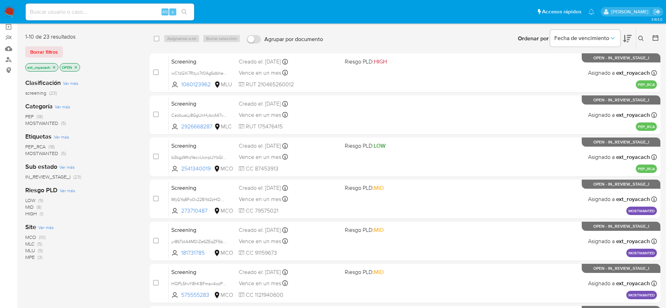
click at [43, 238] on span "(10)" at bounding box center [42, 237] width 7 height 7
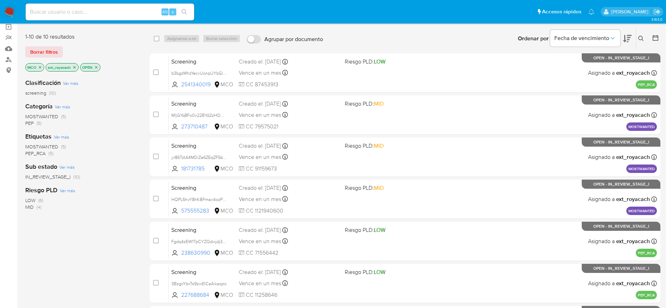
click at [7, 13] on img at bounding box center [10, 12] width 12 height 12
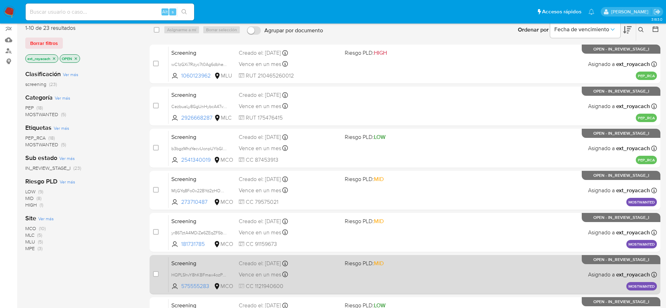
scroll to position [53, 0]
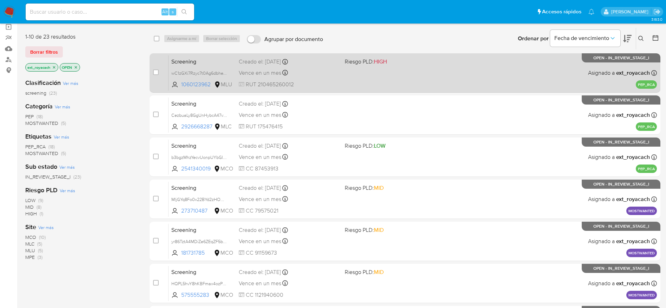
click at [342, 85] on div "Screening wC1zGXi7Rzyc7t0Ag6dbheVx 1060123962 MLU Riesgo PLD: HIGH Creado el: 1…" at bounding box center [412, 72] width 488 height 35
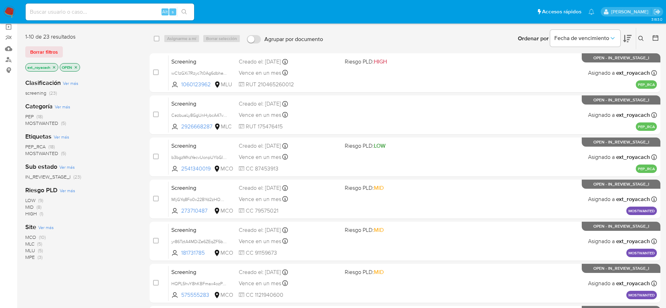
click at [32, 251] on span "MLU" at bounding box center [30, 250] width 10 height 7
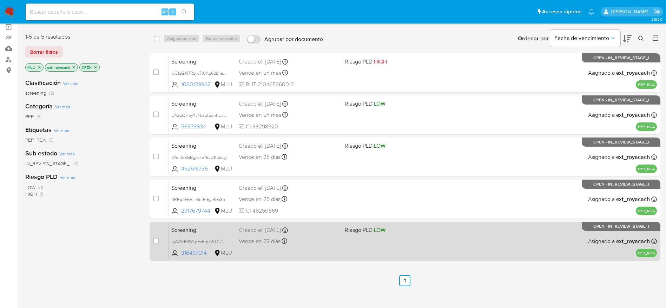
click at [267, 242] on span "Vence en 23 días" at bounding box center [260, 242] width 42 height 8
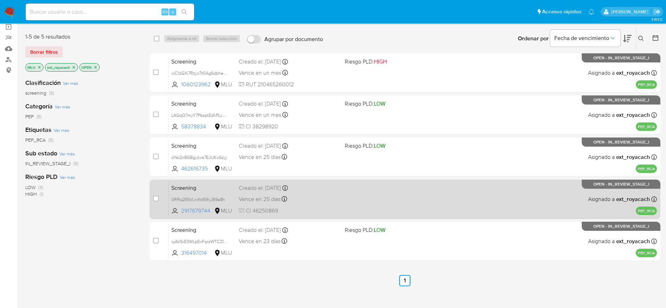
click at [248, 193] on div "Screening 0RRq2E5VLrvfotE9rjJB9a8h 2917679744 MLU Creado el: 10/10/2025 Creado …" at bounding box center [412, 198] width 488 height 35
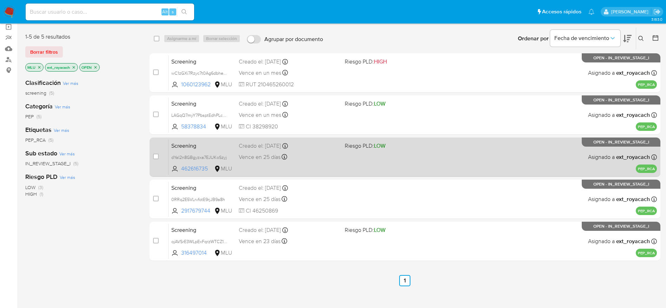
click at [273, 158] on span "Vence en 25 días" at bounding box center [260, 157] width 42 height 8
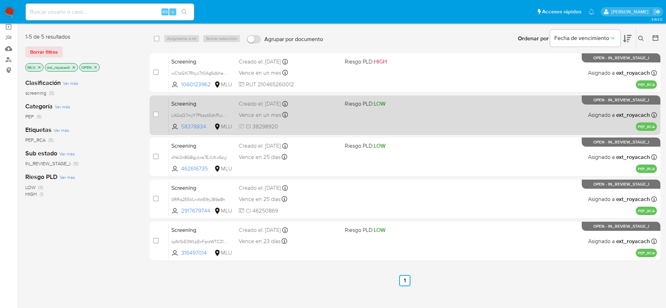
click at [267, 123] on span "CI 38298920" at bounding box center [289, 127] width 100 height 8
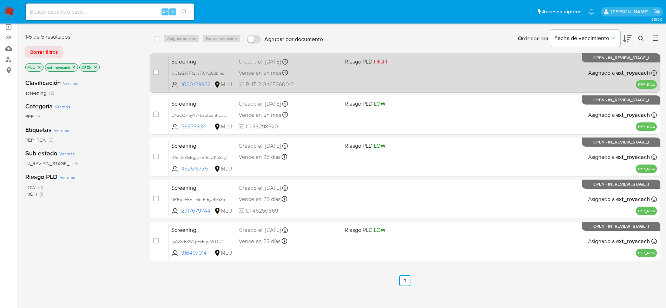
click at [280, 73] on span "Vence en un mes" at bounding box center [260, 73] width 42 height 8
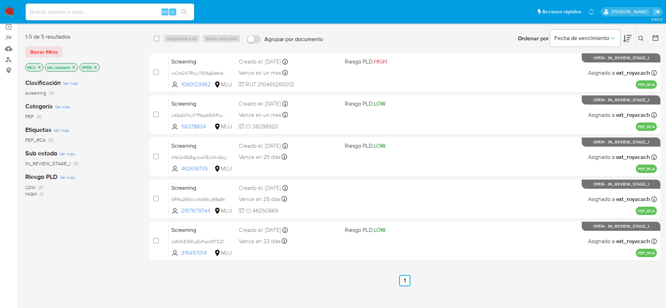
click at [48, 46] on div "1-5 de 5 resultados Borrar filtros MLU ext_royacach OPEN" at bounding box center [81, 53] width 112 height 40
click at [48, 49] on span "Borrar filtros" at bounding box center [44, 52] width 28 height 10
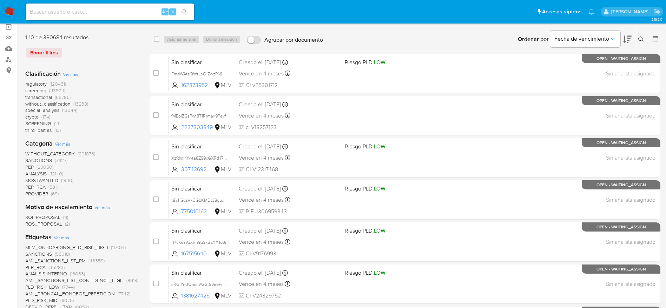
click at [639, 41] on icon at bounding box center [641, 39] width 6 height 6
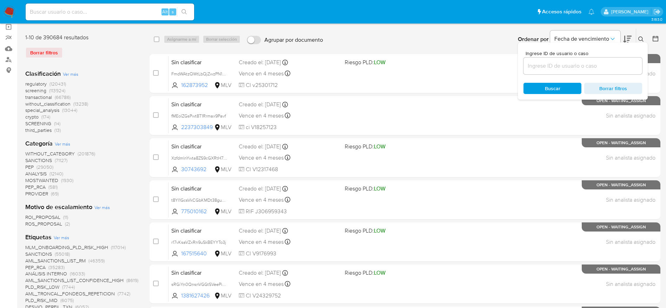
click at [585, 63] on input at bounding box center [582, 65] width 119 height 9
type input "5OytuZwtrX4indui5f0KYIZl"
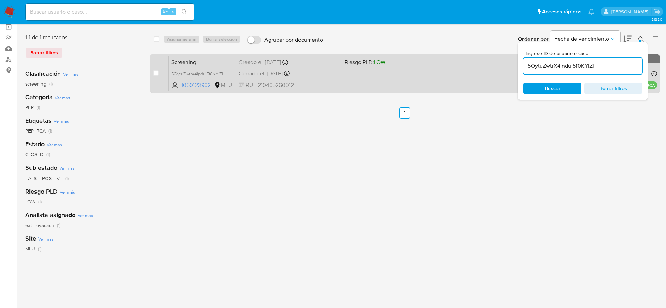
click at [398, 81] on div "Screening 5OytuZwtrX4indui5f0KYIZl 1060123962 MLU Riesgo PLD: LOW Creado el: 01…" at bounding box center [412, 73] width 488 height 35
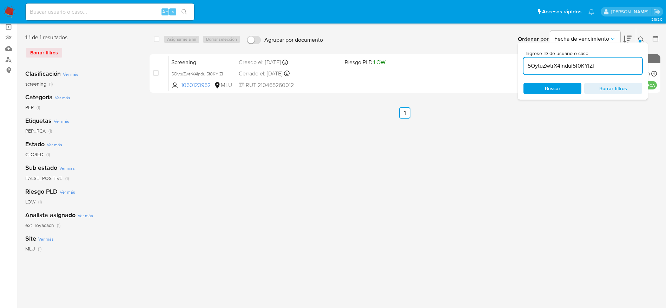
click at [8, 12] on img at bounding box center [10, 12] width 12 height 12
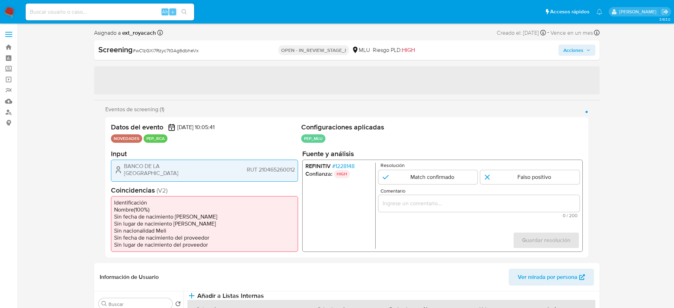
select select "10"
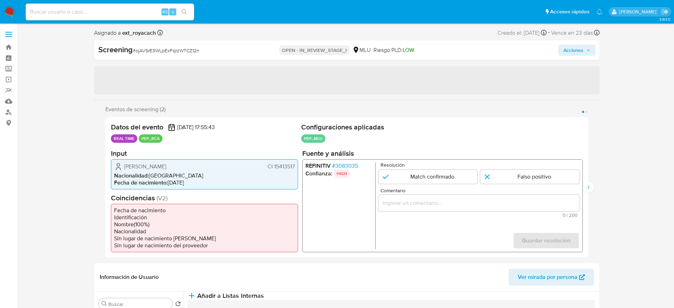
select select "10"
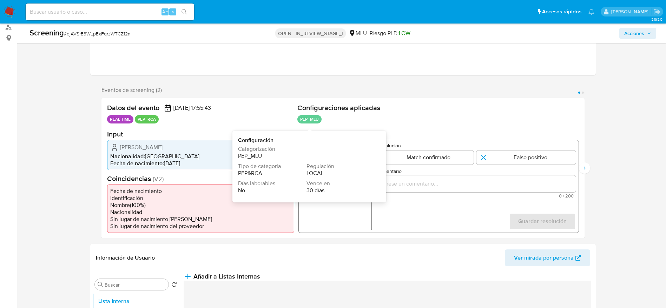
scroll to position [105, 0]
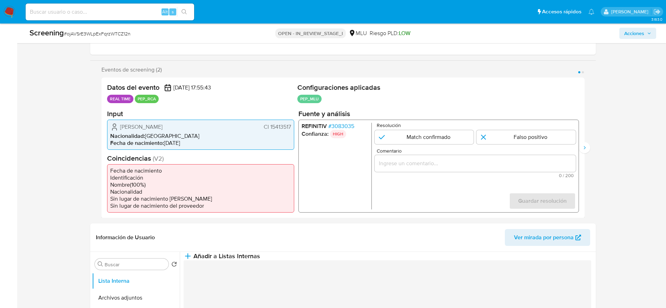
click at [335, 124] on span "# 3083035" at bounding box center [341, 125] width 26 height 7
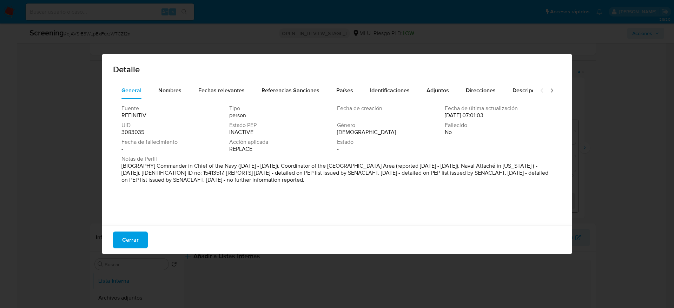
click at [137, 232] on span "Cerrar" at bounding box center [130, 239] width 16 height 15
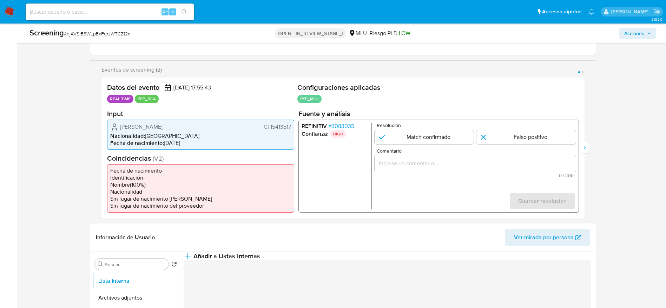
drag, startPoint x: 138, startPoint y: 237, endPoint x: 195, endPoint y: 80, distance: 167.1
click at [162, 126] on span "Jorge Wilson Menendez" at bounding box center [141, 126] width 42 height 7
click at [102, 36] on span "# ojAVSrE3WLpExFqrzWTCZ12n" at bounding box center [97, 33] width 67 height 7
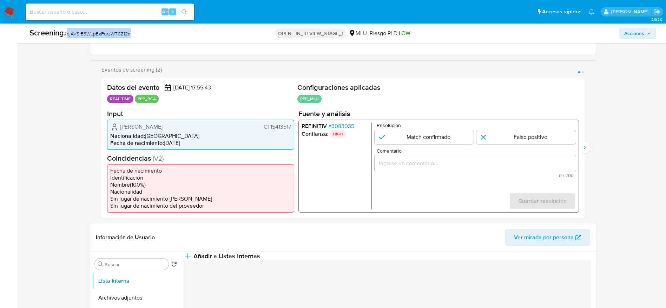
click at [102, 36] on span "# ojAVSrE3WLpExFqrzWTCZ12n" at bounding box center [97, 33] width 67 height 7
copy span "ojAVSrE3WLpExFqrzWTCZ12n"
drag, startPoint x: 105, startPoint y: 122, endPoint x: 294, endPoint y: 121, distance: 189.9
click at [294, 121] on div "Datos del evento 08/10/2025 17:55:43 REAL TIME PEP_RCA Configuraciones aplicada…" at bounding box center [342, 148] width 483 height 141
click at [347, 125] on span "# 3083035" at bounding box center [341, 125] width 26 height 7
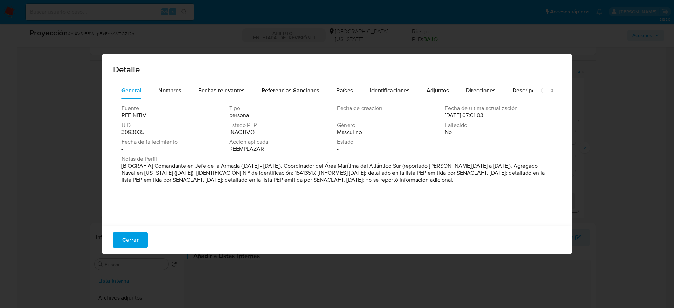
drag, startPoint x: 153, startPoint y: 166, endPoint x: 327, endPoint y: 163, distance: 174.1
click at [327, 163] on font "[BIOGRAFÍA] Comandante en Jefe de la Armada (marzo de 2020 - febrero de 2025). …" at bounding box center [332, 173] width 423 height 22
click at [132, 244] on span "Cerrar" at bounding box center [130, 239] width 16 height 15
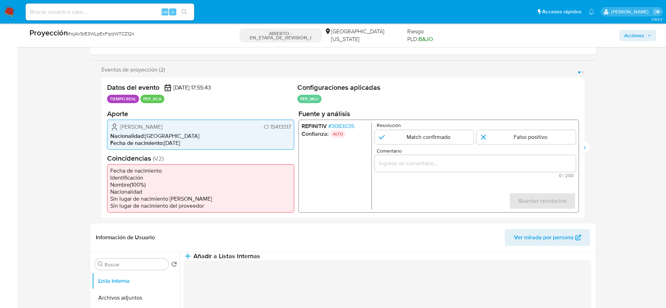
click at [426, 161] on input "Comentario" at bounding box center [474, 163] width 201 height 9
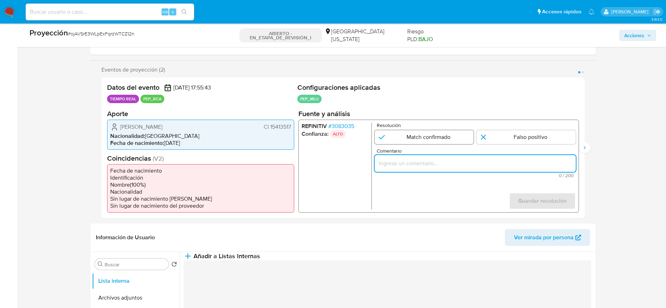
paste input "Caso generado sobre el usuario Jorge Wilson Menendez, se desempeñó como Comanda…"
type input "Caso generado sobre el usuario Jorge Wilson Menendez, se desempeñó como Comanda…"
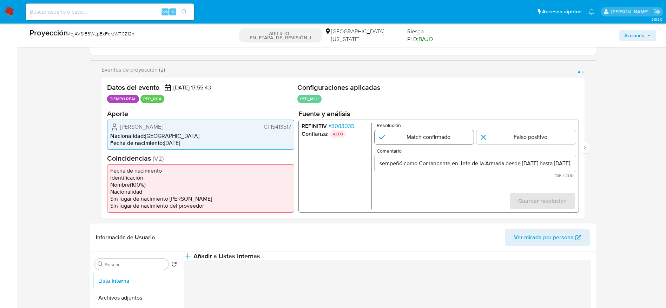
click at [431, 137] on input "1 de 2" at bounding box center [423, 137] width 99 height 14
radio input "true"
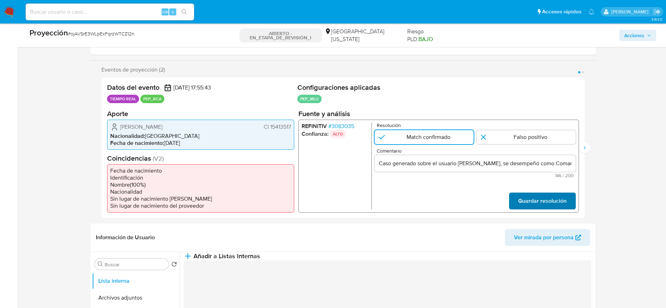
click at [550, 201] on span "Guardar resolución" at bounding box center [542, 200] width 48 height 15
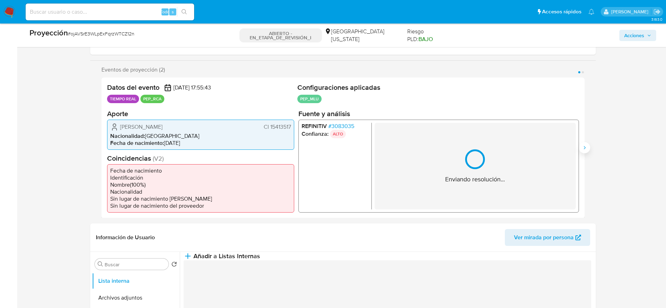
click at [583, 142] on button "Siguiente" at bounding box center [584, 147] width 11 height 11
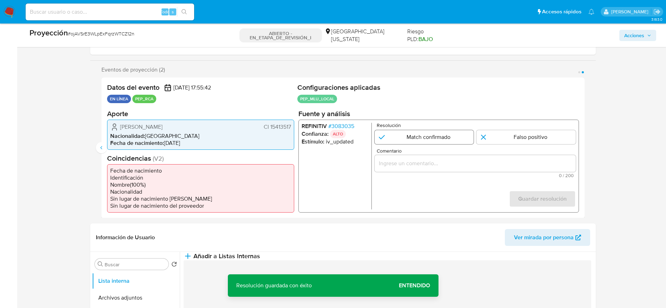
click at [409, 139] on input "2 de 2" at bounding box center [423, 137] width 99 height 14
radio input "true"
click at [418, 169] on div "2 de 2" at bounding box center [474, 163] width 201 height 17
drag, startPoint x: 481, startPoint y: 166, endPoint x: 490, endPoint y: 177, distance: 13.8
click at [481, 168] on input "Comentario" at bounding box center [474, 163] width 201 height 9
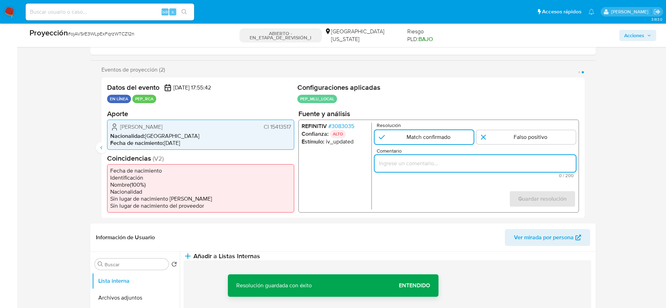
paste input "Caso generado sobre el usuario Jorge Wilson Menendez, se desempeñó como Comanda…"
type input "Caso generado sobre el usuario Jorge Wilson Menendez, se desempeñó como Comanda…"
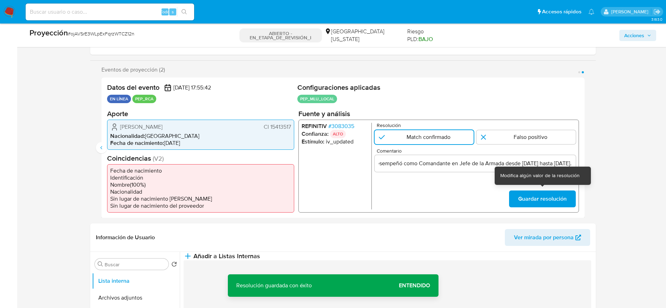
click at [542, 194] on font "Guardar resolución" at bounding box center [542, 199] width 48 height 17
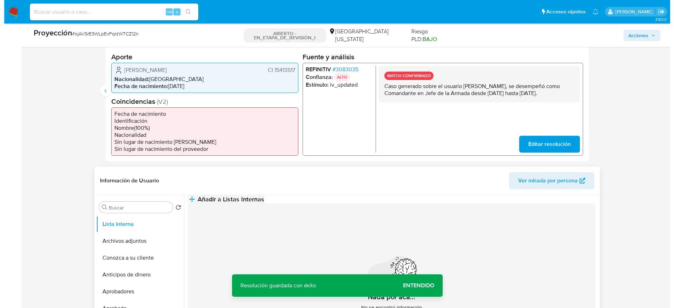
scroll to position [211, 0]
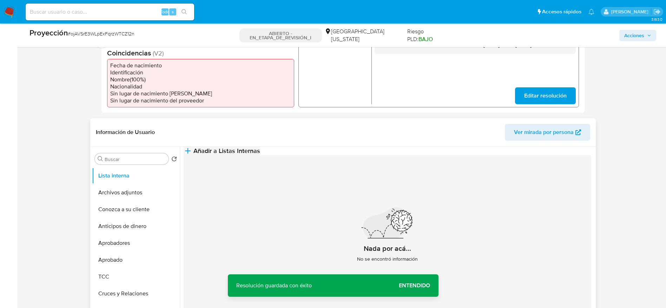
click at [260, 155] on button "Añadir a Listas Internas" at bounding box center [222, 151] width 77 height 8
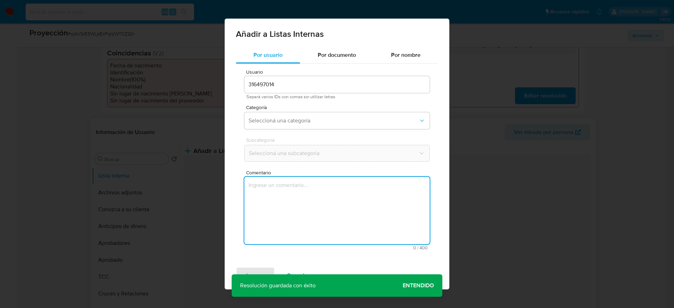
click at [293, 205] on textarea "Comentario" at bounding box center [336, 210] width 185 height 67
type textarea "Caso generado sobre el usuario Jorge Wilson Menendez, se desempeñó como Comanda…"
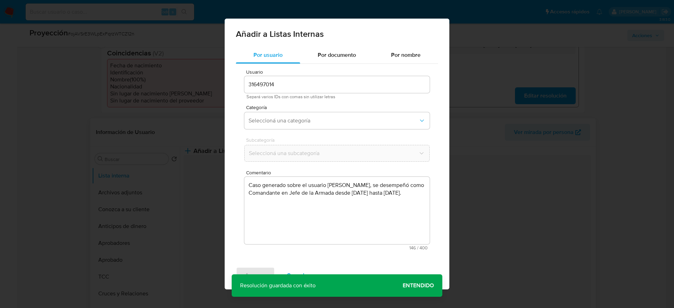
click at [285, 97] on span "Separá varios IDs con comas sin utilizar letras" at bounding box center [336, 96] width 181 height 5
click at [289, 114] on button "Seleccioná una categoría" at bounding box center [336, 120] width 185 height 17
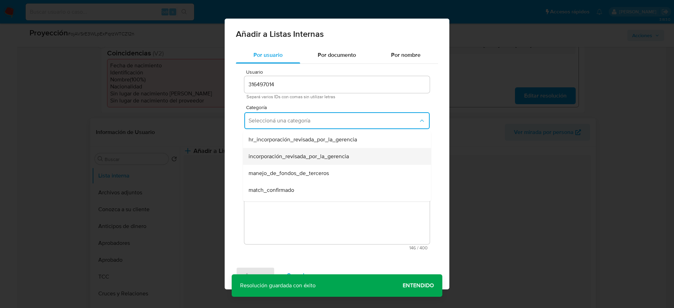
scroll to position [53, 0]
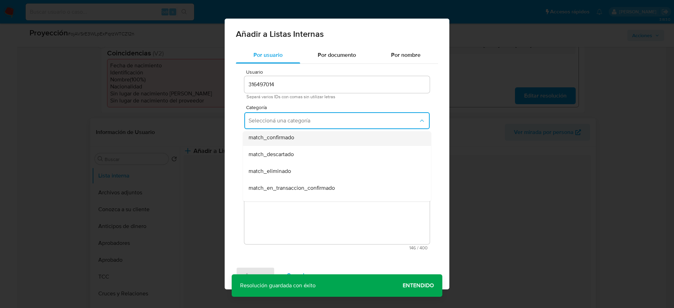
click at [285, 143] on div "match_confirmado" at bounding box center [334, 137] width 173 height 17
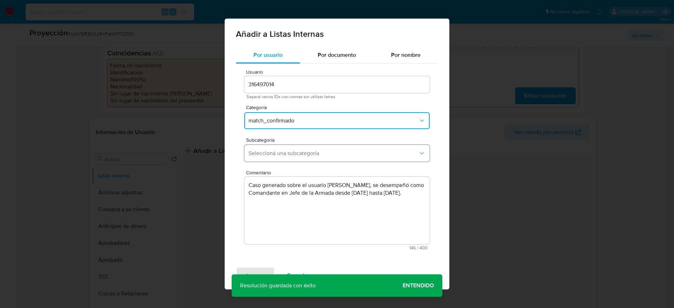
click at [285, 148] on button "Seleccioná una subcategoría" at bounding box center [336, 153] width 185 height 17
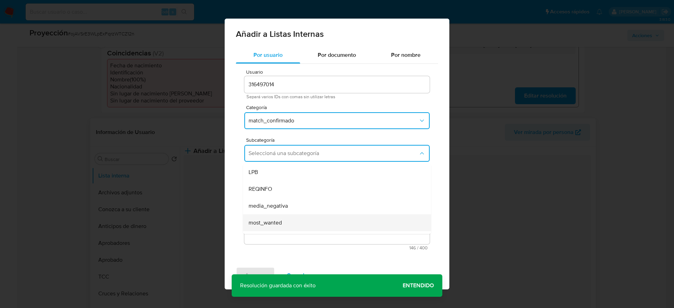
scroll to position [48, 0]
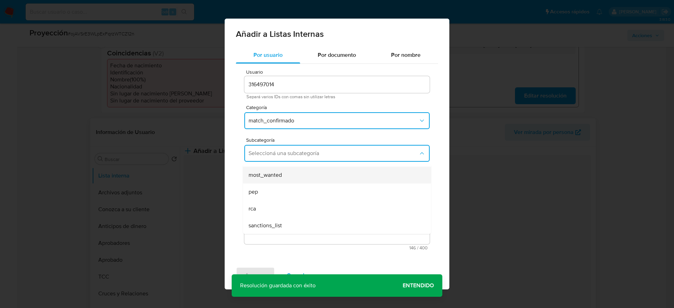
click at [259, 180] on div "most_wanted" at bounding box center [334, 175] width 173 height 17
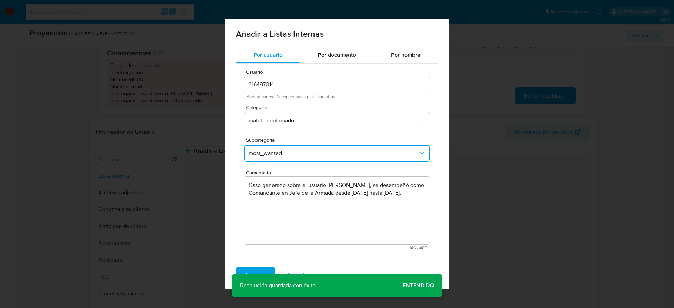
click at [278, 148] on button "most_wanted" at bounding box center [336, 153] width 185 height 17
click at [276, 187] on div "pep" at bounding box center [334, 192] width 173 height 17
click at [253, 272] on span "Agregar" at bounding box center [255, 275] width 21 height 15
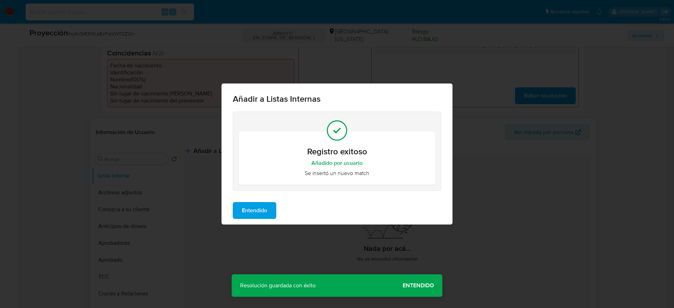
click at [239, 212] on button "Entendido" at bounding box center [255, 210] width 44 height 17
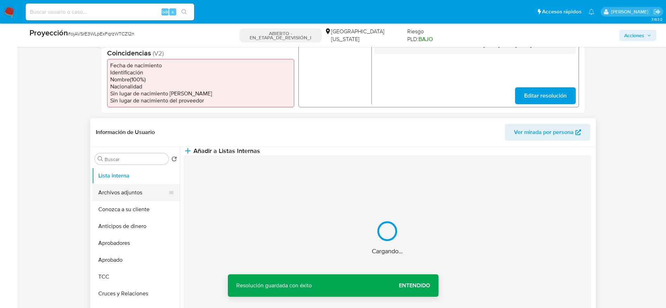
click at [123, 186] on button "Archivos adjuntos" at bounding box center [133, 192] width 82 height 17
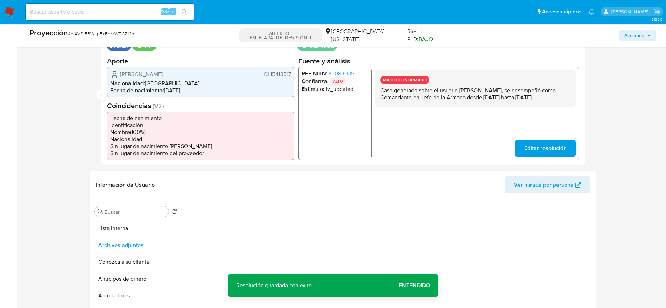
scroll to position [263, 0]
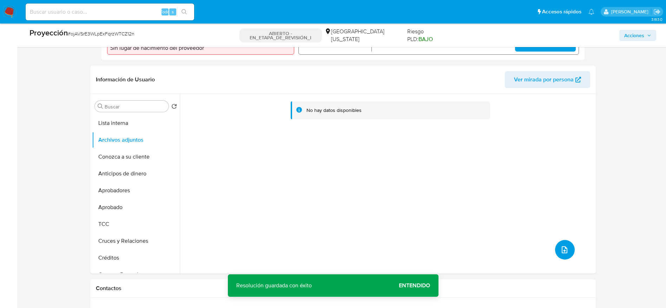
click at [561, 247] on icon "subir archivo" at bounding box center [564, 249] width 6 height 7
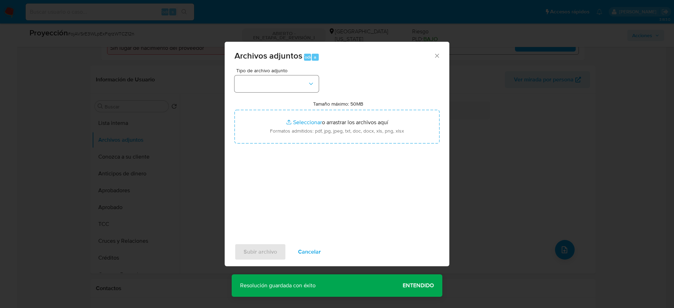
click at [284, 82] on button "button" at bounding box center [276, 83] width 84 height 17
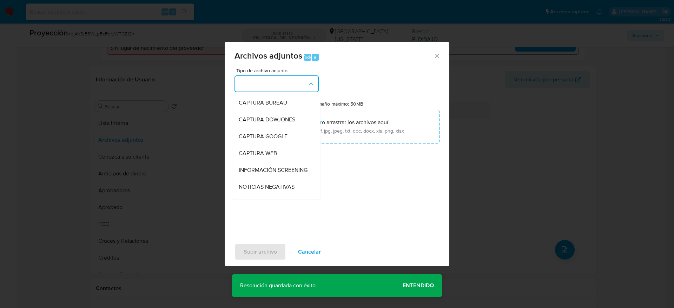
click at [277, 154] on div "CAPTURA WEB" at bounding box center [275, 153] width 72 height 17
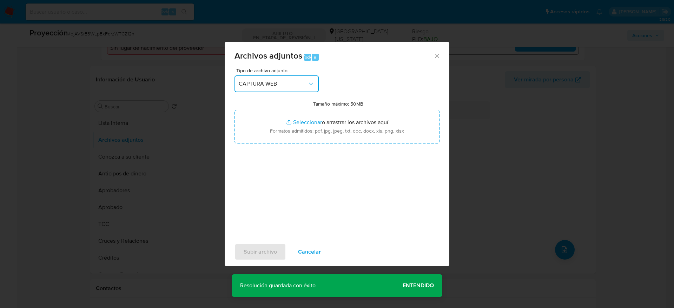
click at [279, 90] on button "CAPTURA WEB" at bounding box center [276, 83] width 84 height 17
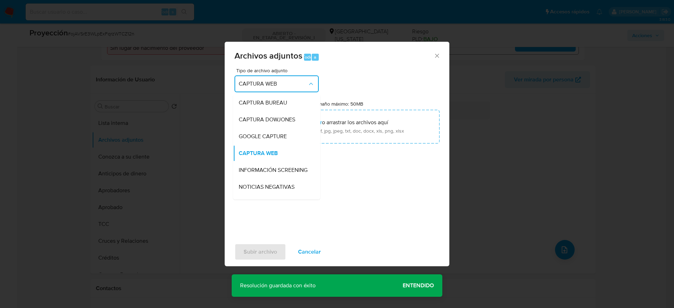
click at [273, 167] on span "INFORMACIÓN SCREENING" at bounding box center [273, 170] width 69 height 7
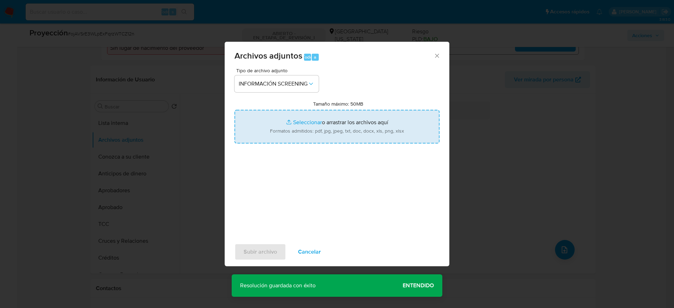
click at [273, 133] on input "Tamaño máximo: 50MB Seleccionar archivos" at bounding box center [336, 127] width 205 height 34
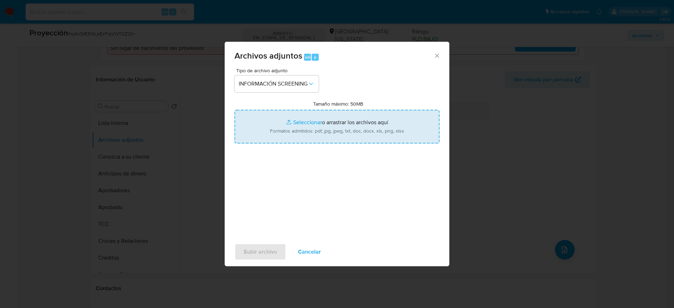
type input "C:\fakepath\_Jorge Wilson Menendez_ - Buscar con Google.pdf"
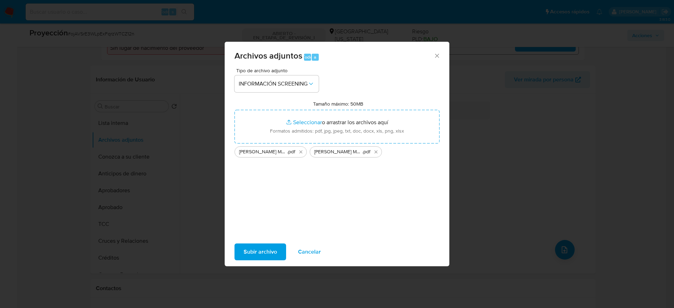
click at [255, 246] on span "Subir archivo" at bounding box center [260, 251] width 33 height 15
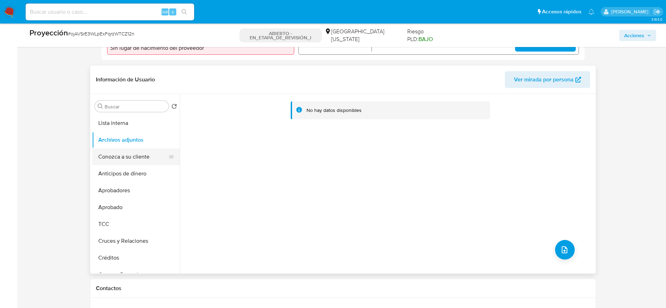
click at [117, 154] on button "Conozca a su cliente" at bounding box center [133, 156] width 82 height 17
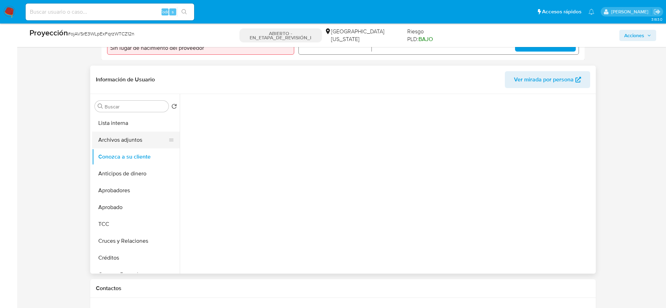
click at [122, 142] on button "Archivos adjuntos" at bounding box center [133, 140] width 82 height 17
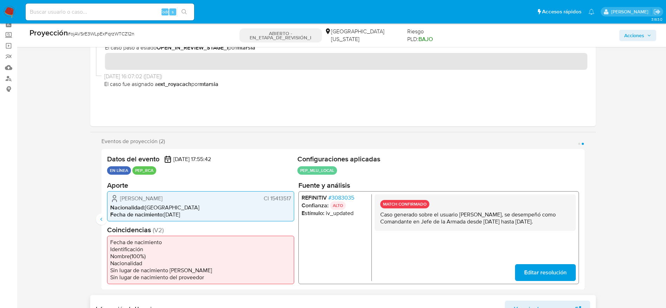
scroll to position [0, 0]
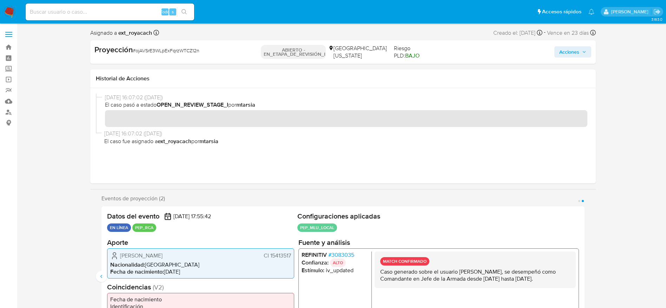
click at [548, 49] on div "Acciones" at bounding box center [509, 52] width 164 height 15
click at [560, 55] on span "Acciones" at bounding box center [569, 51] width 20 height 11
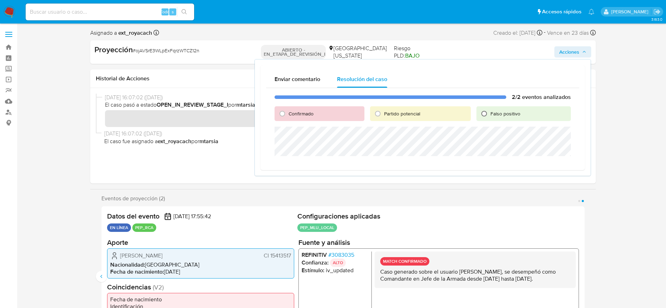
click at [489, 114] on input "Falso positivo" at bounding box center [483, 113] width 11 height 11
radio input "true"
click at [275, 114] on div "Confirmado" at bounding box center [318, 113] width 89 height 15
click at [279, 119] on input "Confirmado" at bounding box center [282, 113] width 11 height 11
radio input "true"
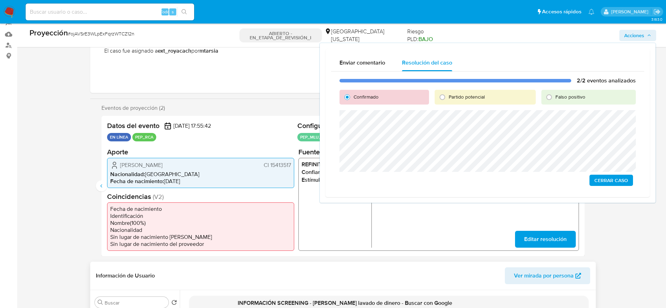
scroll to position [105, 0]
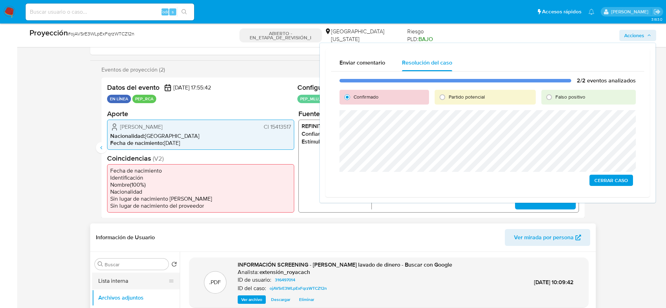
click at [151, 281] on button "Lista interna" at bounding box center [133, 281] width 82 height 17
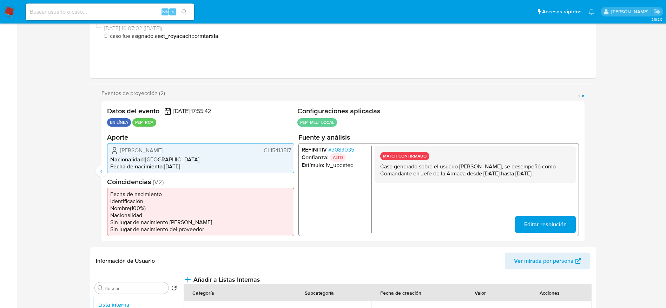
scroll to position [0, 0]
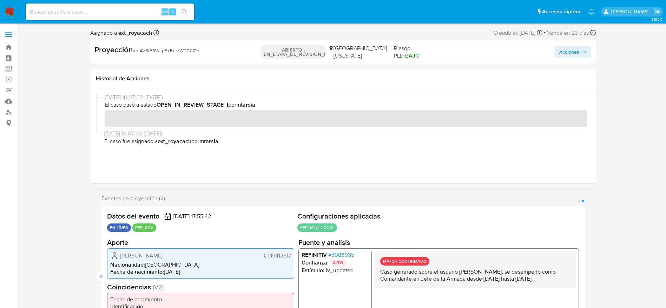
click at [583, 47] on span "Acciones" at bounding box center [572, 52] width 27 height 10
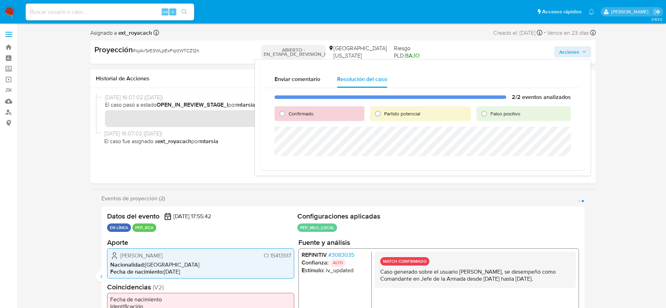
drag, startPoint x: 303, startPoint y: 112, endPoint x: 303, endPoint y: 120, distance: 8.1
click at [303, 112] on font "Confirmado" at bounding box center [300, 113] width 25 height 7
click at [288, 112] on input "Confirmado" at bounding box center [282, 113] width 11 height 11
radio input "true"
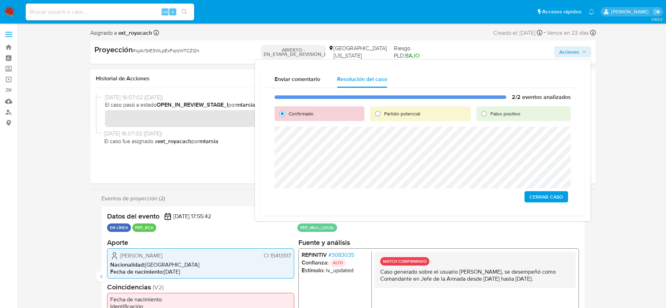
click at [558, 192] on font "Cerrar Caso" at bounding box center [546, 196] width 34 height 11
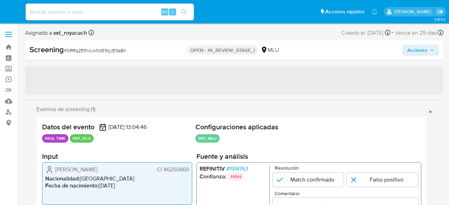
select select "10"
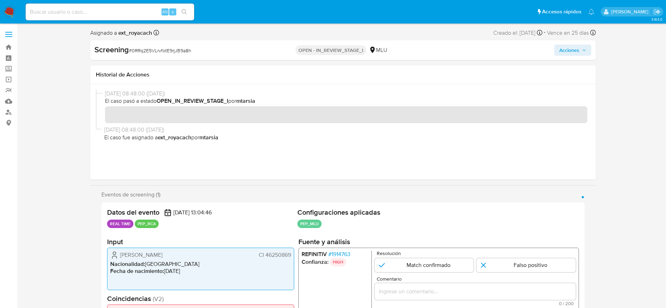
scroll to position [105, 0]
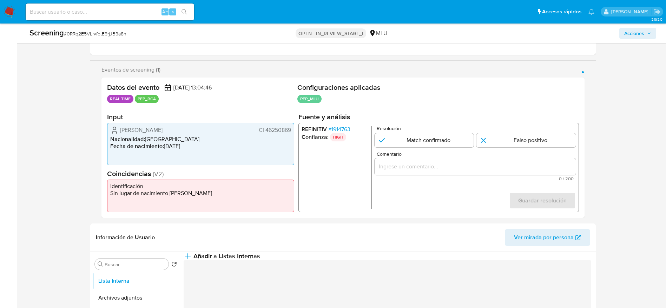
click at [340, 130] on span "# 1914763" at bounding box center [339, 129] width 22 height 7
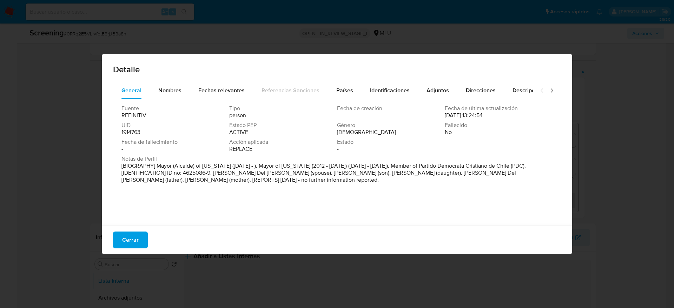
click at [341, 79] on div "Detalle" at bounding box center [337, 68] width 470 height 28
click at [342, 92] on span "Países" at bounding box center [344, 90] width 17 height 8
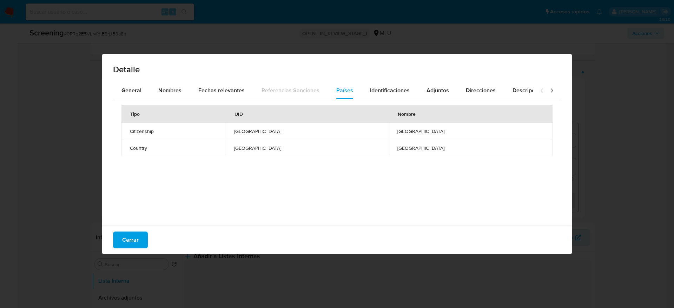
click at [147, 205] on div "Cerrar" at bounding box center [337, 240] width 470 height 28
click at [144, 205] on button "Cerrar" at bounding box center [130, 240] width 35 height 17
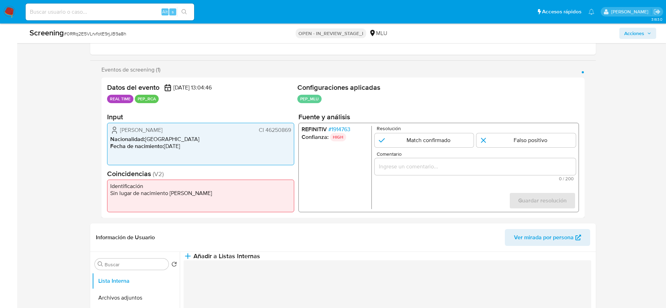
click at [93, 32] on span "# 0RRq2E5VLrvfotE9rjJB9a8h" at bounding box center [95, 33] width 62 height 7
copy span "0RRq2E5VLrvfotE9rjJB9a8h"
drag, startPoint x: 117, startPoint y: 124, endPoint x: 292, endPoint y: 132, distance: 175.7
click at [292, 132] on div "Mirian Graciela Peñaflor Gomez CI 46250869 Nacionalidad : Uruguay Fecha de naci…" at bounding box center [200, 144] width 187 height 42
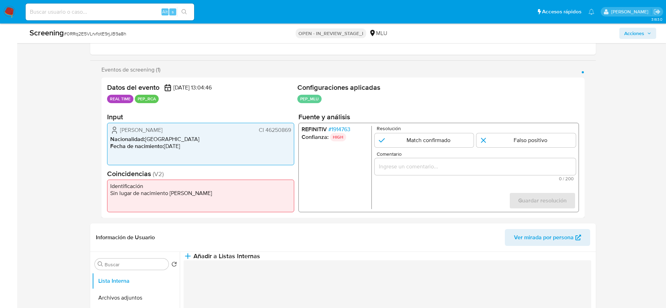
click at [345, 133] on span "# 1914763" at bounding box center [339, 129] width 22 height 7
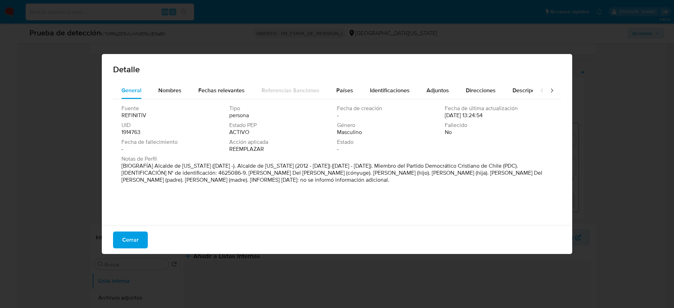
drag, startPoint x: 155, startPoint y: 166, endPoint x: 199, endPoint y: 166, distance: 43.9
click at [199, 166] on font "[BIOGRAFÍA] Alcalde de Florida (junio de 2021 -). Alcalde de Florida (2012 - di…" at bounding box center [331, 173] width 421 height 22
click at [167, 95] on div "Nombres" at bounding box center [169, 90] width 23 height 17
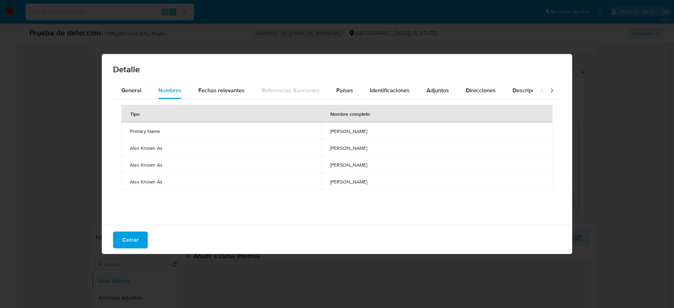
click at [330, 133] on span "jorge enrique roa villegas" at bounding box center [437, 131] width 214 height 6
click at [352, 86] on button "Países" at bounding box center [345, 90] width 34 height 17
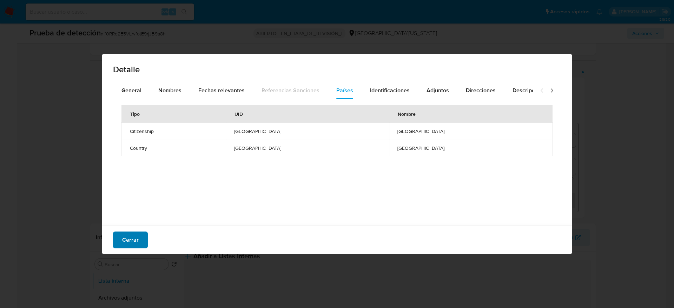
click at [138, 205] on div "Cerrar" at bounding box center [337, 240] width 470 height 28
click at [138, 205] on span "Cerrar" at bounding box center [130, 239] width 16 height 15
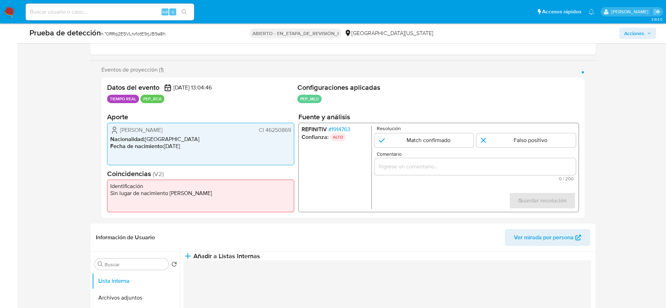
click at [342, 124] on div "REFINITIV # 1914763 Confianza: ALTO Resolución Match confirmado Falso positivo …" at bounding box center [438, 167] width 280 height 89
click at [342, 126] on font "1914763" at bounding box center [340, 129] width 19 height 8
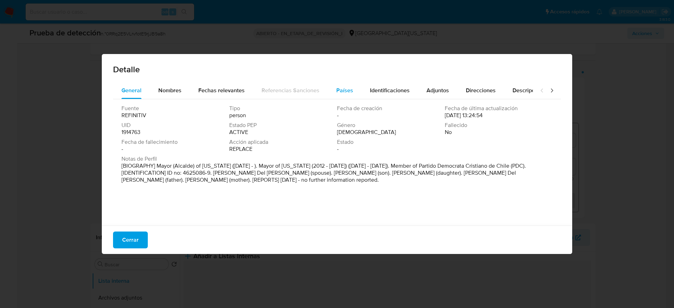
click at [336, 92] on span "Países" at bounding box center [344, 90] width 17 height 8
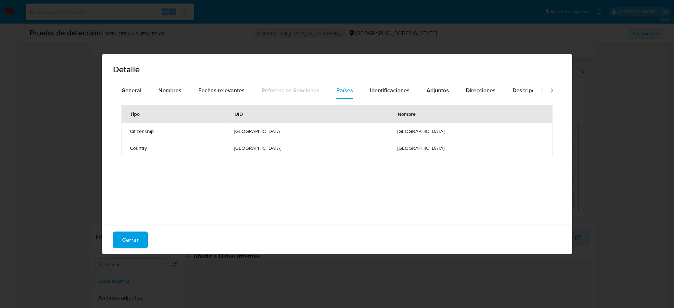
click at [147, 205] on div "Cerrar" at bounding box center [337, 240] width 470 height 28
drag, startPoint x: 145, startPoint y: 240, endPoint x: 140, endPoint y: 240, distance: 5.7
click at [140, 205] on button "Cerrar" at bounding box center [130, 240] width 35 height 17
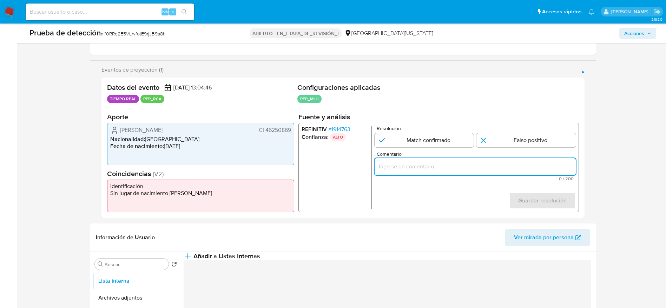
paste input "Compara al usuario Mirian Graciela Peñaflor Gomez CI 46250869 con el PEP "jorge…"
drag, startPoint x: 447, startPoint y: 165, endPoint x: 459, endPoint y: 154, distance: 15.9
click at [448, 165] on input "Compara al usuario Mirian Graciela Peñaflor Gomez CI 46250869 con el PEP "jorge…" at bounding box center [474, 166] width 201 height 9
type input "Compara al usuario Mirian Graciela Peñaflor Gomez CI 46250869 con el PEP "jorge…"
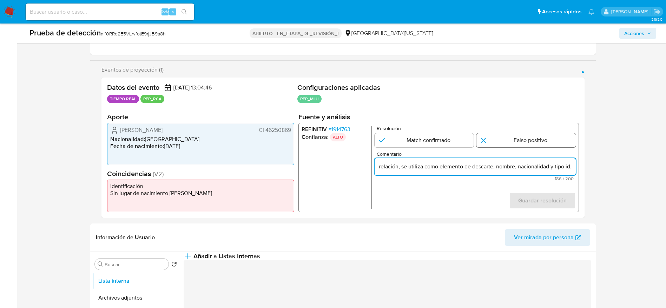
click at [449, 134] on input "1 de 1" at bounding box center [525, 140] width 99 height 14
radio input "true"
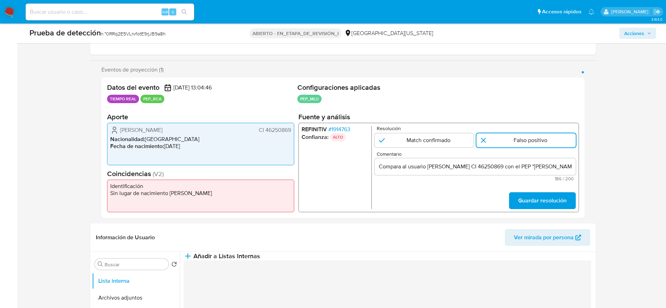
click at [449, 190] on form "Resolución Match confirmado Falso positivo Comentario Compara al usuario Mirian…" at bounding box center [474, 167] width 201 height 83
click at [449, 201] on span "Guardar resolución" at bounding box center [542, 200] width 48 height 15
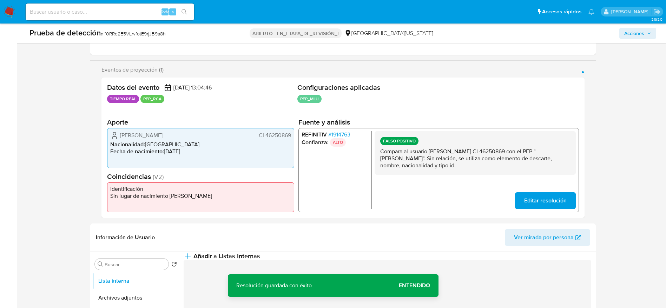
click at [449, 155] on p "Compara al usuario Mirian Graciela Peñaflor Gomez CI 46250869 con el PEP "jorge…" at bounding box center [475, 158] width 190 height 21
drag, startPoint x: 457, startPoint y: 155, endPoint x: 444, endPoint y: 160, distance: 13.8
click at [449, 154] on p "Compara al usuario Mirian Graciela Peñaflor Gomez CI 46250869 con el PEP "jorge…" at bounding box center [475, 158] width 190 height 21
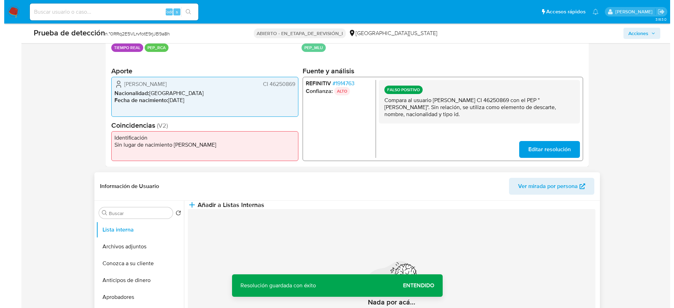
scroll to position [158, 0]
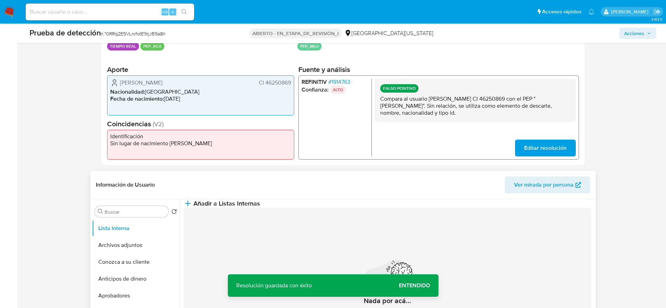
click at [383, 199] on div "Información de Usuario Ver mirada por persona" at bounding box center [342, 185] width 505 height 28
click at [260, 205] on span "Añadir a Listas Internas" at bounding box center [226, 204] width 67 height 8
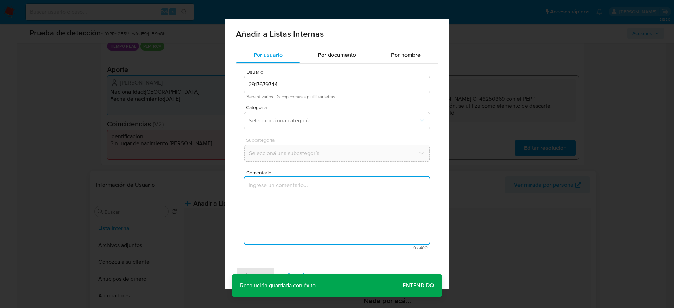
click at [357, 191] on textarea "Comentario" at bounding box center [336, 210] width 185 height 67
type textarea "Compara al usuario Mirian Graciela Peñaflor Gomez CI 46250869 con el PEP "jorge…"
click at [320, 116] on button "Seleccioná una categoría" at bounding box center [336, 120] width 185 height 17
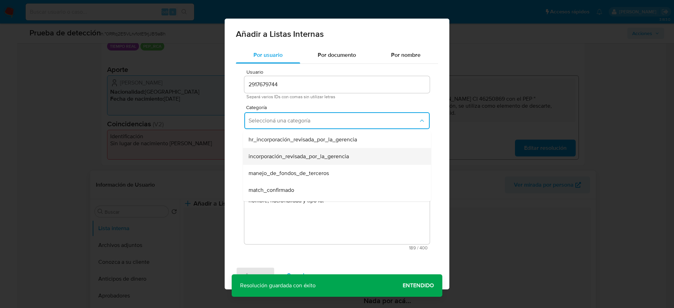
scroll to position [53, 0]
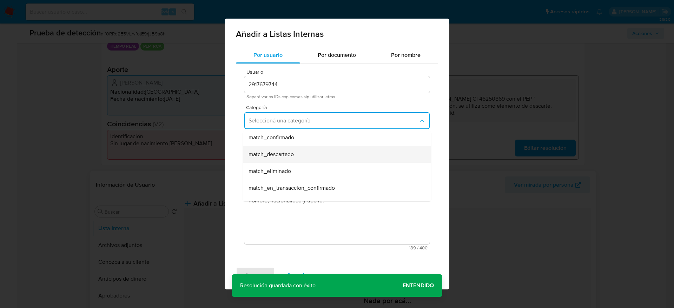
click at [278, 155] on span "match_descartado" at bounding box center [270, 154] width 45 height 7
click at [278, 155] on span "Seleccioná una subcategoría" at bounding box center [333, 153] width 169 height 7
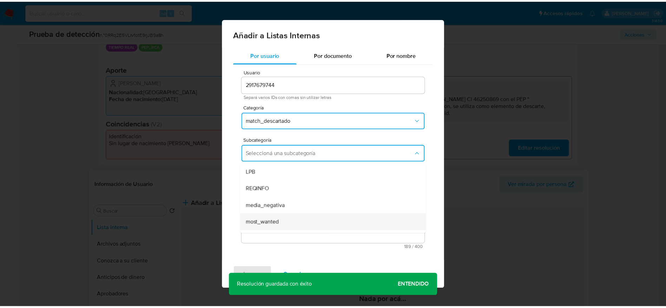
scroll to position [48, 0]
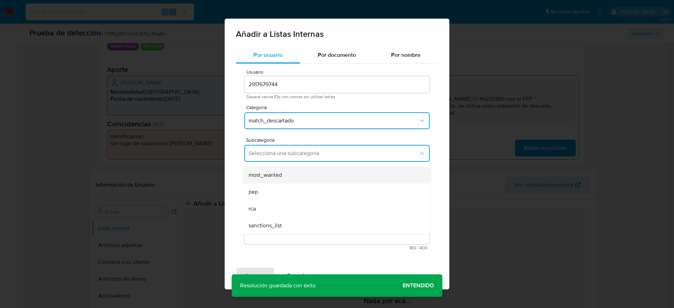
click at [268, 191] on div "pep" at bounding box center [334, 192] width 173 height 17
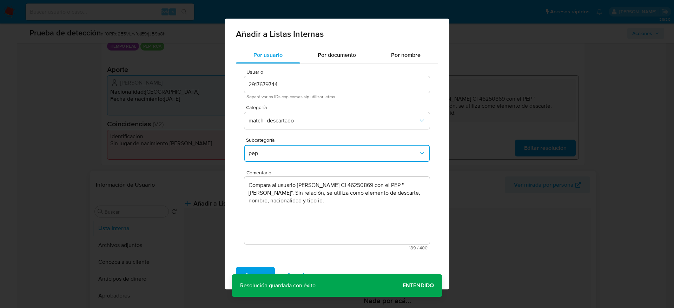
click at [258, 205] on div "Agregar Cancelar" at bounding box center [337, 275] width 225 height 28
click at [258, 205] on span "Agregar" at bounding box center [255, 275] width 21 height 15
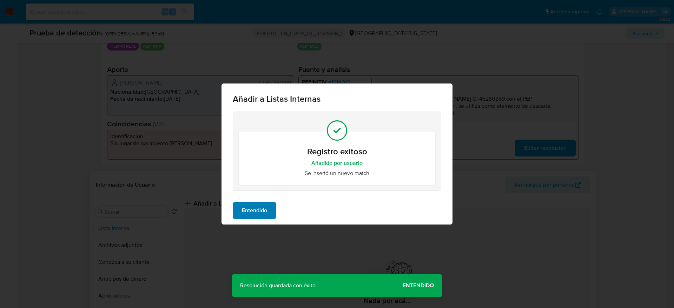
drag, startPoint x: 246, startPoint y: 224, endPoint x: 246, endPoint y: 218, distance: 6.0
click at [246, 205] on div "Añadir a Listas Internas Registro exitoso Añadido por usuario Se insertó un nue…" at bounding box center [337, 154] width 674 height 308
click at [246, 205] on span "Entendido" at bounding box center [254, 210] width 25 height 15
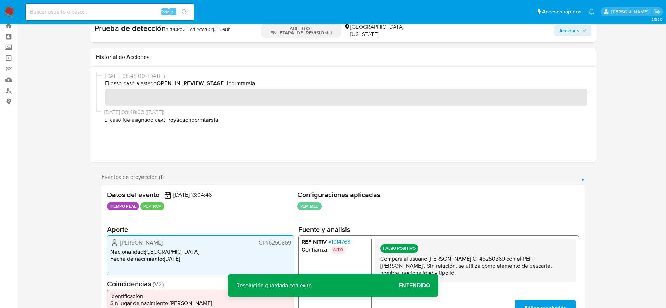
scroll to position [0, 0]
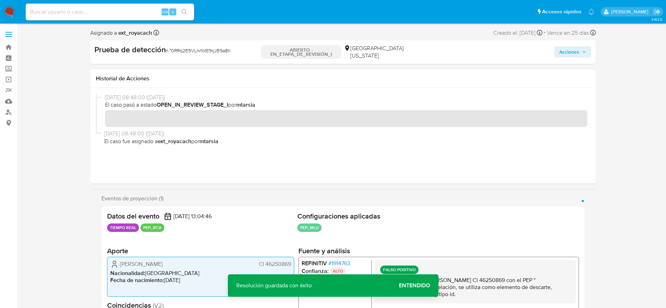
click at [449, 50] on span "Acciones" at bounding box center [569, 51] width 20 height 11
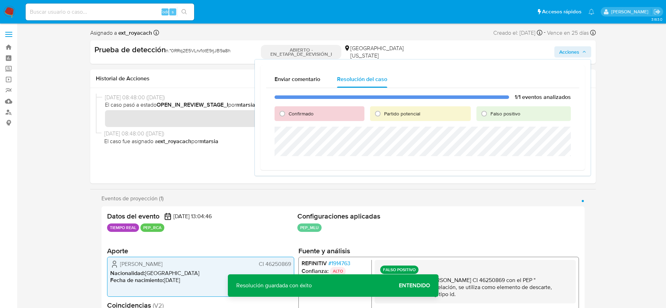
click at [449, 113] on font "Falso positivo" at bounding box center [505, 113] width 30 height 7
click at [449, 113] on input "Falso positivo" at bounding box center [483, 113] width 11 height 11
radio input "true"
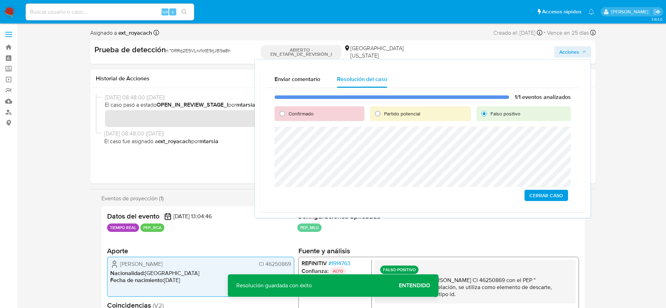
click at [449, 197] on span "Cerrar Caso" at bounding box center [546, 196] width 34 height 10
click at [449, 194] on span "Cerrar Caso" at bounding box center [546, 196] width 34 height 10
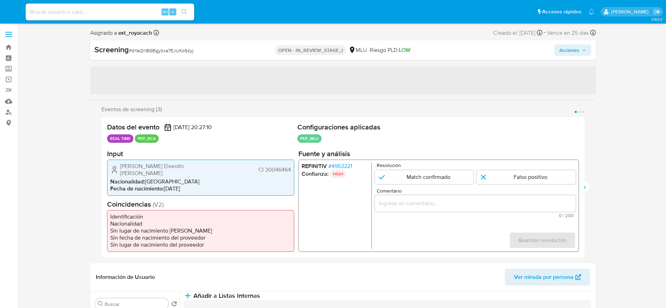
select select "10"
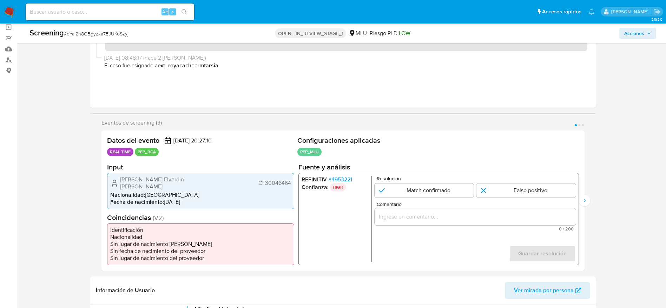
scroll to position [105, 0]
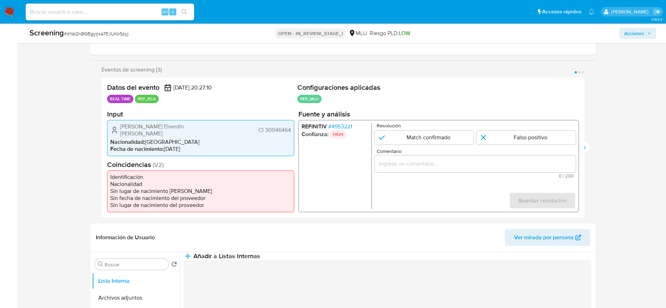
click at [339, 127] on span "# 4953221" at bounding box center [340, 126] width 24 height 7
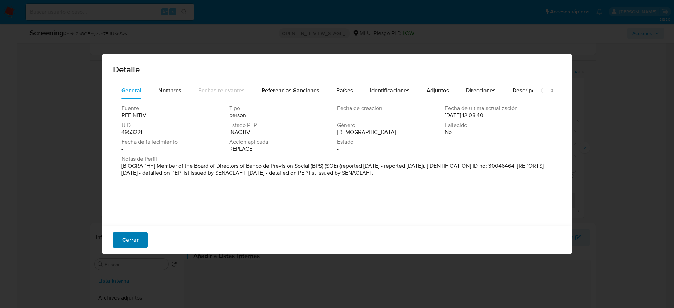
click at [139, 235] on button "Cerrar" at bounding box center [130, 240] width 35 height 17
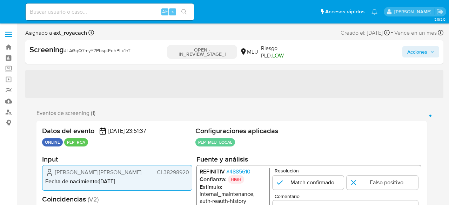
select select "10"
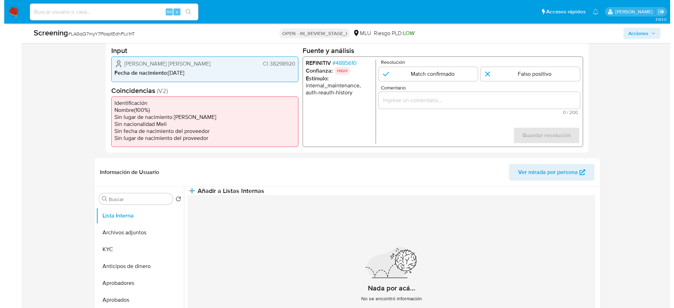
scroll to position [158, 0]
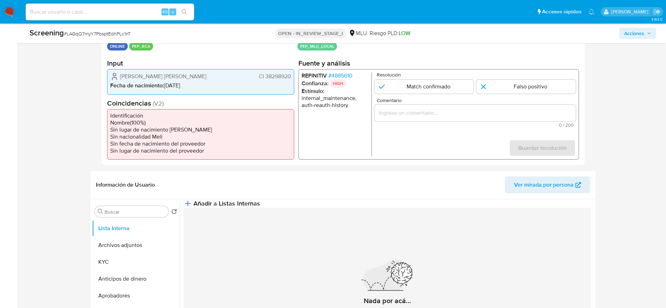
click at [347, 74] on span "# 4885610" at bounding box center [340, 75] width 24 height 7
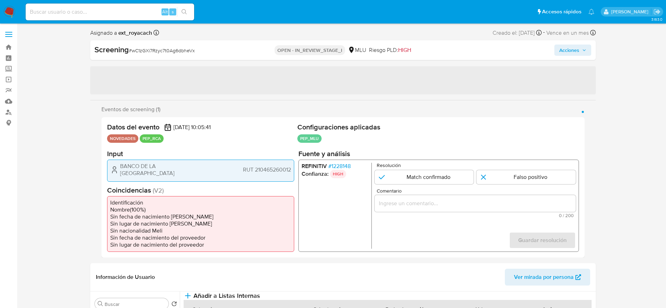
select select "10"
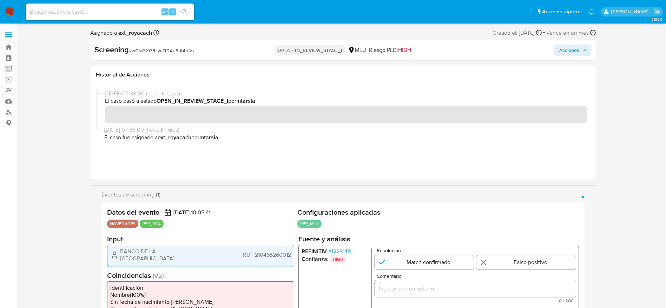
click at [167, 248] on span "BANCO DE LA [GEOGRAPHIC_DATA]" at bounding box center [164, 255] width 88 height 14
click at [562, 48] on span "Acciones" at bounding box center [569, 50] width 20 height 11
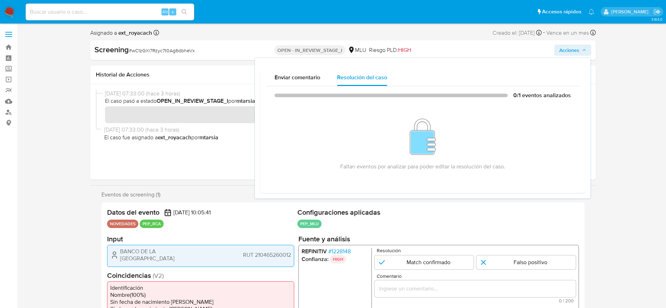
click at [562, 48] on span "Acciones" at bounding box center [569, 50] width 20 height 11
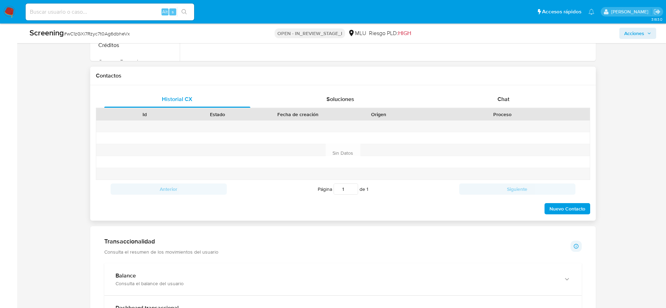
scroll to position [431, 0]
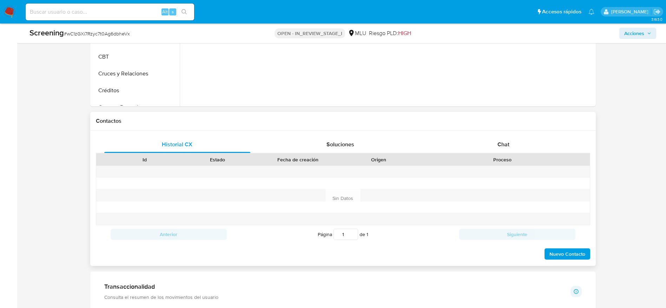
click at [503, 154] on div "Proceso" at bounding box center [502, 160] width 175 height 12
click at [513, 142] on div "Chat" at bounding box center [503, 144] width 146 height 17
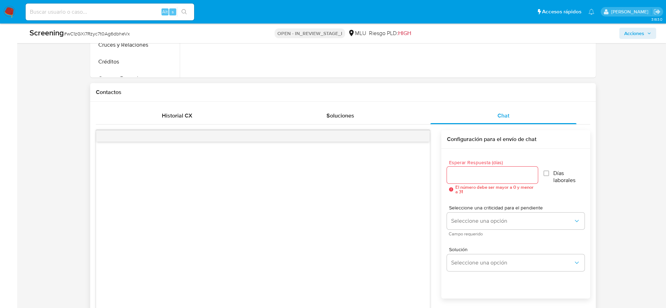
scroll to position [483, 0]
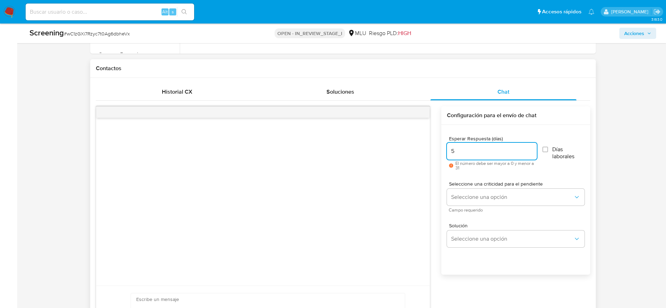
drag, startPoint x: 494, startPoint y: 151, endPoint x: 524, endPoint y: 151, distance: 30.2
click at [495, 151] on input "5" at bounding box center [492, 151] width 90 height 9
type input "5"
click at [554, 148] on span "Días laborales" at bounding box center [568, 153] width 32 height 14
click at [548, 148] on input "Días laborales" at bounding box center [545, 150] width 6 height 6
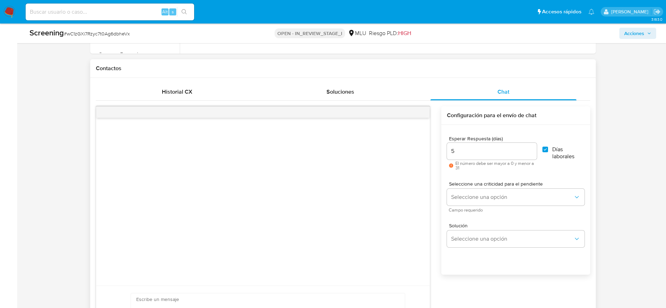
checkbox input "true"
click at [554, 187] on div "Seleccione una criticidad para el pendiente Seleccione una opción Campo requeri…" at bounding box center [515, 196] width 137 height 31
click at [551, 197] on span "Seleccione una opción" at bounding box center [512, 197] width 122 height 7
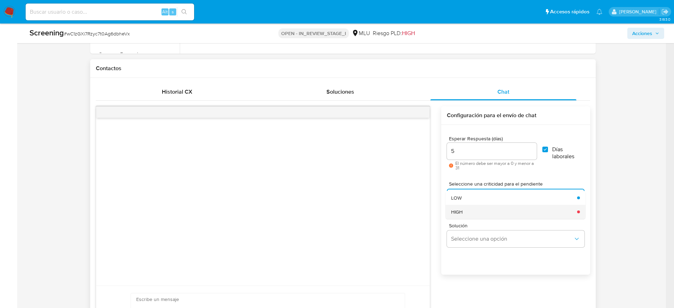
click at [499, 209] on div "HIGH" at bounding box center [512, 212] width 122 height 14
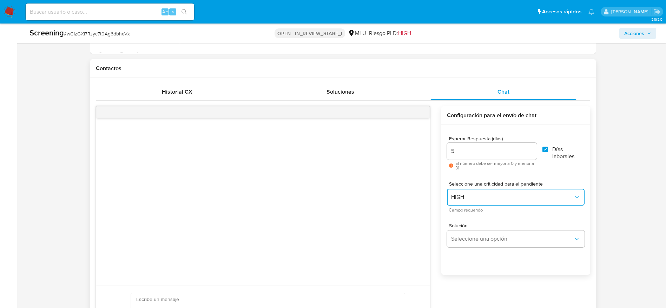
click at [499, 196] on span "HIGH" at bounding box center [512, 197] width 122 height 7
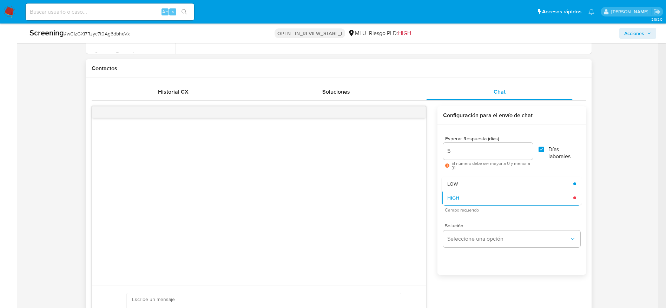
click at [493, 207] on div "Seleccione una criticidad para el pendiente HIGH LOW HIGH Campo requerido" at bounding box center [511, 196] width 137 height 31
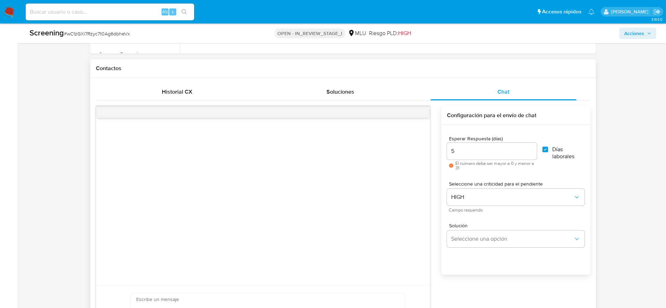
click at [490, 188] on div "Seleccione una criticidad para el pendiente HIGH Campo requerido" at bounding box center [515, 196] width 137 height 31
click at [490, 195] on span "HIGH" at bounding box center [512, 197] width 122 height 7
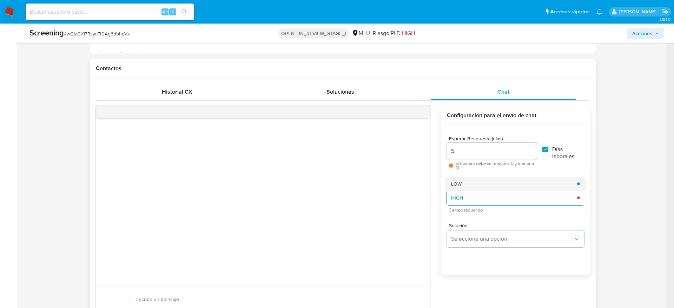
click at [469, 181] on div "LOW" at bounding box center [512, 184] width 122 height 14
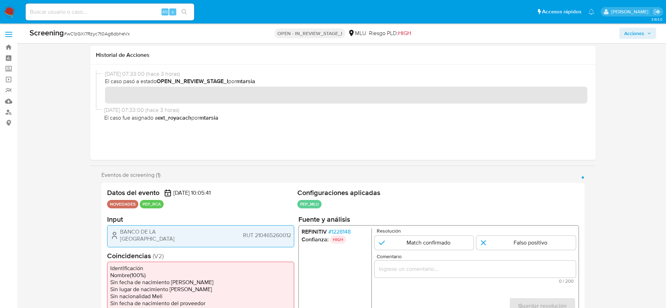
scroll to position [211, 0]
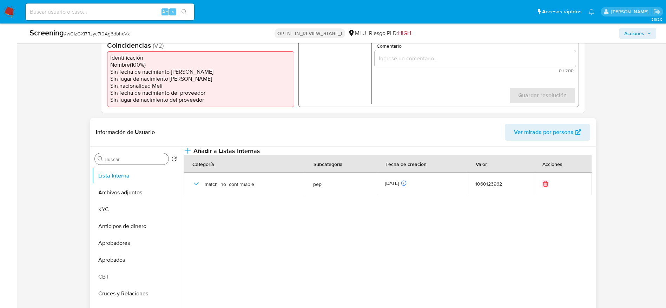
click at [111, 162] on input "Buscar" at bounding box center [135, 159] width 61 height 6
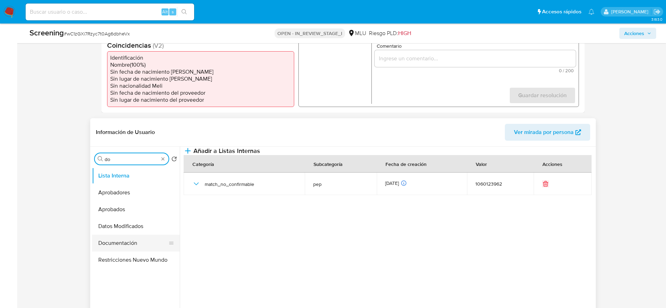
click at [131, 244] on button "Documentación" at bounding box center [133, 243] width 82 height 17
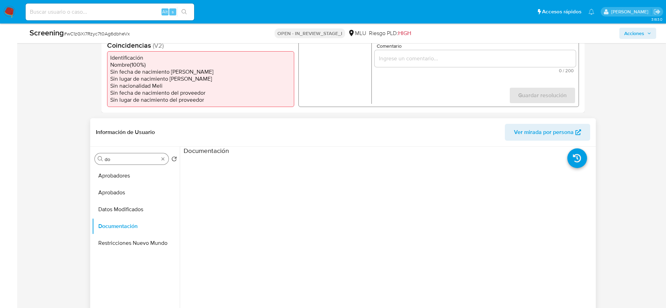
click at [134, 156] on input "do" at bounding box center [132, 159] width 54 height 6
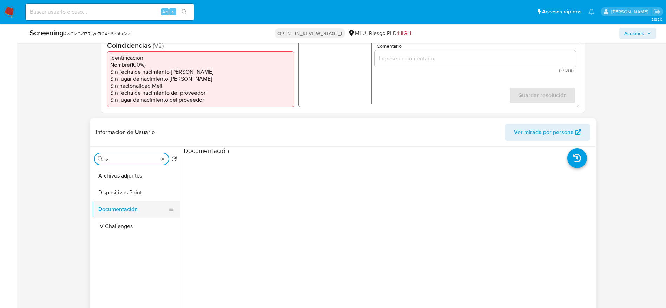
type input "iv"
click at [110, 216] on button "Documentación" at bounding box center [133, 209] width 82 height 17
click at [110, 220] on button "IV Challenges" at bounding box center [133, 226] width 82 height 17
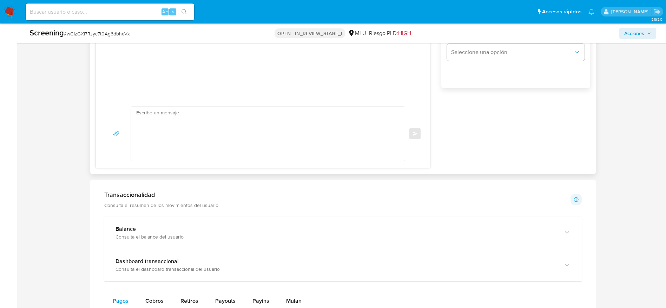
scroll to position [524, 0]
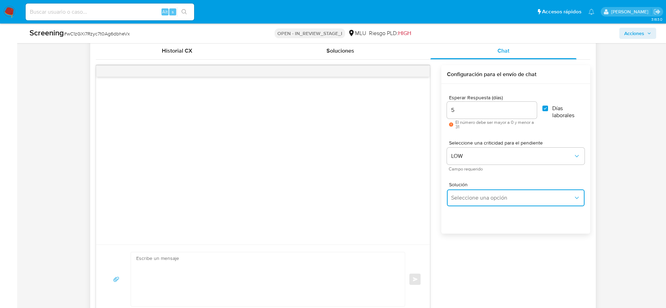
click at [528, 192] on button "Seleccione una opción" at bounding box center [515, 197] width 137 height 17
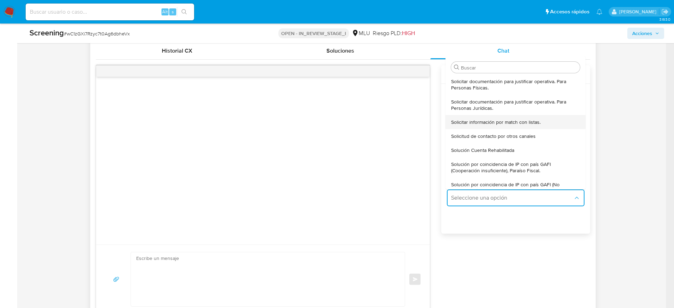
click at [493, 120] on span "Solicitar información por match con listas." at bounding box center [495, 122] width 89 height 6
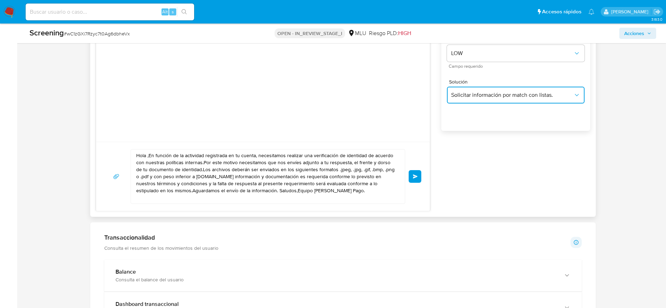
scroll to position [630, 0]
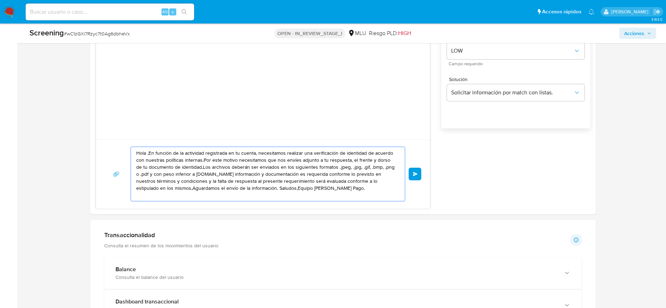
paste textarea ", En función de la actividad registrada en tu cuenta, necesitamos realizar una …"
drag, startPoint x: 324, startPoint y: 190, endPoint x: 72, endPoint y: 128, distance: 259.0
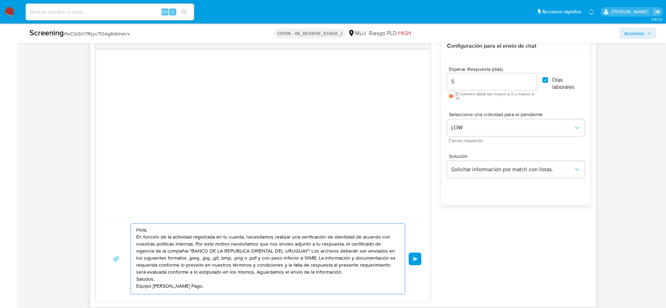
scroll to position [632, 0]
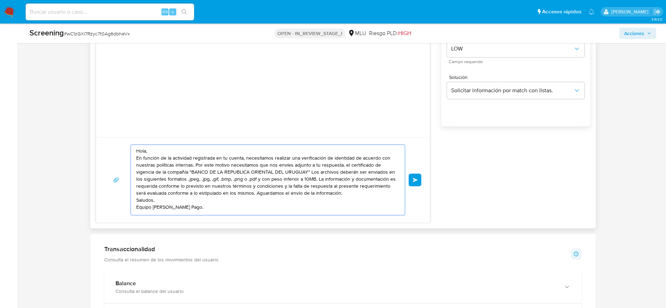
type textarea "Hola, En función de la actividad registrada en tu cuenta, necesitamos realizar …"
click at [409, 185] on div "Hola, En función de la actividad registrada en tu cuenta, necesitamos realizar …" at bounding box center [263, 180] width 317 height 71
click at [415, 182] on button "Enviar" at bounding box center [414, 180] width 13 height 13
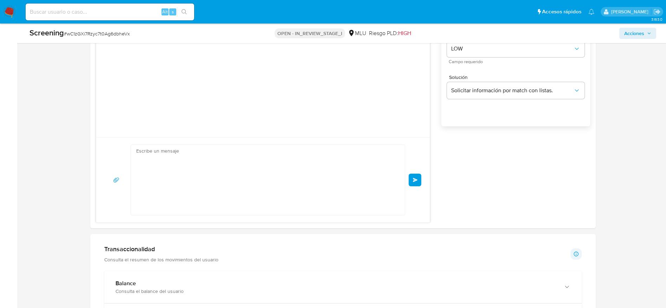
scroll to position [0, 0]
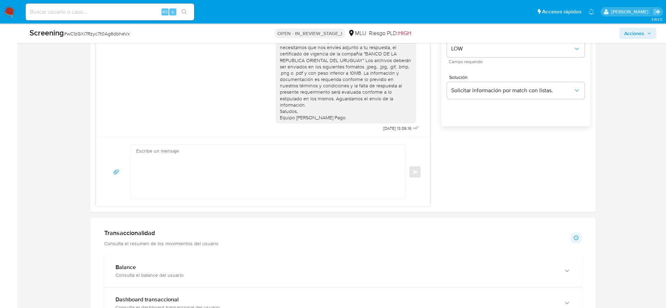
click at [114, 34] on span "# wC1zGXi7Rzyc7t0Ag6dbheVx" at bounding box center [97, 33] width 66 height 7
copy span "wC1zGXi7Rzyc7t0Ag6dbheVx"
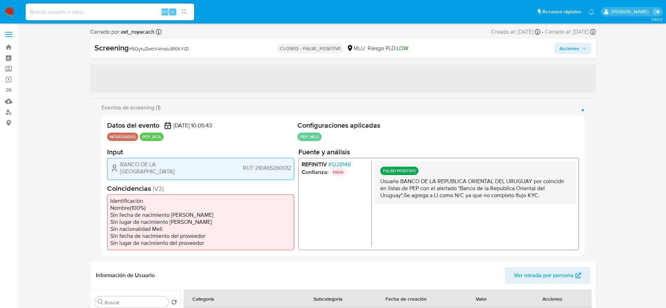
select select "10"
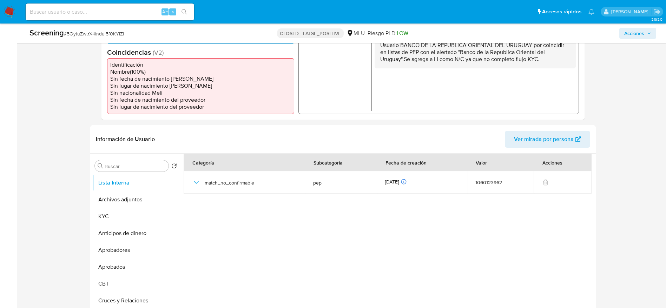
scroll to position [316, 0]
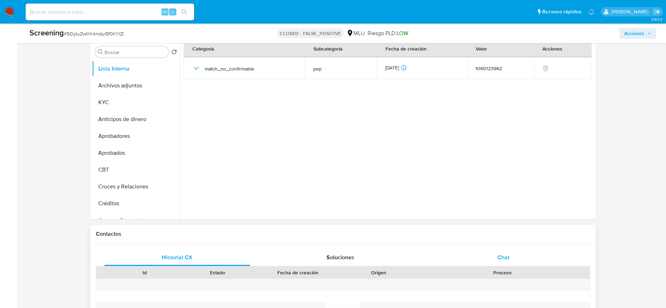
click at [510, 258] on div "Chat" at bounding box center [503, 257] width 146 height 17
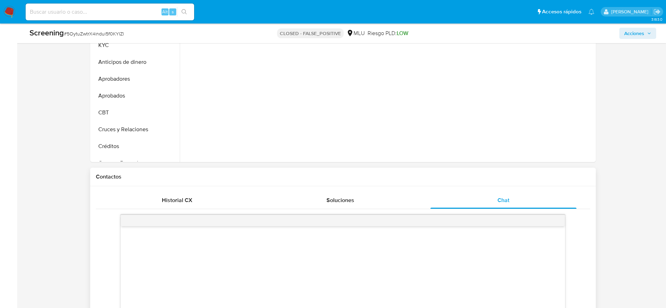
scroll to position [474, 0]
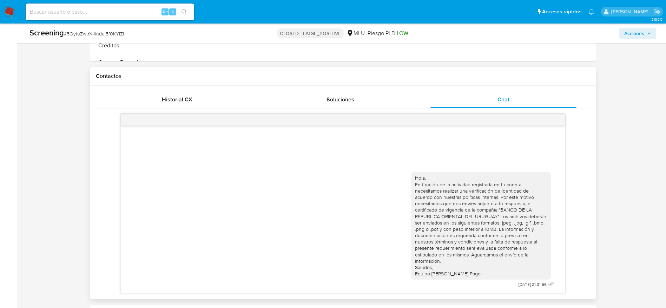
click at [446, 223] on div "Hola, En función de la actividad registrada en tu cuenta, necesitamos realizar …" at bounding box center [481, 226] width 132 height 102
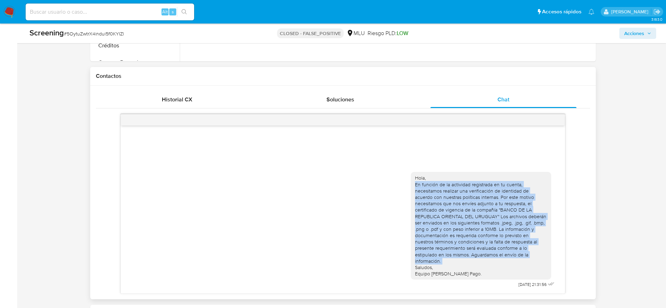
click at [446, 223] on div "Hola, En función de la actividad registrada en tu cuenta, necesitamos realizar …" at bounding box center [481, 226] width 132 height 102
drag, startPoint x: 471, startPoint y: 274, endPoint x: 414, endPoint y: 175, distance: 114.5
click at [414, 175] on div "Hola, En función de la actividad registrada en tu cuenta, necesitamos realizar …" at bounding box center [481, 226] width 140 height 108
copy div "Hola, En función de la actividad registrada en tu cuenta, necesitamos realizar …"
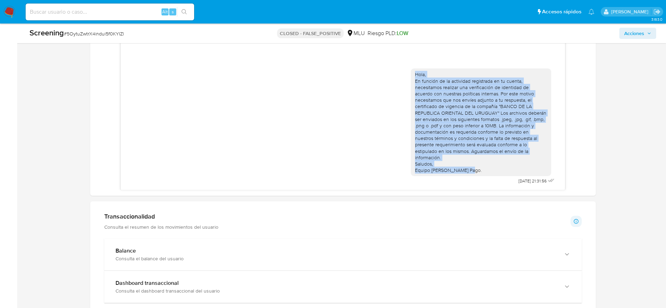
scroll to position [579, 0]
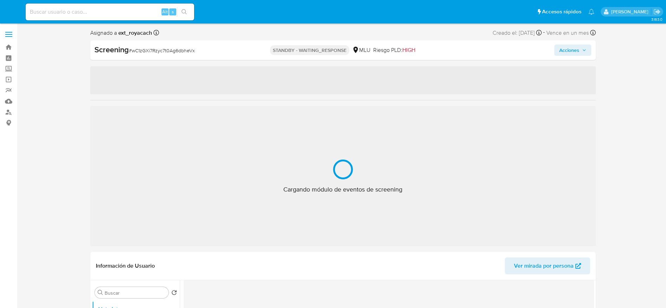
select select "10"
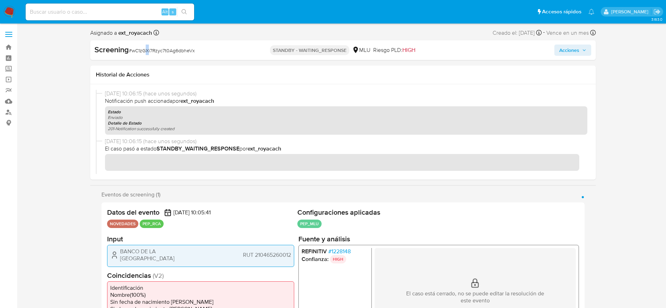
click at [148, 46] on div "Screening # wC1zGXi7Rzyc7t0Ag6dbheVx" at bounding box center [175, 50] width 163 height 11
click at [144, 46] on div "Screening # wC1zGXi7Rzyc7t0Ag6dbheVx" at bounding box center [175, 50] width 163 height 11
copy span "wC1zGXi7Rzyc7t0Ag6dbheVx"
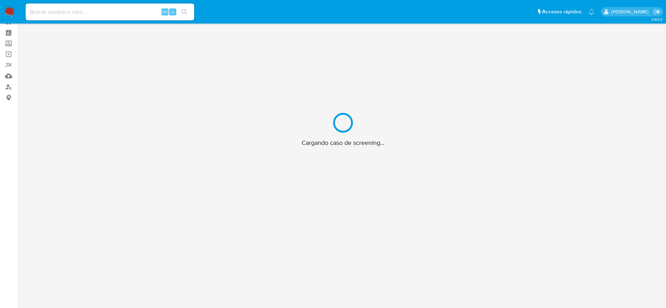
scroll to position [25, 0]
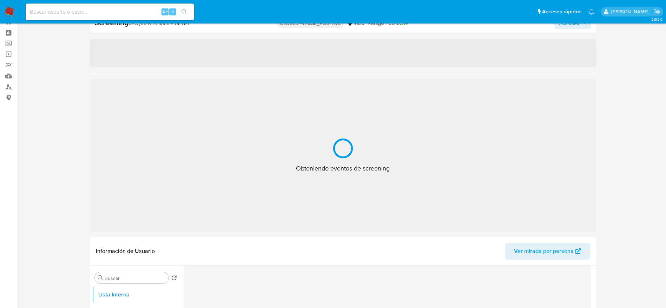
select select "10"
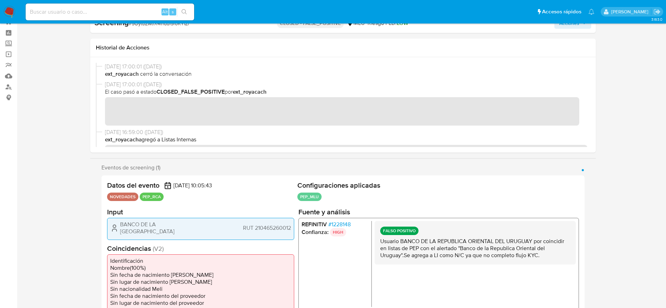
scroll to position [0, 0]
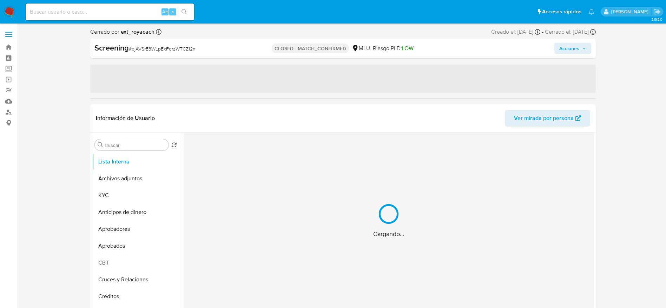
select select "10"
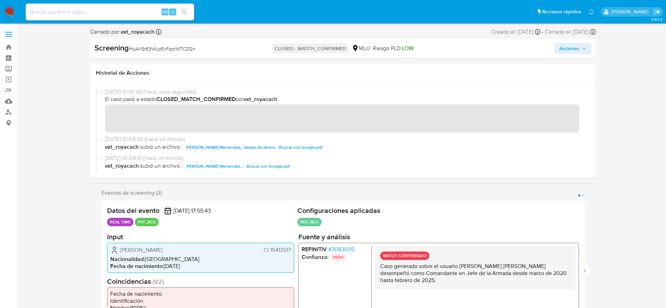
click at [348, 246] on span "# 3083035" at bounding box center [341, 249] width 26 height 7
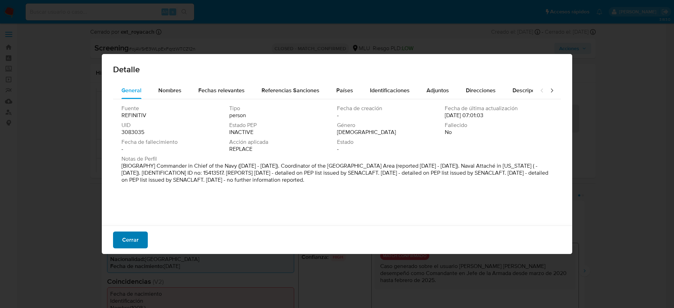
click at [122, 235] on button "Cerrar" at bounding box center [130, 240] width 35 height 17
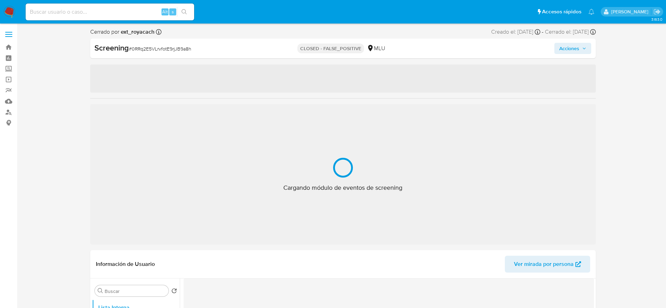
select select "10"
